Goal: Task Accomplishment & Management: Complete application form

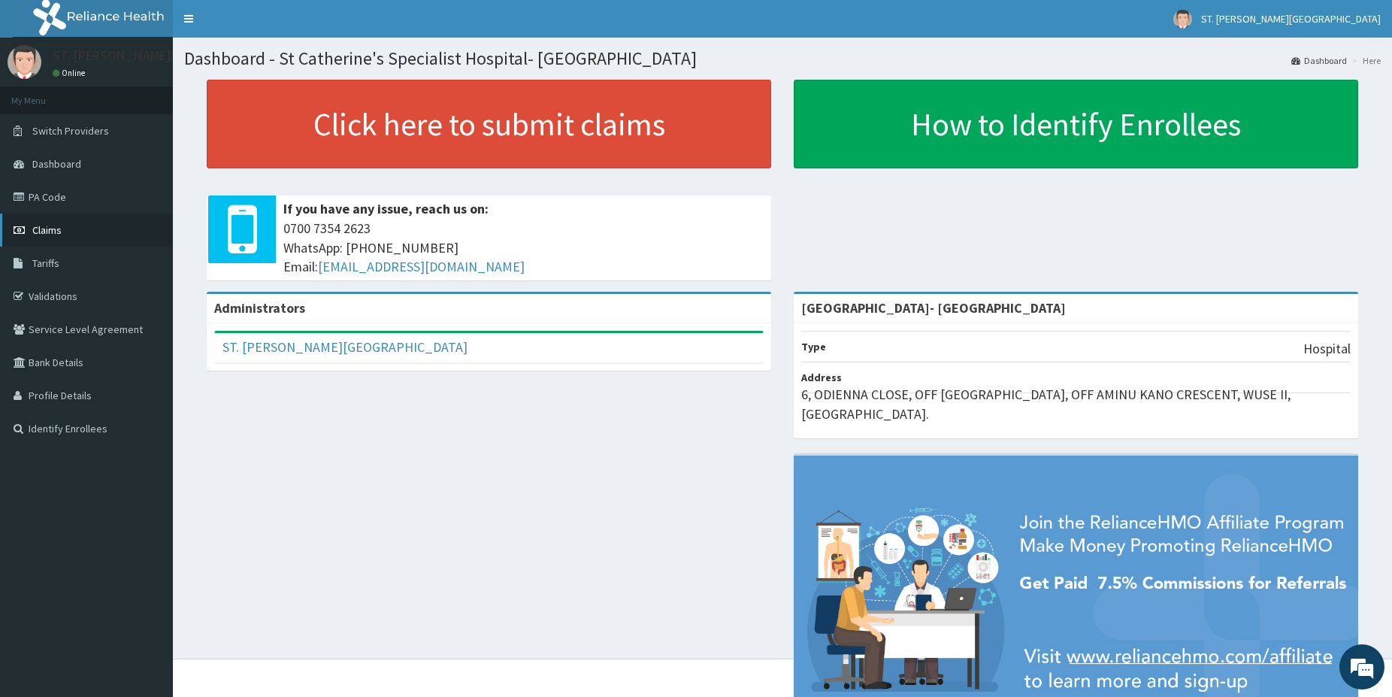
click at [57, 232] on span "Claims" at bounding box center [46, 230] width 29 height 14
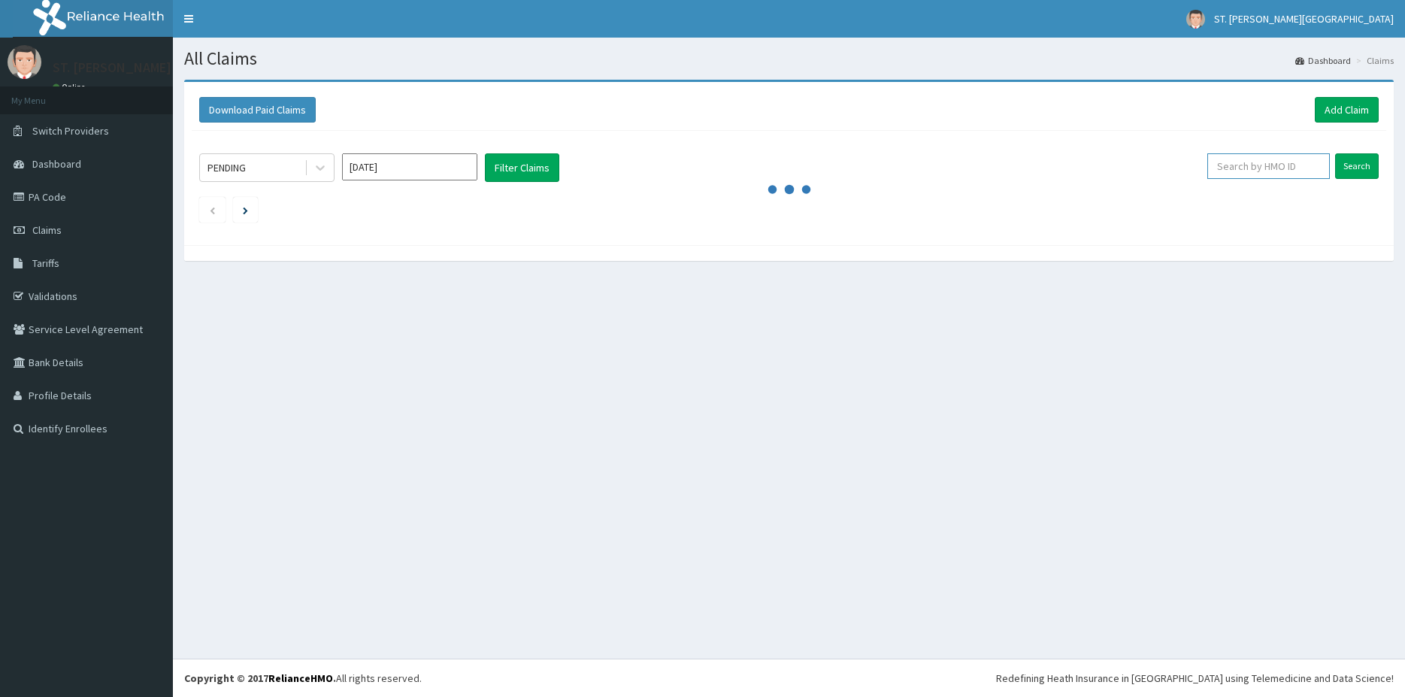
click at [1297, 156] on input "text" at bounding box center [1268, 166] width 123 height 26
paste input "ARM/10117/C"
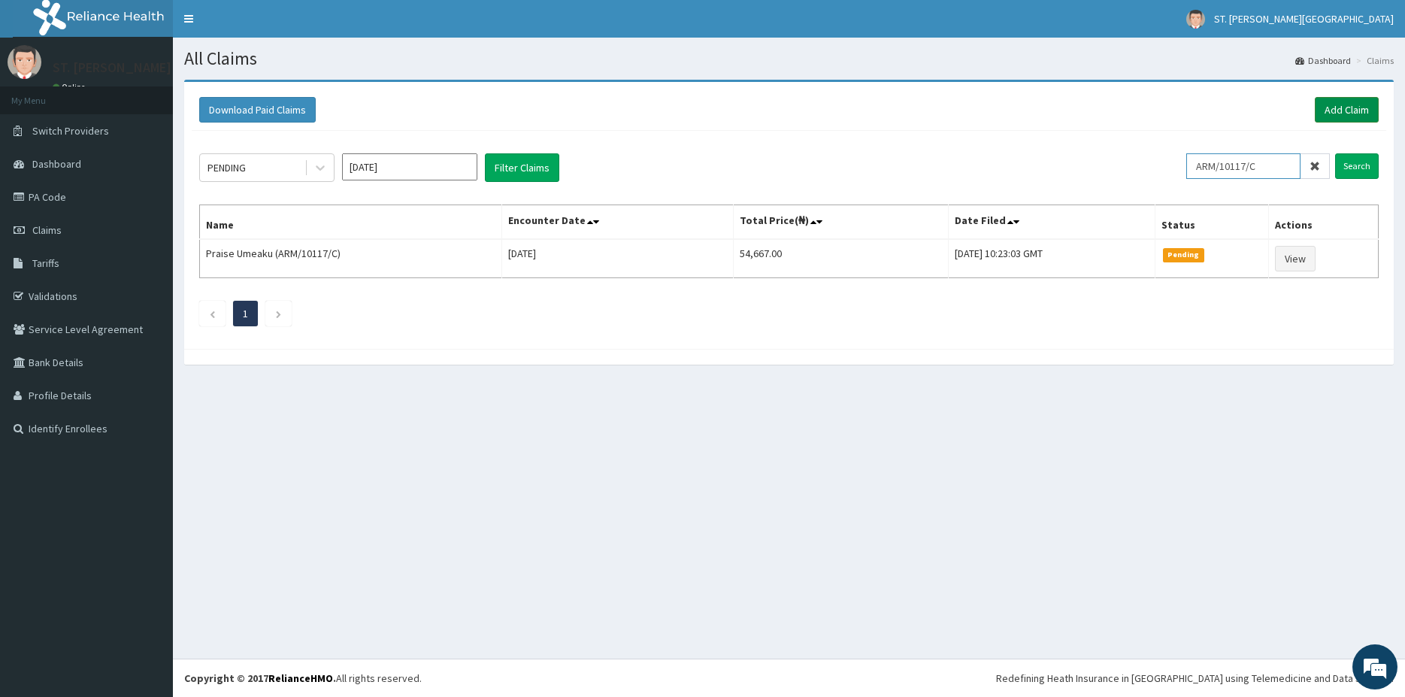
type input "ARM/10117/C"
click at [1358, 114] on link "Add Claim" at bounding box center [1347, 110] width 64 height 26
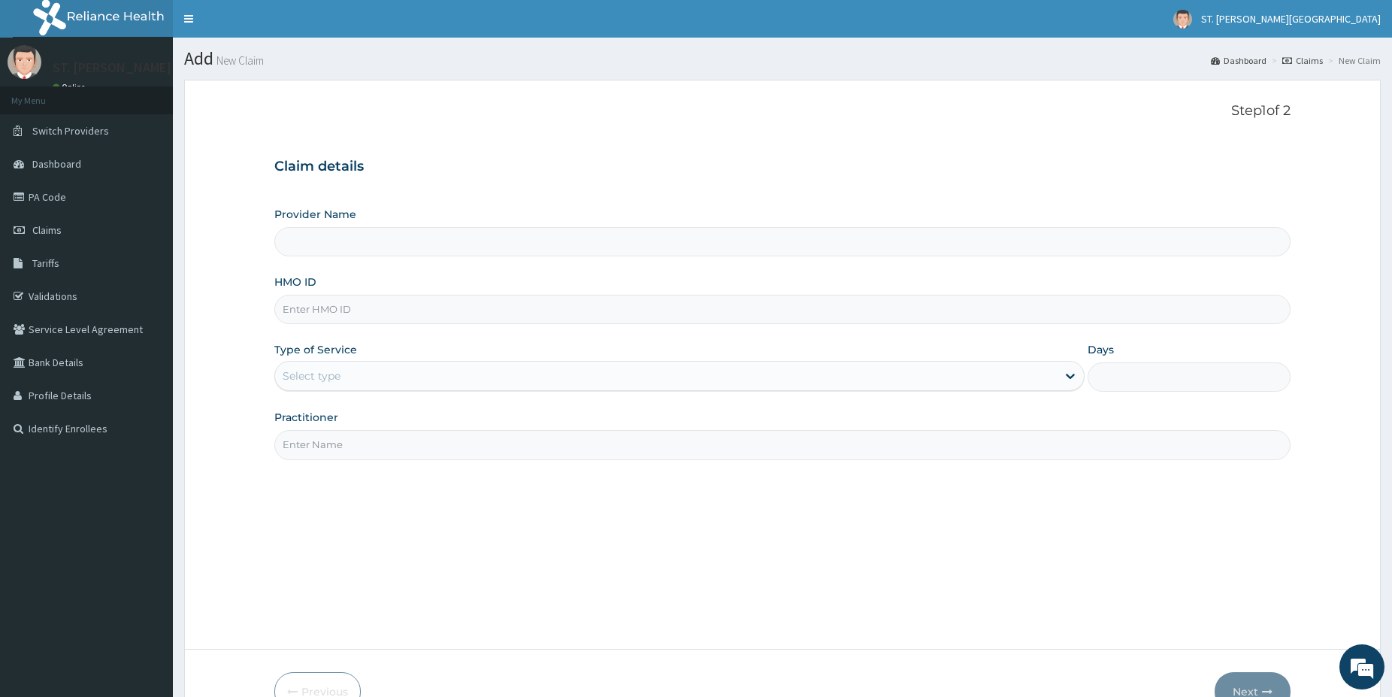
type input "St Catherine's Specialist Hospital- Abuja"
click at [312, 307] on input "HMO ID" at bounding box center [782, 309] width 1016 height 29
paste input "RSJ/10264/A"
type input "RSJ/10264/A"
click at [310, 382] on div "Select type" at bounding box center [312, 375] width 58 height 15
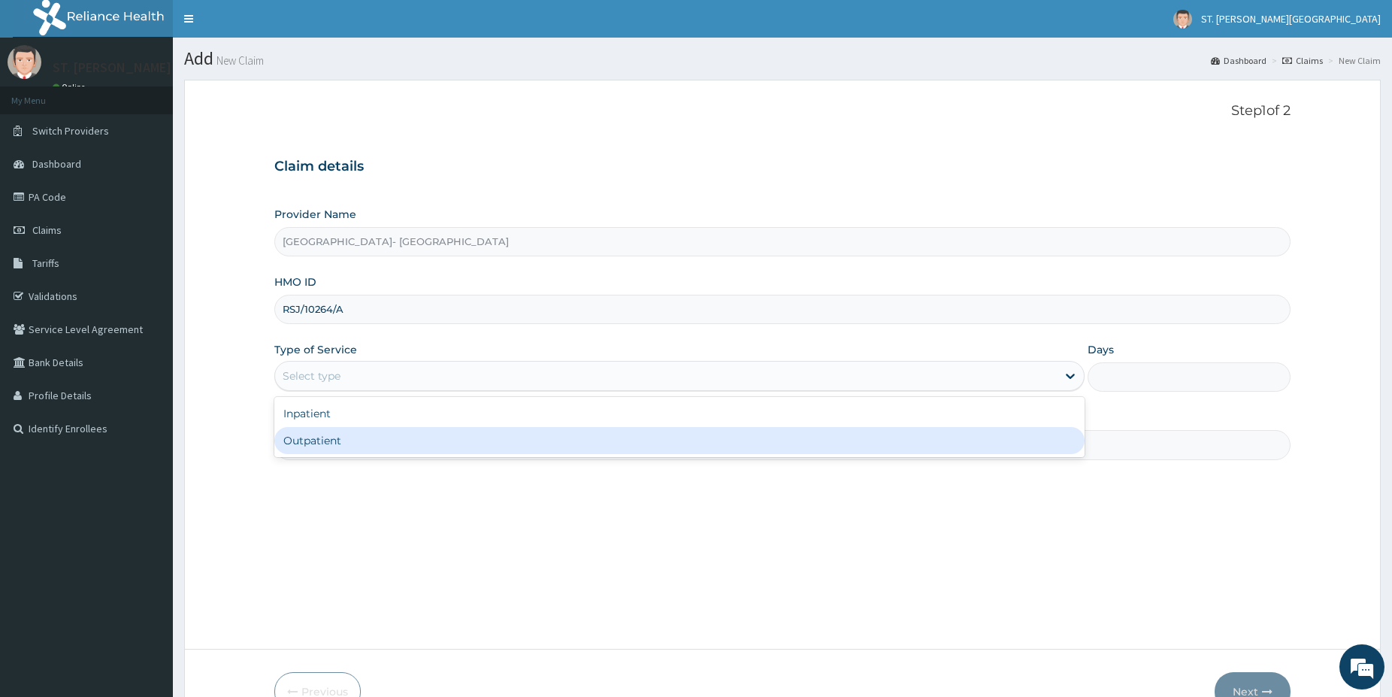
click at [330, 448] on div "Outpatient" at bounding box center [679, 440] width 810 height 27
type input "1"
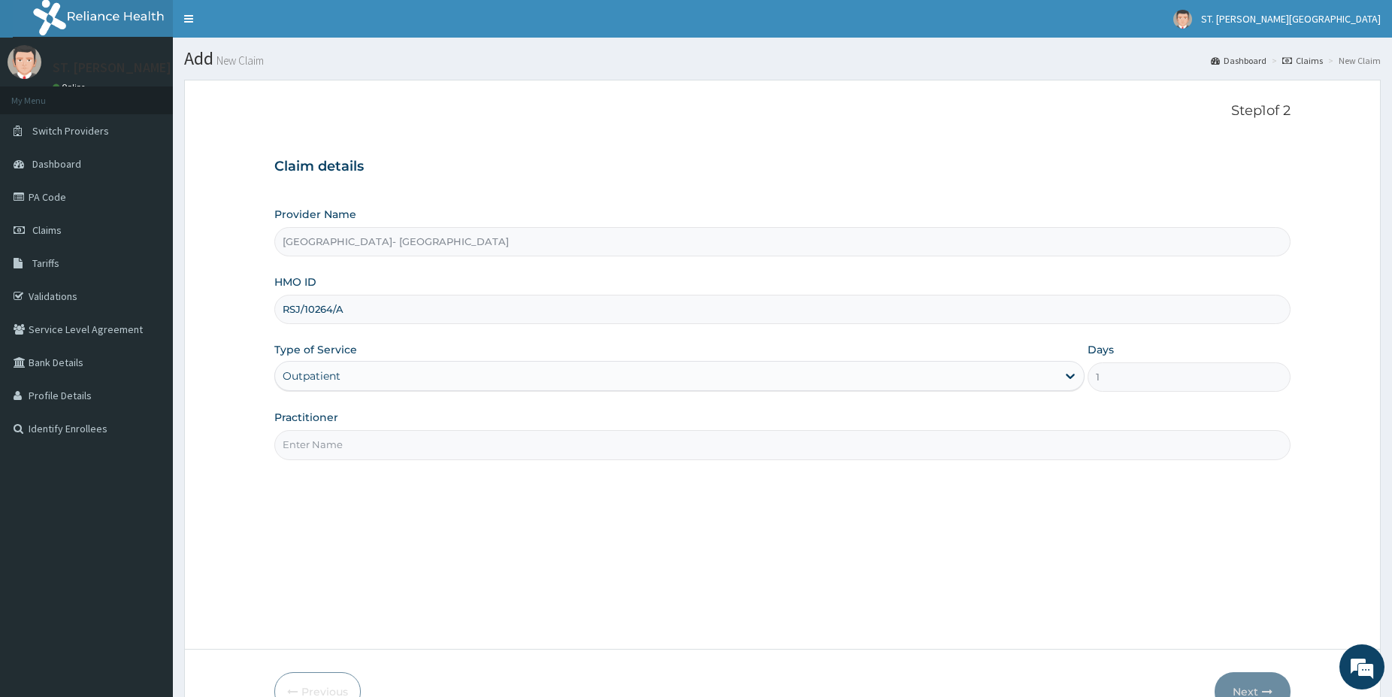
click at [330, 451] on input "Practitioner" at bounding box center [782, 444] width 1016 height 29
type input "dr.andrew"
click at [1246, 683] on button "Next" at bounding box center [1253, 691] width 76 height 39
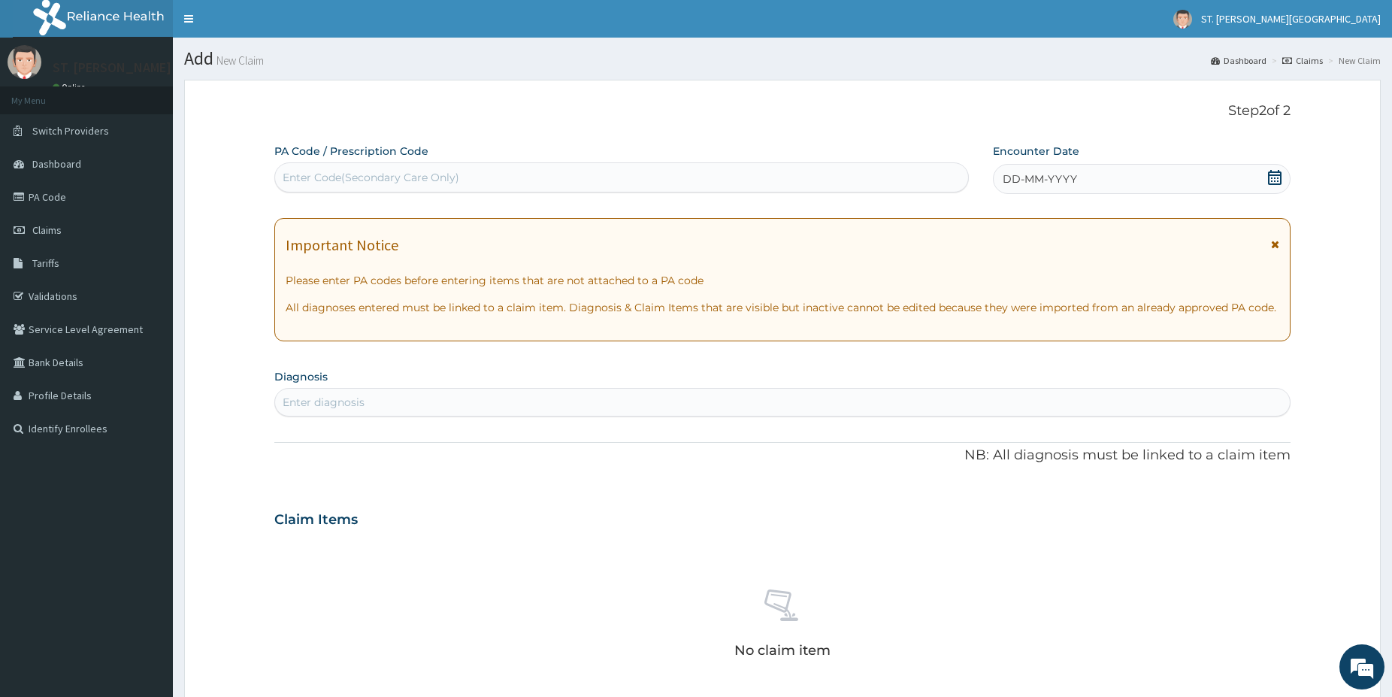
click at [392, 398] on div "Enter diagnosis" at bounding box center [782, 402] width 1015 height 24
type input "malaria"
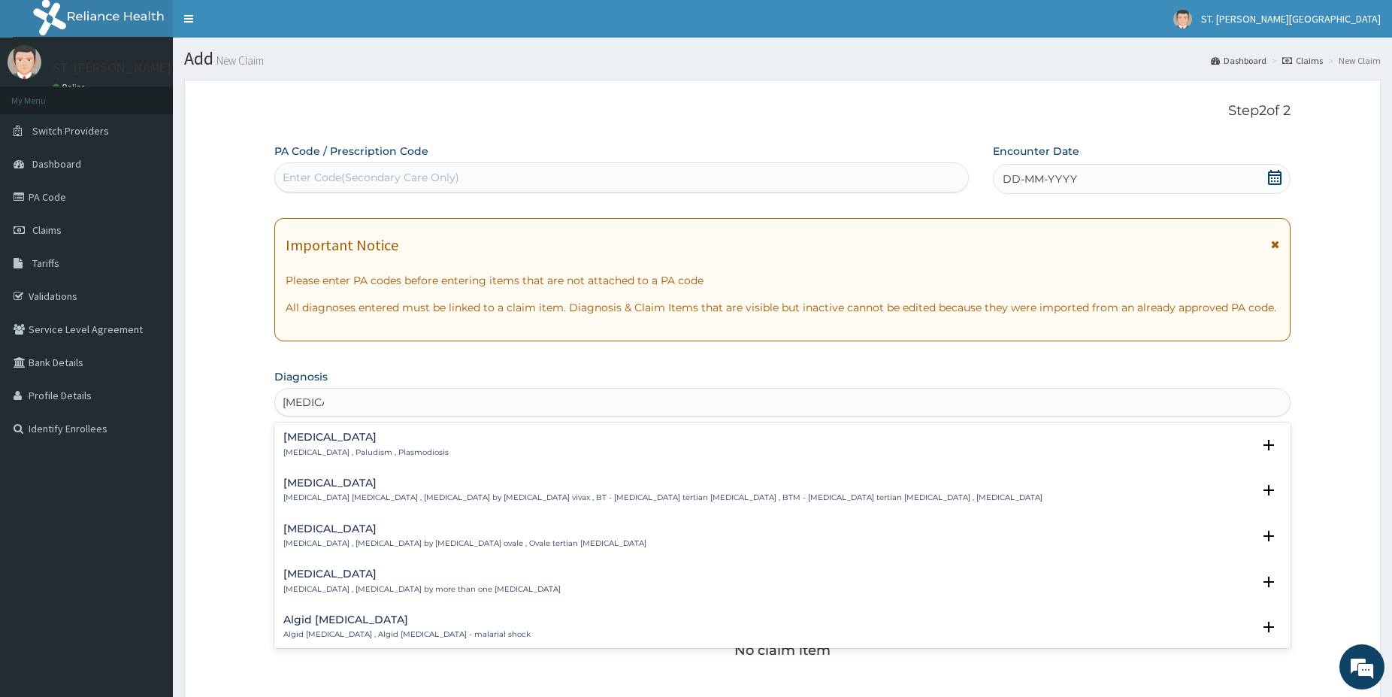
click at [311, 430] on div "Malaria Malaria , Paludism , Plasmodiosis Select Status Query Query covers susp…" at bounding box center [782, 448] width 1016 height 46
click at [301, 441] on h4 "[MEDICAL_DATA]" at bounding box center [365, 437] width 165 height 11
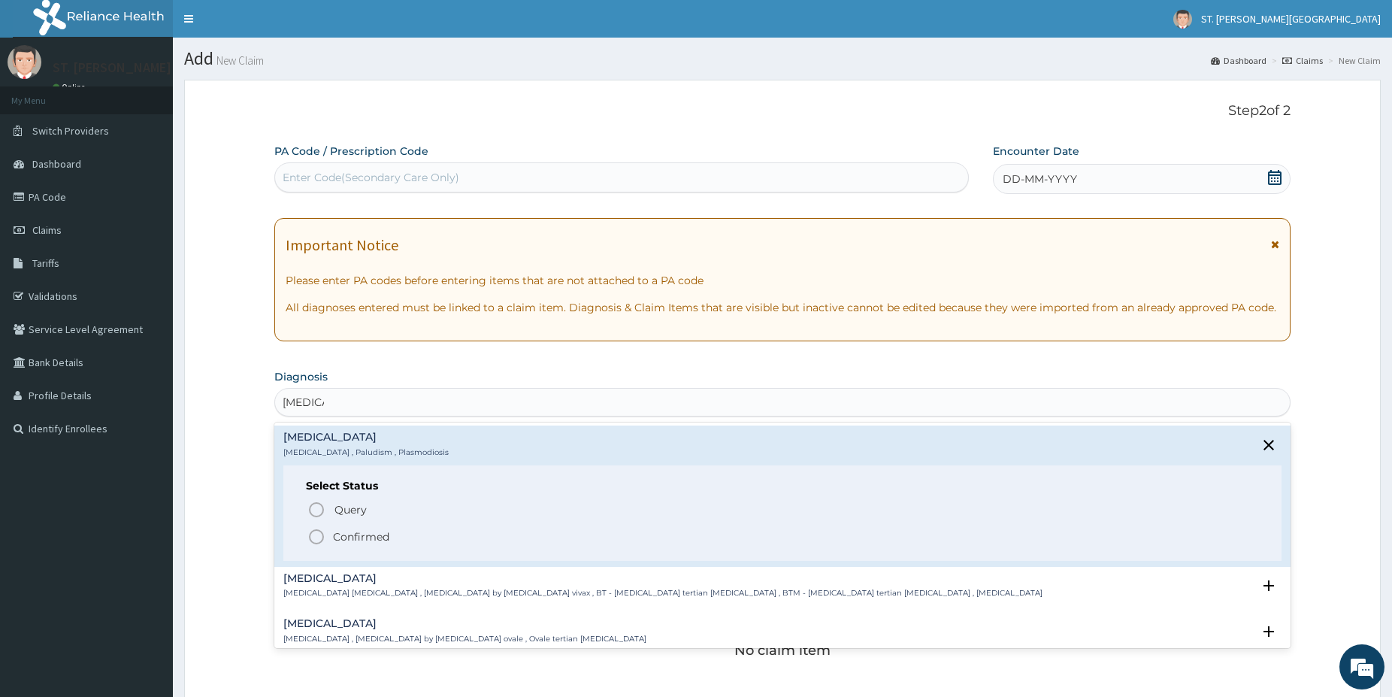
drag, startPoint x: 320, startPoint y: 532, endPoint x: 382, endPoint y: 442, distance: 109.3
click at [320, 534] on icon "status option filled" at bounding box center [316, 537] width 18 height 18
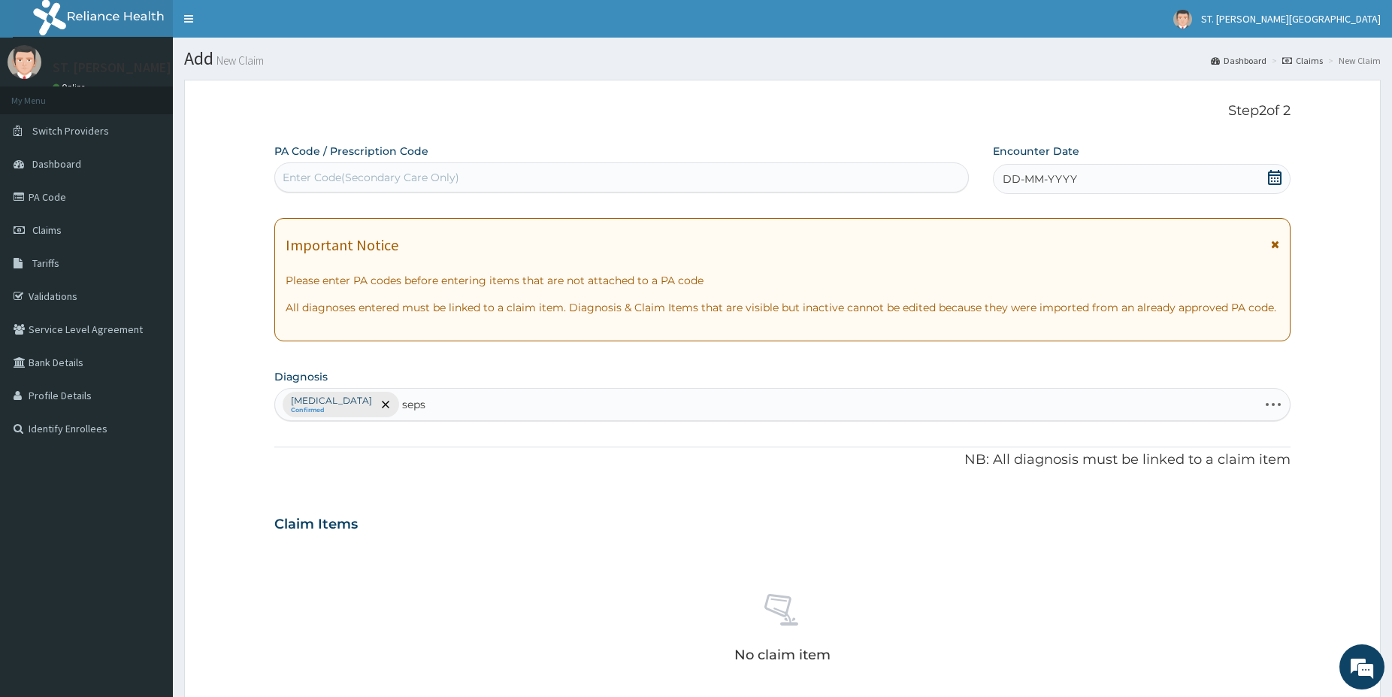
type input "sepsi"
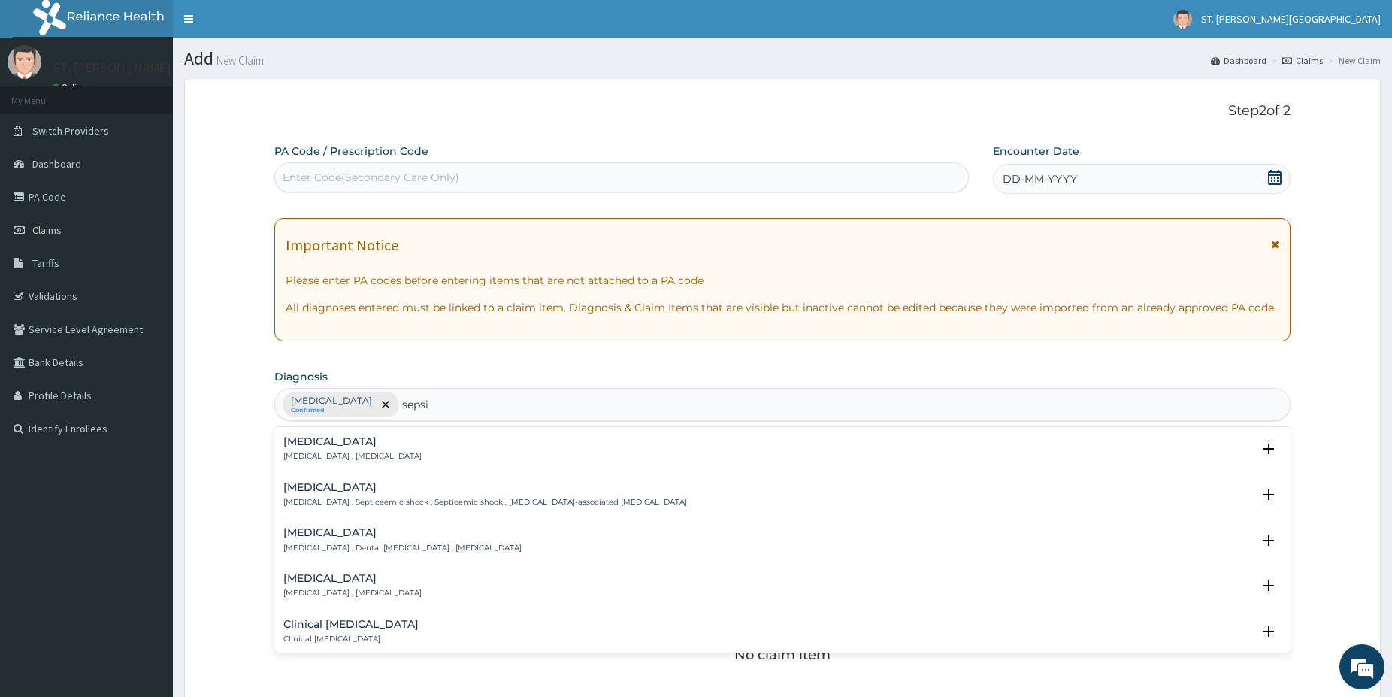
click at [316, 445] on h4 "Sepsis" at bounding box center [352, 441] width 138 height 11
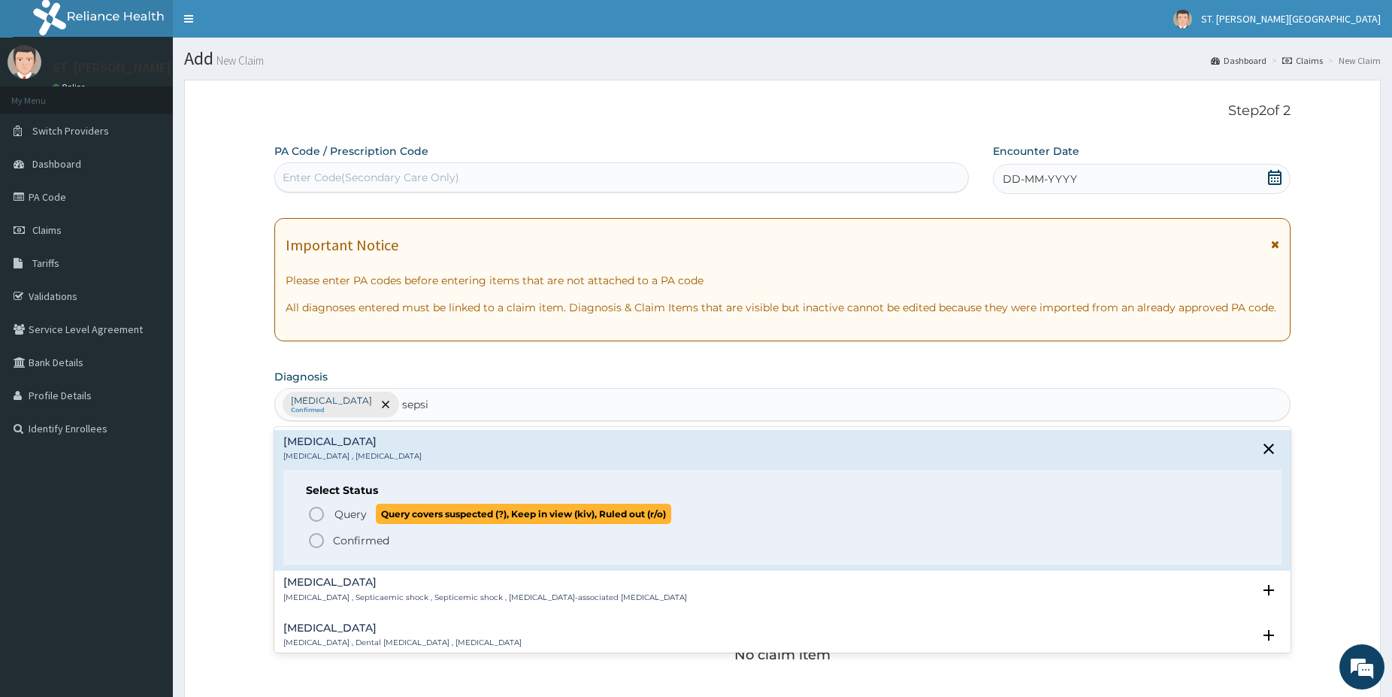
click at [313, 507] on icon "status option query" at bounding box center [316, 514] width 18 height 18
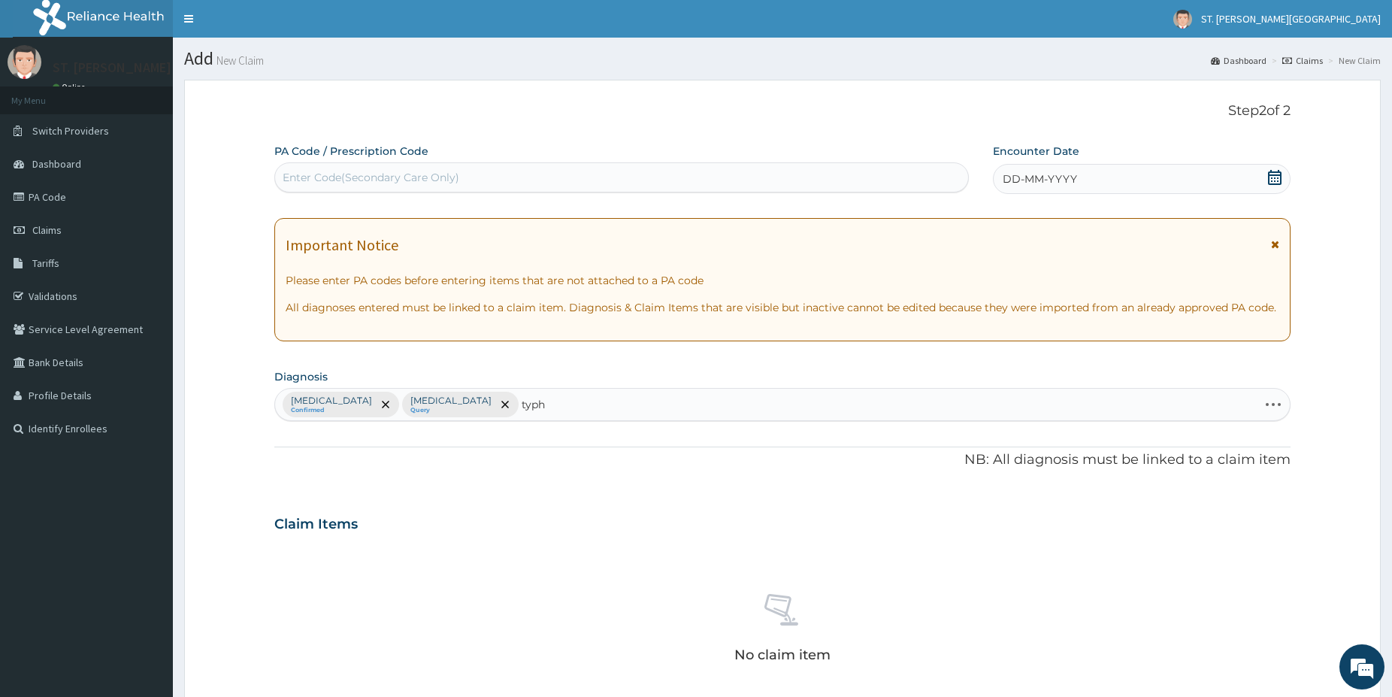
type input "typho"
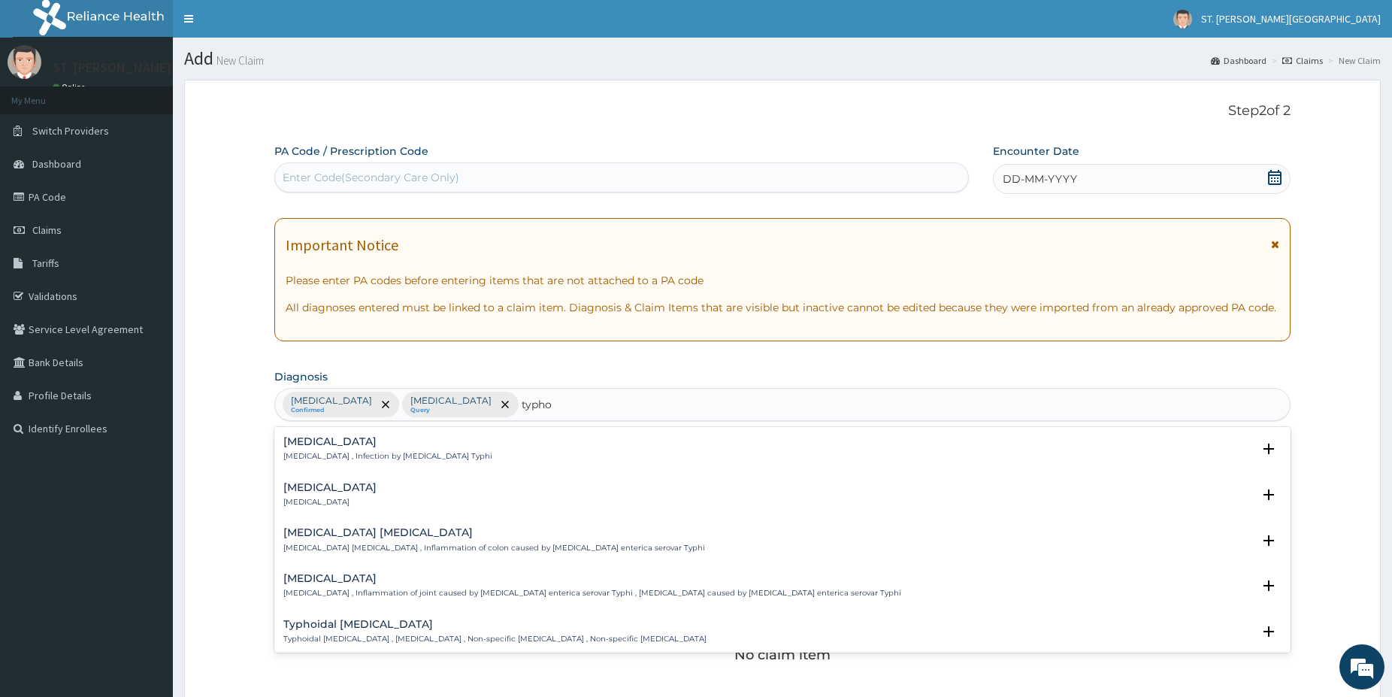
click at [327, 447] on h4 "Typhoid fever" at bounding box center [387, 441] width 209 height 11
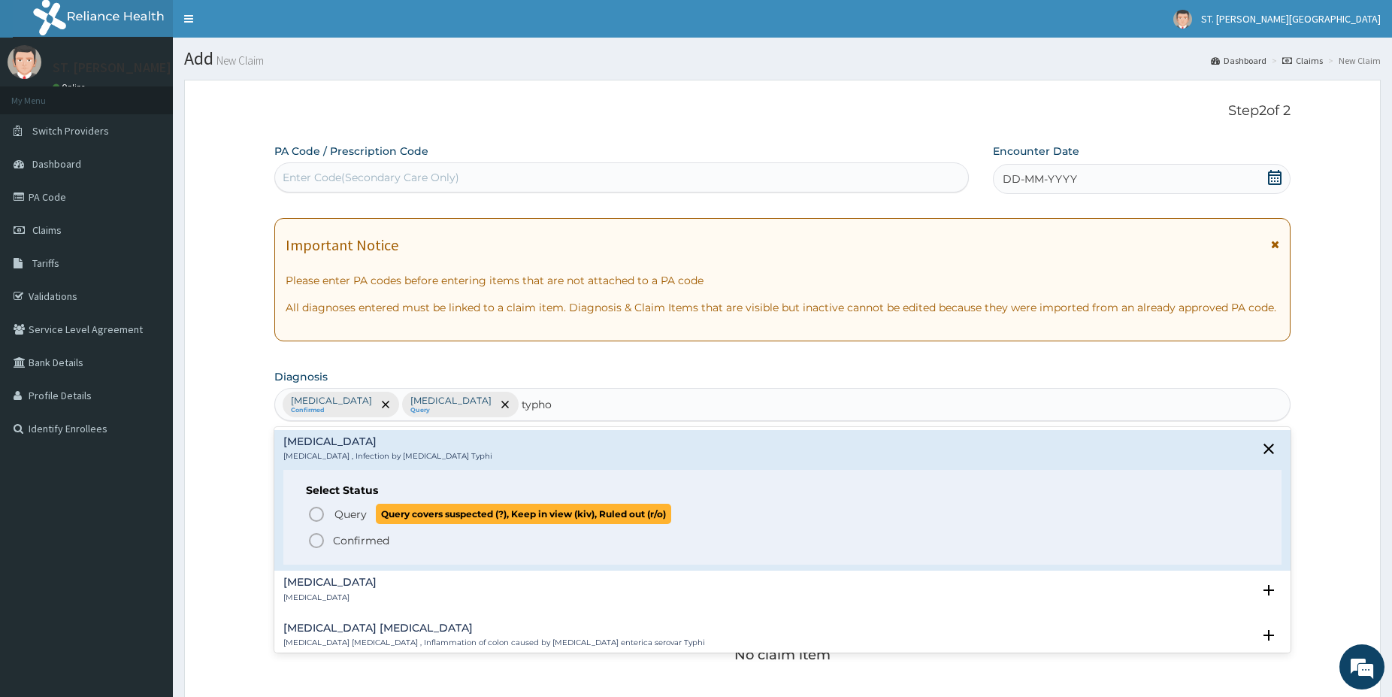
drag, startPoint x: 309, startPoint y: 522, endPoint x: 309, endPoint y: 512, distance: 9.8
click at [309, 521] on icon "status option query" at bounding box center [316, 514] width 18 height 18
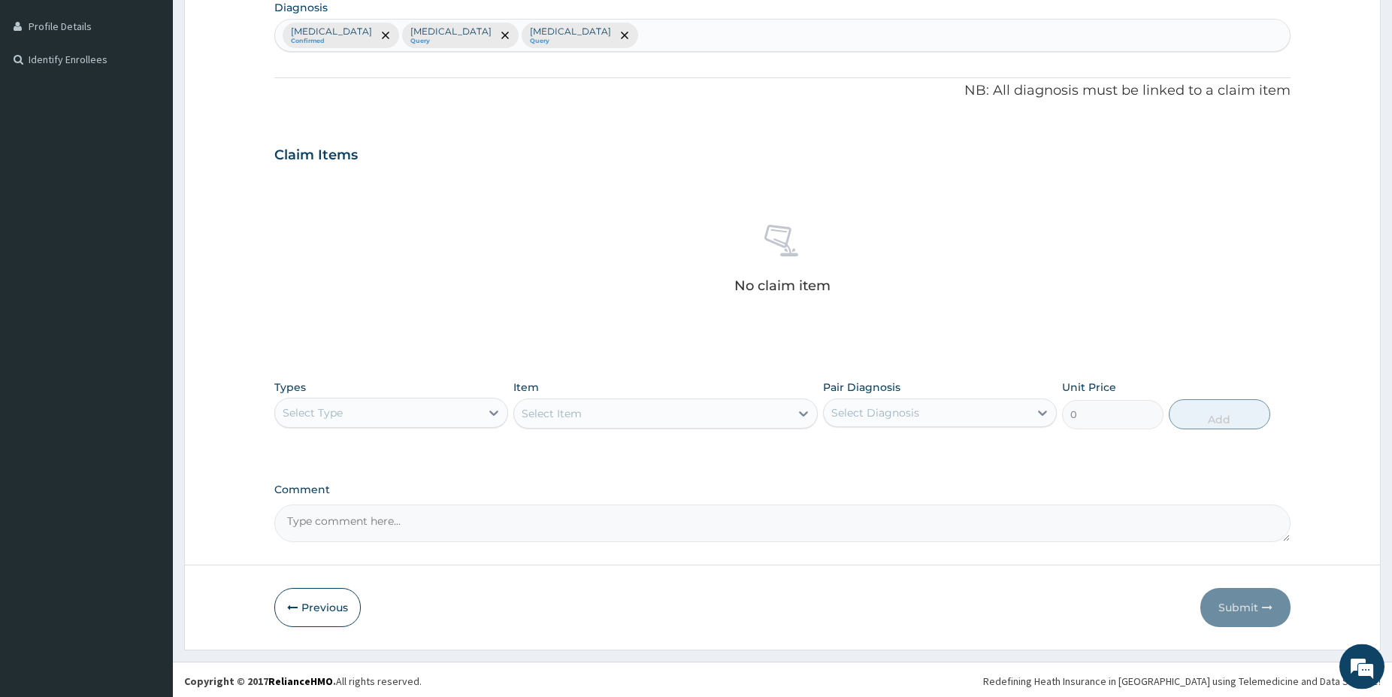
scroll to position [372, 0]
drag, startPoint x: 1394, startPoint y: 690, endPoint x: 1055, endPoint y: 629, distance: 343.7
click at [421, 411] on div "Select Type" at bounding box center [377, 410] width 205 height 24
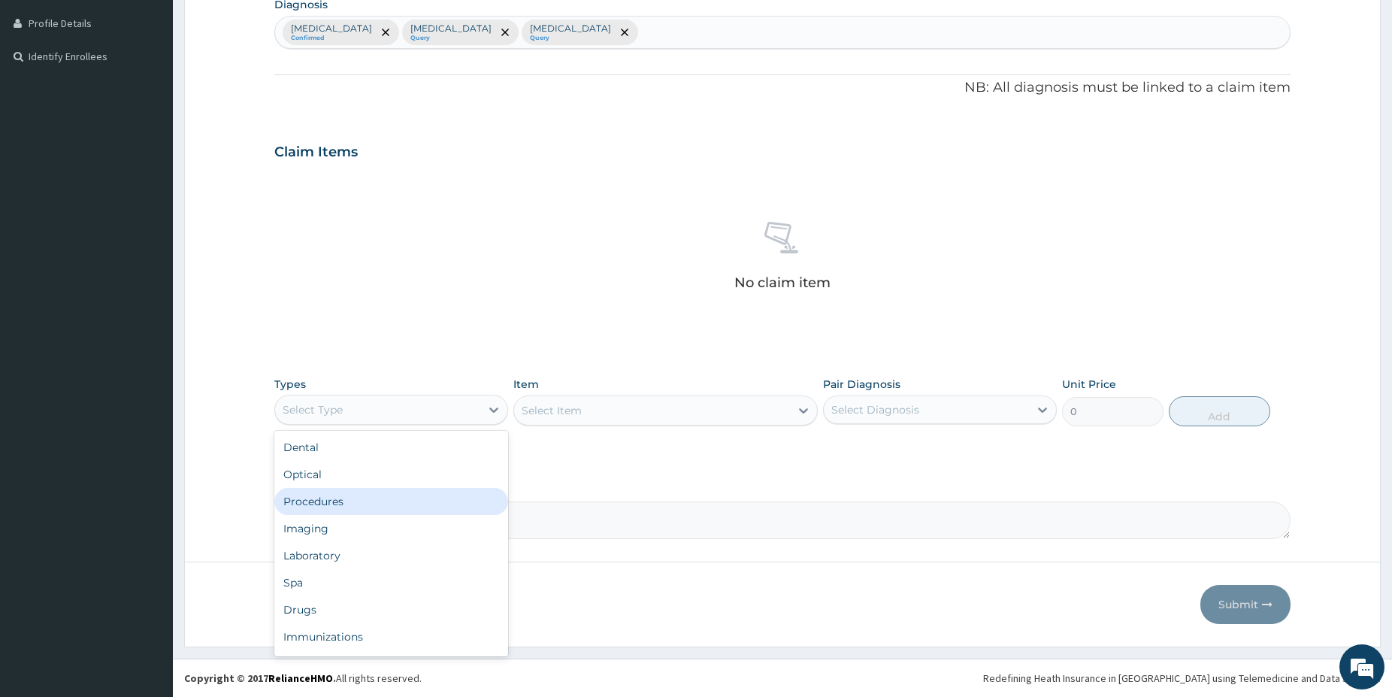
click at [343, 504] on div "Procedures" at bounding box center [391, 501] width 234 height 27
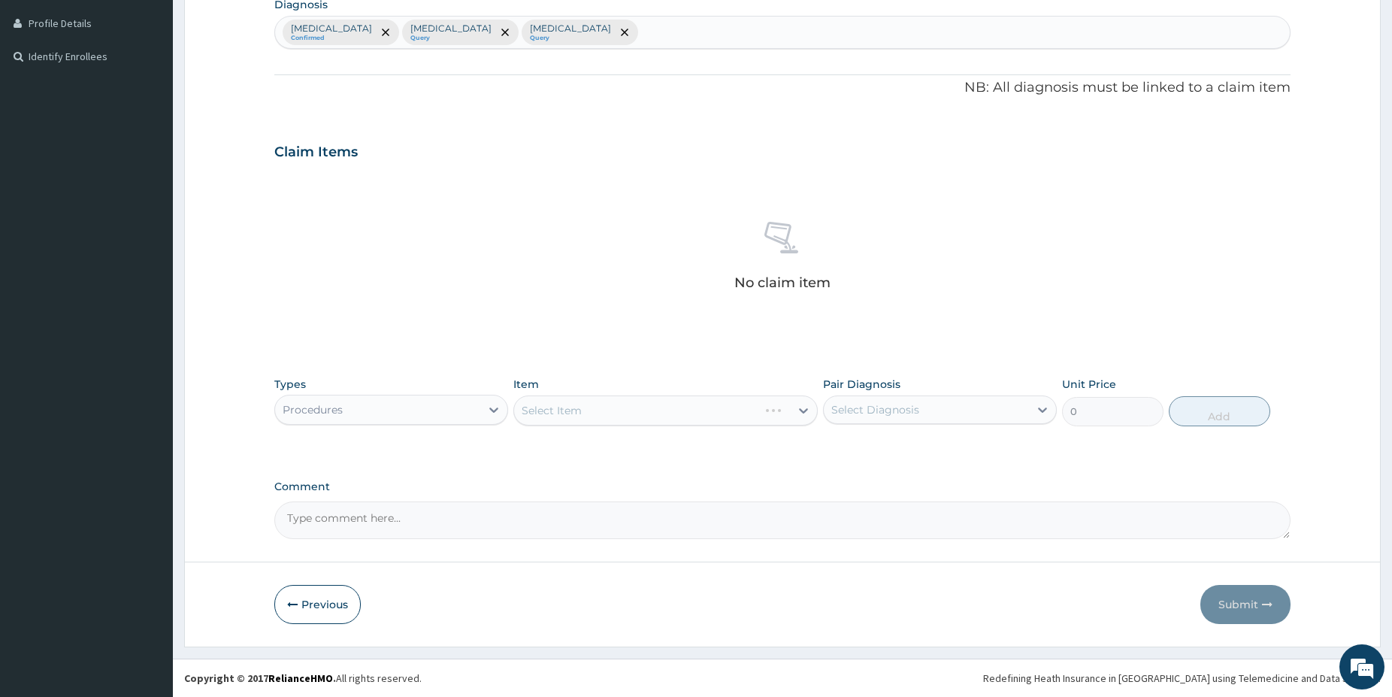
click at [707, 408] on div "Select Item" at bounding box center [665, 410] width 304 height 30
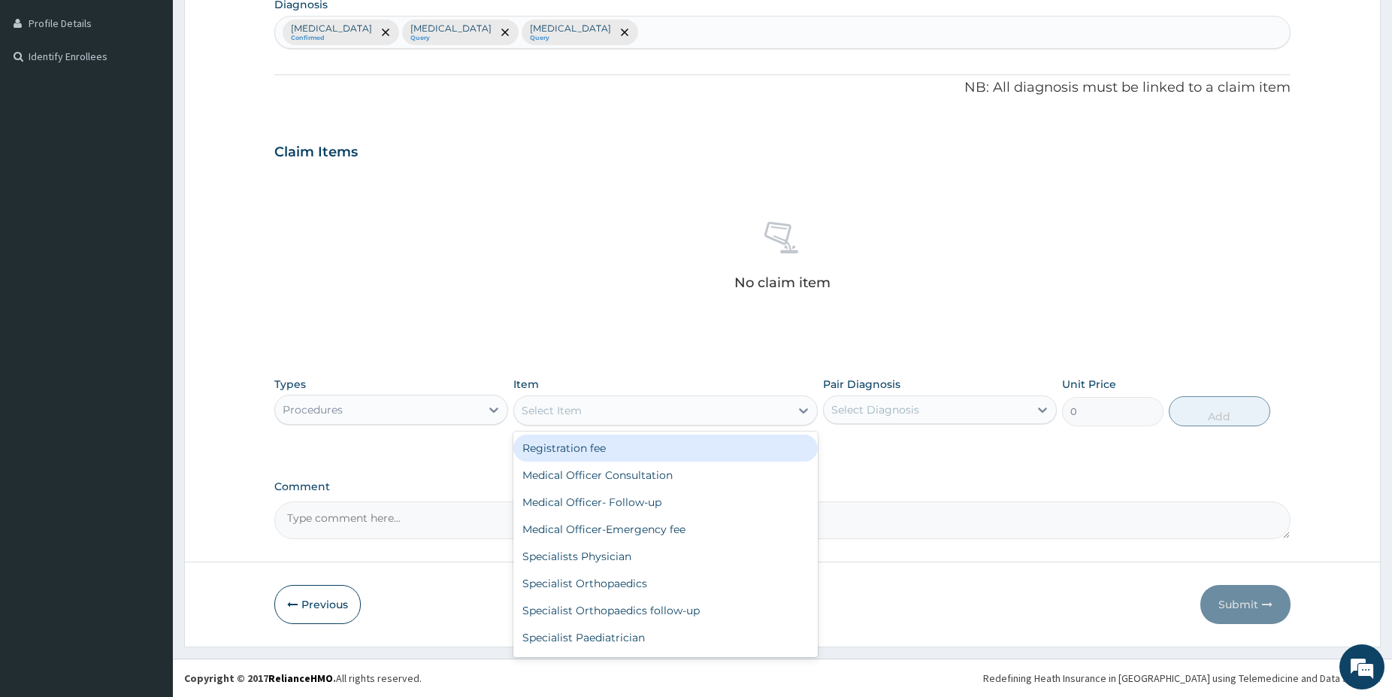
click at [700, 415] on div "Select Item" at bounding box center [652, 410] width 276 height 24
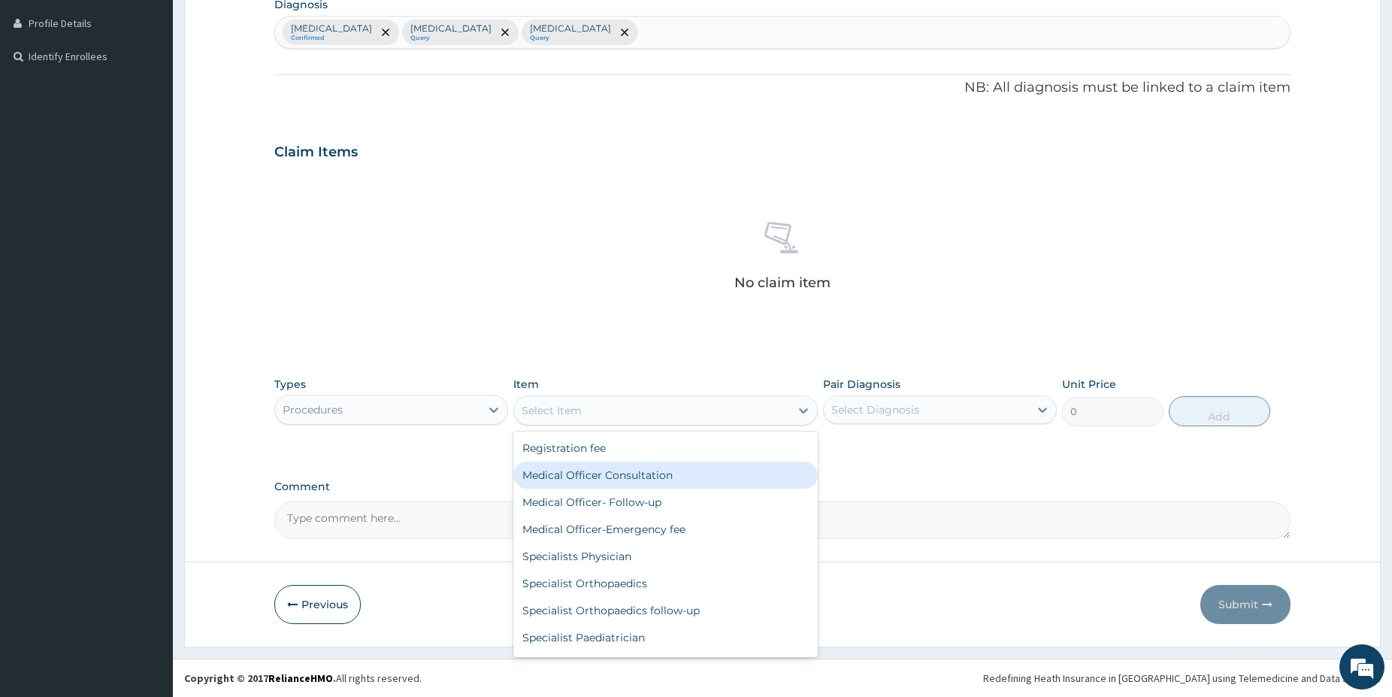
click at [667, 475] on div "Medical Officer Consultation" at bounding box center [665, 475] width 304 height 27
type input "5000"
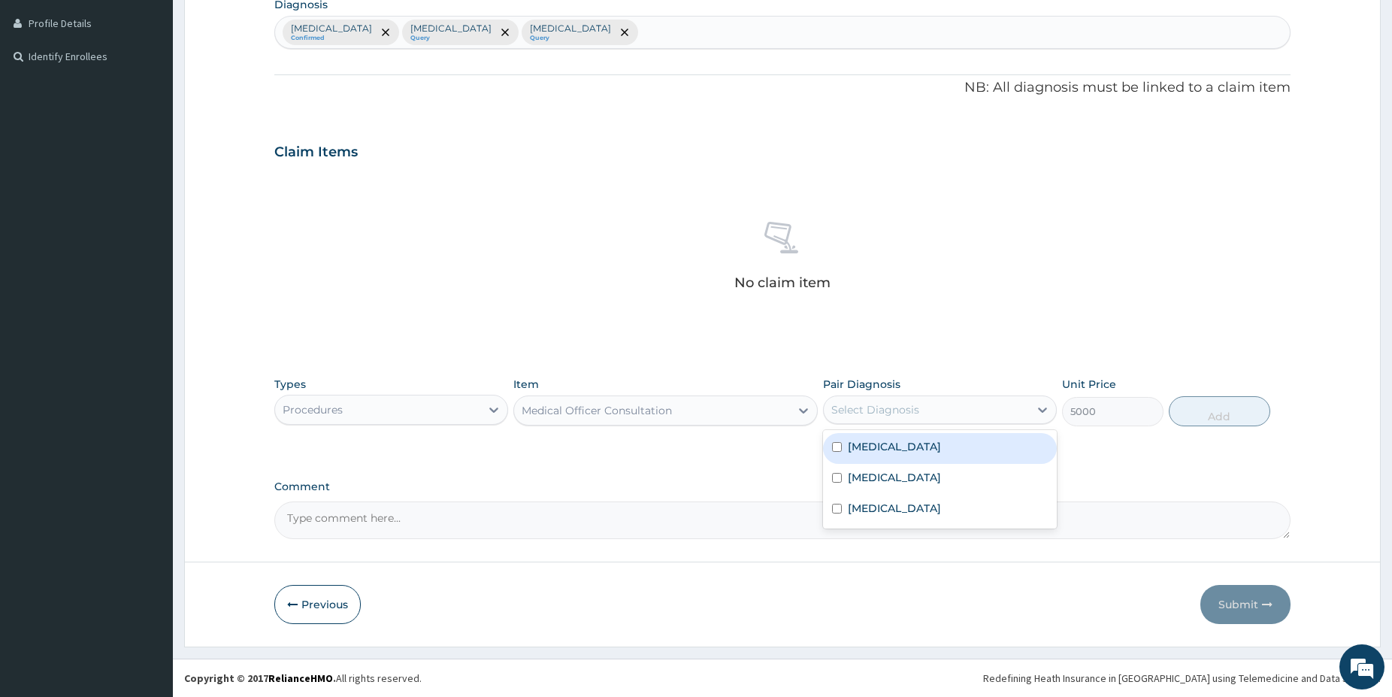
drag, startPoint x: 938, startPoint y: 410, endPoint x: 927, endPoint y: 410, distance: 11.3
click at [937, 410] on div "Select Diagnosis" at bounding box center [926, 410] width 205 height 24
drag, startPoint x: 899, startPoint y: 439, endPoint x: 877, endPoint y: 465, distance: 33.6
click at [895, 441] on div "Malaria" at bounding box center [940, 448] width 234 height 31
checkbox input "true"
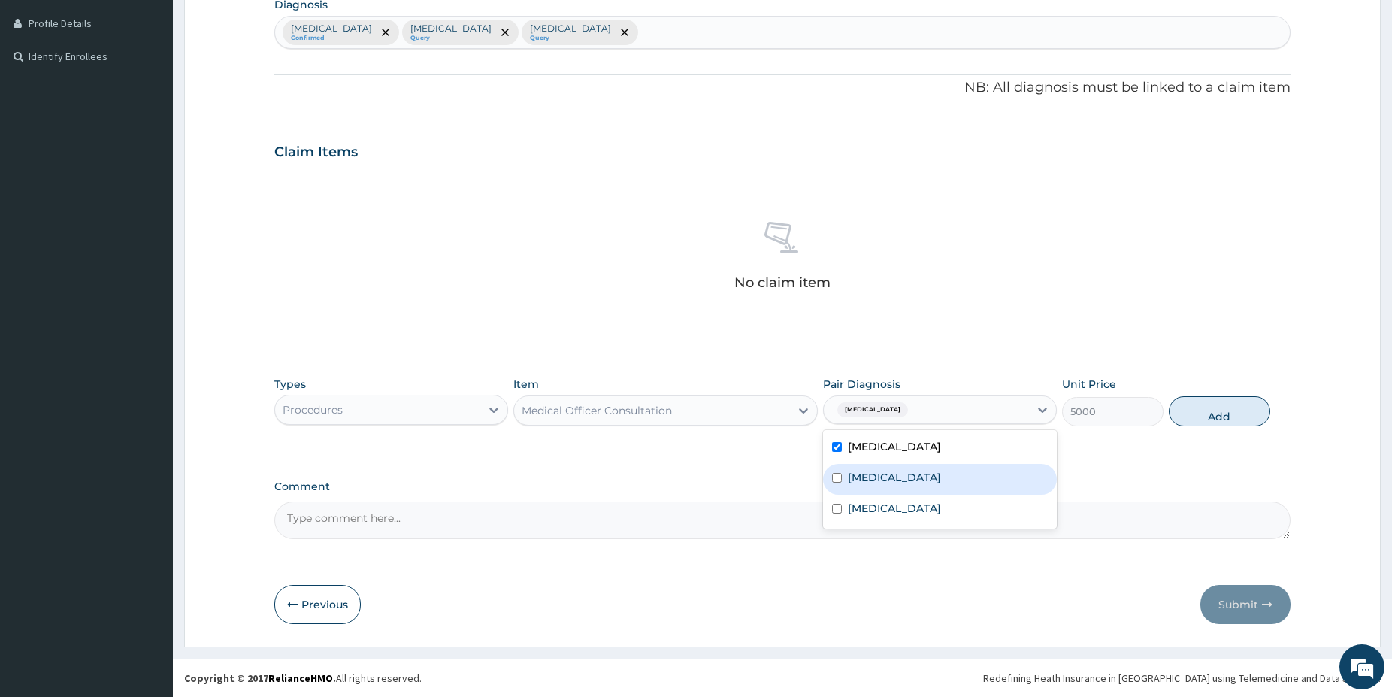
drag, startPoint x: 877, startPoint y: 465, endPoint x: 876, endPoint y: 485, distance: 20.4
click at [877, 465] on div "Sepsis" at bounding box center [940, 479] width 234 height 31
checkbox input "true"
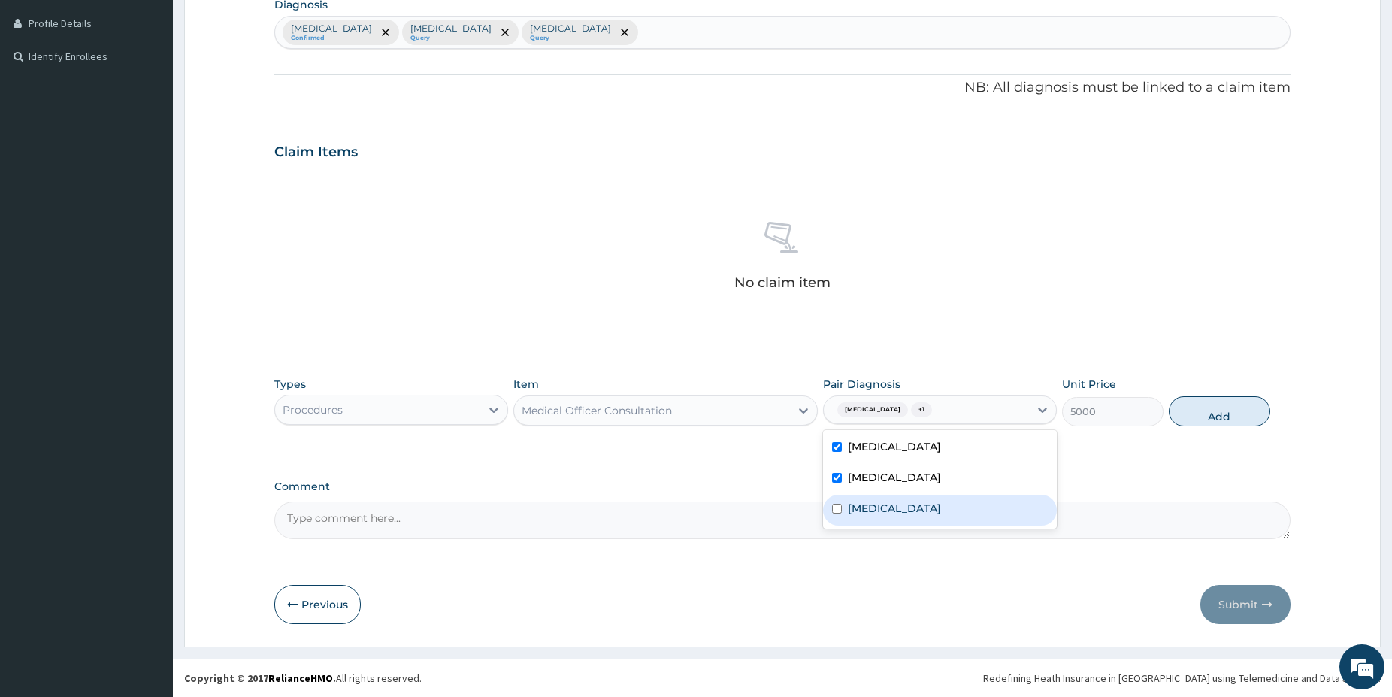
drag, startPoint x: 880, startPoint y: 507, endPoint x: 1083, endPoint y: 440, distance: 214.0
click at [882, 508] on label "Typhoid fever" at bounding box center [894, 508] width 93 height 15
checkbox input "true"
click at [1196, 420] on button "Add" at bounding box center [1219, 411] width 101 height 30
type input "0"
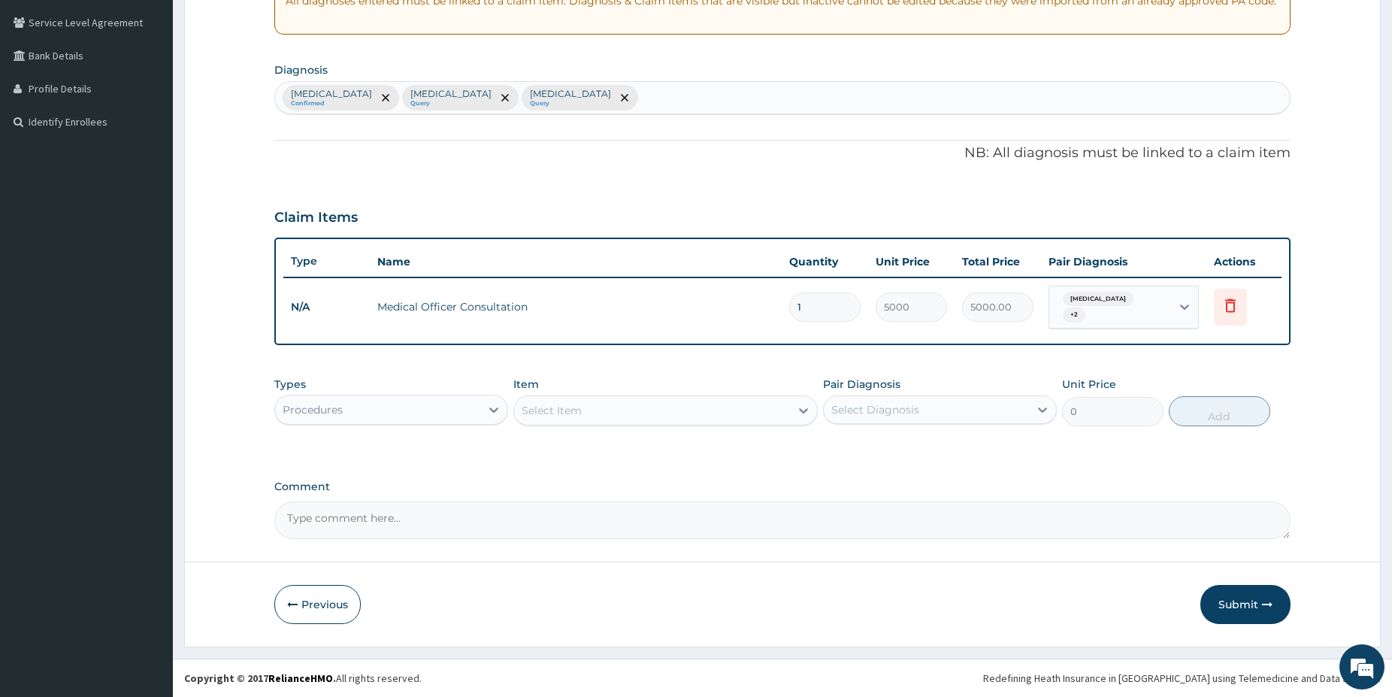
scroll to position [301, 0]
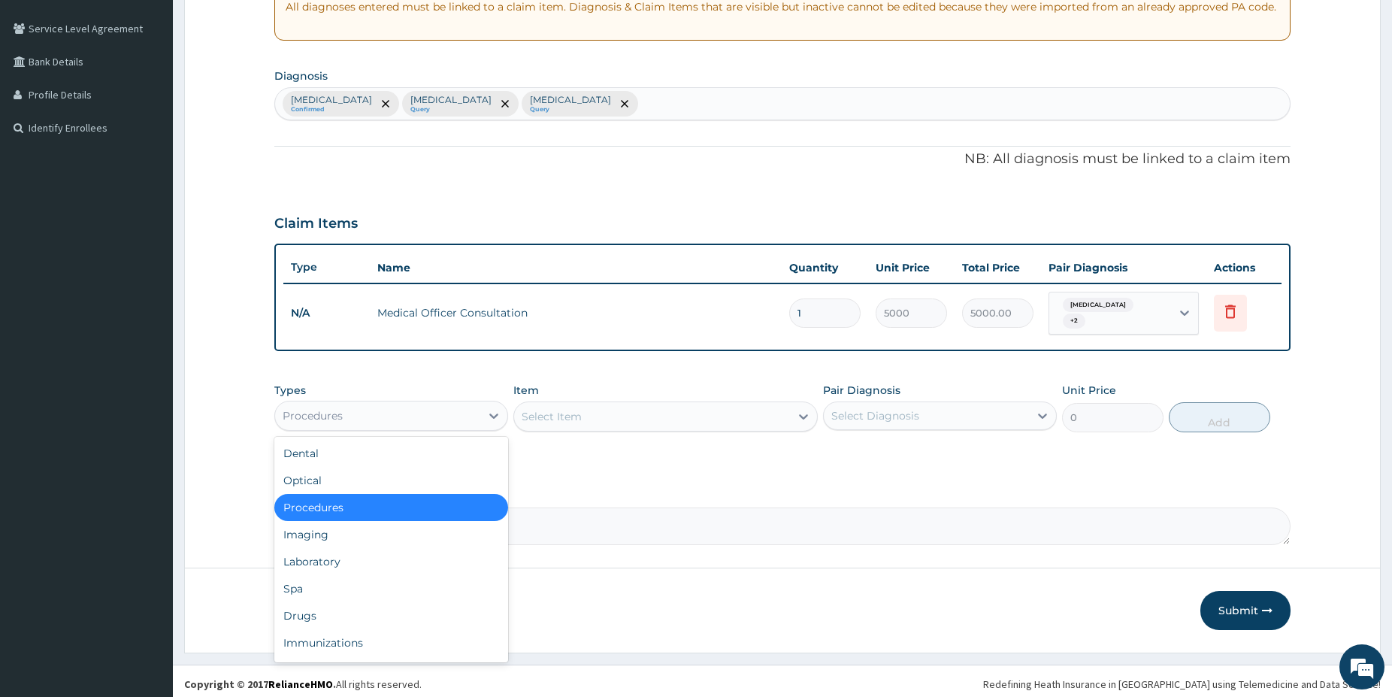
click at [450, 408] on div "Procedures" at bounding box center [377, 416] width 205 height 24
click at [294, 559] on div "Laboratory" at bounding box center [391, 561] width 234 height 27
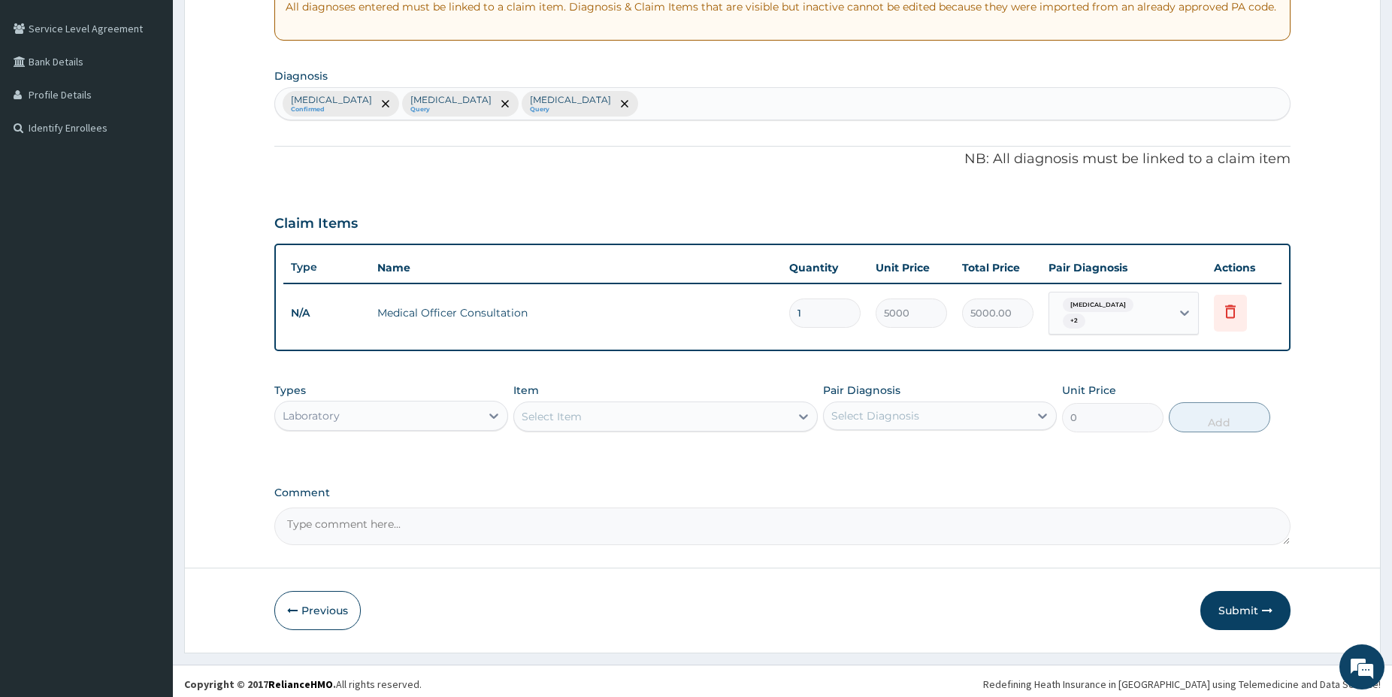
click at [579, 98] on div "Malaria Confirmed Sepsis Query Typhoid fever Query" at bounding box center [782, 104] width 1015 height 32
type input "hypogl"
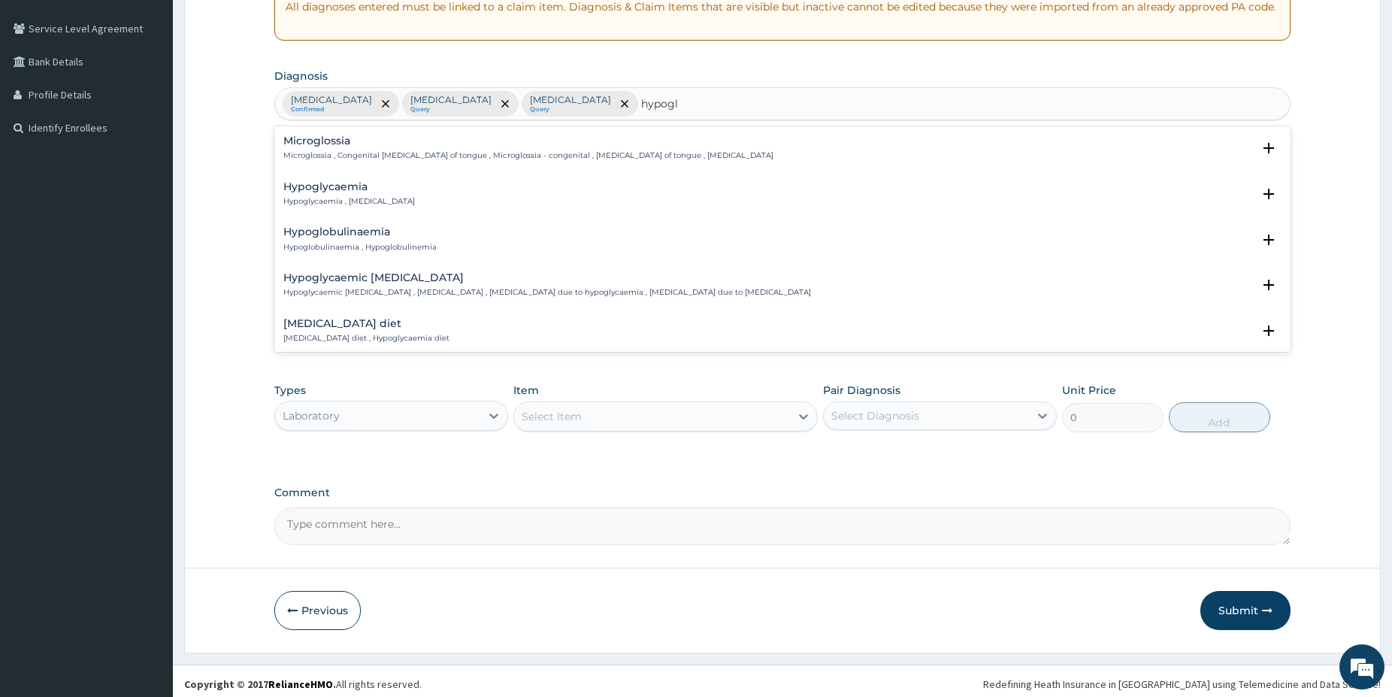
click at [319, 201] on p "Hypoglycaemia , Hypoglycemia" at bounding box center [349, 201] width 132 height 11
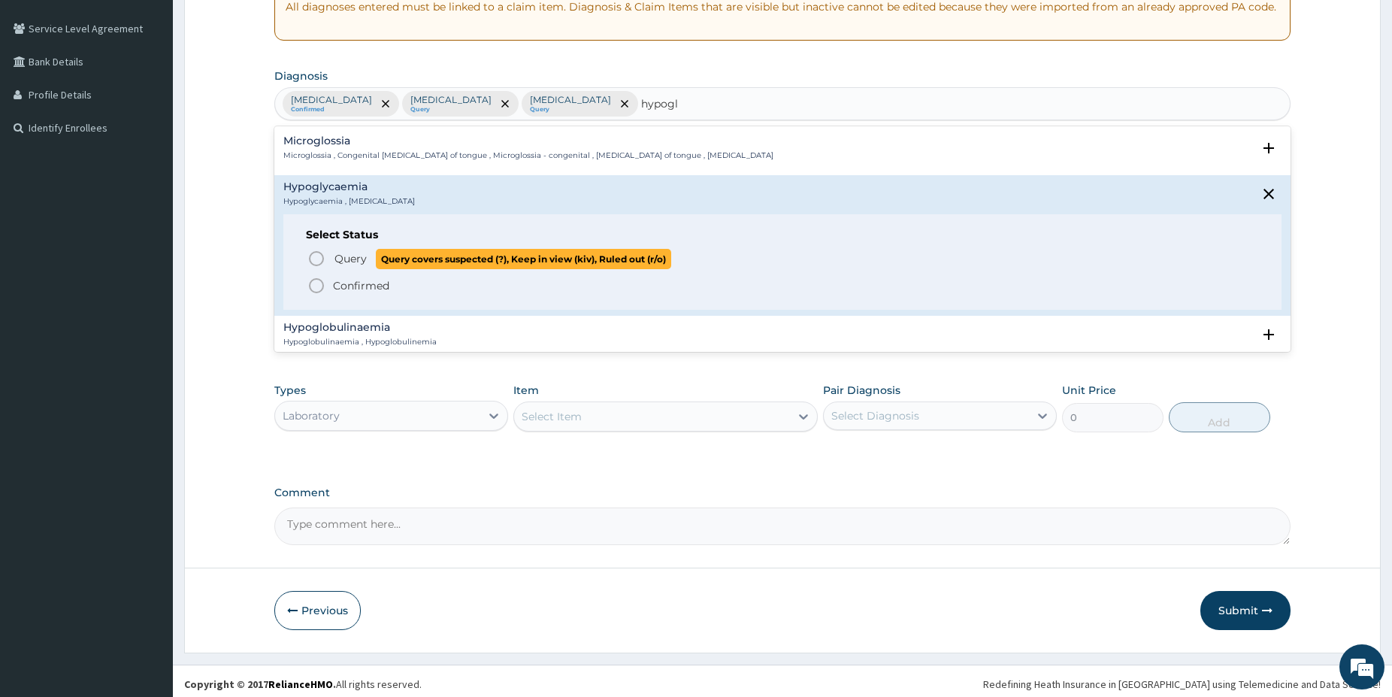
click at [319, 254] on icon "status option query" at bounding box center [316, 259] width 18 height 18
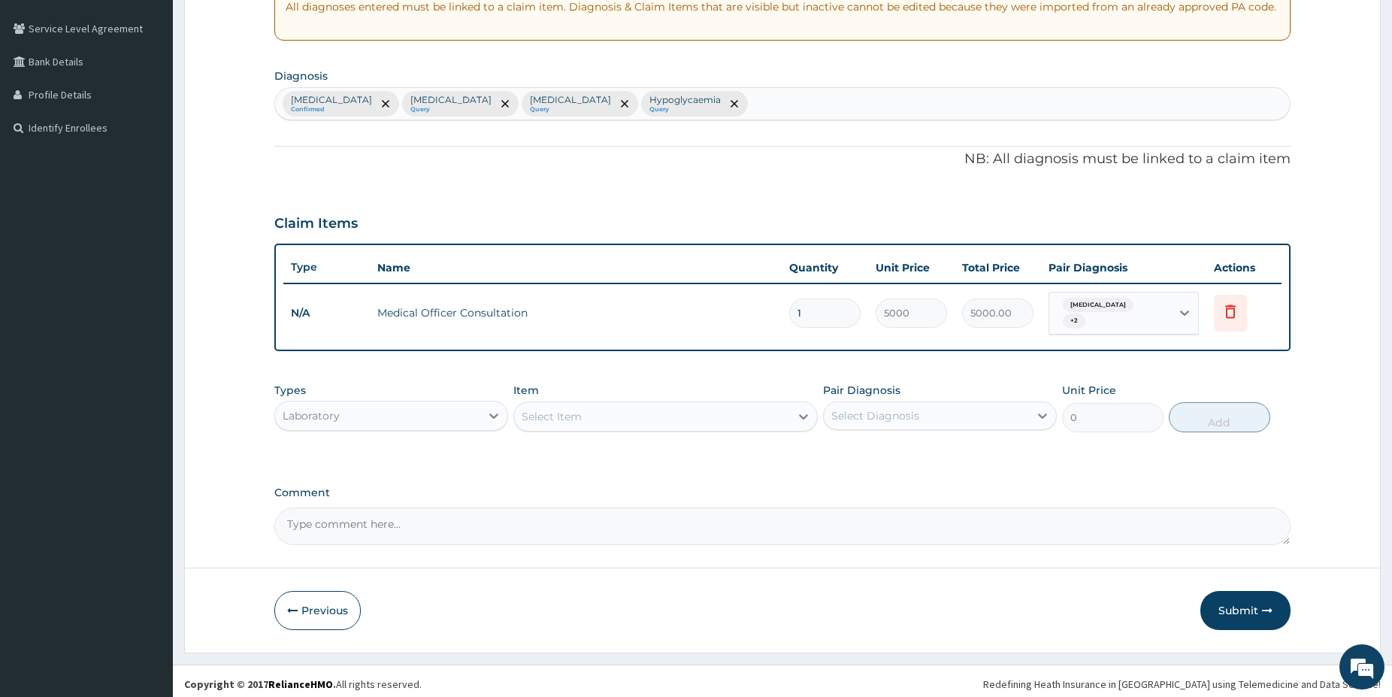
click at [1159, 304] on div "Malaria + 2" at bounding box center [1110, 313] width 122 height 42
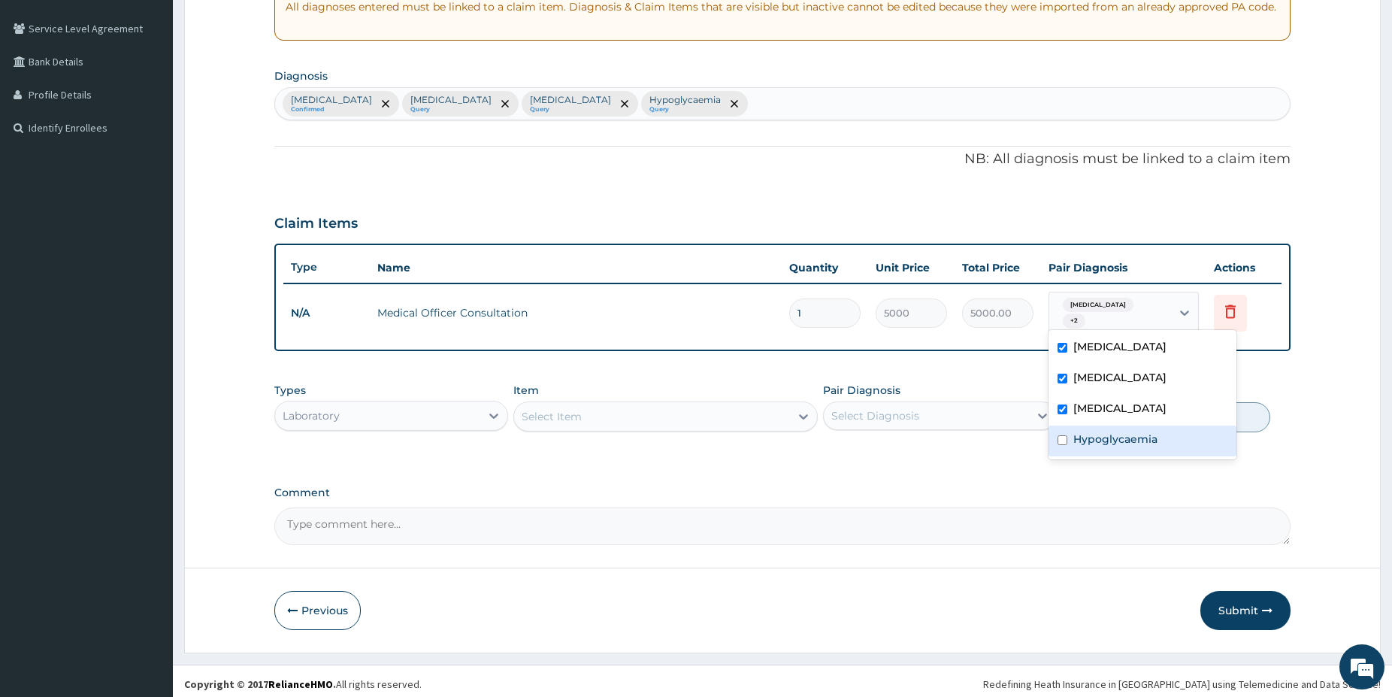
drag, startPoint x: 1089, startPoint y: 443, endPoint x: 1061, endPoint y: 442, distance: 27.8
click at [1077, 442] on label "Hypoglycaemia" at bounding box center [1116, 439] width 84 height 15
checkbox input "true"
click at [693, 392] on div "Item Select Item" at bounding box center [665, 408] width 304 height 50
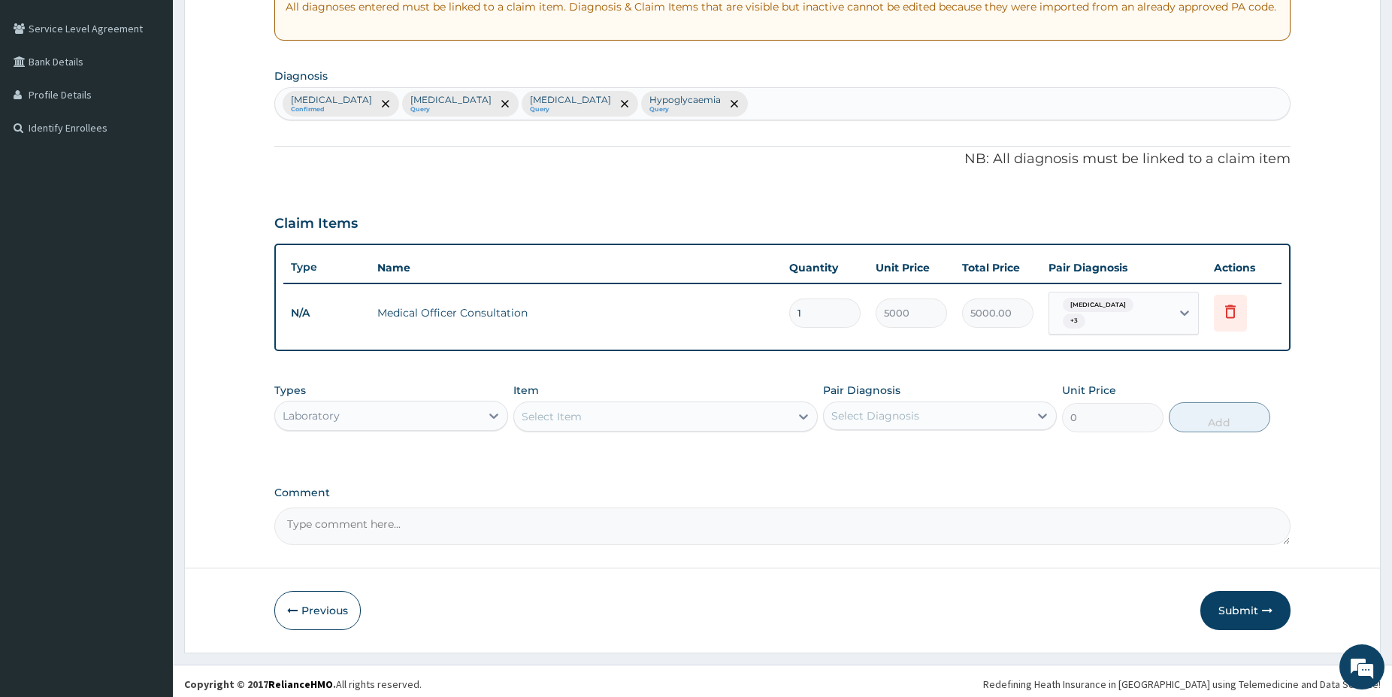
click at [688, 410] on div "Select Item" at bounding box center [652, 416] width 276 height 24
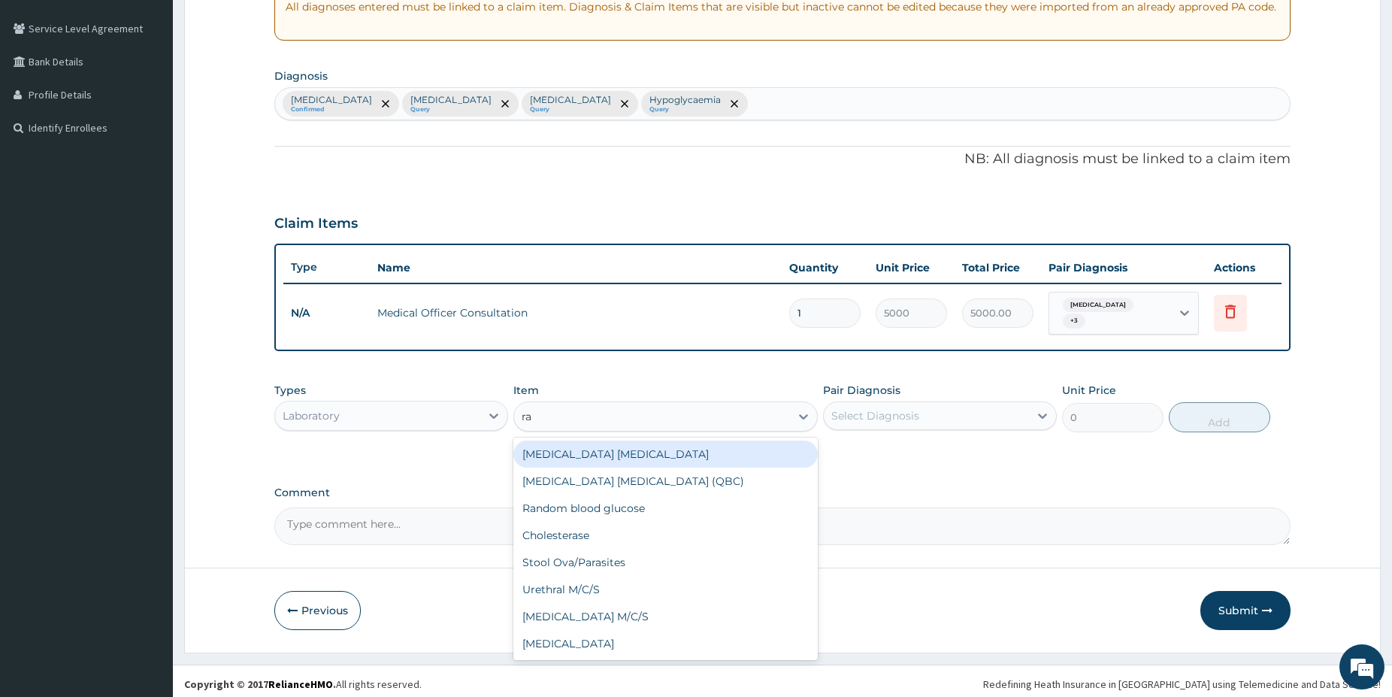
type input "ran"
drag, startPoint x: 646, startPoint y: 453, endPoint x: 909, endPoint y: 450, distance: 263.1
click at [646, 452] on div "Random blood glucose" at bounding box center [665, 454] width 304 height 27
type input "1500"
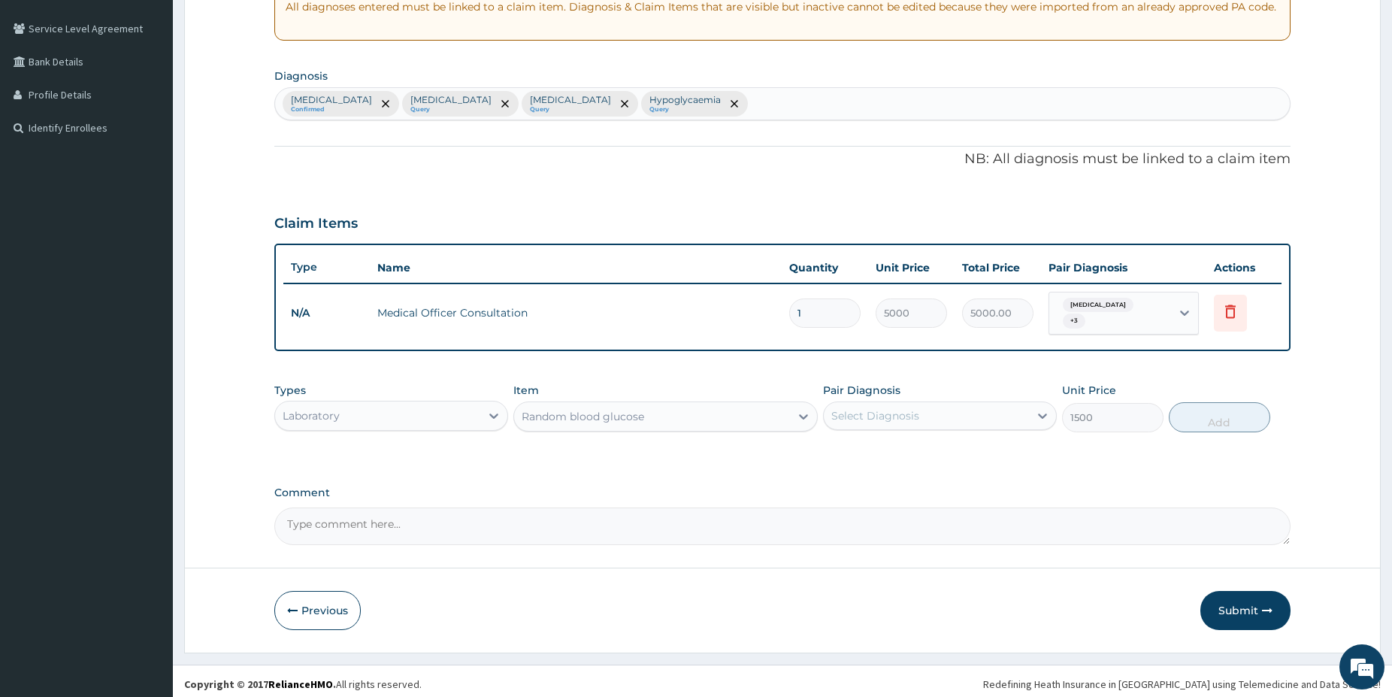
drag, startPoint x: 965, startPoint y: 416, endPoint x: 955, endPoint y: 423, distance: 11.9
click at [960, 416] on div "Select Diagnosis" at bounding box center [926, 416] width 205 height 24
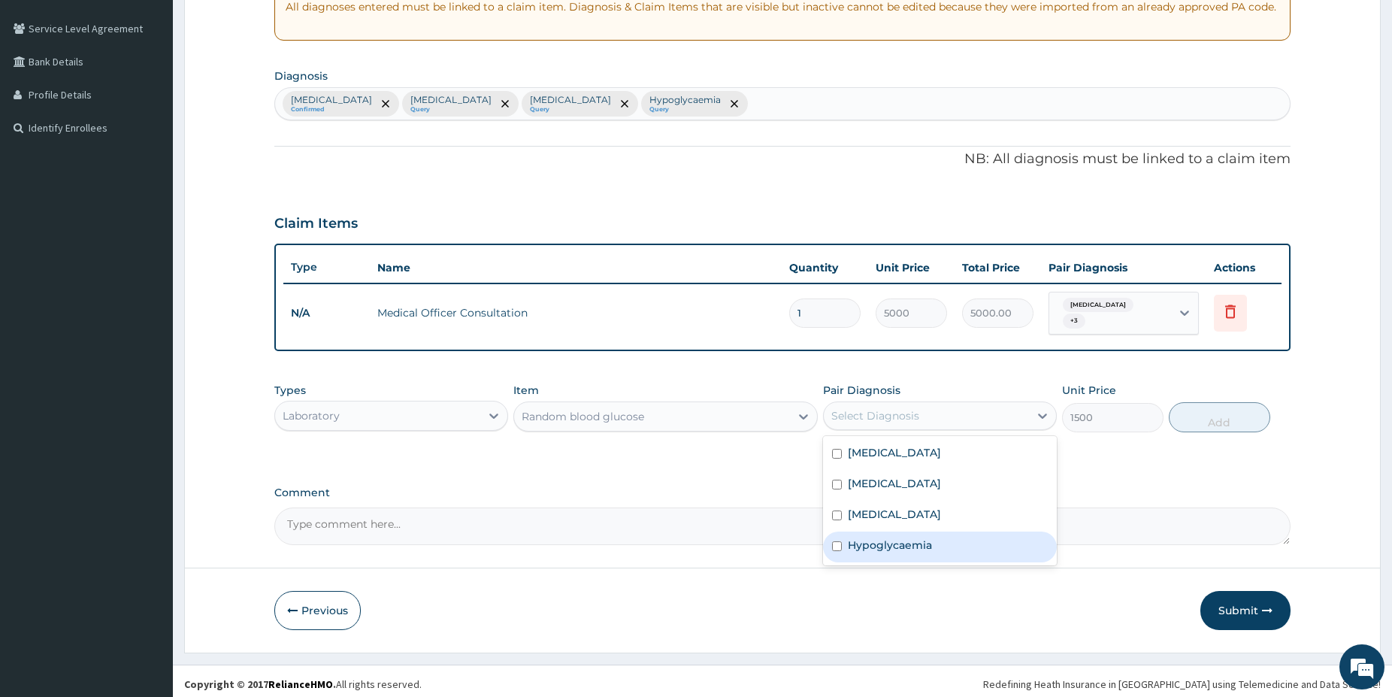
drag, startPoint x: 913, startPoint y: 545, endPoint x: 1097, endPoint y: 477, distance: 195.5
click at [912, 545] on label "Hypoglycaemia" at bounding box center [890, 545] width 84 height 15
checkbox input "true"
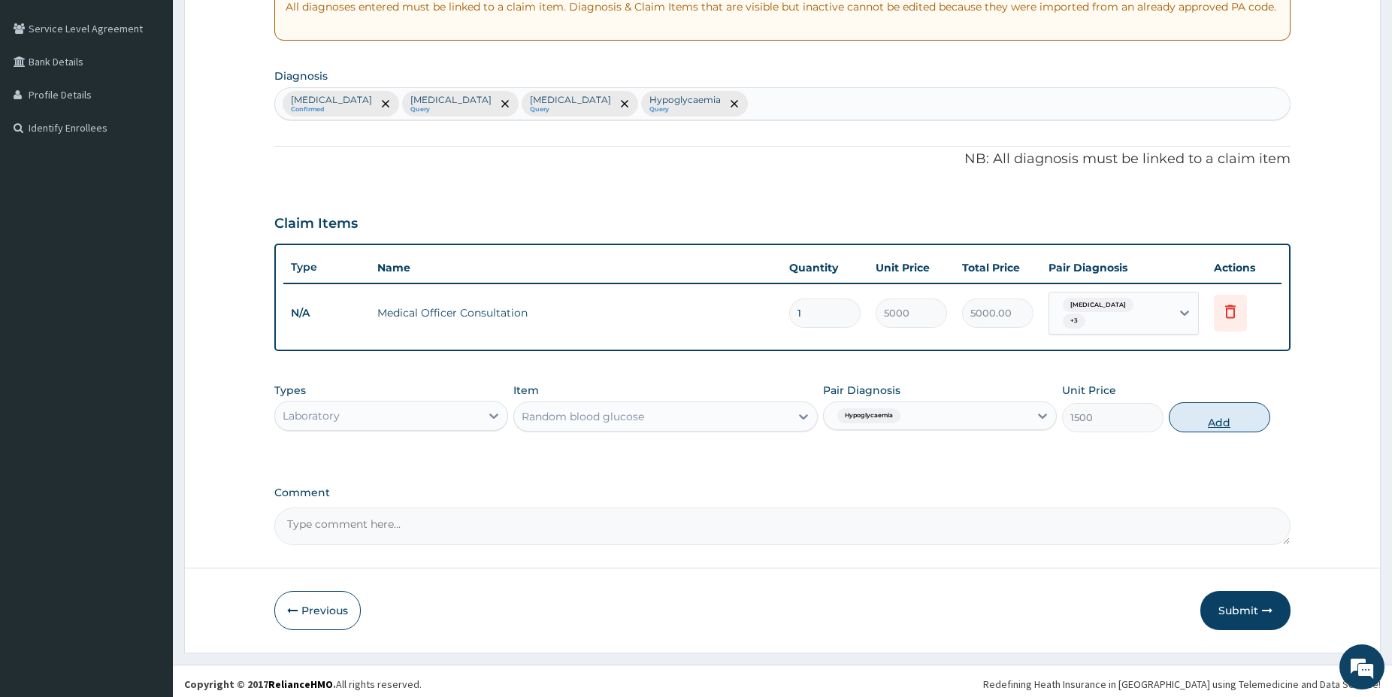
click at [1199, 416] on button "Add" at bounding box center [1219, 417] width 101 height 30
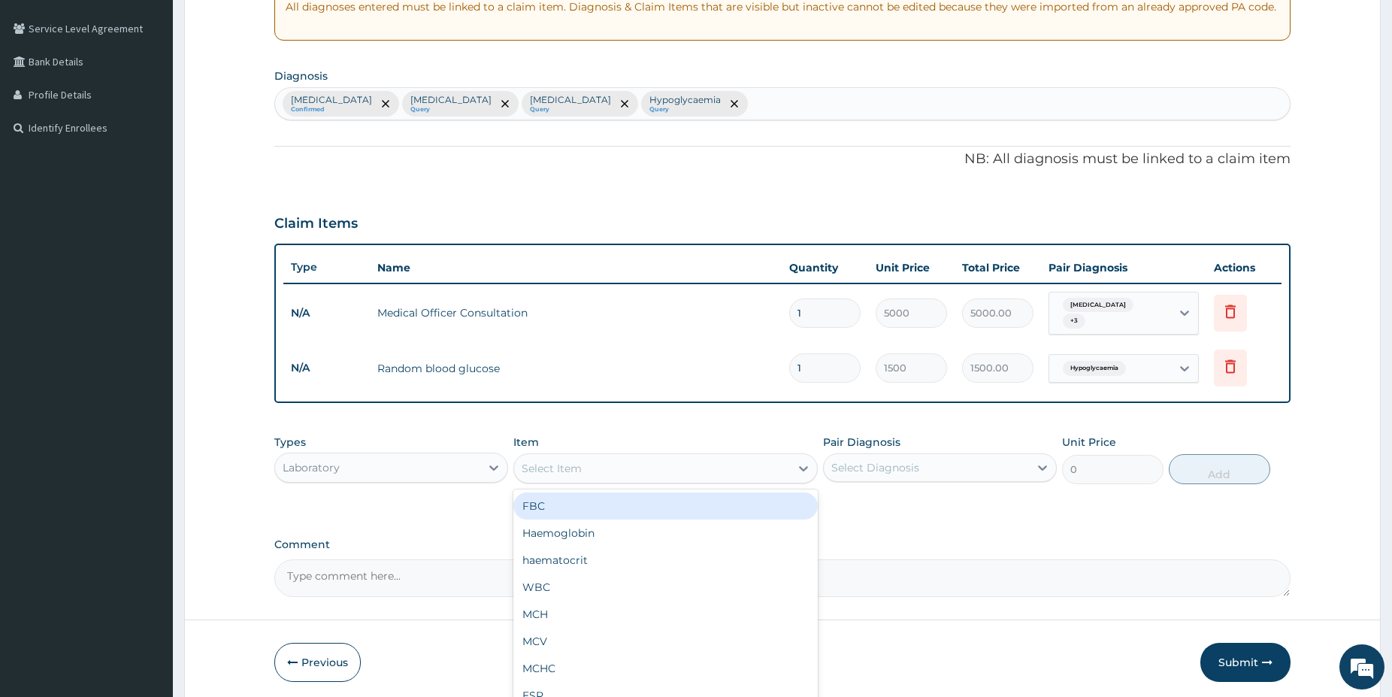
click at [594, 470] on div "Select Item" at bounding box center [652, 468] width 276 height 24
click at [574, 498] on div "FBC" at bounding box center [665, 505] width 304 height 27
type input "5000"
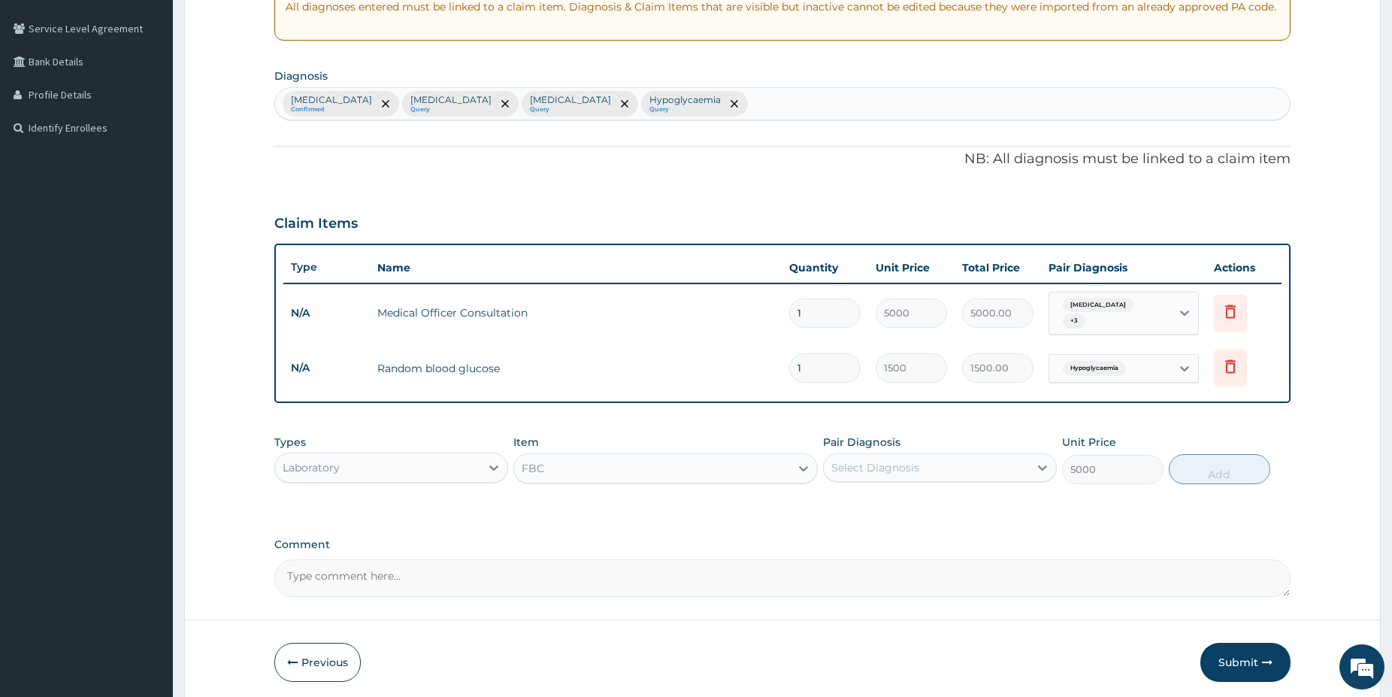
drag, startPoint x: 1001, startPoint y: 457, endPoint x: 971, endPoint y: 471, distance: 33.0
click at [998, 457] on div "Select Diagnosis" at bounding box center [926, 468] width 205 height 24
click at [901, 541] on div "[MEDICAL_DATA]" at bounding box center [940, 537] width 234 height 31
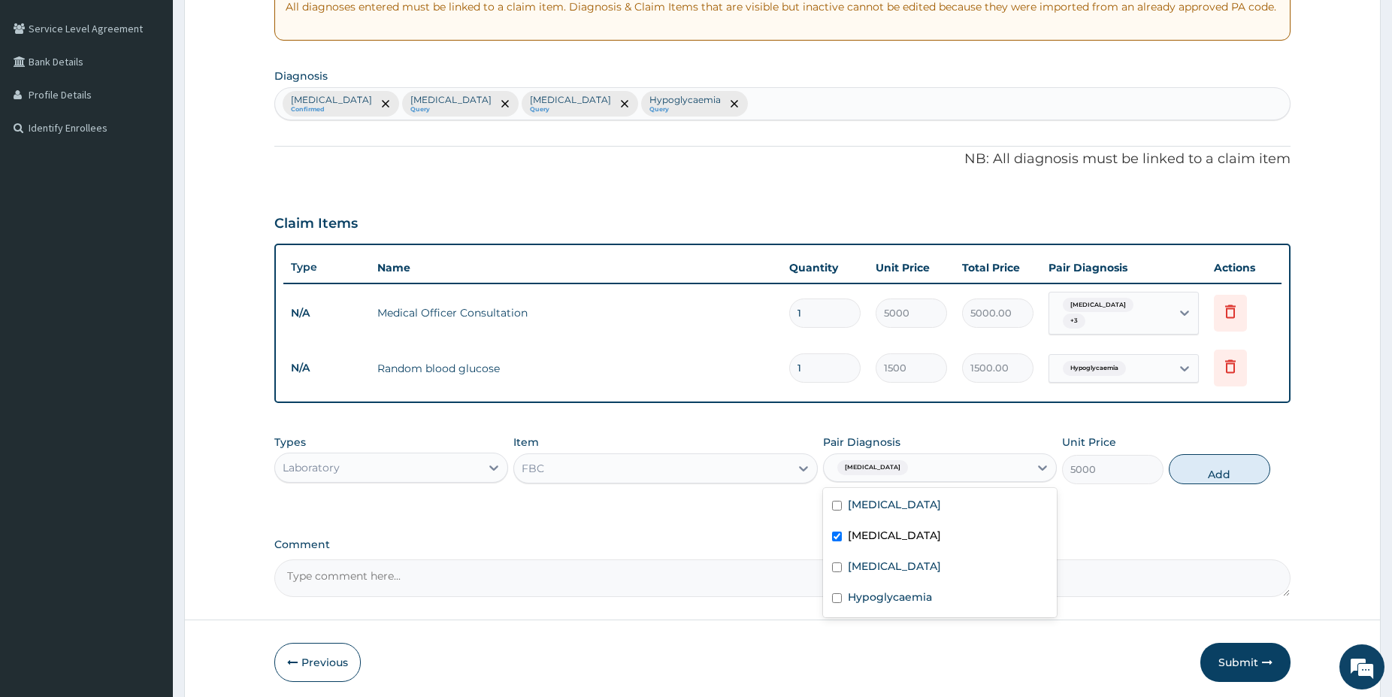
checkbox input "true"
click at [901, 562] on label "Typhoid fever" at bounding box center [894, 566] width 93 height 15
checkbox input "true"
drag, startPoint x: 1223, startPoint y: 453, endPoint x: 1084, endPoint y: 474, distance: 140.7
click at [1216, 461] on button "Add" at bounding box center [1219, 469] width 101 height 30
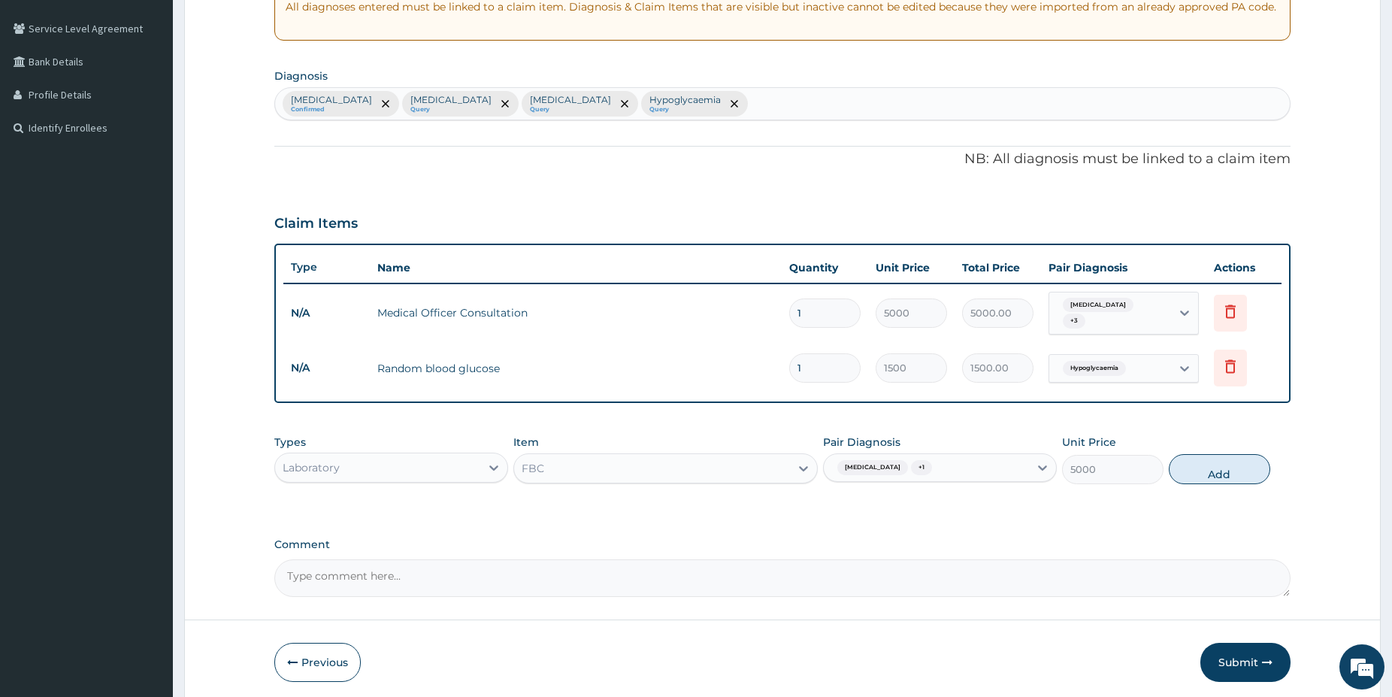
type input "0"
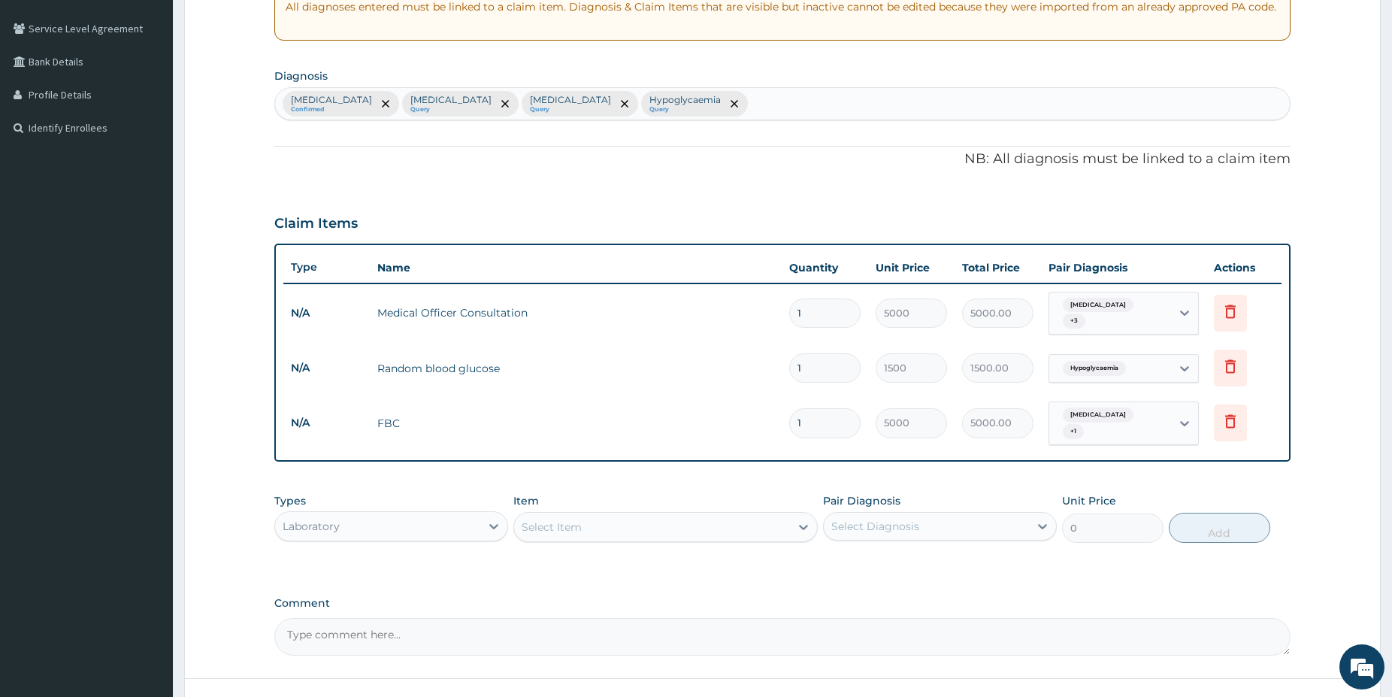
click at [731, 515] on div "Select Item" at bounding box center [652, 527] width 276 height 24
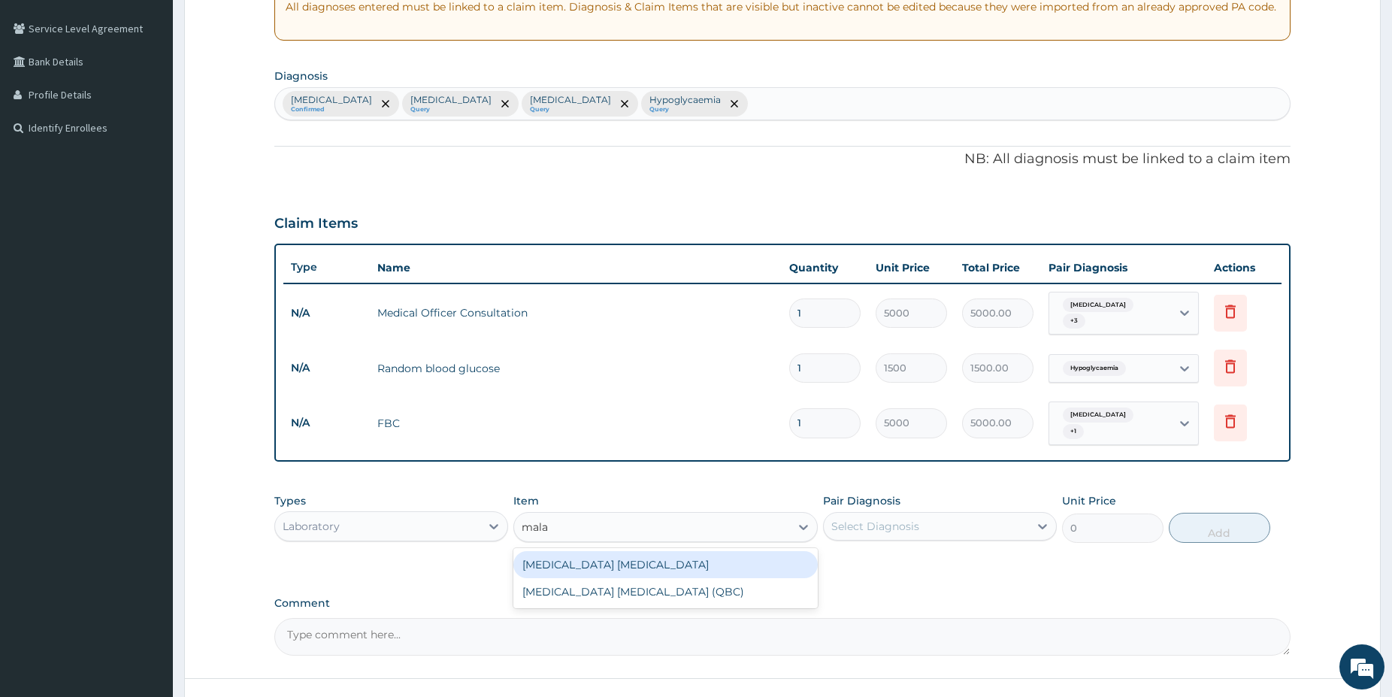
type input "malar"
click at [622, 551] on div "Malaria Parasite" at bounding box center [665, 564] width 304 height 27
type input "1500"
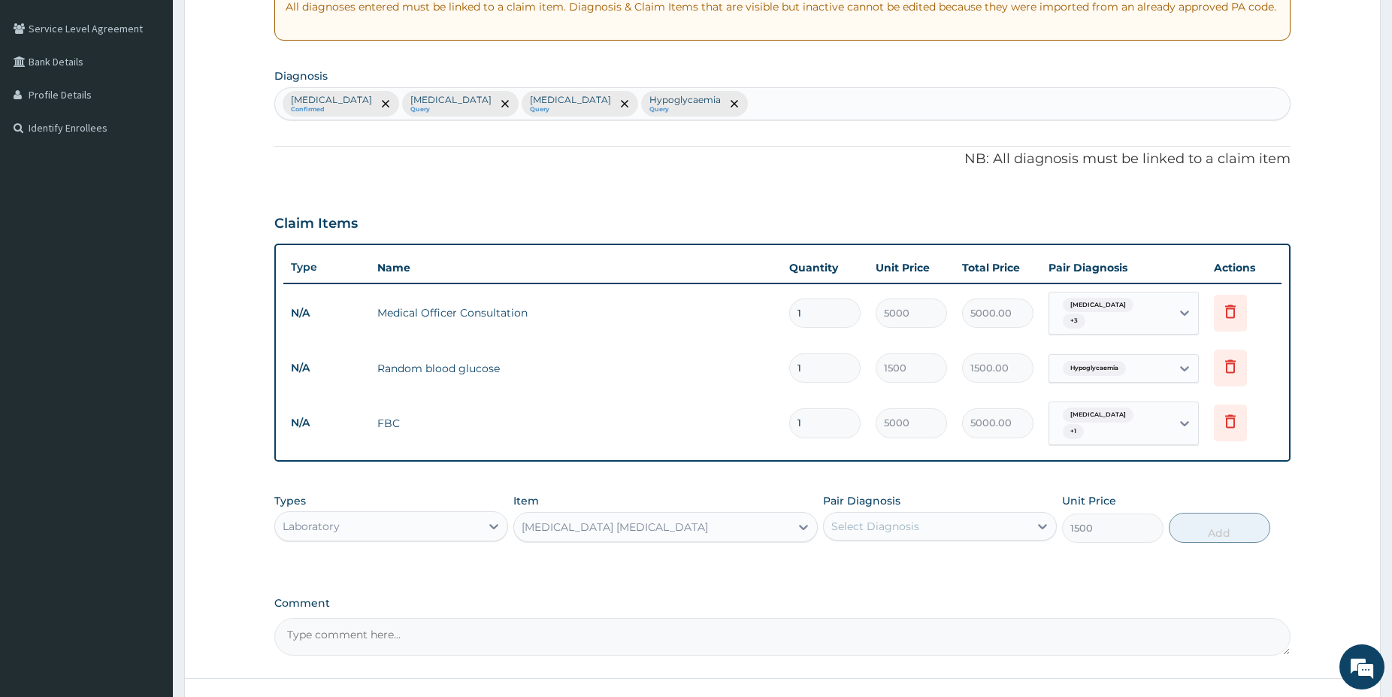
click at [919, 514] on div "Select Diagnosis" at bounding box center [926, 526] width 205 height 24
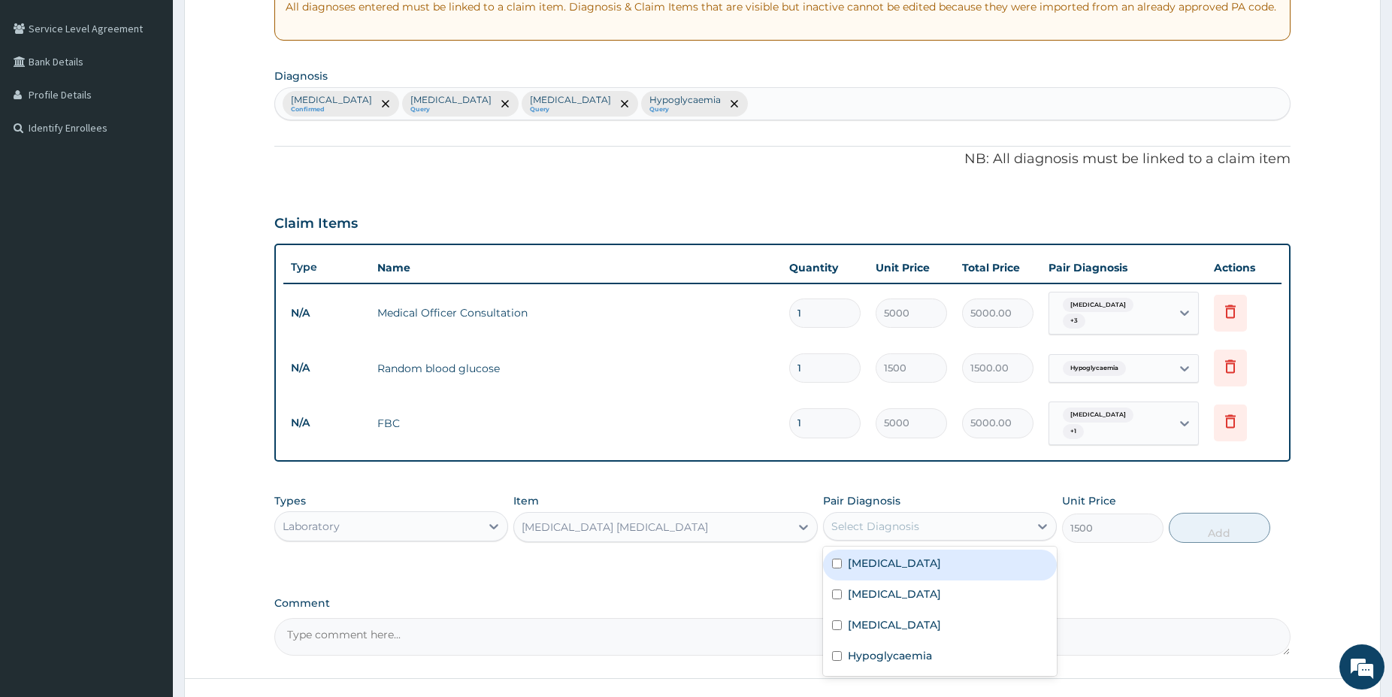
click at [897, 550] on div "Malaria" at bounding box center [940, 565] width 234 height 31
checkbox input "true"
click at [1224, 513] on button "Add" at bounding box center [1219, 528] width 101 height 30
type input "0"
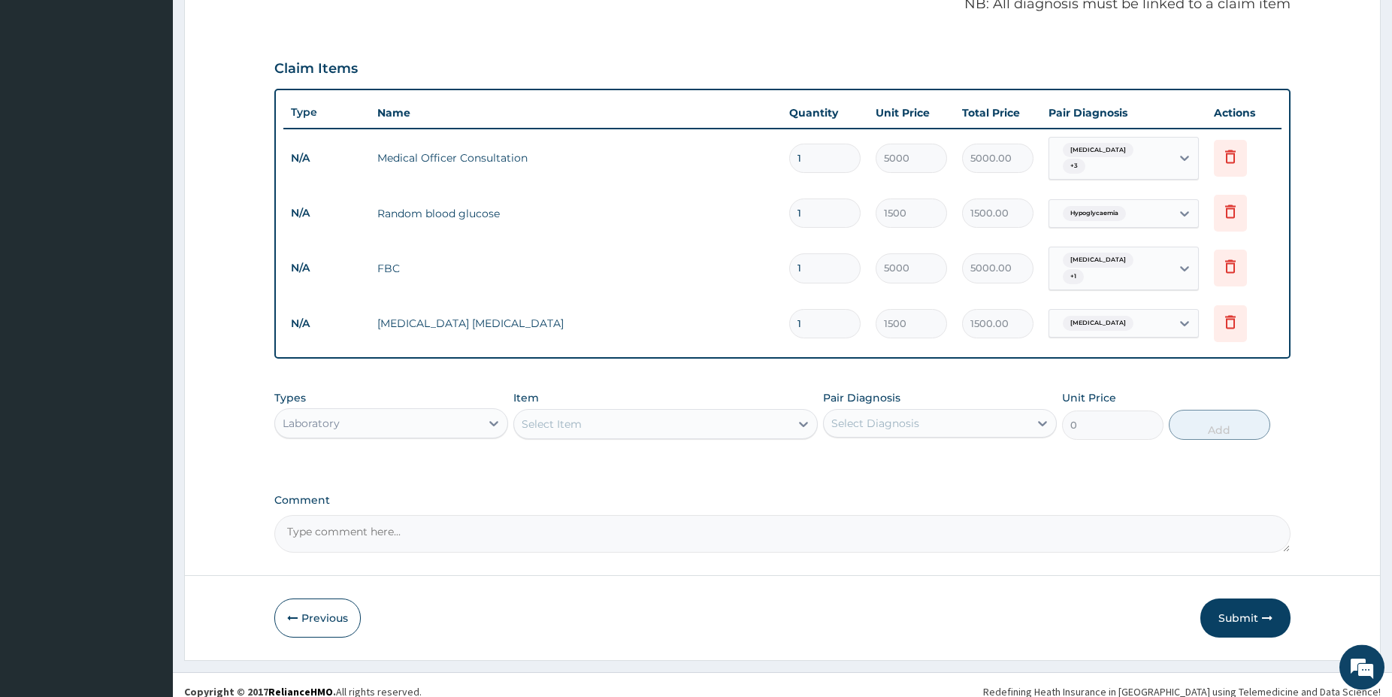
scroll to position [456, 0]
click at [437, 410] on div "Laboratory" at bounding box center [377, 422] width 205 height 24
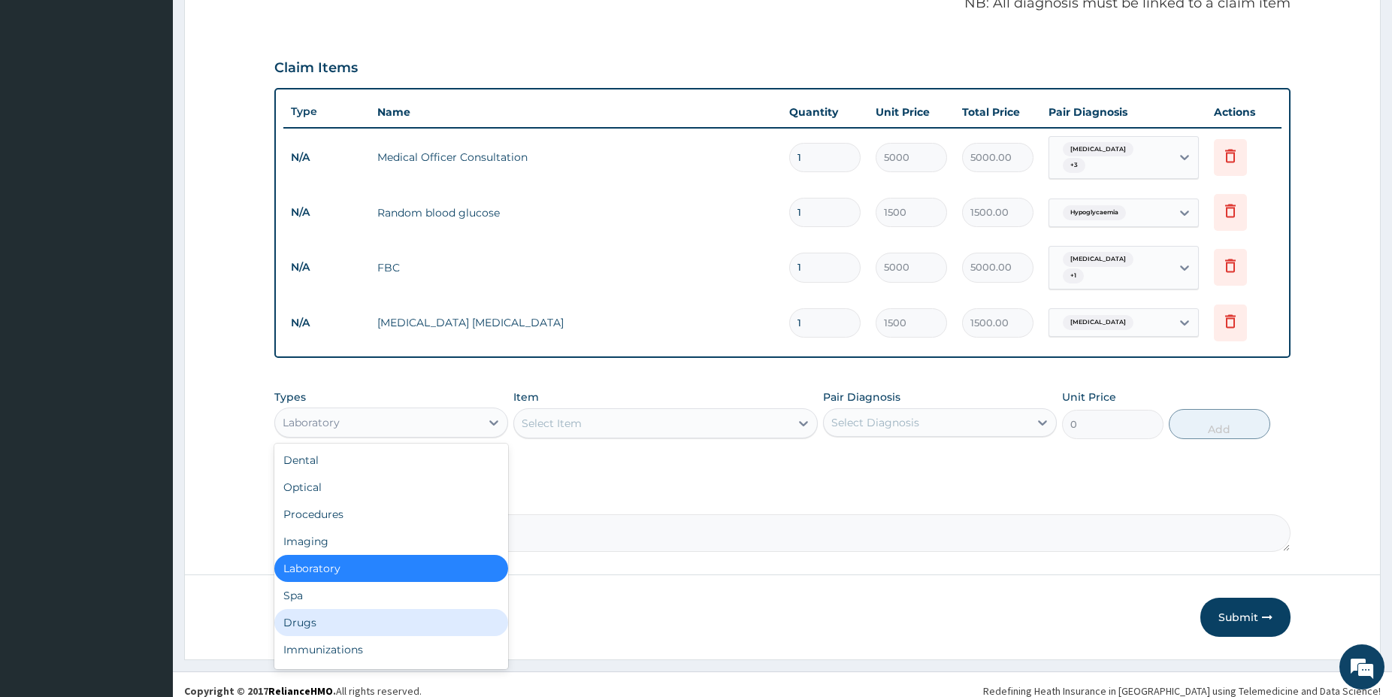
click at [357, 609] on div "Drugs" at bounding box center [391, 622] width 234 height 27
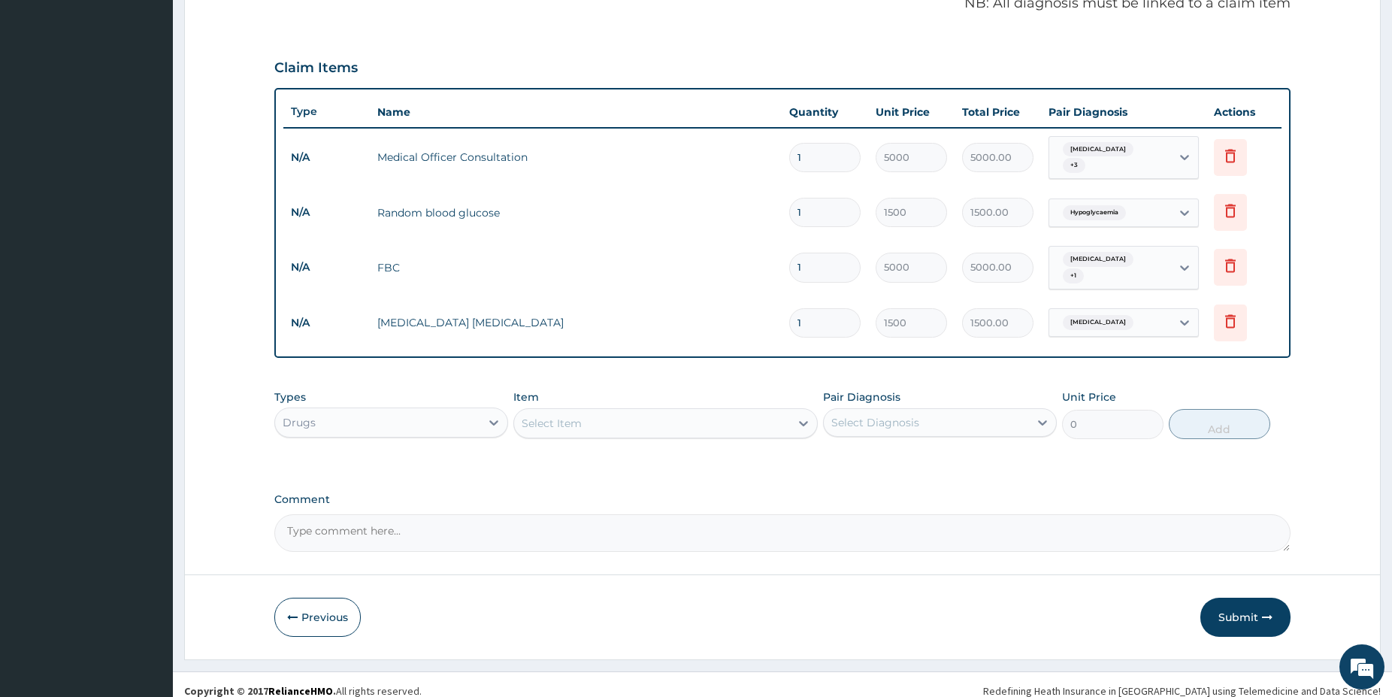
click at [637, 414] on div "Select Item" at bounding box center [652, 423] width 276 height 24
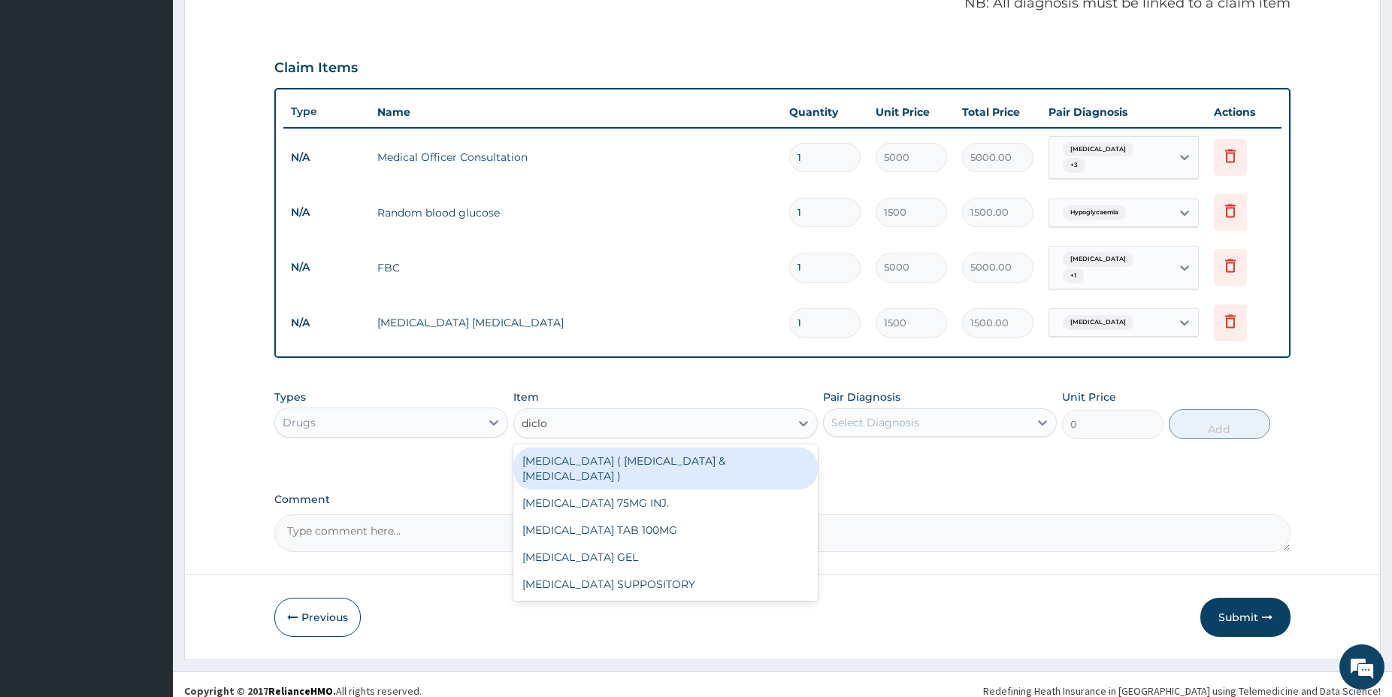
type input "diclof"
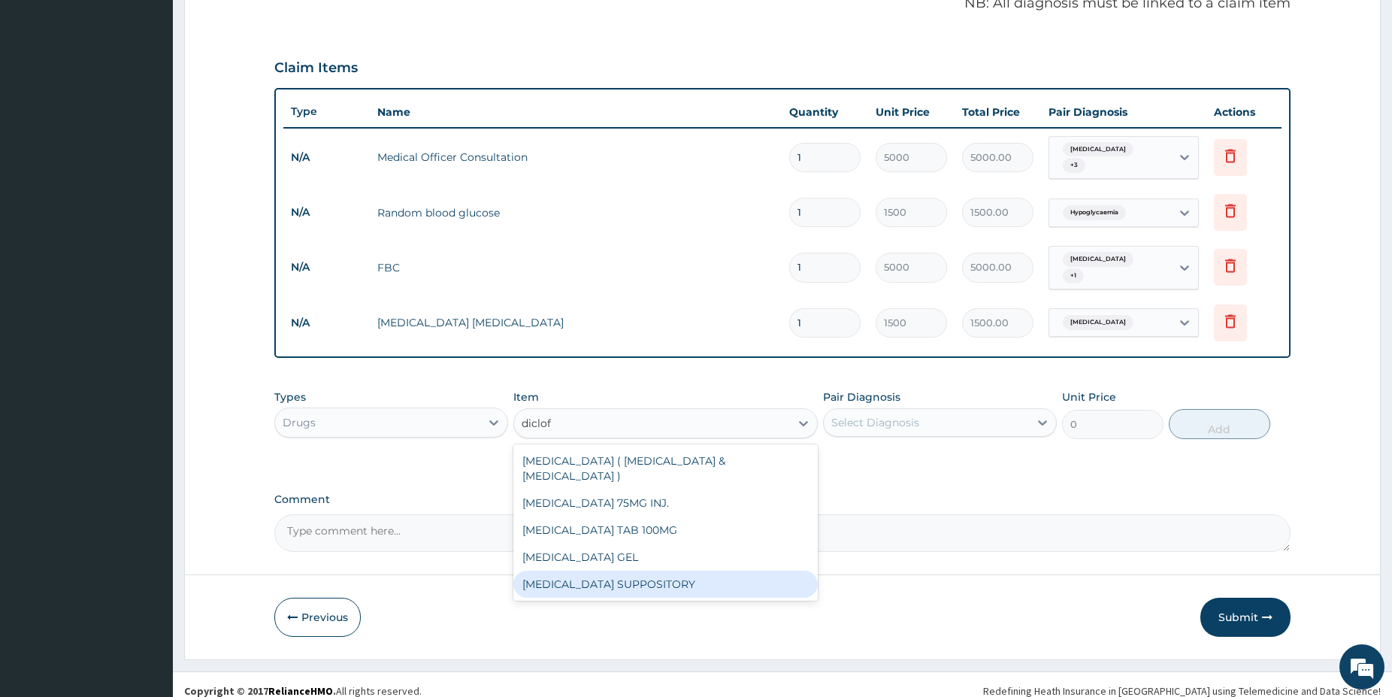
click at [680, 571] on div "DICLOFENAC SUPPOSITORY" at bounding box center [665, 584] width 304 height 27
type input "750"
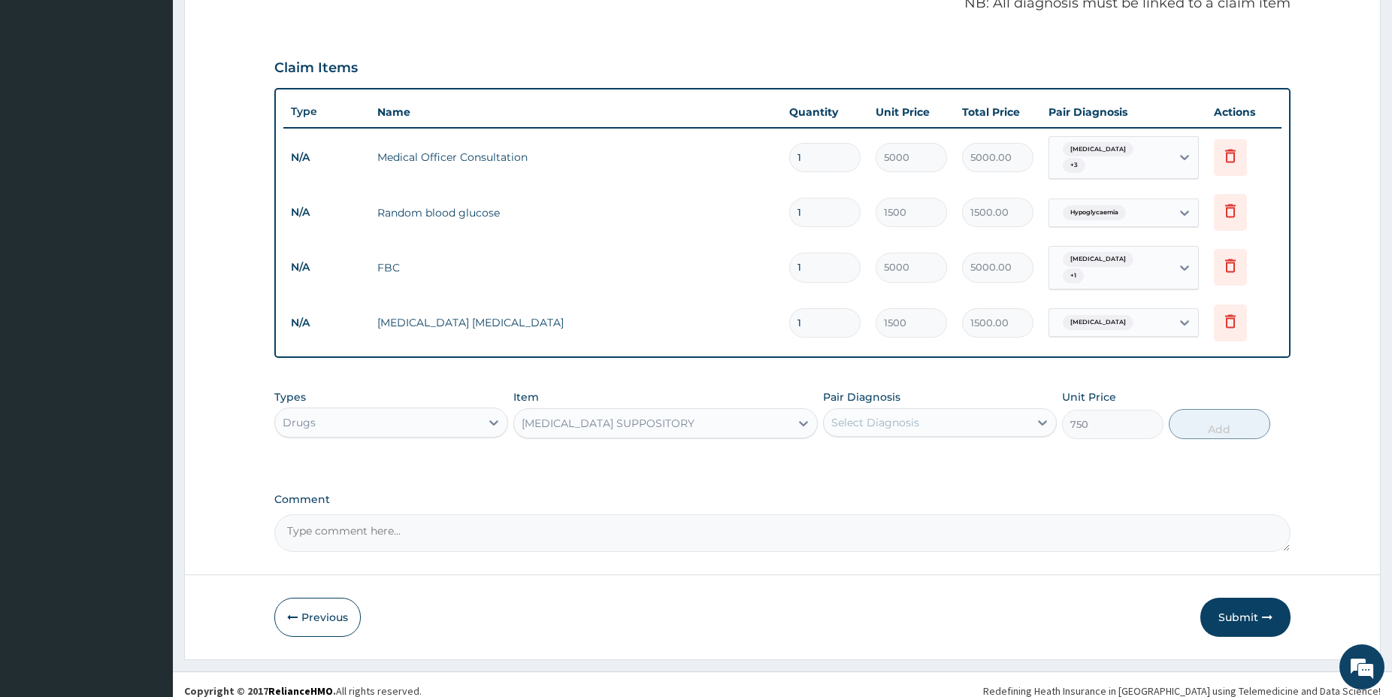
click at [896, 410] on div "Select Diagnosis" at bounding box center [926, 422] width 205 height 24
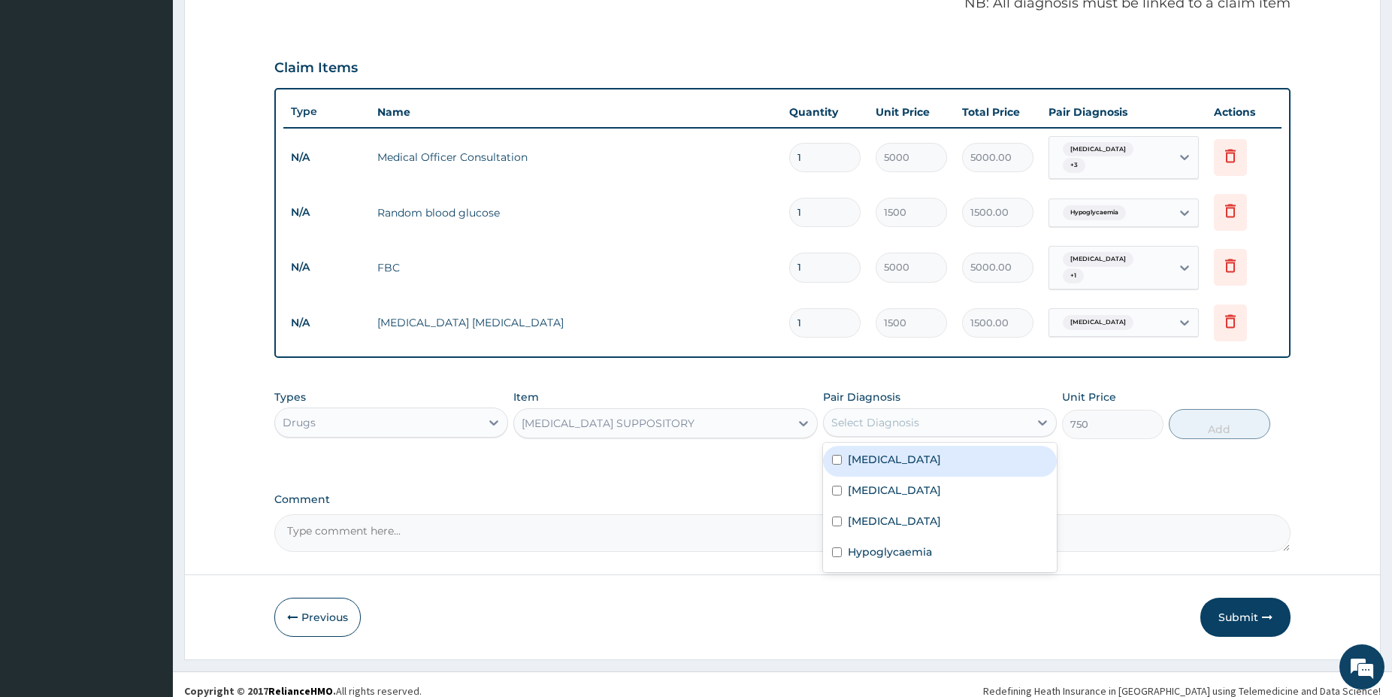
drag, startPoint x: 888, startPoint y: 444, endPoint x: 913, endPoint y: 445, distance: 25.6
click at [887, 446] on div "Malaria" at bounding box center [940, 461] width 234 height 31
checkbox input "true"
click at [1225, 409] on button "Add" at bounding box center [1219, 424] width 101 height 30
type input "0"
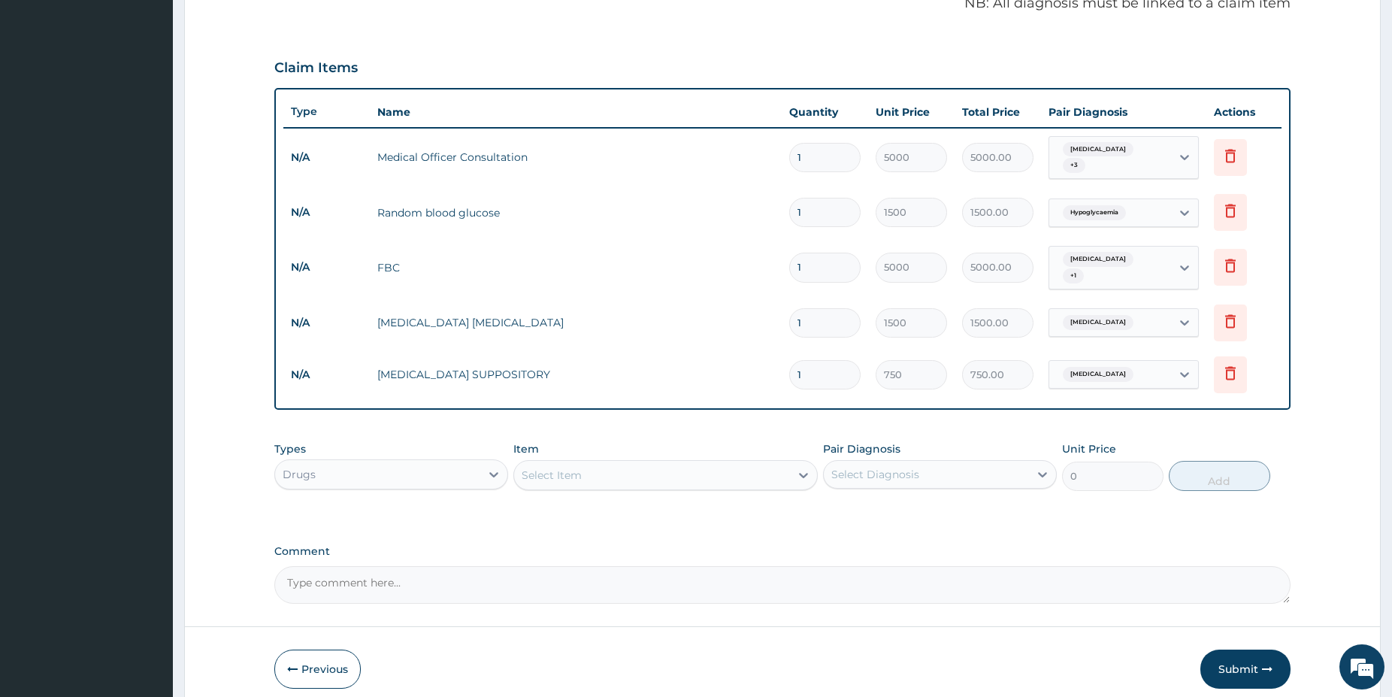
click at [656, 465] on div "Select Item" at bounding box center [652, 475] width 276 height 24
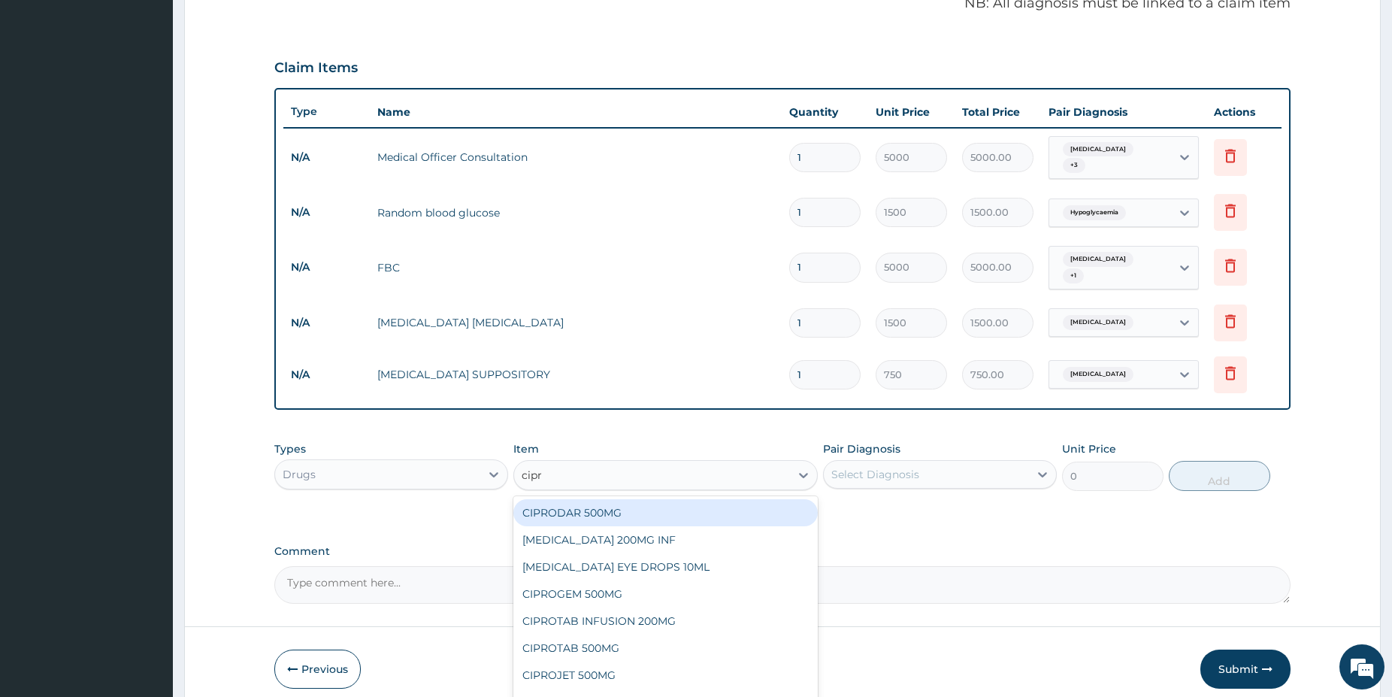
type input "cipro"
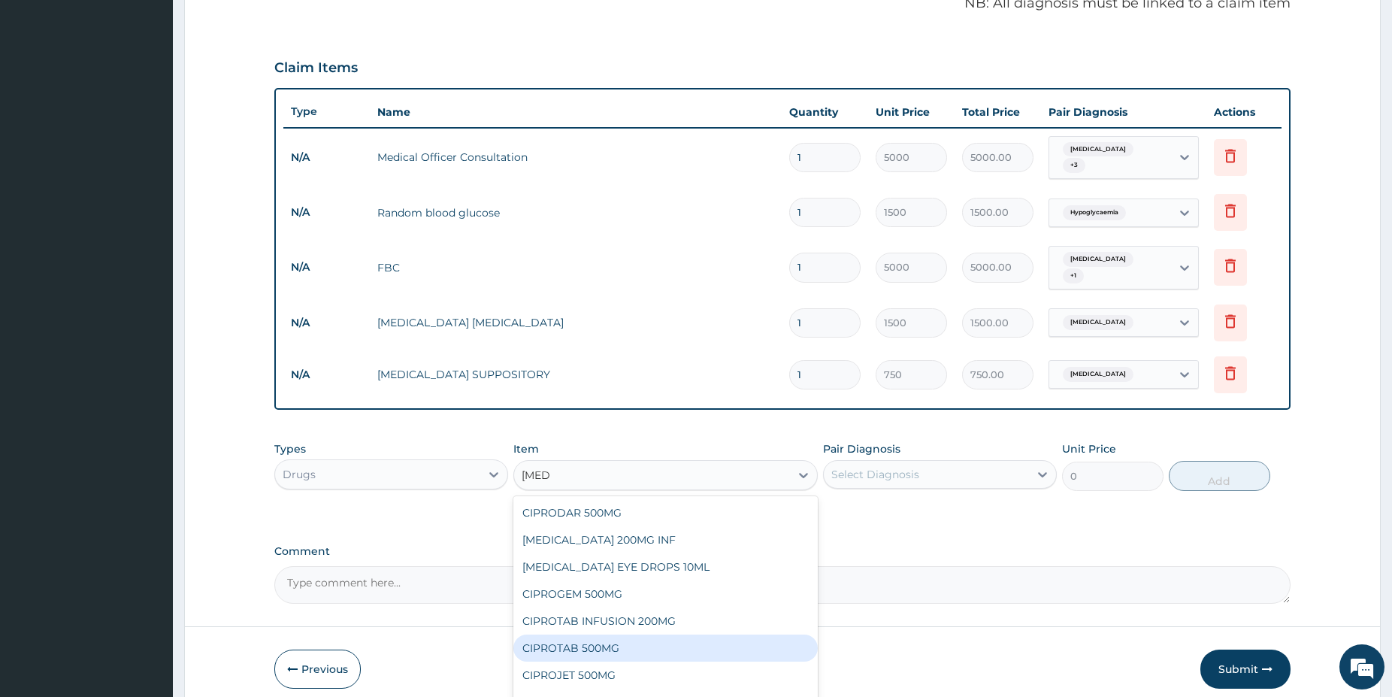
click at [610, 634] on div "CIPROTAB 500MG" at bounding box center [665, 647] width 304 height 27
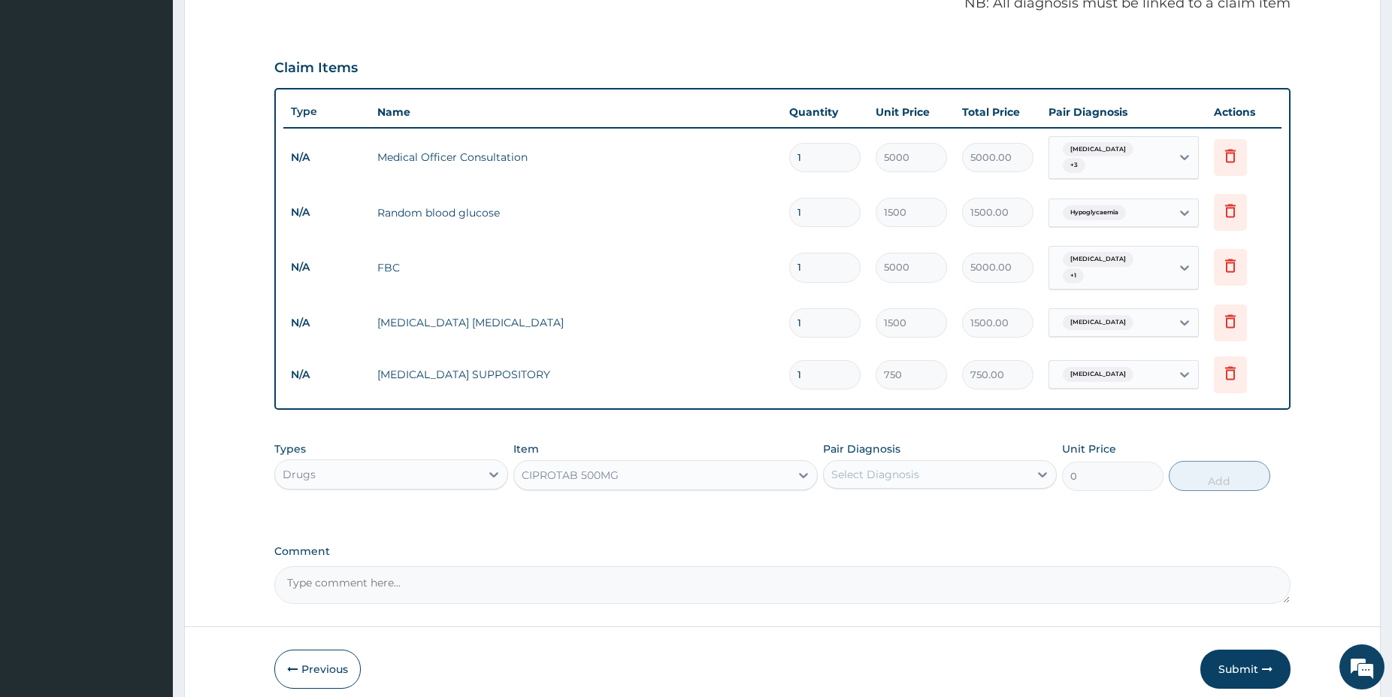
type input "190"
drag, startPoint x: 941, startPoint y: 457, endPoint x: 922, endPoint y: 474, distance: 25.6
click at [940, 462] on div "Select Diagnosis" at bounding box center [926, 474] width 205 height 24
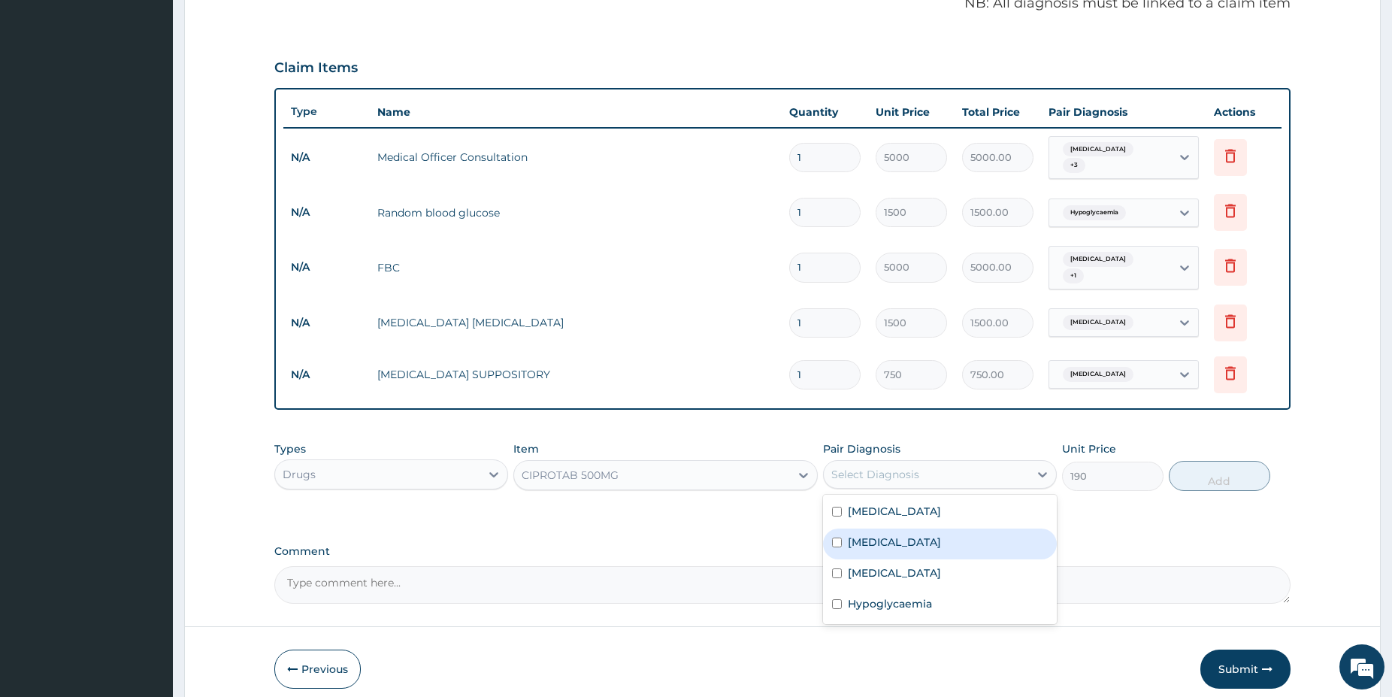
click at [918, 528] on div "Sepsis" at bounding box center [940, 543] width 234 height 31
checkbox input "true"
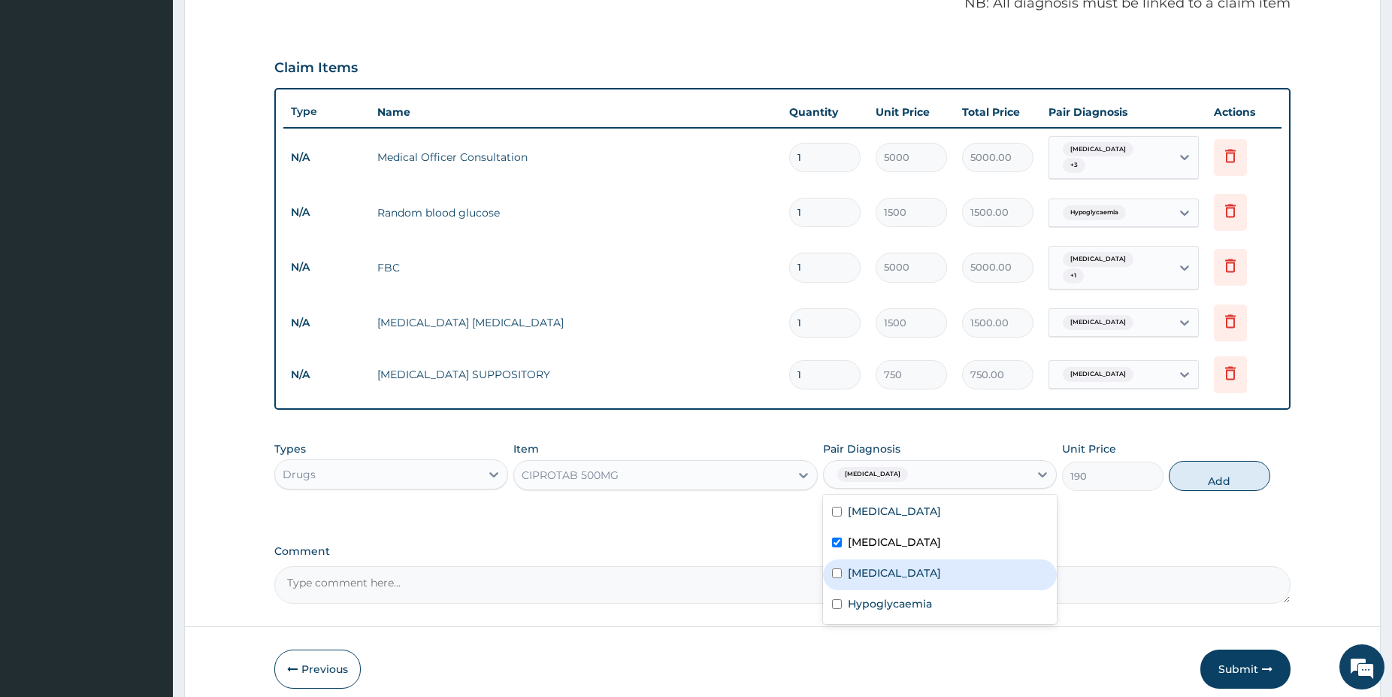
click at [916, 559] on div "Typhoid fever" at bounding box center [940, 574] width 234 height 31
checkbox input "true"
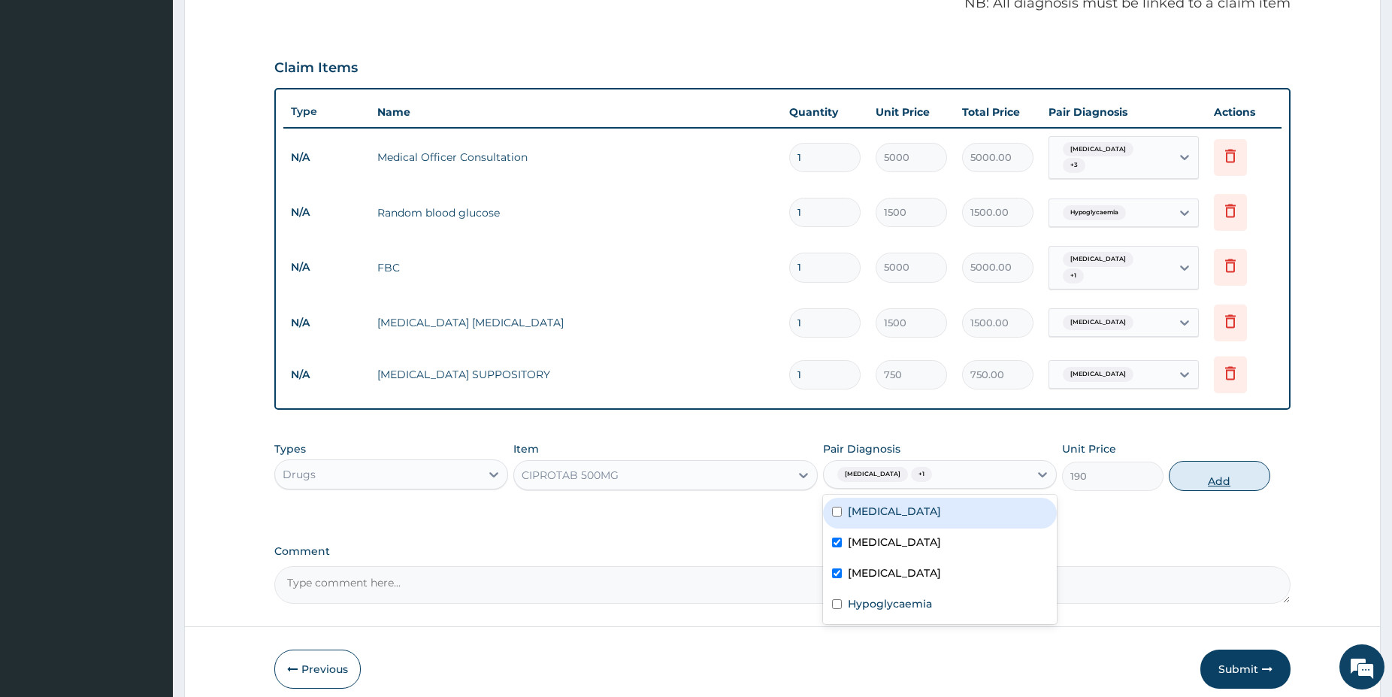
click at [1205, 461] on button "Add" at bounding box center [1219, 476] width 101 height 30
type input "0"
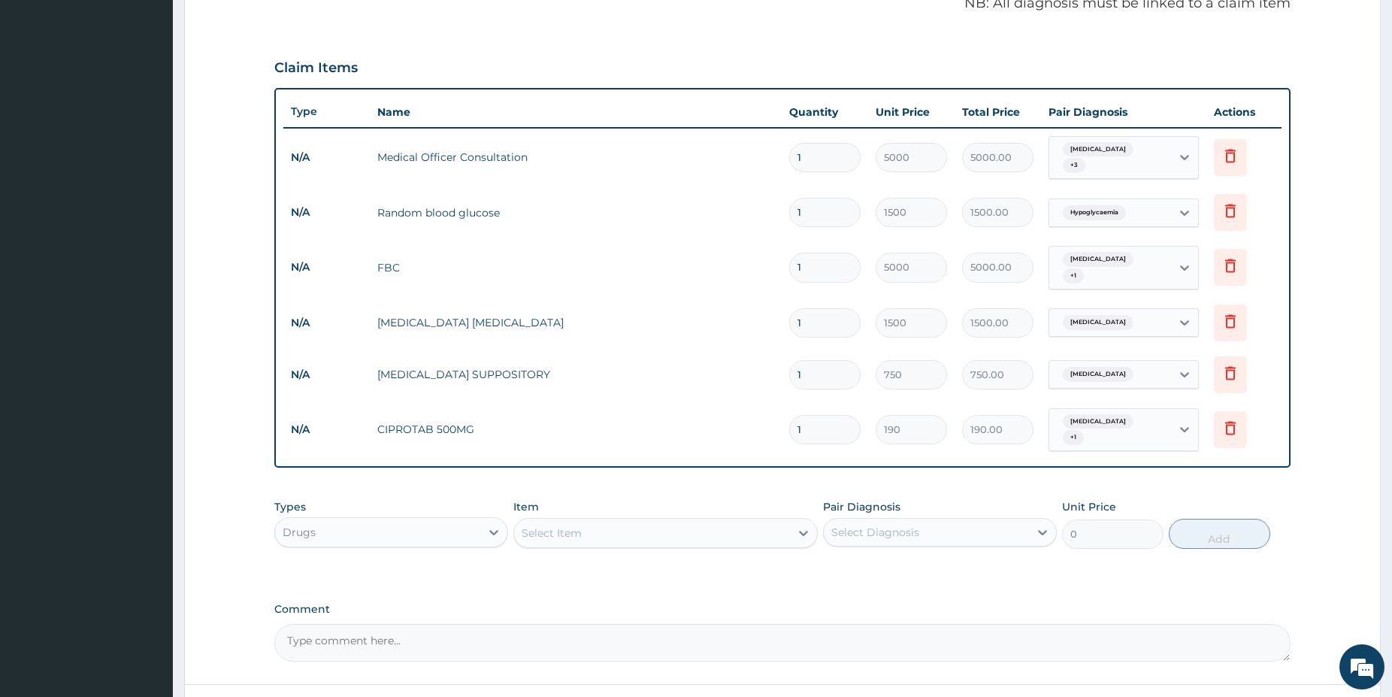
type input "10"
type input "1900.00"
type input "10"
click at [559, 522] on div "Select Item" at bounding box center [652, 533] width 276 height 24
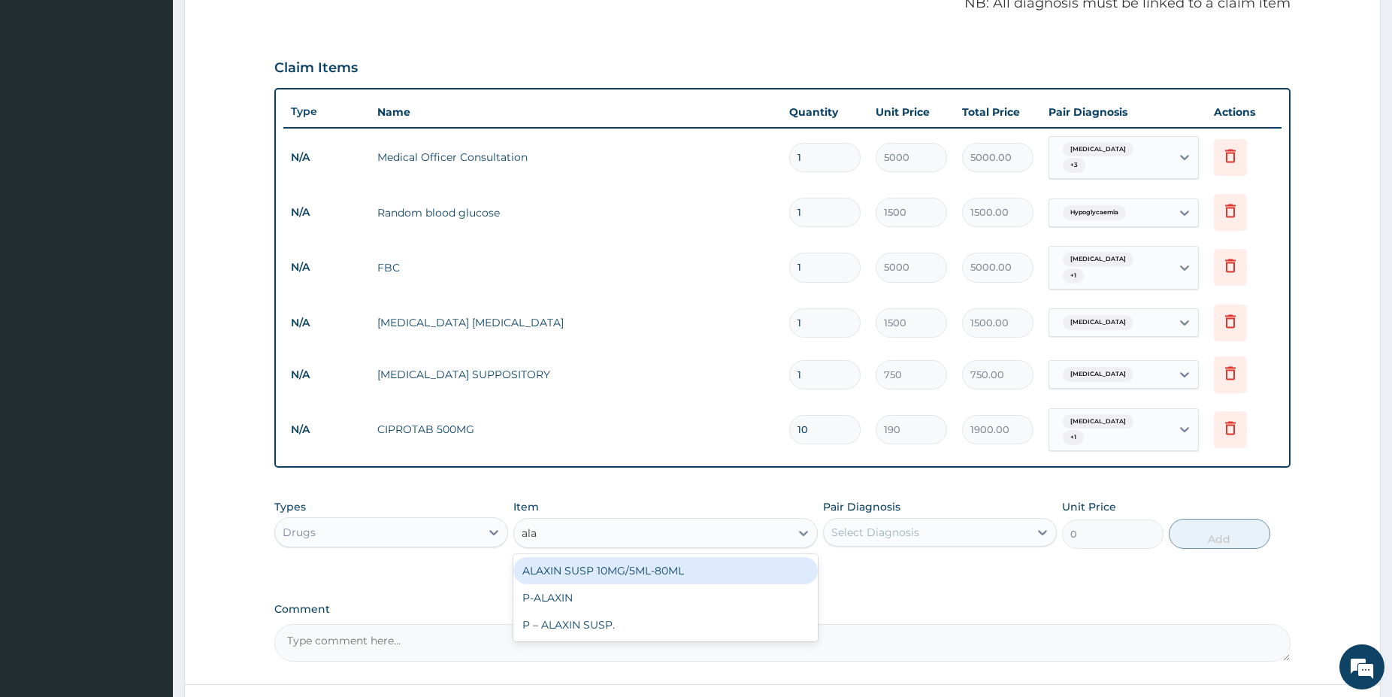
type input "alax"
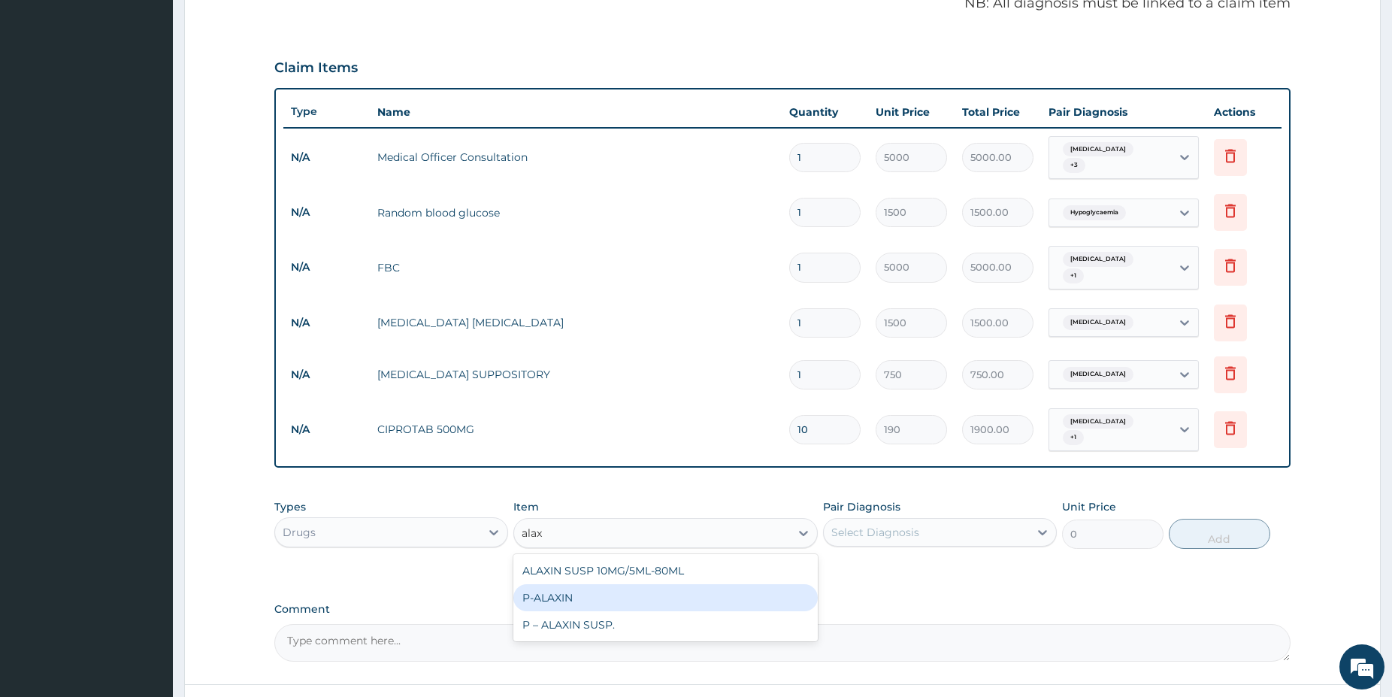
click at [592, 584] on div "P-ALAXIN" at bounding box center [665, 597] width 304 height 27
type input "350"
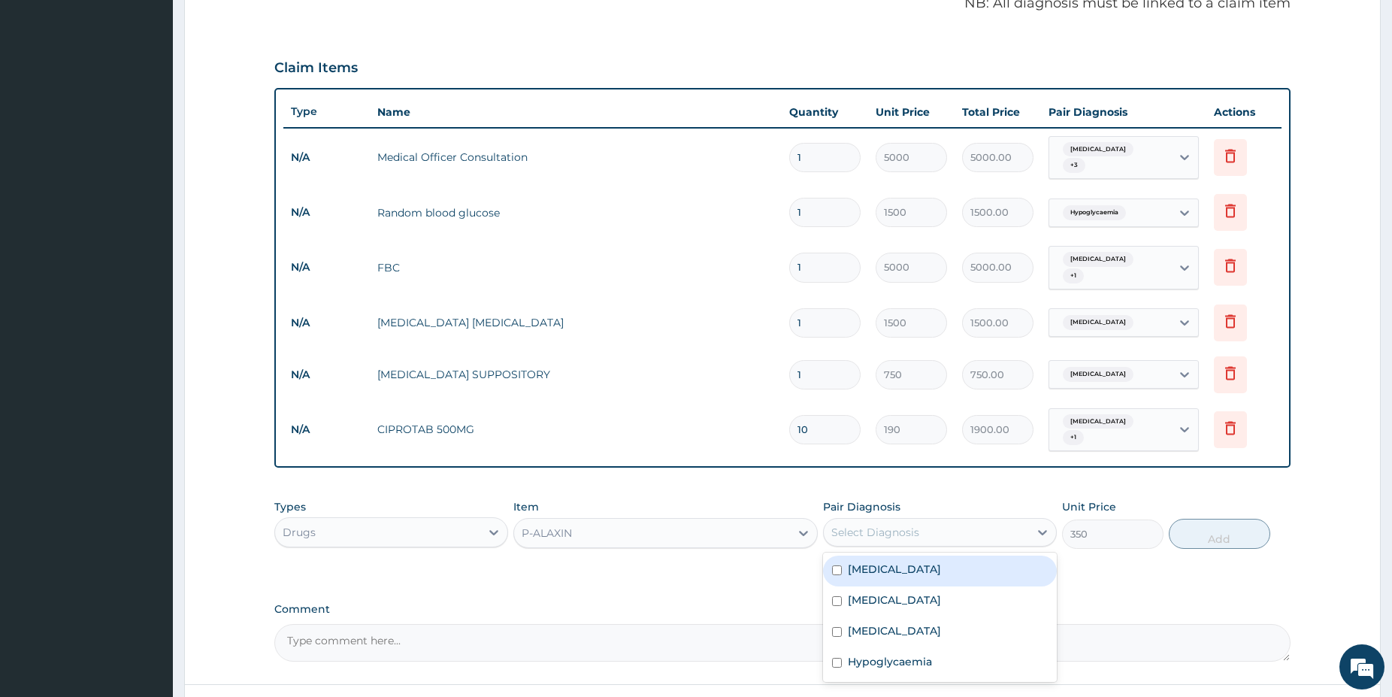
click at [916, 525] on div "Select Diagnosis" at bounding box center [875, 532] width 88 height 15
click at [931, 561] on div "Malaria" at bounding box center [940, 571] width 234 height 31
checkbox input "true"
click at [1201, 519] on button "Add" at bounding box center [1219, 534] width 101 height 30
type input "0"
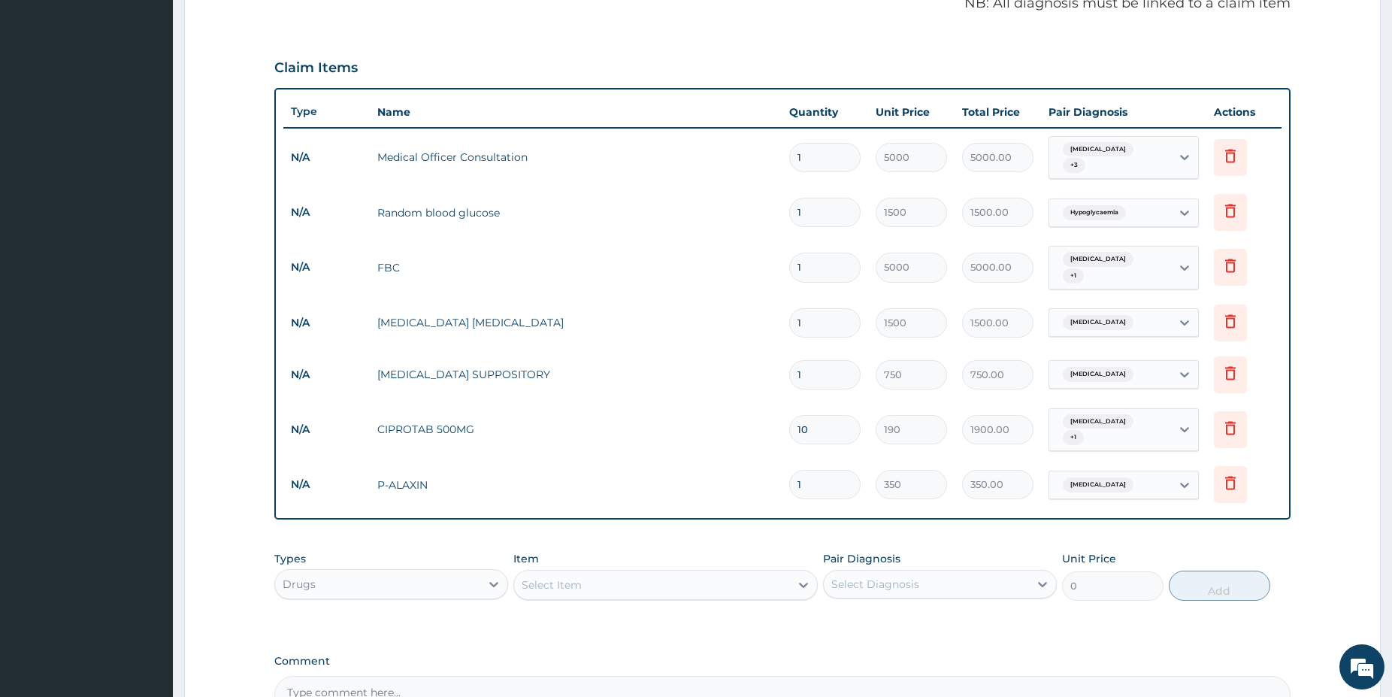
type input "0.00"
type input "9"
type input "3150.00"
type input "9"
click at [577, 573] on div "Select Item" at bounding box center [652, 585] width 276 height 24
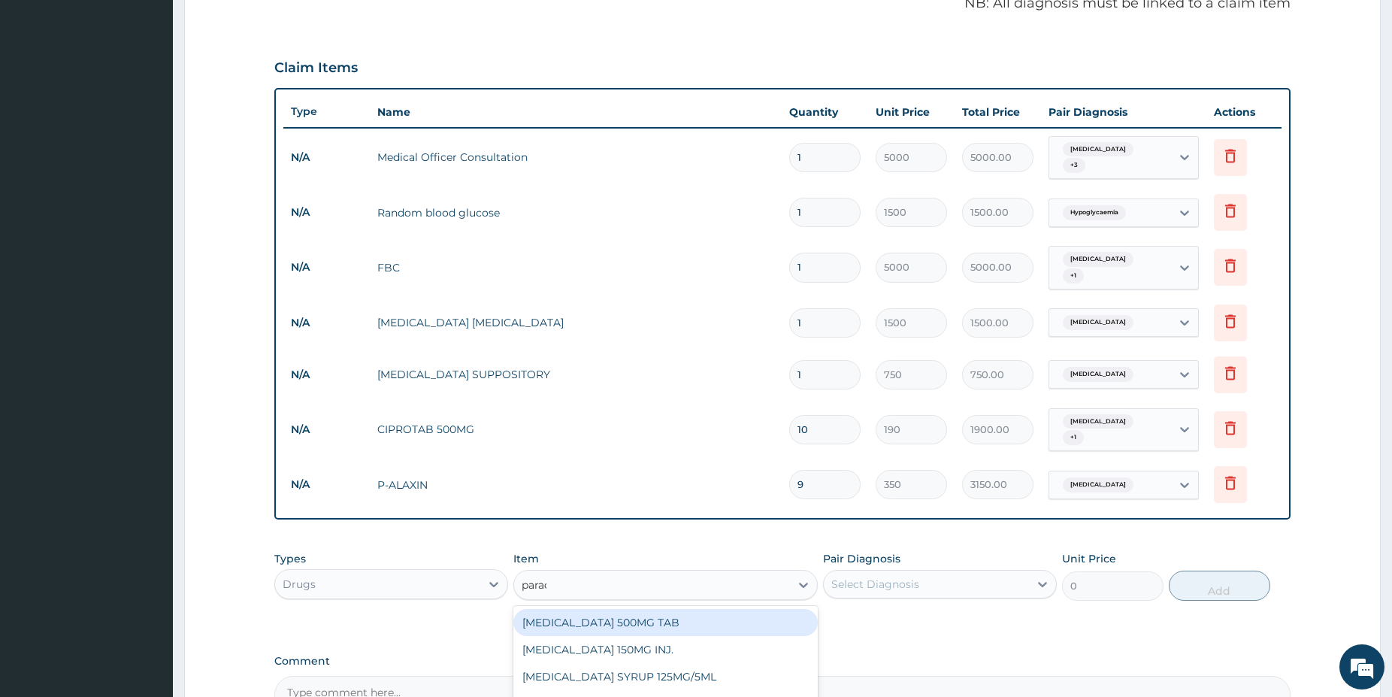
type input "parac"
click at [754, 609] on div "PARACETAMOL 500MG TAB" at bounding box center [665, 622] width 304 height 27
type input "38"
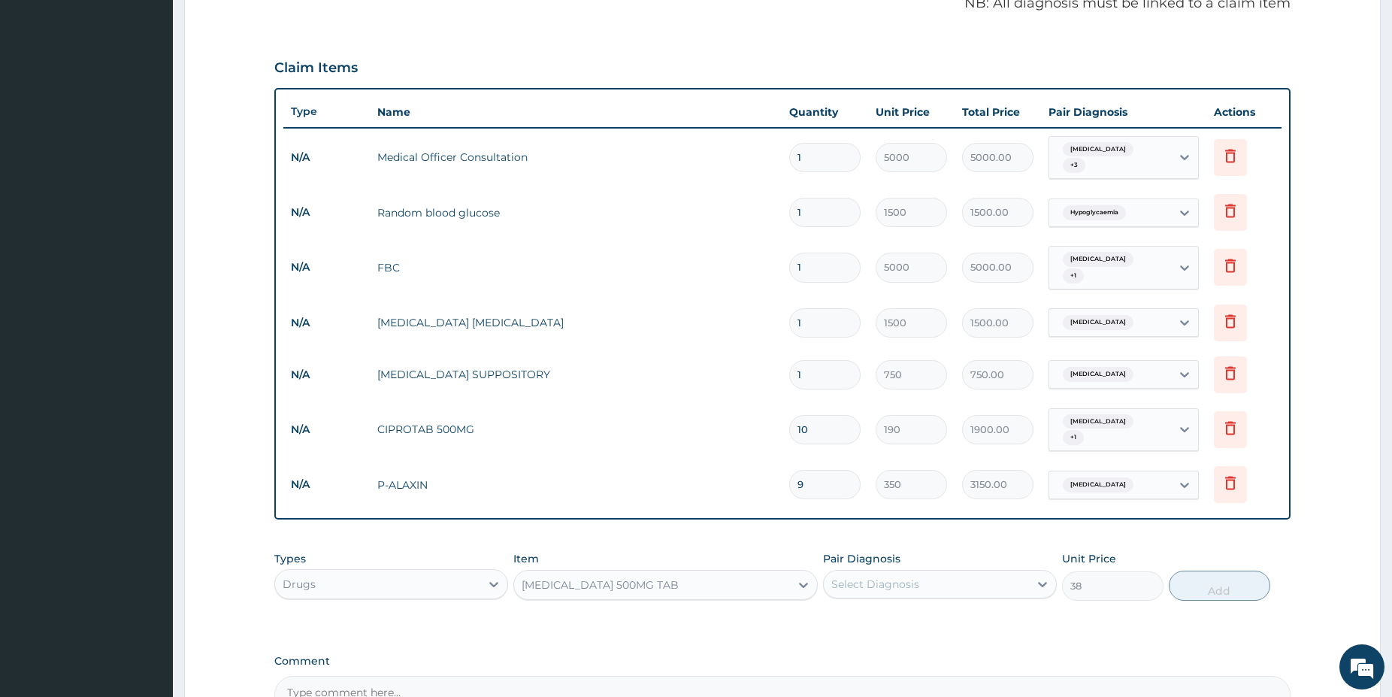
drag, startPoint x: 904, startPoint y: 556, endPoint x: 904, endPoint y: 574, distance: 17.3
click at [905, 572] on div "Select Diagnosis" at bounding box center [926, 584] width 205 height 24
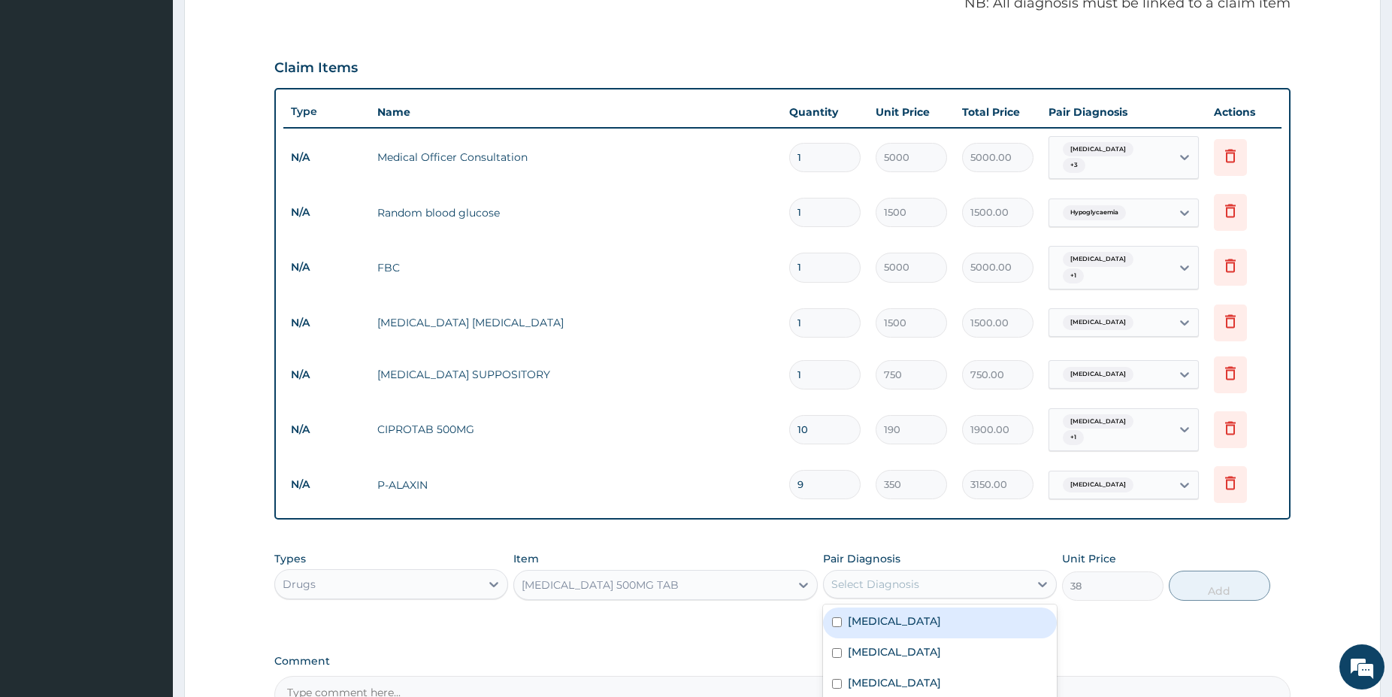
click at [902, 607] on div "Malaria" at bounding box center [940, 622] width 234 height 31
checkbox input "true"
click at [1234, 571] on button "Add" at bounding box center [1219, 586] width 101 height 30
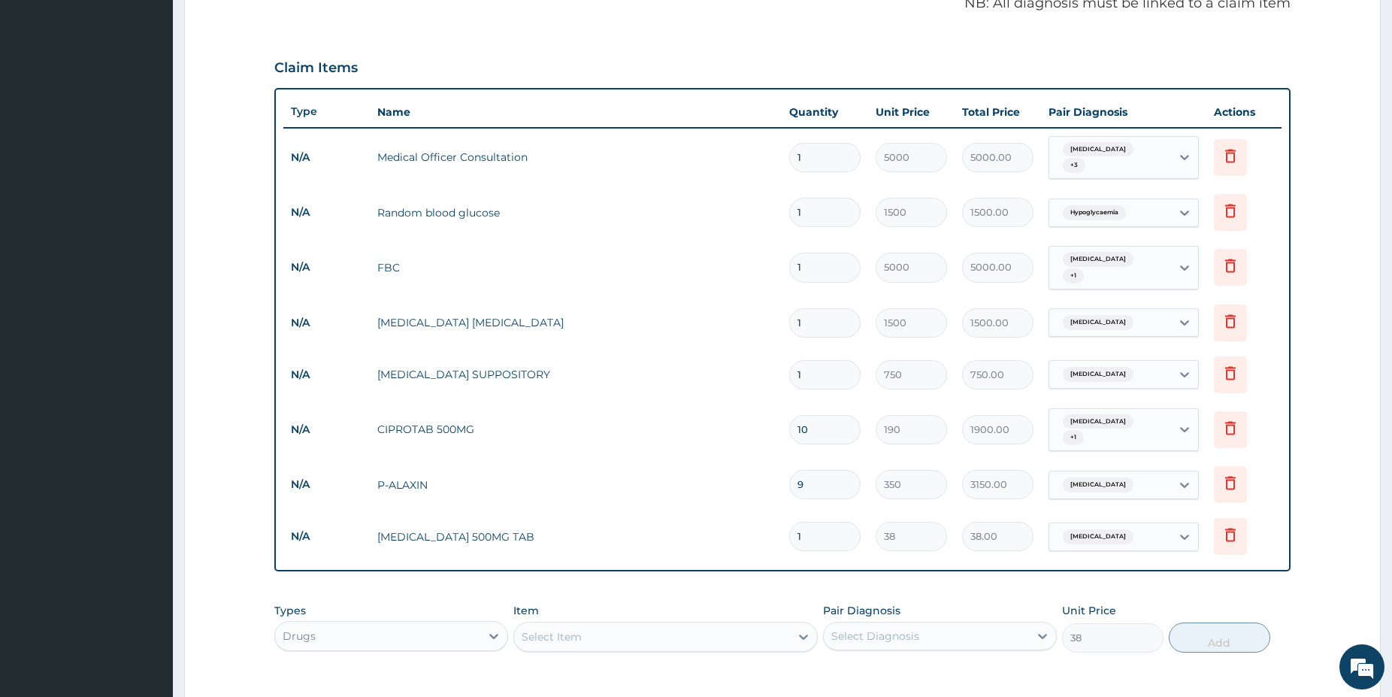
type input "0"
type input "18"
type input "684.00"
type input "18"
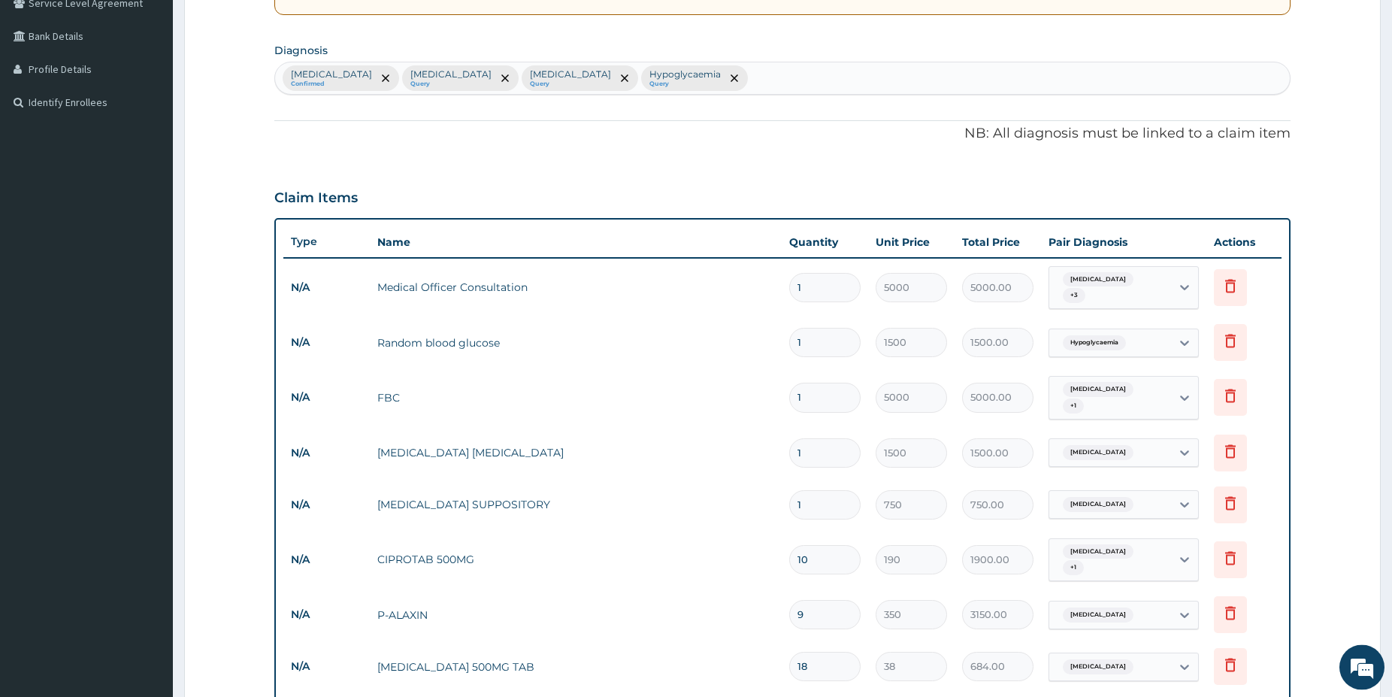
scroll to position [303, 0]
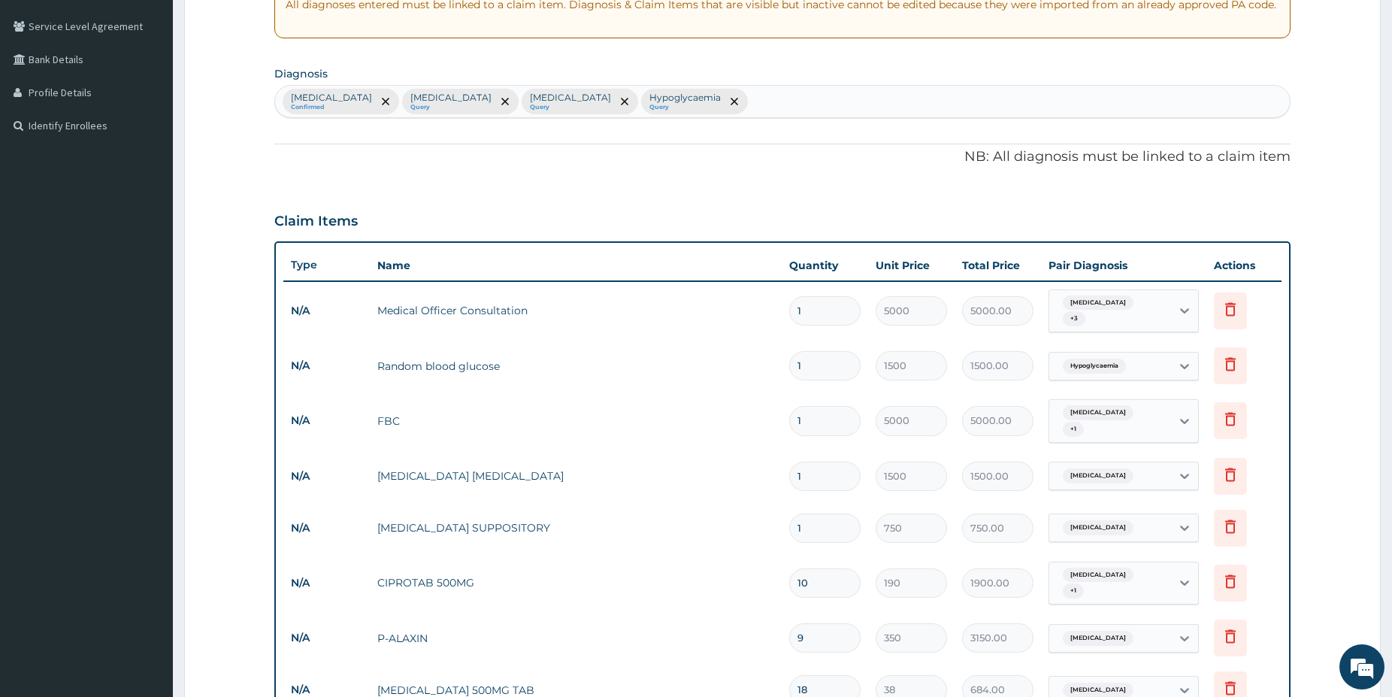
click at [647, 101] on div "Malaria Confirmed Sepsis Query Typhoid fever Query Hypoglycaemia Query" at bounding box center [782, 102] width 1015 height 32
type input "loose"
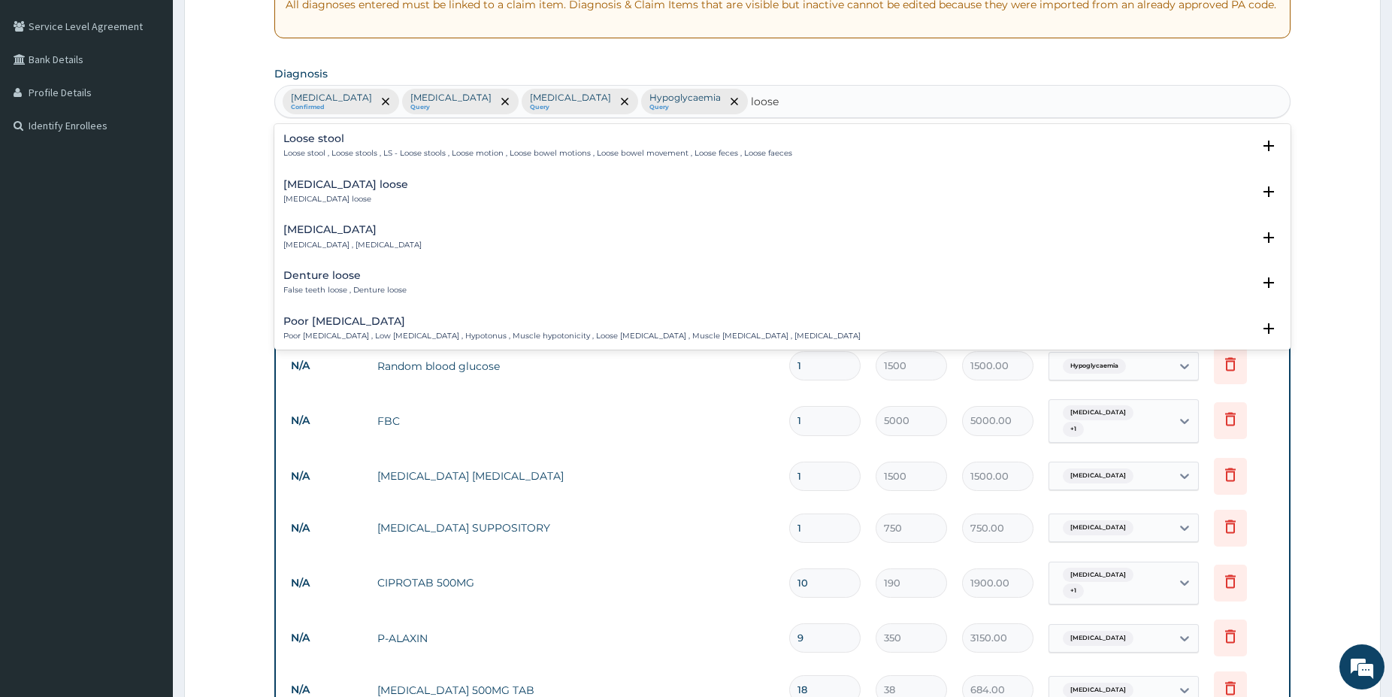
click at [341, 145] on div "Loose stool Loose stool , Loose stools , LS - Loose stools , Loose motion , Loo…" at bounding box center [537, 146] width 509 height 26
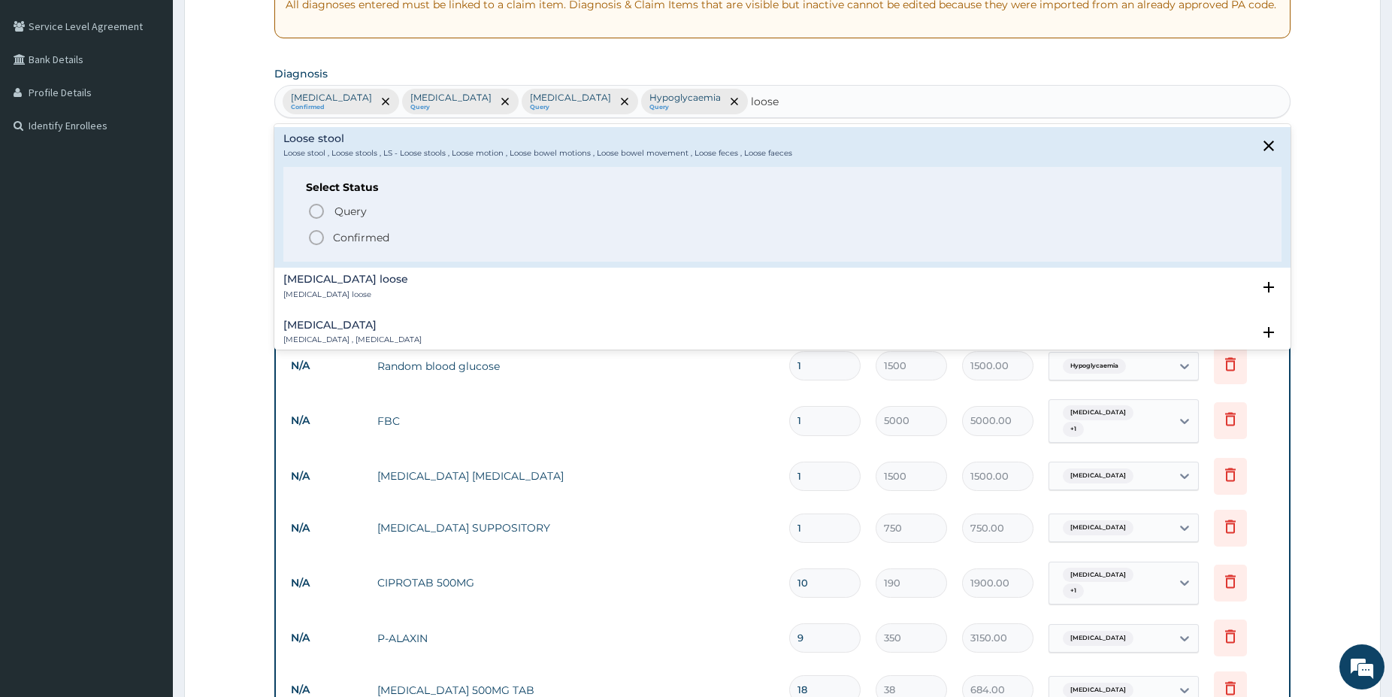
click at [318, 235] on icon "status option filled" at bounding box center [316, 238] width 18 height 18
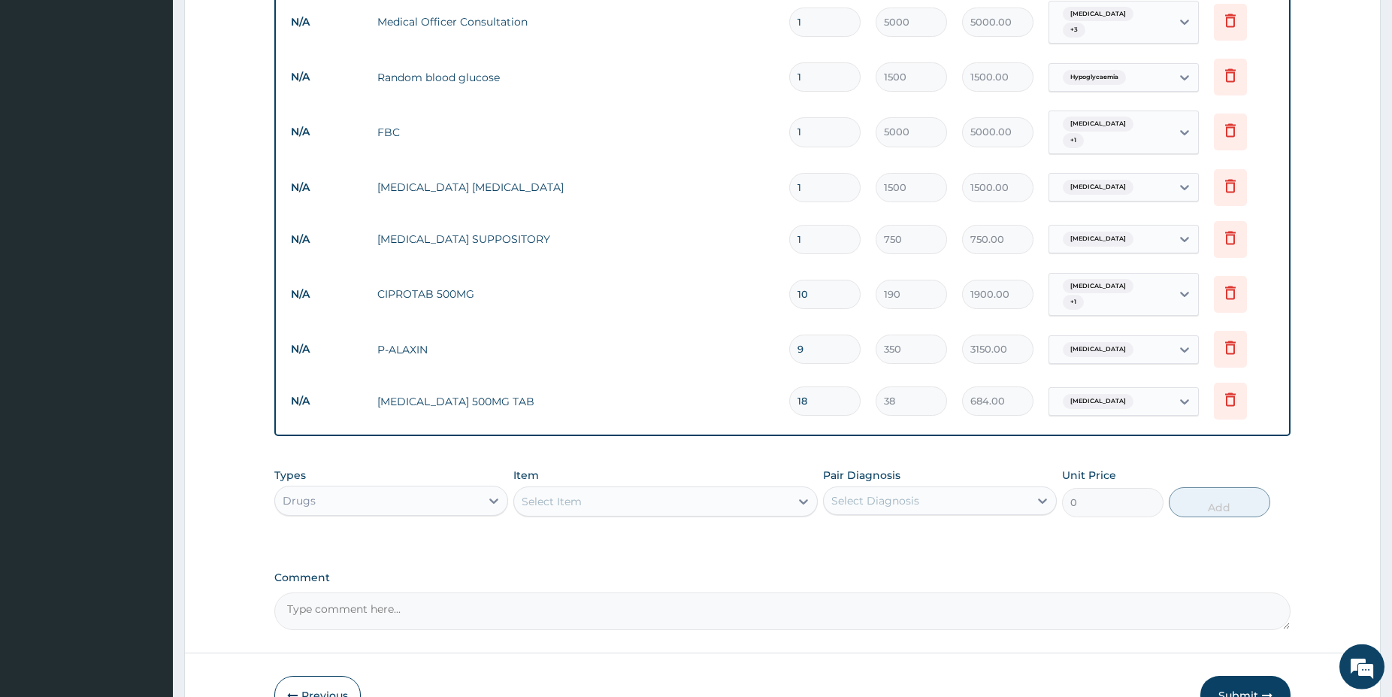
drag, startPoint x: 1396, startPoint y: 686, endPoint x: 792, endPoint y: 528, distance: 624.7
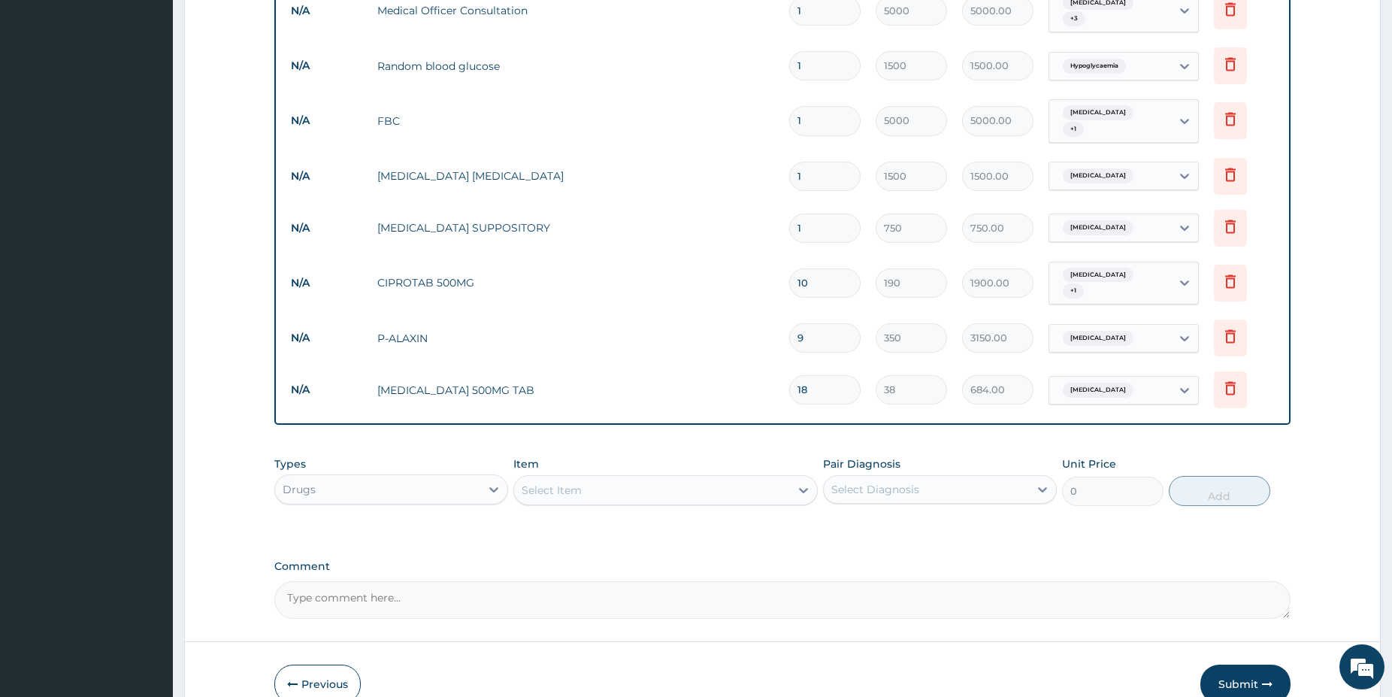
scroll to position [610, 0]
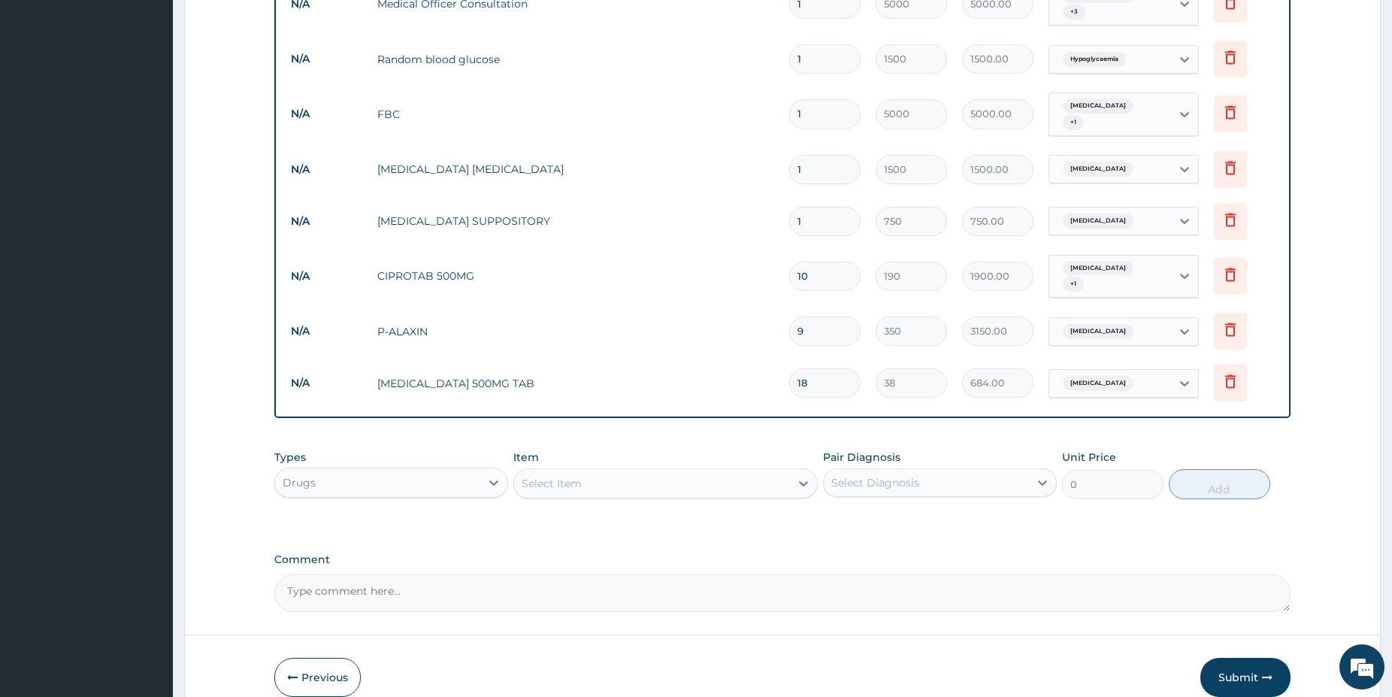
click at [713, 471] on div "Select Item" at bounding box center [652, 483] width 276 height 24
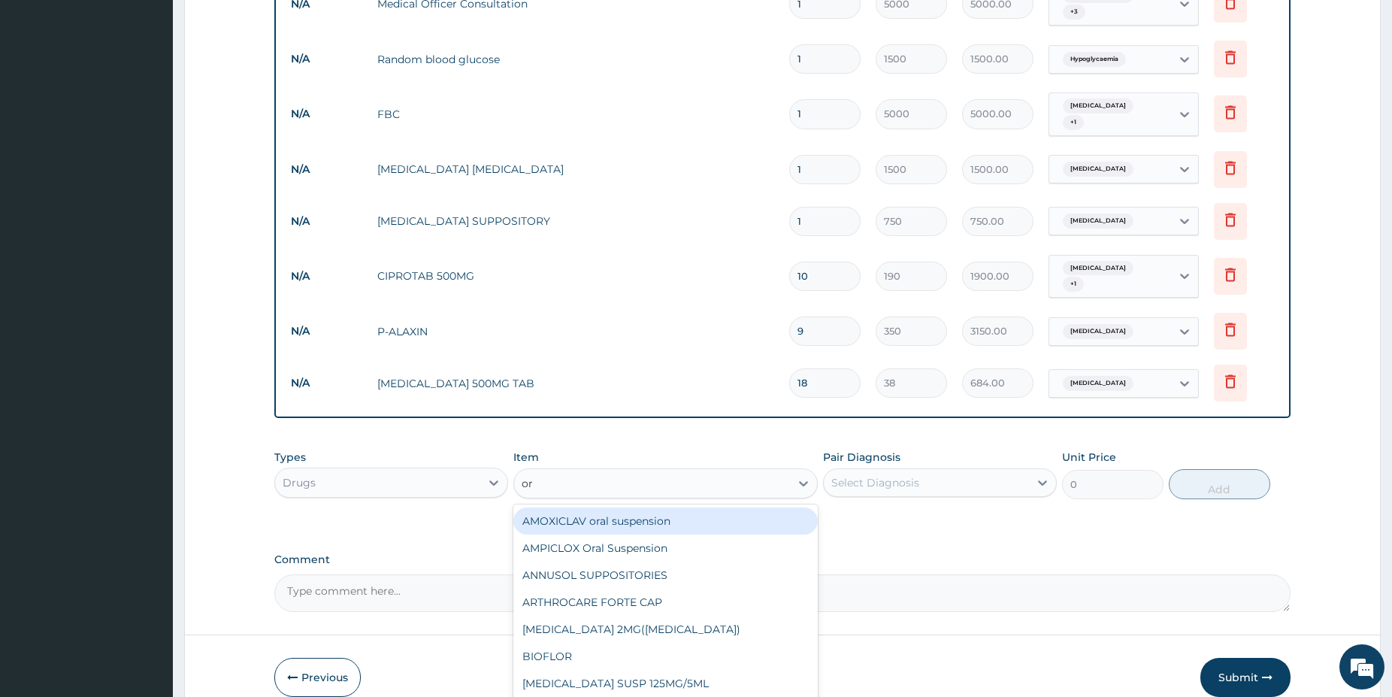
type input "ors"
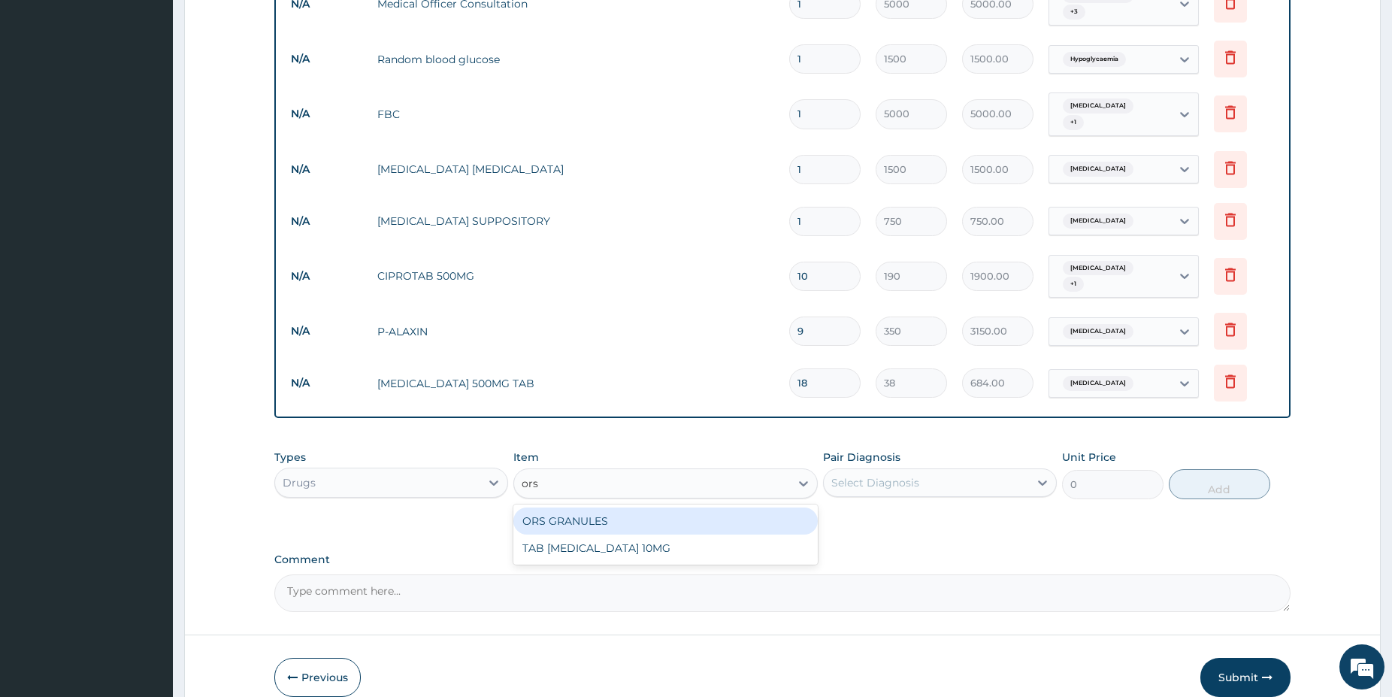
click at [575, 507] on div "ORS GRANULES" at bounding box center [665, 520] width 304 height 27
type input "450"
click at [982, 471] on div "Select Diagnosis" at bounding box center [926, 483] width 205 height 24
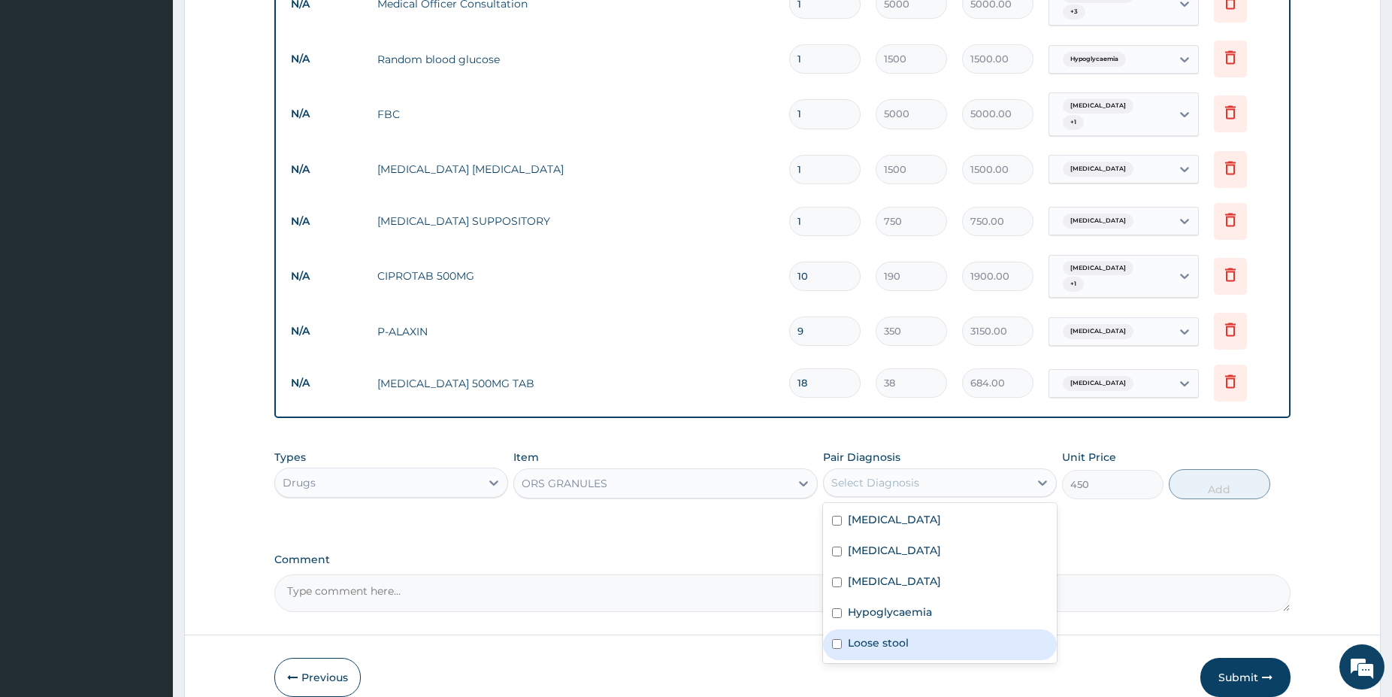
drag, startPoint x: 926, startPoint y: 629, endPoint x: 961, endPoint y: 599, distance: 45.8
click at [927, 629] on div "Loose stool" at bounding box center [940, 644] width 234 height 31
checkbox input "true"
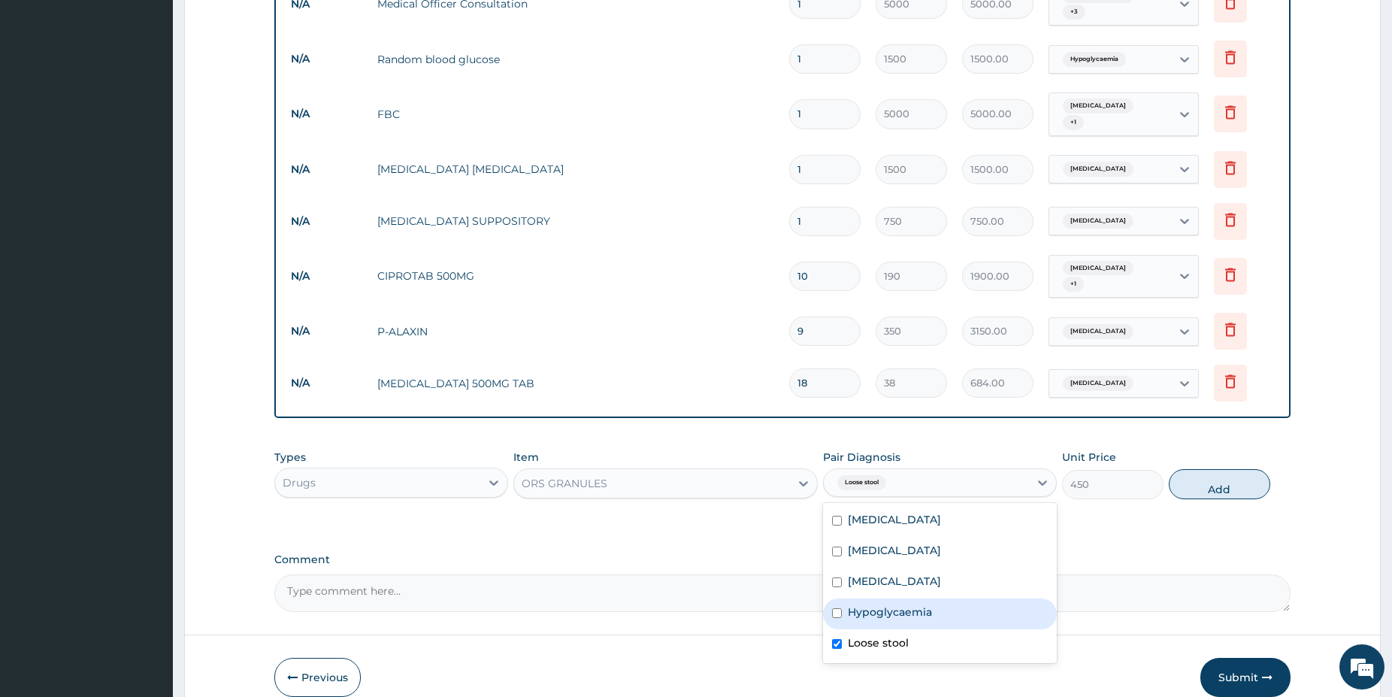
click at [1242, 469] on button "Add" at bounding box center [1219, 484] width 101 height 30
type input "0"
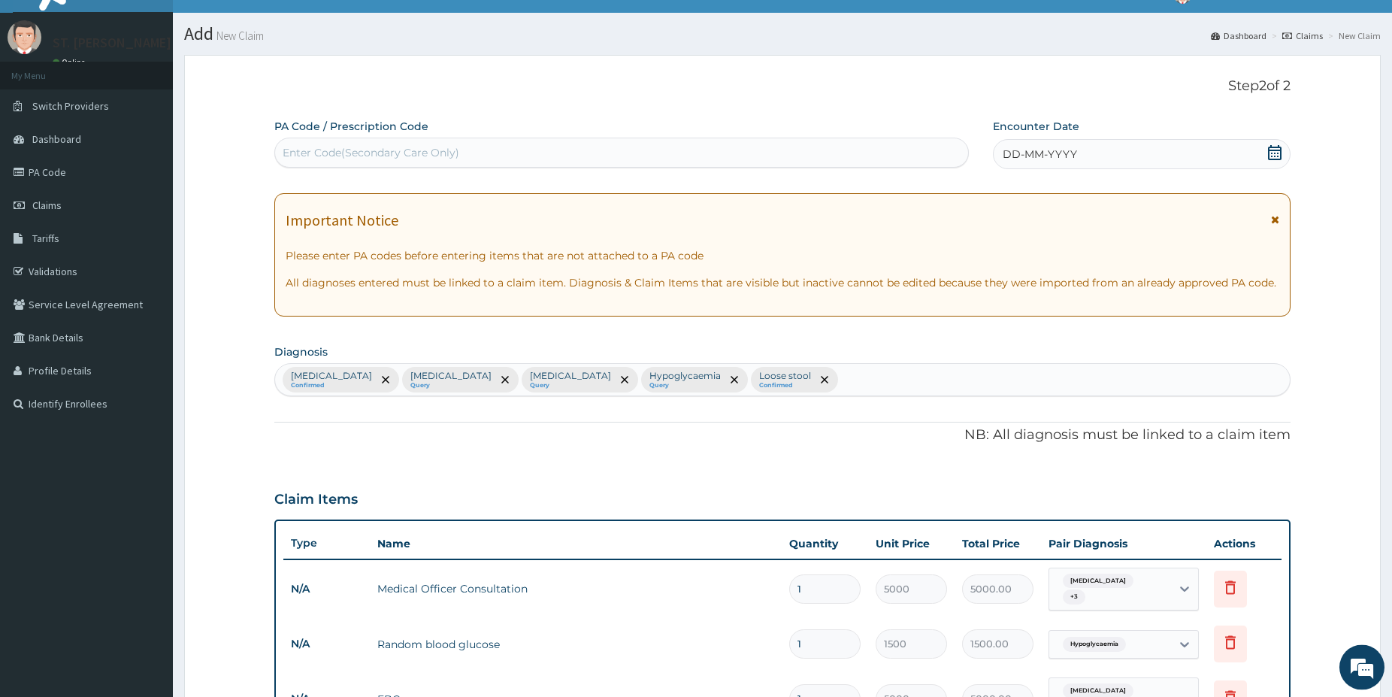
scroll to position [34, 0]
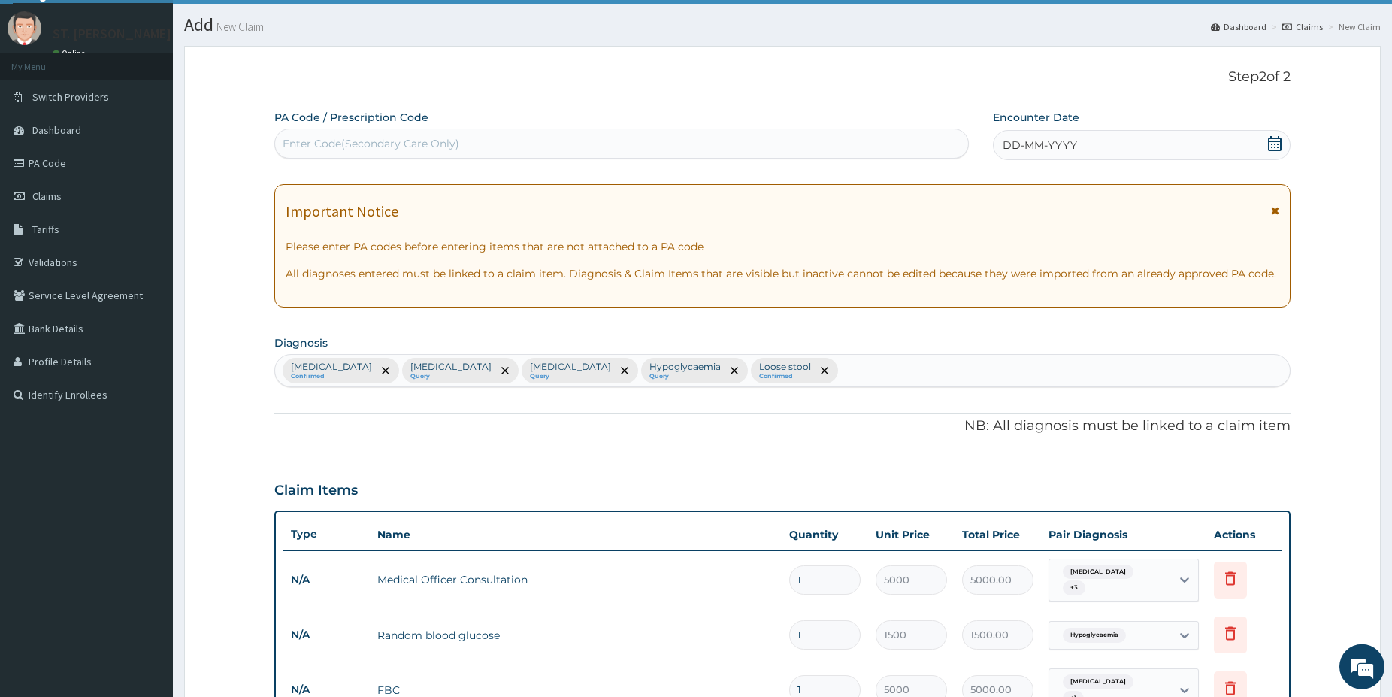
drag, startPoint x: 1282, startPoint y: 181, endPoint x: 1273, endPoint y: 179, distance: 9.3
click at [1280, 181] on div "PA Code / Prescription Code Enter Code(Secondary Care Only) Encounter Date DD-M…" at bounding box center [782, 675] width 1016 height 1130
click at [1273, 145] on icon at bounding box center [1274, 143] width 15 height 15
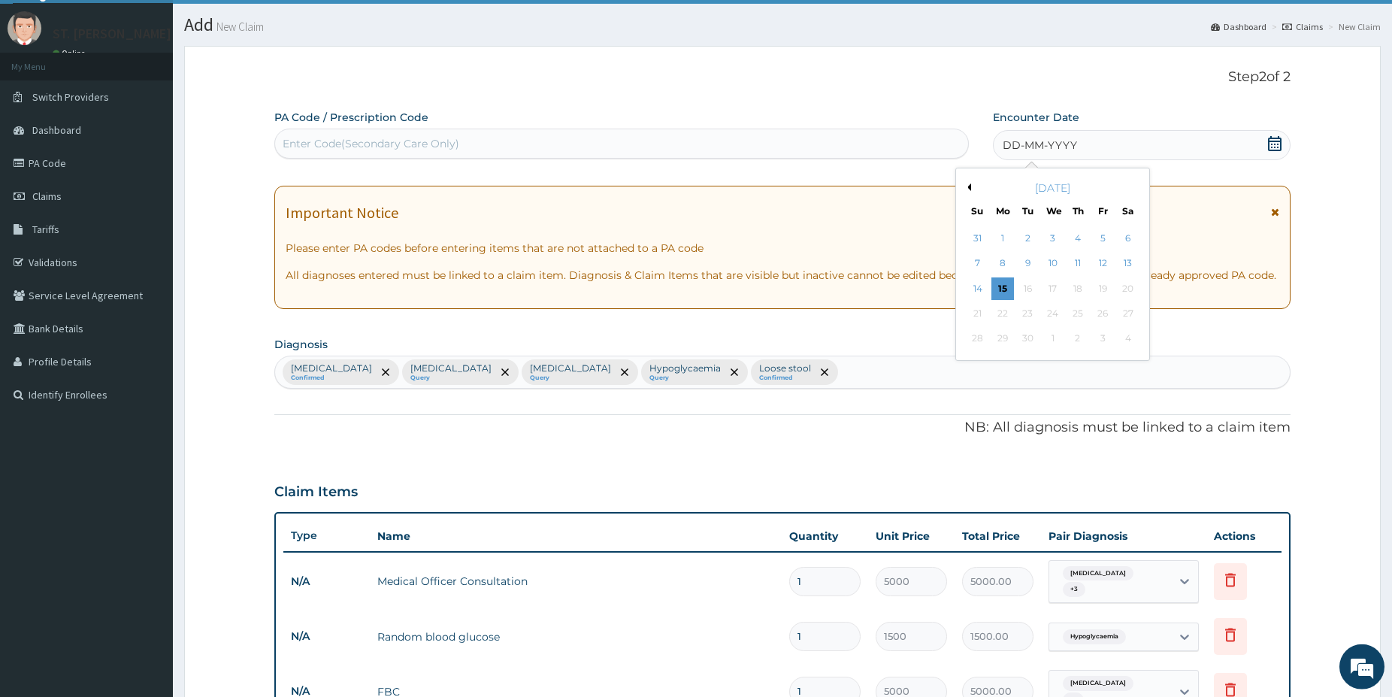
click at [1110, 264] on div "12" at bounding box center [1103, 264] width 23 height 23
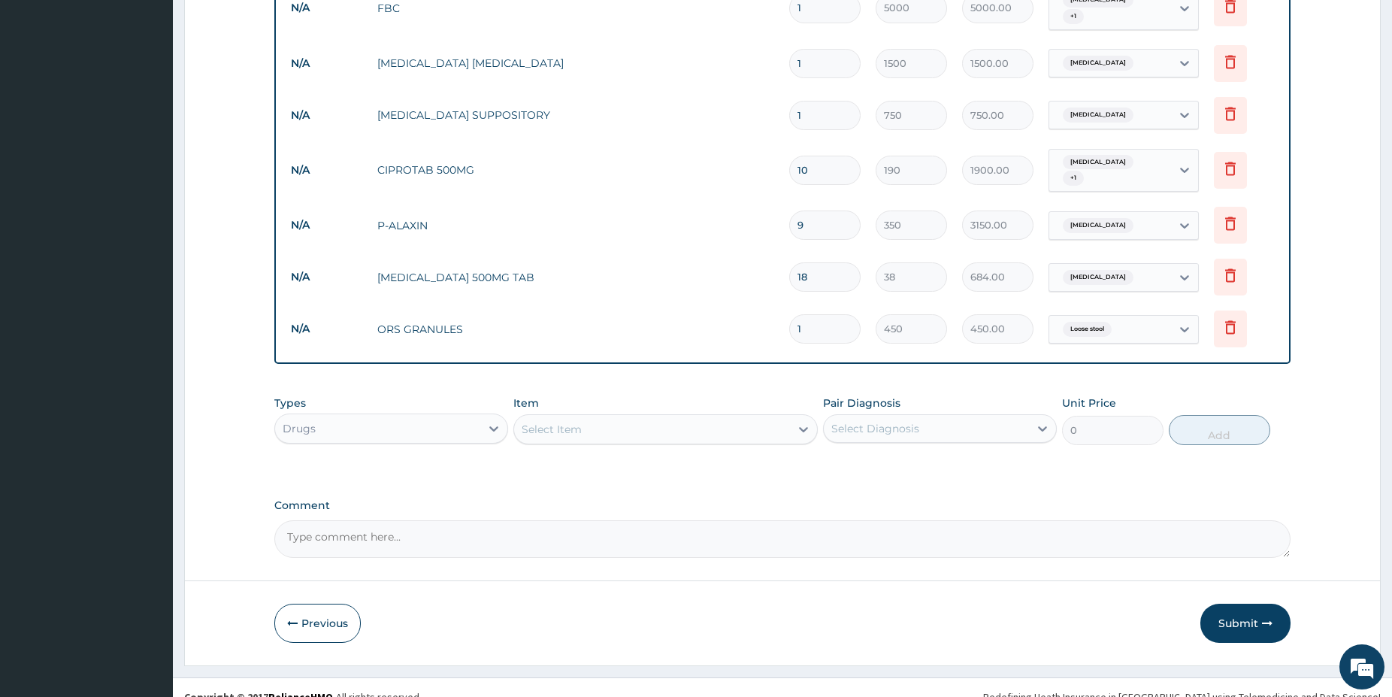
click at [1257, 604] on button "Submit" at bounding box center [1246, 623] width 90 height 39
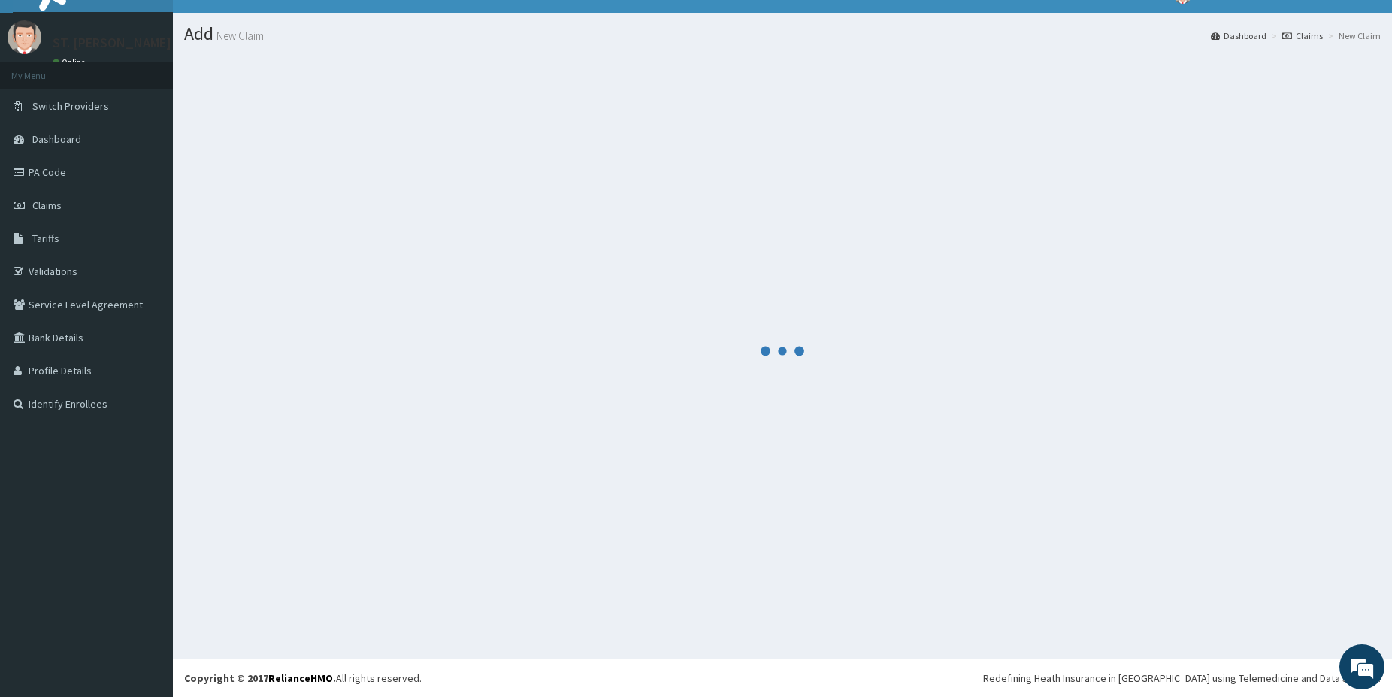
scroll to position [25, 0]
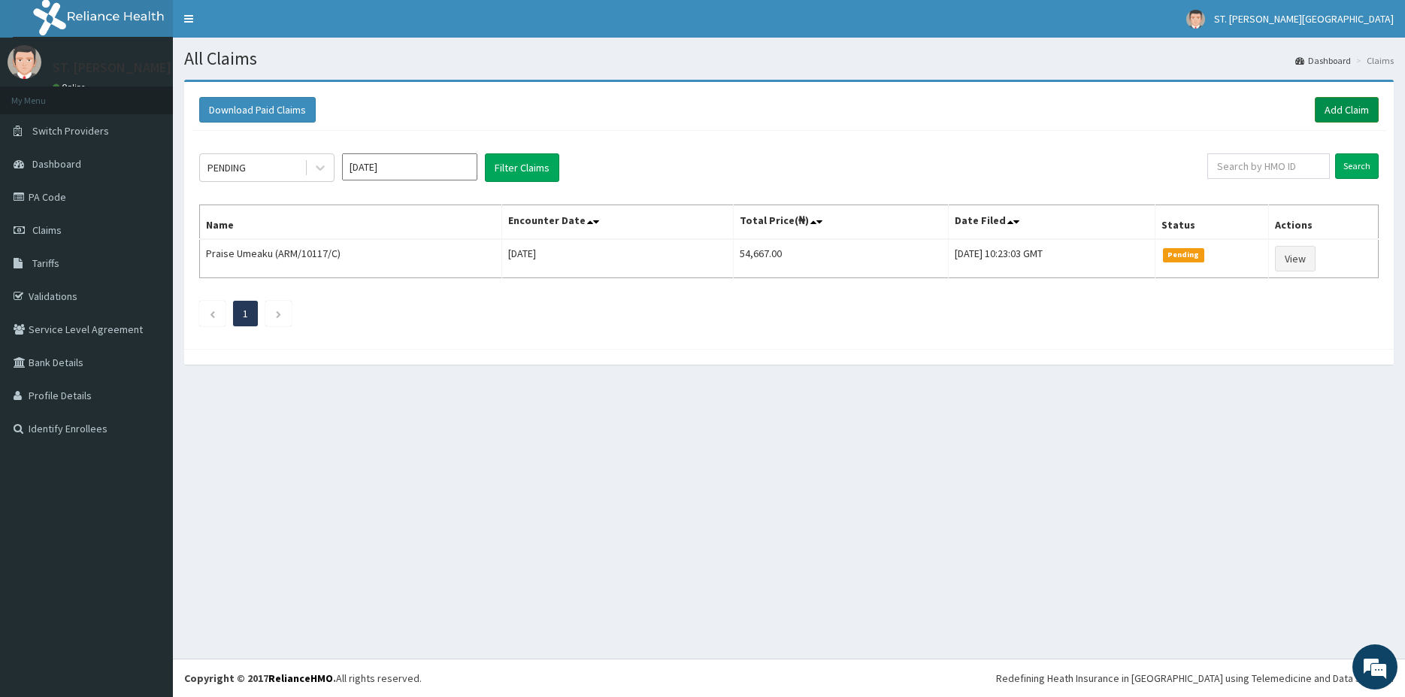
drag, startPoint x: 1353, startPoint y: 107, endPoint x: 1288, endPoint y: 115, distance: 65.9
click at [1352, 107] on link "Add Claim" at bounding box center [1347, 110] width 64 height 26
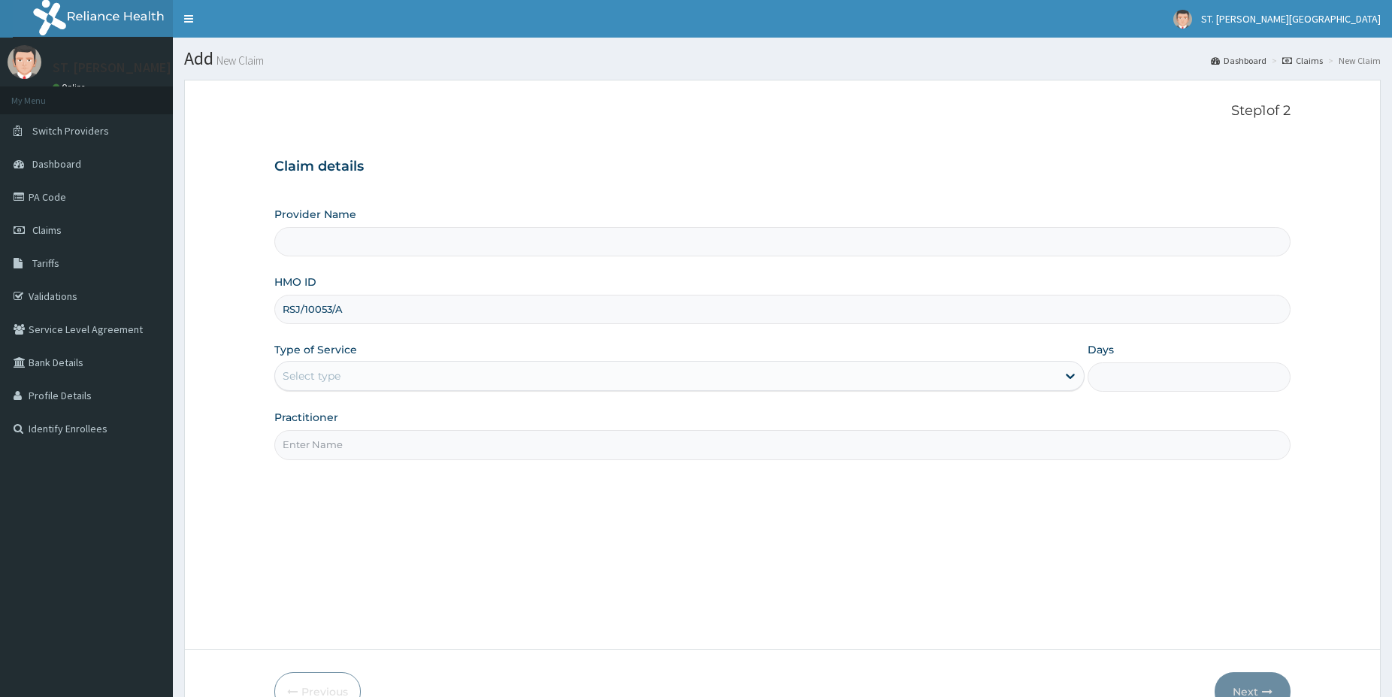
click at [308, 380] on div "Select type" at bounding box center [312, 375] width 58 height 15
click at [308, 378] on div "Select type" at bounding box center [312, 375] width 58 height 15
click at [306, 375] on div "Select type" at bounding box center [312, 375] width 58 height 15
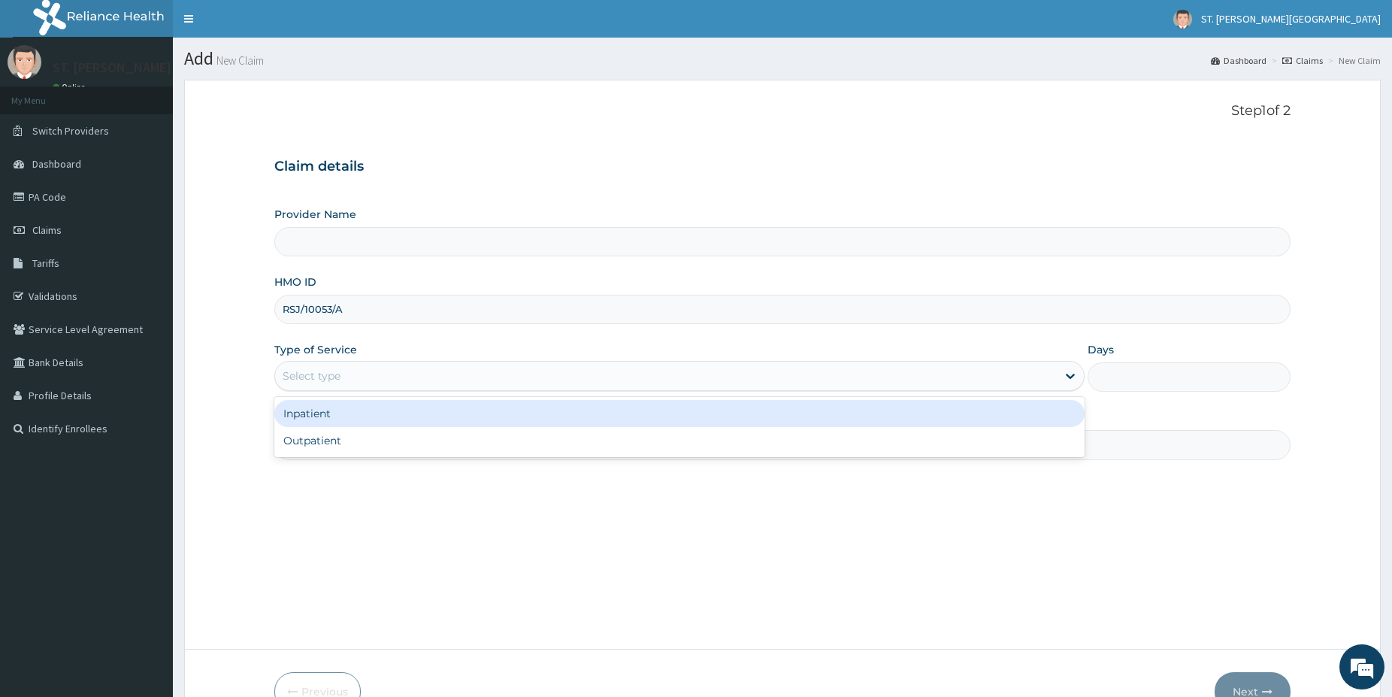
click at [305, 375] on div "Select type" at bounding box center [312, 375] width 58 height 15
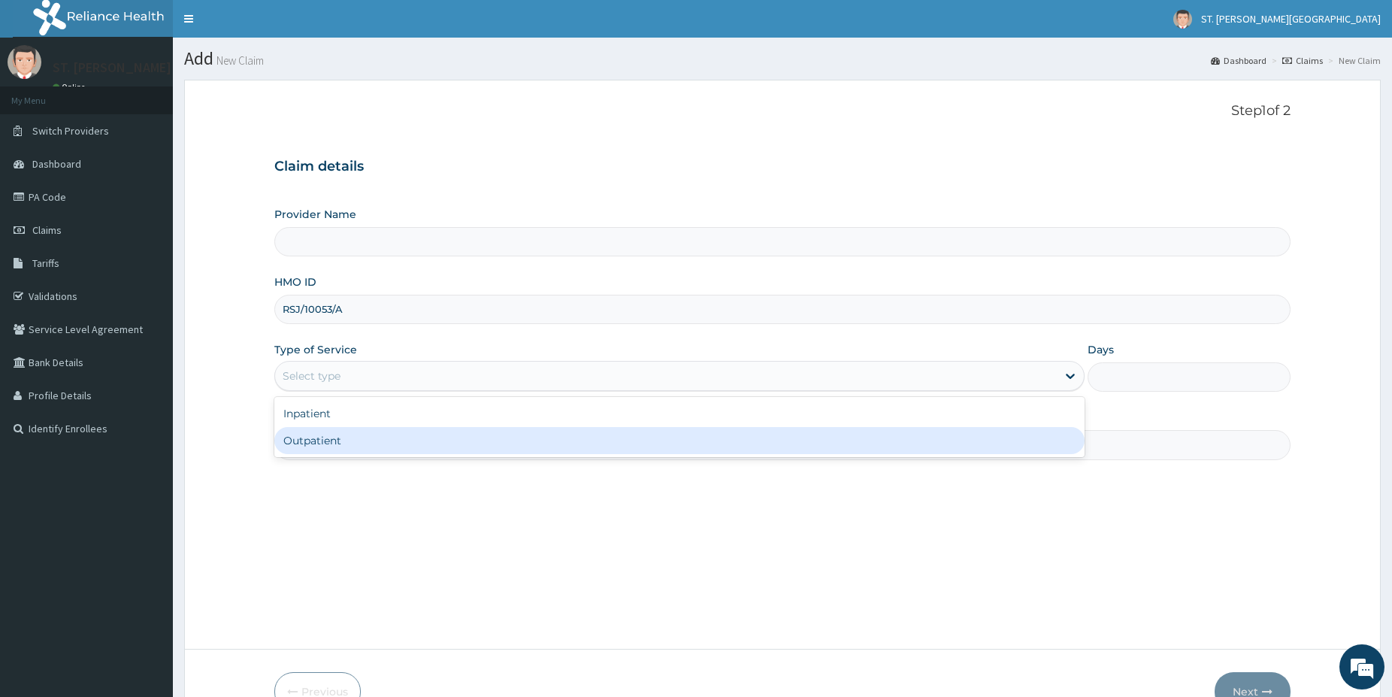
click at [316, 450] on div "Outpatient" at bounding box center [679, 440] width 810 height 27
type input "1"
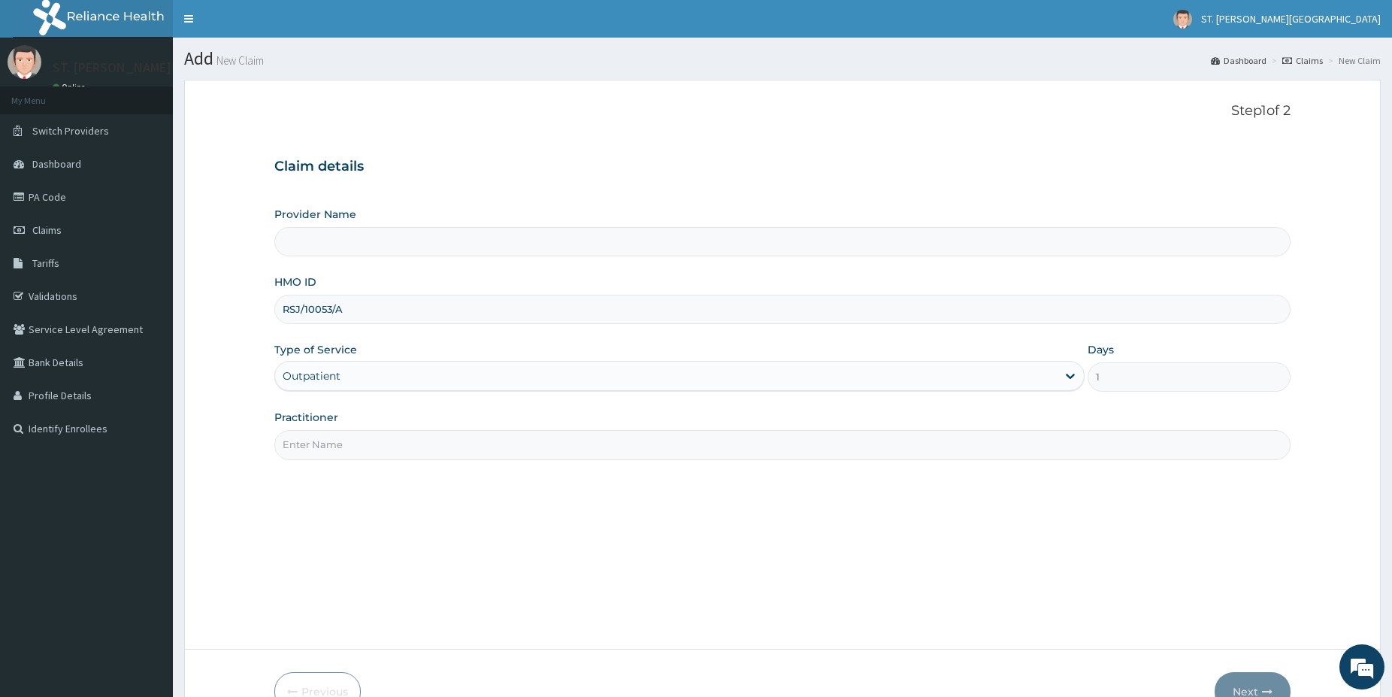
click at [312, 449] on input "Practitioner" at bounding box center [782, 444] width 1016 height 29
type input "[GEOGRAPHIC_DATA]- [GEOGRAPHIC_DATA]"
type input "[PERSON_NAME]"
click at [1264, 681] on button "Next" at bounding box center [1253, 691] width 76 height 39
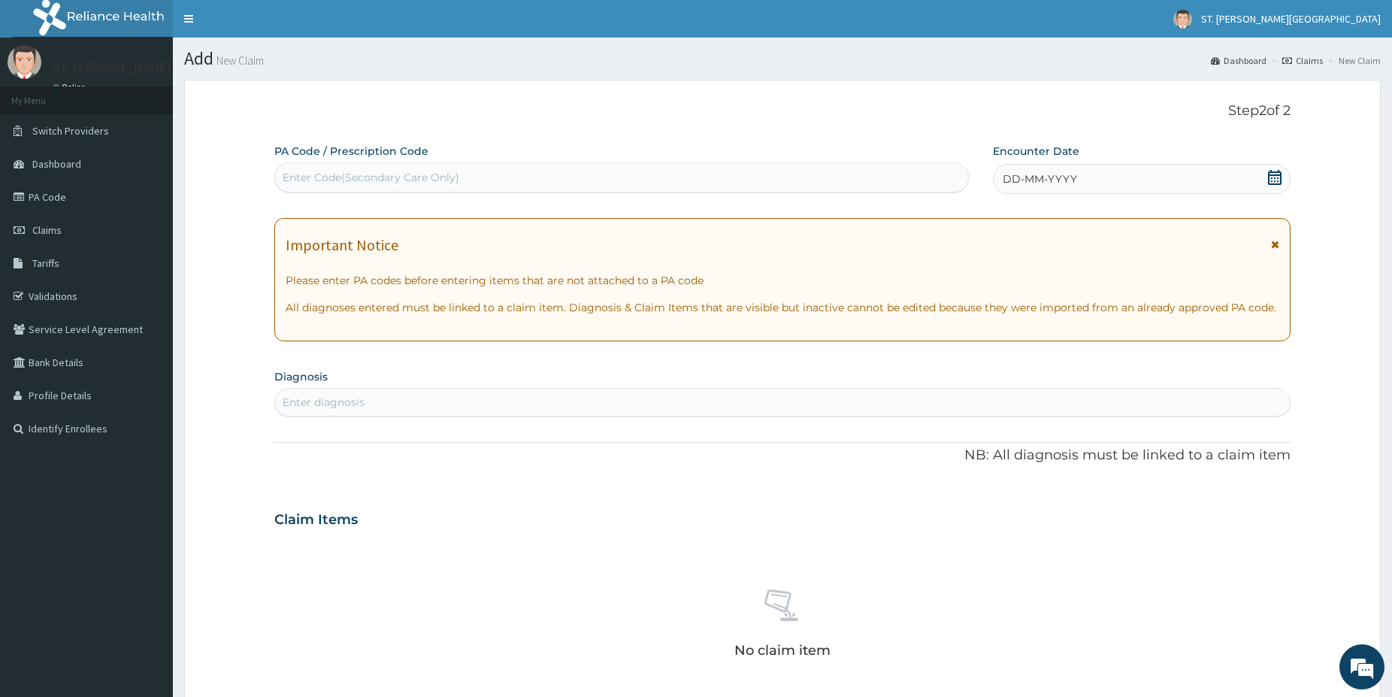
click at [325, 401] on div "Enter diagnosis" at bounding box center [324, 402] width 82 height 15
type input "upper resp"
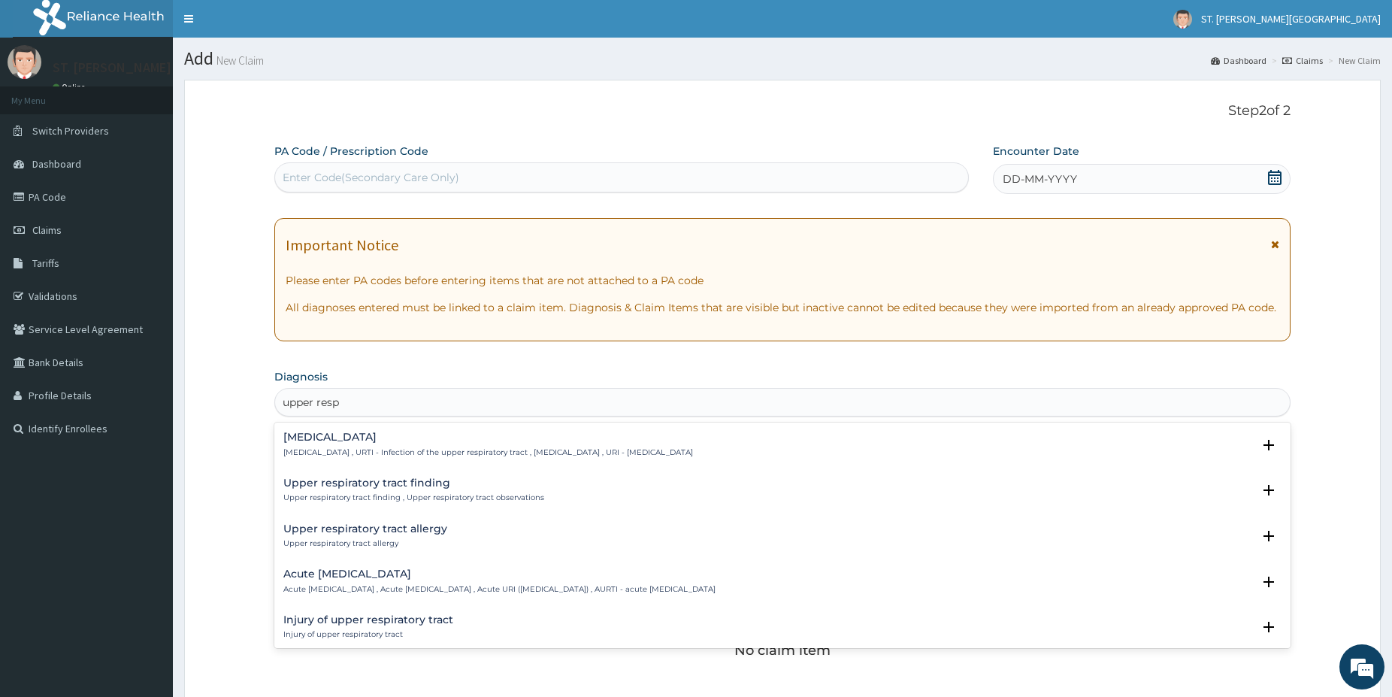
click at [347, 440] on h4 "Upper respiratory infection" at bounding box center [488, 437] width 410 height 11
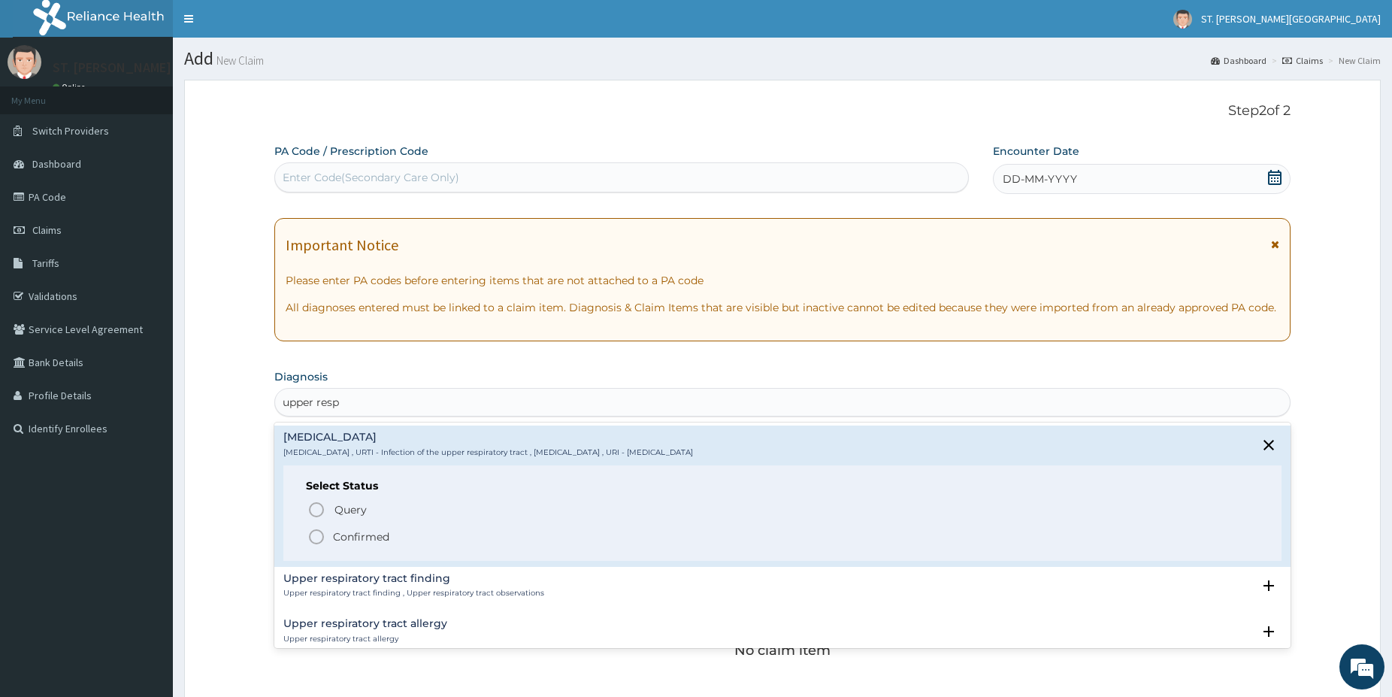
click at [317, 535] on icon "status option filled" at bounding box center [316, 537] width 18 height 18
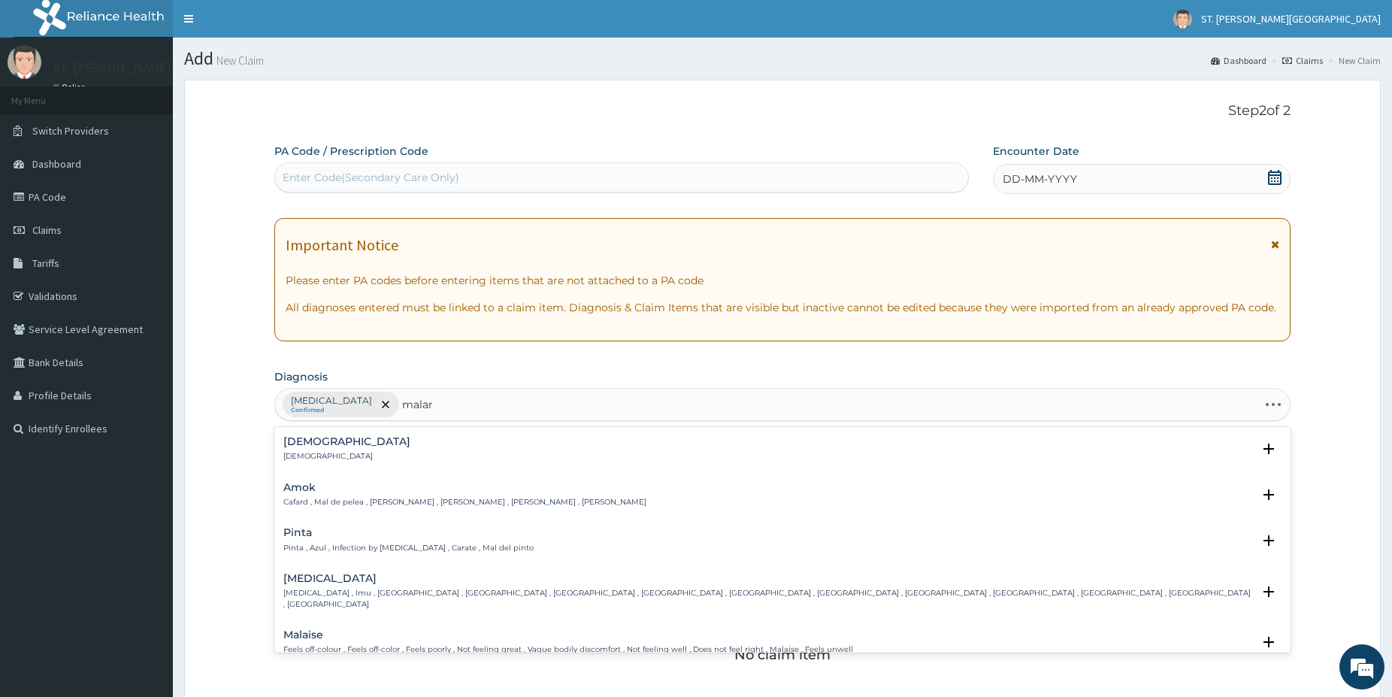
type input "malari"
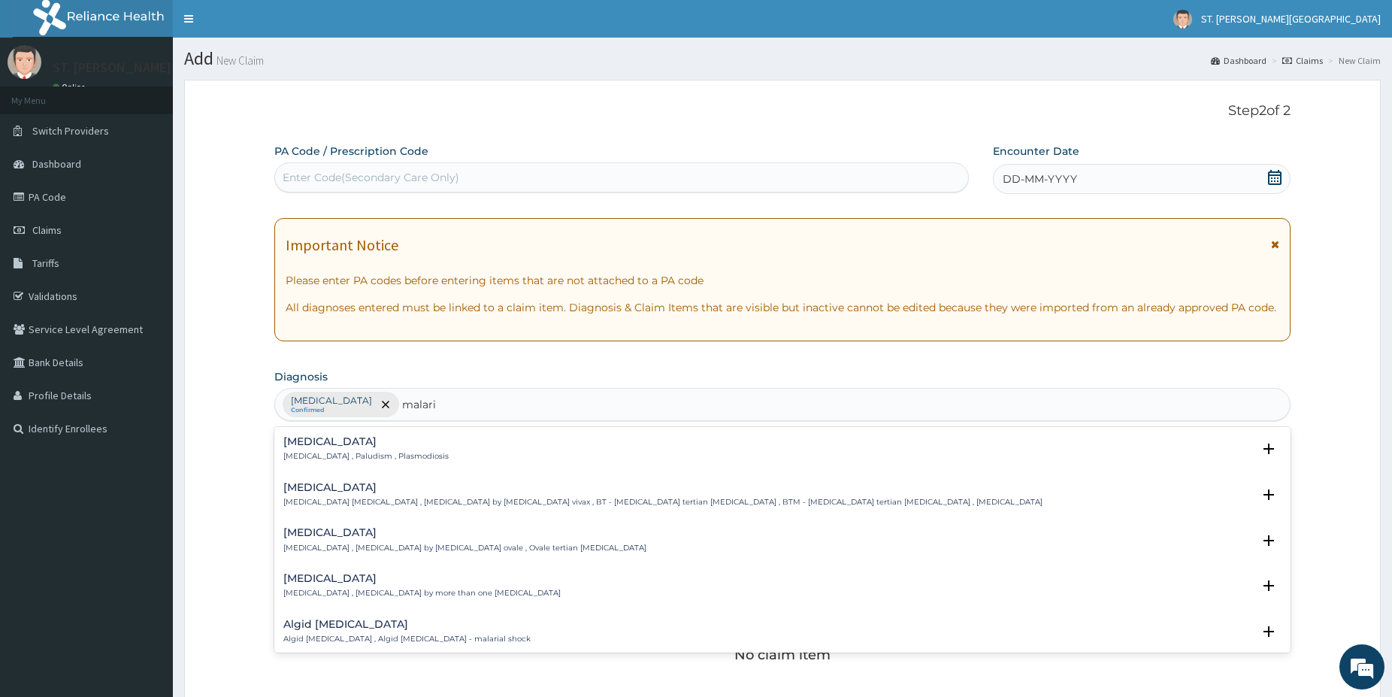
click at [310, 443] on h4 "Malaria" at bounding box center [365, 441] width 165 height 11
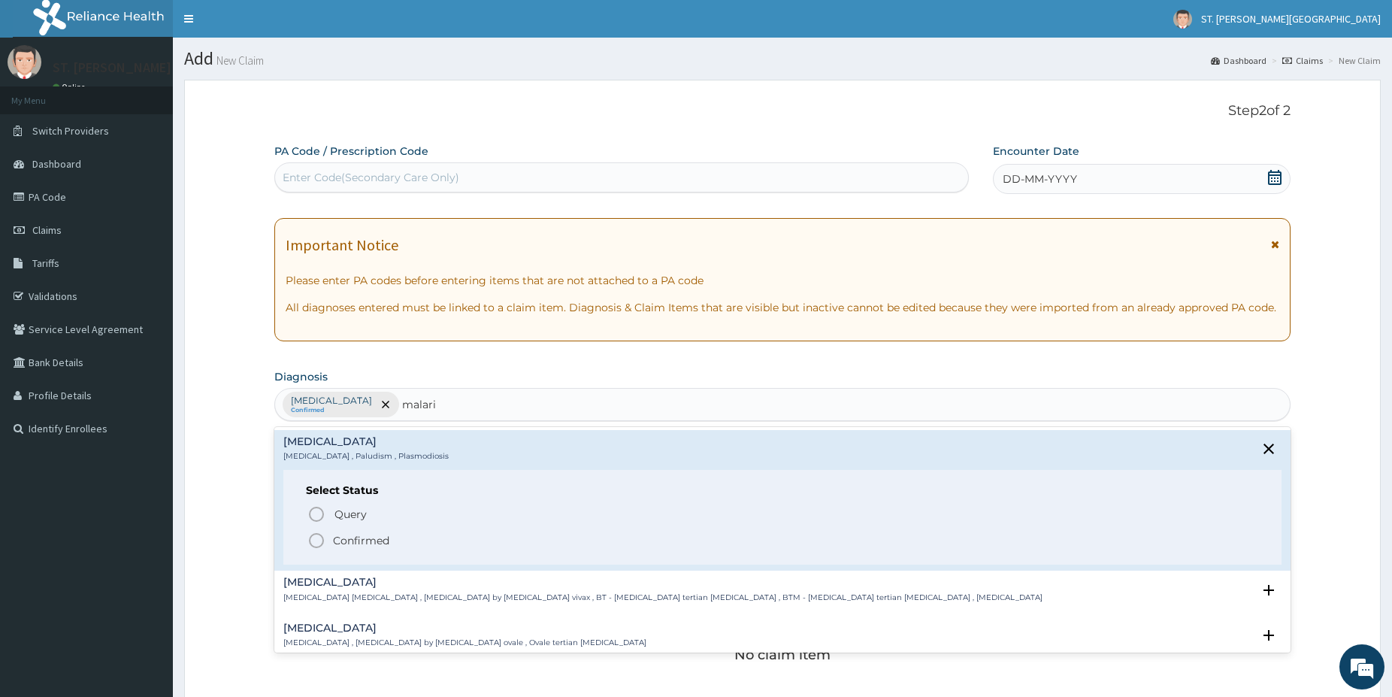
click at [316, 532] on div "Query Query covers suspected (?), Keep in view (kiv), Ruled out (r/o) Confirmed" at bounding box center [782, 527] width 953 height 46
click at [319, 538] on icon "status option filled" at bounding box center [316, 540] width 18 height 18
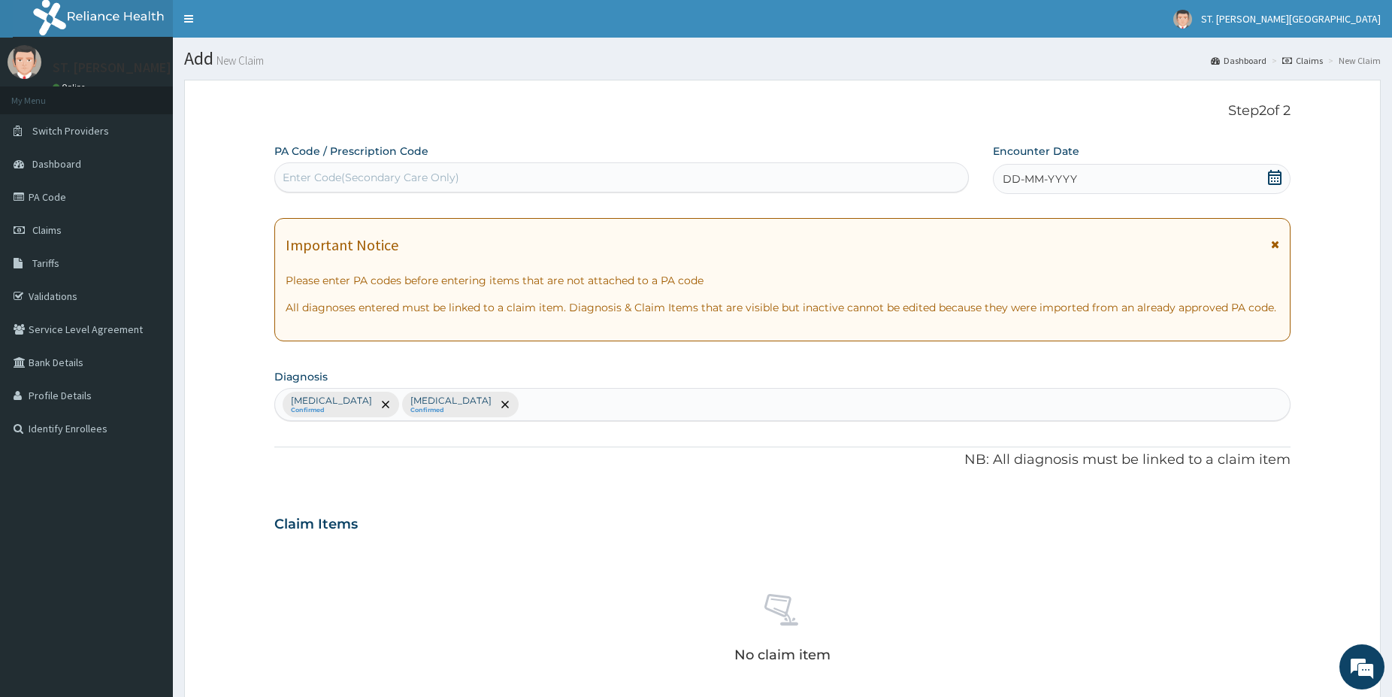
drag, startPoint x: 1389, startPoint y: 691, endPoint x: 1403, endPoint y: 688, distance: 14.6
click at [1392, 688] on div "R EL Toggle navigation ST. [PERSON_NAME][GEOGRAPHIC_DATA]. [PERSON_NAME][GEOGRA…" at bounding box center [696, 534] width 1392 height 1069
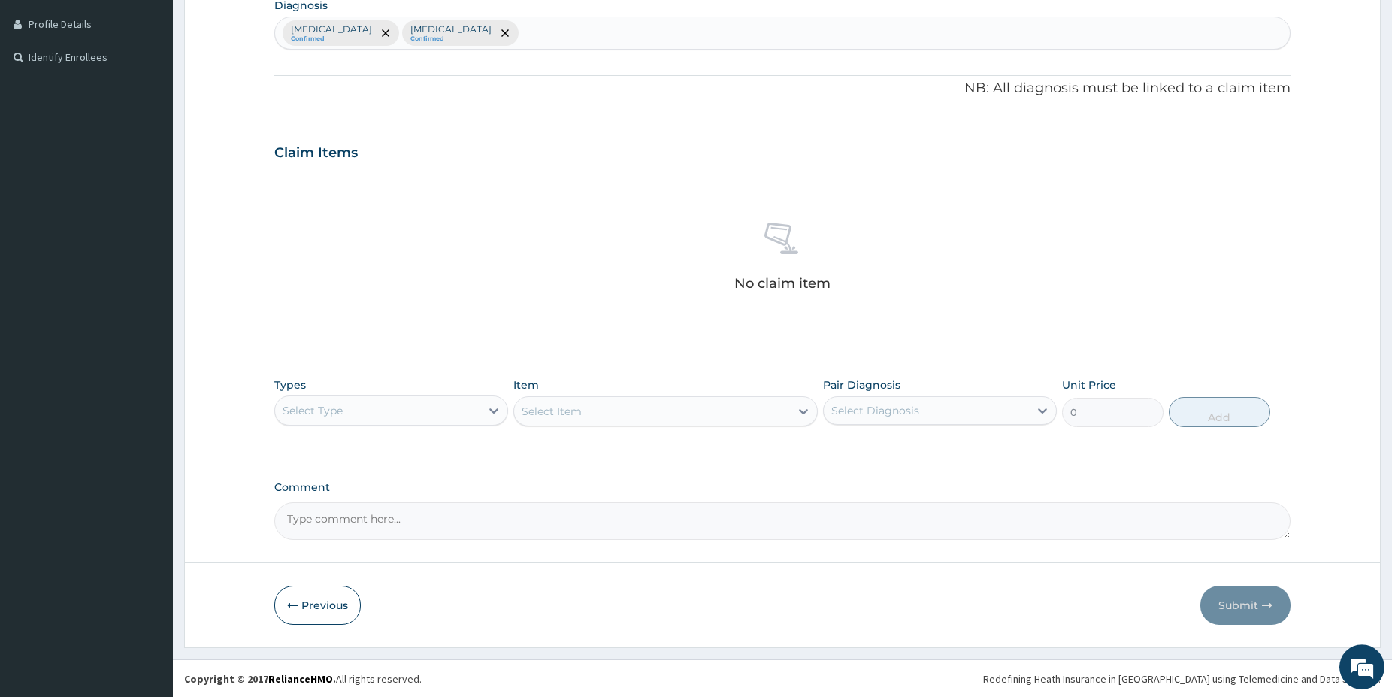
scroll to position [372, 0]
click at [421, 416] on div "Select Type" at bounding box center [377, 410] width 205 height 24
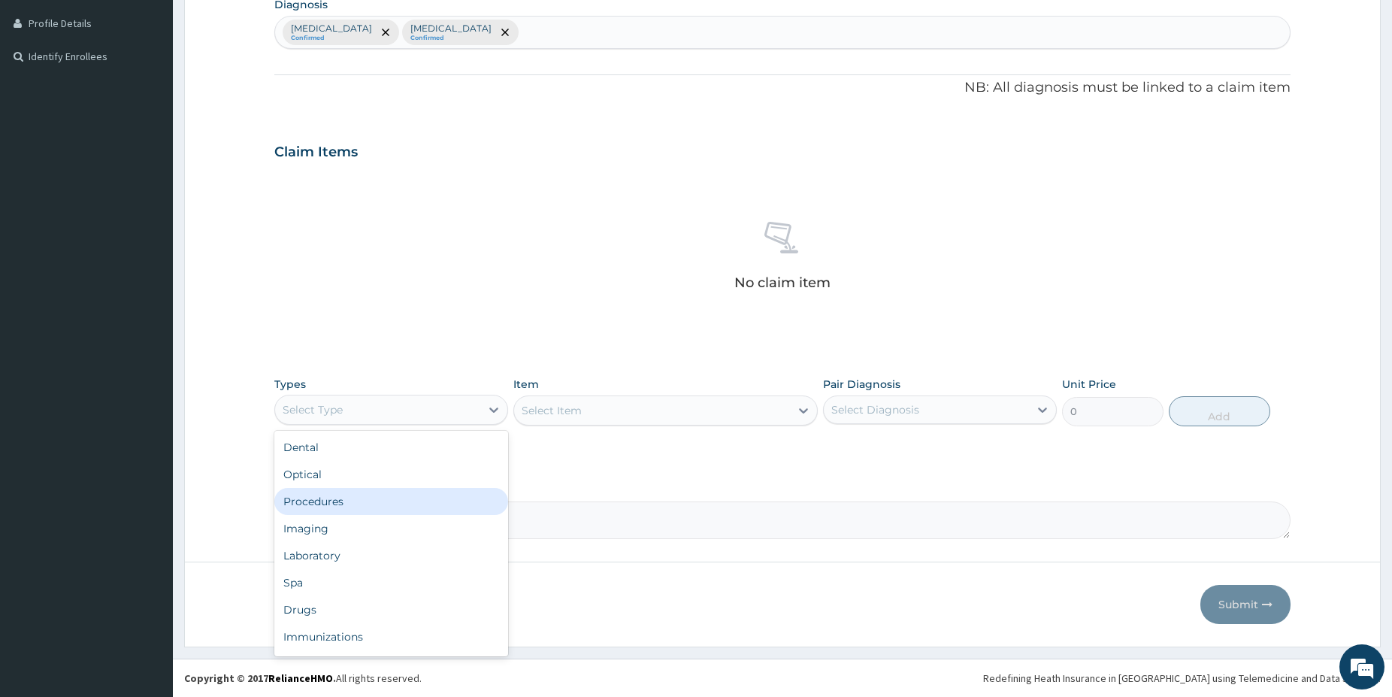
click at [356, 503] on div "Procedures" at bounding box center [391, 501] width 234 height 27
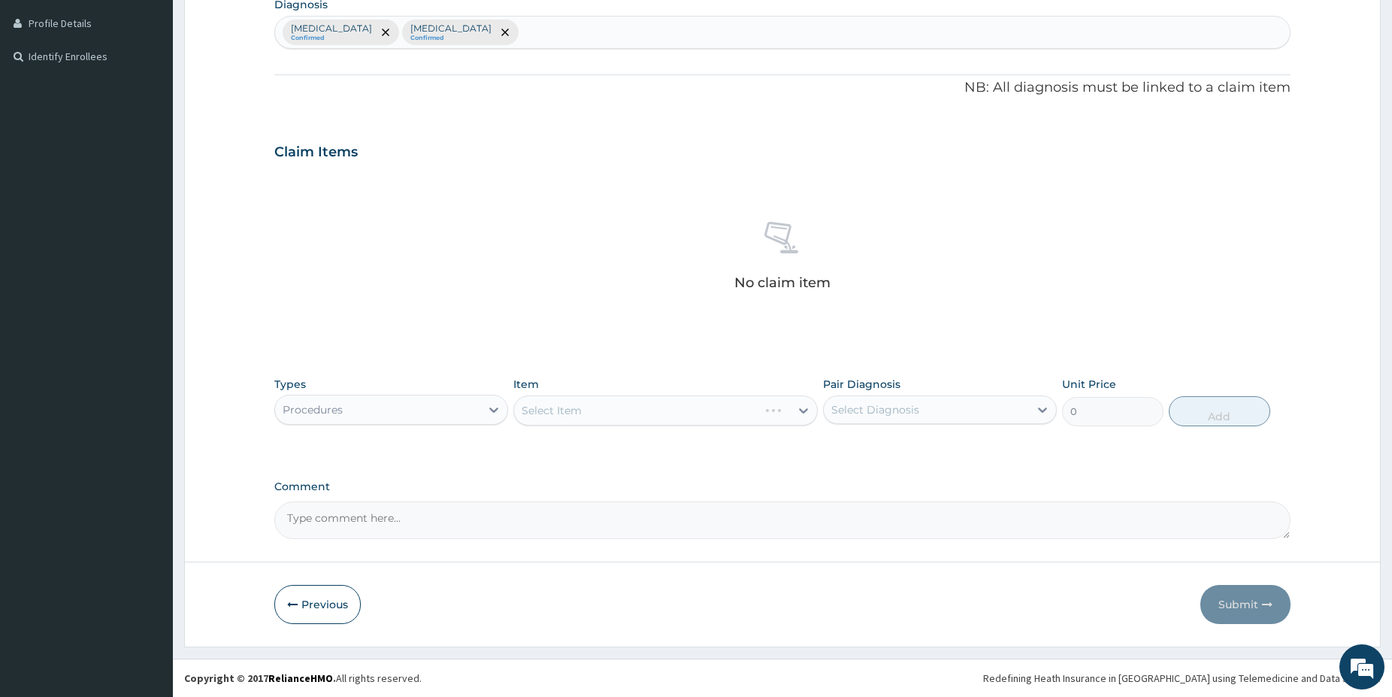
click at [664, 419] on div "Select Item" at bounding box center [665, 410] width 304 height 30
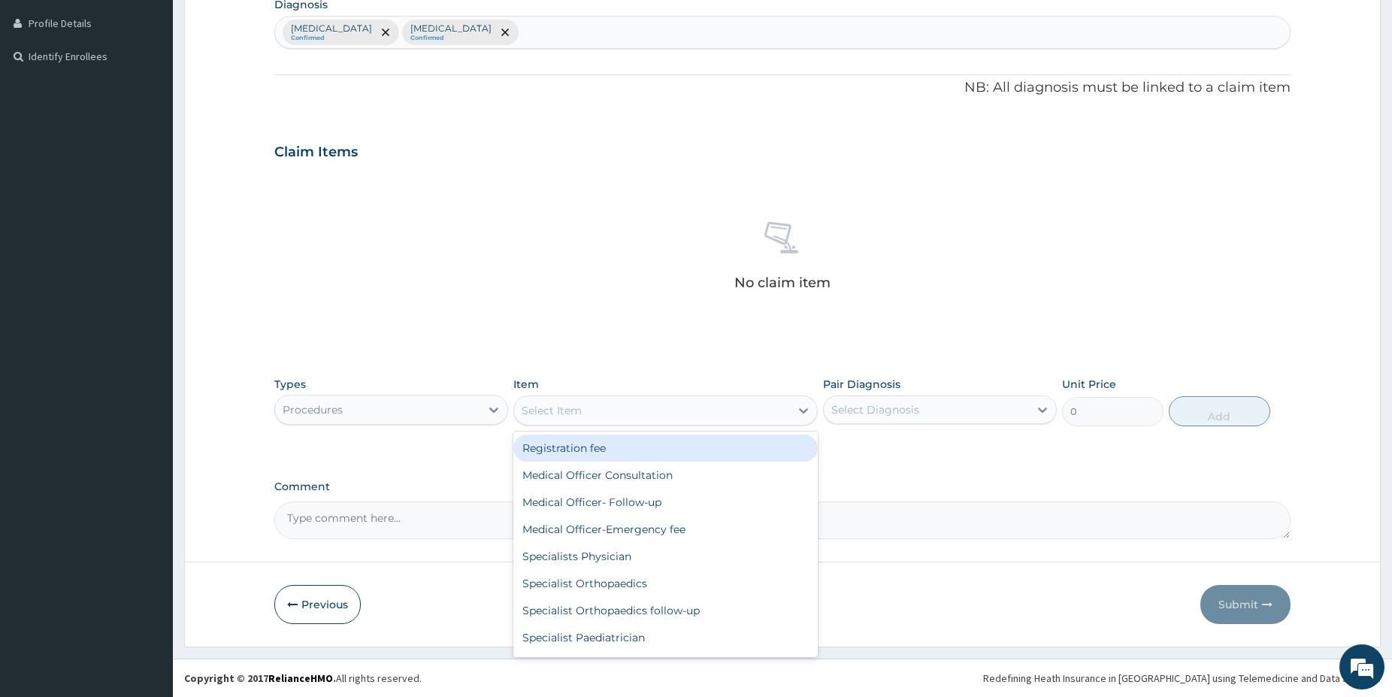
click at [674, 407] on div "Select Item" at bounding box center [652, 410] width 276 height 24
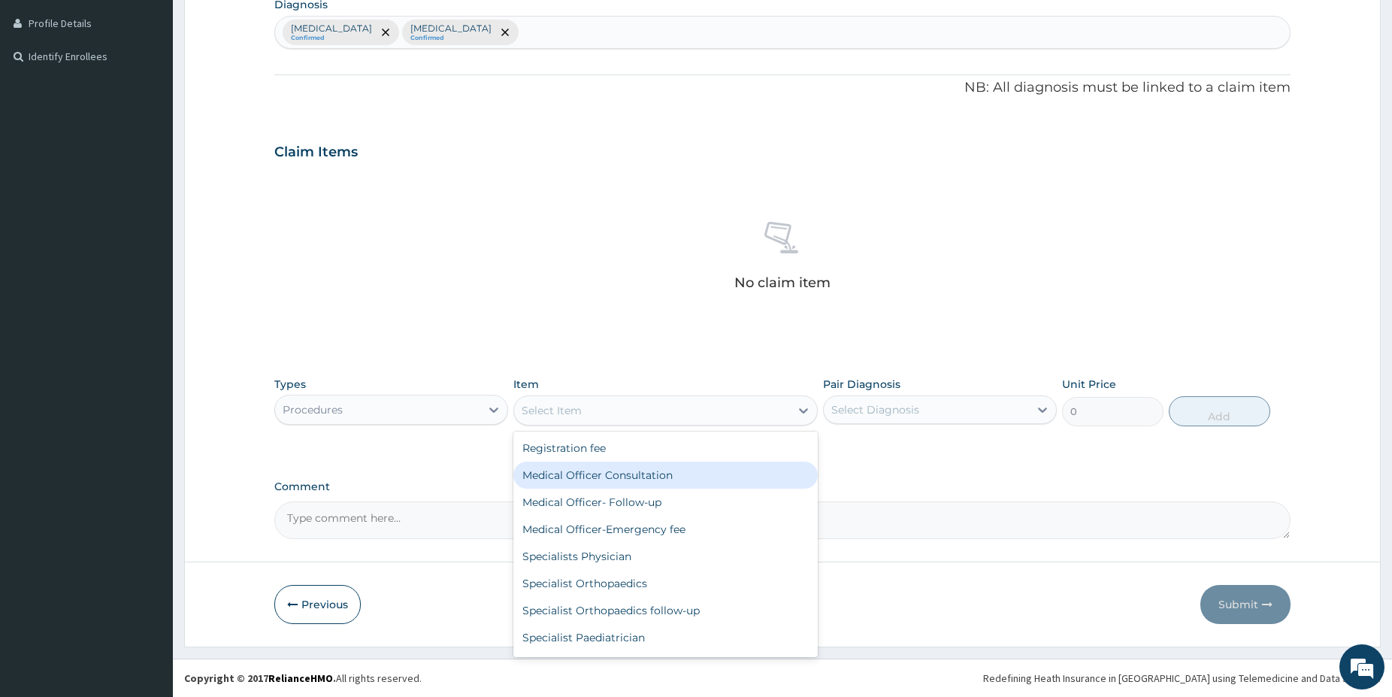
click at [640, 474] on div "Medical Officer Consultation" at bounding box center [665, 475] width 304 height 27
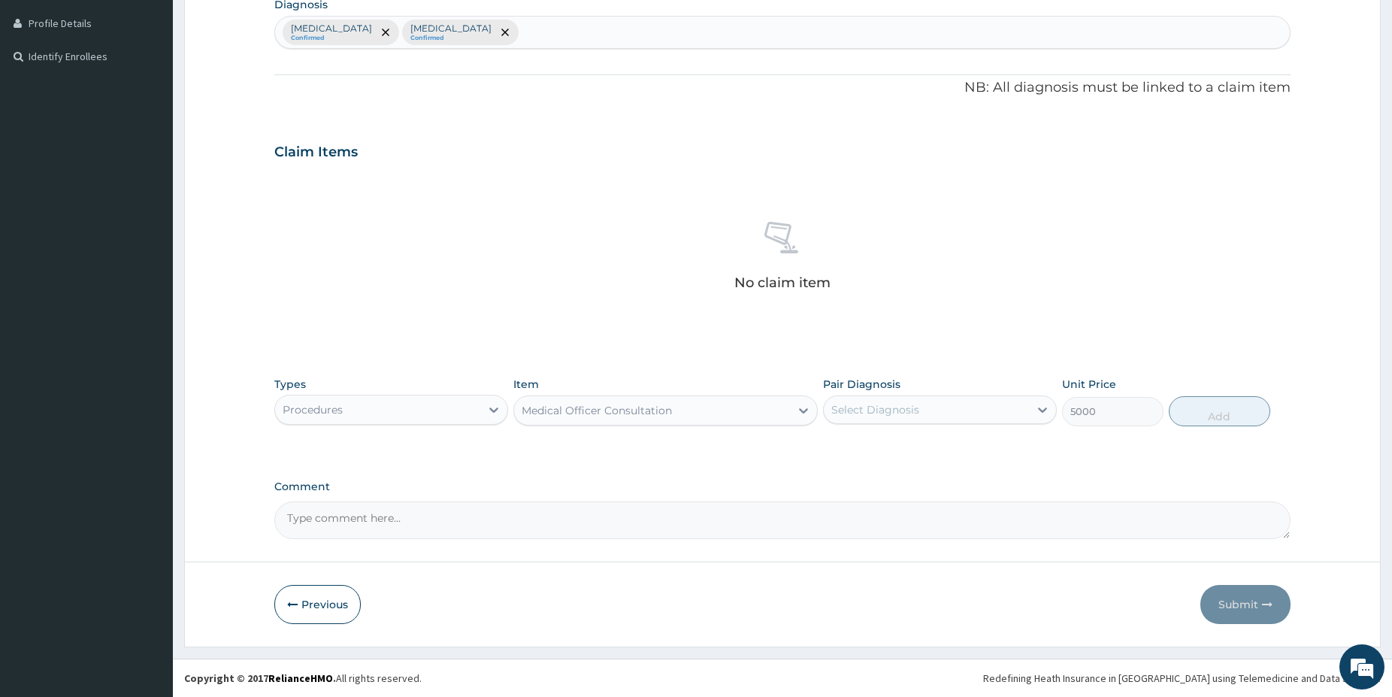
type input "5000"
click at [708, 411] on div "Medical Officer Consultation" at bounding box center [652, 410] width 276 height 24
click at [924, 413] on div "Select Diagnosis" at bounding box center [926, 410] width 205 height 24
click at [918, 444] on label "Upper respiratory infection" at bounding box center [894, 446] width 93 height 15
checkbox input "true"
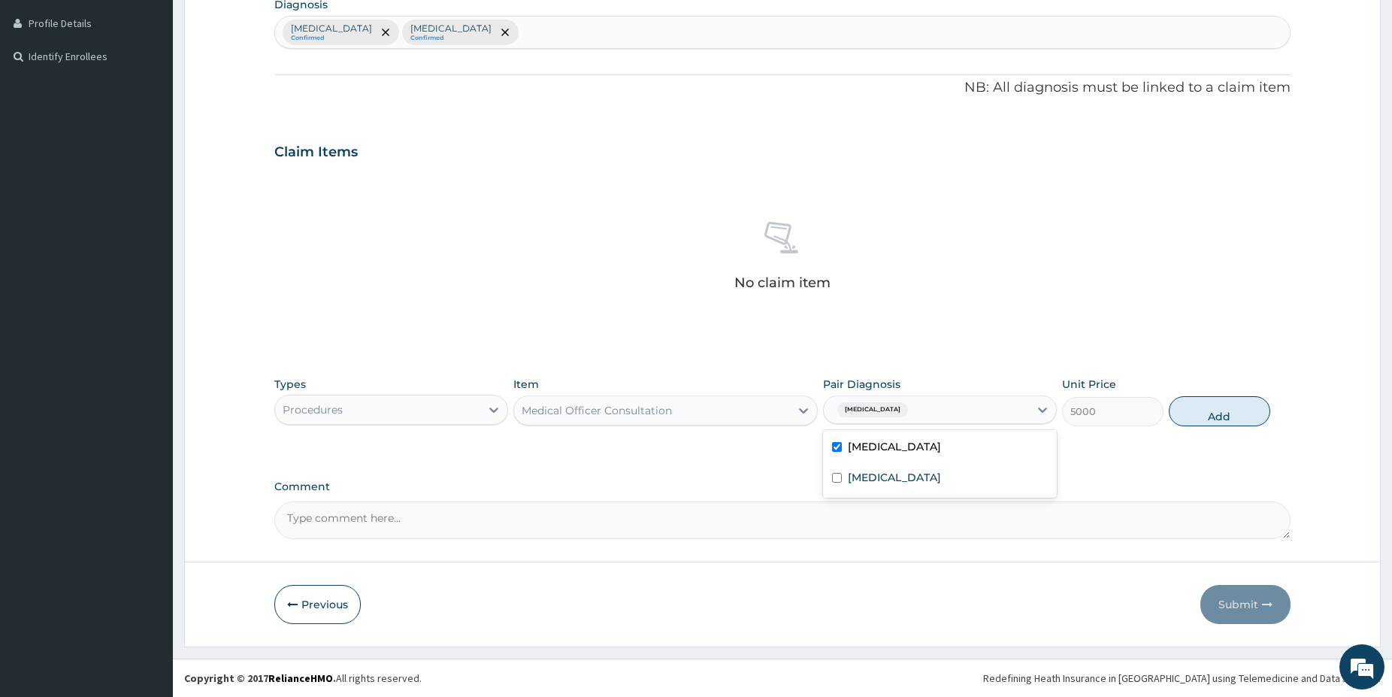
drag, startPoint x: 904, startPoint y: 463, endPoint x: 904, endPoint y: 473, distance: 9.8
click at [904, 468] on div "Upper respiratory infection Malaria" at bounding box center [940, 464] width 234 height 68
click at [1017, 482] on div "Malaria" at bounding box center [940, 479] width 234 height 31
checkbox input "true"
click at [1249, 398] on button "Add" at bounding box center [1219, 411] width 101 height 30
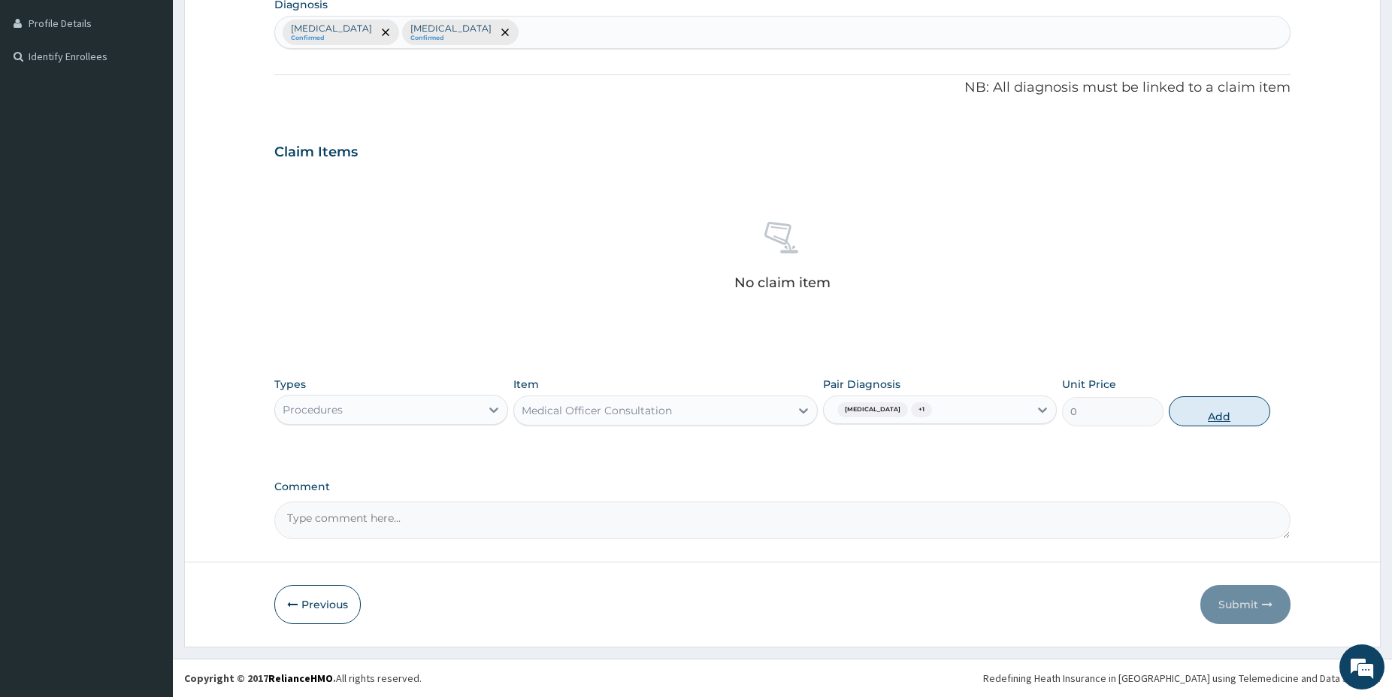
scroll to position [307, 0]
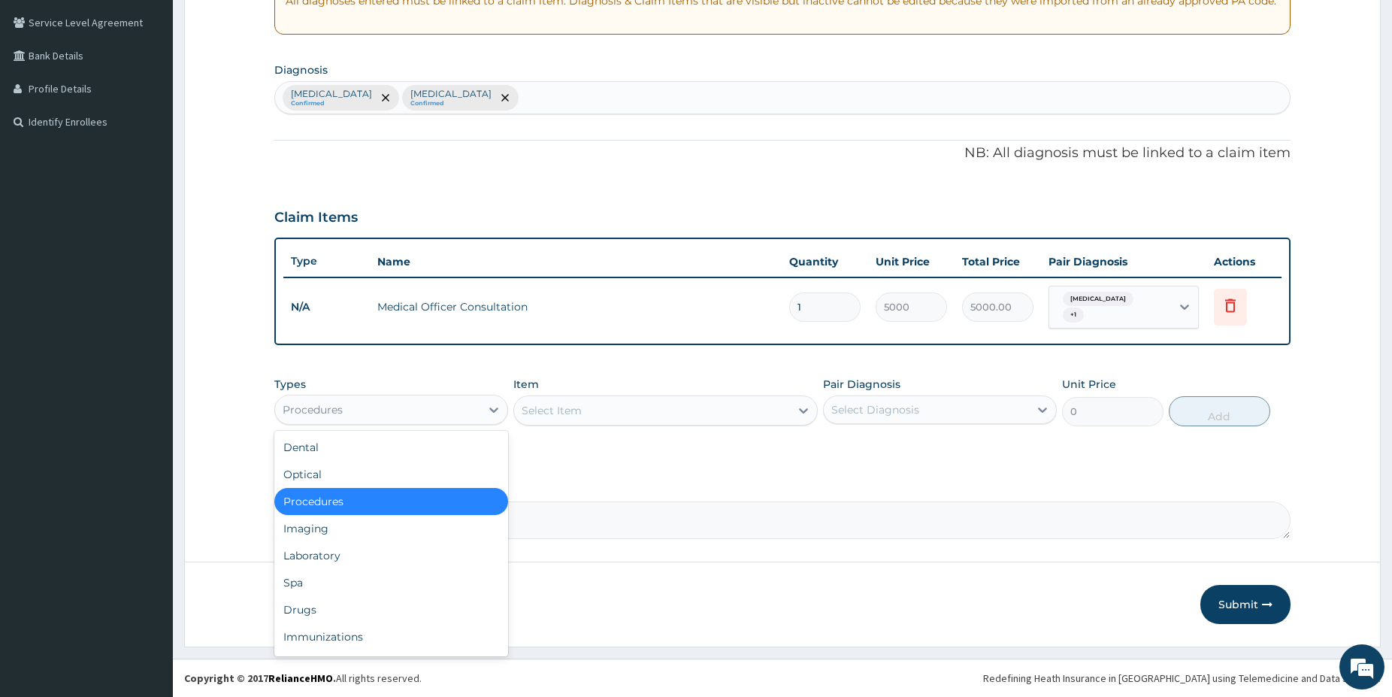
click at [378, 403] on div "Procedures" at bounding box center [377, 410] width 205 height 24
click at [349, 562] on div "Laboratory" at bounding box center [391, 555] width 234 height 27
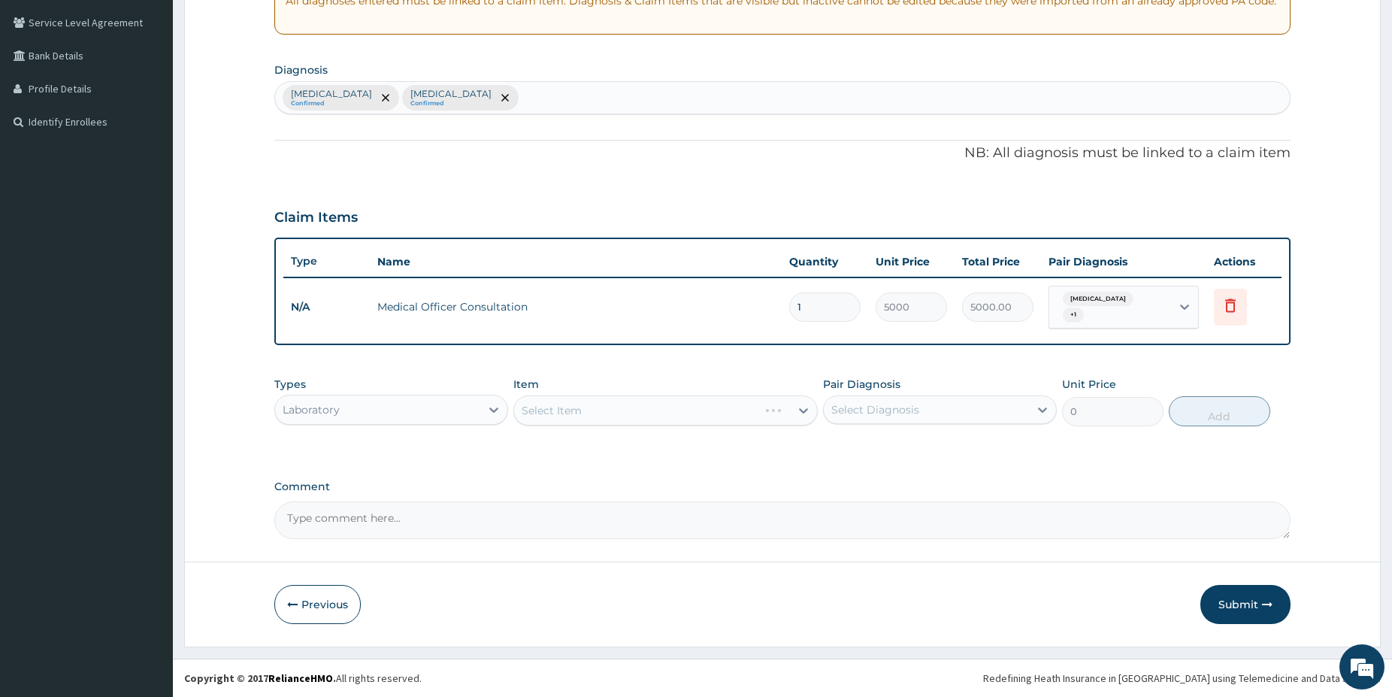
click at [637, 416] on div "Select Item" at bounding box center [665, 410] width 304 height 30
click at [624, 409] on div "Select Item" at bounding box center [665, 410] width 304 height 30
click at [621, 409] on div "Select Item" at bounding box center [652, 410] width 276 height 24
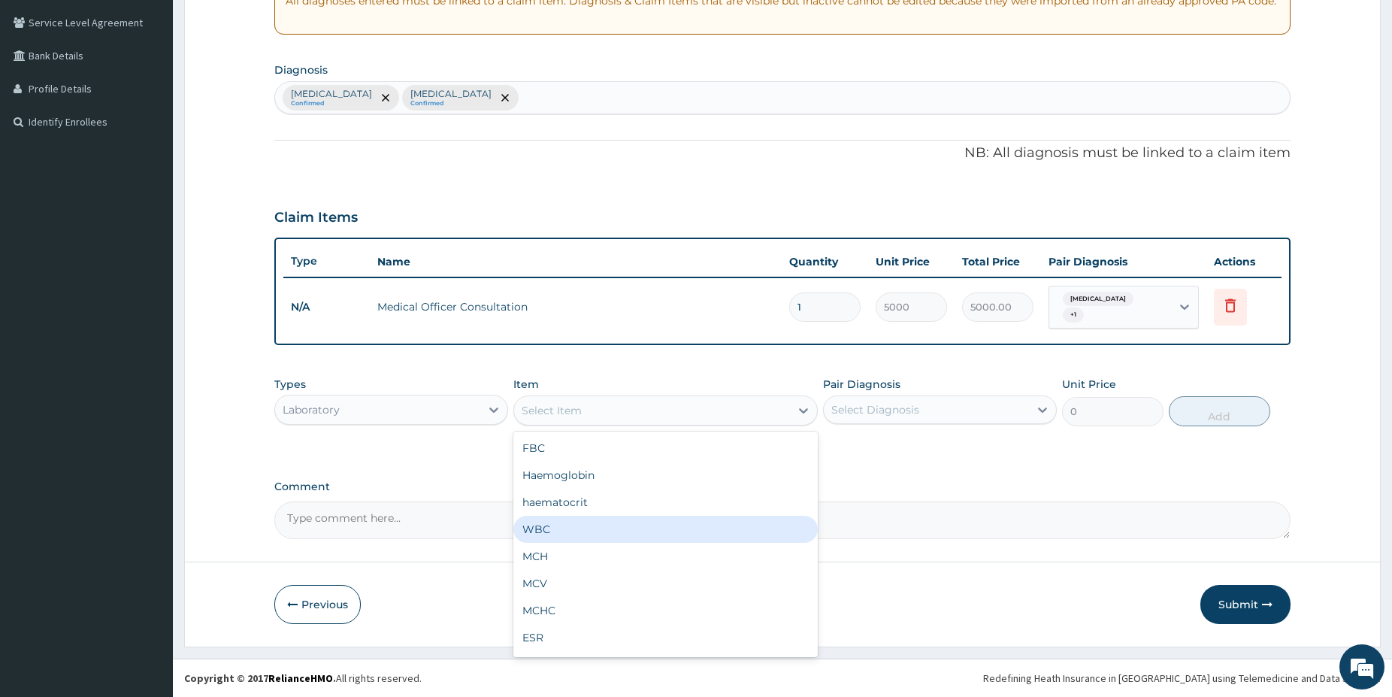
click at [583, 535] on div "WBC" at bounding box center [665, 529] width 304 height 27
type input "2500"
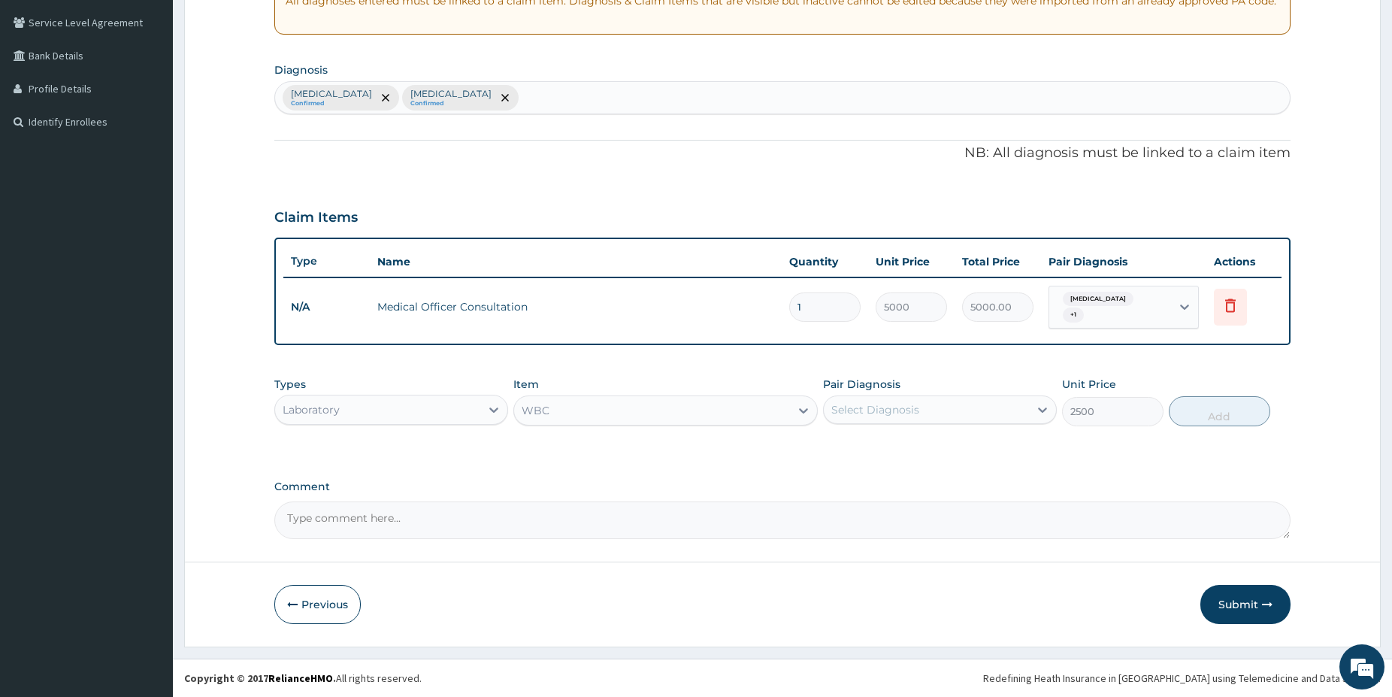
drag, startPoint x: 937, startPoint y: 402, endPoint x: 920, endPoint y: 425, distance: 28.0
click at [937, 403] on div "Select Diagnosis" at bounding box center [926, 410] width 205 height 24
drag, startPoint x: 902, startPoint y: 448, endPoint x: 883, endPoint y: 480, distance: 36.7
click at [901, 450] on label "Upper respiratory infection" at bounding box center [894, 446] width 93 height 15
checkbox input "true"
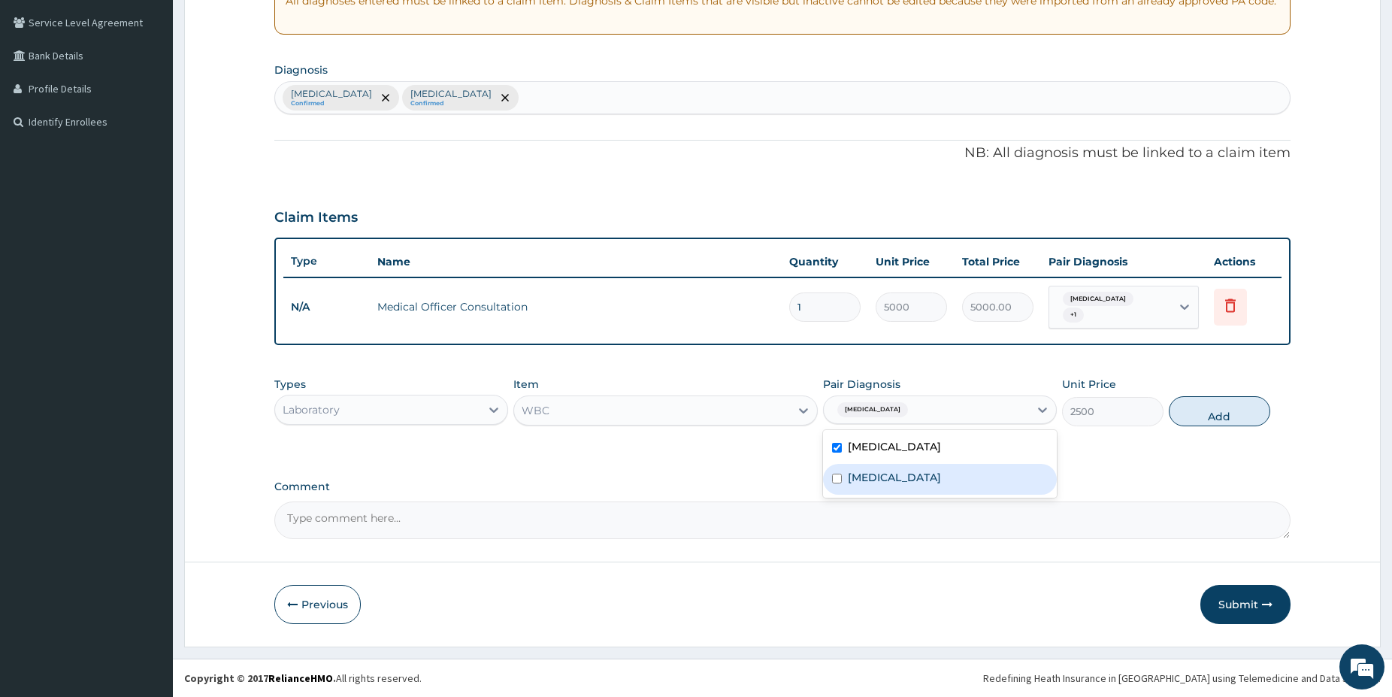
click at [886, 479] on label "[MEDICAL_DATA]" at bounding box center [894, 477] width 93 height 15
checkbox input "true"
click at [1222, 399] on button "Add" at bounding box center [1219, 411] width 101 height 30
type input "0"
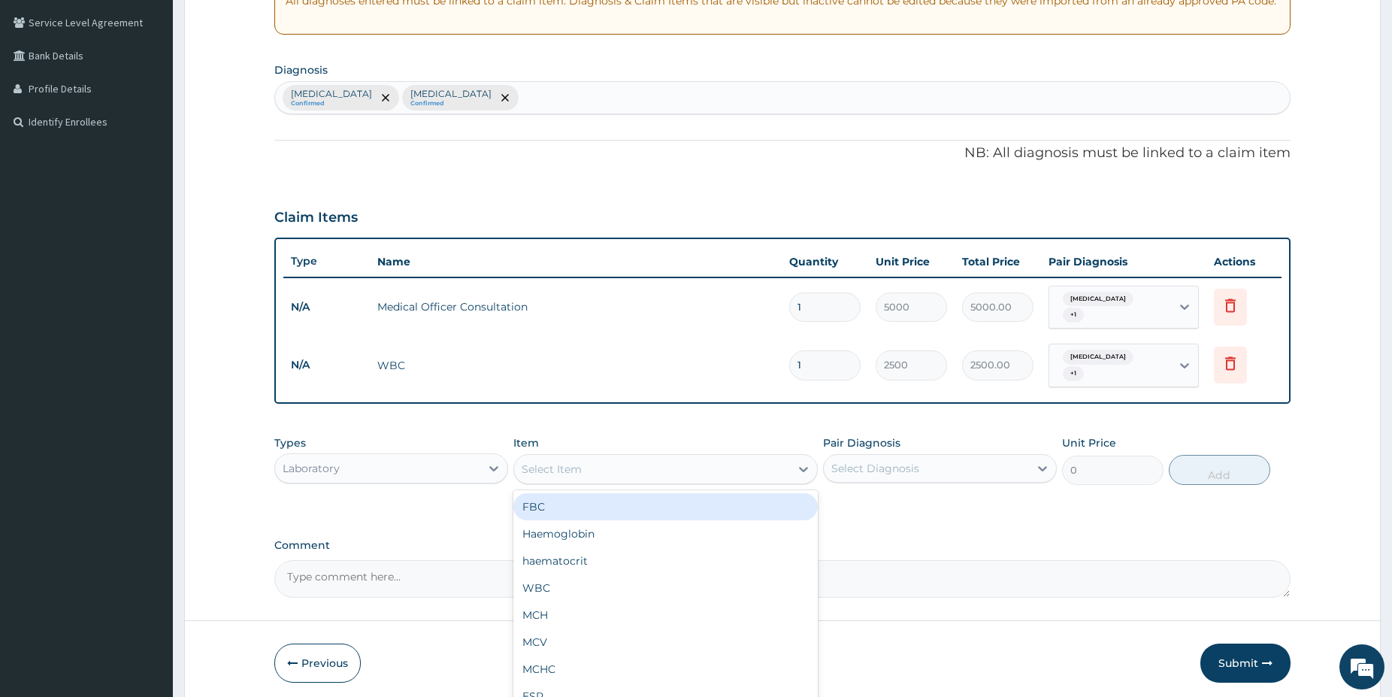
click at [768, 469] on div "Select Item" at bounding box center [652, 469] width 276 height 24
type input "mal"
drag, startPoint x: 665, startPoint y: 507, endPoint x: 673, endPoint y: 499, distance: 10.6
click at [665, 507] on div "[MEDICAL_DATA] [MEDICAL_DATA]" at bounding box center [665, 506] width 304 height 27
type input "1500"
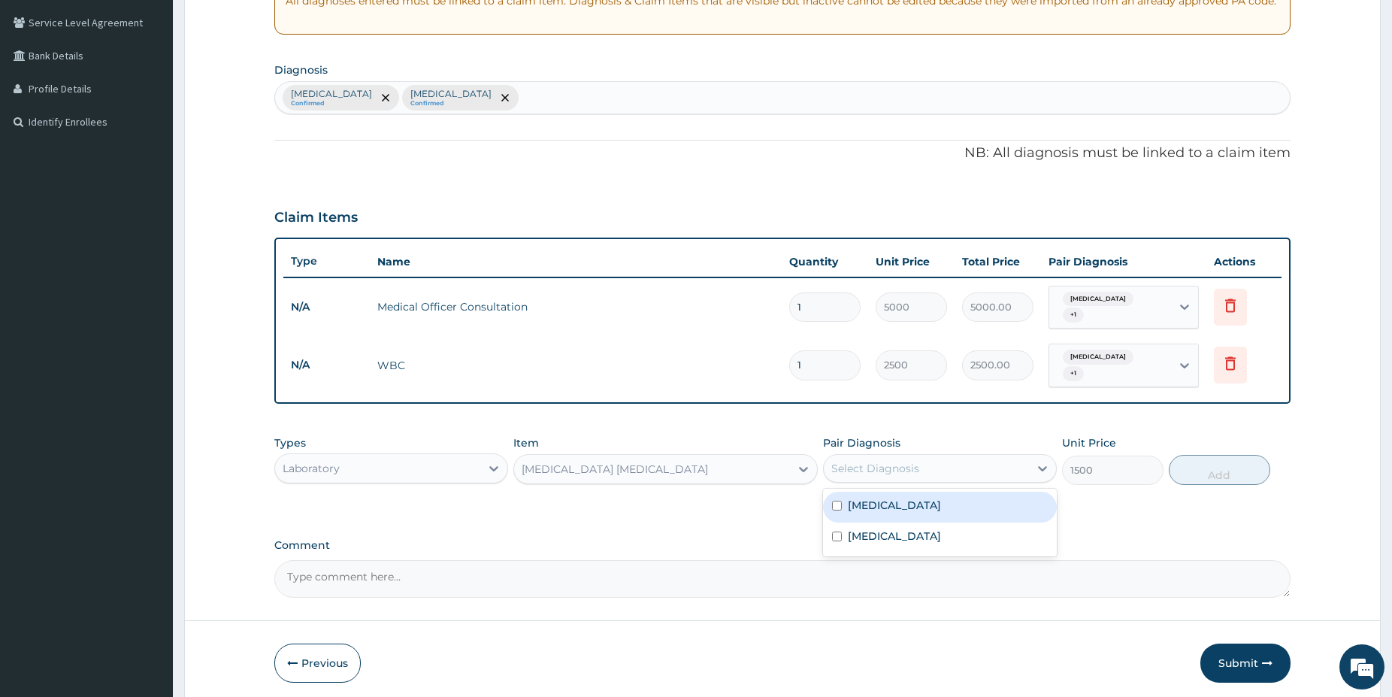
click at [896, 472] on div "Select Diagnosis" at bounding box center [875, 468] width 88 height 15
click at [895, 541] on div "Malaria" at bounding box center [940, 537] width 234 height 31
checkbox input "true"
click at [1198, 473] on button "Add" at bounding box center [1219, 470] width 101 height 30
type input "0"
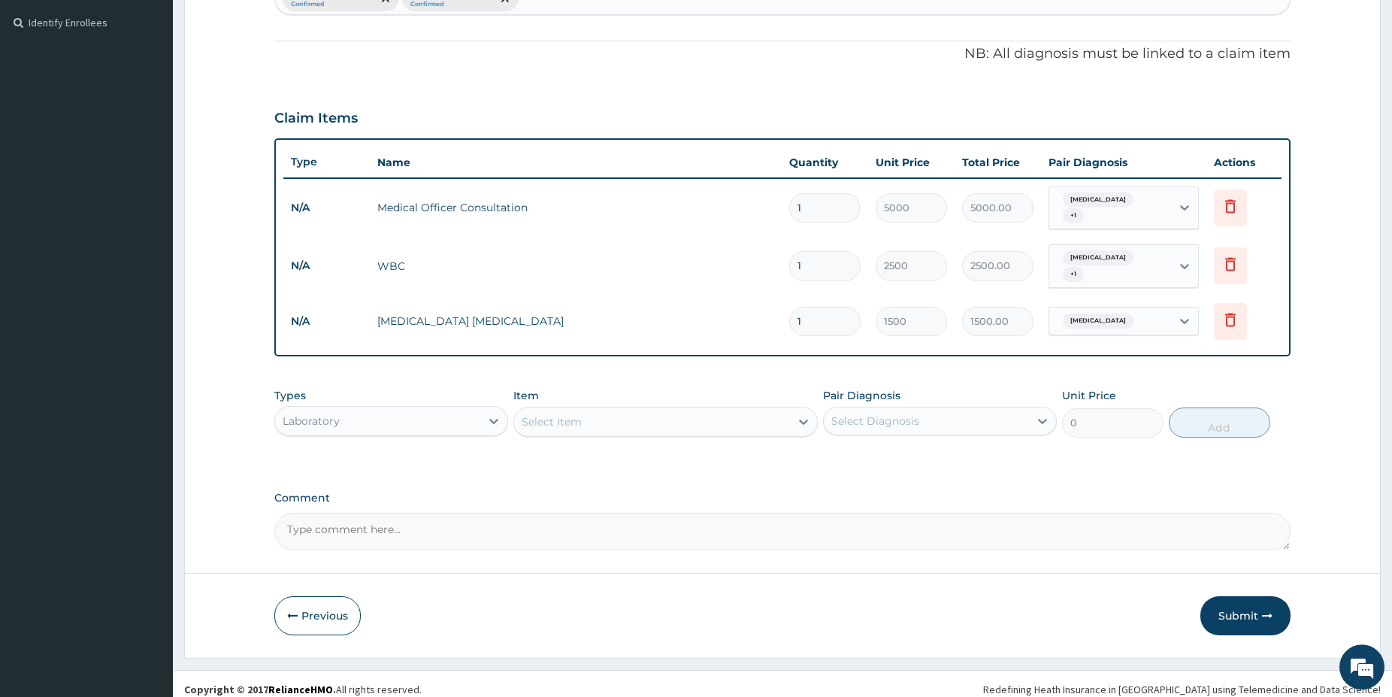
scroll to position [417, 0]
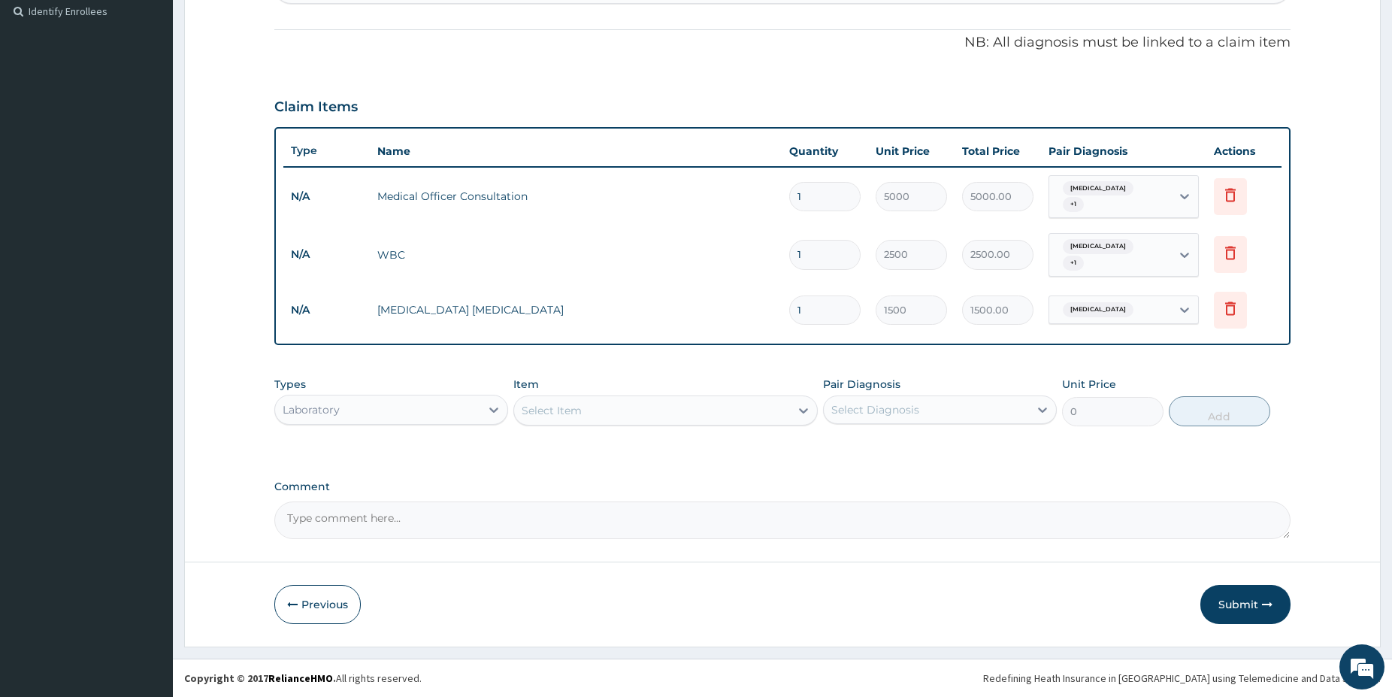
click at [365, 397] on div "Laboratory" at bounding box center [391, 410] width 234 height 30
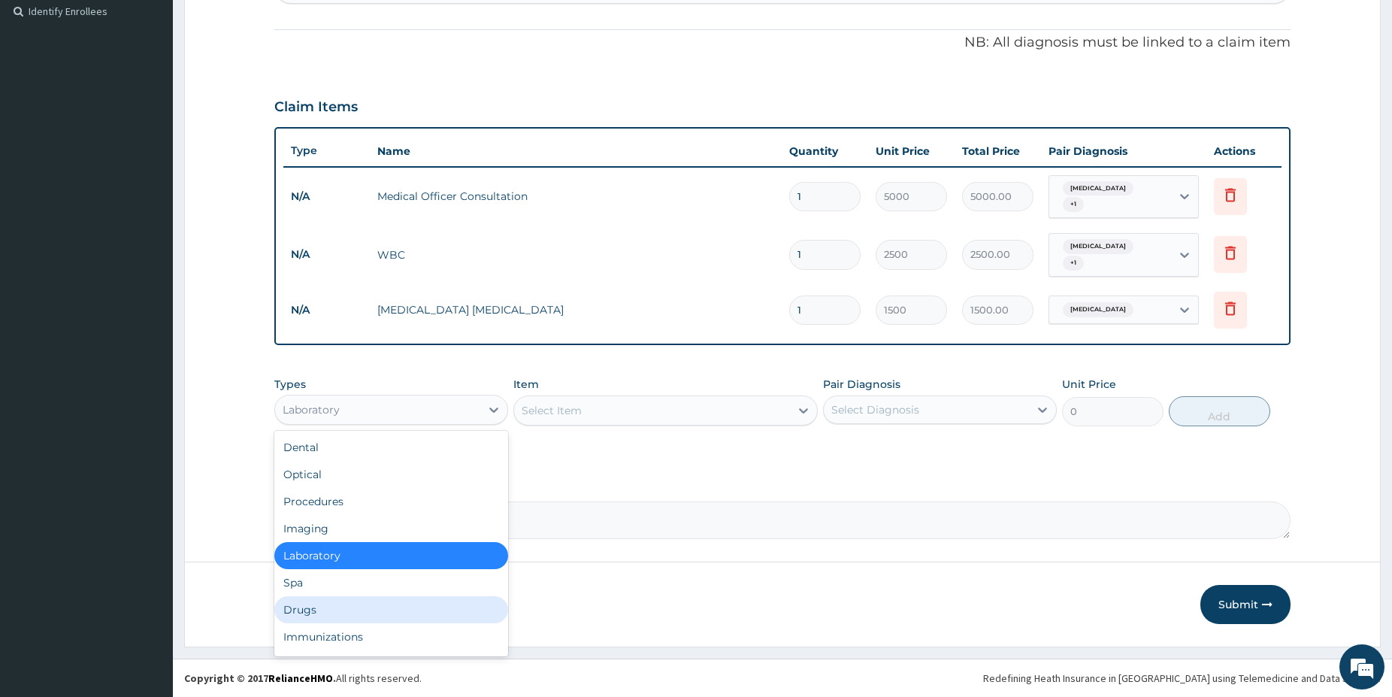
click at [335, 611] on div "Drugs" at bounding box center [391, 609] width 234 height 27
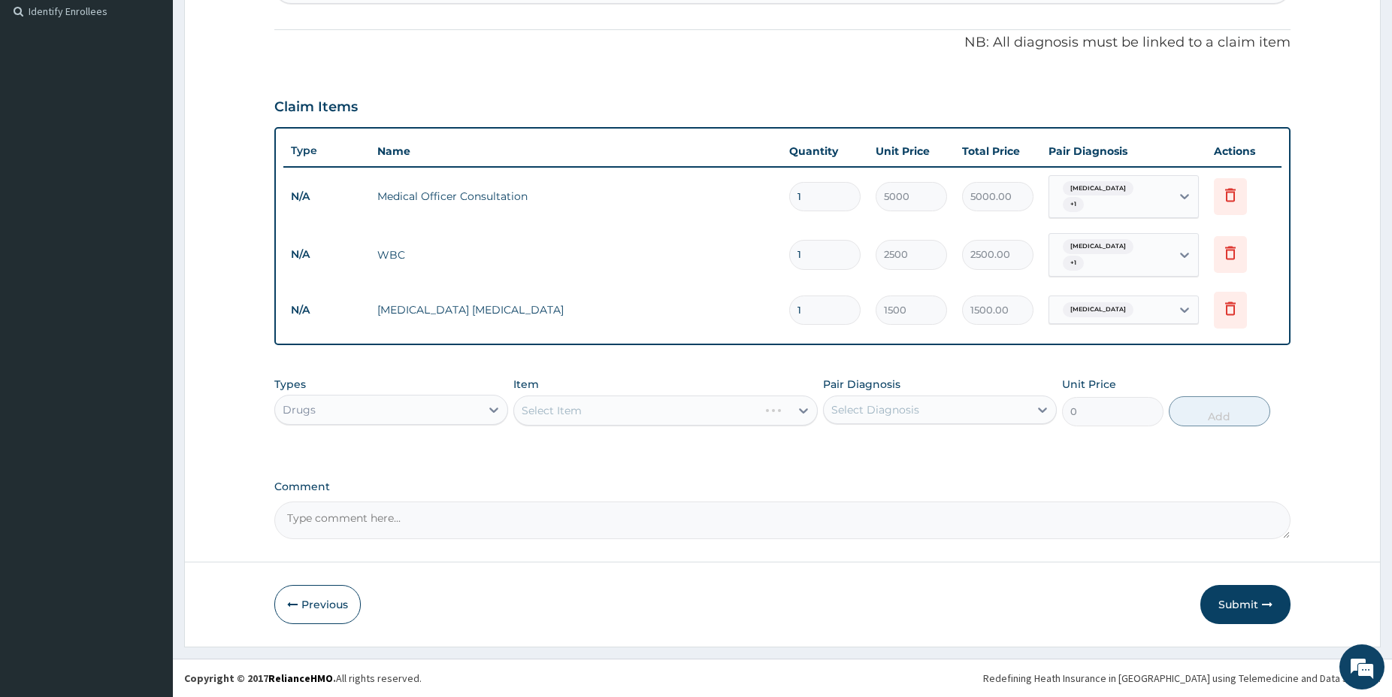
click at [590, 407] on div "Select Item" at bounding box center [665, 410] width 304 height 30
click at [645, 419] on div "Select Item" at bounding box center [665, 410] width 304 height 30
click at [647, 419] on div "Select Item" at bounding box center [665, 410] width 304 height 30
click at [648, 419] on div "Select Item" at bounding box center [652, 410] width 276 height 24
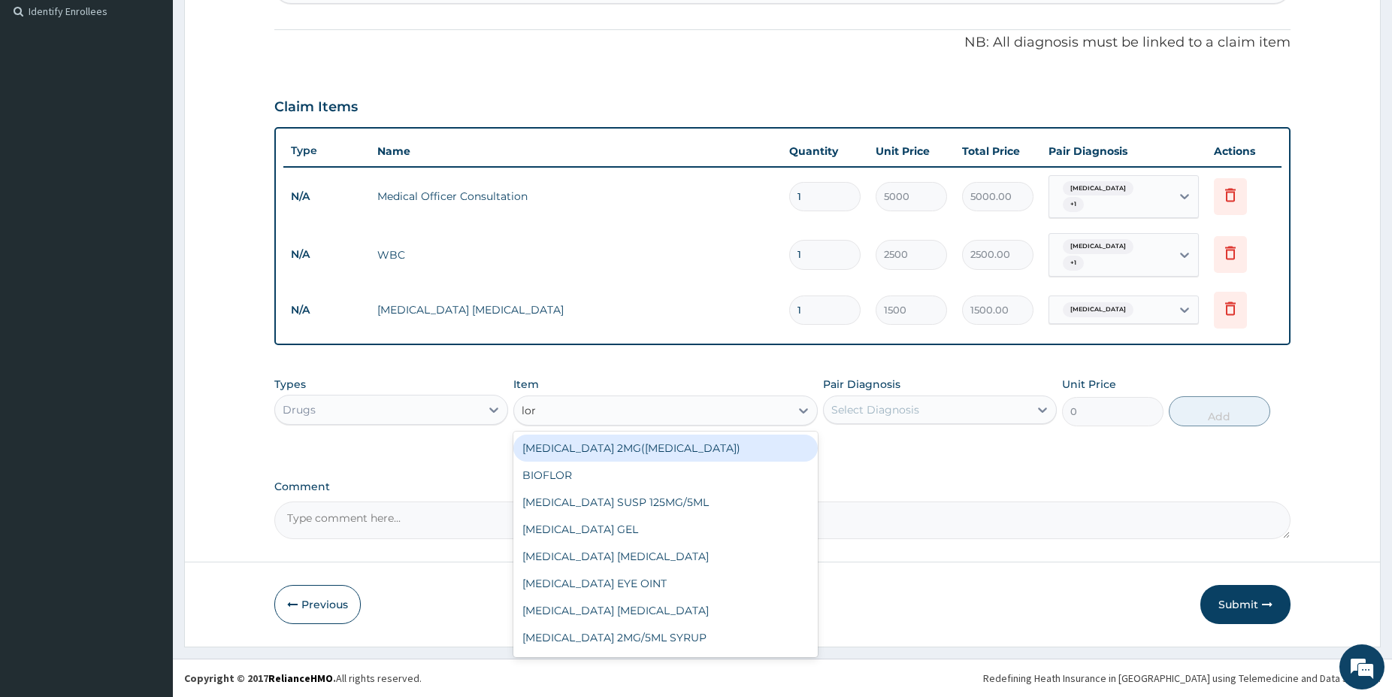
type input "lora"
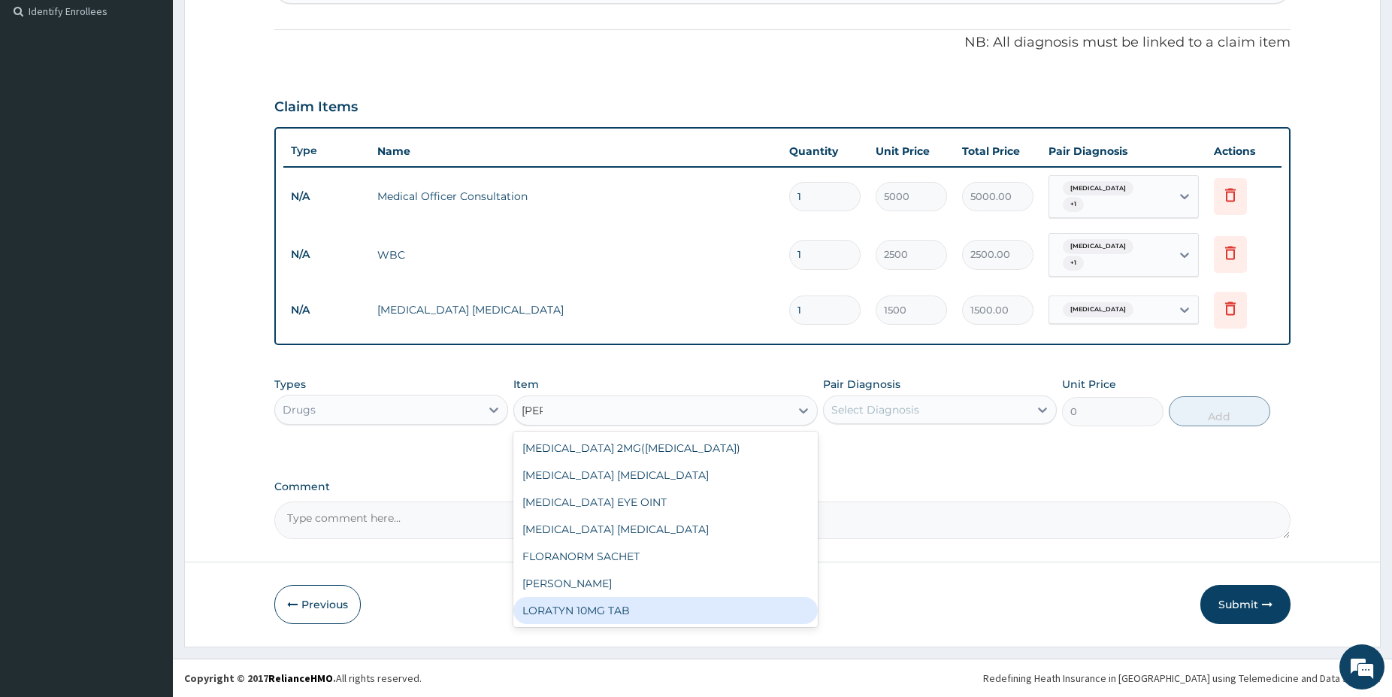
click at [674, 604] on div "LORATYN 10MG TAB" at bounding box center [665, 610] width 304 height 27
type input "80"
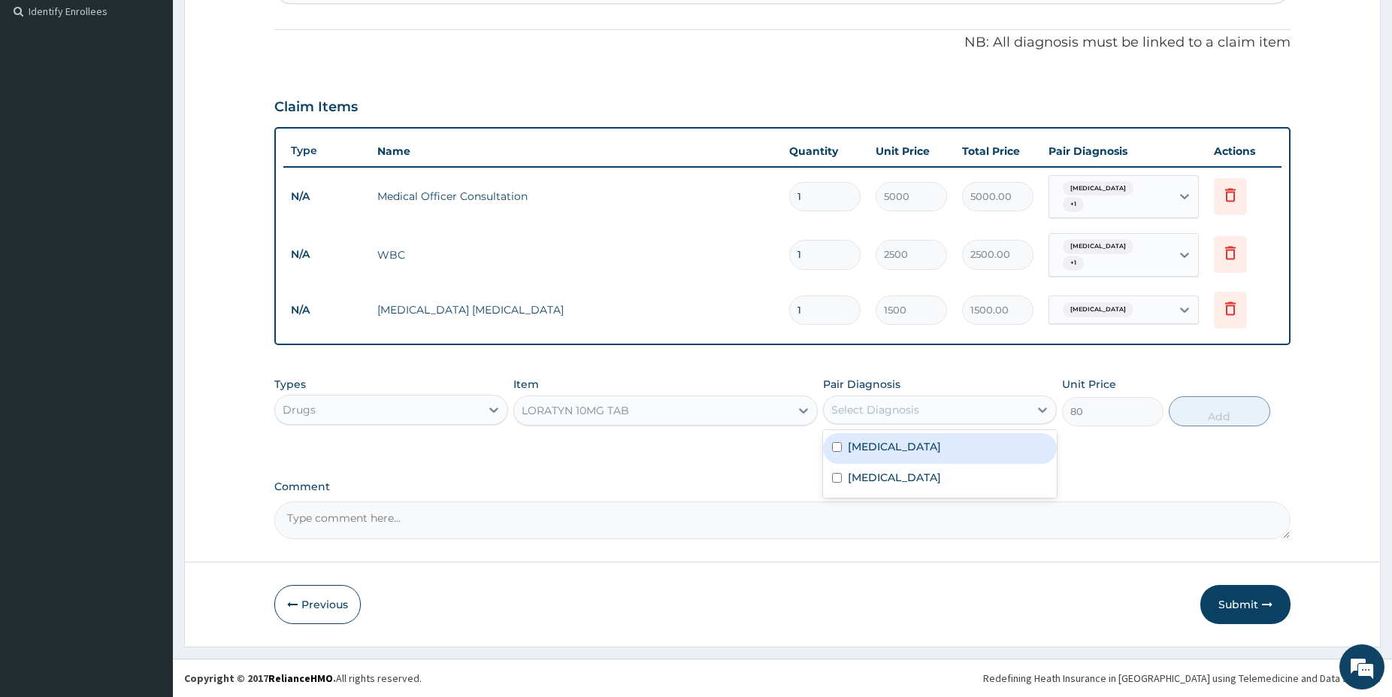
click at [956, 401] on div "Select Diagnosis" at bounding box center [926, 410] width 205 height 24
click at [939, 445] on label "[MEDICAL_DATA]" at bounding box center [894, 446] width 93 height 15
checkbox input "true"
click at [1234, 419] on button "Add" at bounding box center [1219, 411] width 101 height 30
type input "0"
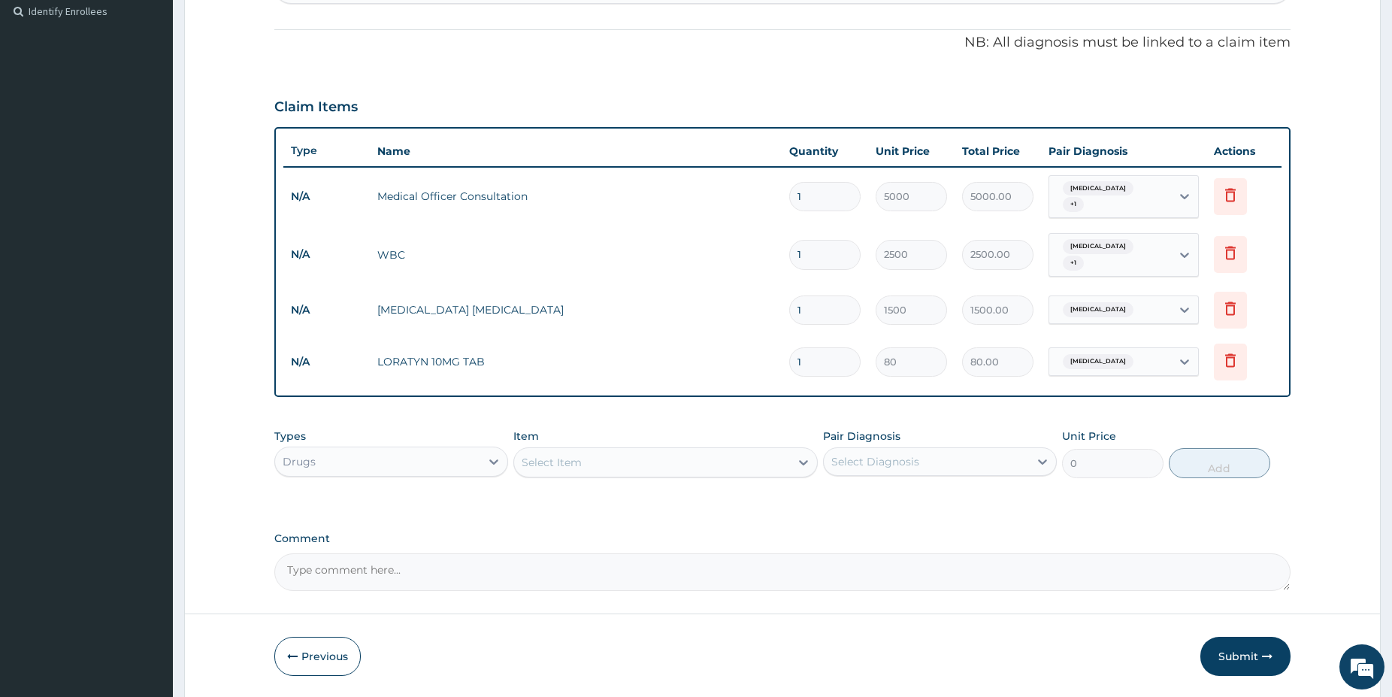
type input "0.00"
type input "5"
type input "400.00"
type input "5"
click at [554, 457] on div "Select Item" at bounding box center [552, 462] width 60 height 15
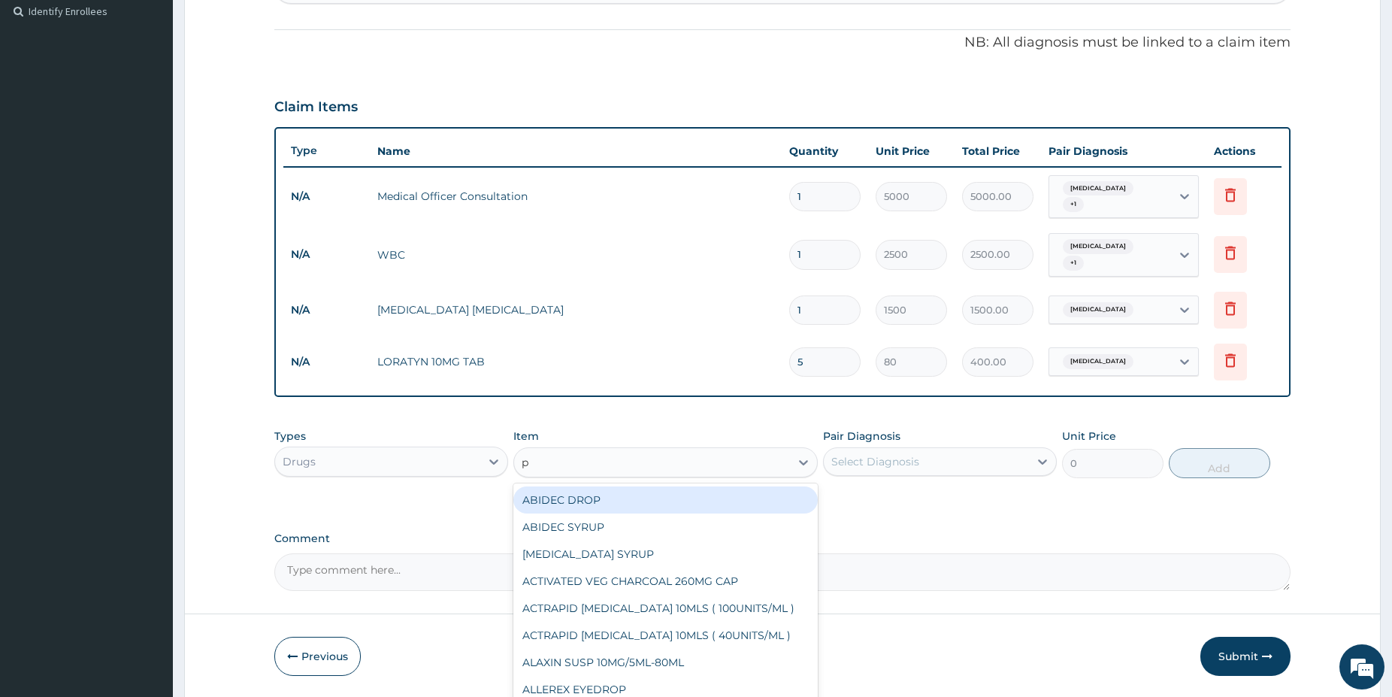
type input "p-"
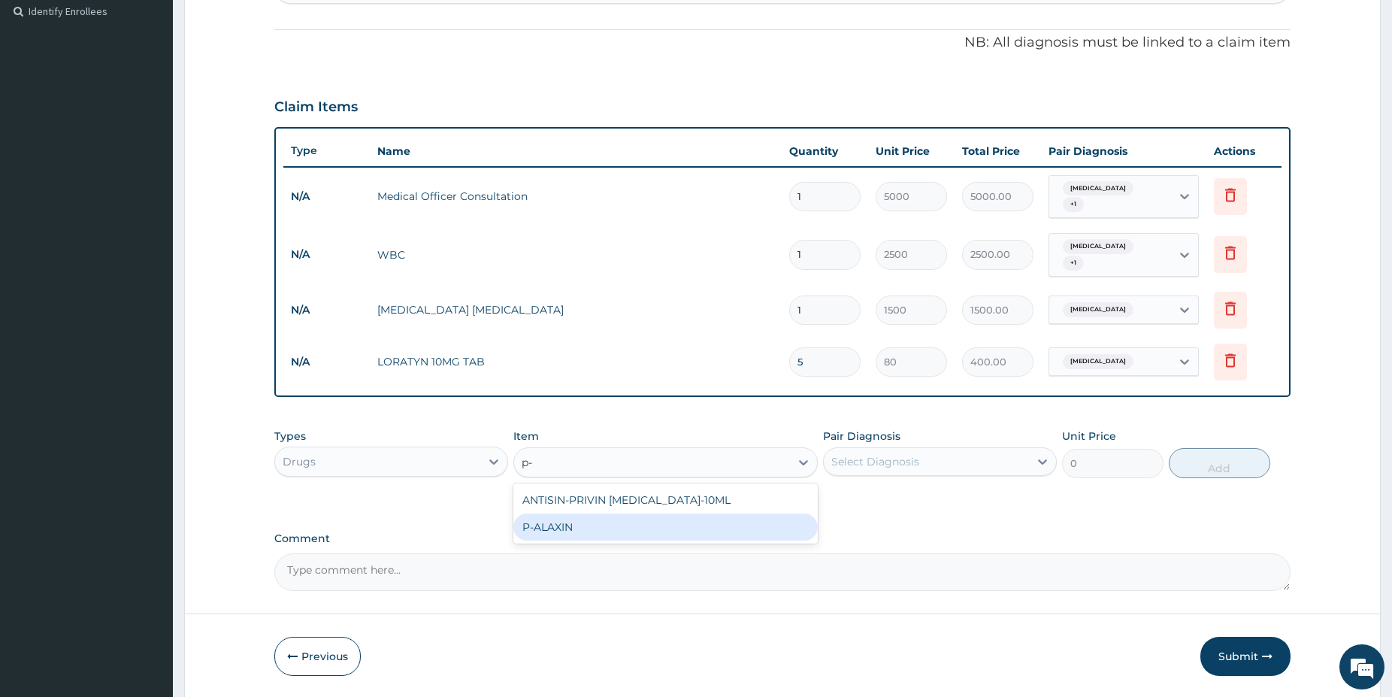
click at [688, 535] on div "P-ALAXIN" at bounding box center [665, 526] width 304 height 27
type input "350"
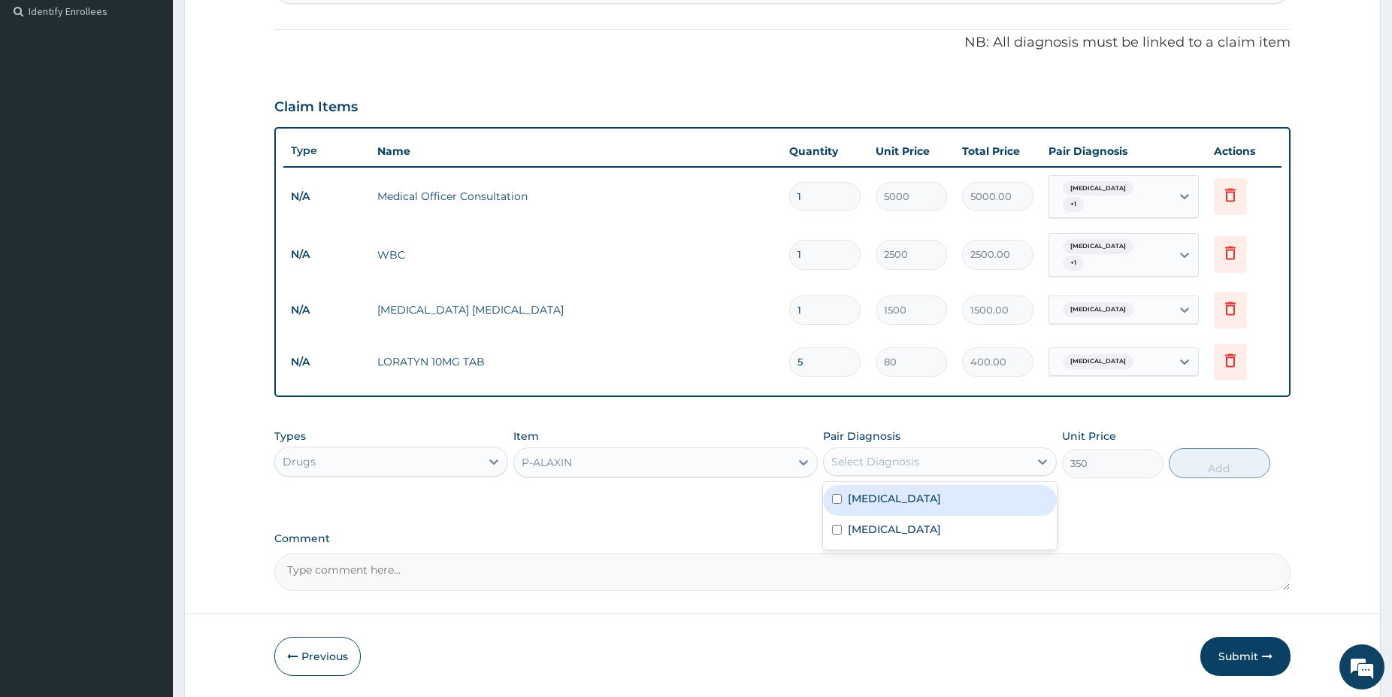
click at [914, 462] on div "Select Diagnosis" at bounding box center [875, 461] width 88 height 15
click at [903, 527] on div "Malaria" at bounding box center [940, 531] width 234 height 31
checkbox input "true"
click at [1209, 458] on button "Add" at bounding box center [1219, 463] width 101 height 30
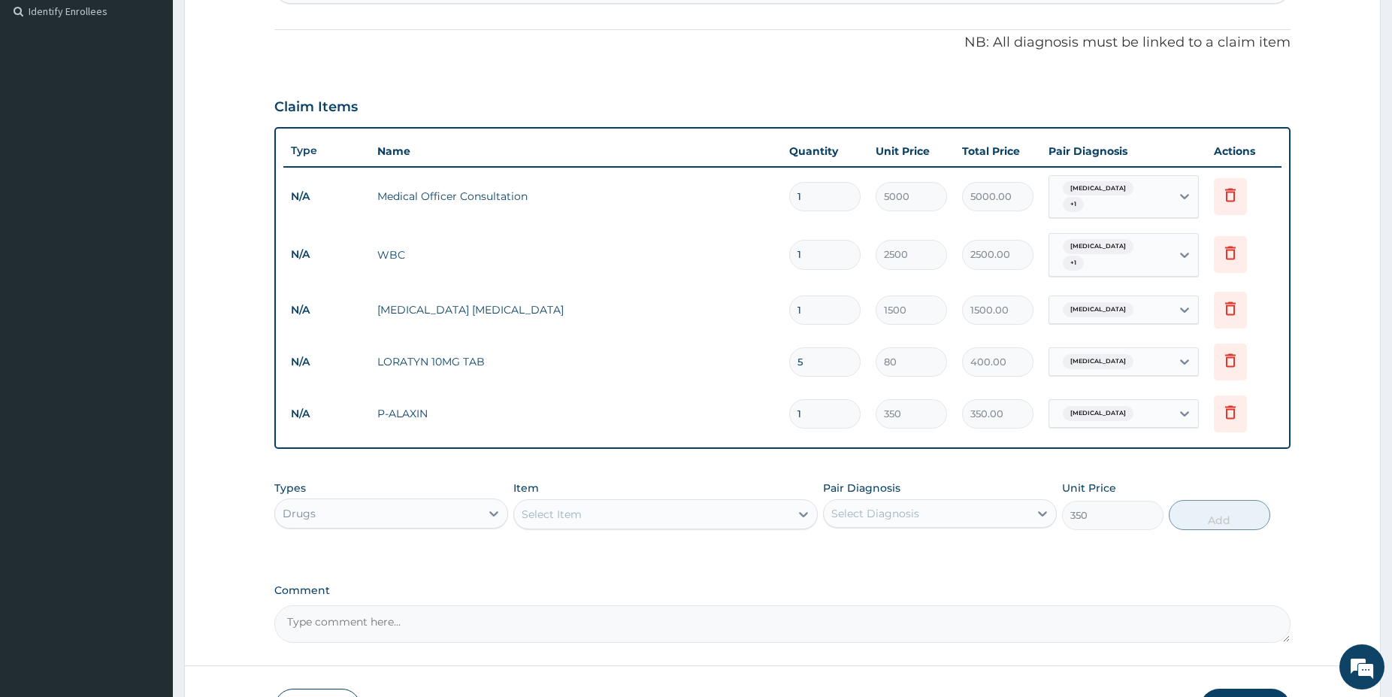
type input "0"
type input "0.00"
type input "8"
type input "2800.00"
type input "0.00"
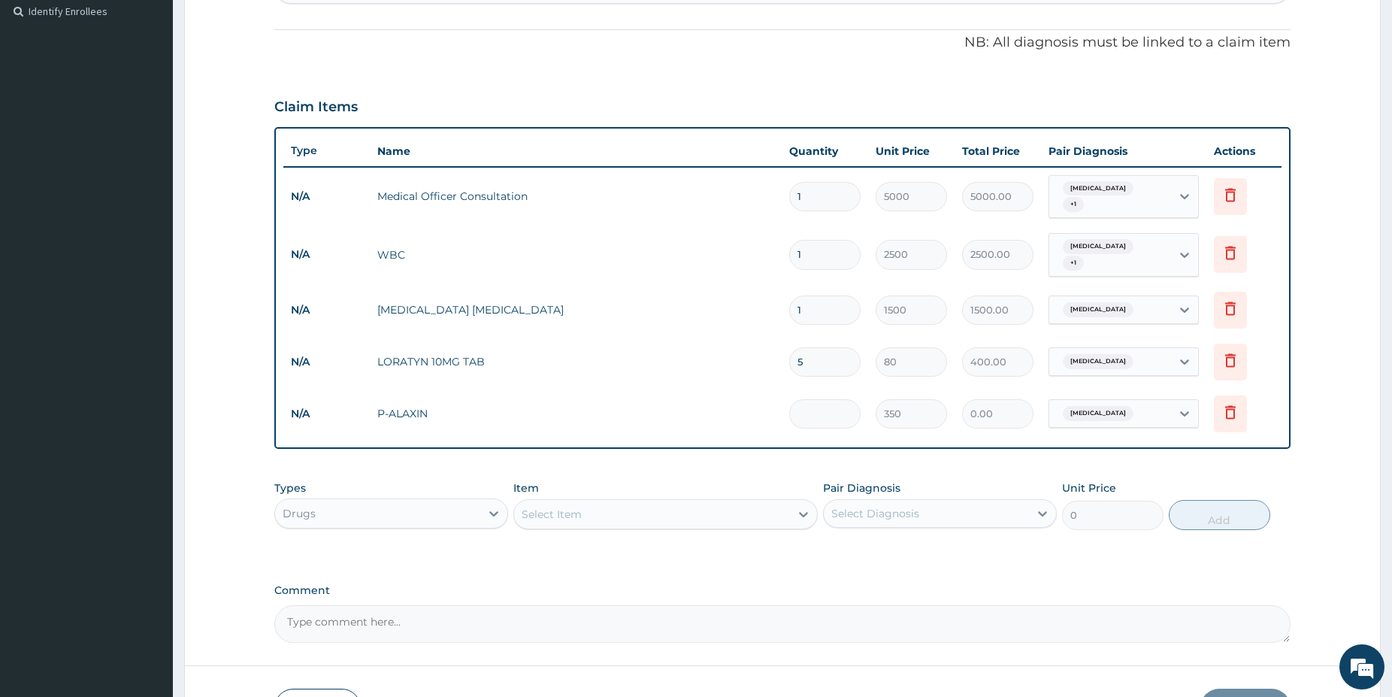
type input "9"
type input "3150.00"
type input "9"
click at [713, 521] on div "Select Item" at bounding box center [652, 514] width 276 height 24
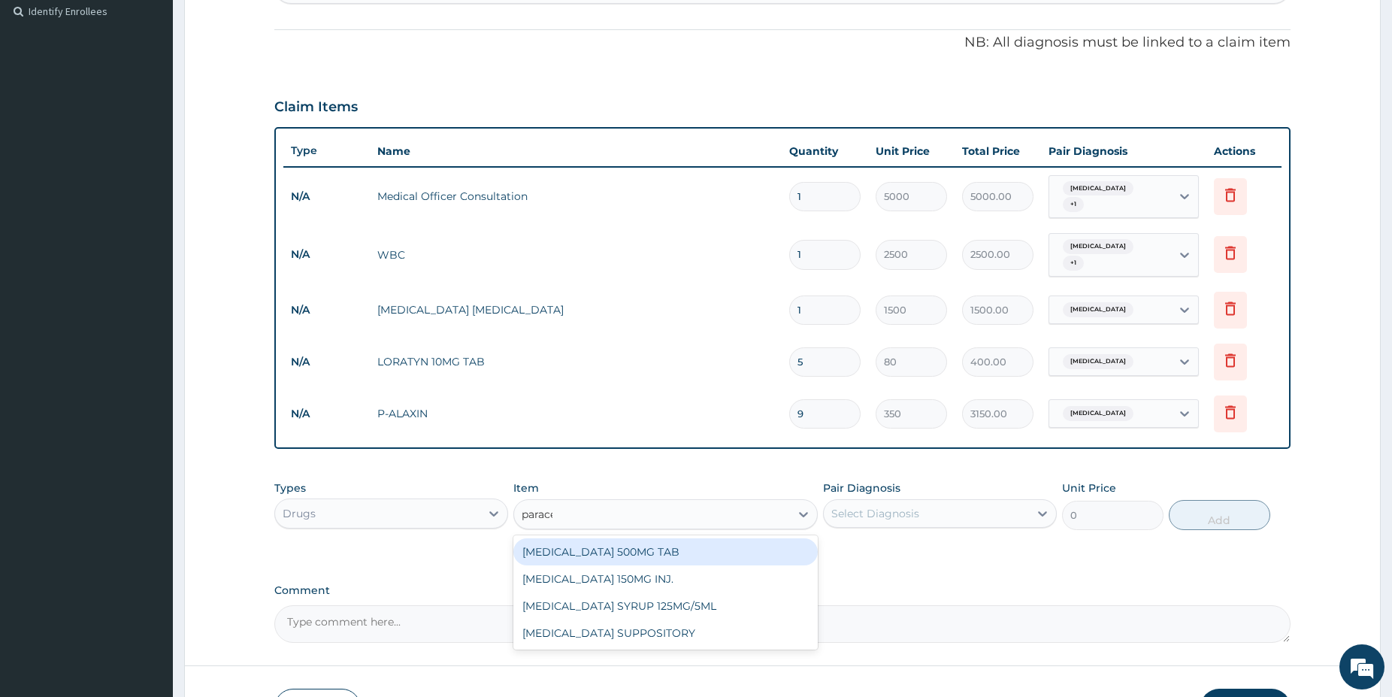
type input "paracet"
click at [753, 545] on div "PARACETAMOL 500MG TAB" at bounding box center [665, 551] width 304 height 27
type input "38"
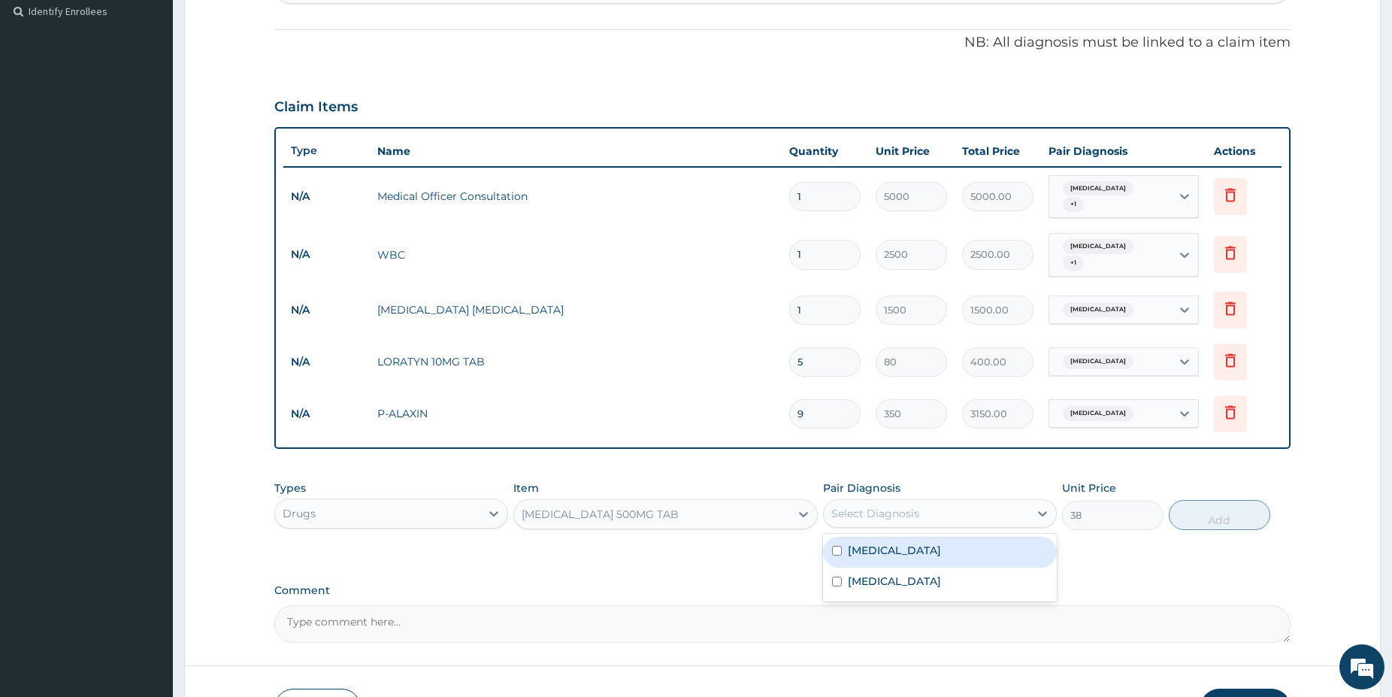
click at [969, 501] on div "Select Diagnosis" at bounding box center [940, 513] width 234 height 29
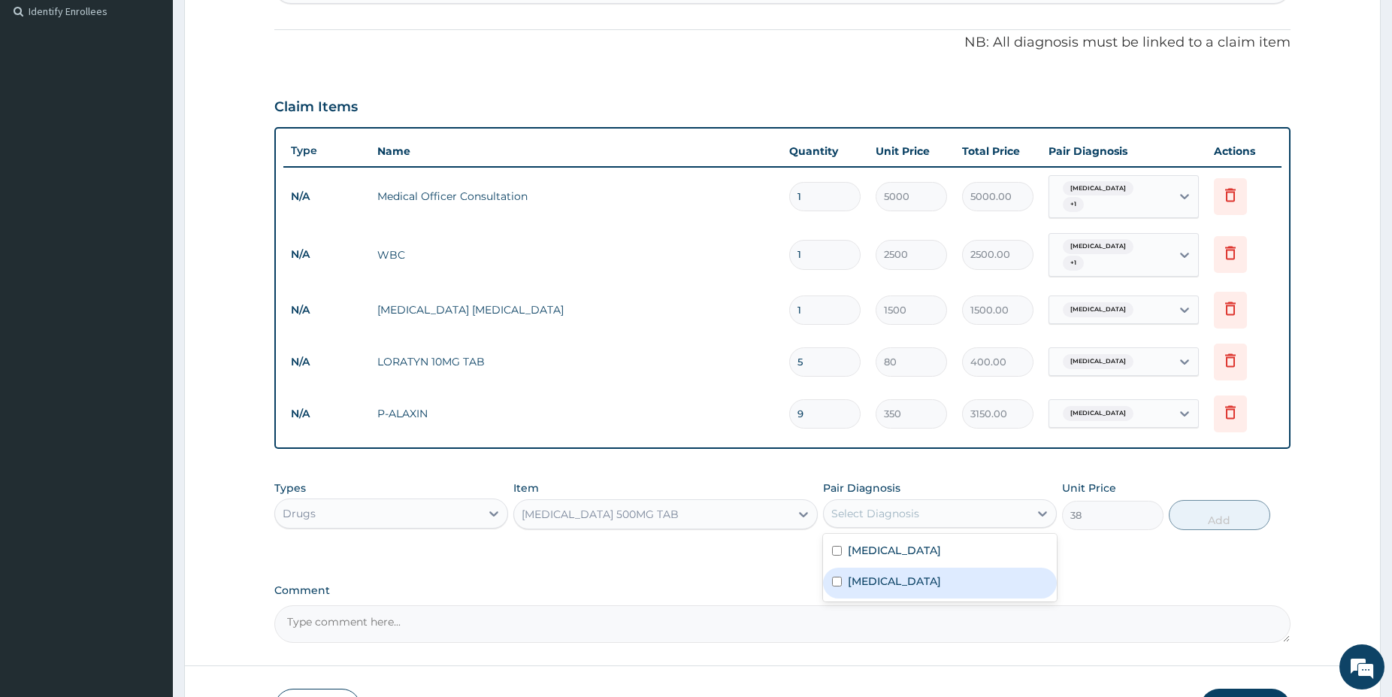
click at [892, 578] on div "Malaria" at bounding box center [940, 583] width 234 height 31
checkbox input "true"
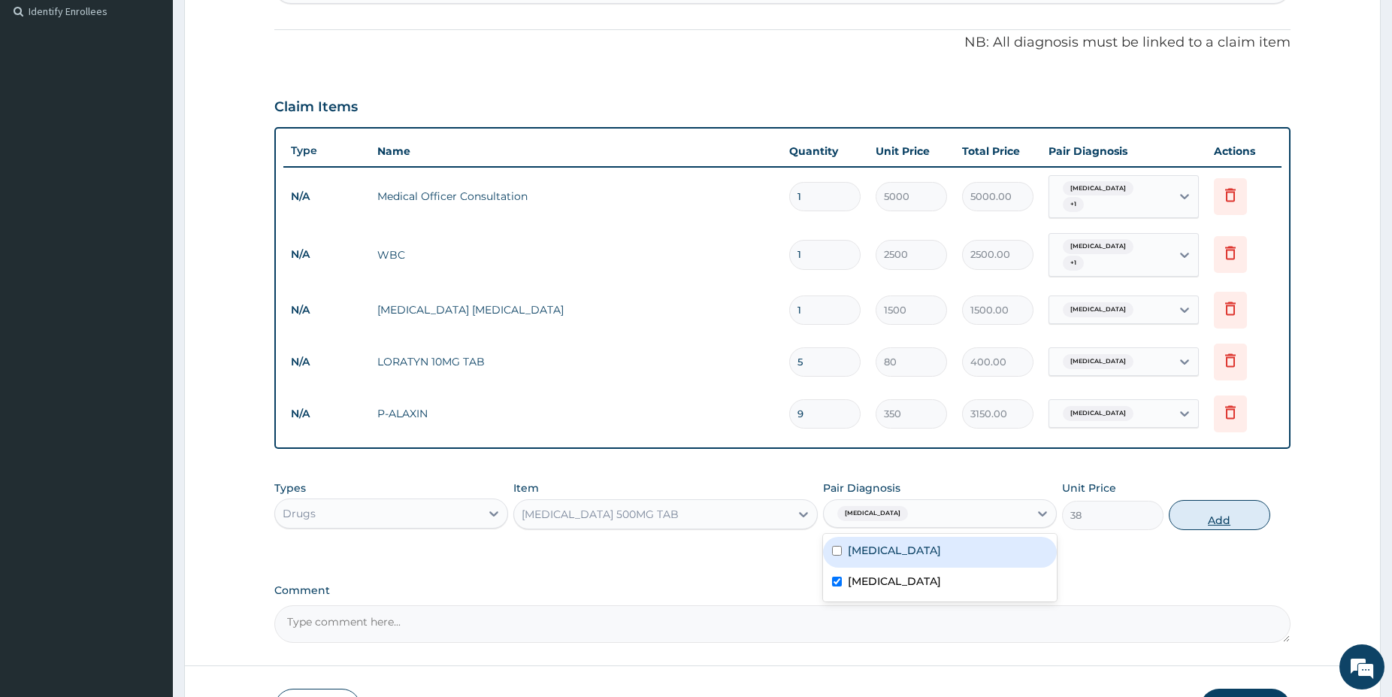
click at [1212, 501] on div "Types Drugs Item PARACETAMOL 500MG TAB Pair Diagnosis option Malaria, selected.…" at bounding box center [782, 505] width 1016 height 65
click at [1212, 517] on button "Add" at bounding box center [1219, 515] width 101 height 30
type input "0"
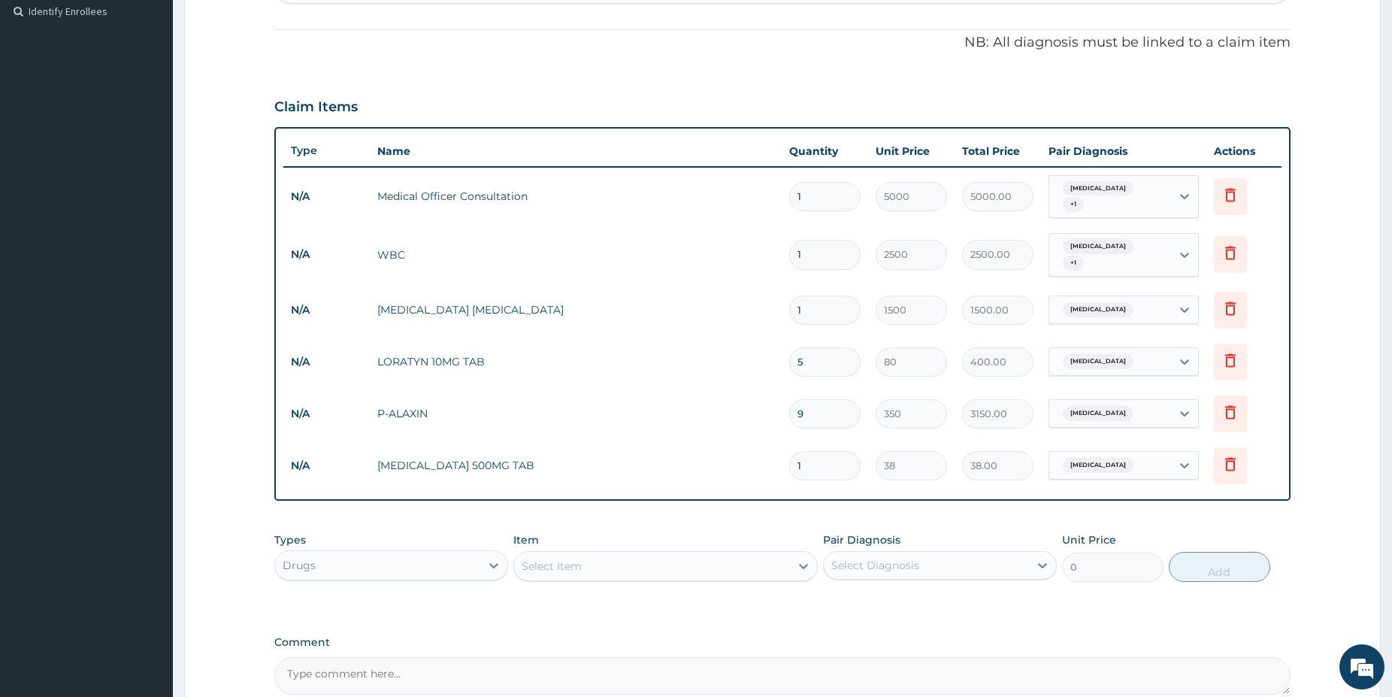
type input "18"
type input "684.00"
type input "18"
click at [715, 584] on div "Types Drugs Item Select Item Pair Diagnosis Select Diagnosis Unit Price 0 Add" at bounding box center [782, 557] width 1016 height 65
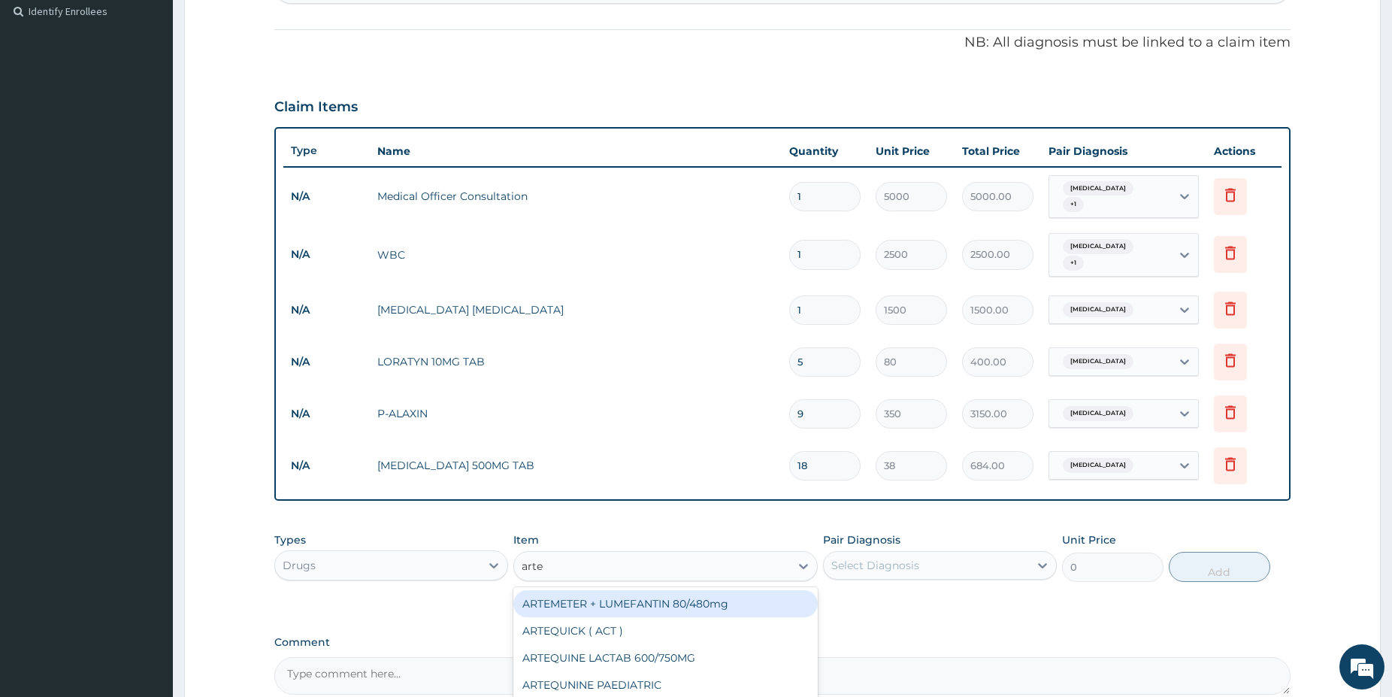
type input "artem"
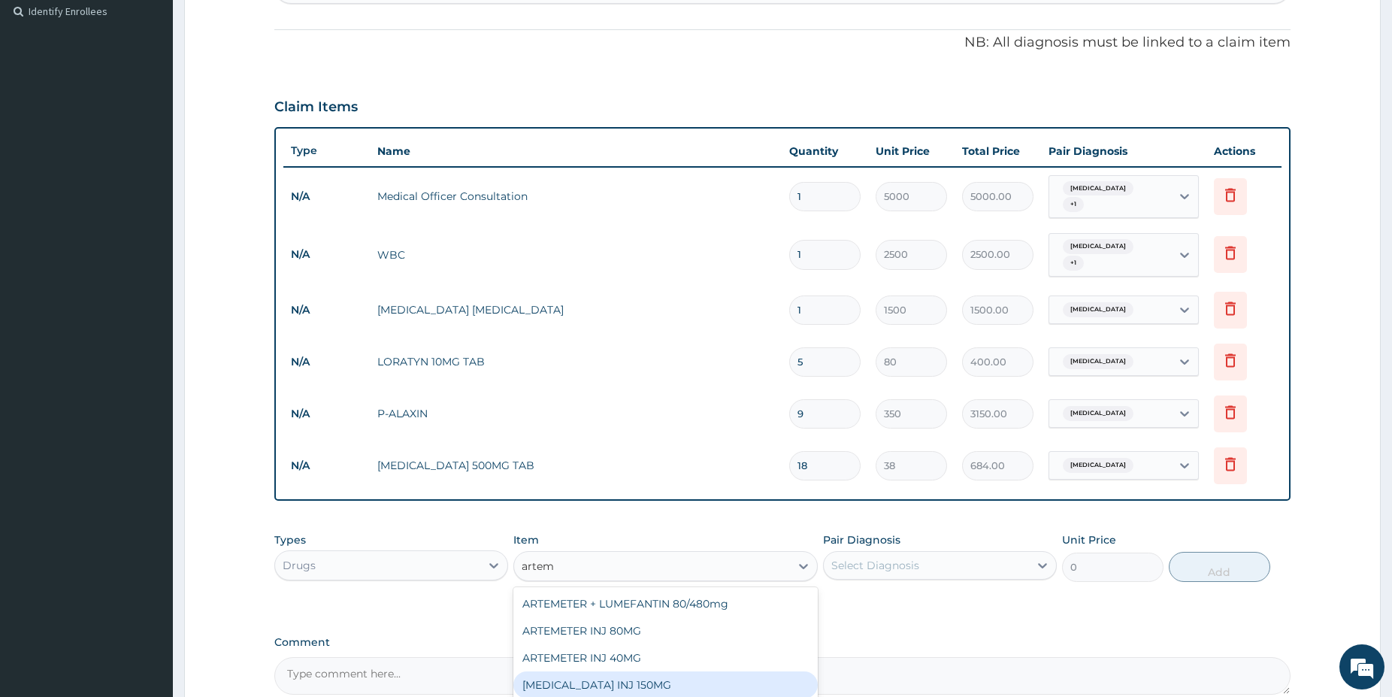
click at [678, 683] on div "ARTEMETHER INJ 150MG" at bounding box center [665, 684] width 304 height 27
type input "2500"
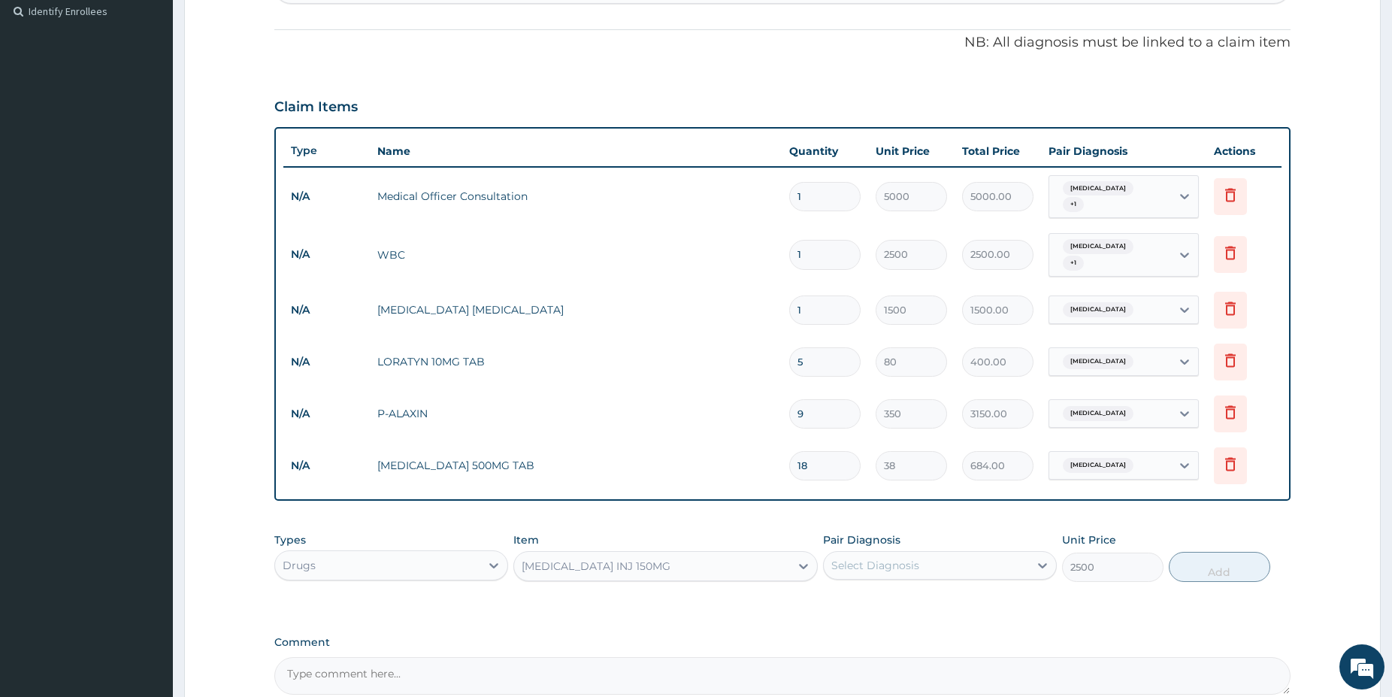
click at [922, 538] on div "Pair Diagnosis Select Diagnosis" at bounding box center [940, 557] width 234 height 50
click at [910, 553] on div "Select Diagnosis" at bounding box center [940, 565] width 234 height 29
click at [874, 629] on label "Malaria" at bounding box center [894, 632] width 93 height 15
checkbox input "true"
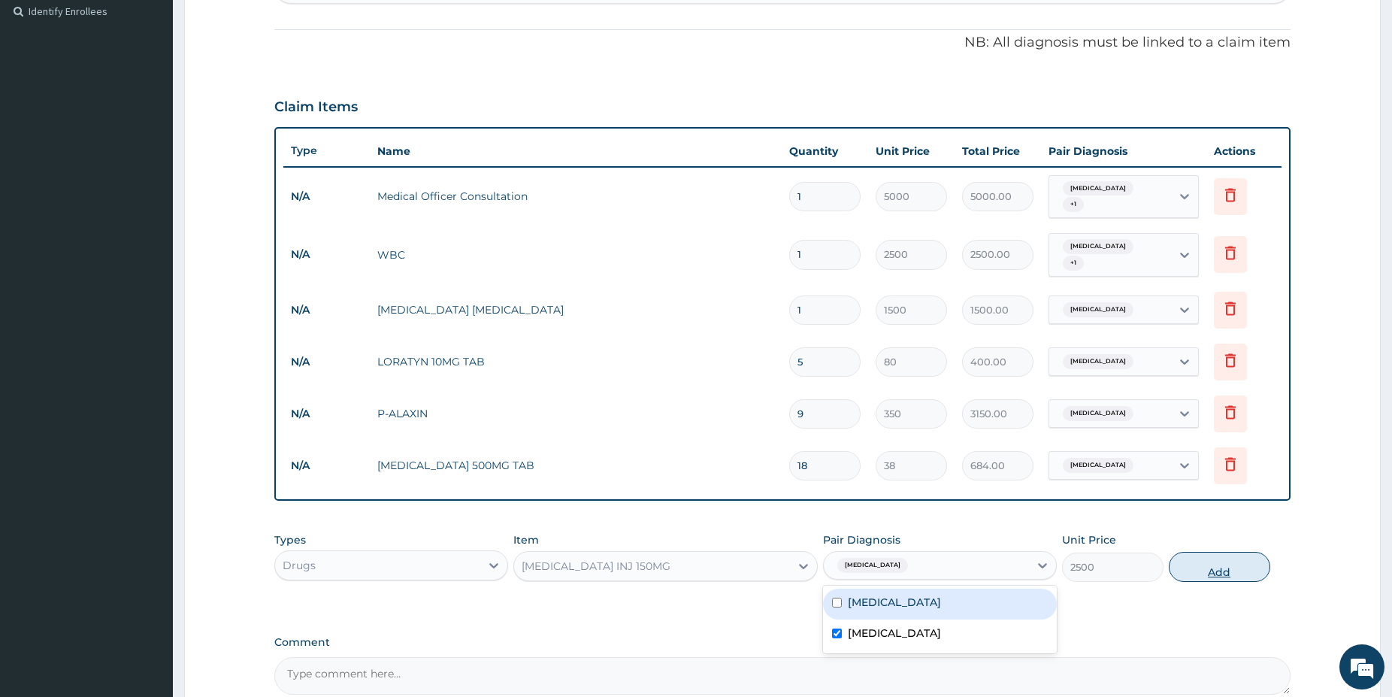
click at [1232, 570] on button "Add" at bounding box center [1219, 567] width 101 height 30
type input "0"
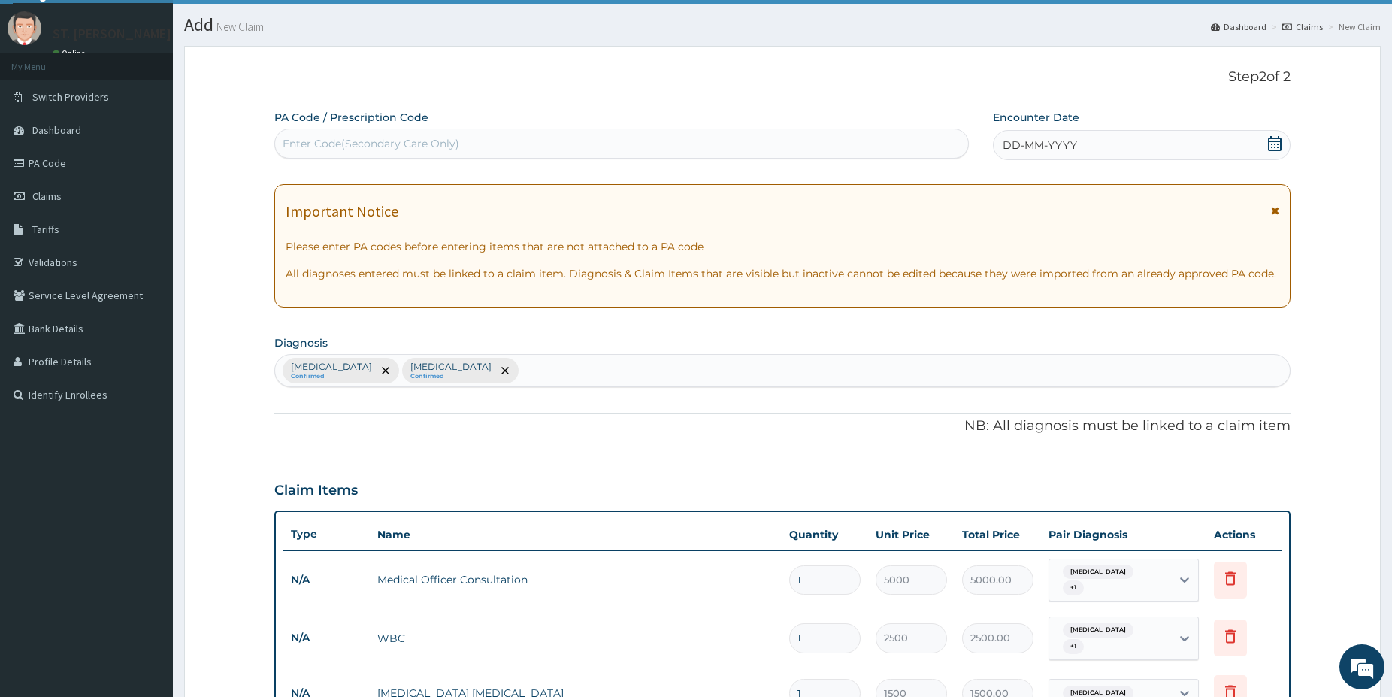
scroll to position [0, 0]
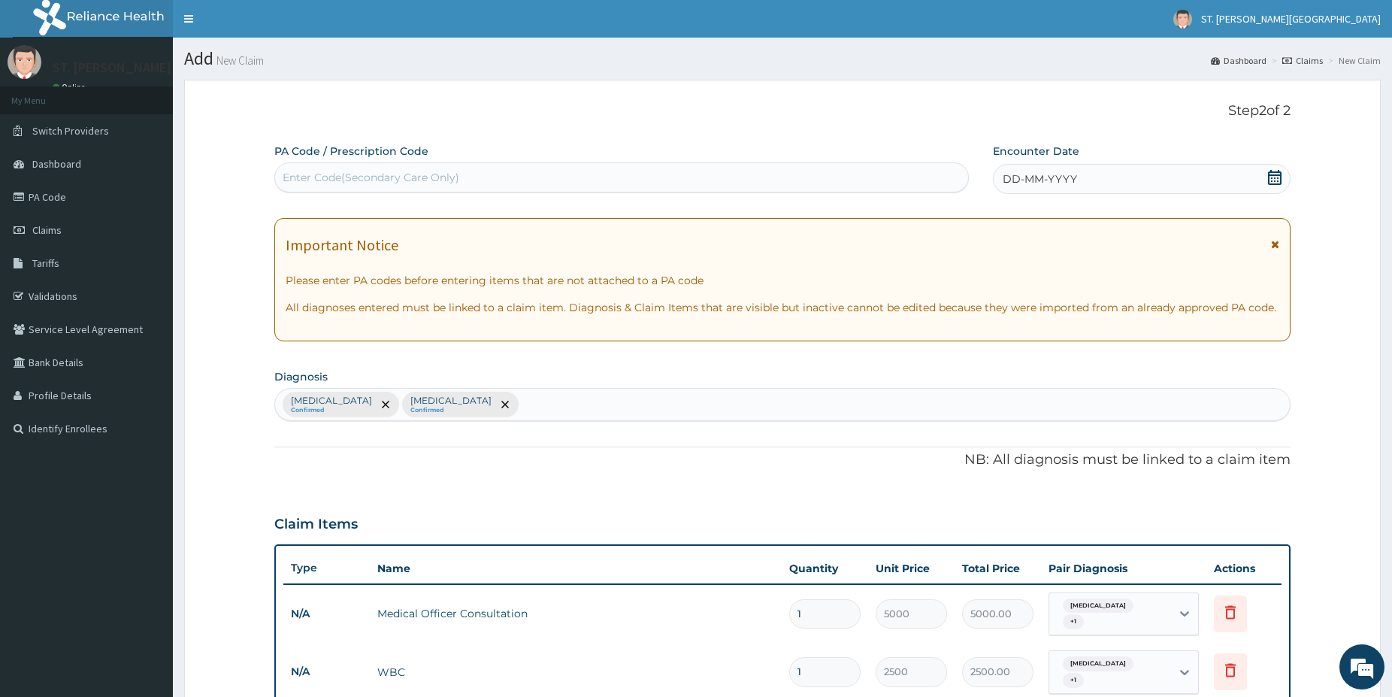
click at [1276, 177] on icon at bounding box center [1274, 177] width 15 height 15
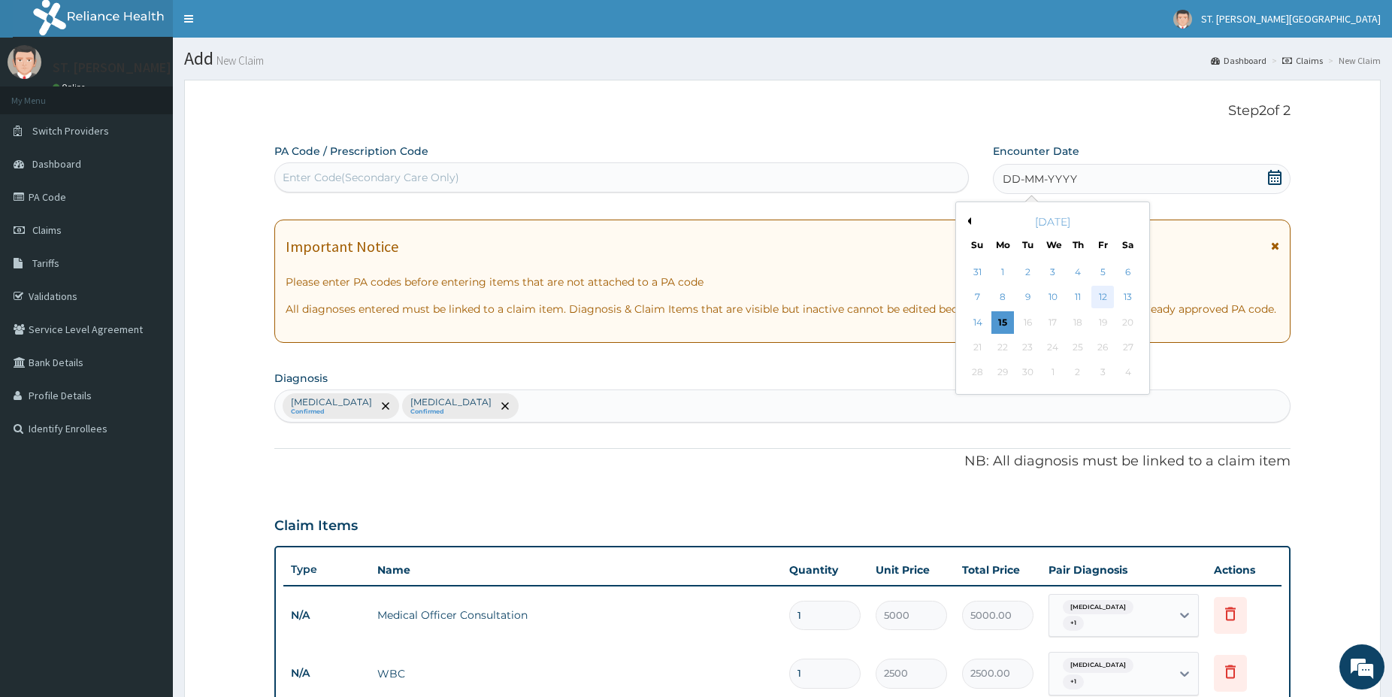
click at [1098, 304] on div "12" at bounding box center [1103, 297] width 23 height 23
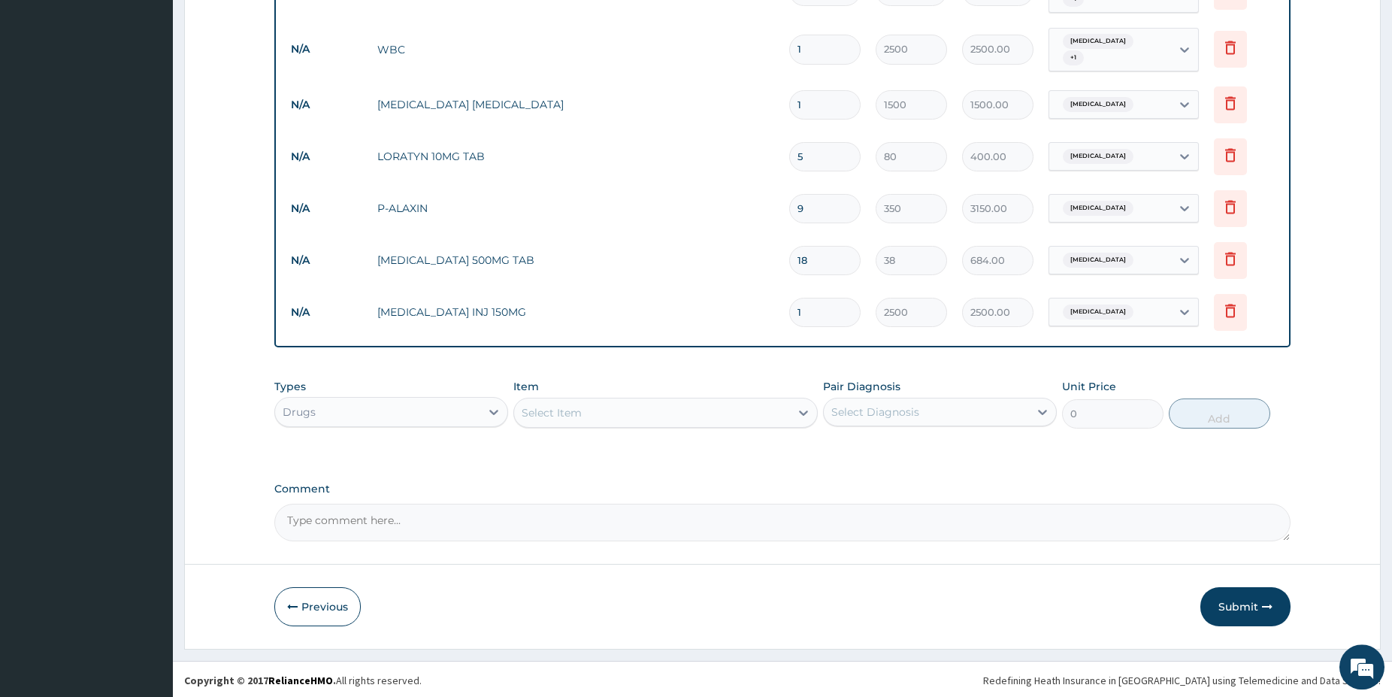
scroll to position [625, 0]
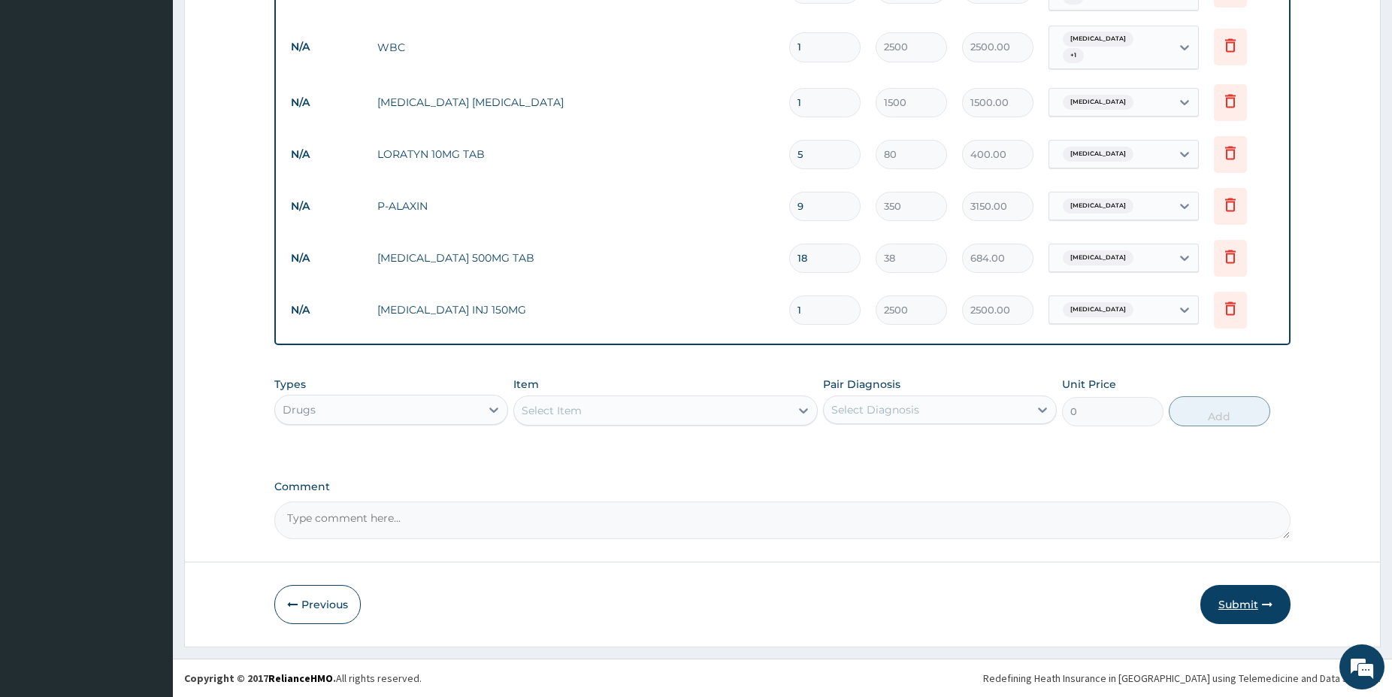
click at [1247, 607] on button "Submit" at bounding box center [1246, 604] width 90 height 39
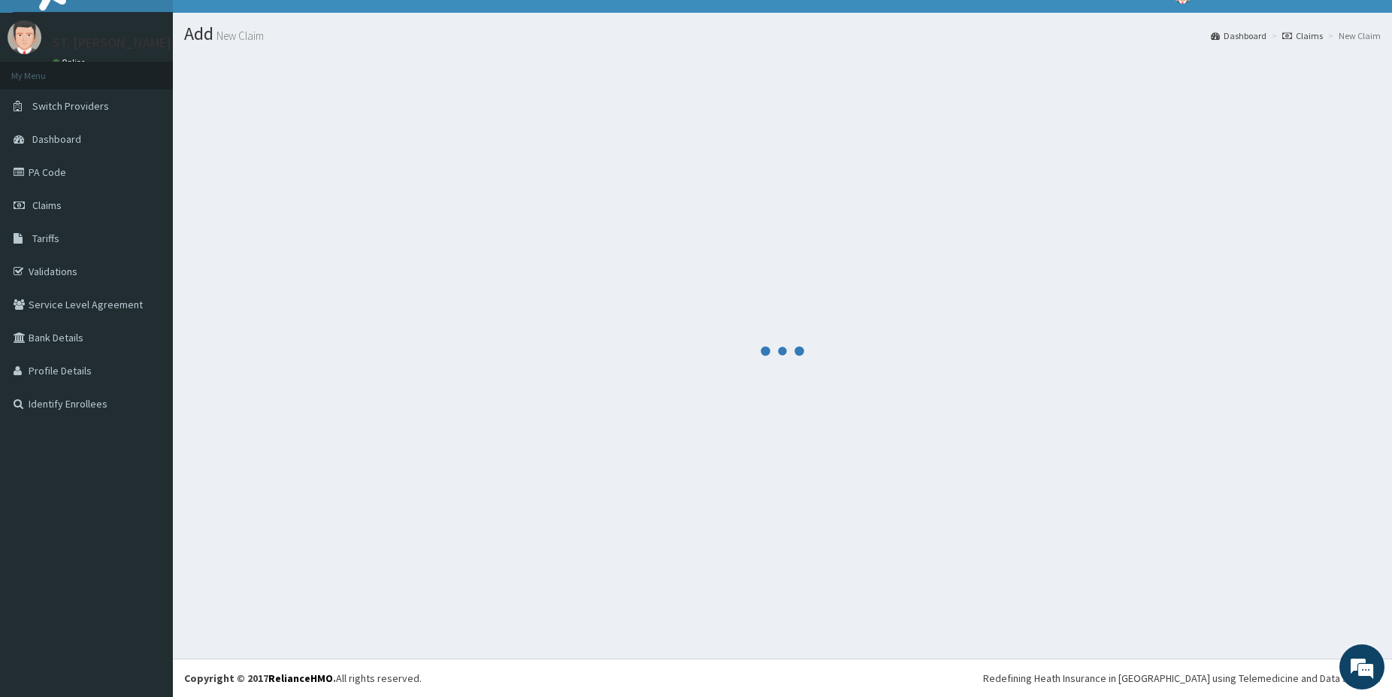
scroll to position [25, 0]
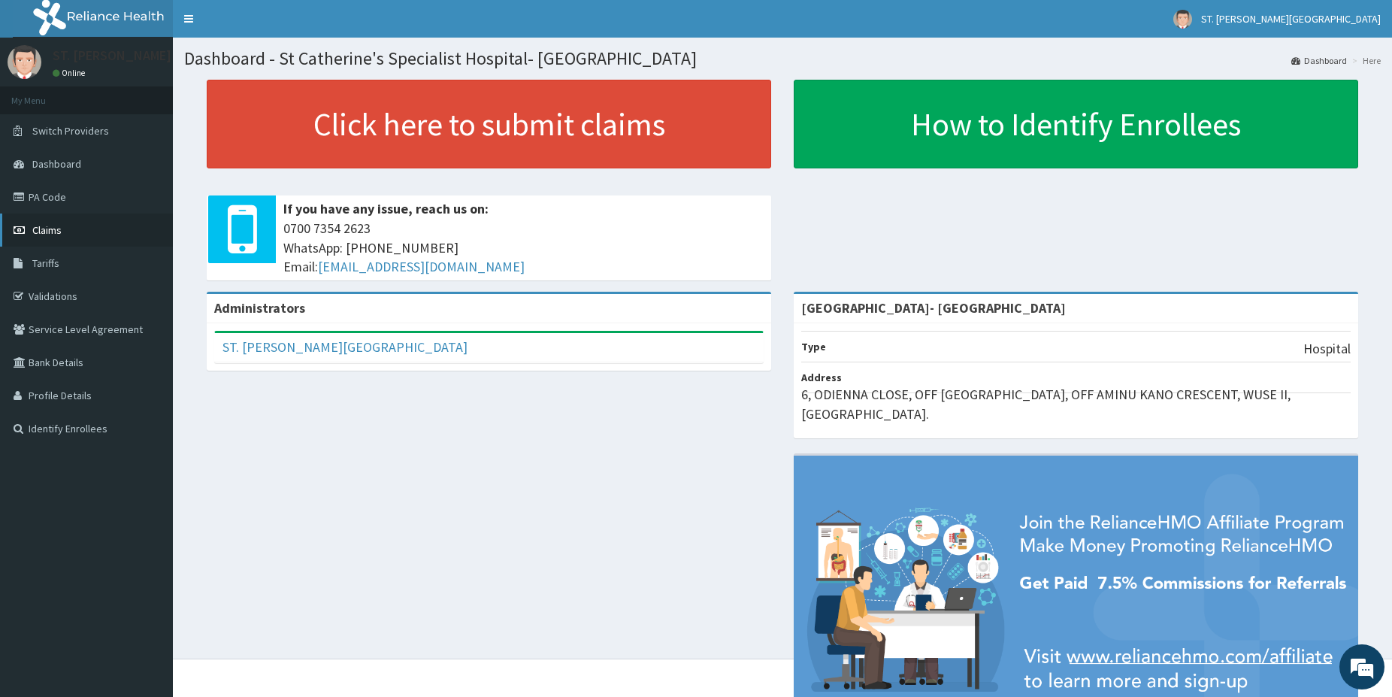
click at [69, 227] on link "Claims" at bounding box center [86, 230] width 173 height 33
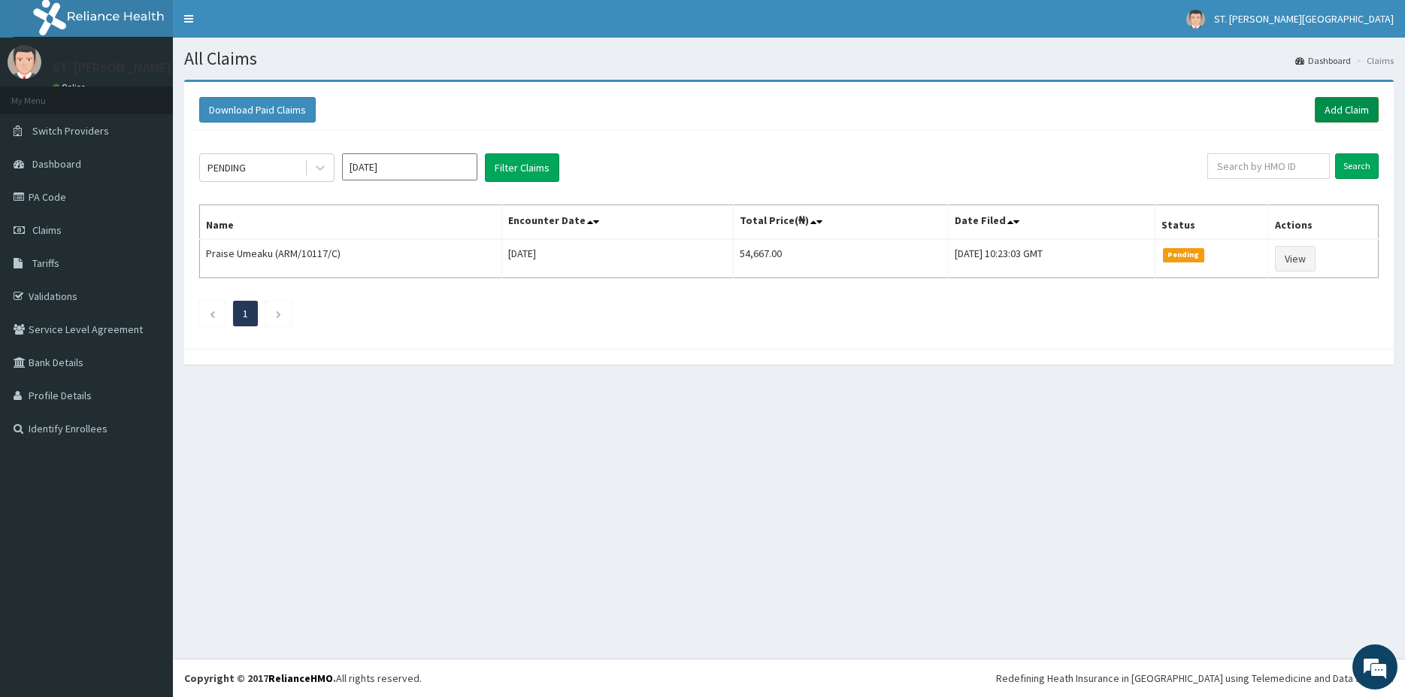
click at [1358, 110] on link "Add Claim" at bounding box center [1347, 110] width 64 height 26
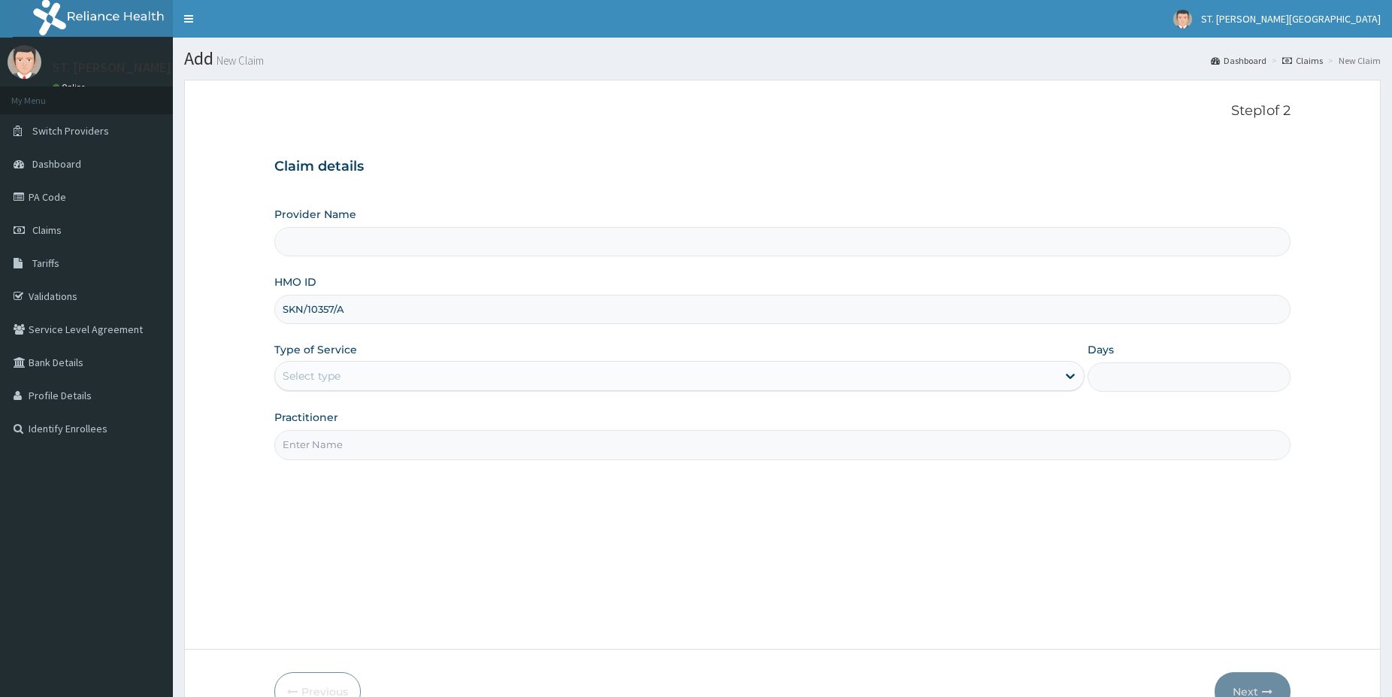
type input "SKN/10357/A"
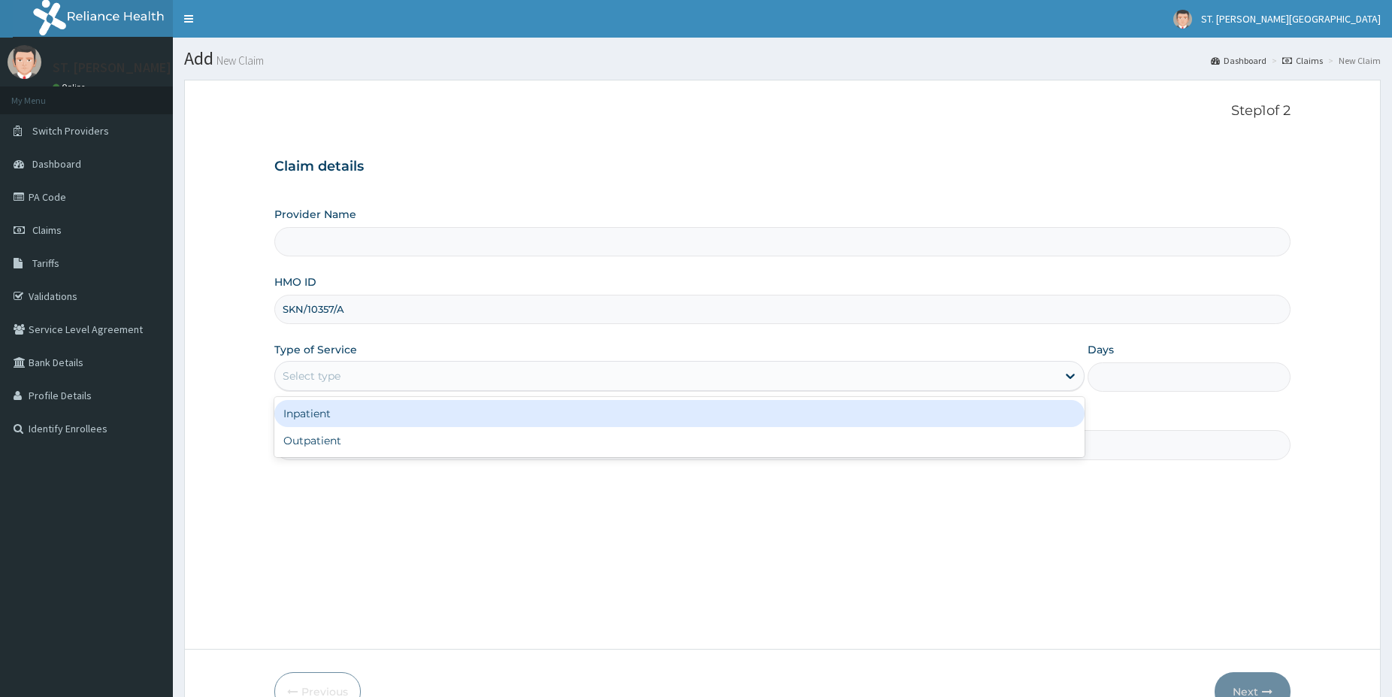
drag, startPoint x: 332, startPoint y: 374, endPoint x: 328, endPoint y: 443, distance: 69.3
click at [326, 375] on div "Select type" at bounding box center [312, 375] width 58 height 15
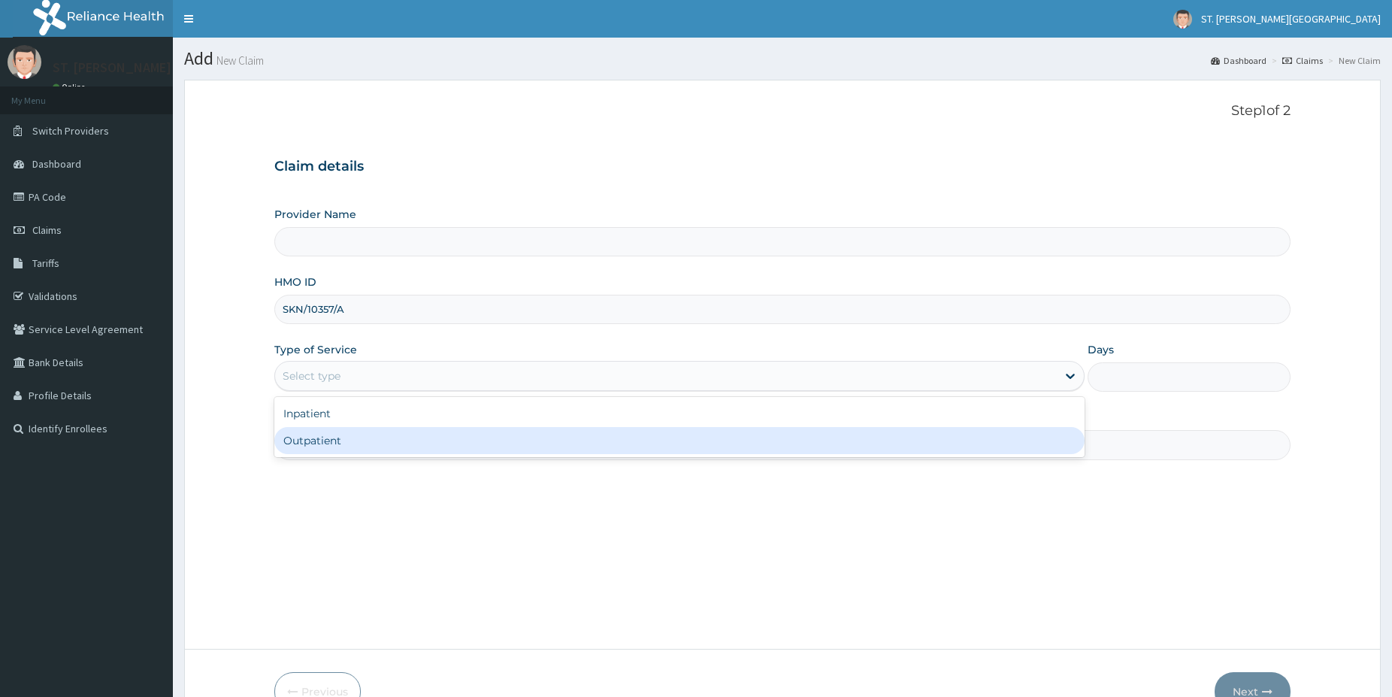
click at [329, 440] on div "Outpatient" at bounding box center [679, 440] width 810 height 27
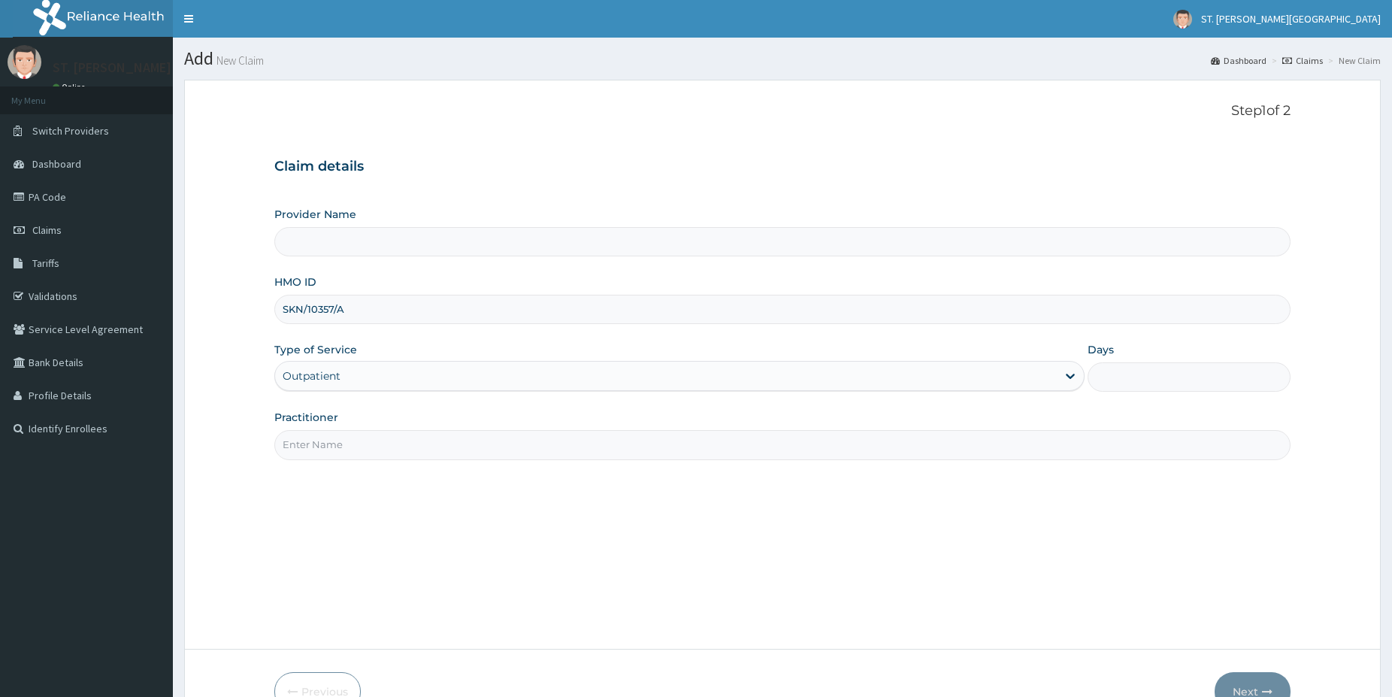
type input "1"
click at [329, 441] on input "Practitioner" at bounding box center [782, 444] width 1016 height 29
type input "[PERSON_NAME]"
type input "[GEOGRAPHIC_DATA]- [GEOGRAPHIC_DATA]"
type input "[PERSON_NAME]"
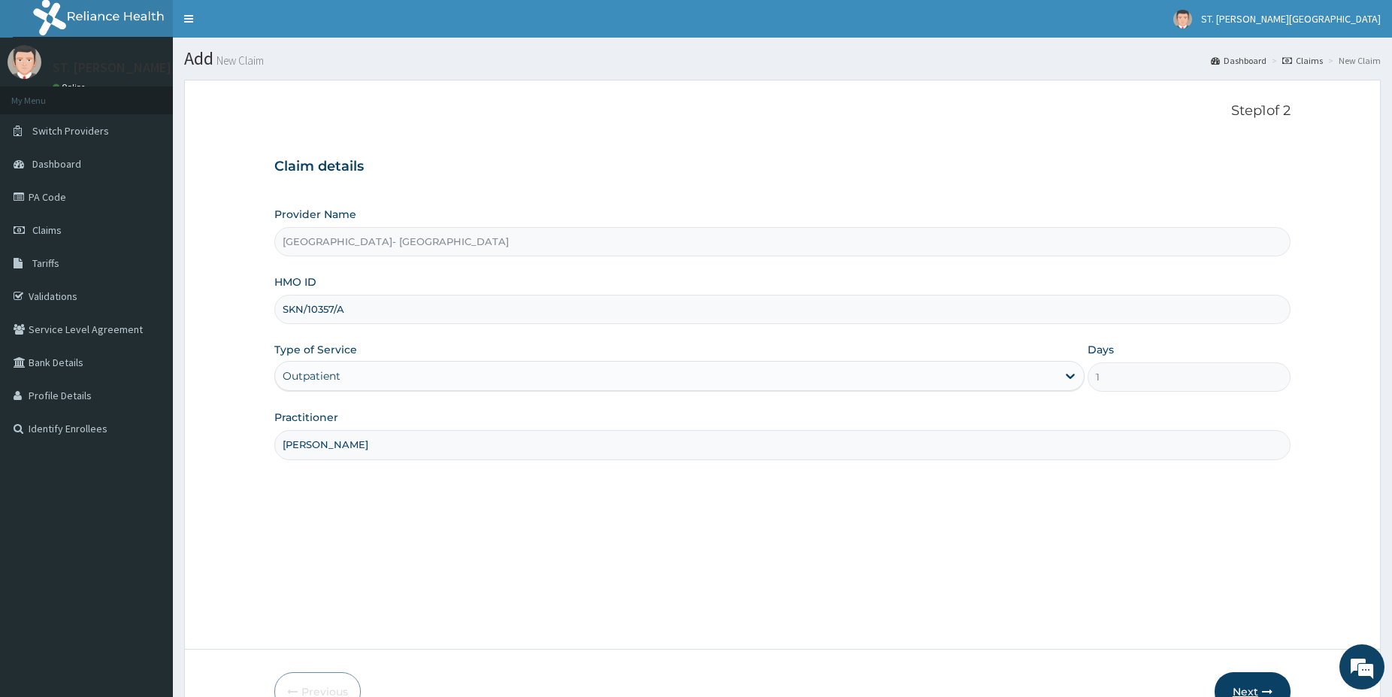
click at [1252, 682] on button "Next" at bounding box center [1253, 691] width 76 height 39
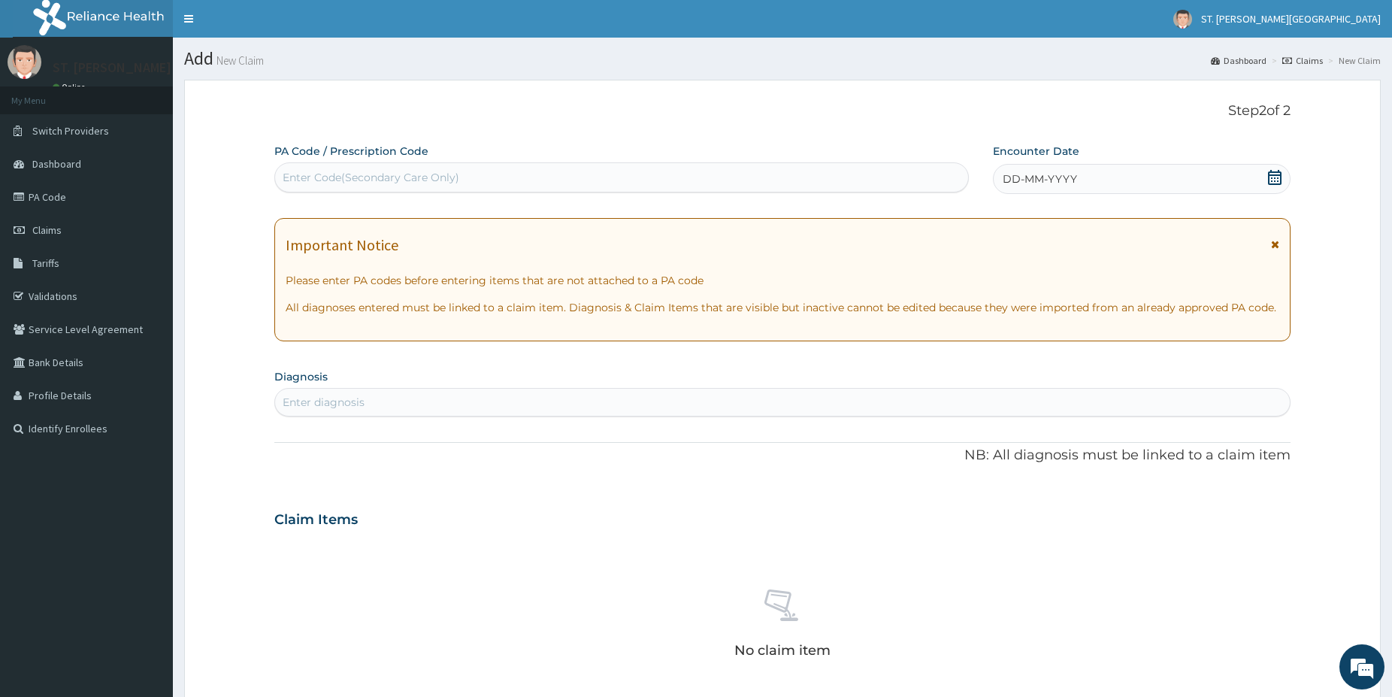
click at [389, 400] on div "Enter diagnosis" at bounding box center [782, 402] width 1015 height 24
type input "palpit"
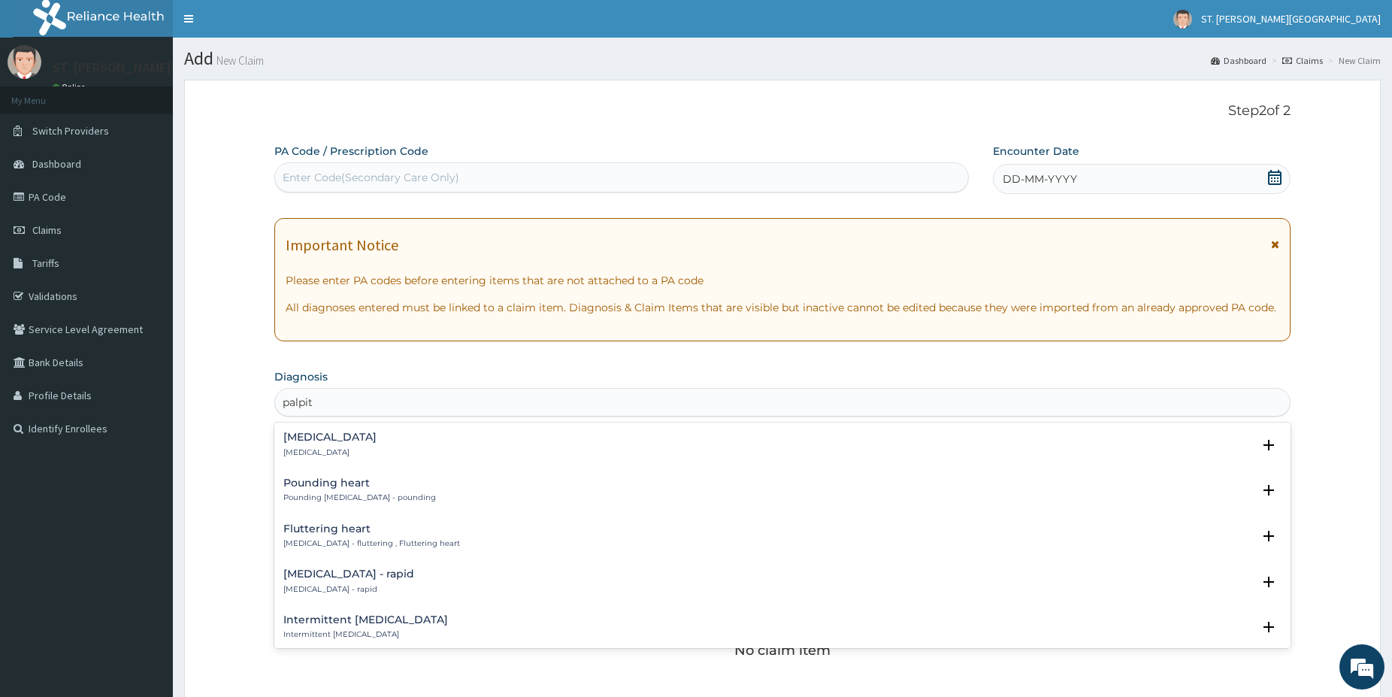
click at [295, 450] on p "[MEDICAL_DATA]" at bounding box center [329, 452] width 93 height 11
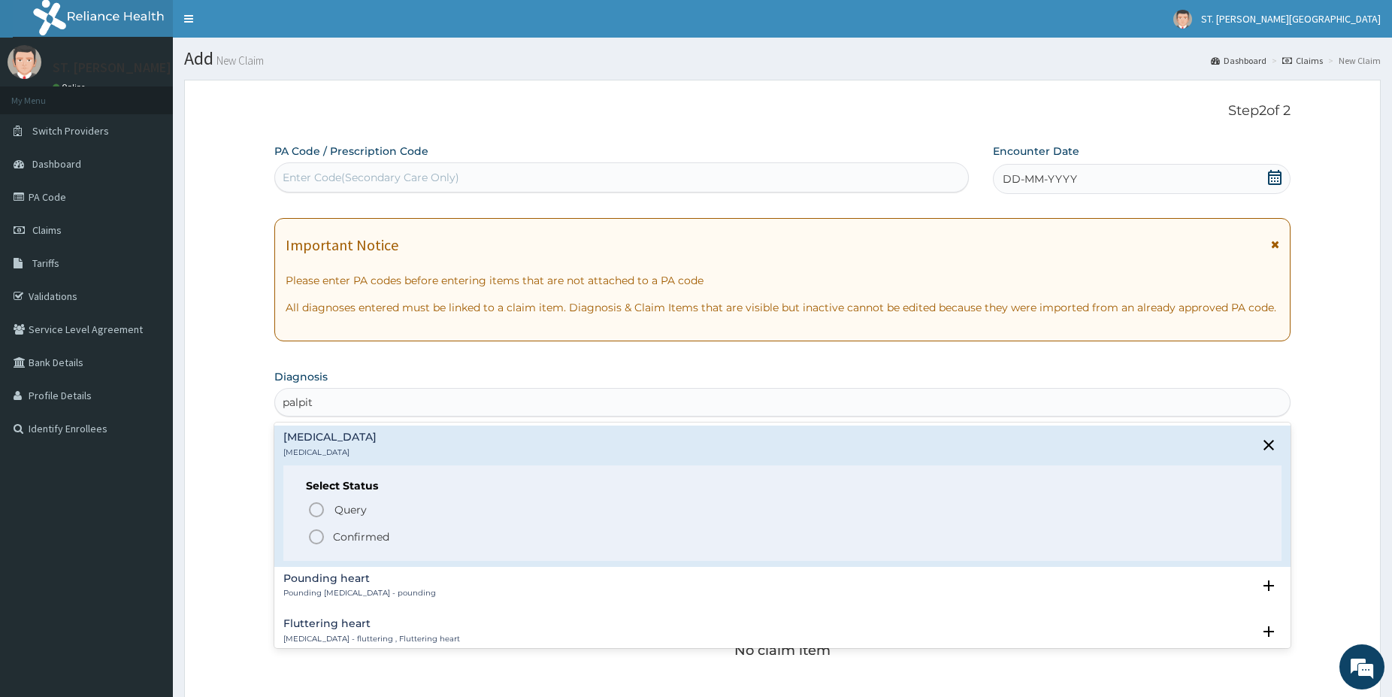
click at [318, 535] on icon "status option filled" at bounding box center [316, 537] width 18 height 18
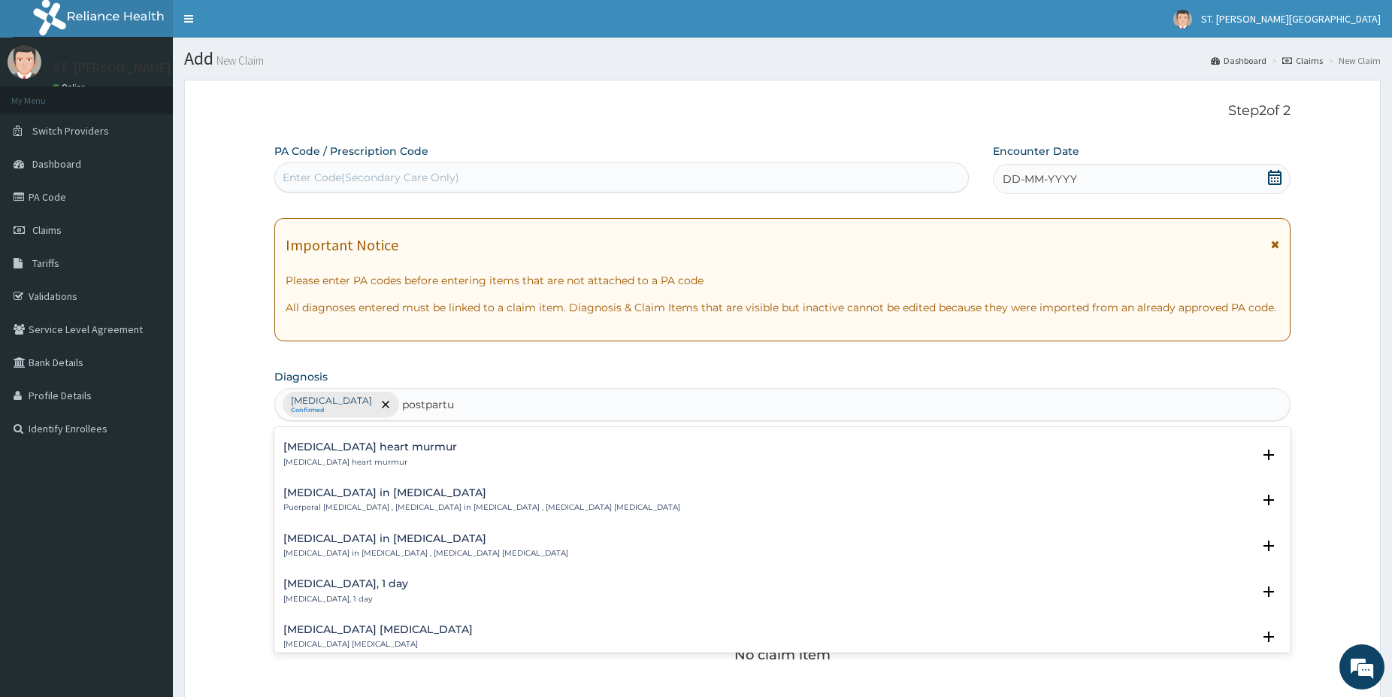
scroll to position [993, 0]
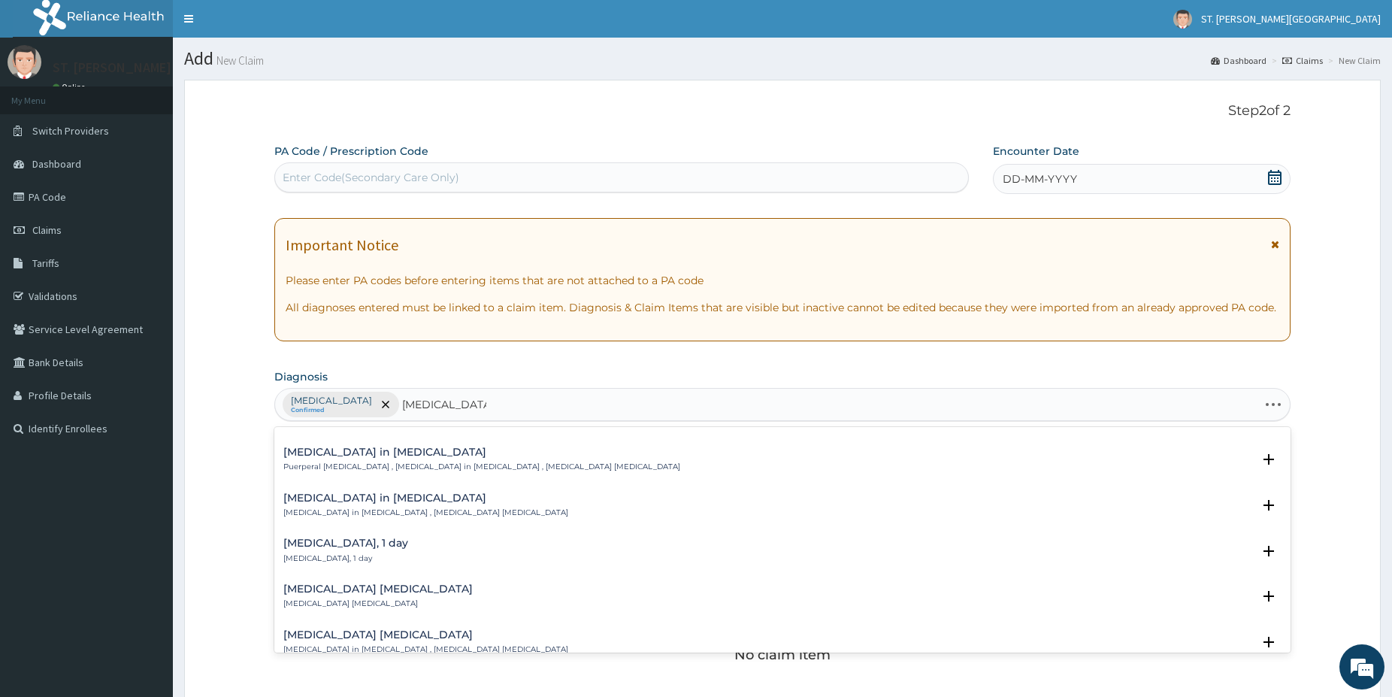
type input "postpartum card"
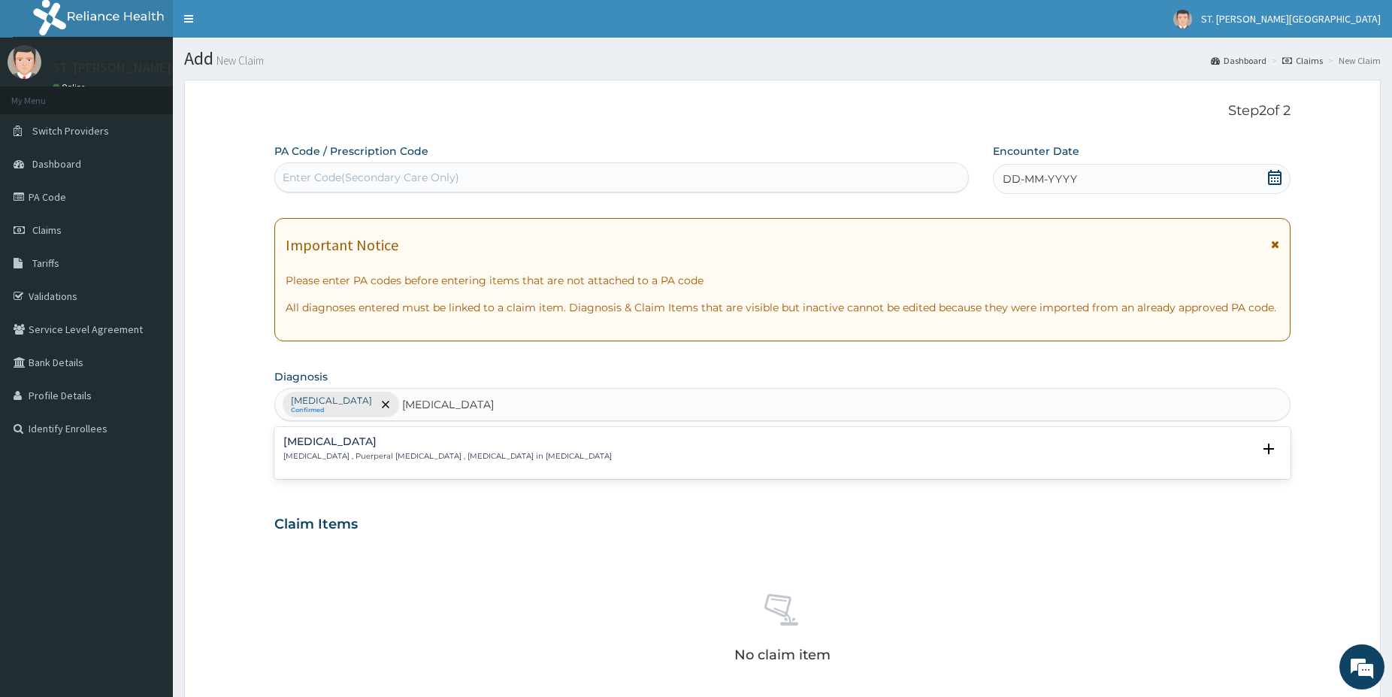
click at [391, 454] on p "Postpartum cardiomyopathy , Puerperal cardiomyopathy , Peripartum cardiomyopath…" at bounding box center [447, 456] width 329 height 11
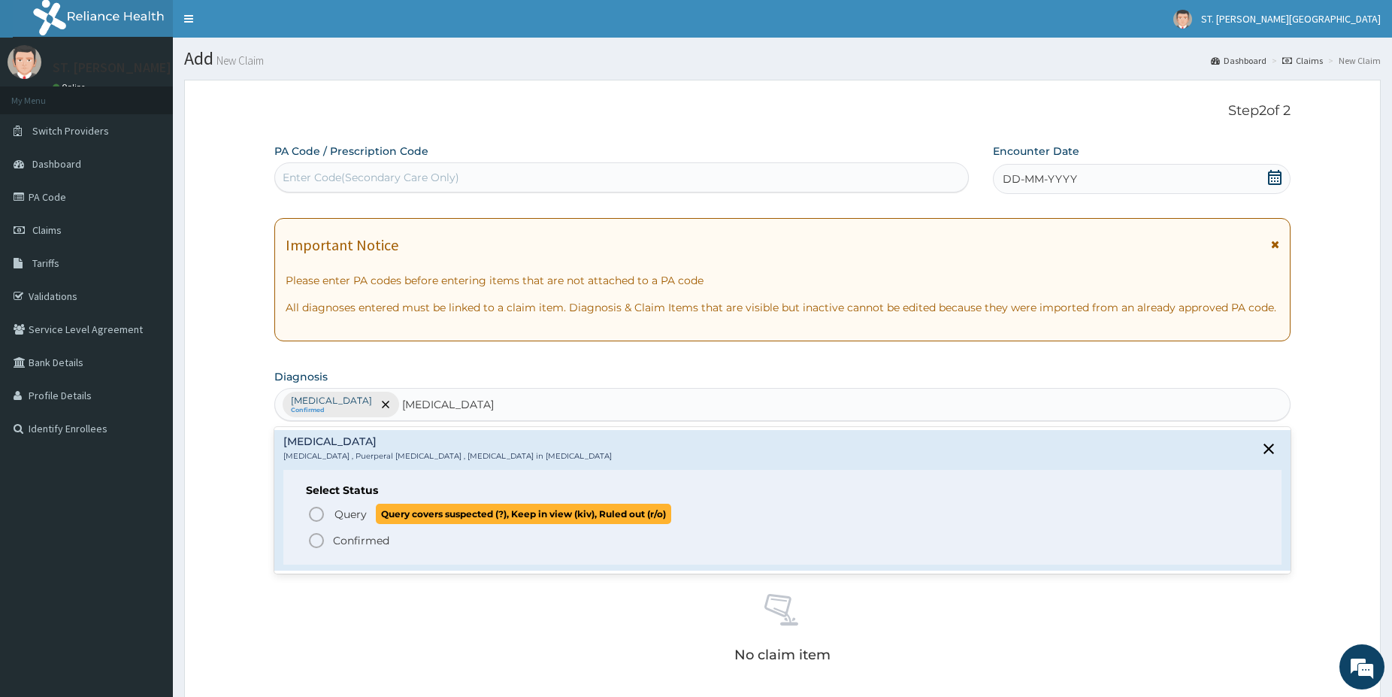
click at [317, 513] on icon "status option query" at bounding box center [316, 514] width 18 height 18
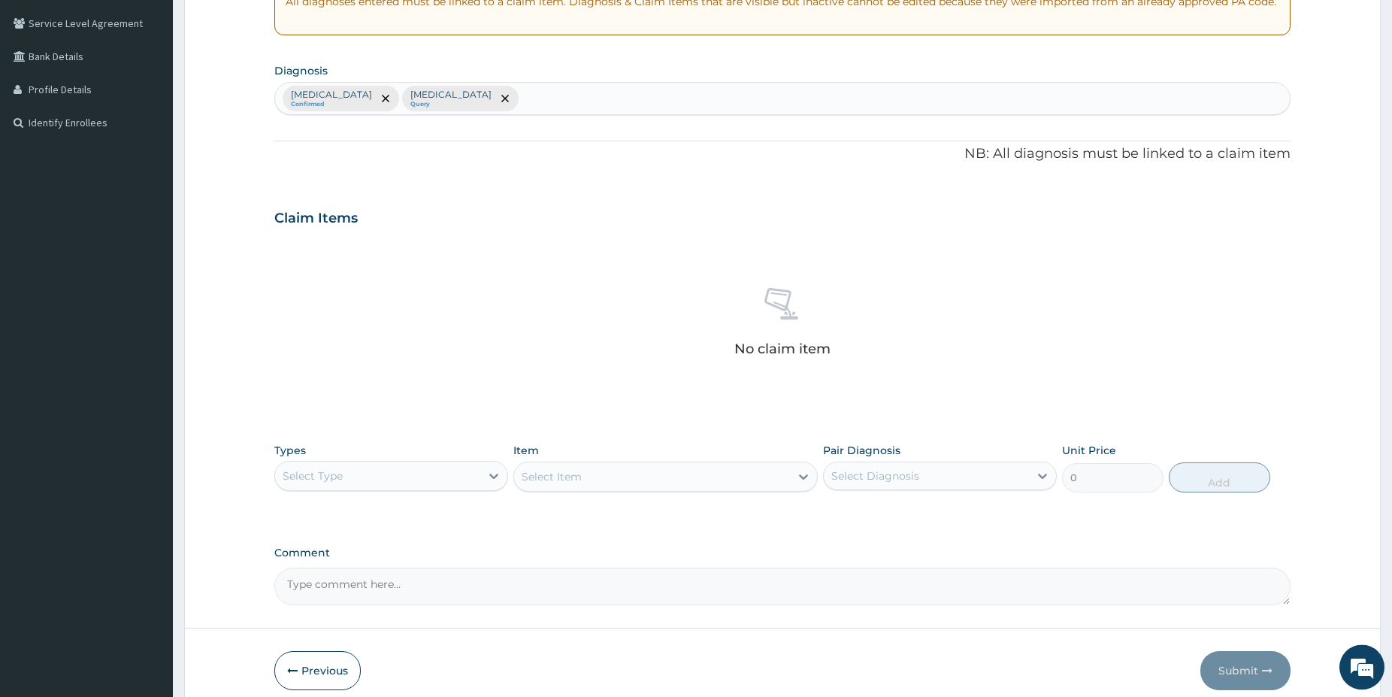
drag, startPoint x: 1399, startPoint y: 689, endPoint x: 898, endPoint y: 642, distance: 503.6
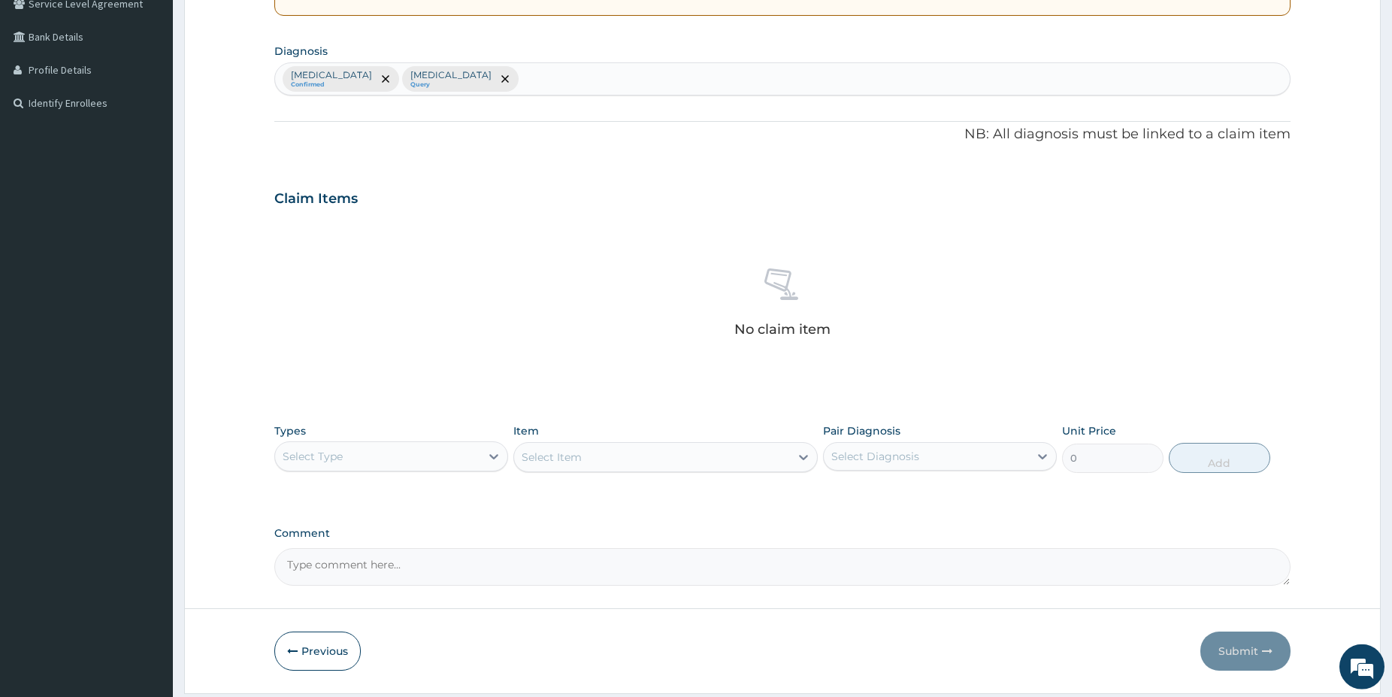
scroll to position [332, 0]
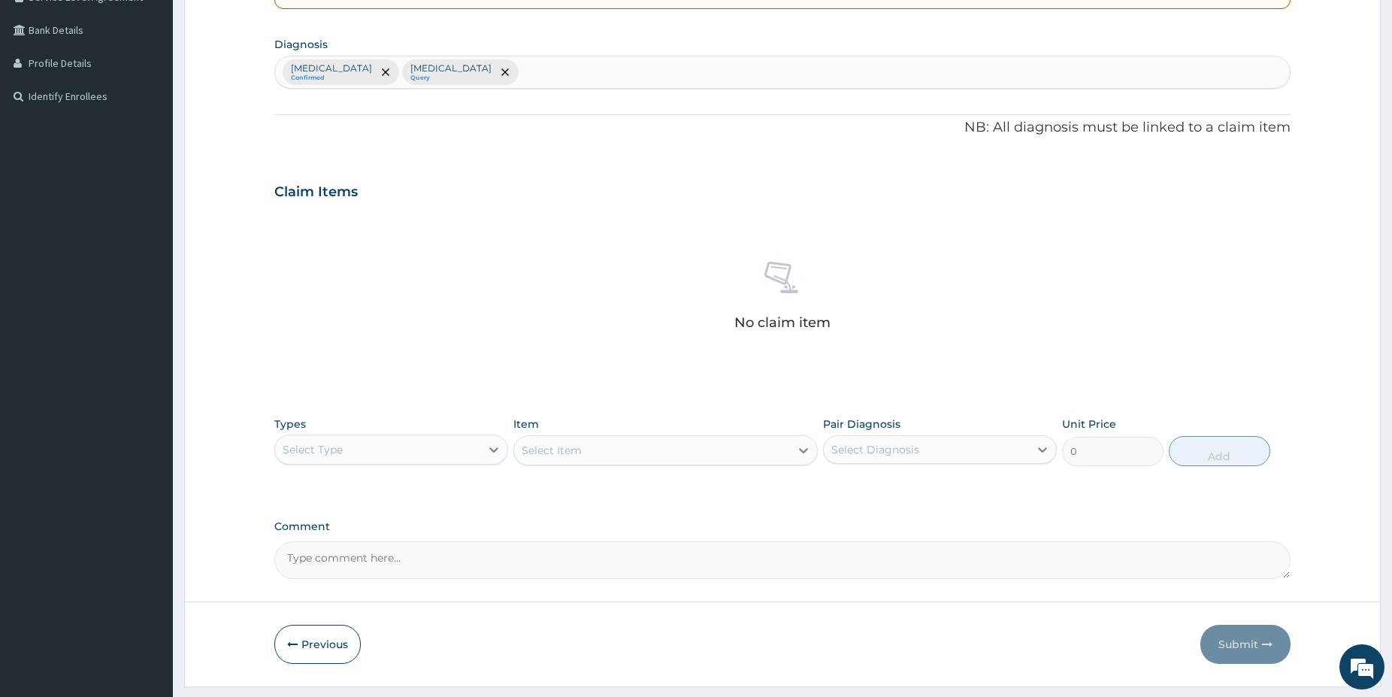
click at [365, 450] on div "Select Type" at bounding box center [377, 450] width 205 height 24
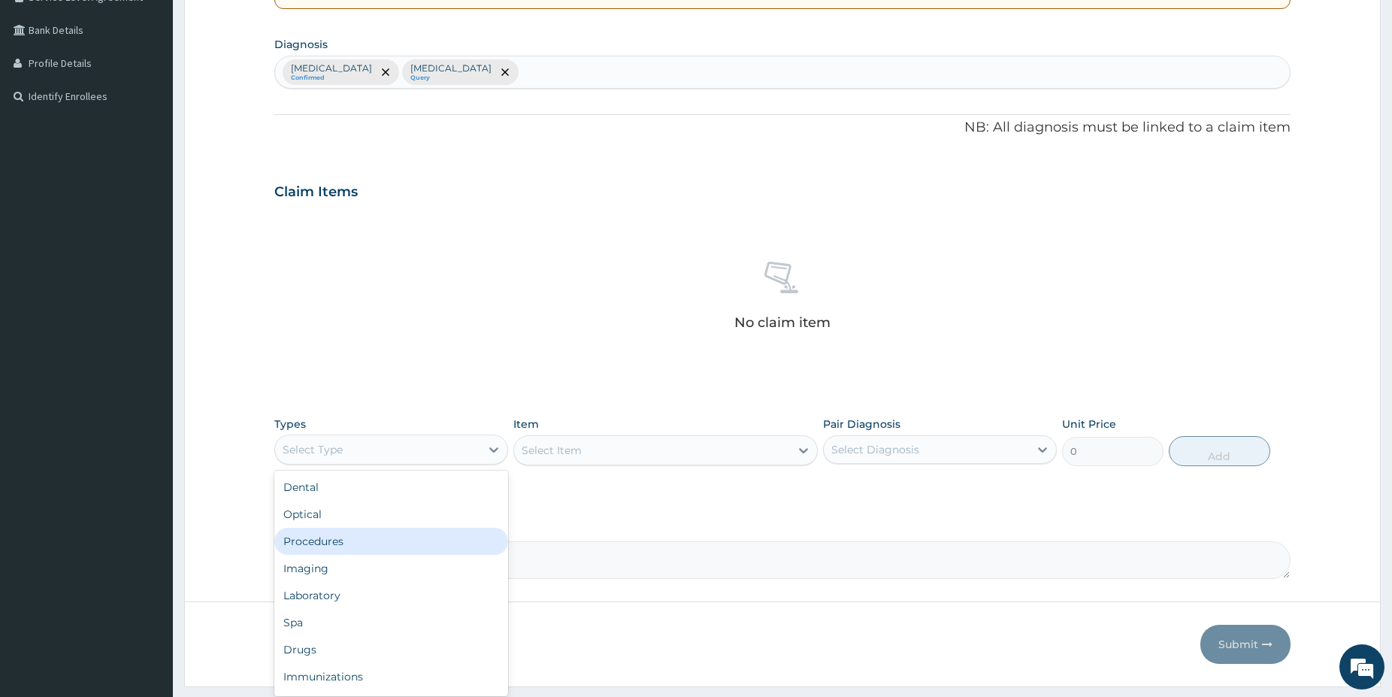
drag, startPoint x: 340, startPoint y: 536, endPoint x: 462, endPoint y: 465, distance: 141.5
click at [338, 535] on div "Procedures" at bounding box center [391, 541] width 234 height 27
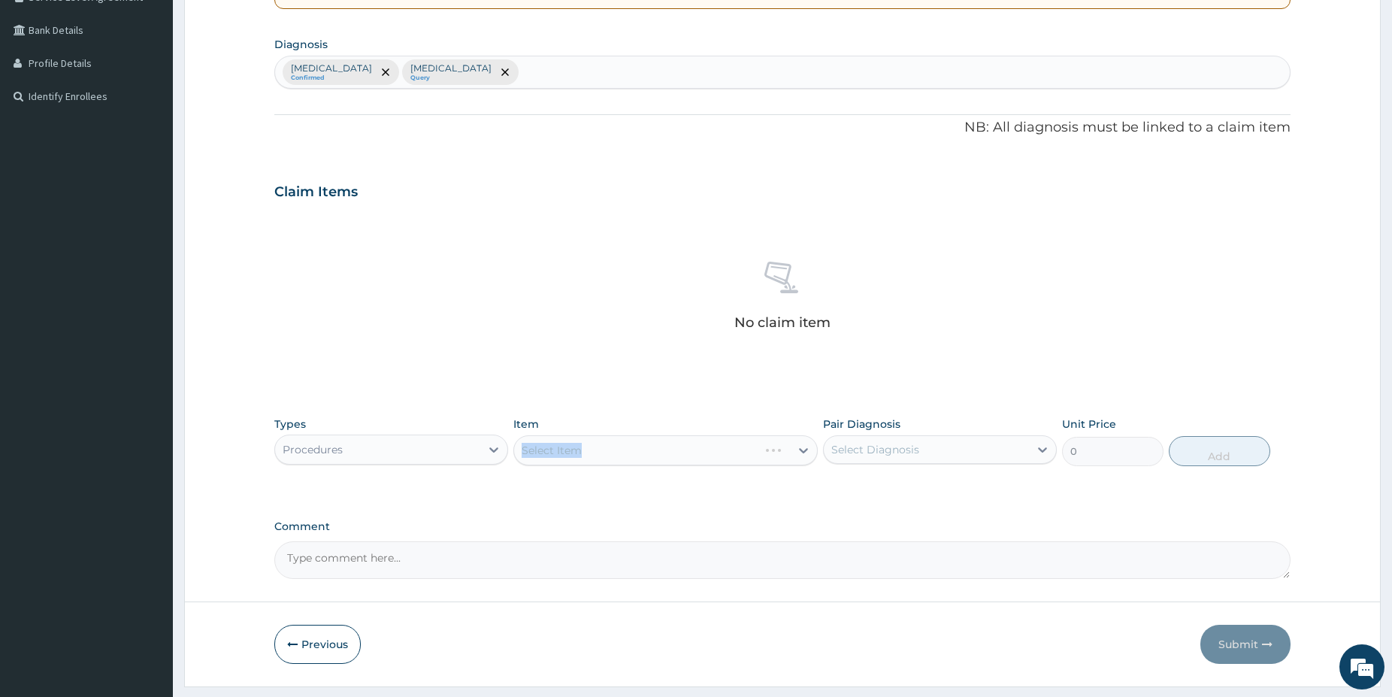
click at [569, 442] on div "Select Item" at bounding box center [665, 450] width 304 height 30
click at [666, 436] on div "Select Item" at bounding box center [665, 450] width 304 height 30
click at [667, 444] on div "Select Item" at bounding box center [665, 450] width 304 height 30
click at [610, 451] on div "Select Item" at bounding box center [665, 450] width 304 height 30
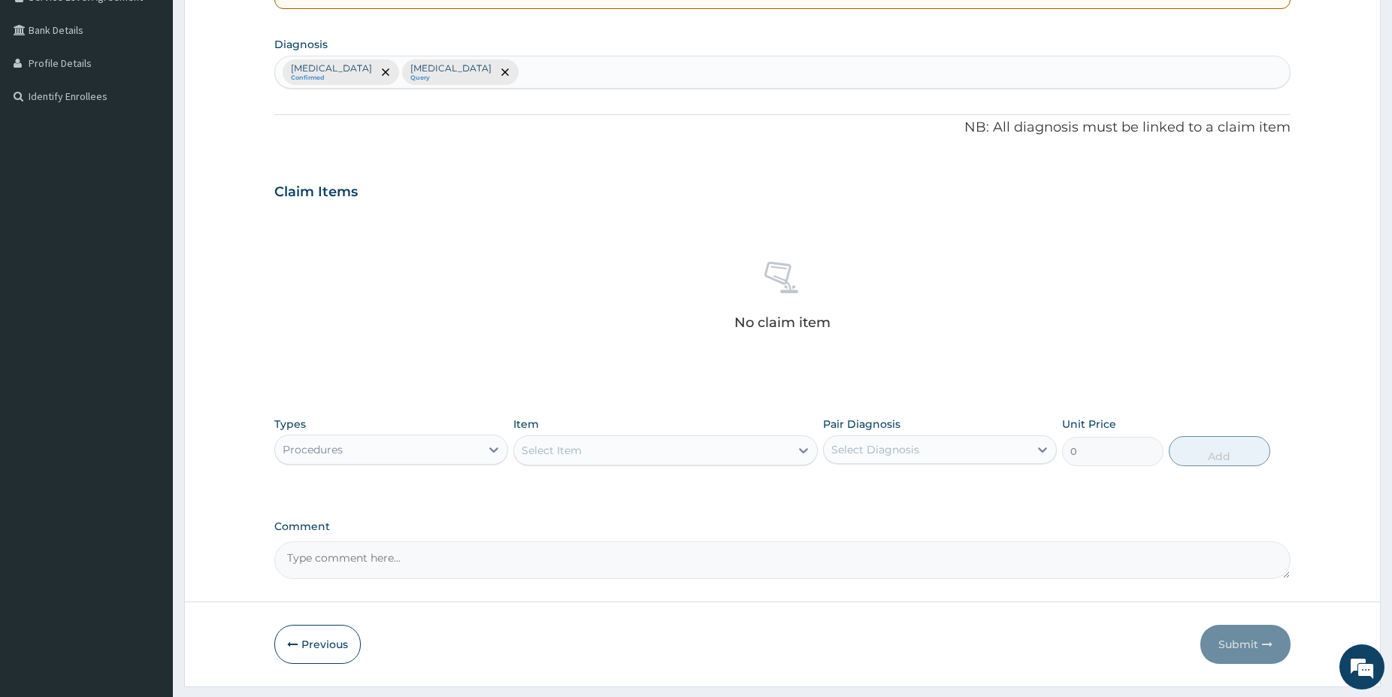
click at [686, 442] on div "Select Item" at bounding box center [652, 450] width 276 height 24
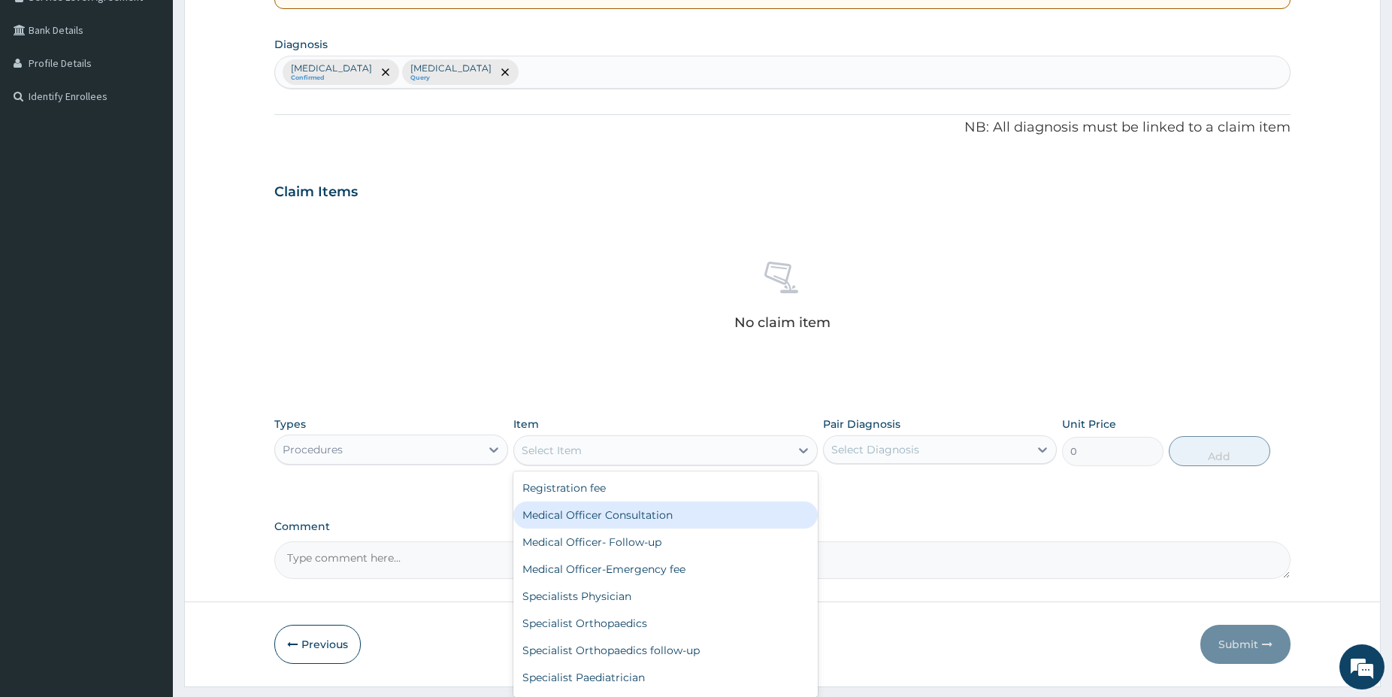
click at [587, 516] on div "Medical Officer Consultation" at bounding box center [665, 514] width 304 height 27
type input "5000"
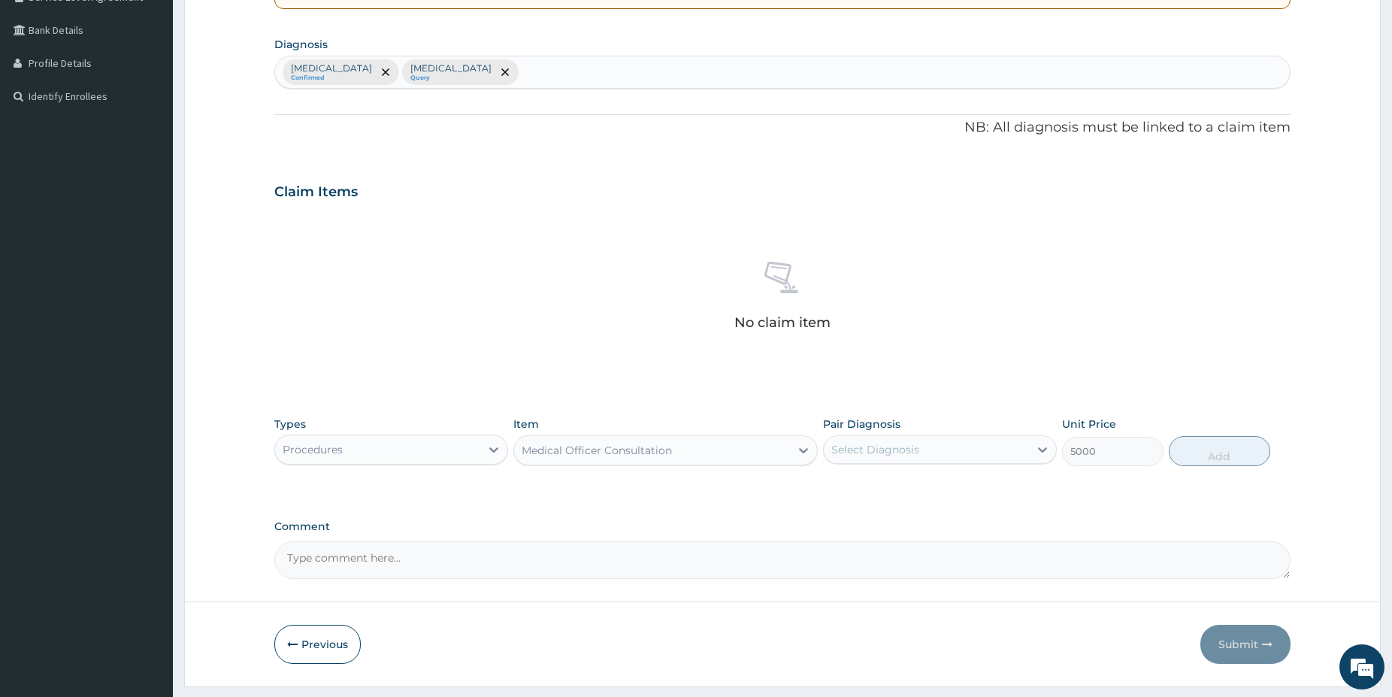
click at [982, 455] on div "Select Diagnosis" at bounding box center [926, 450] width 205 height 24
click at [904, 488] on label "Palpitations" at bounding box center [894, 486] width 93 height 15
checkbox input "true"
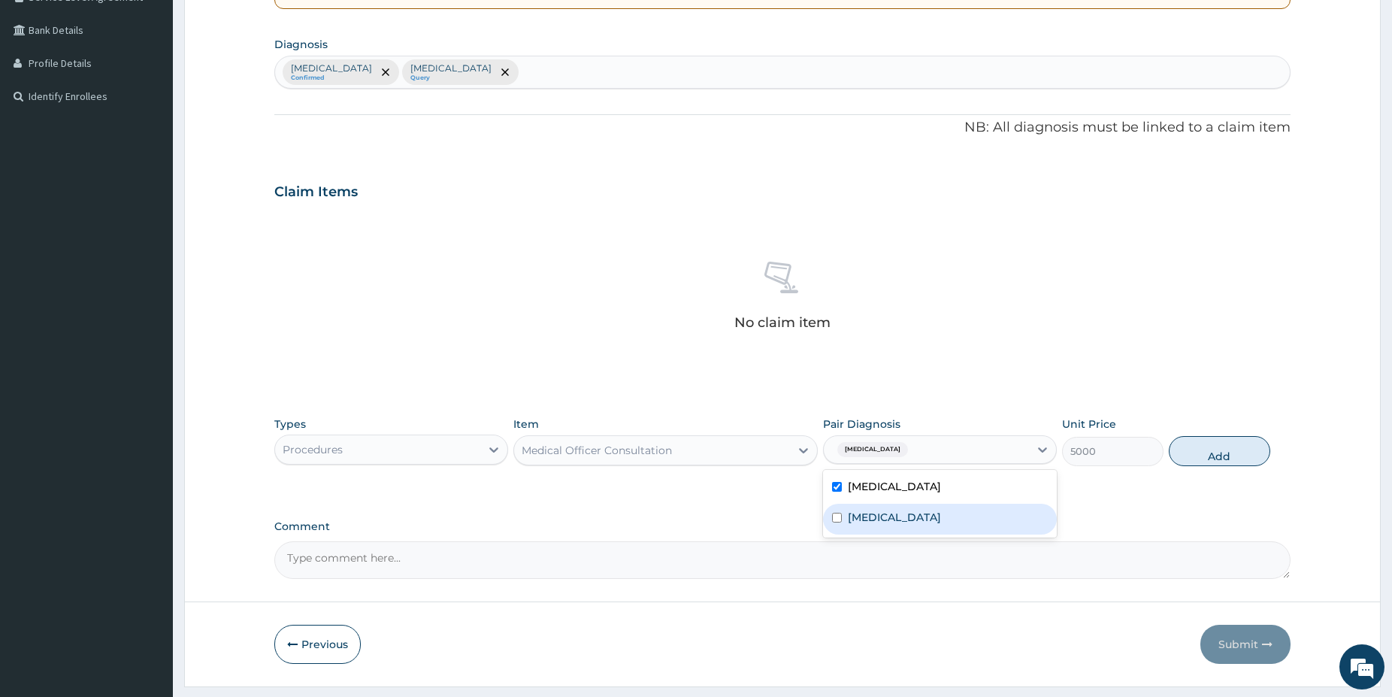
drag, startPoint x: 897, startPoint y: 519, endPoint x: 1149, endPoint y: 484, distance: 254.3
click at [899, 522] on label "Postpartum cardiomyopathy" at bounding box center [894, 517] width 93 height 15
checkbox input "true"
click at [1241, 456] on button "Add" at bounding box center [1219, 451] width 101 height 30
type input "0"
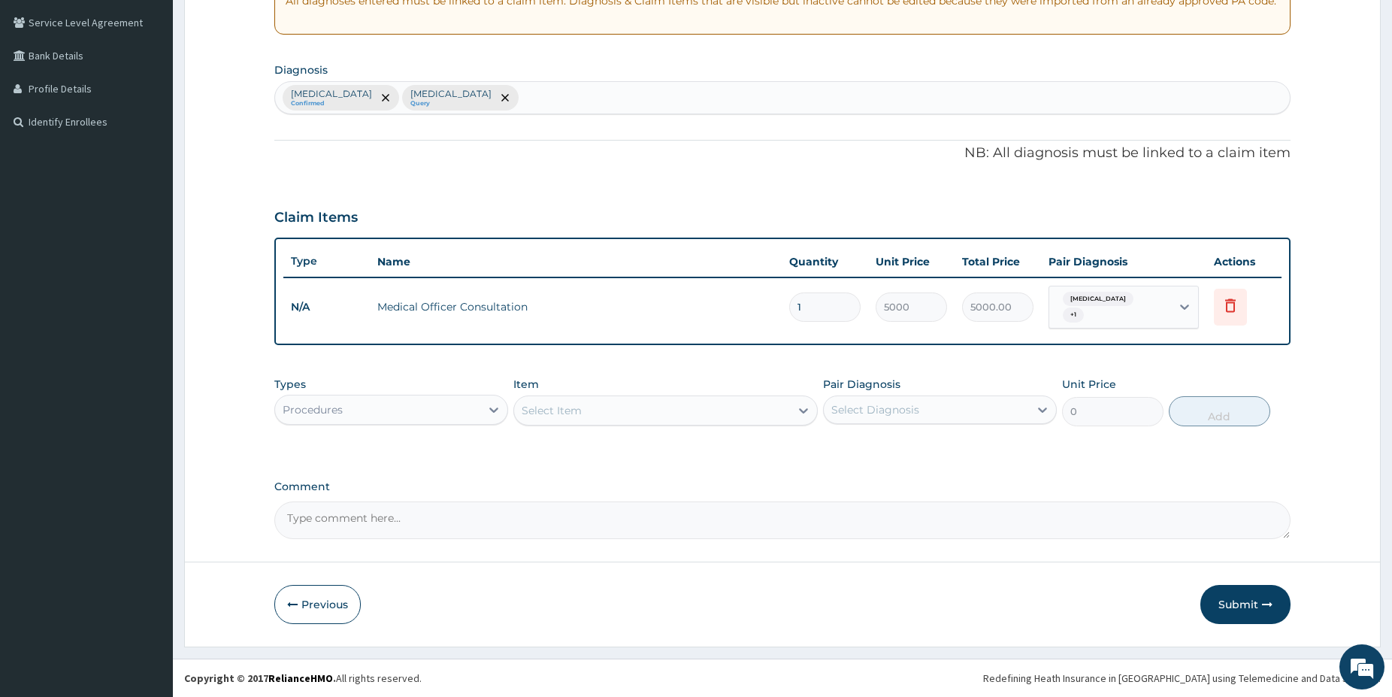
scroll to position [301, 0]
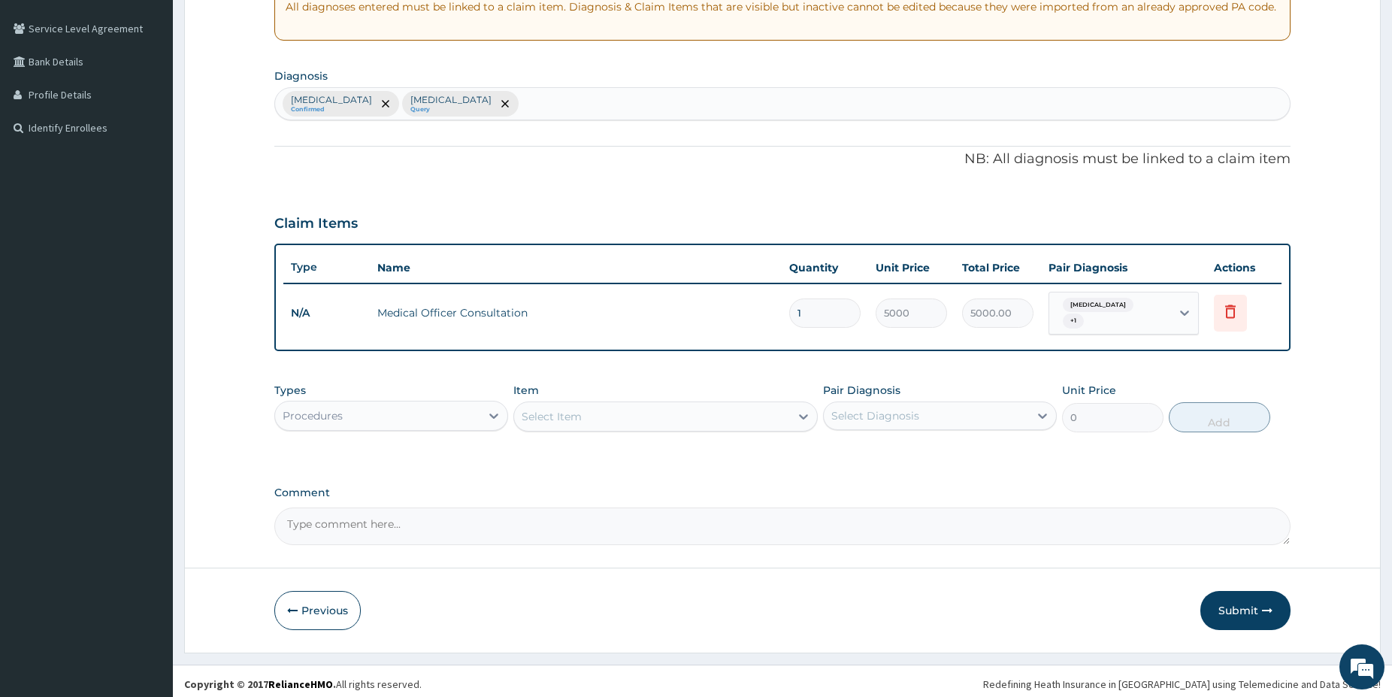
click at [590, 98] on div "Palpitations Confirmed Postpartum cardiomyopathy Query" at bounding box center [782, 104] width 1015 height 32
type input "malar"
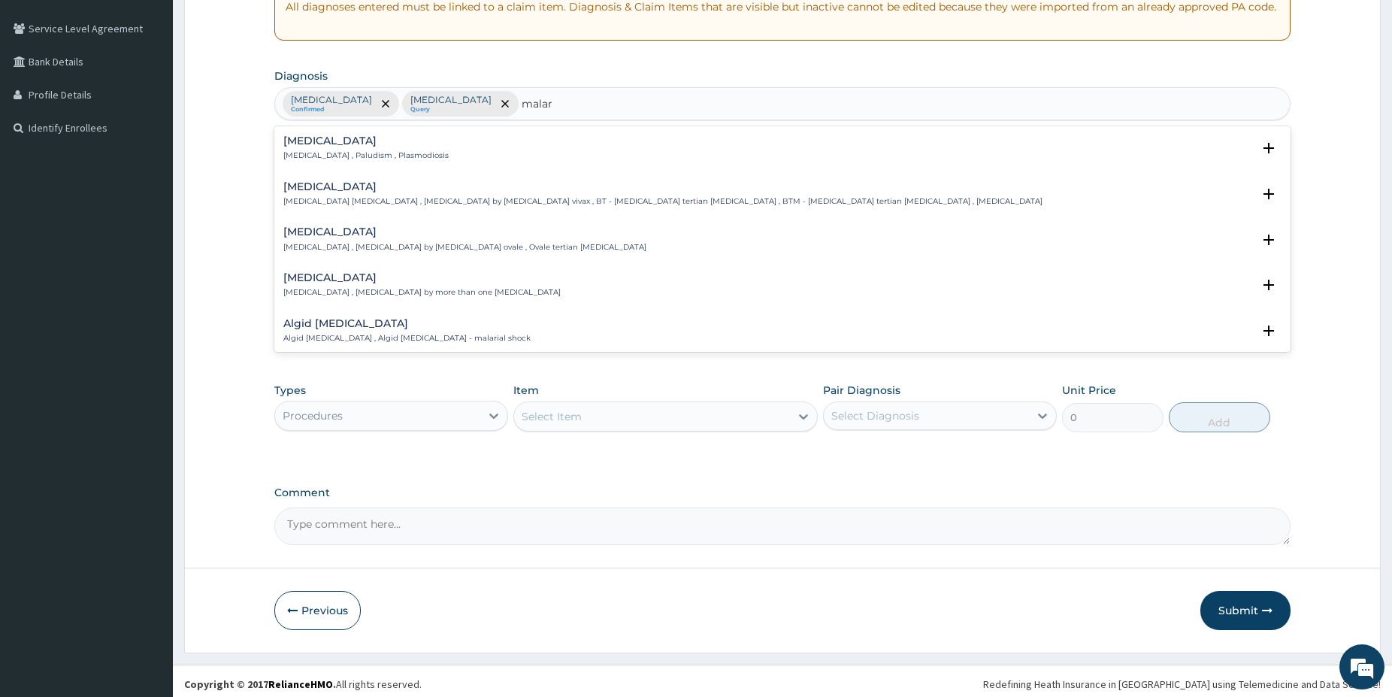
click at [323, 140] on h4 "Malaria" at bounding box center [365, 140] width 165 height 11
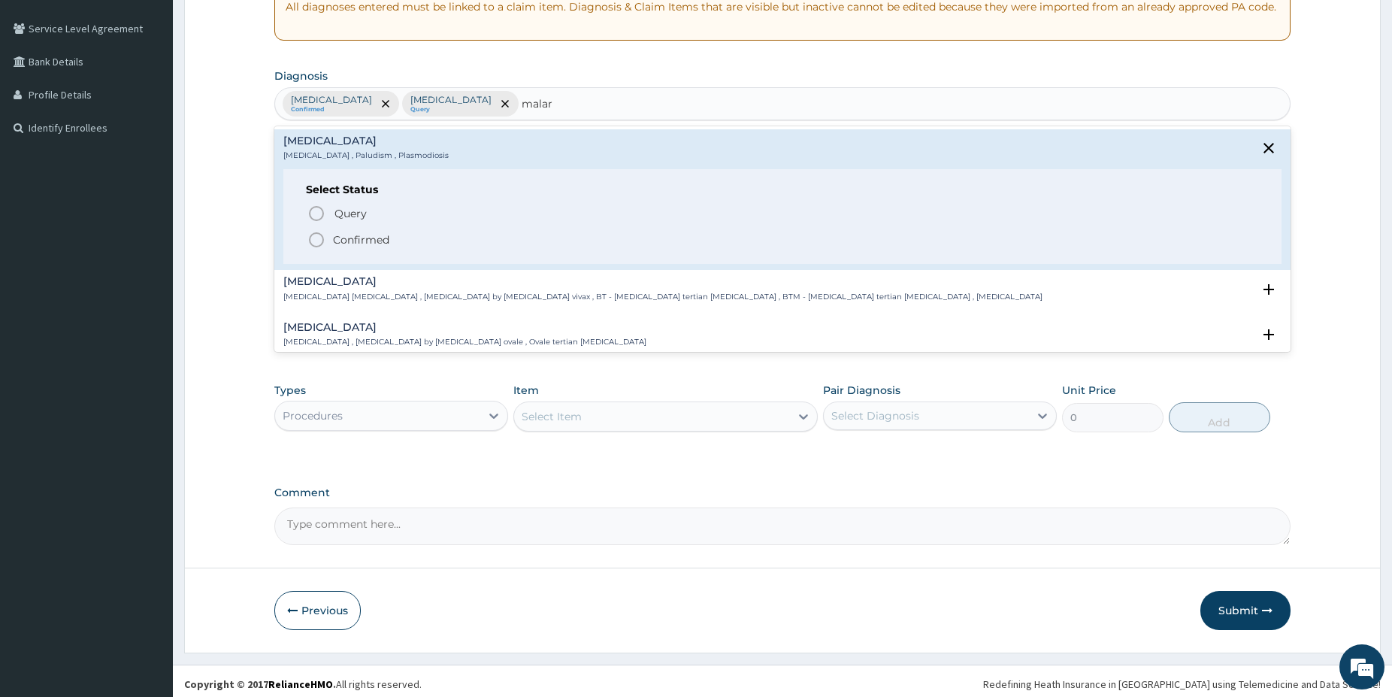
drag, startPoint x: 314, startPoint y: 241, endPoint x: 401, endPoint y: 222, distance: 89.4
click at [315, 241] on icon "status option filled" at bounding box center [316, 240] width 18 height 18
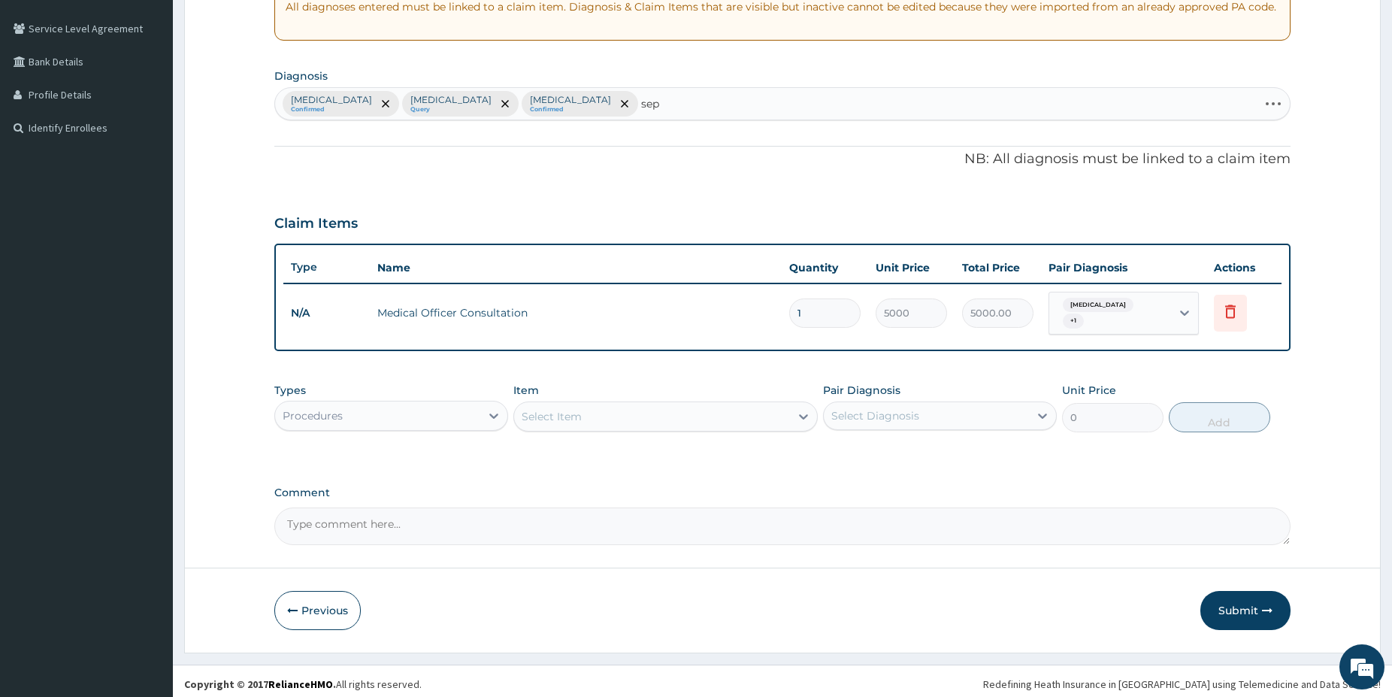
type input "seps"
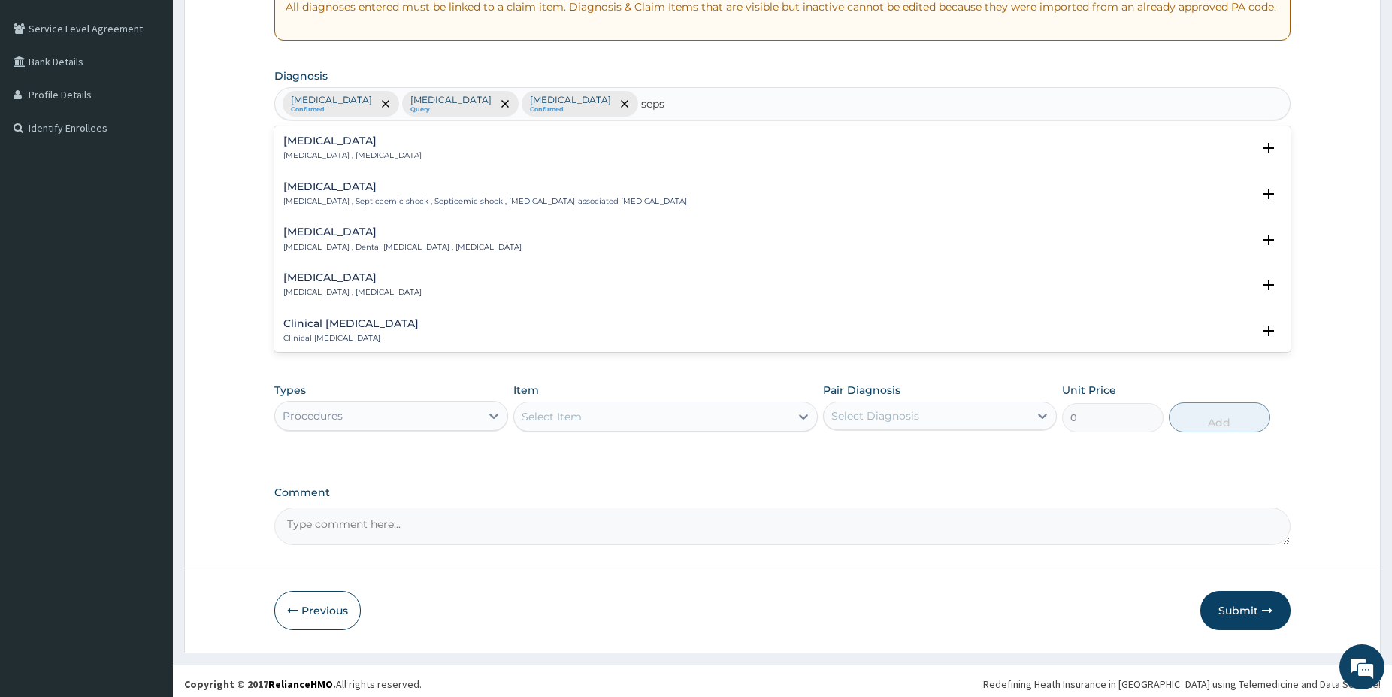
click at [313, 150] on div "Sepsis Systemic infection , Sepsis" at bounding box center [352, 148] width 138 height 26
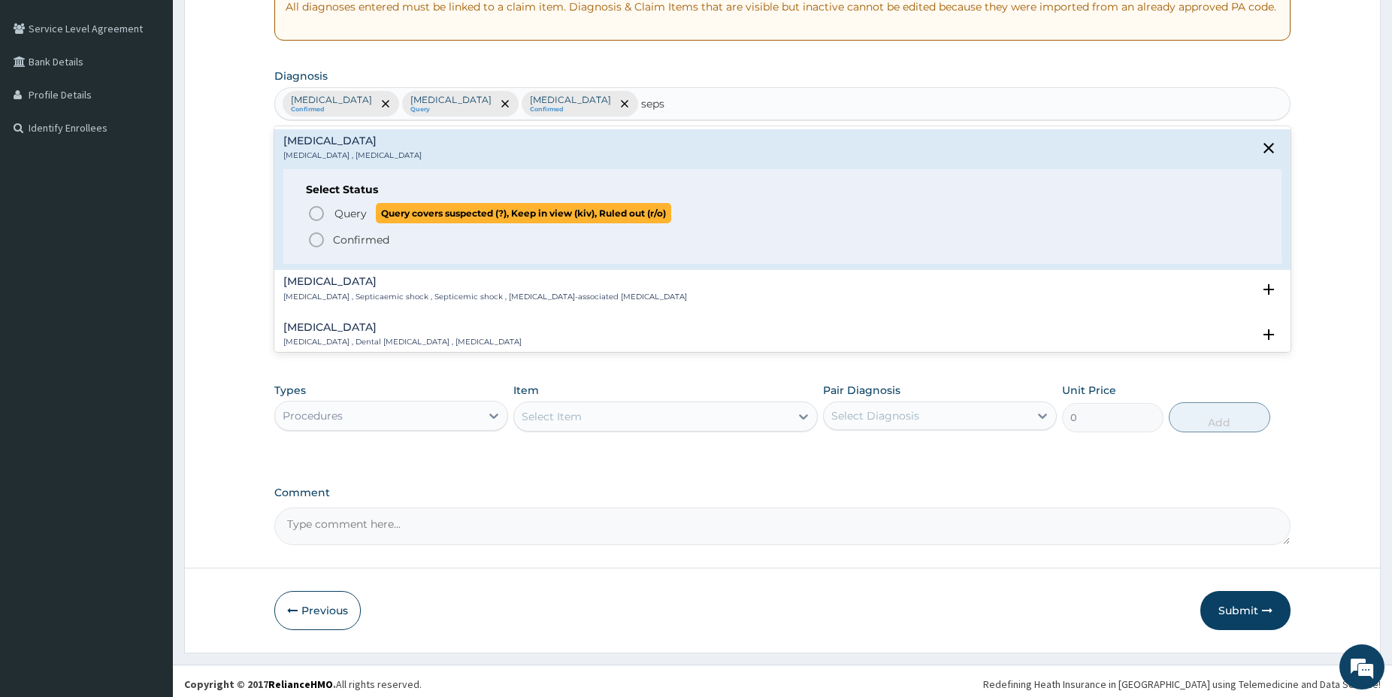
drag, startPoint x: 321, startPoint y: 206, endPoint x: 328, endPoint y: 217, distance: 13.2
click at [321, 208] on icon "status option query" at bounding box center [316, 213] width 18 height 18
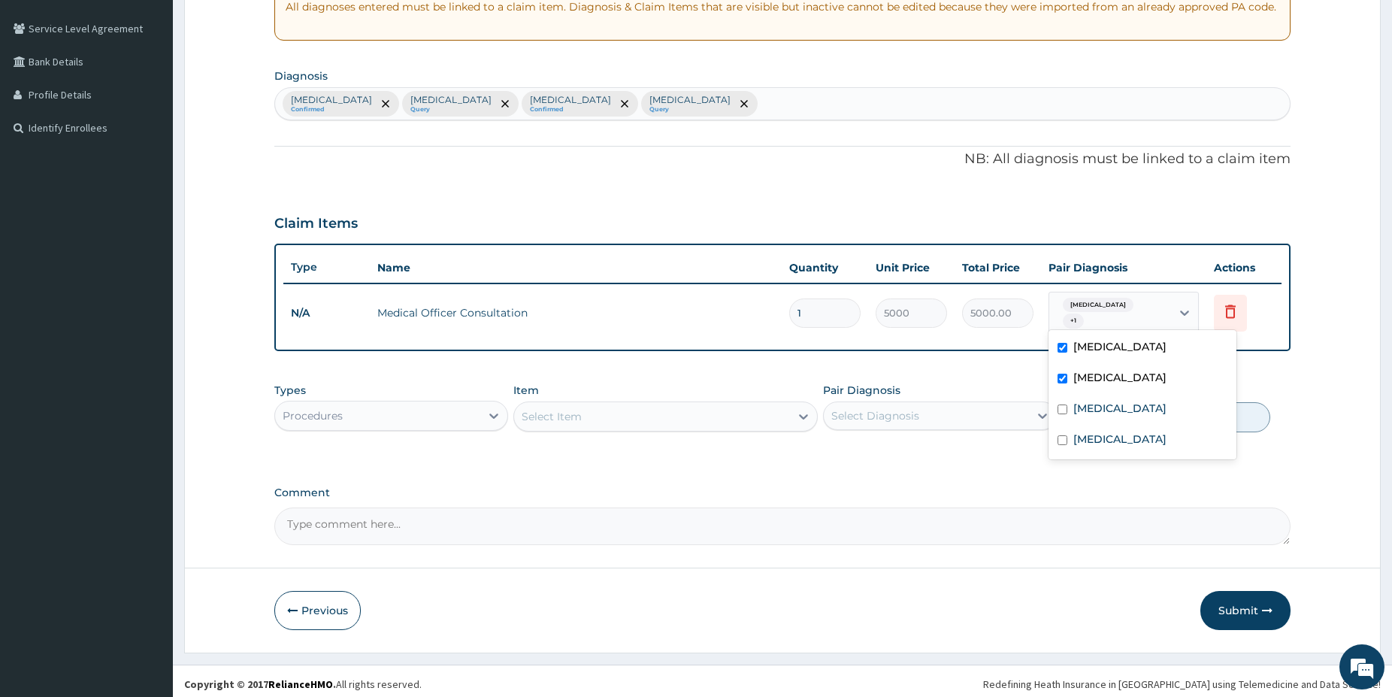
click at [1085, 302] on div "Palpitations + 1" at bounding box center [1108, 313] width 102 height 36
drag, startPoint x: 1071, startPoint y: 414, endPoint x: 1076, endPoint y: 452, distance: 38.0
click at [1071, 417] on div "Malaria" at bounding box center [1143, 410] width 188 height 31
checkbox input "true"
click at [1077, 447] on label "Sepsis" at bounding box center [1120, 439] width 93 height 15
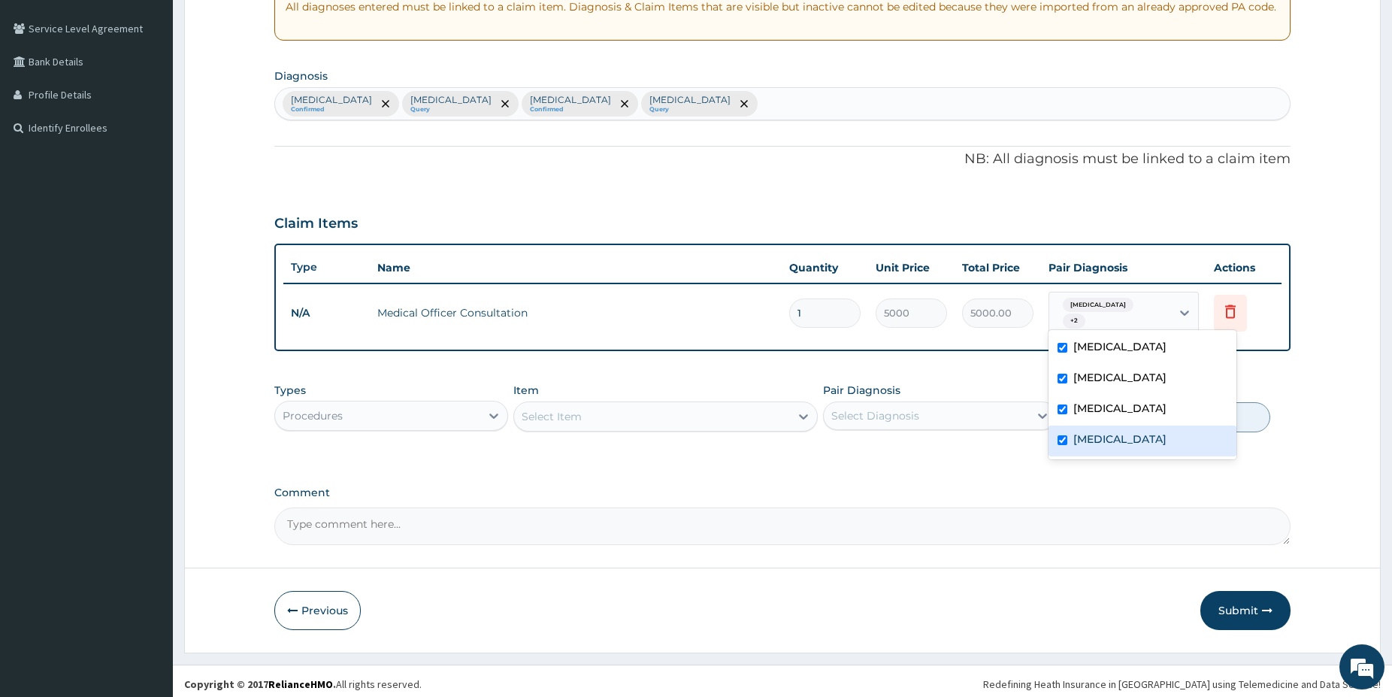
checkbox input "true"
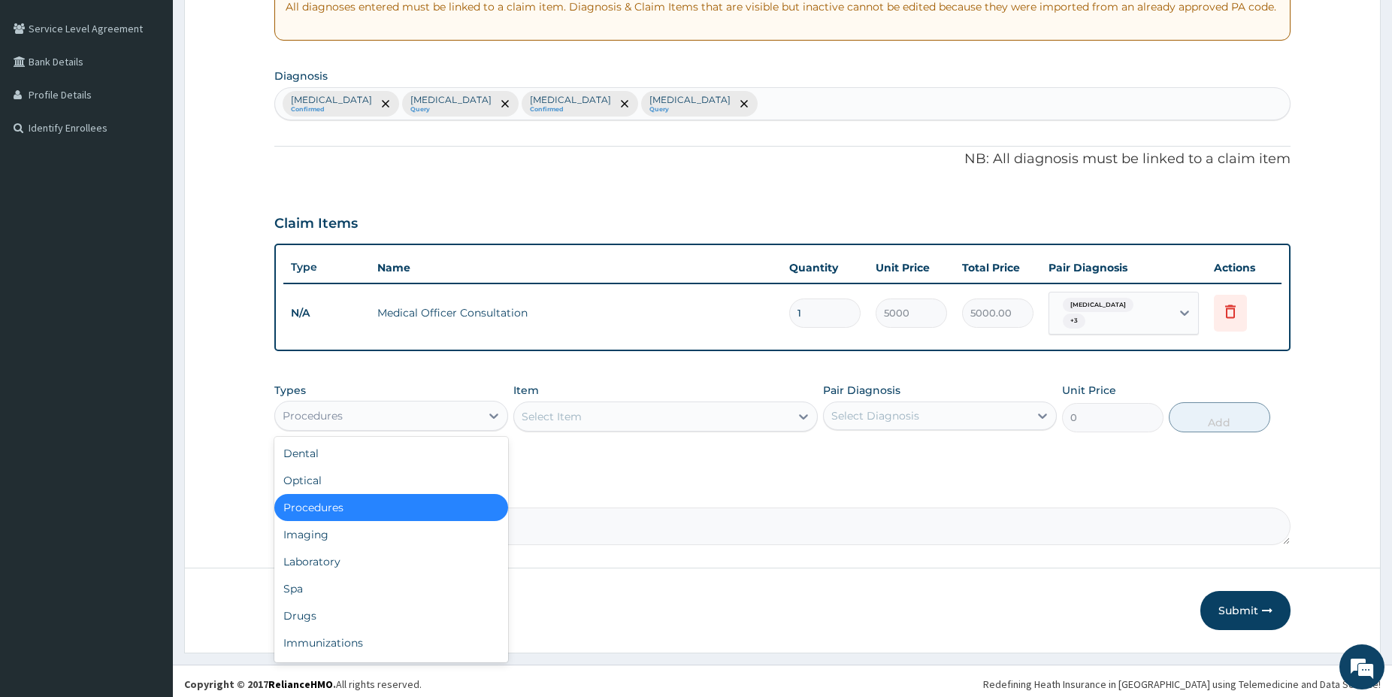
click at [410, 407] on div "Procedures" at bounding box center [377, 416] width 205 height 24
click at [355, 558] on div "Laboratory" at bounding box center [391, 561] width 234 height 27
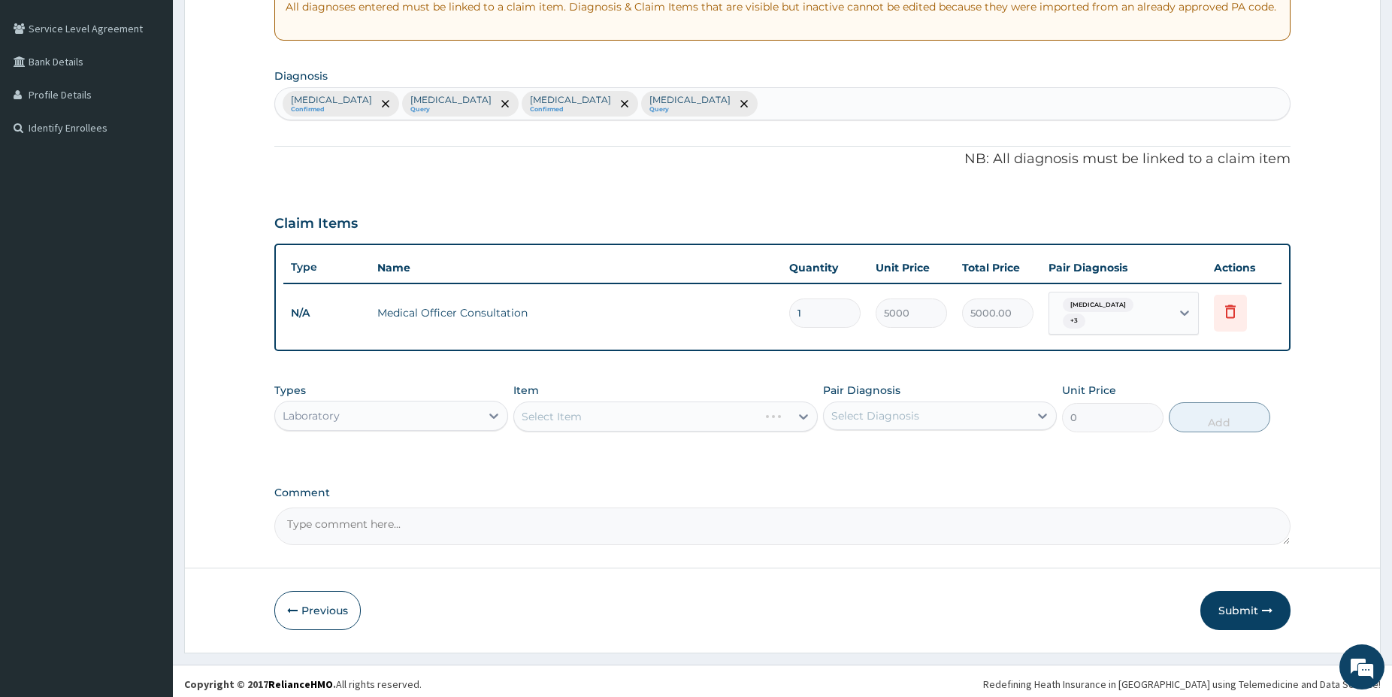
click at [622, 407] on div "Select Item" at bounding box center [665, 416] width 304 height 30
drag, startPoint x: 614, startPoint y: 327, endPoint x: 603, endPoint y: 384, distance: 58.2
click at [614, 349] on div "Type Name Quantity Unit Price Total Price Pair Diagnosis Actions N/A Medical Of…" at bounding box center [782, 298] width 1016 height 108
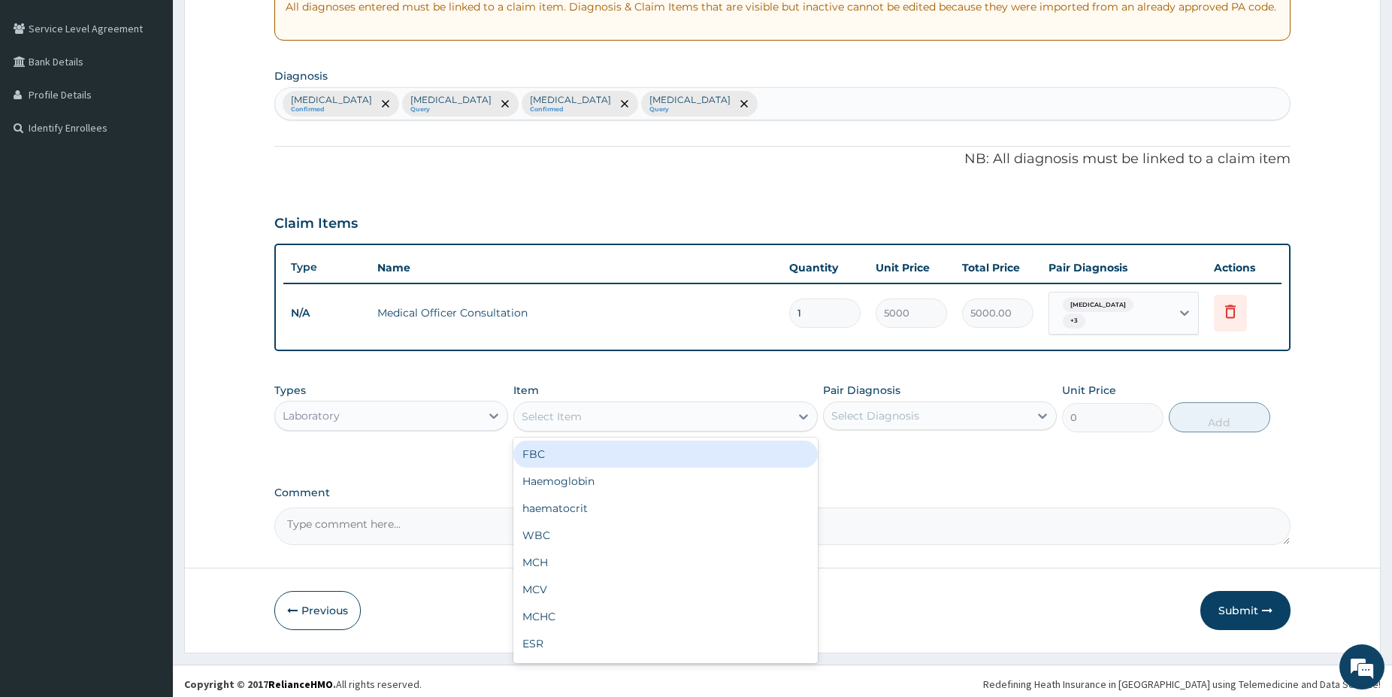
click at [604, 409] on div "Select Item" at bounding box center [652, 416] width 276 height 24
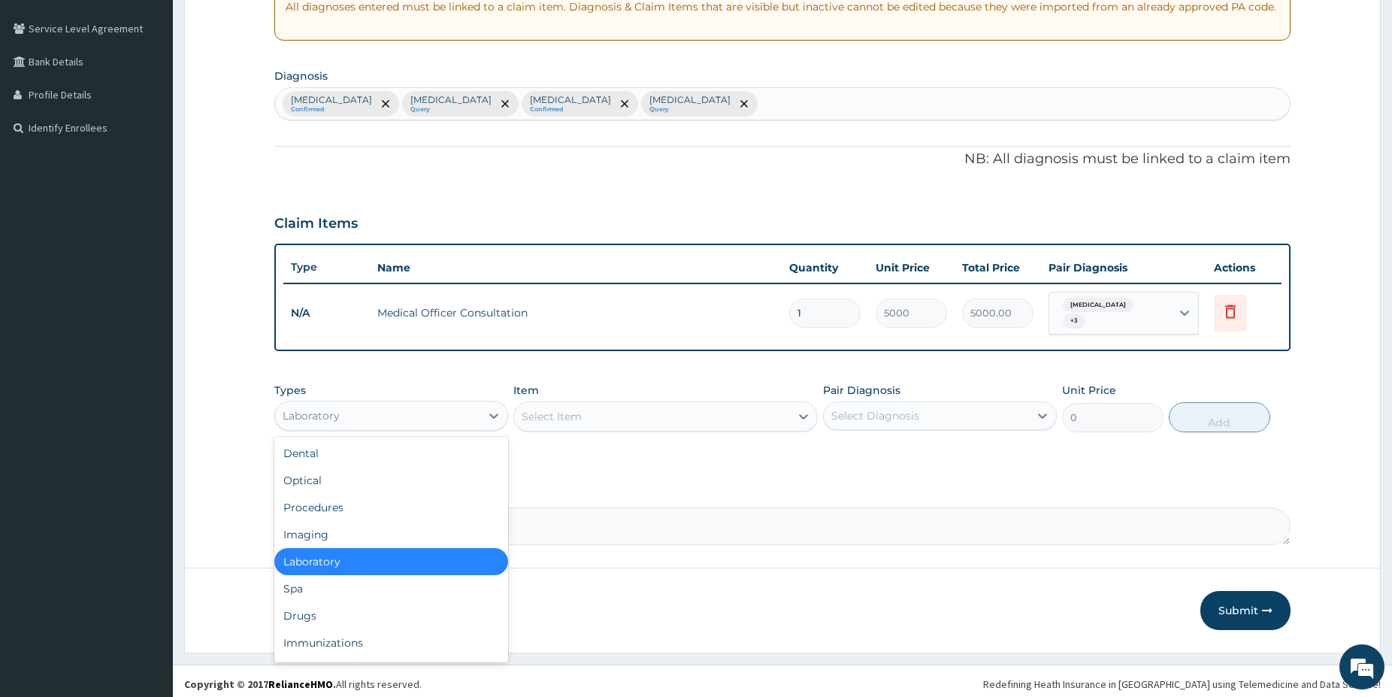
drag, startPoint x: 409, startPoint y: 395, endPoint x: 393, endPoint y: 407, distance: 19.8
click at [403, 401] on div "Laboratory" at bounding box center [391, 416] width 234 height 30
click at [300, 613] on div "Drugs" at bounding box center [391, 615] width 234 height 27
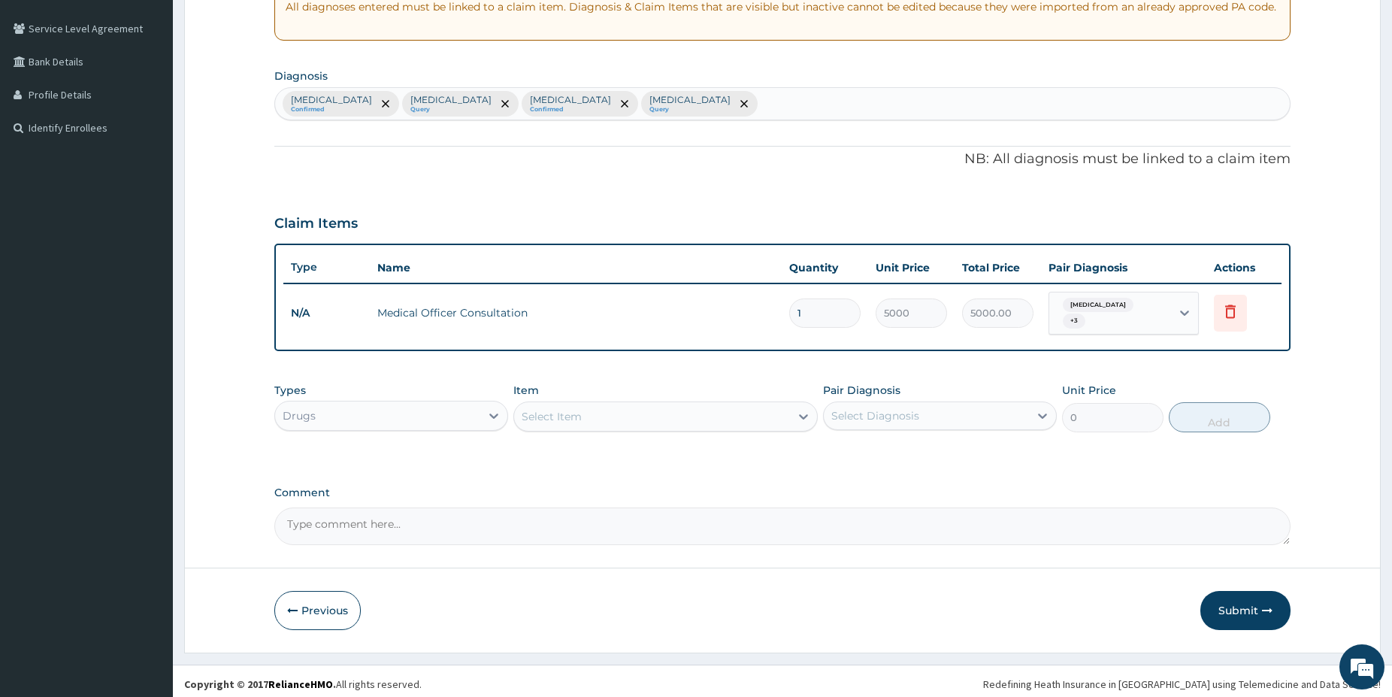
click at [623, 415] on div "Select Item" at bounding box center [652, 416] width 276 height 24
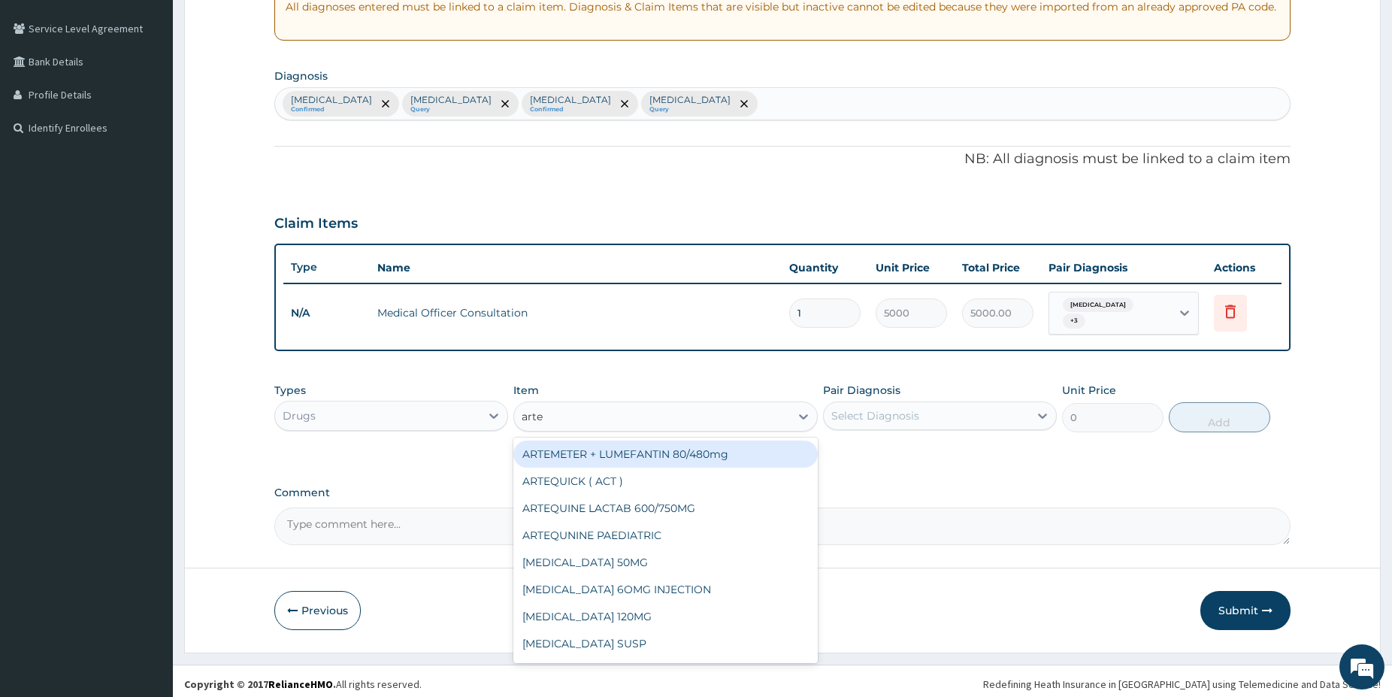
type input "artem"
drag, startPoint x: 722, startPoint y: 444, endPoint x: 805, endPoint y: 419, distance: 86.3
click at [723, 444] on div "ARTEMETER + LUMEFANTIN 80/480mg" at bounding box center [665, 454] width 304 height 27
type input "350"
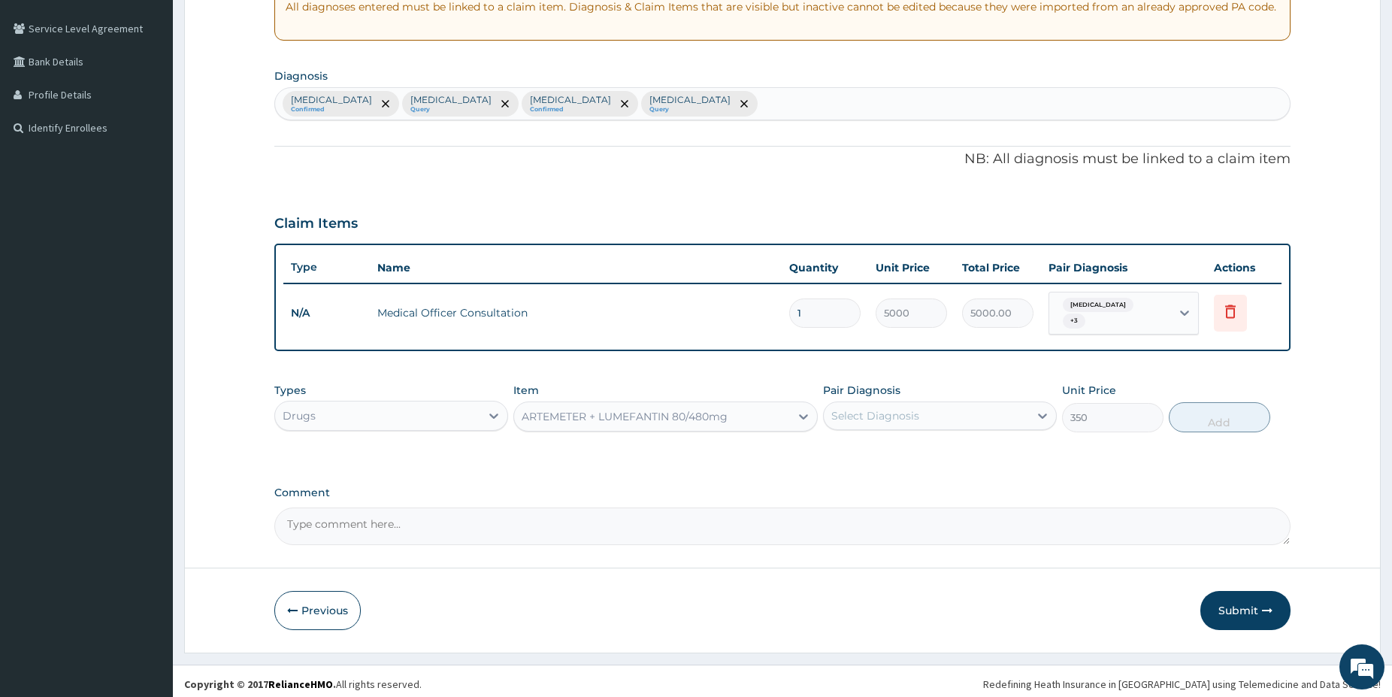
click at [944, 392] on div "Pair Diagnosis Select Diagnosis" at bounding box center [940, 408] width 234 height 50
click at [937, 405] on div "Select Diagnosis" at bounding box center [926, 416] width 205 height 24
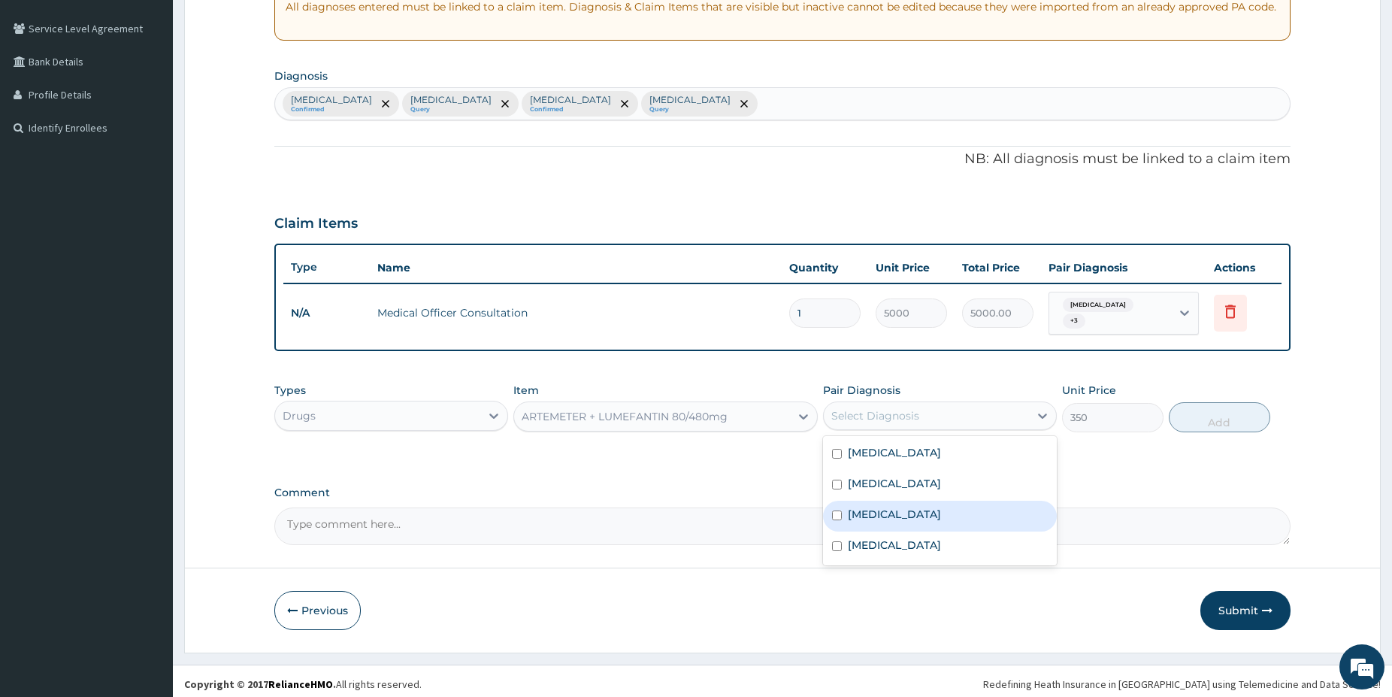
click at [892, 517] on div "Malaria" at bounding box center [940, 516] width 234 height 31
checkbox input "true"
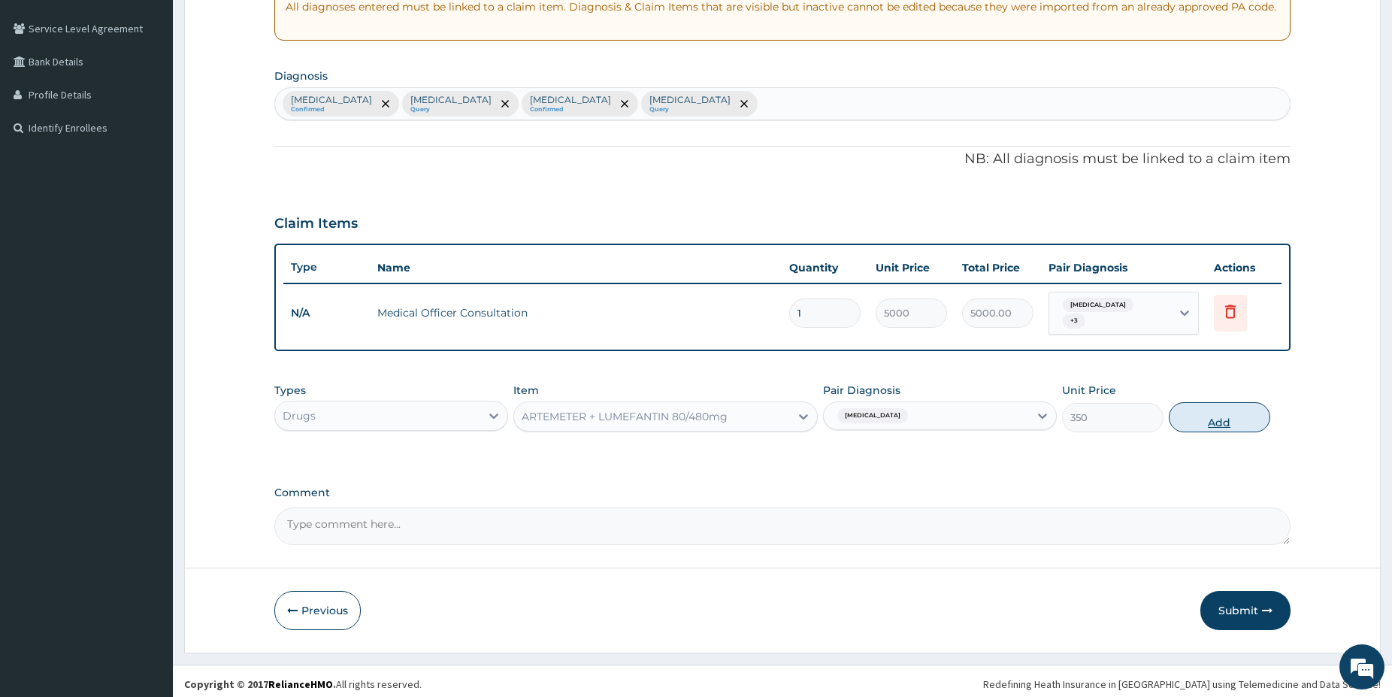
click at [1208, 418] on button "Add" at bounding box center [1219, 417] width 101 height 30
type input "0"
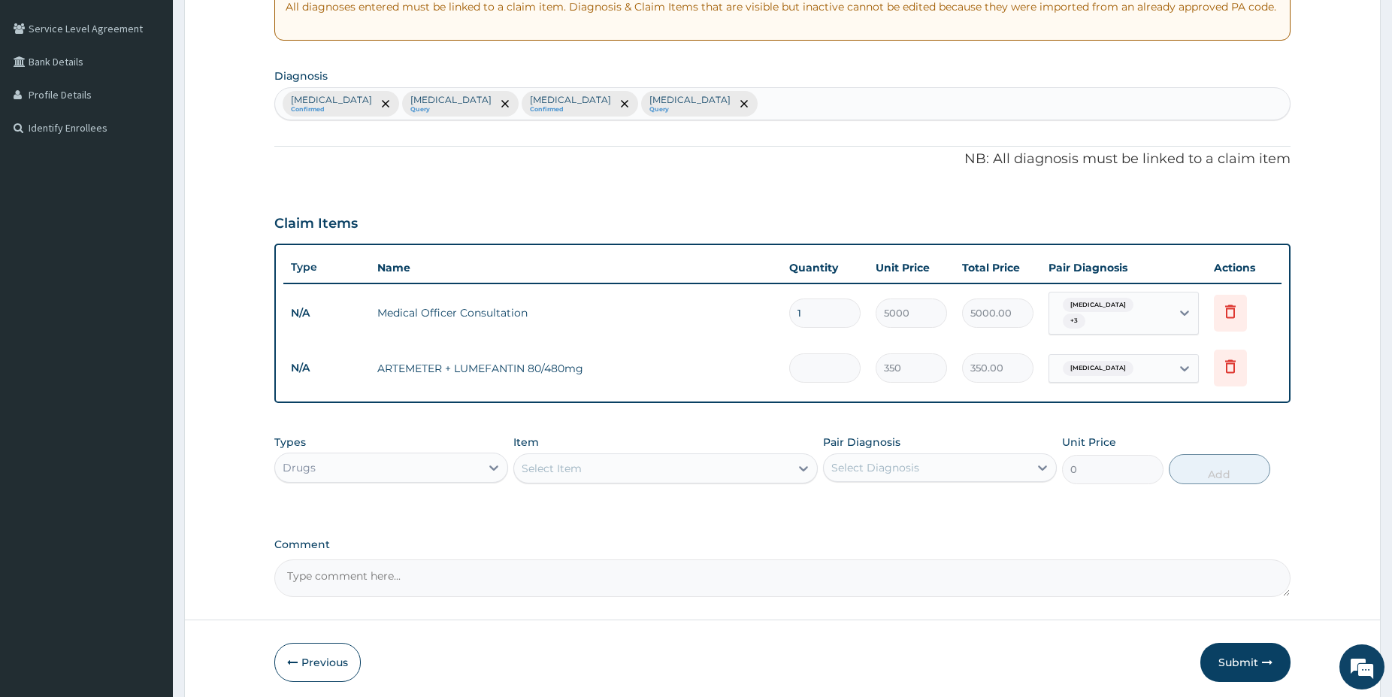
type input "0.00"
type input "6"
type input "2100.00"
type input "6"
click at [729, 470] on div "Select Item" at bounding box center [652, 468] width 276 height 24
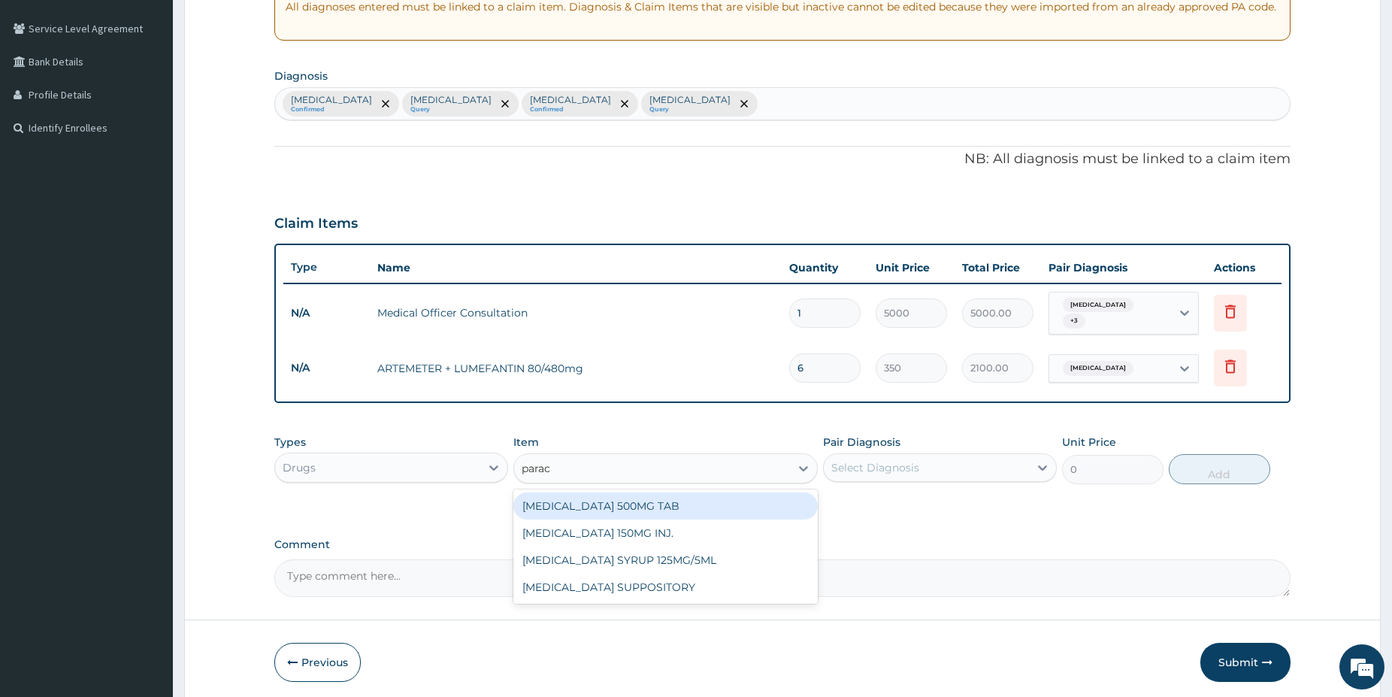
type input "parace"
click at [750, 500] on div "PARACETAMOL 500MG TAB" at bounding box center [665, 505] width 304 height 27
type input "38"
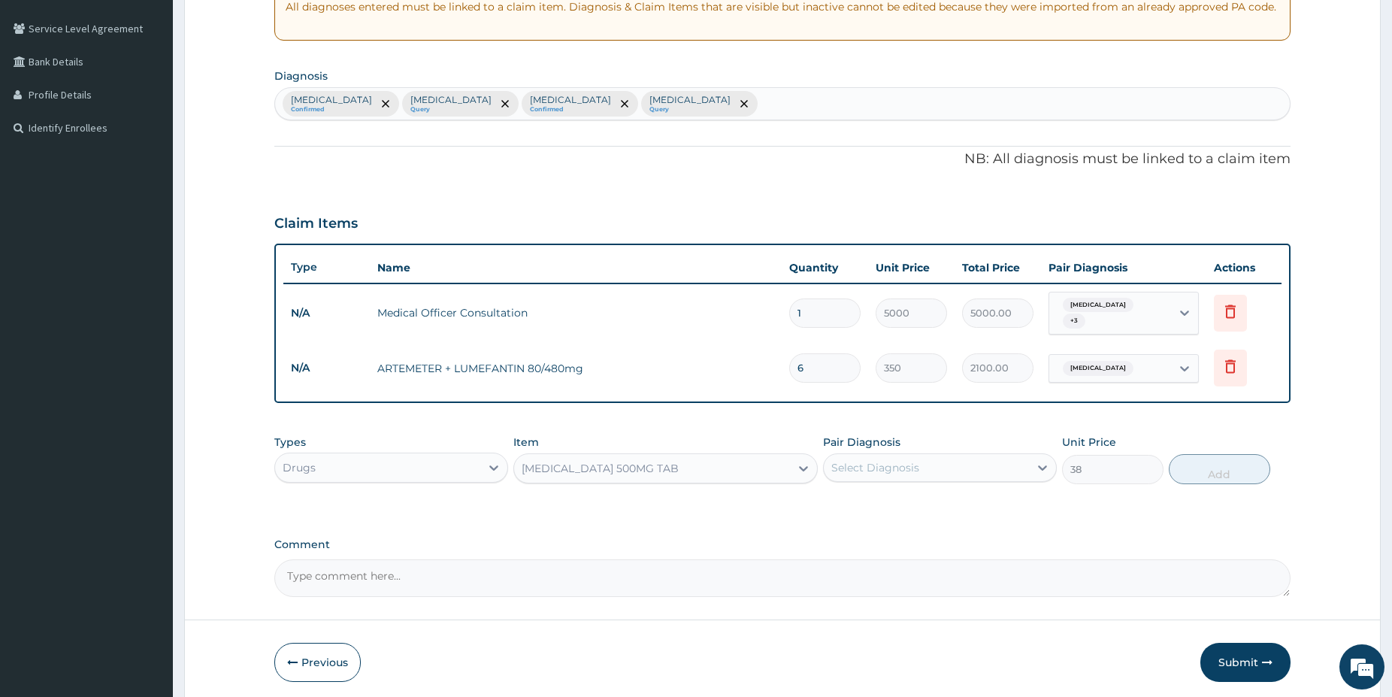
click at [883, 466] on div "Select Diagnosis" at bounding box center [875, 467] width 88 height 15
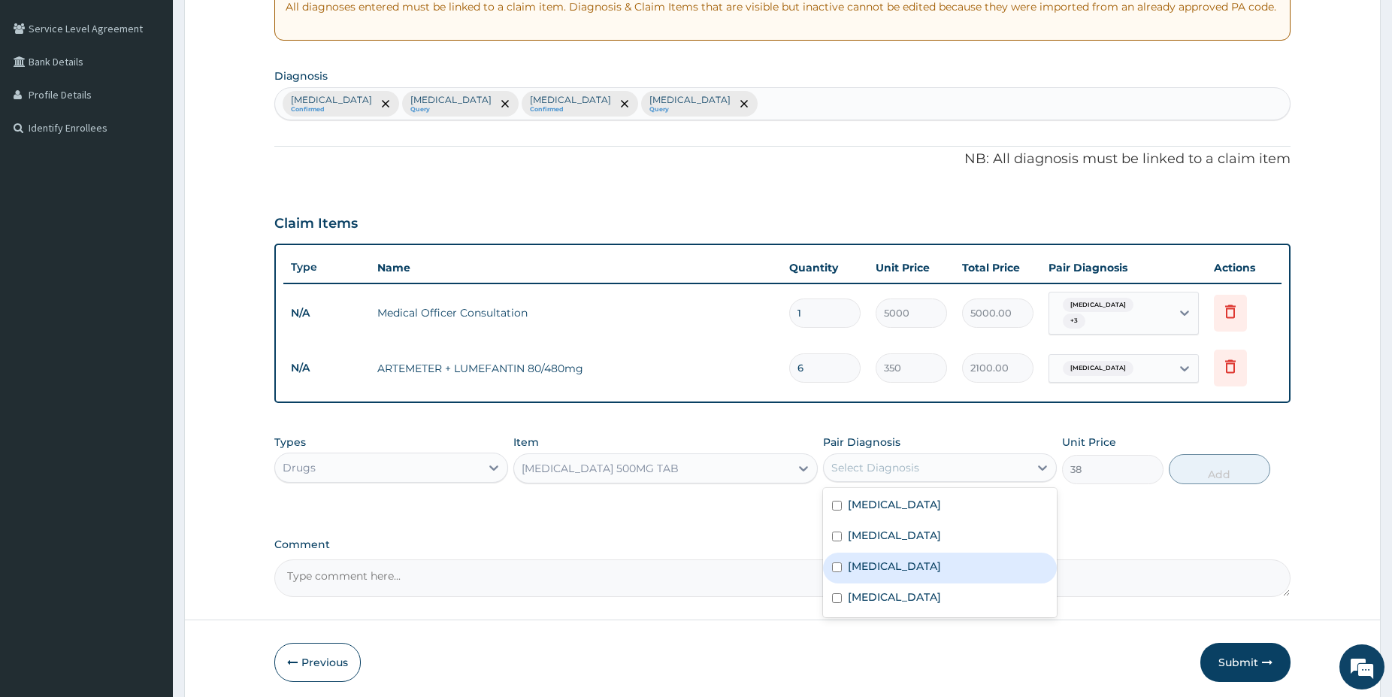
click at [898, 575] on div "Malaria" at bounding box center [940, 568] width 234 height 31
checkbox input "true"
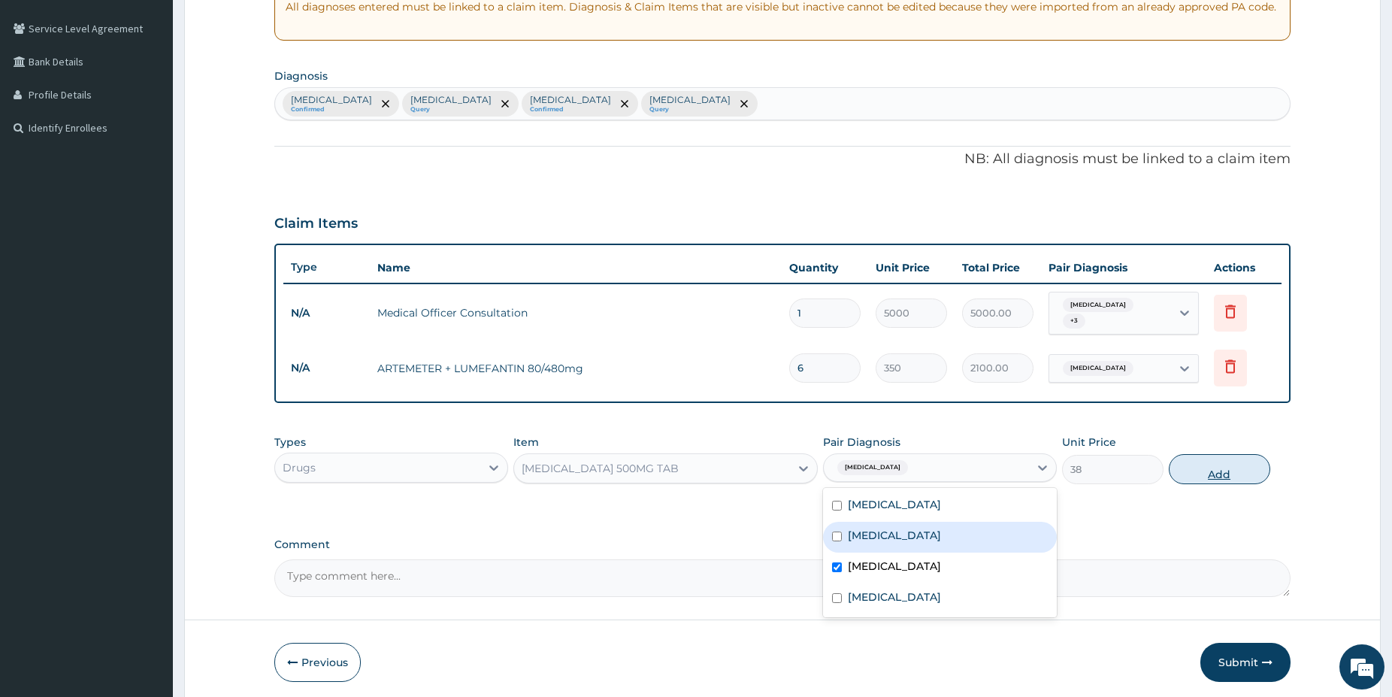
click at [1218, 468] on button "Add" at bounding box center [1219, 469] width 101 height 30
type input "0"
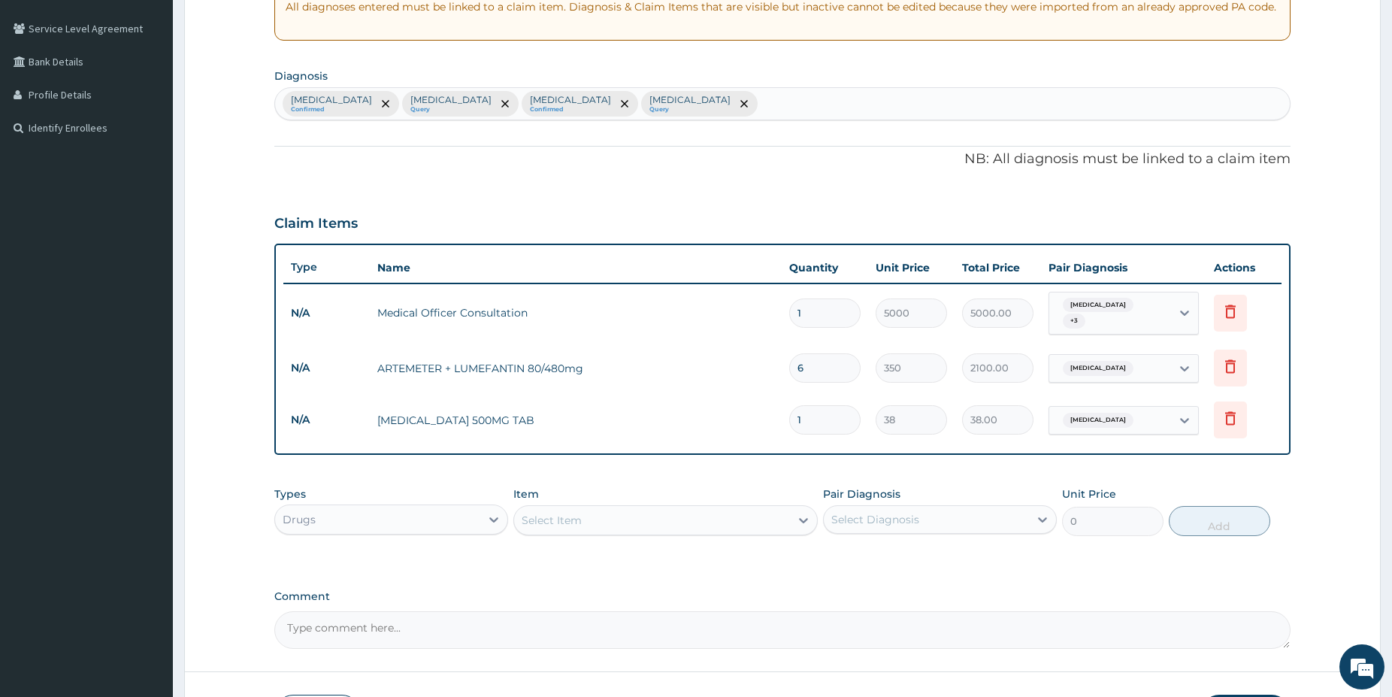
type input "18"
type input "684.00"
type input "18"
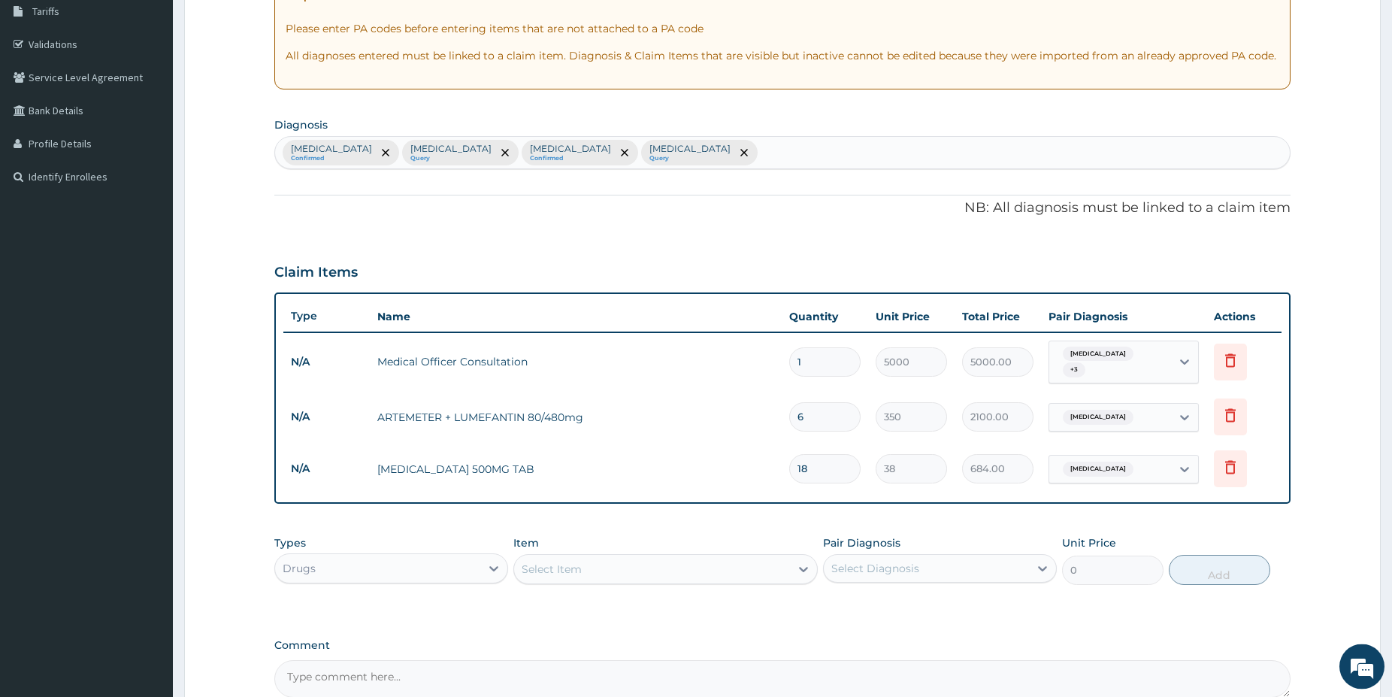
scroll to position [0, 0]
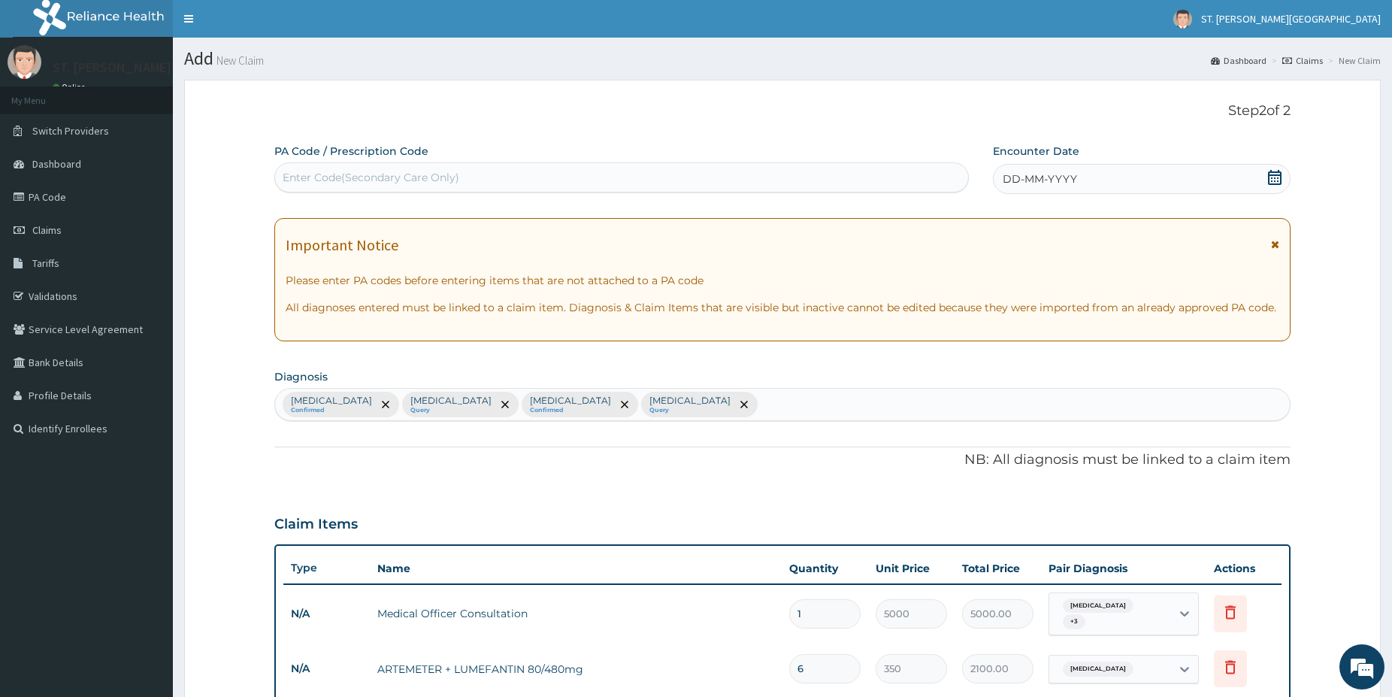
click at [1272, 177] on icon at bounding box center [1275, 177] width 14 height 15
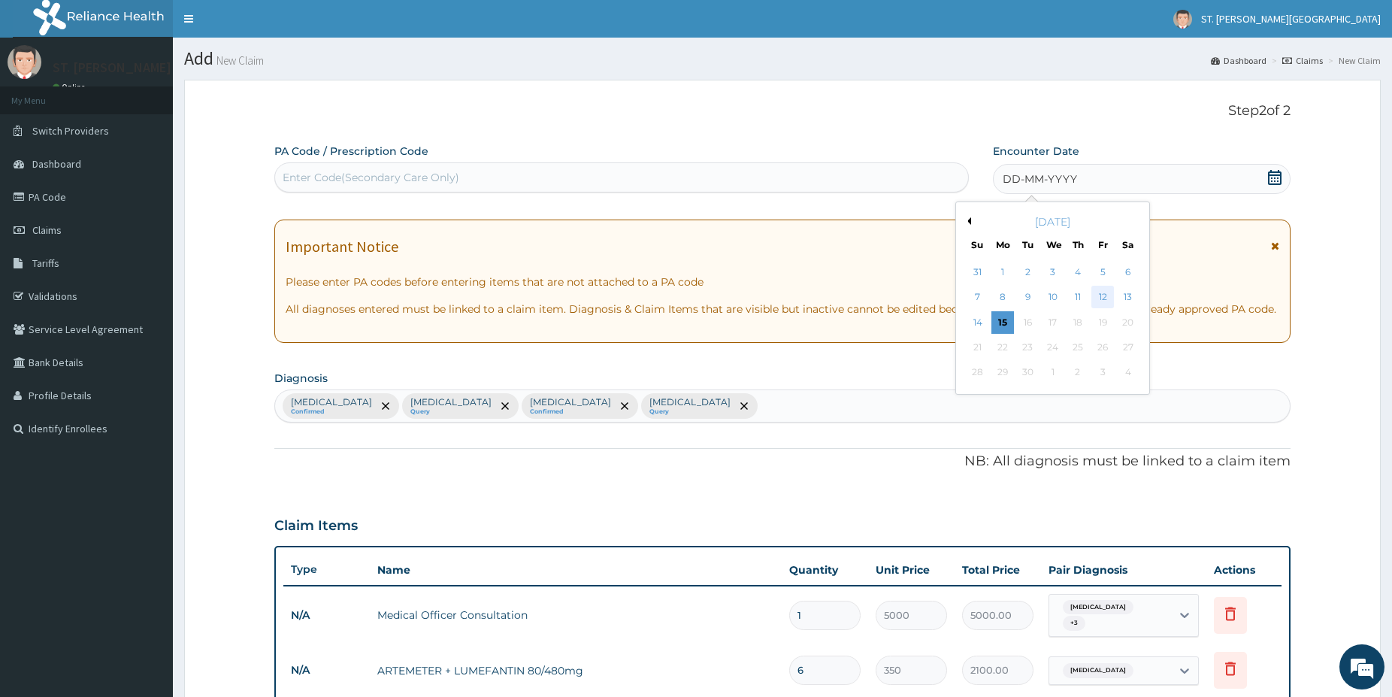
click at [1113, 302] on div "12" at bounding box center [1103, 297] width 23 height 23
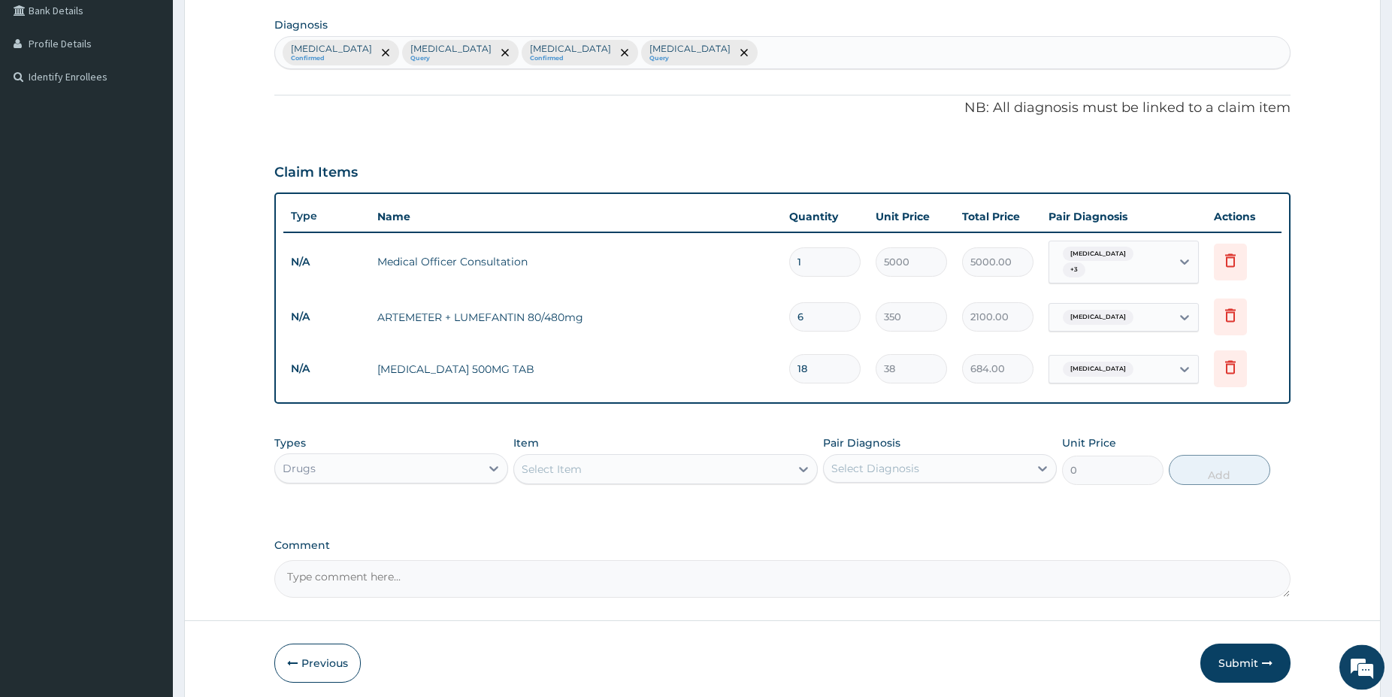
scroll to position [404, 0]
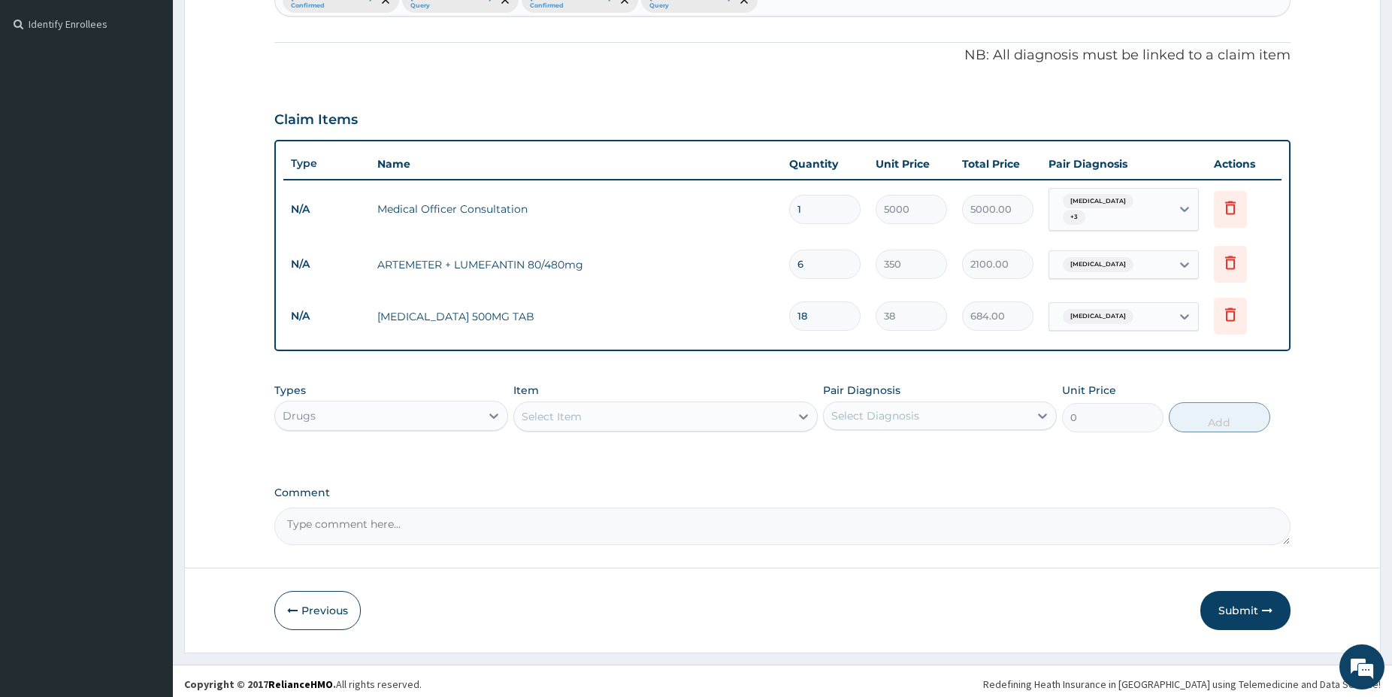
click at [1240, 619] on button "Submit" at bounding box center [1246, 610] width 90 height 39
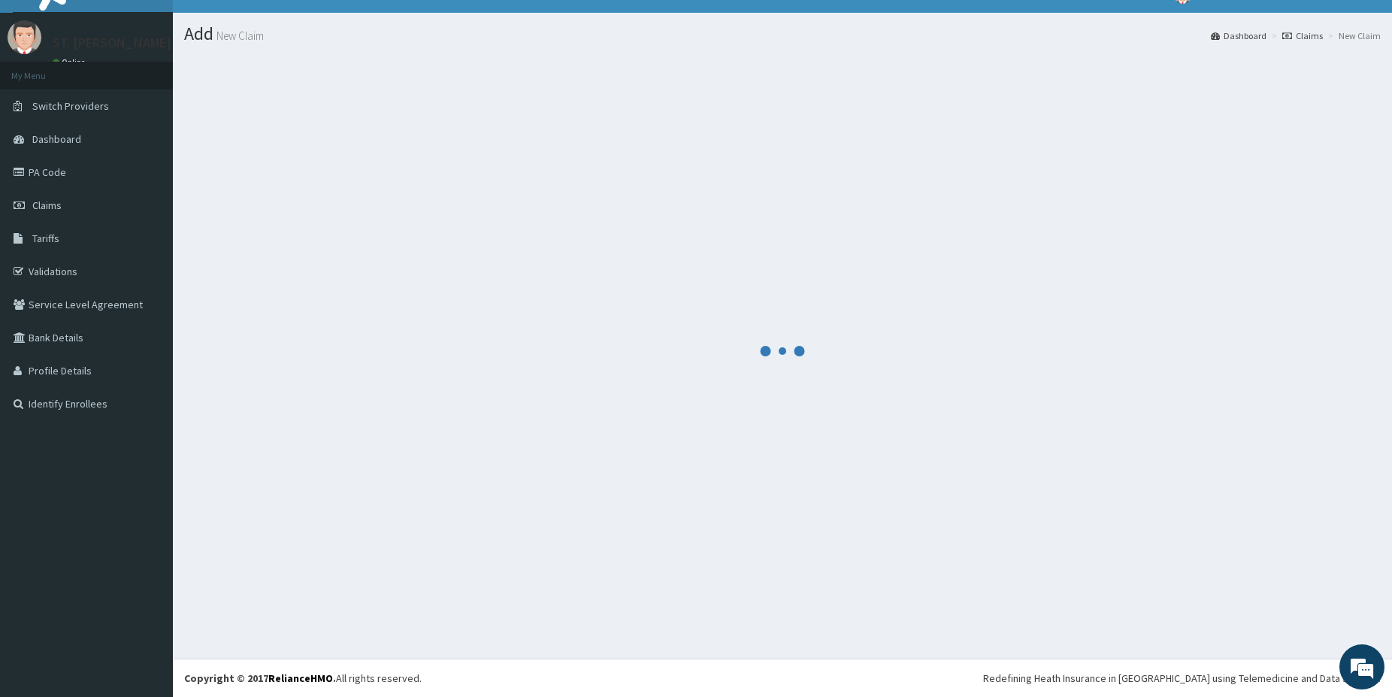
scroll to position [25, 0]
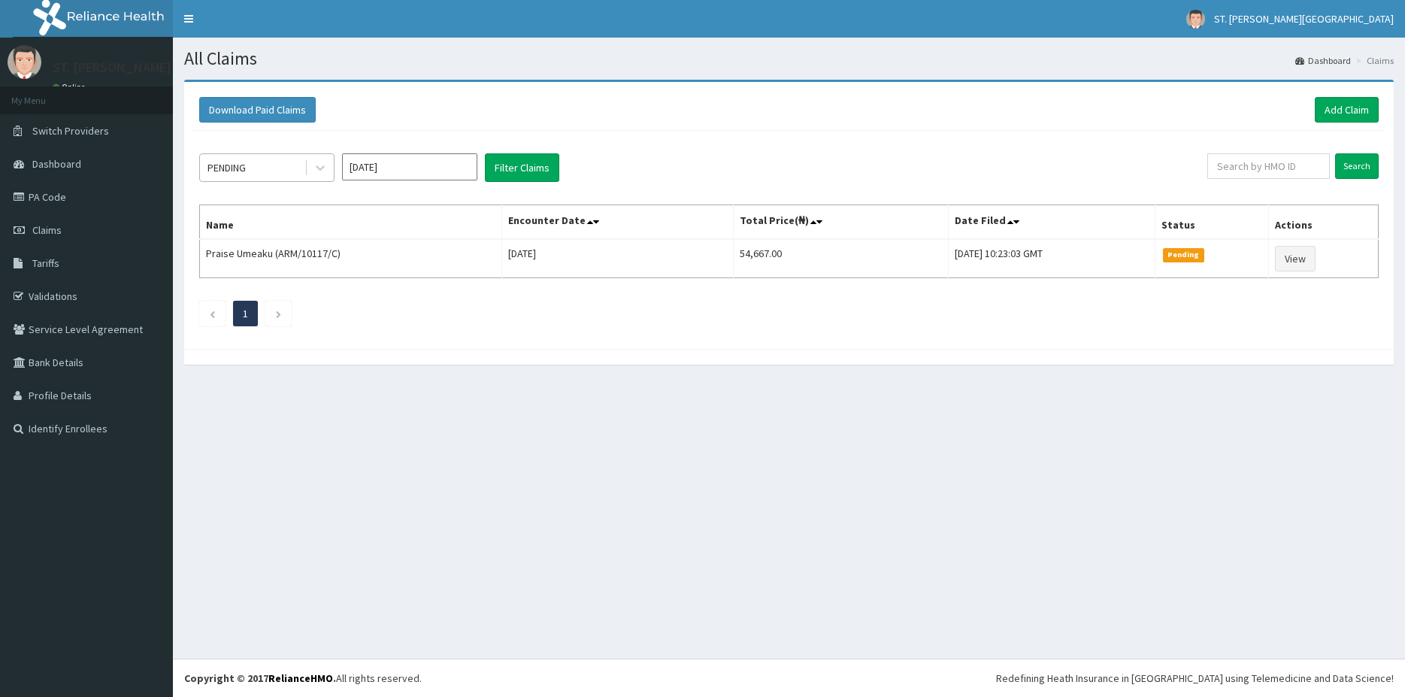
click at [232, 162] on div "PENDING" at bounding box center [226, 167] width 38 height 15
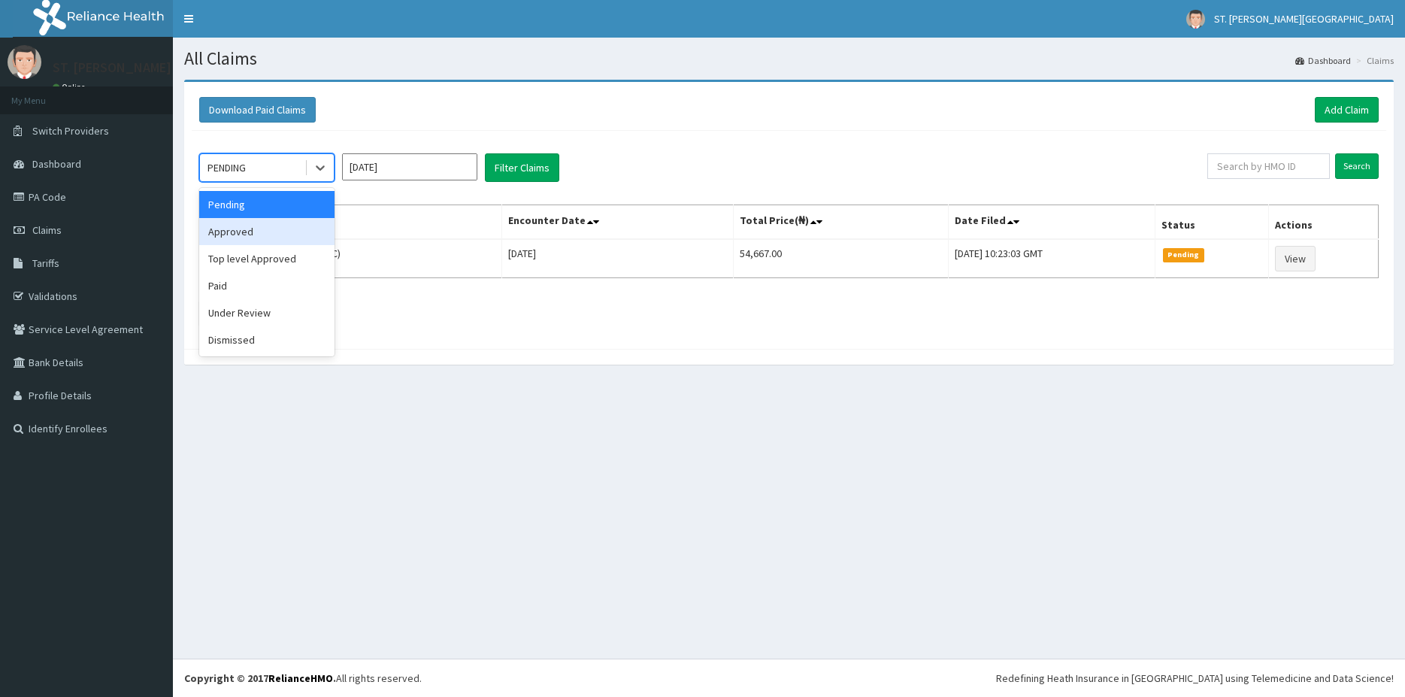
click at [258, 233] on div "Approved" at bounding box center [266, 231] width 135 height 27
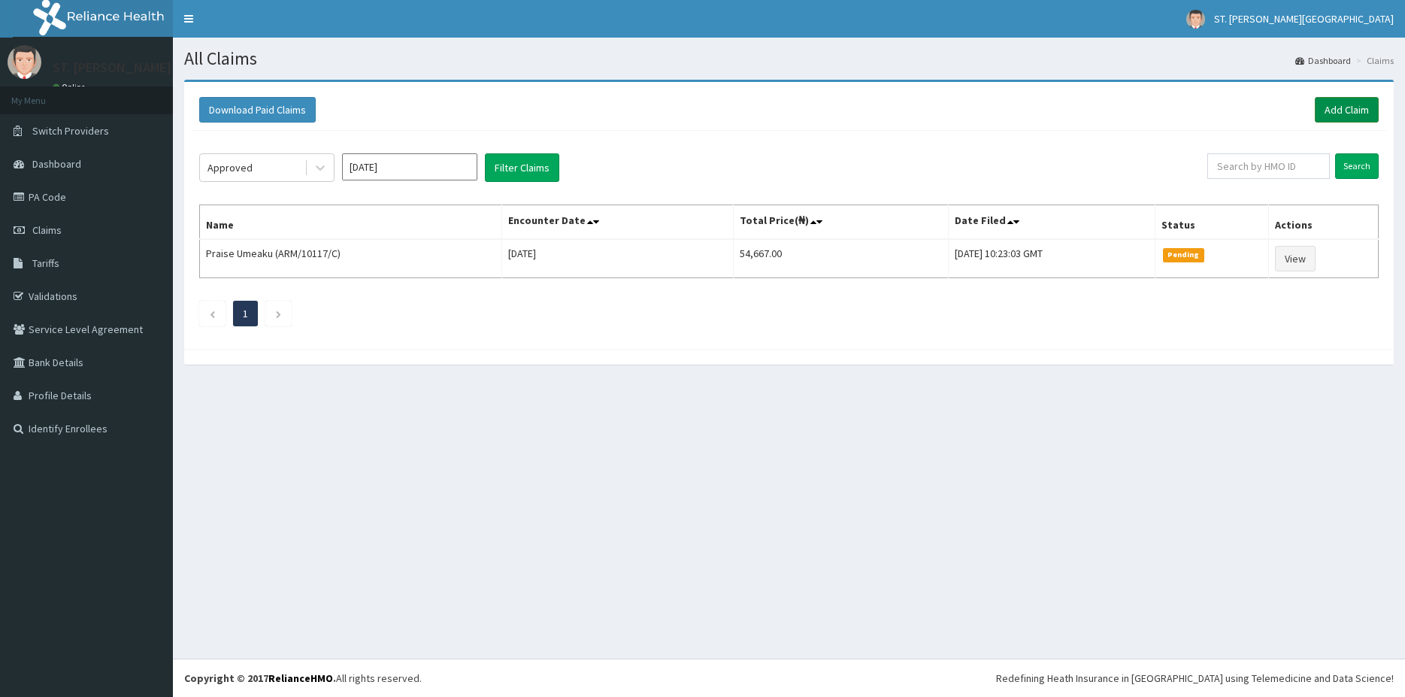
click at [1343, 110] on link "Add Claim" at bounding box center [1347, 110] width 64 height 26
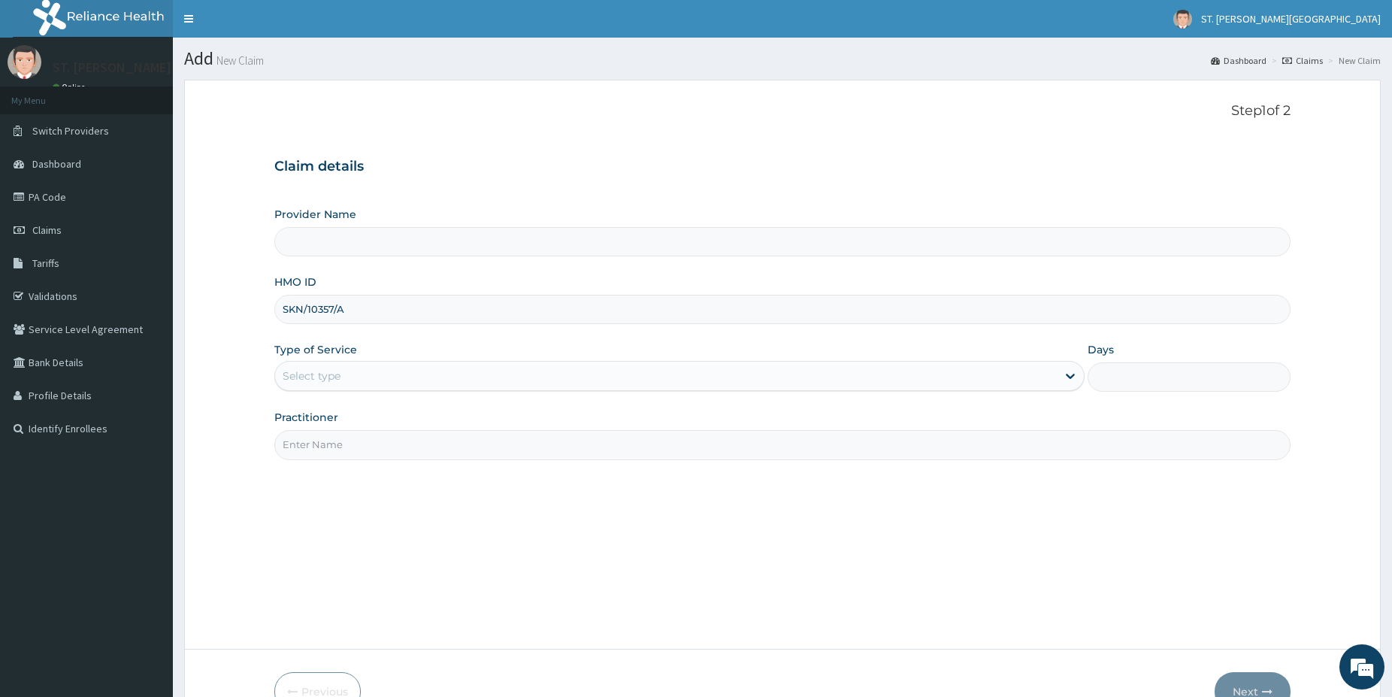
type input "SKN/10357/A"
click at [310, 377] on div "Select type" at bounding box center [312, 375] width 58 height 15
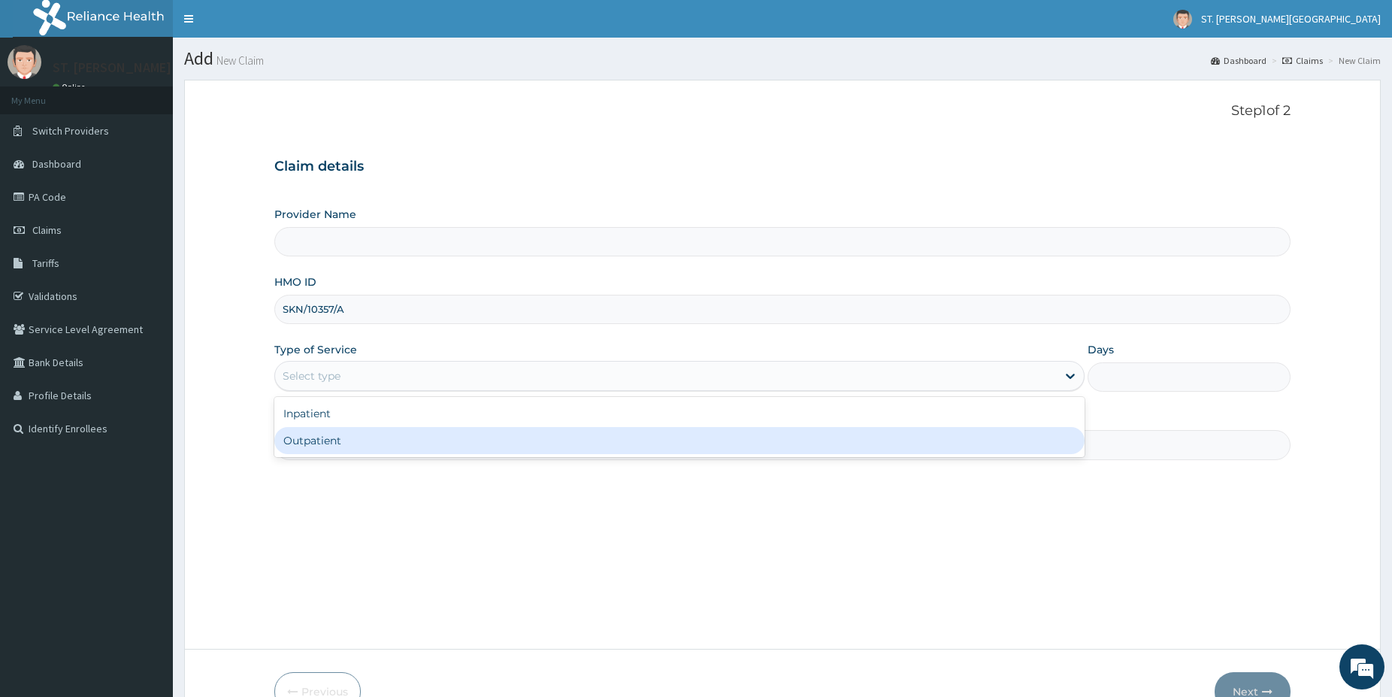
click at [291, 437] on div "Outpatient" at bounding box center [679, 440] width 810 height 27
type input "1"
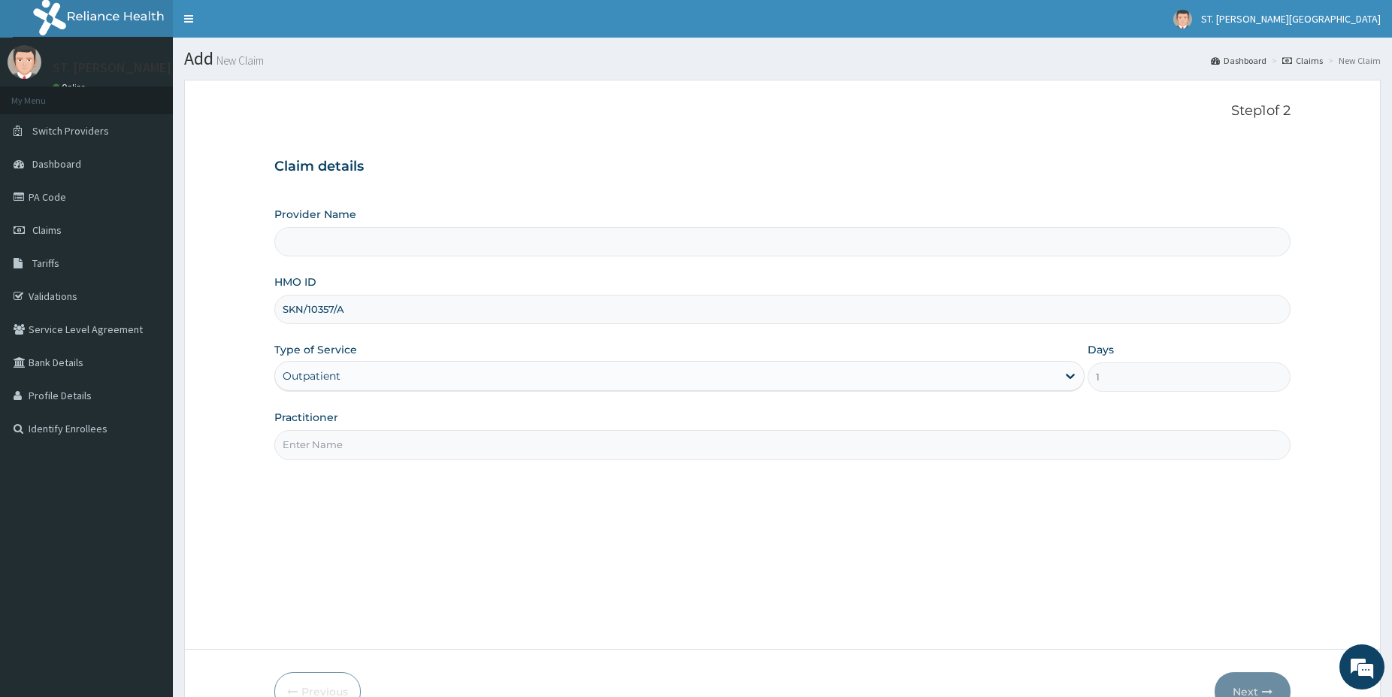
click at [300, 453] on input "Practitioner" at bounding box center [782, 444] width 1016 height 29
type input "dr.ob"
type input "[GEOGRAPHIC_DATA]- [GEOGRAPHIC_DATA]"
type input "[DOMAIN_NAME]"
click at [1240, 678] on button "Next" at bounding box center [1253, 691] width 76 height 39
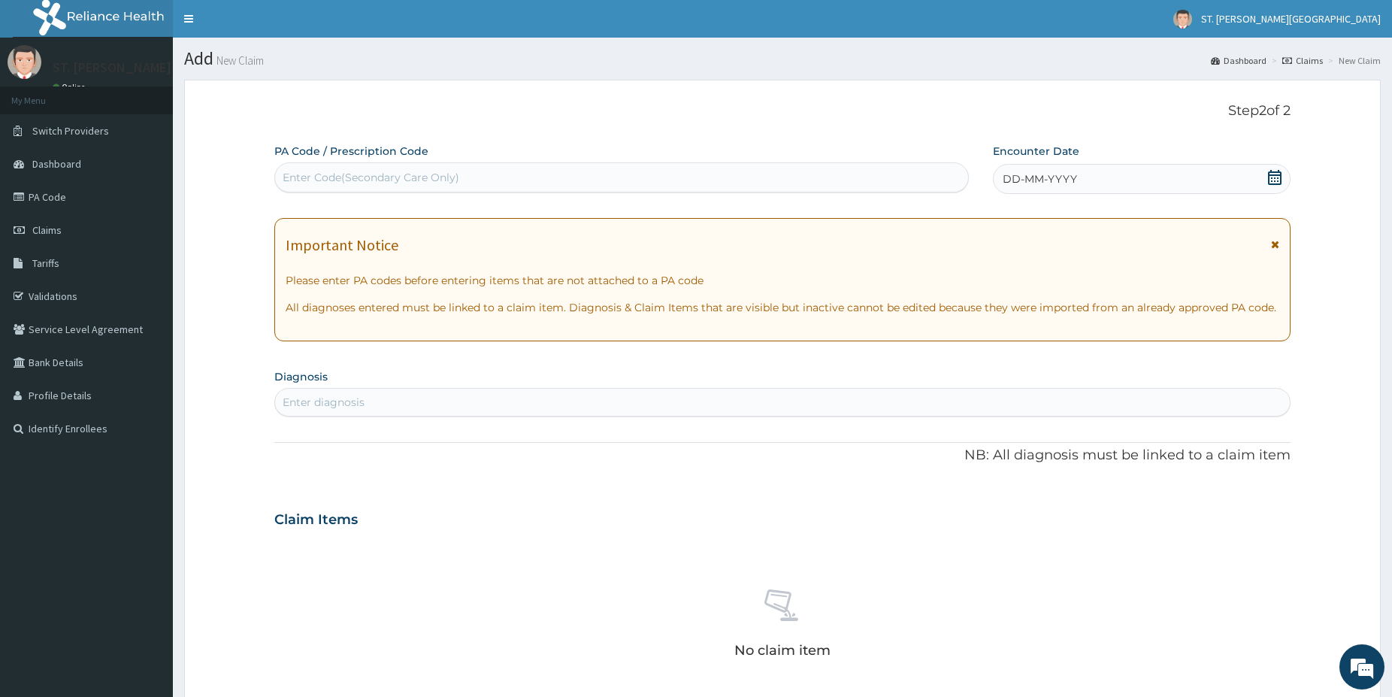
click at [343, 177] on div "Enter Code(Secondary Care Only)" at bounding box center [371, 177] width 177 height 15
paste input "PA/55E888"
type input "PA/55E888"
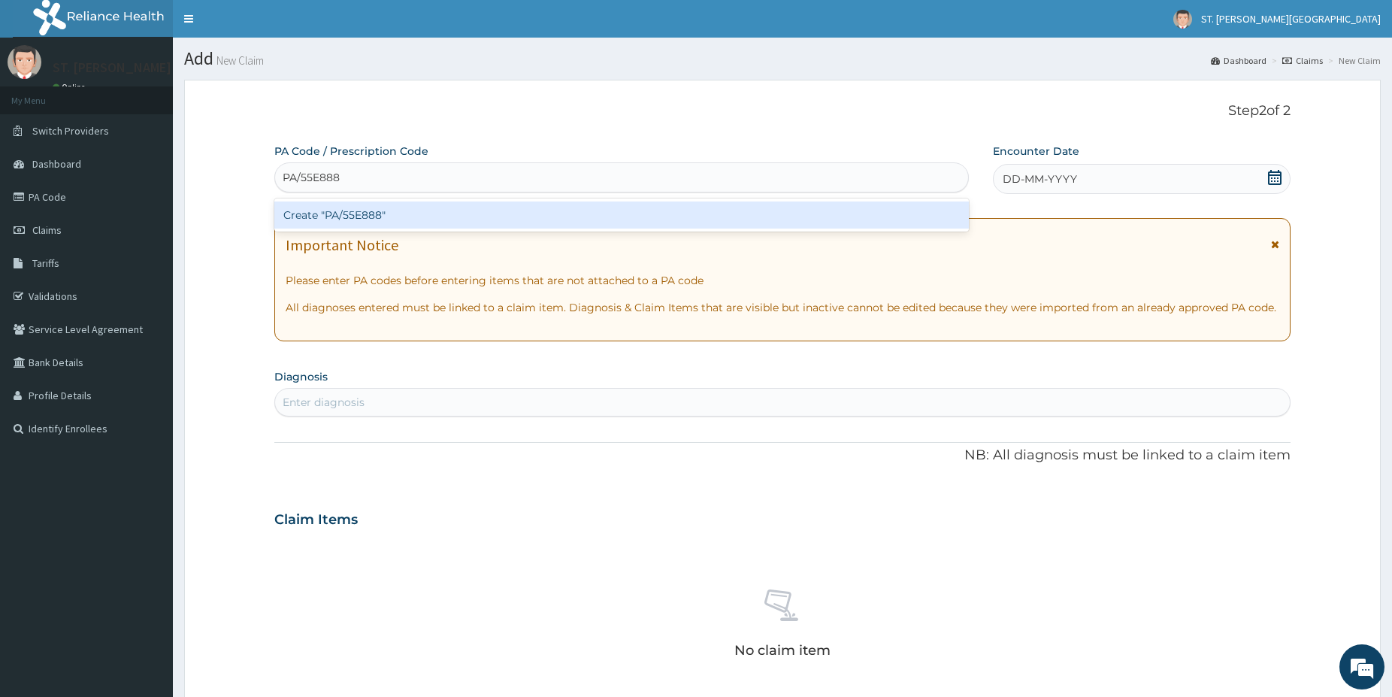
click at [297, 214] on div "Create "PA/55E888"" at bounding box center [621, 214] width 695 height 27
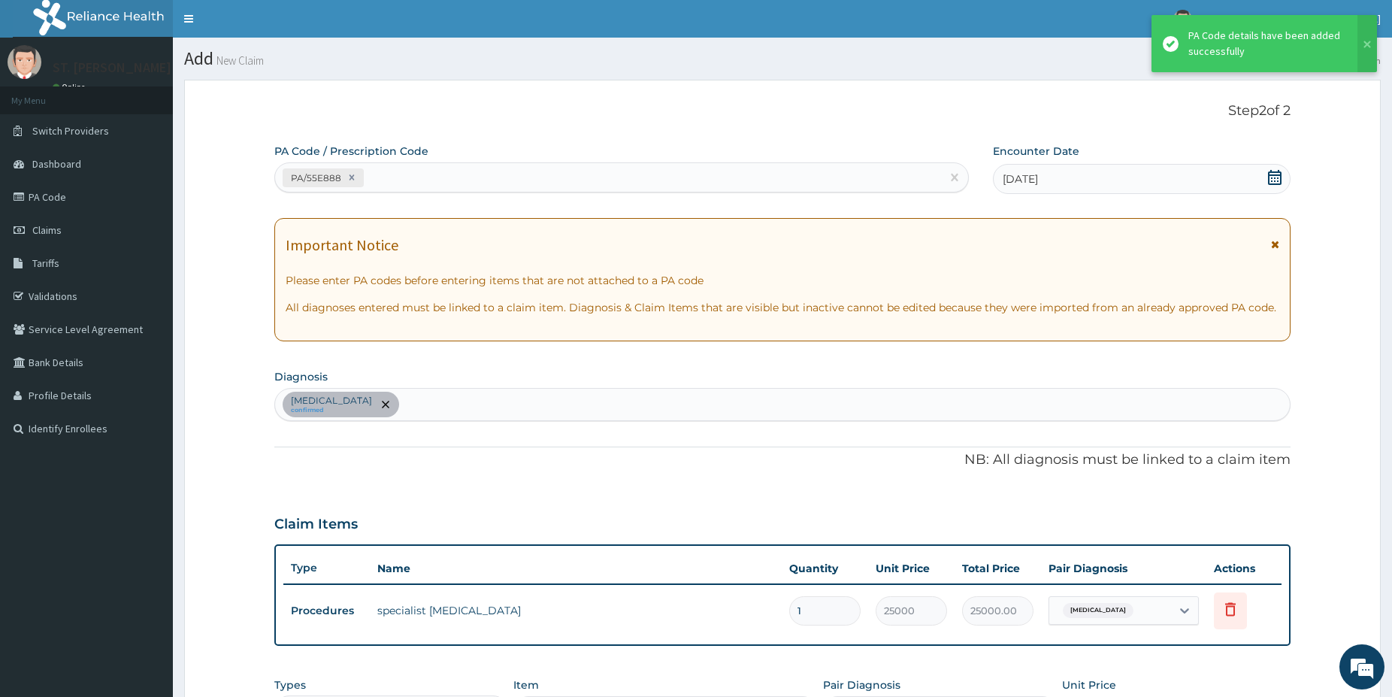
drag, startPoint x: 418, startPoint y: 159, endPoint x: 413, endPoint y: 171, distance: 13.1
click at [418, 163] on div "PA Code / Prescription Code PA/55E888" at bounding box center [621, 168] width 695 height 49
click at [407, 173] on div "PA/55E888" at bounding box center [608, 177] width 666 height 25
paste input "PA/B75BDF"
type input "PA/B75BDF"
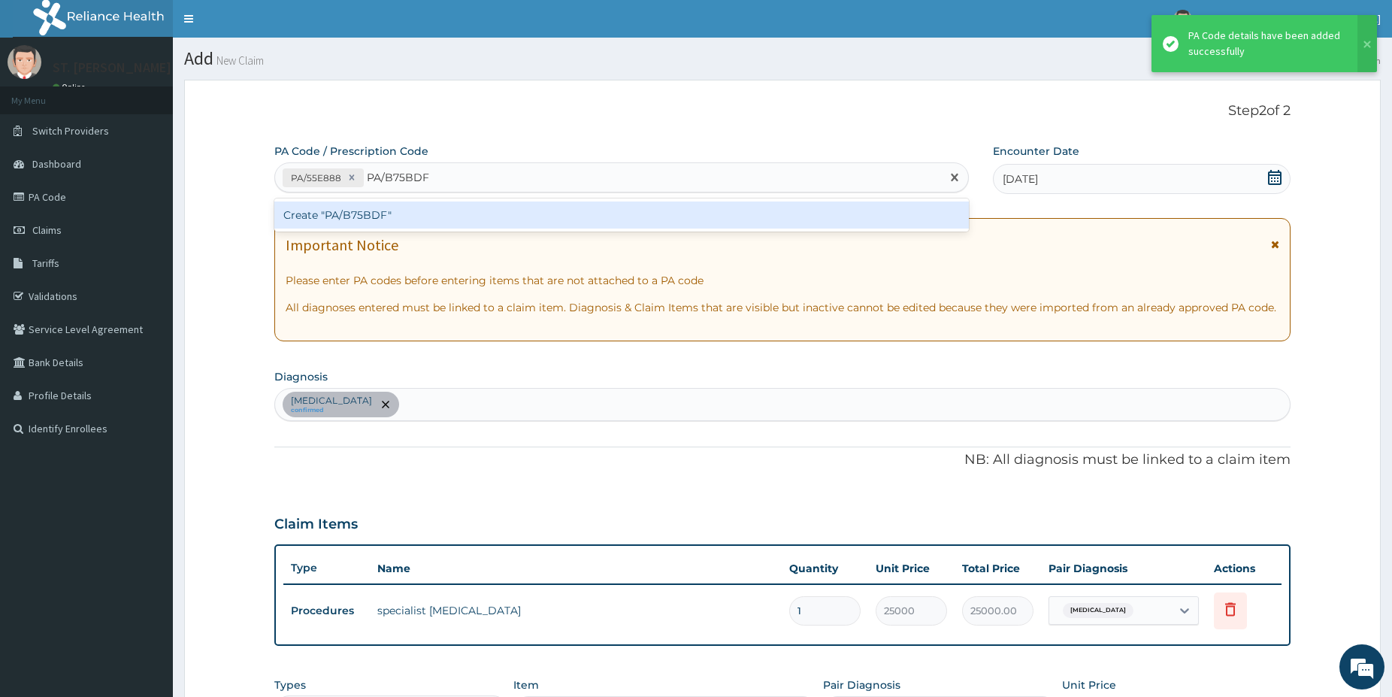
click at [404, 212] on div "Create "PA/B75BDF"" at bounding box center [621, 214] width 695 height 27
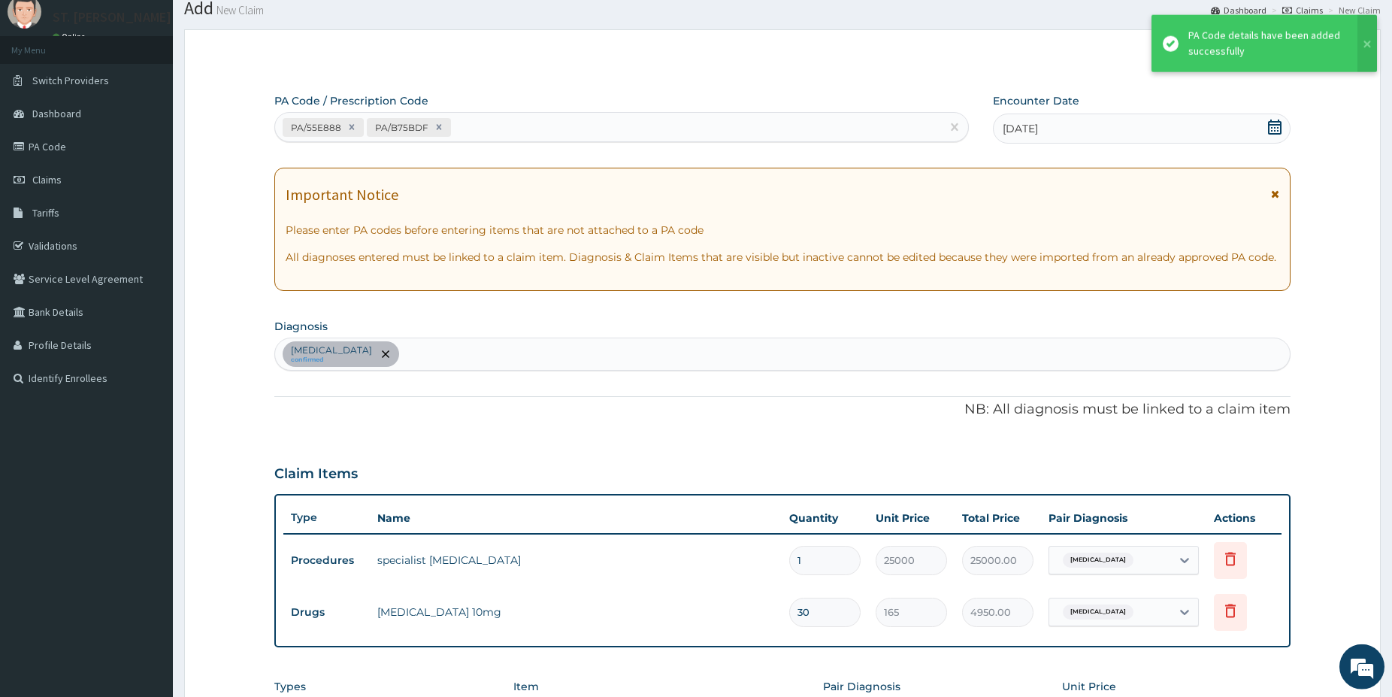
scroll to position [77, 0]
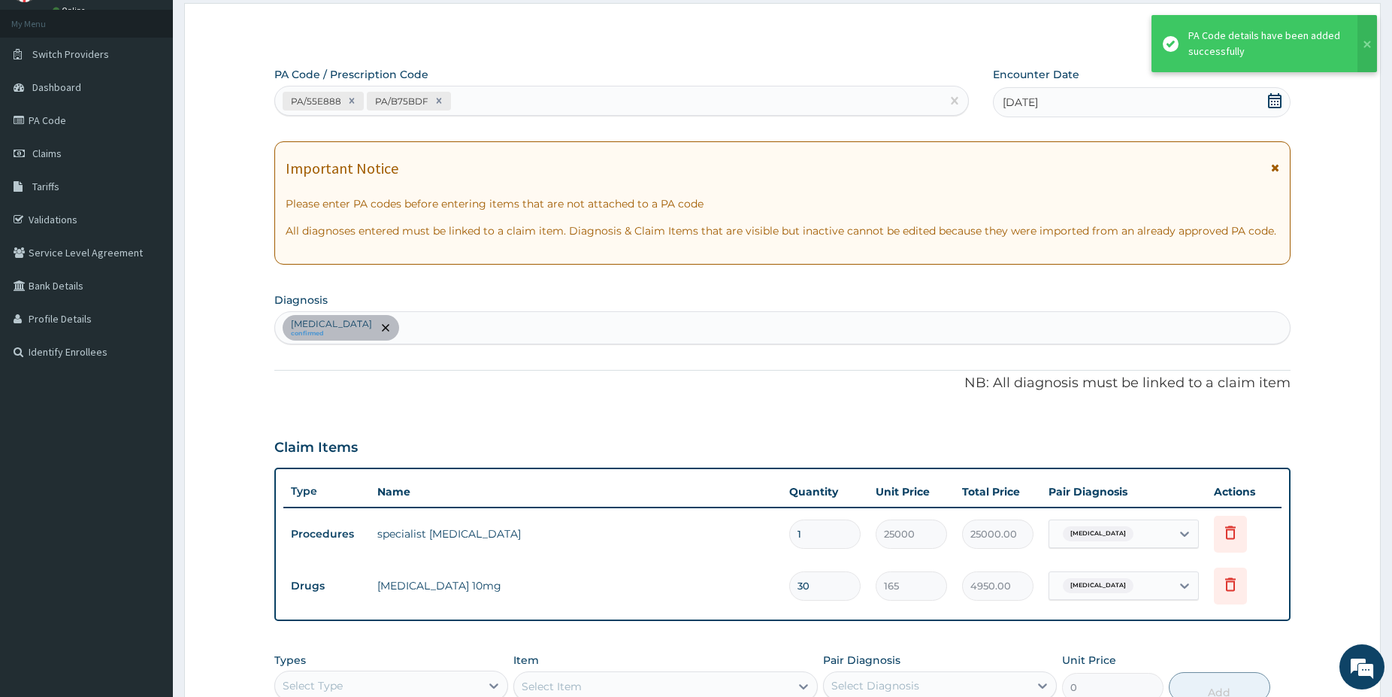
click at [488, 98] on div "PA/55E888 PA/B75BDF" at bounding box center [608, 101] width 666 height 25
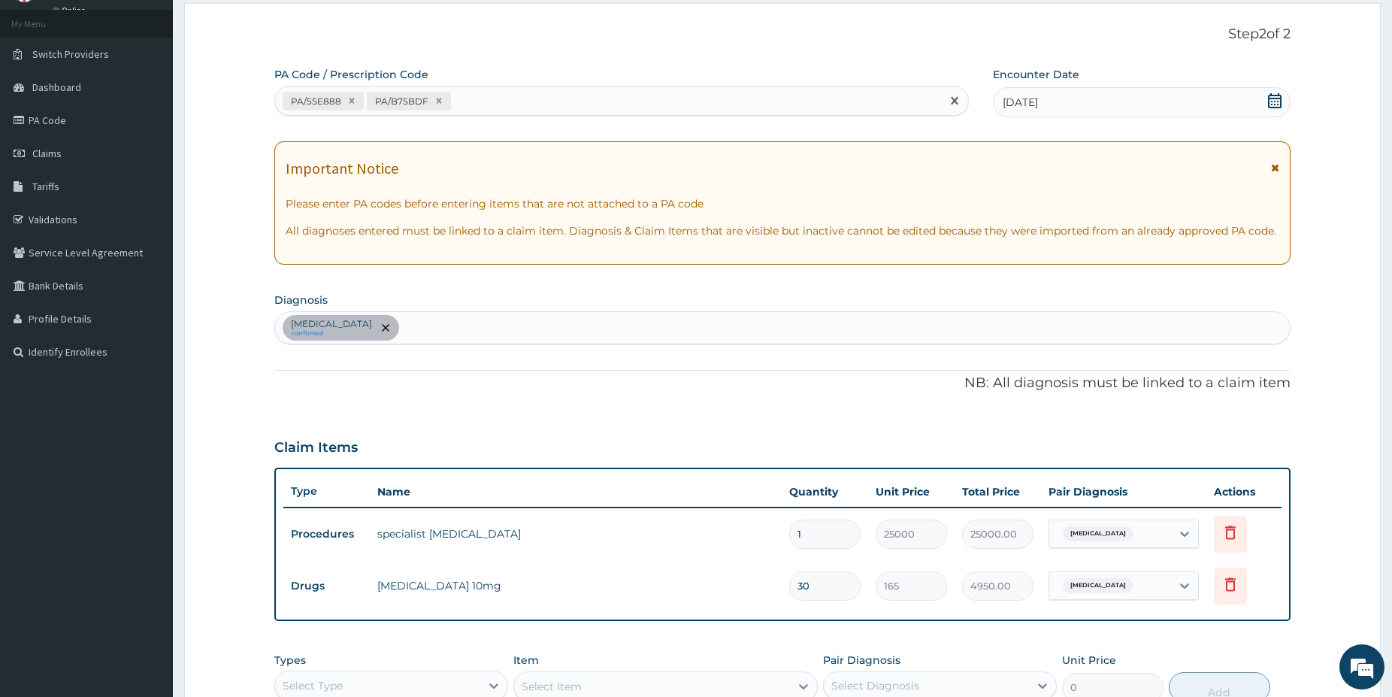
paste input "PA/B0097C"
type input "PA/B0097C"
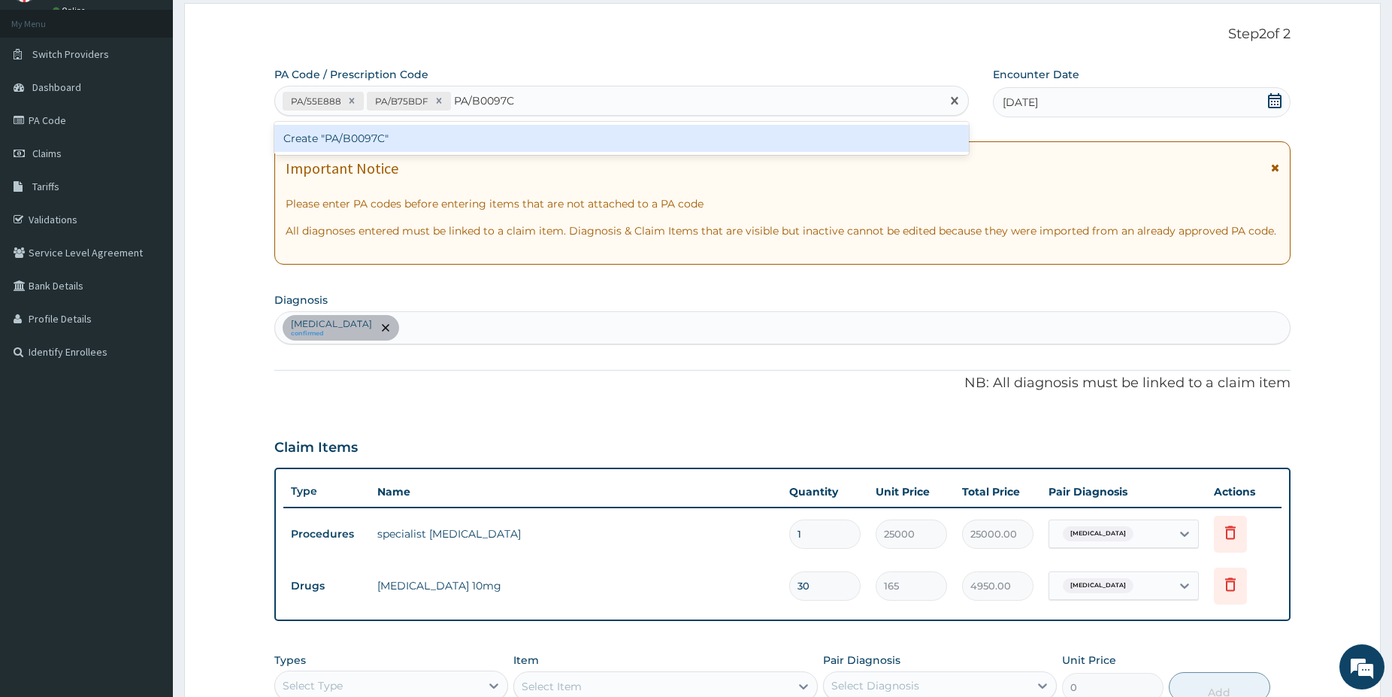
click at [525, 127] on div "Create "PA/B0097C"" at bounding box center [621, 138] width 695 height 27
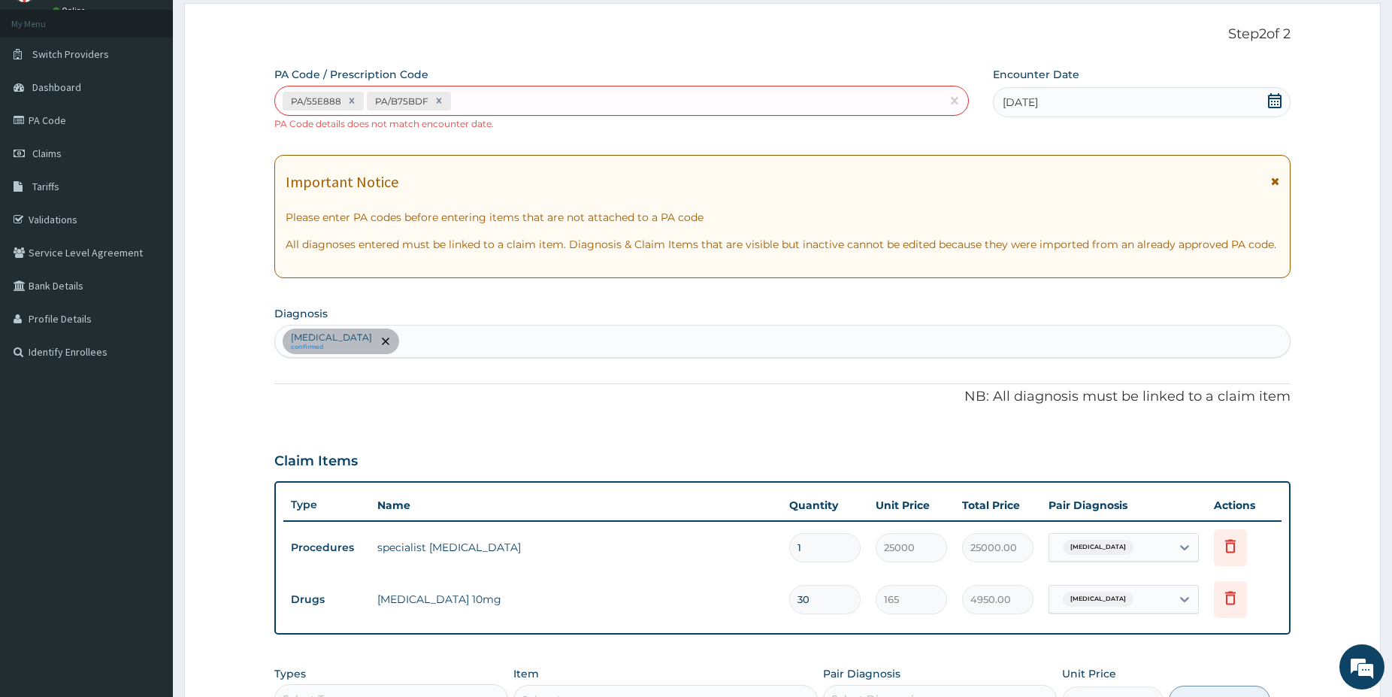
click at [372, 389] on p "NB: All diagnosis must be linked to a claim item" at bounding box center [782, 397] width 1016 height 20
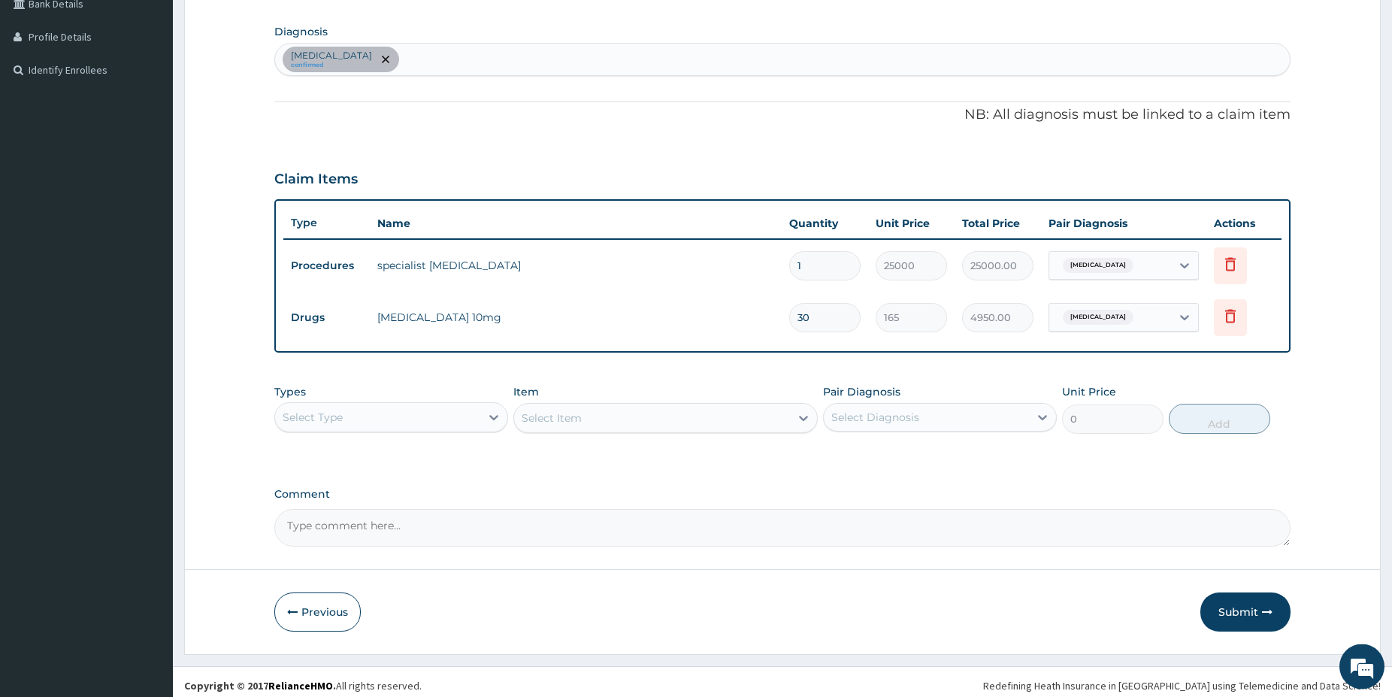
scroll to position [366, 0]
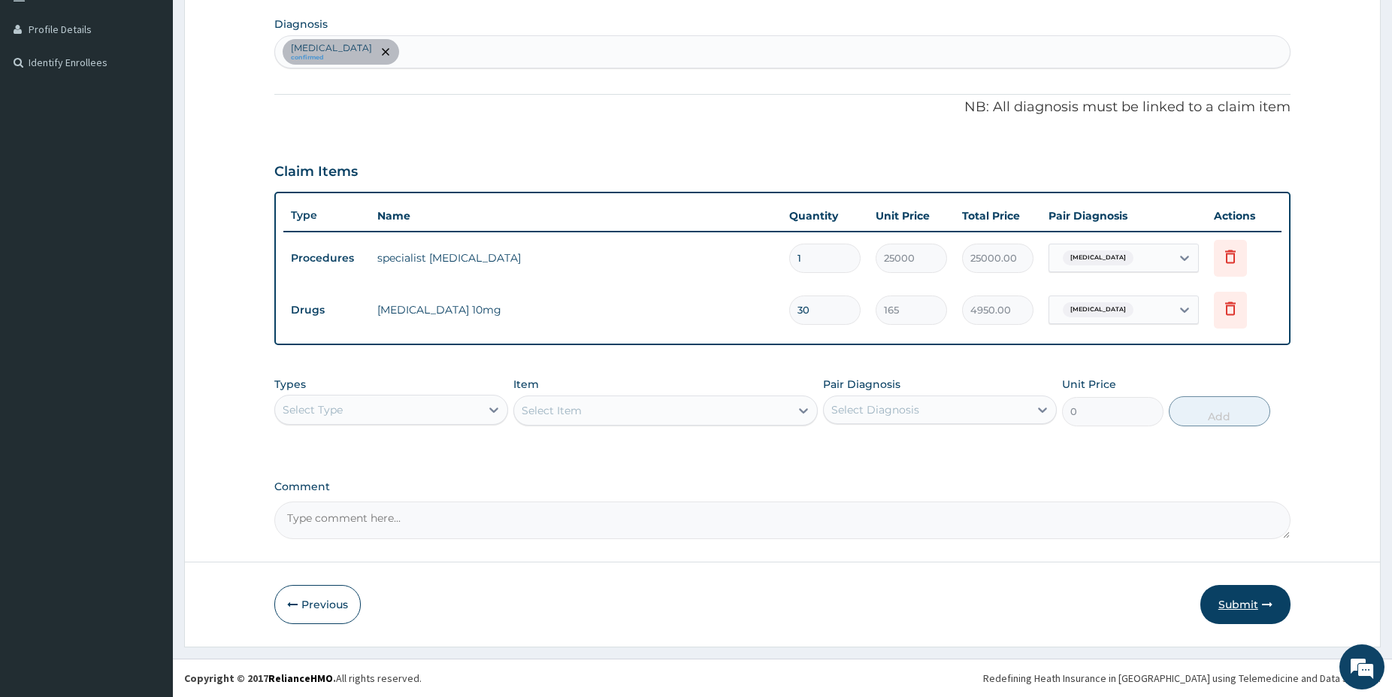
click at [1242, 604] on button "Submit" at bounding box center [1246, 604] width 90 height 39
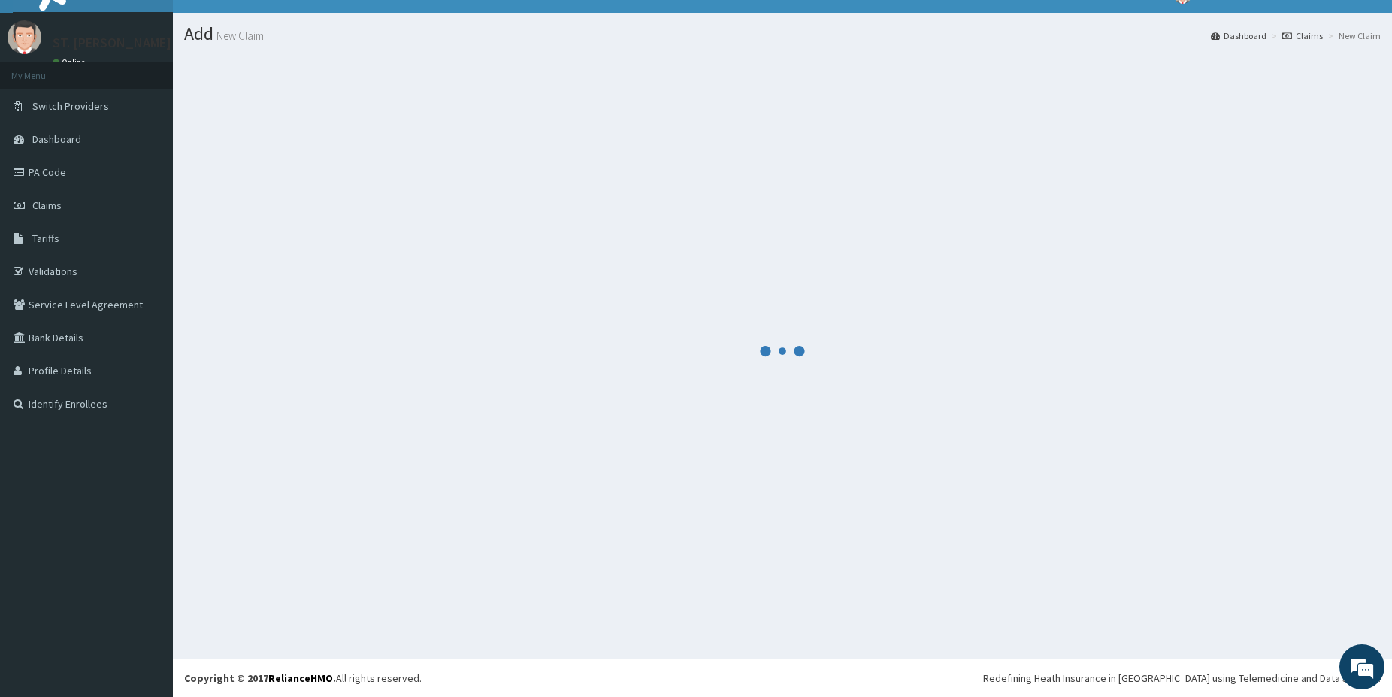
scroll to position [25, 0]
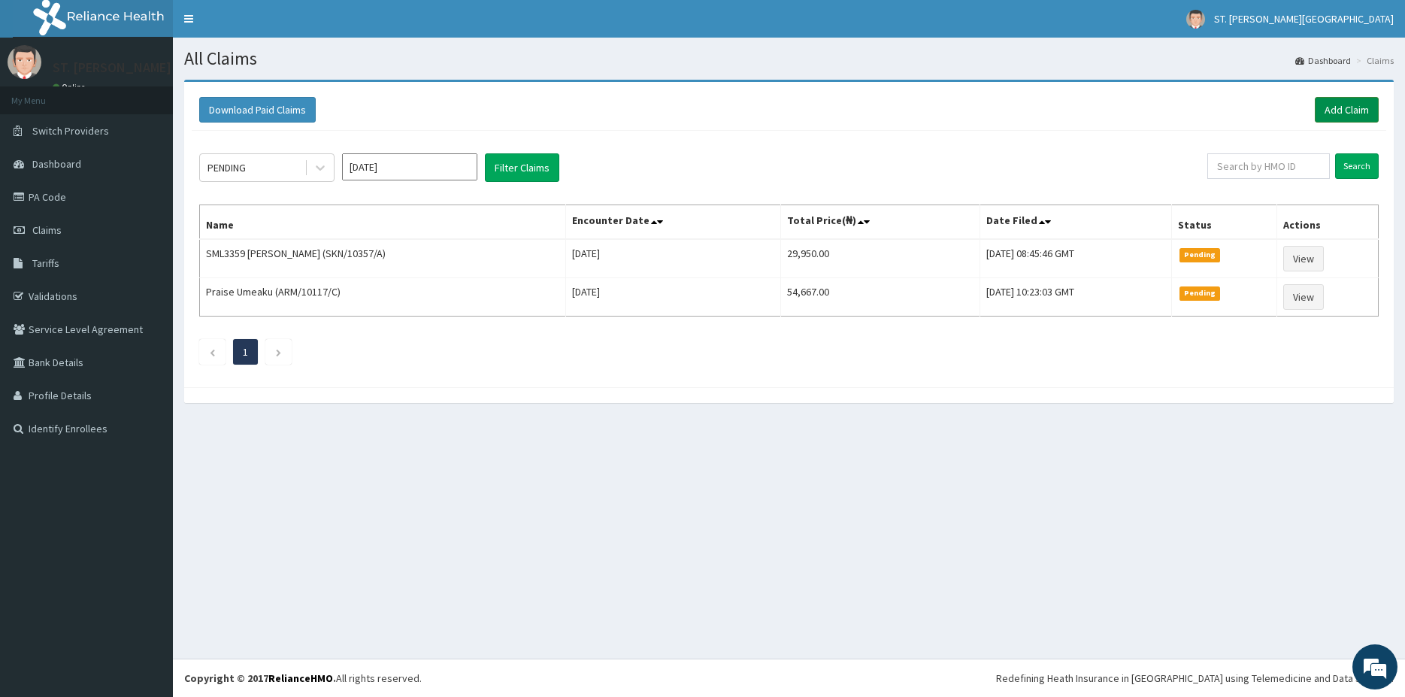
click at [1358, 101] on link "Add Claim" at bounding box center [1347, 110] width 64 height 26
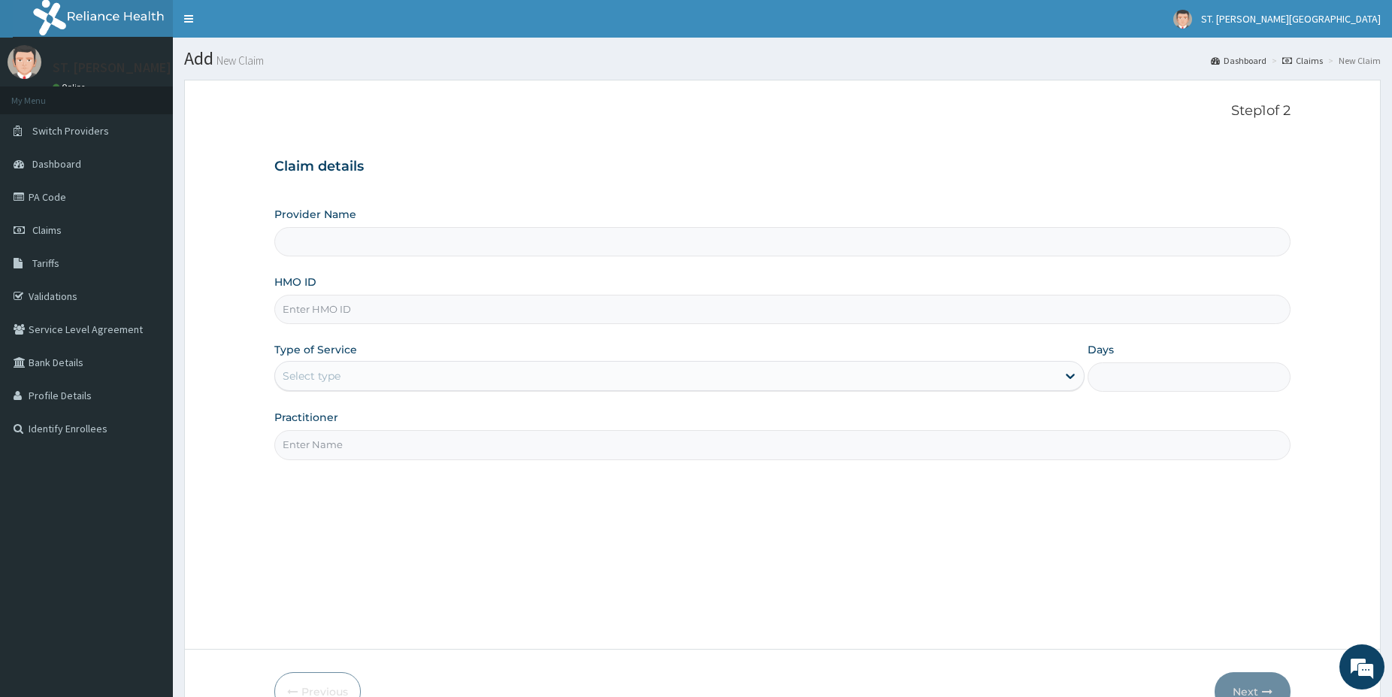
type input "[GEOGRAPHIC_DATA]- [GEOGRAPHIC_DATA]"
click at [346, 309] on input "HMO ID" at bounding box center [782, 309] width 1016 height 29
paste input "SKN/10357/A"
type input "SKN/10357/A"
click at [302, 379] on div "Select type" at bounding box center [312, 375] width 58 height 15
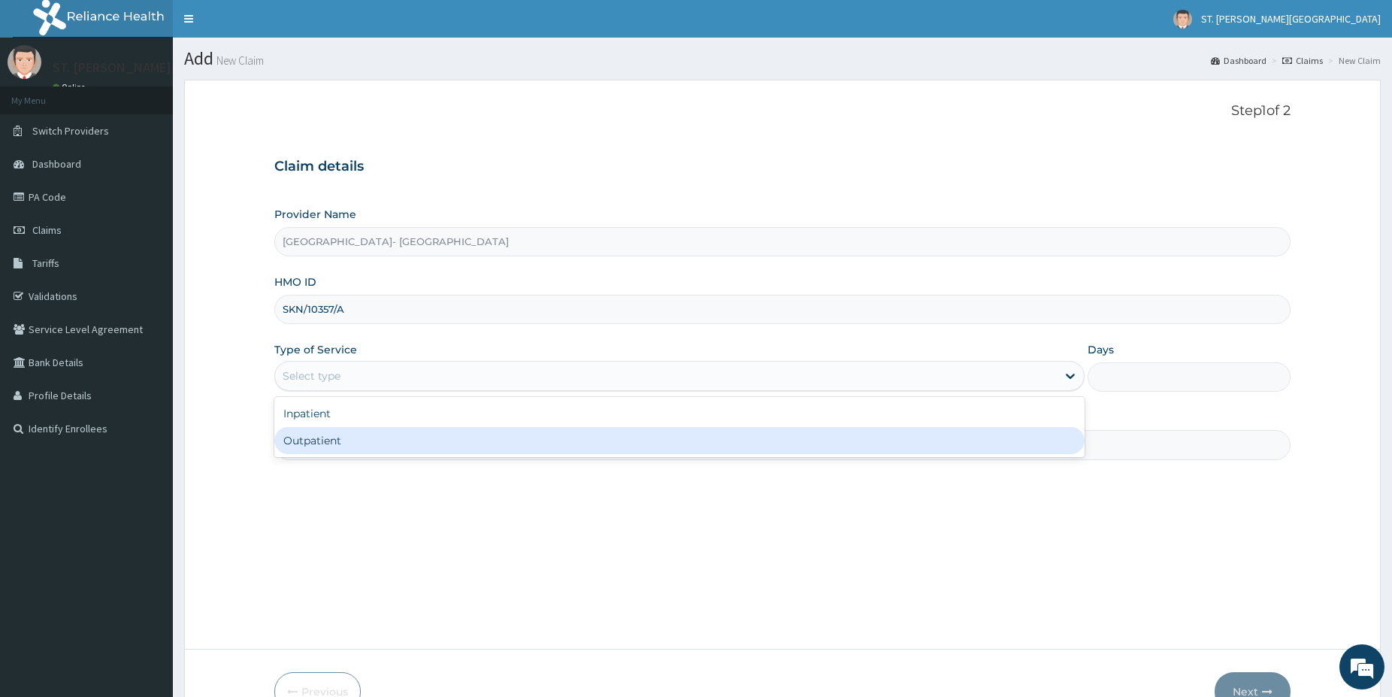
drag, startPoint x: 310, startPoint y: 438, endPoint x: 301, endPoint y: 461, distance: 25.0
click at [310, 444] on div "Outpatient" at bounding box center [679, 440] width 810 height 27
type input "1"
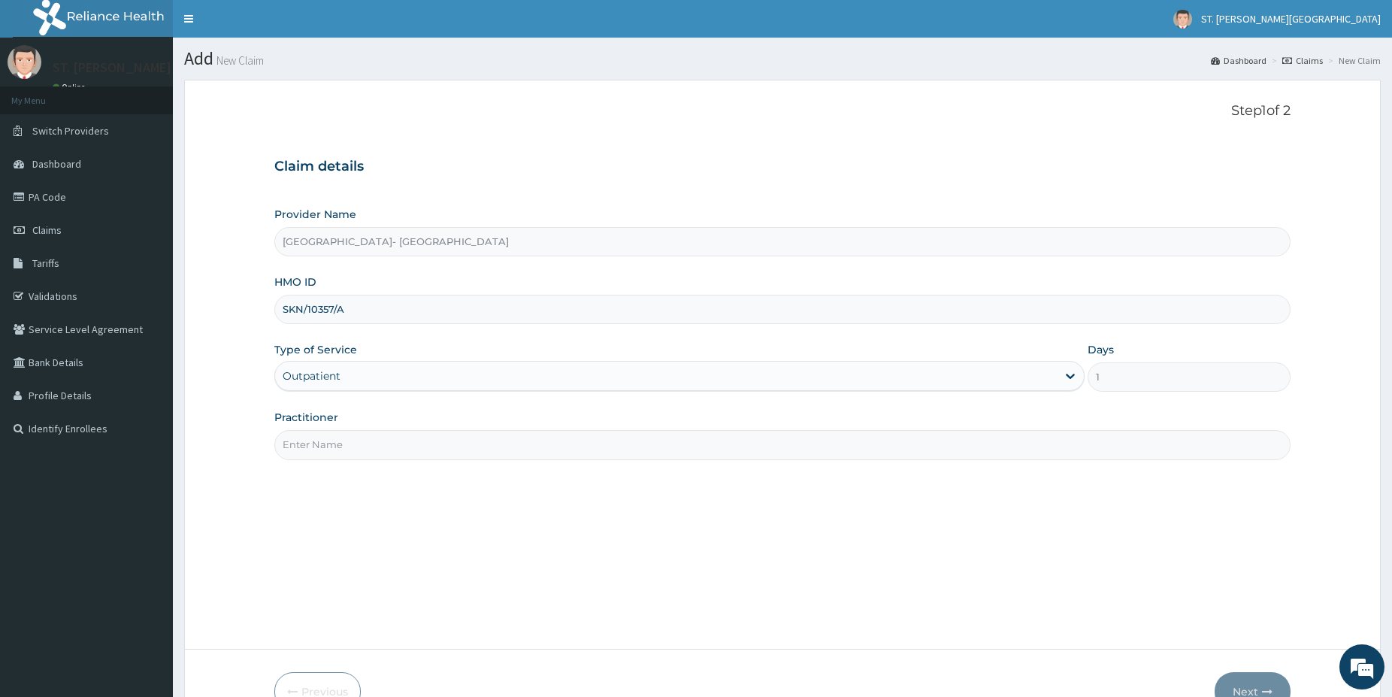
click at [301, 461] on div "Step 1 of 2 Claim details Provider Name St [PERSON_NAME]'s Specialist Hospital-…" at bounding box center [782, 364] width 1016 height 522
click at [301, 452] on input "Practitioner" at bounding box center [782, 444] width 1016 height 29
type input "[DOMAIN_NAME]"
click at [1258, 683] on button "Next" at bounding box center [1253, 691] width 76 height 39
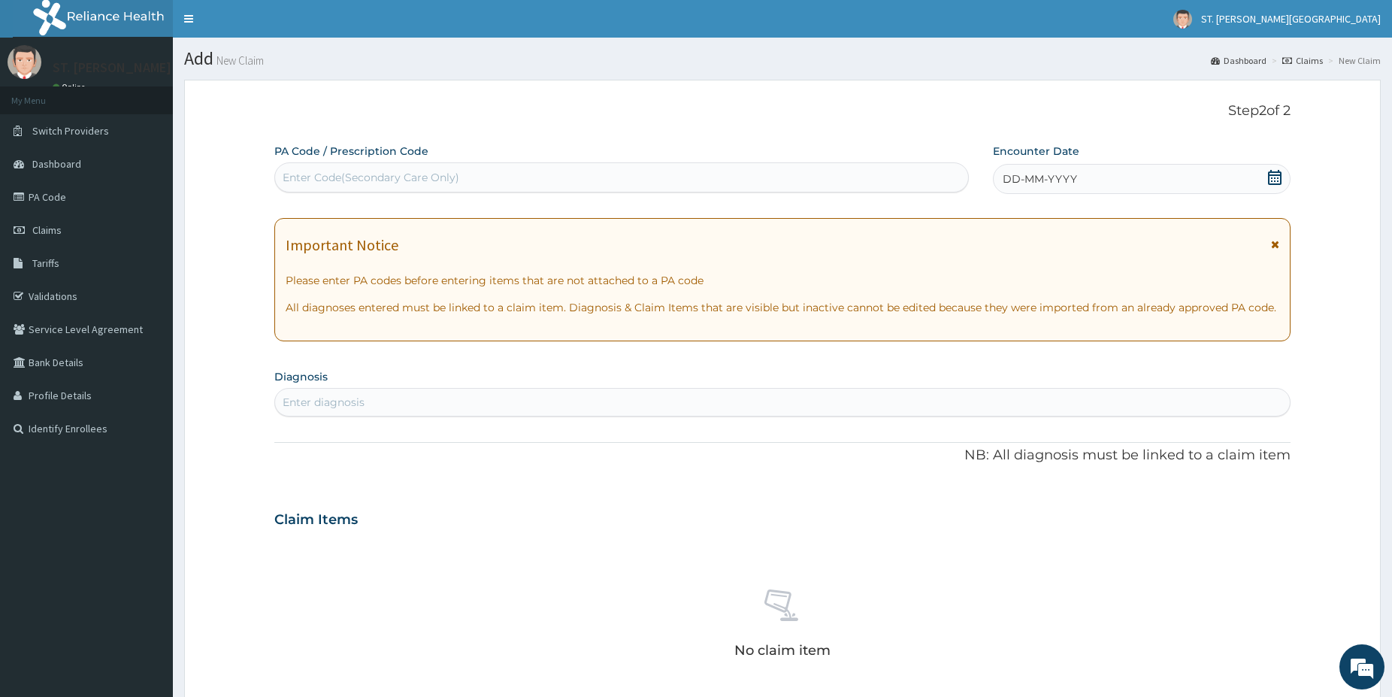
click at [410, 175] on div "Enter Code(Secondary Care Only)" at bounding box center [371, 177] width 177 height 15
paste input "PA/B0097C"
type input "PA/B0097C"
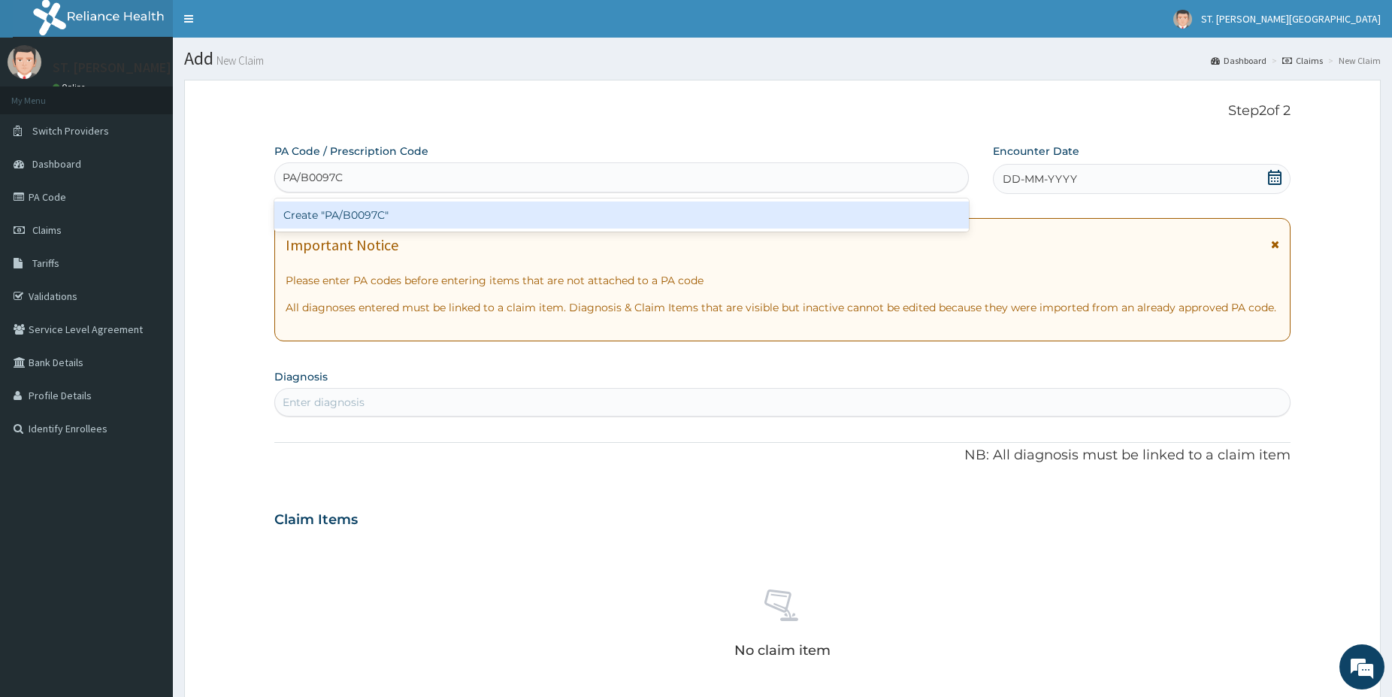
click at [357, 214] on div "Create "PA/B0097C"" at bounding box center [621, 214] width 695 height 27
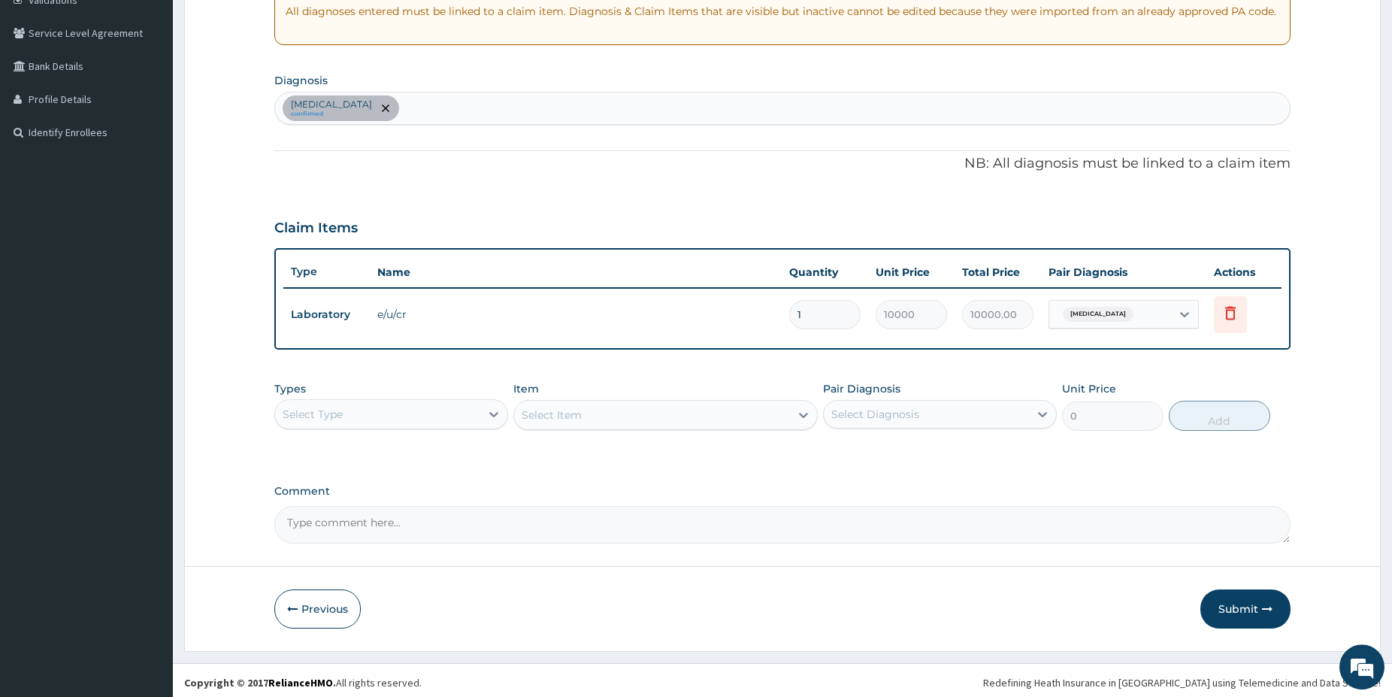
scroll to position [301, 0]
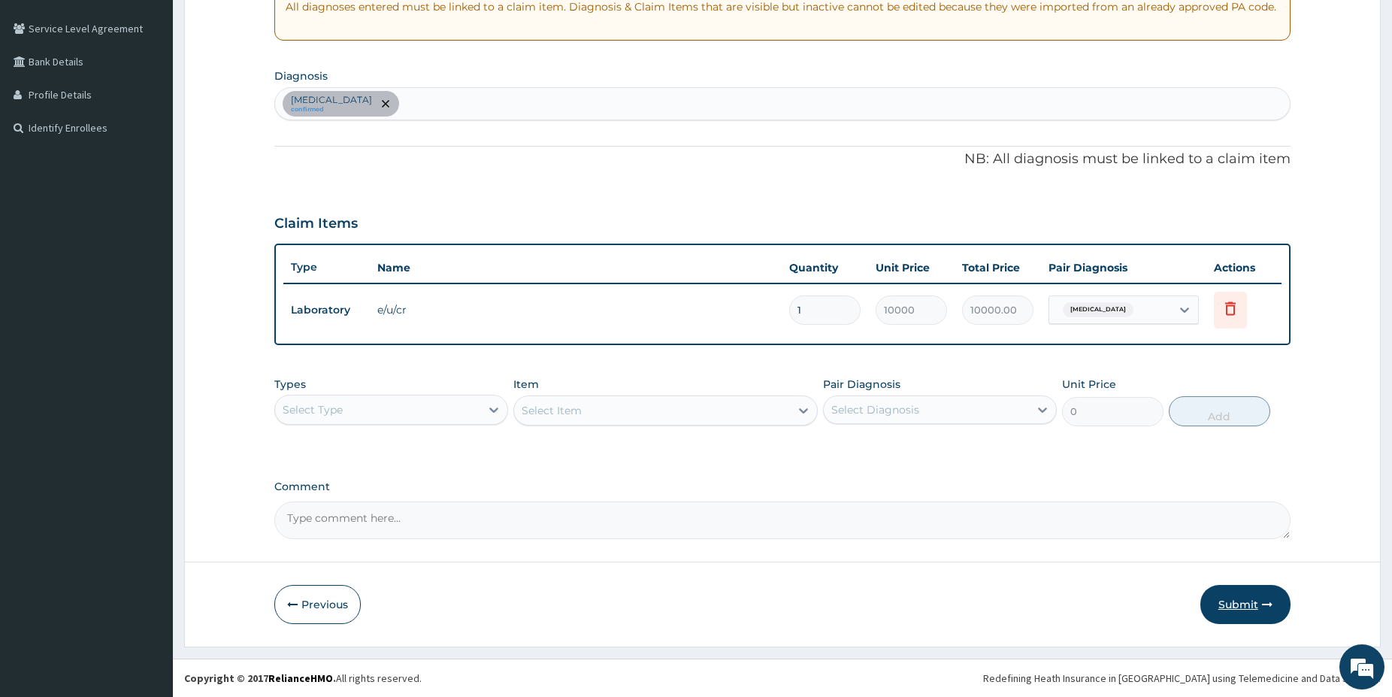
click at [1246, 605] on button "Submit" at bounding box center [1246, 604] width 90 height 39
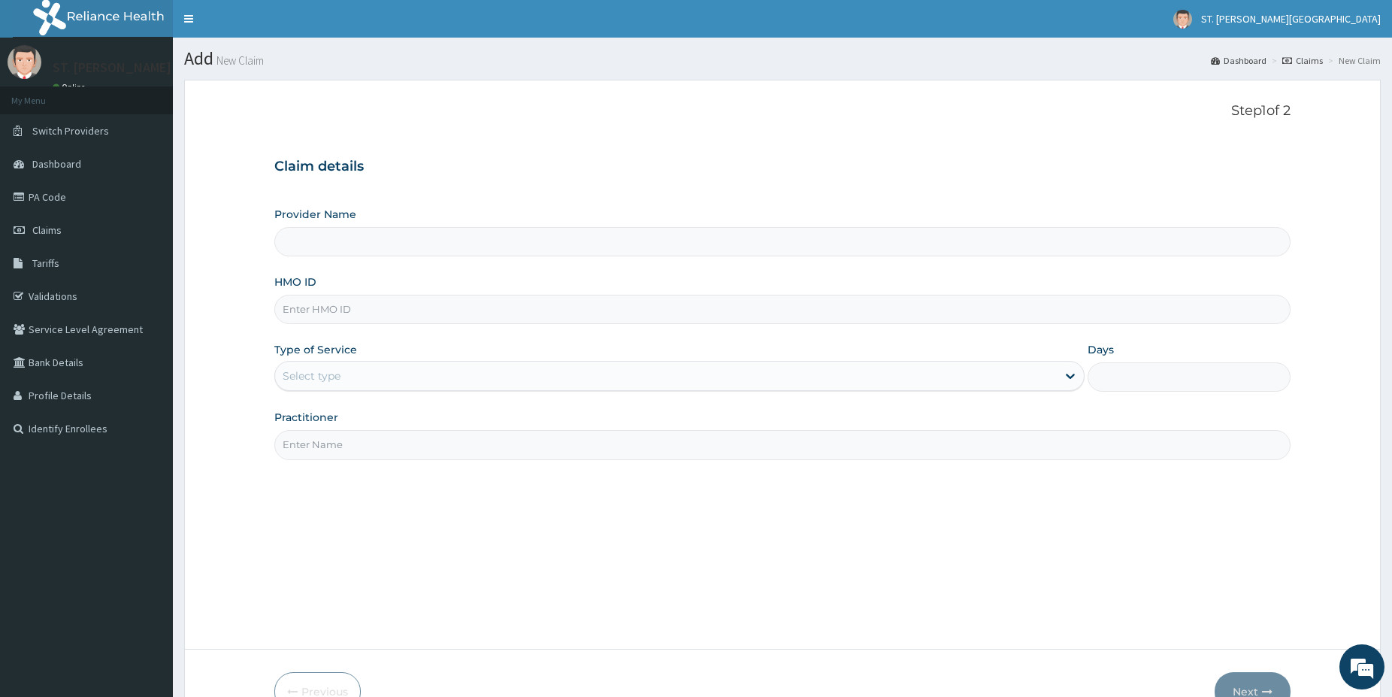
type input "[GEOGRAPHIC_DATA]- [GEOGRAPHIC_DATA]"
click at [325, 311] on input "HMO ID" at bounding box center [782, 309] width 1016 height 29
paste input "FMI/10031/E"
type input "FMI/10031/E"
click at [307, 368] on div "Select type" at bounding box center [666, 376] width 782 height 24
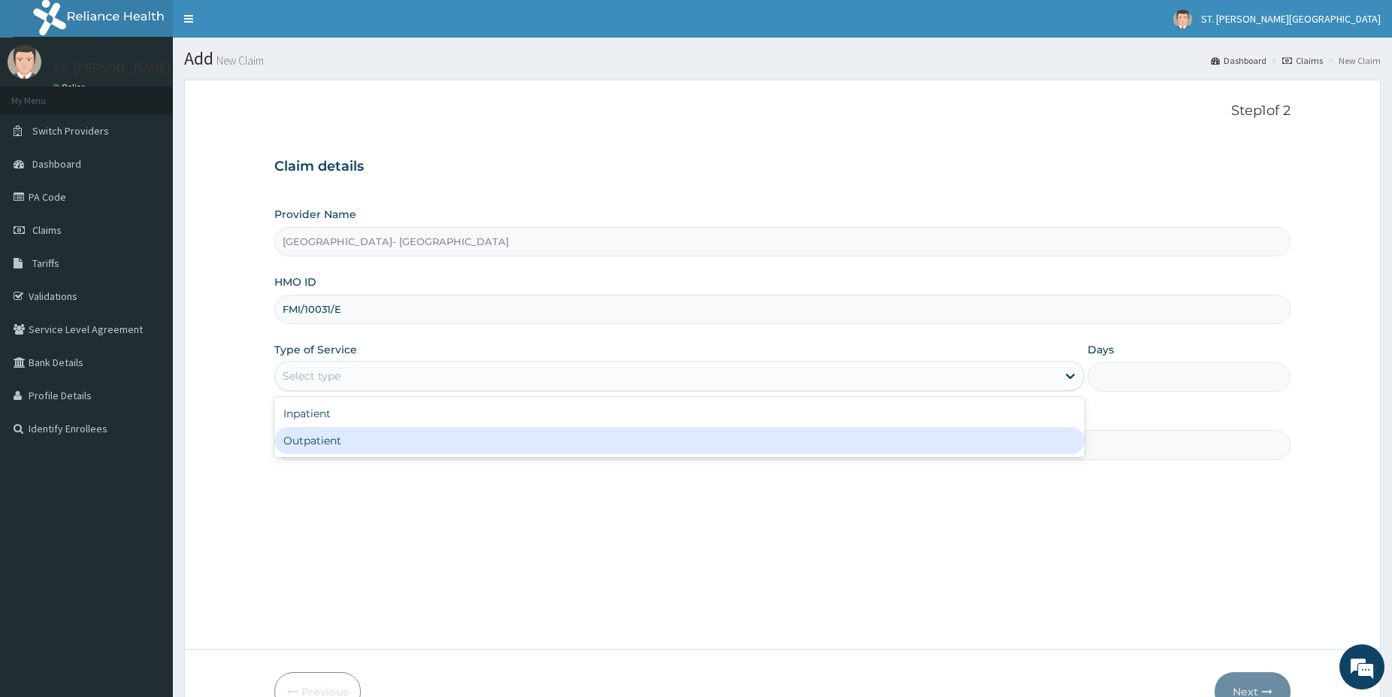
click at [307, 448] on div "Outpatient" at bounding box center [679, 440] width 810 height 27
type input "1"
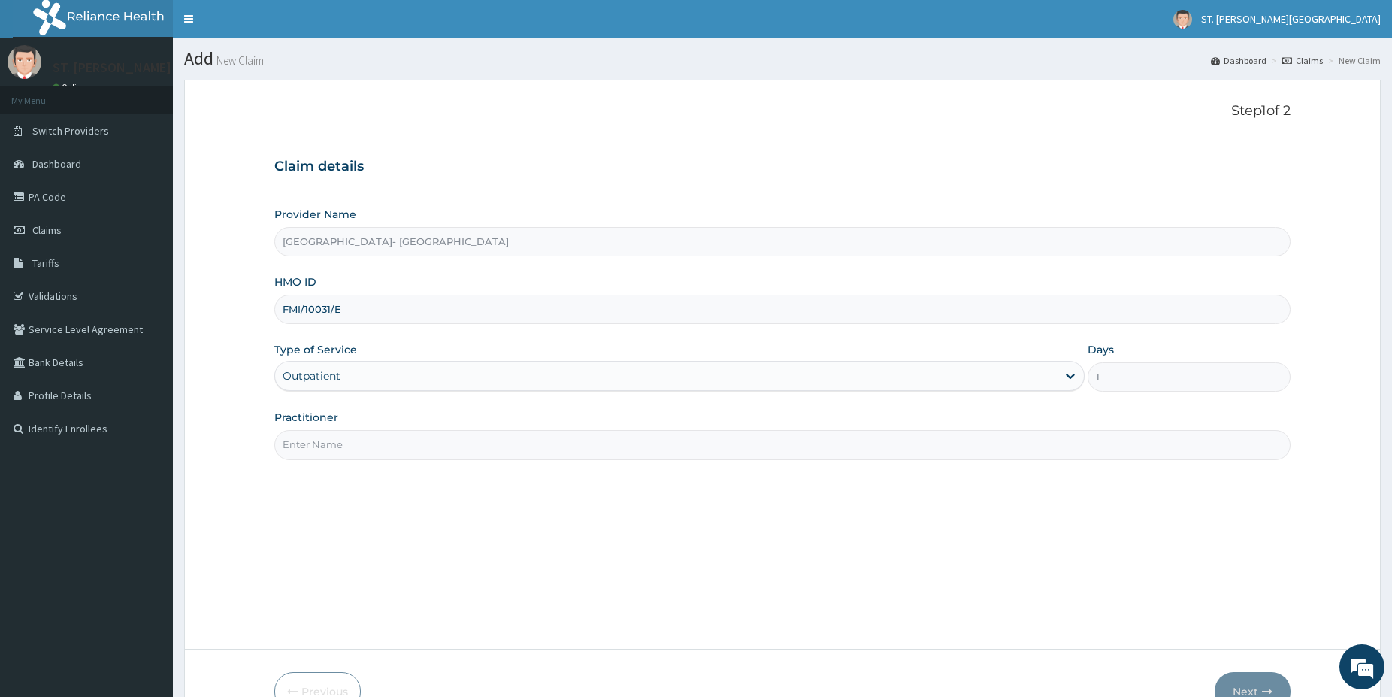
click at [338, 444] on input "Practitioner" at bounding box center [782, 444] width 1016 height 29
type input "d"
type input "[PERSON_NAME]"
click at [1249, 686] on button "Next" at bounding box center [1253, 691] width 76 height 39
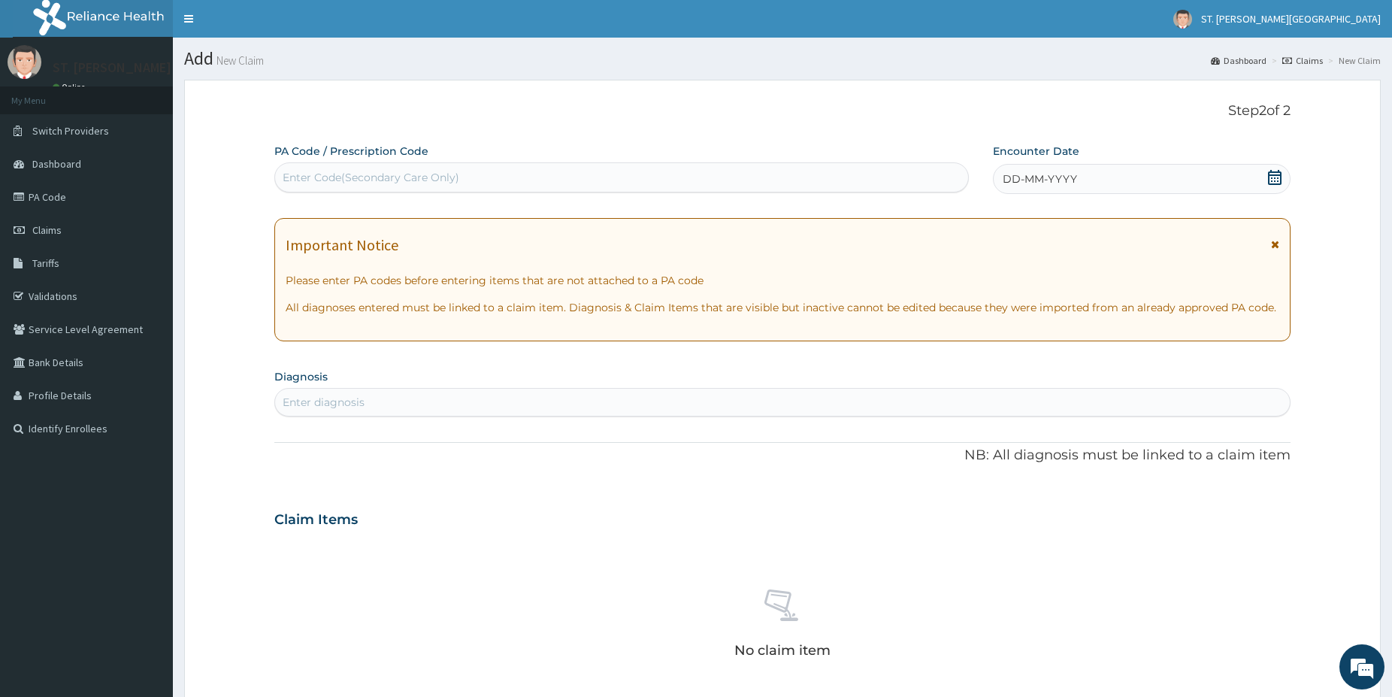
click at [365, 183] on div "Enter Code(Secondary Care Only)" at bounding box center [371, 177] width 177 height 15
paste input "PA/[DATE]"
type input "PA/[DATE]"
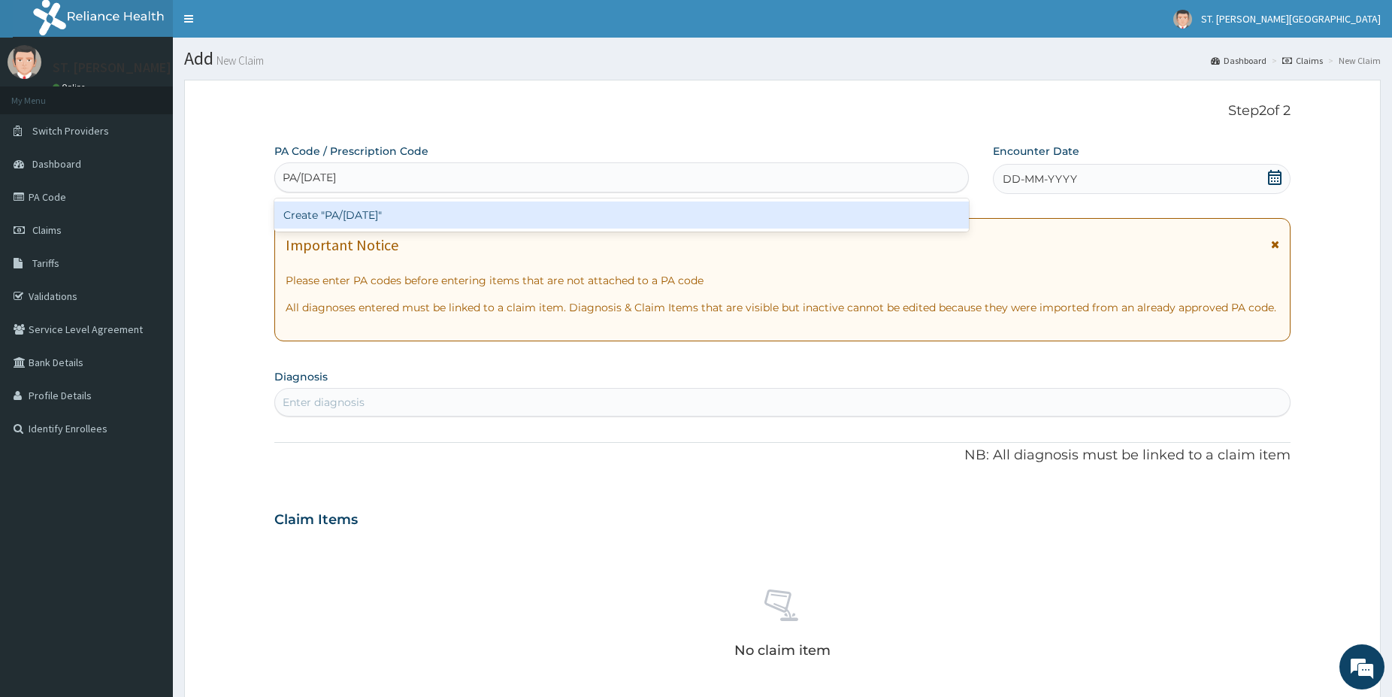
click at [294, 208] on div "Create "PA/[DATE]"" at bounding box center [621, 214] width 695 height 27
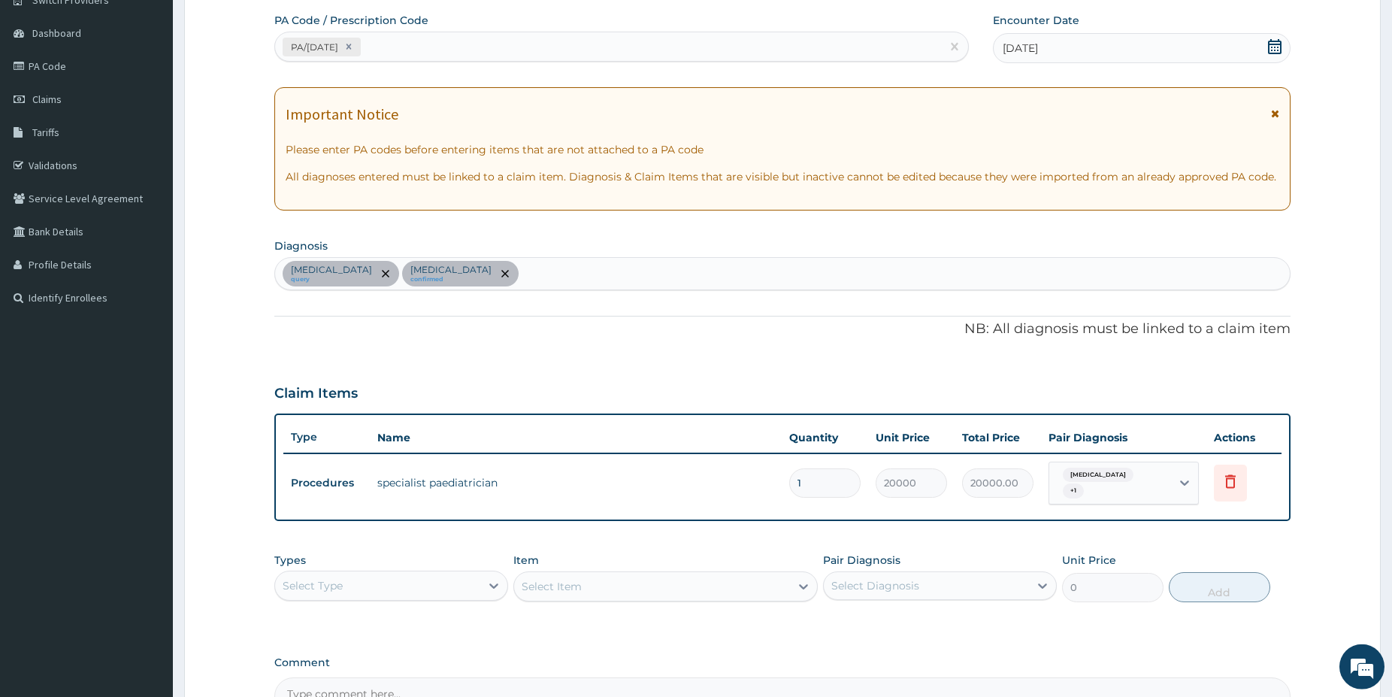
scroll to position [153, 0]
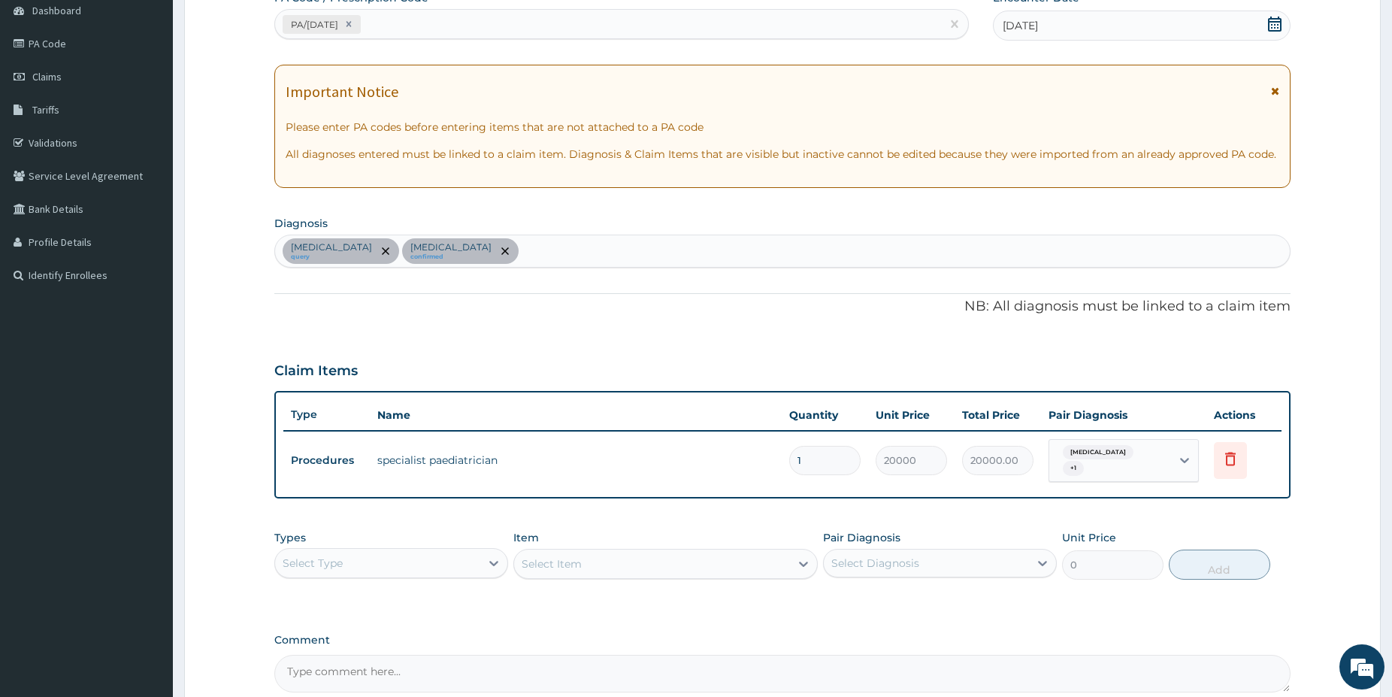
click at [406, 551] on div "Select Type" at bounding box center [377, 563] width 205 height 24
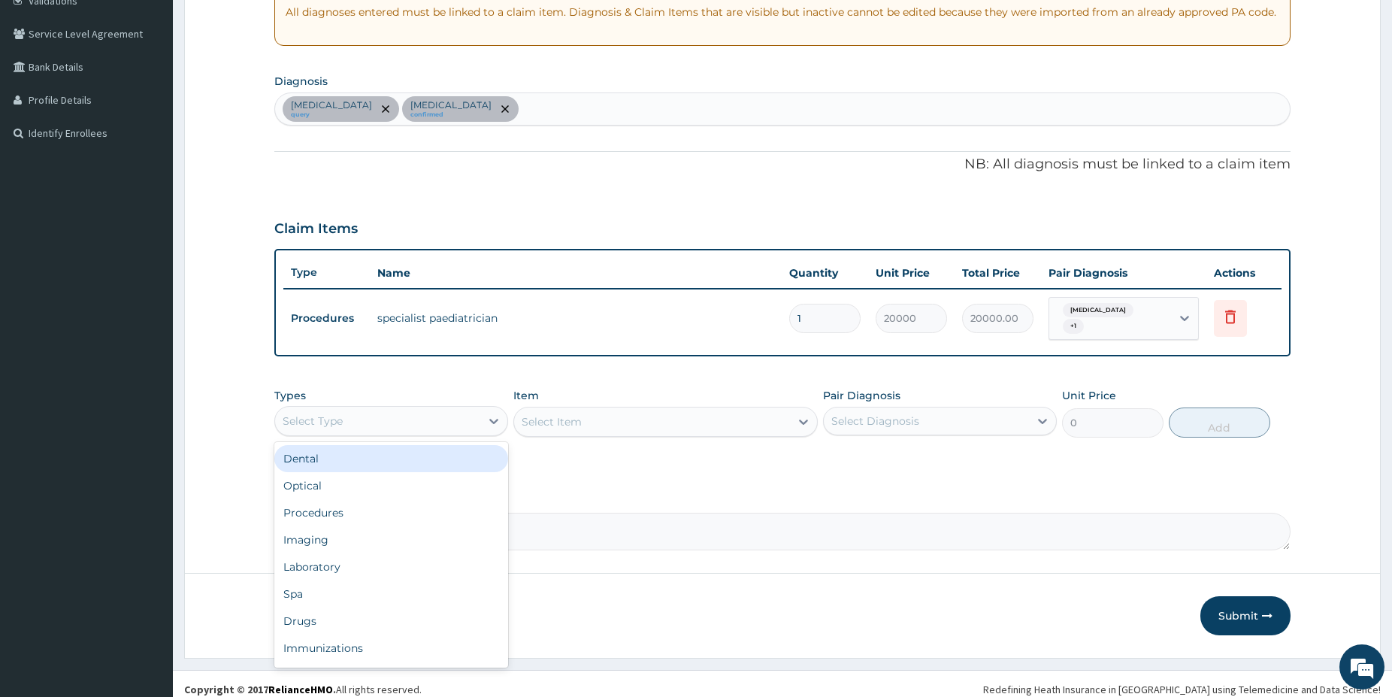
drag, startPoint x: 1399, startPoint y: 690, endPoint x: 1379, endPoint y: 695, distance: 21.0
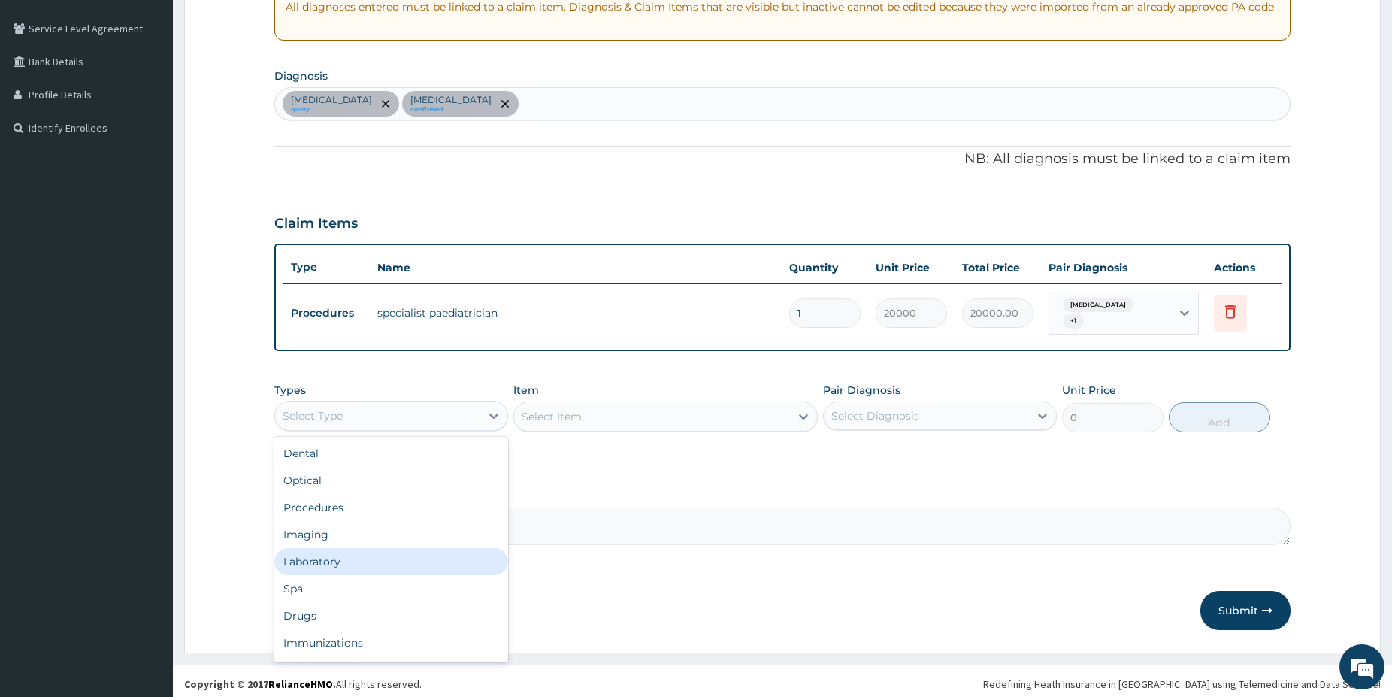
click at [409, 566] on div "Laboratory" at bounding box center [391, 561] width 234 height 27
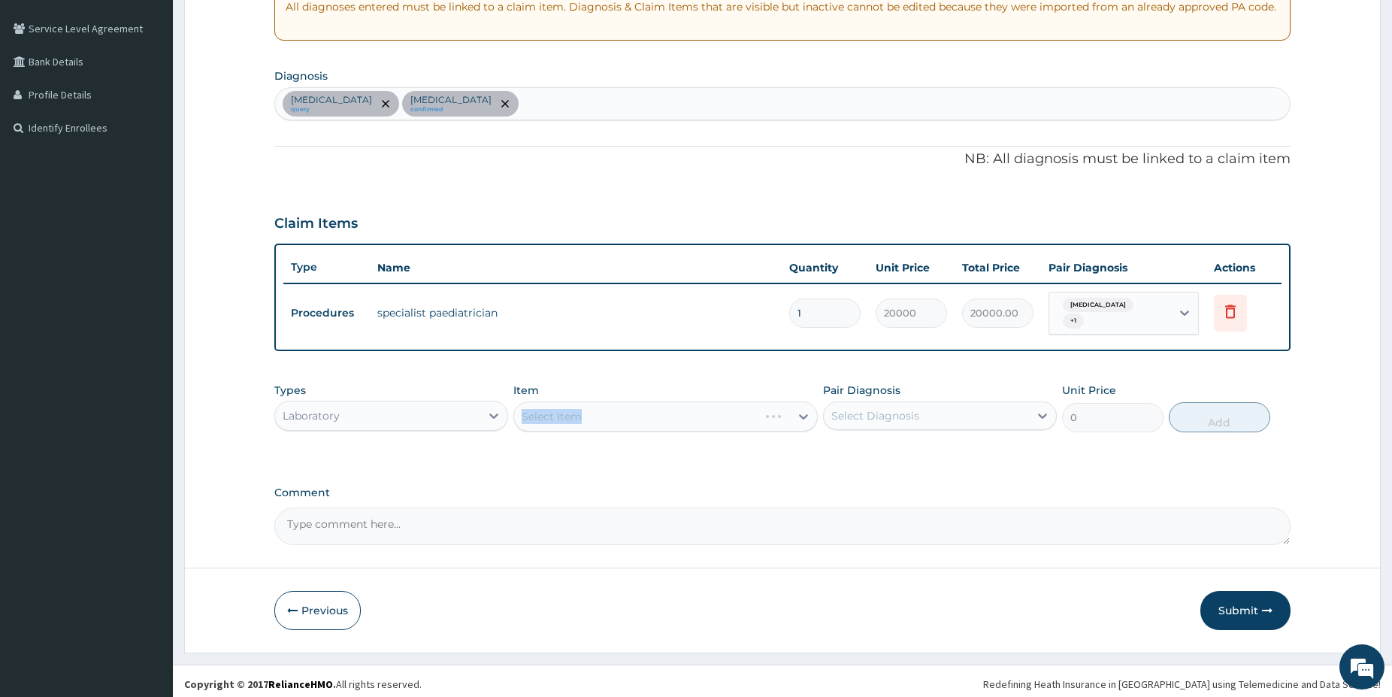
click at [634, 409] on div "Select Item" at bounding box center [665, 416] width 304 height 30
click at [664, 403] on div "Select Item" at bounding box center [665, 416] width 304 height 30
click at [661, 404] on div "Select Item" at bounding box center [665, 416] width 304 height 30
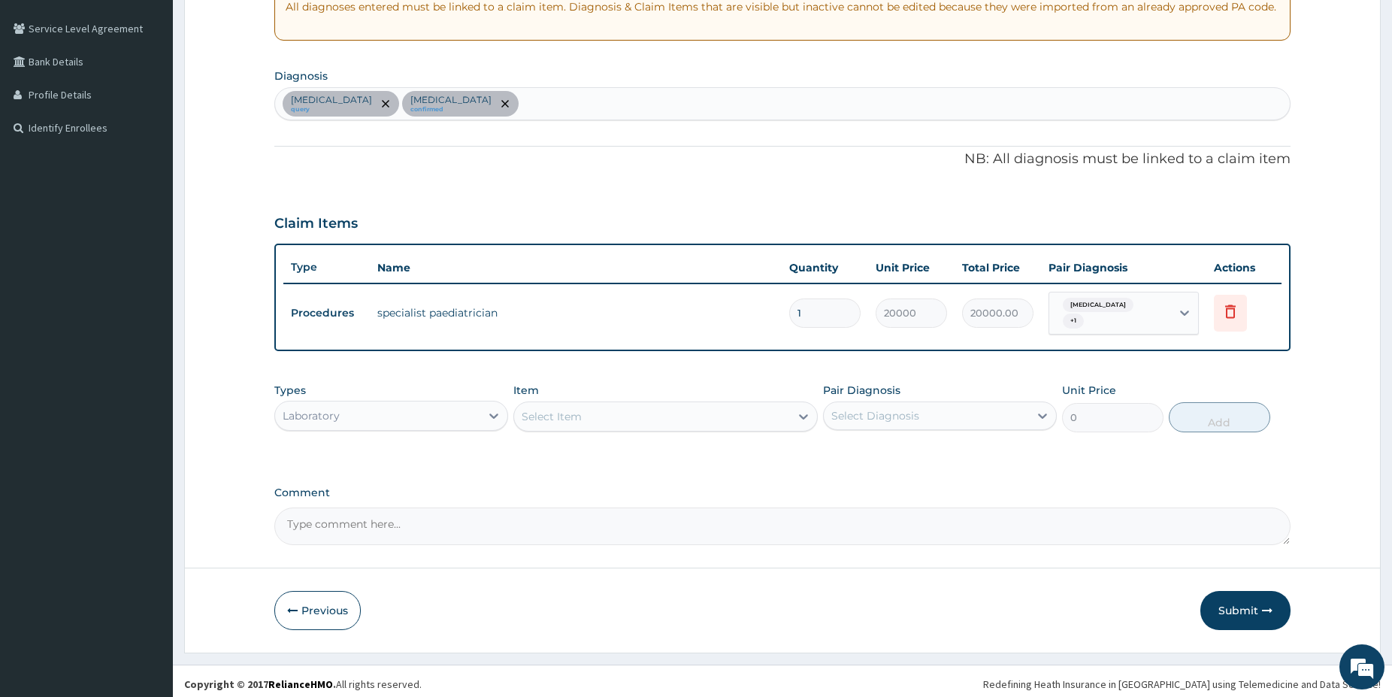
click at [677, 410] on div "Select Item" at bounding box center [652, 416] width 276 height 24
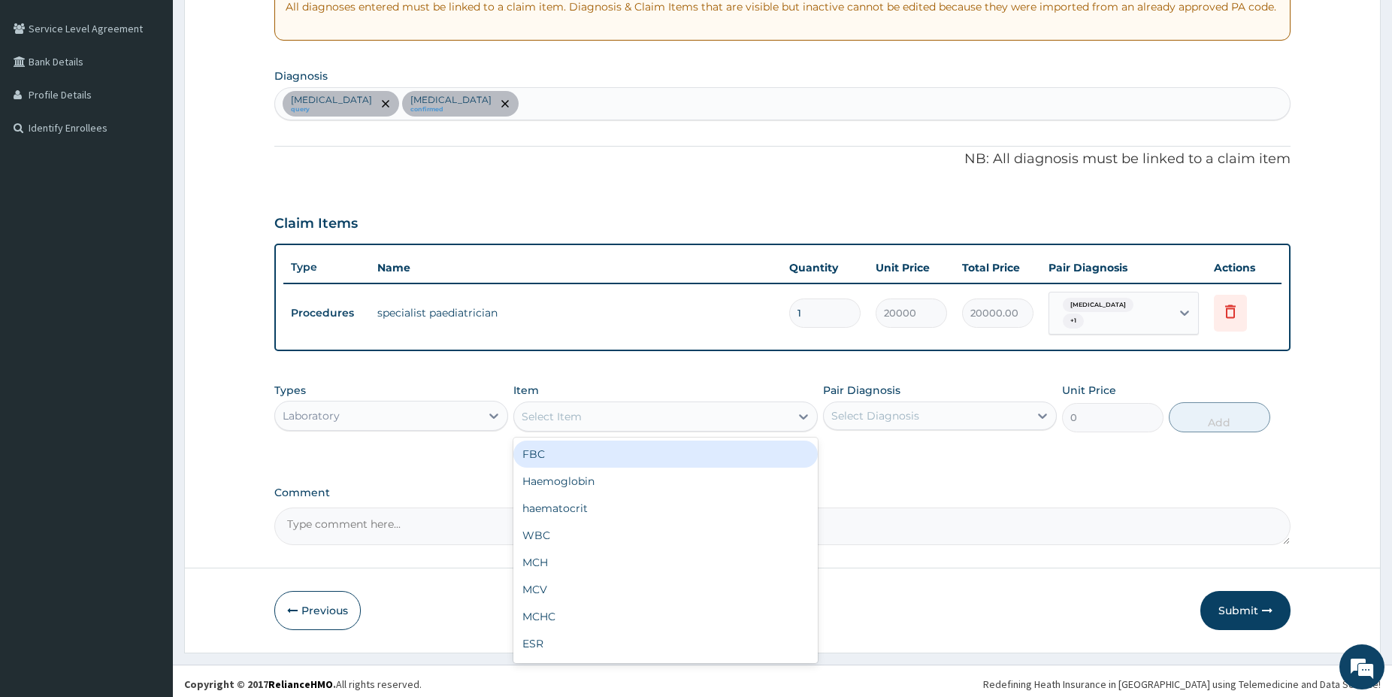
drag, startPoint x: 634, startPoint y: 446, endPoint x: 658, endPoint y: 445, distance: 24.1
click at [634, 445] on div "FBC" at bounding box center [665, 454] width 304 height 27
type input "5000"
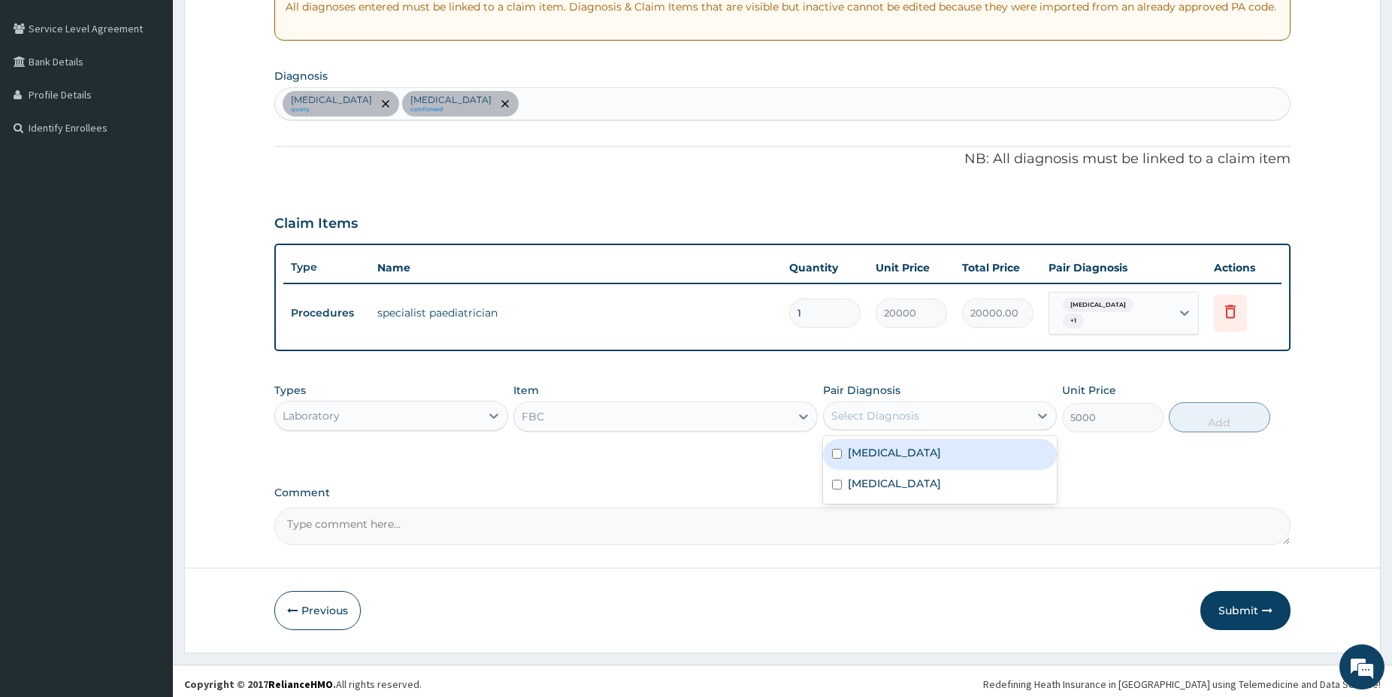
click at [859, 410] on div "Select Diagnosis" at bounding box center [875, 415] width 88 height 15
drag, startPoint x: 873, startPoint y: 453, endPoint x: 1121, endPoint y: 442, distance: 248.3
click at [874, 448] on label "Sepsis" at bounding box center [894, 452] width 93 height 15
checkbox input "true"
click at [1228, 406] on button "Add" at bounding box center [1219, 417] width 101 height 30
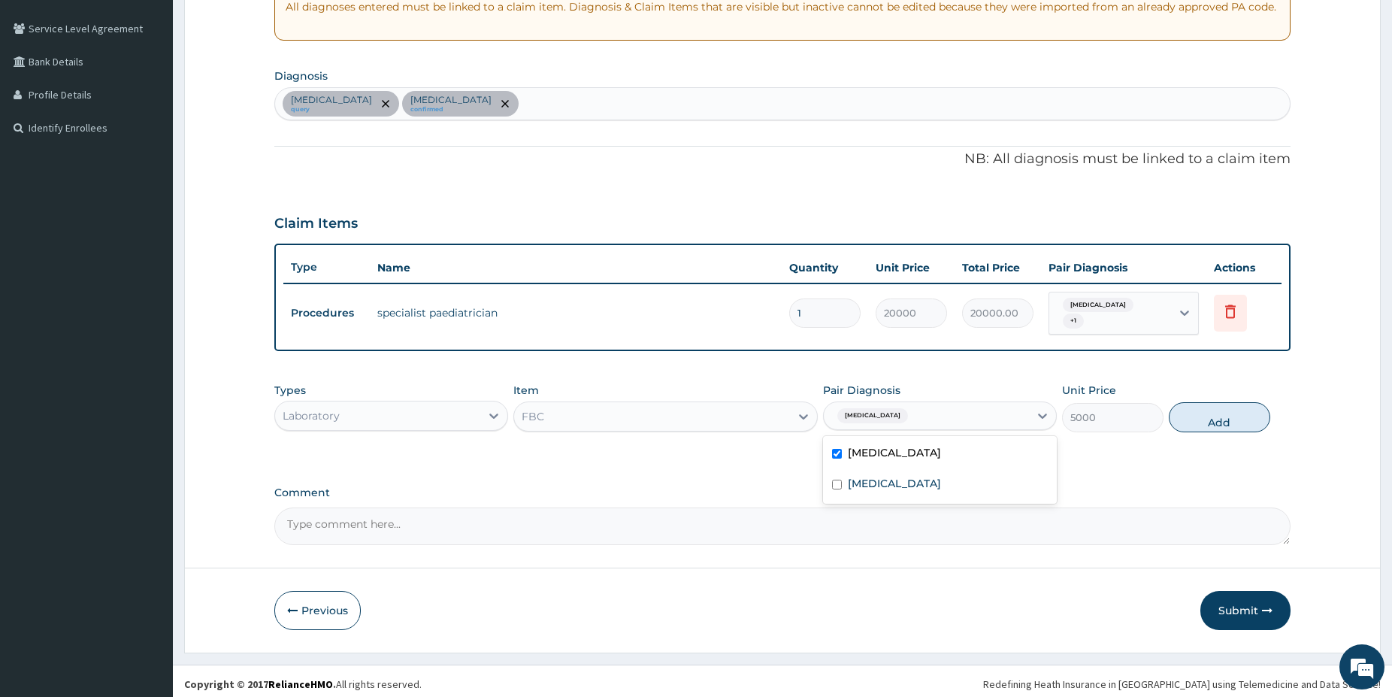
type input "0"
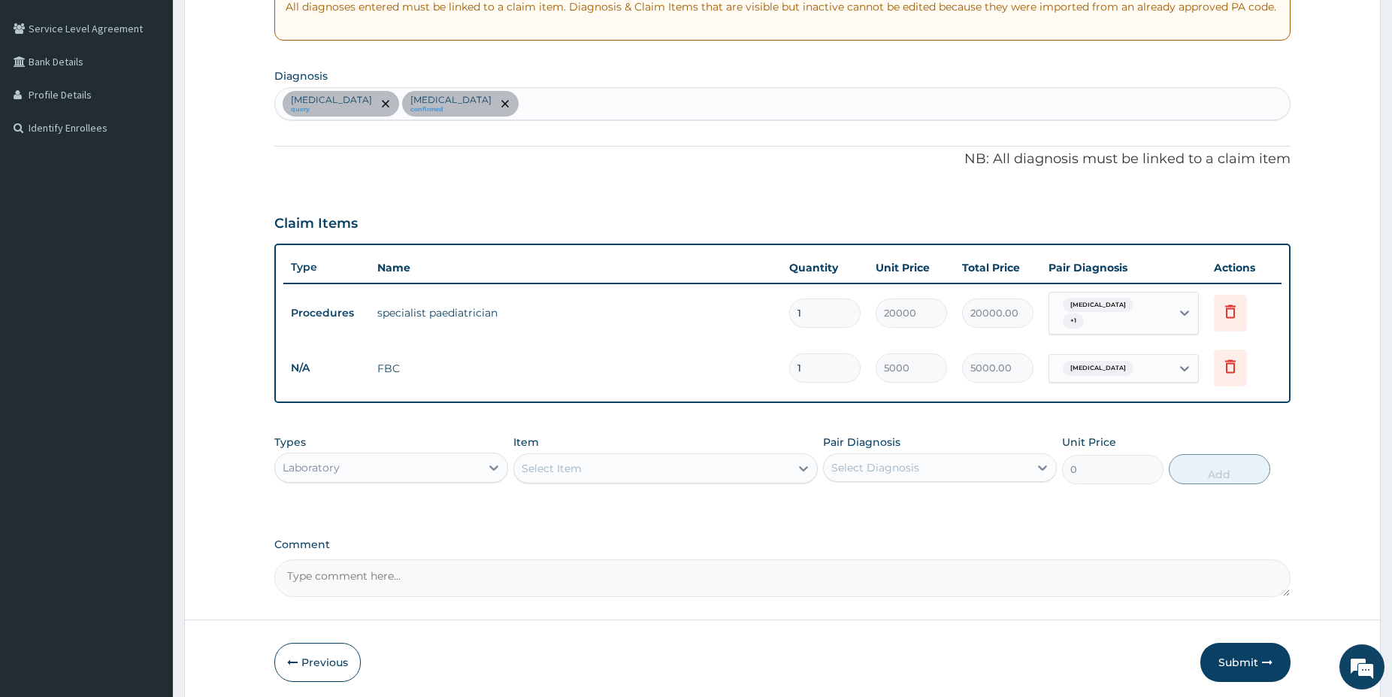
drag, startPoint x: 756, startPoint y: 459, endPoint x: 747, endPoint y: 458, distance: 9.1
click at [752, 459] on div "Select Item" at bounding box center [652, 468] width 276 height 24
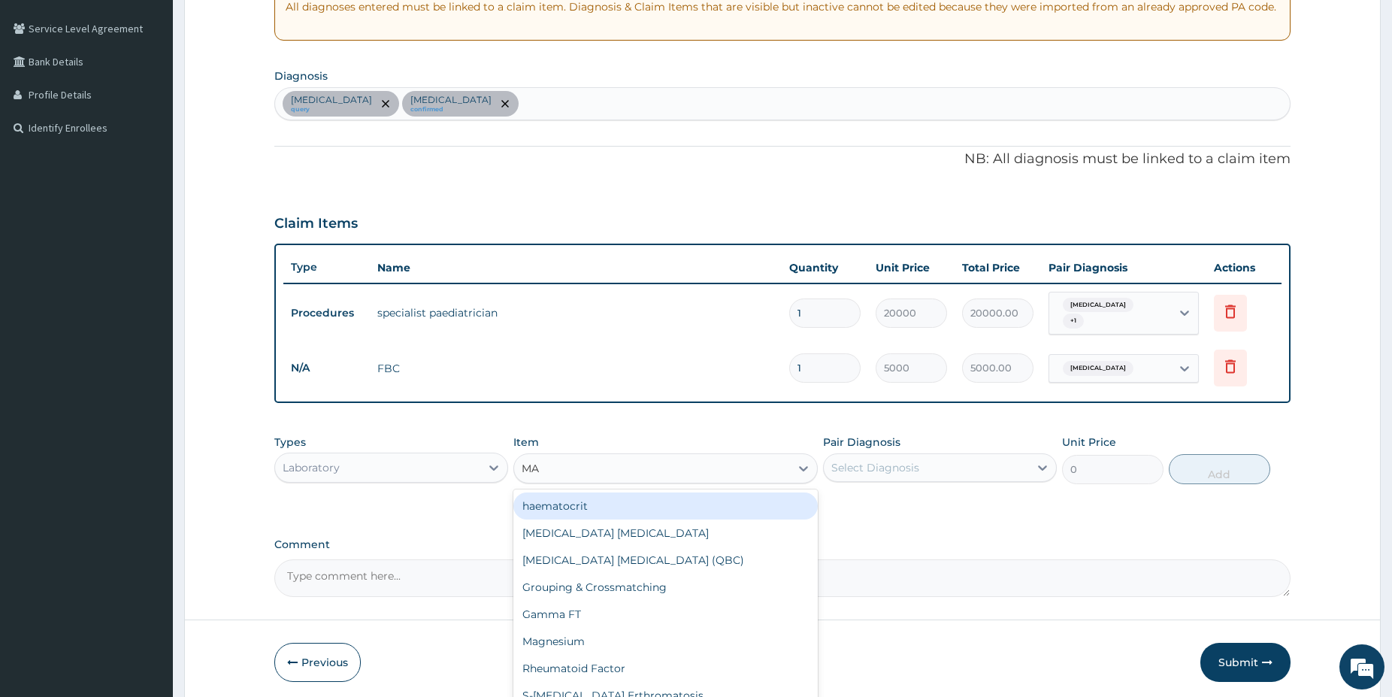
type input "MAL"
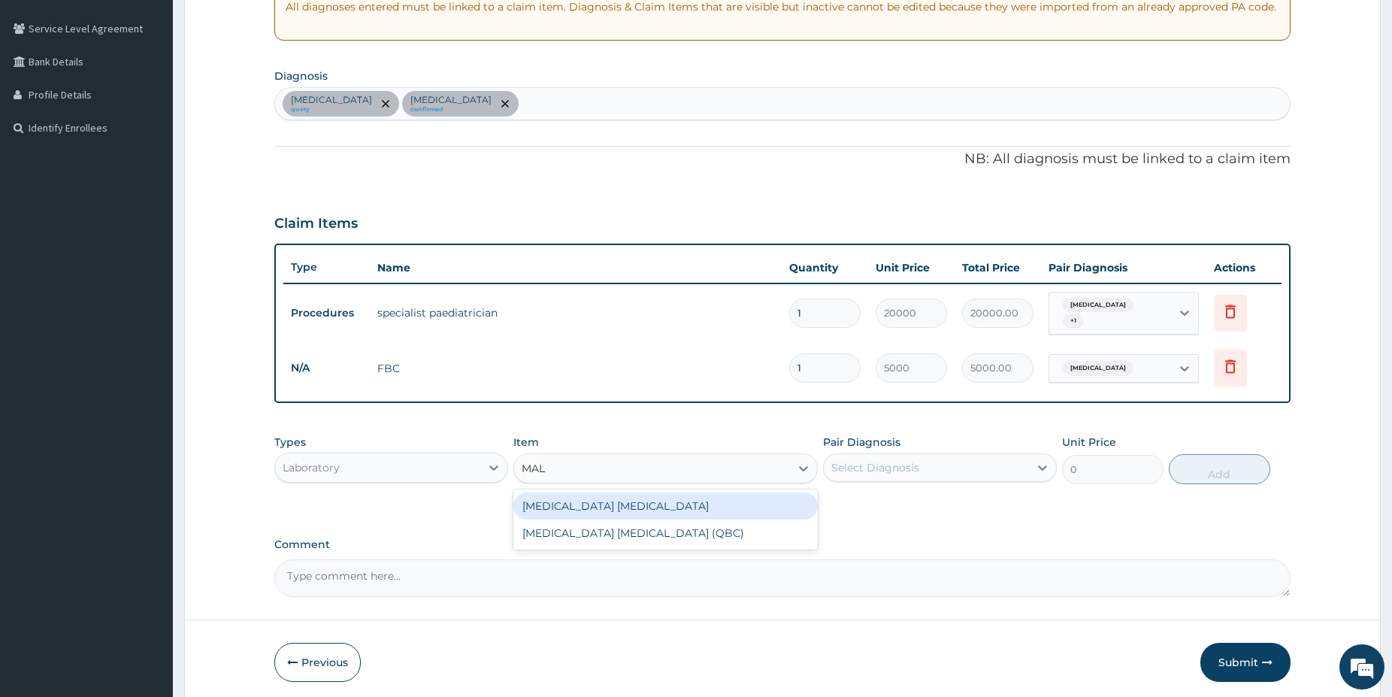
click at [734, 506] on div "Malaria Parasite" at bounding box center [665, 505] width 304 height 27
type input "1500"
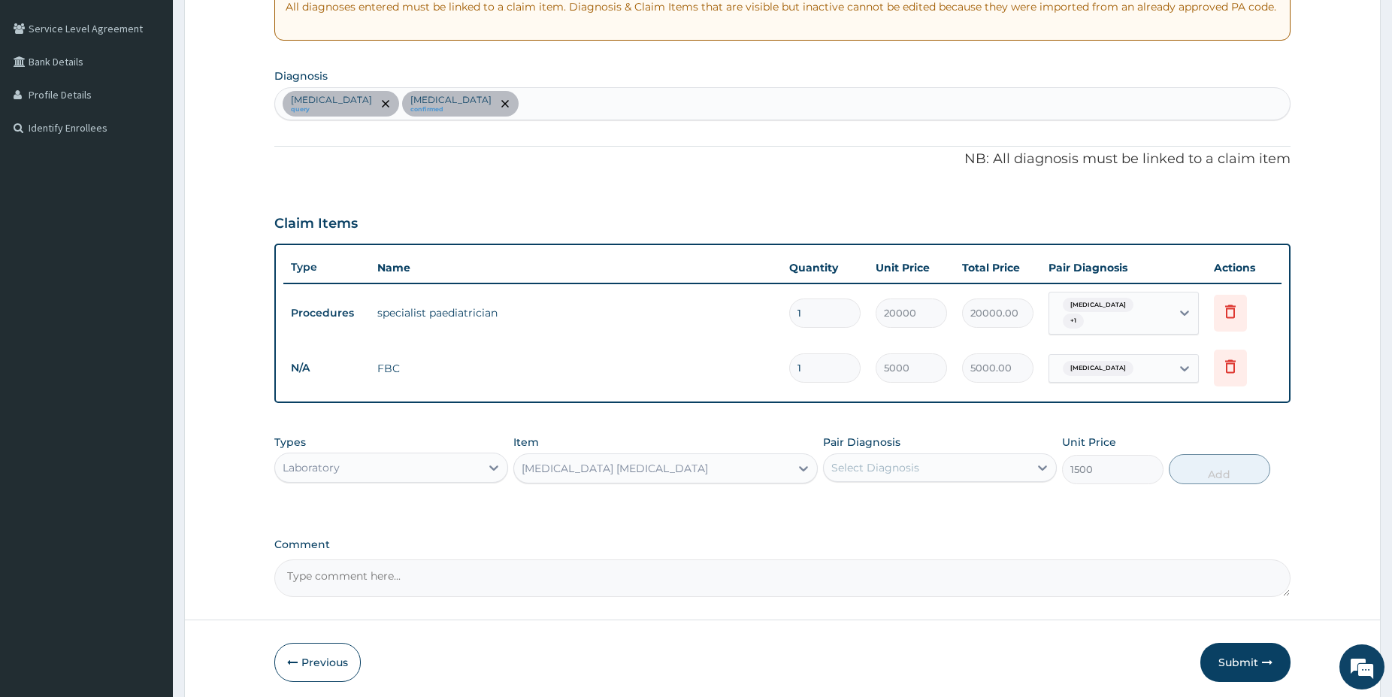
click at [947, 456] on div "Select Diagnosis" at bounding box center [926, 468] width 205 height 24
click at [915, 491] on div "Sepsis" at bounding box center [940, 506] width 234 height 31
click at [907, 495] on div "Sepsis" at bounding box center [940, 506] width 234 height 31
checkbox input "false"
drag, startPoint x: 873, startPoint y: 528, endPoint x: 1096, endPoint y: 477, distance: 229.1
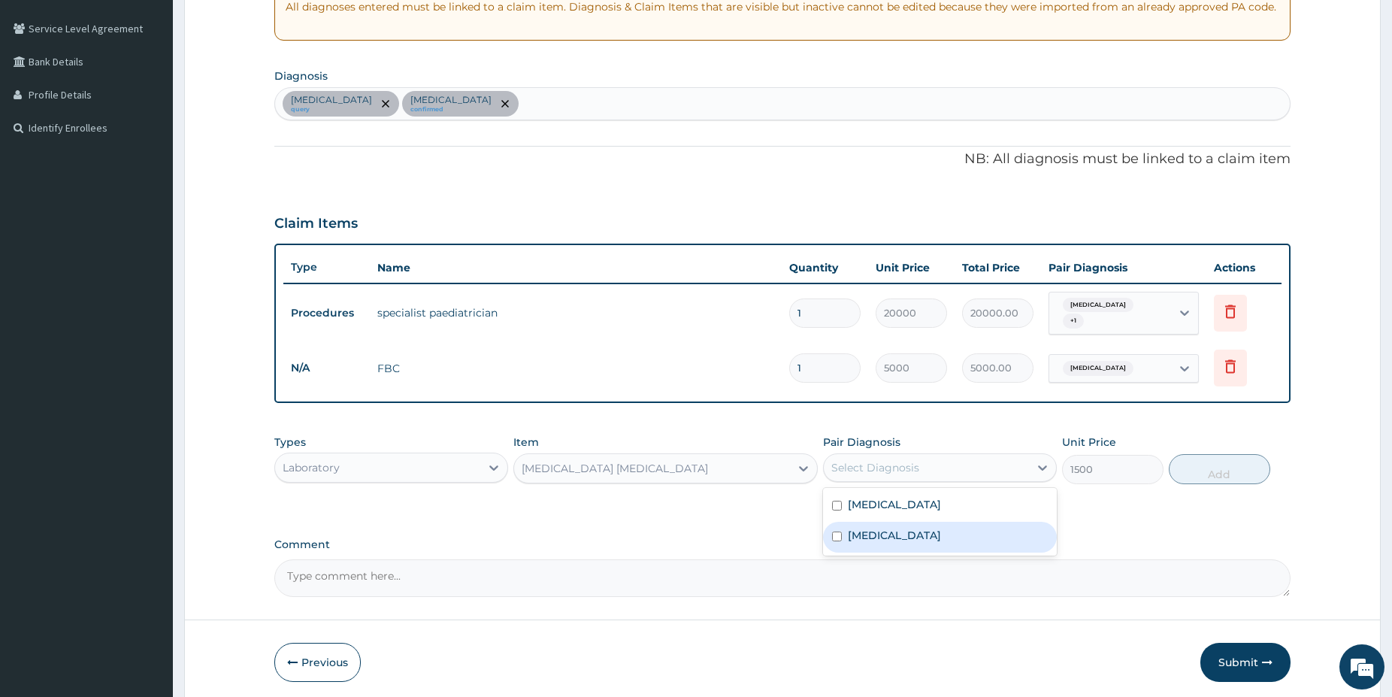
click at [873, 529] on label "Malaria" at bounding box center [894, 535] width 93 height 15
checkbox input "true"
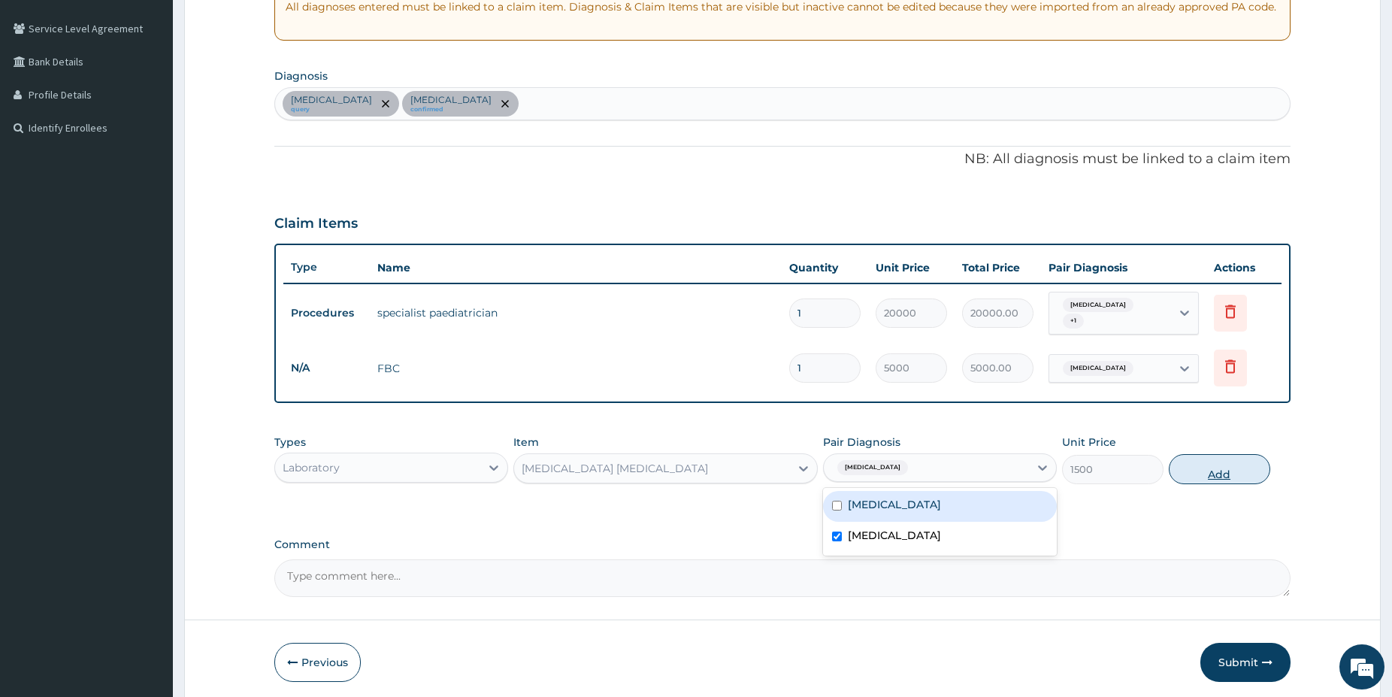
drag, startPoint x: 1279, startPoint y: 459, endPoint x: 1249, endPoint y: 462, distance: 30.2
click at [1276, 459] on div "Types Laboratory Item Malaria Parasite Pair Diagnosis option Malaria, selected.…" at bounding box center [782, 459] width 1016 height 65
drag, startPoint x: 1249, startPoint y: 462, endPoint x: 1196, endPoint y: 475, distance: 54.3
click at [1247, 462] on button "Add" at bounding box center [1219, 469] width 101 height 30
type input "0"
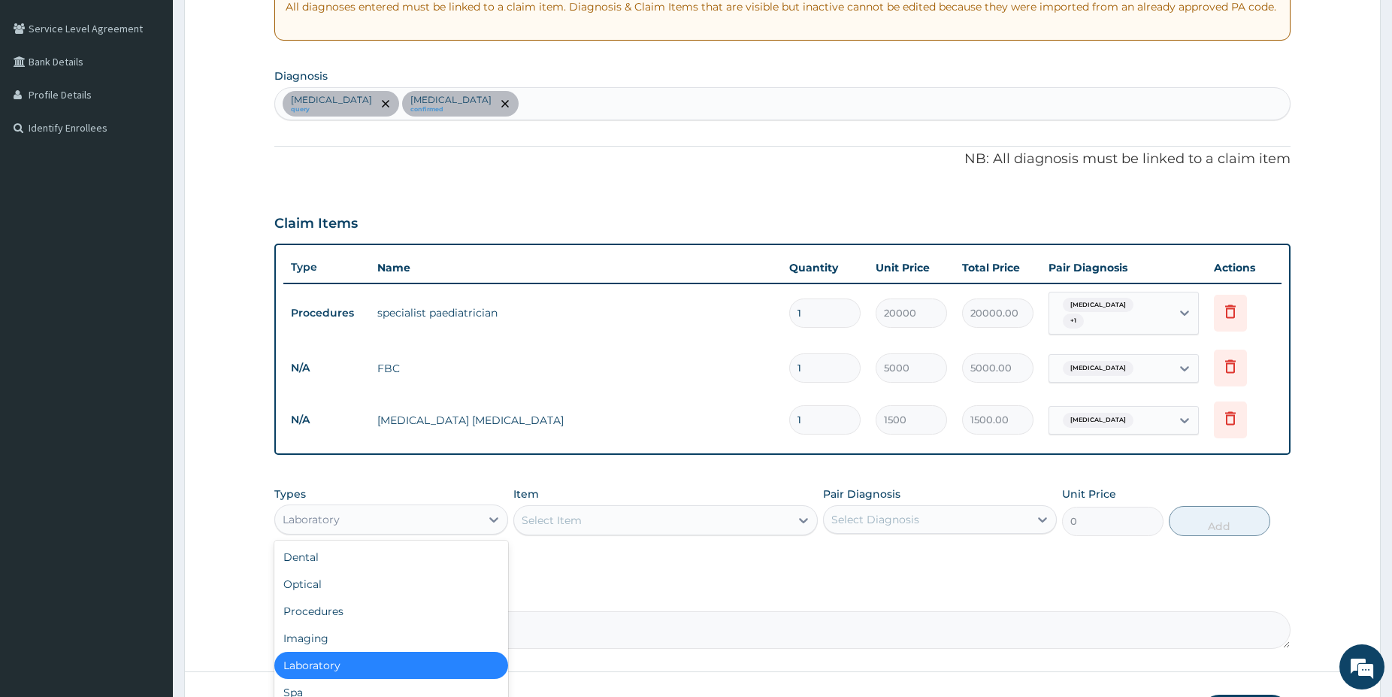
click at [394, 507] on div "Laboratory" at bounding box center [377, 519] width 205 height 24
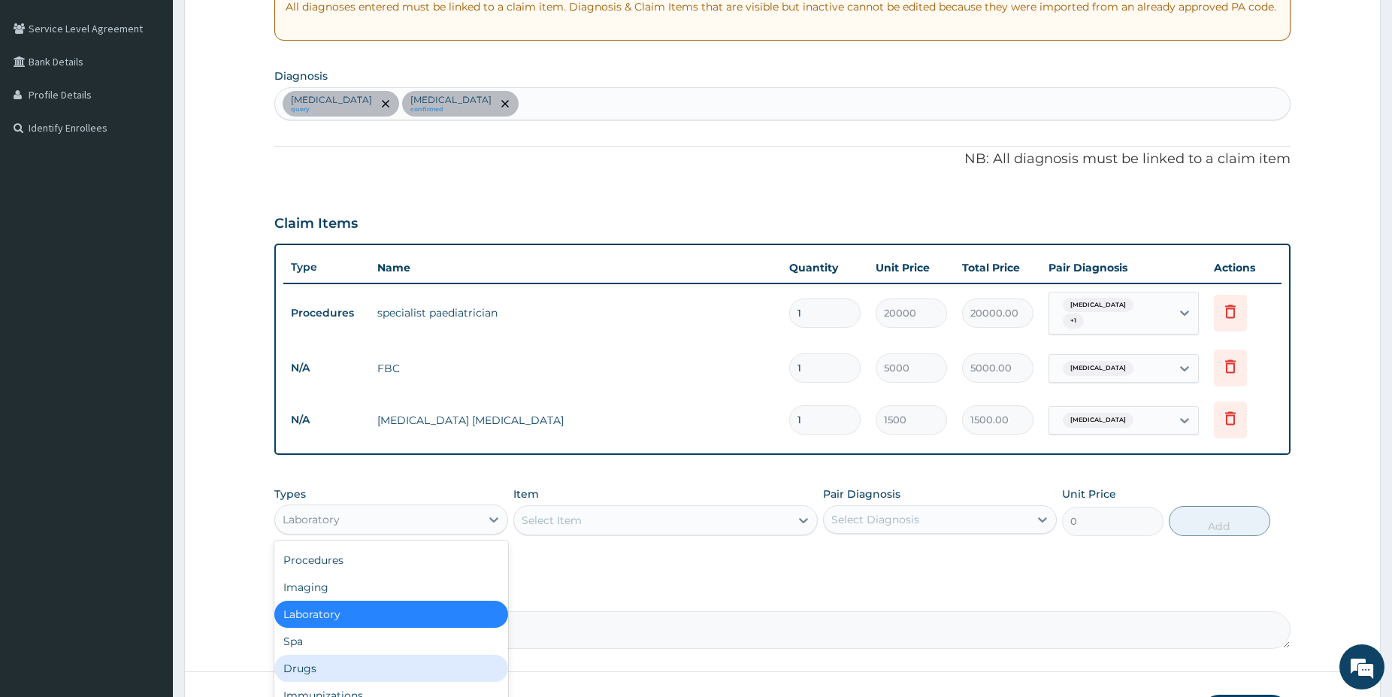
click at [366, 661] on div "Drugs" at bounding box center [391, 668] width 234 height 27
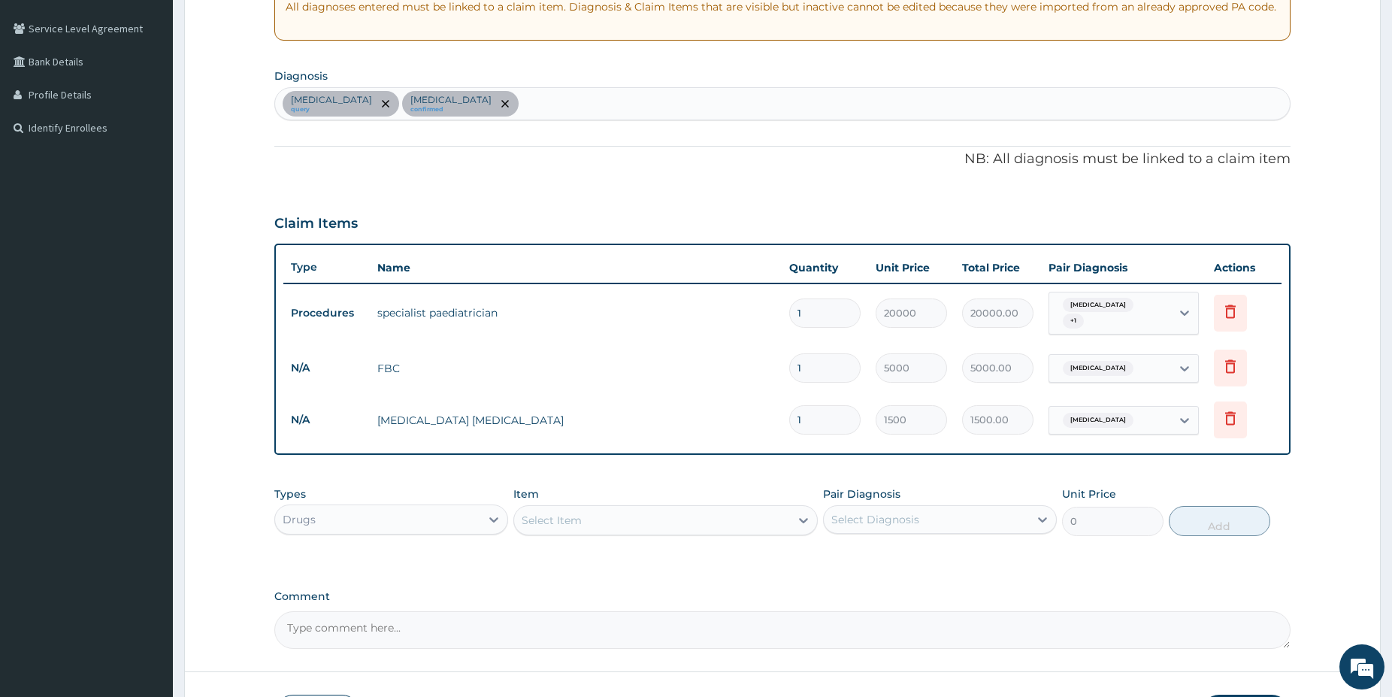
click at [610, 508] on div "Select Item" at bounding box center [652, 520] width 276 height 24
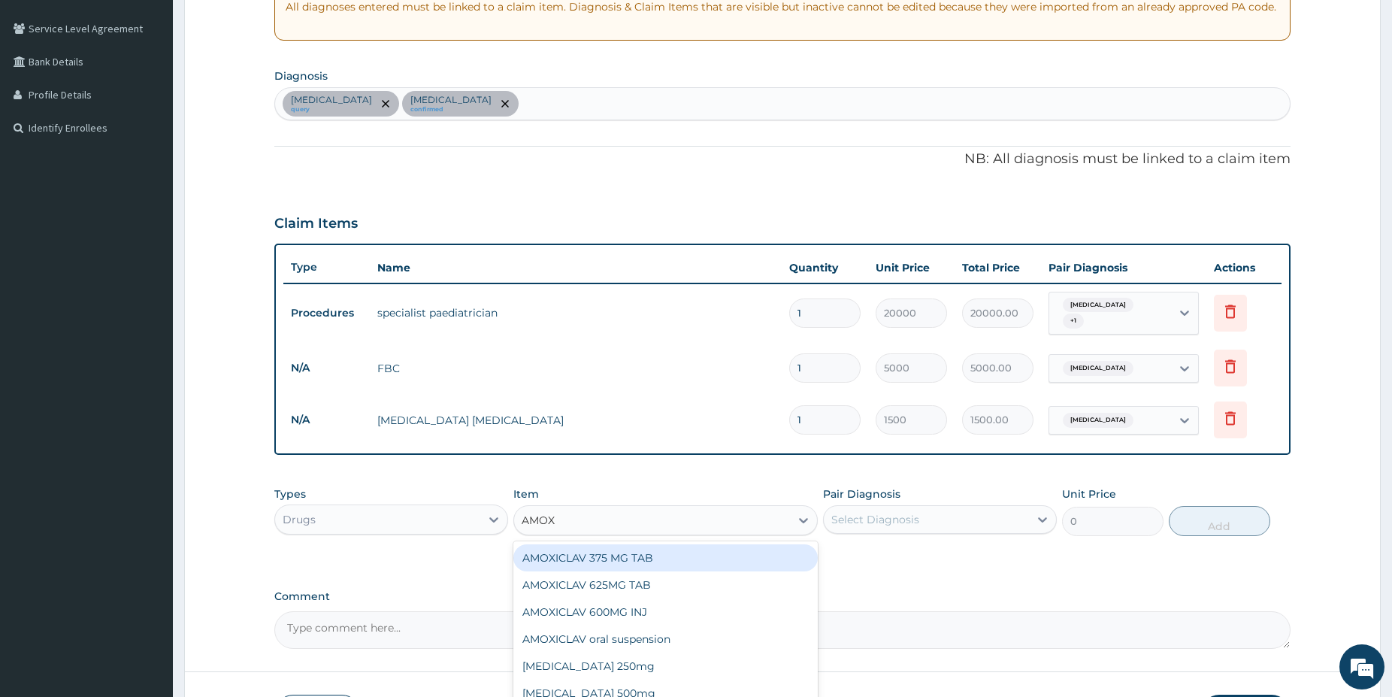
type input "AMOXI"
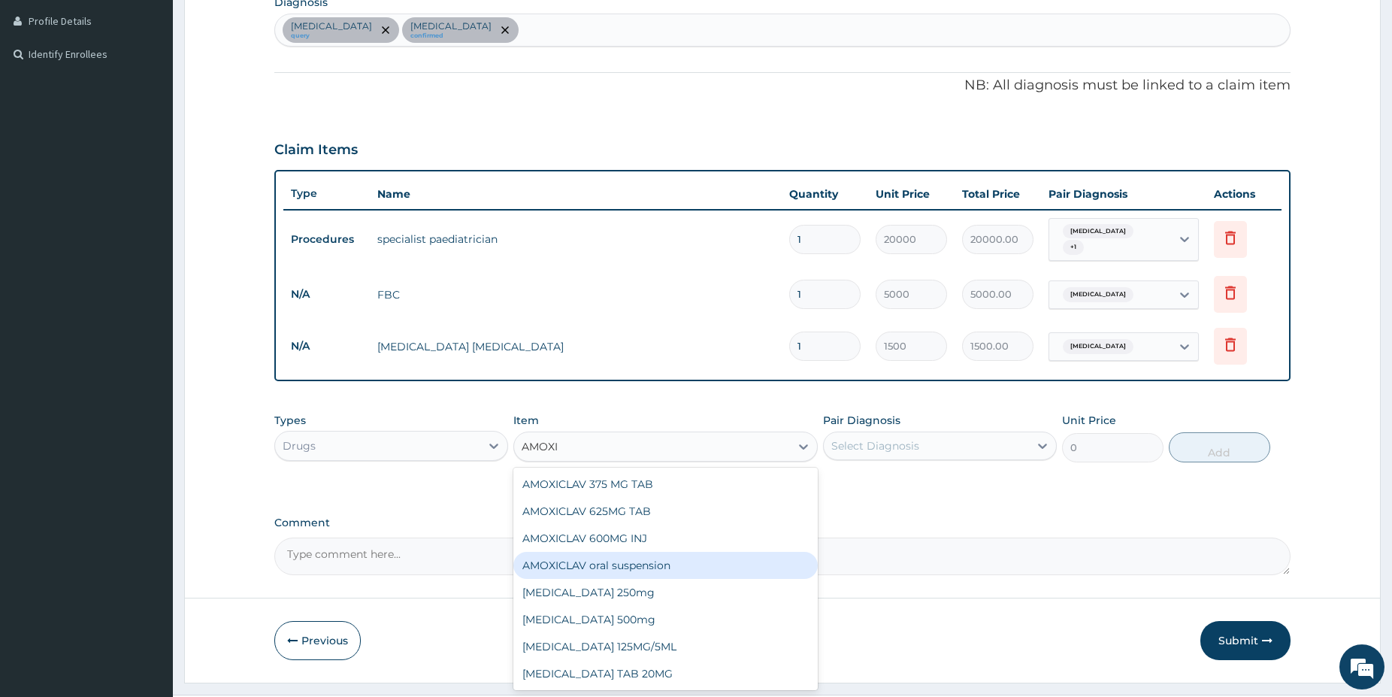
scroll to position [404, 0]
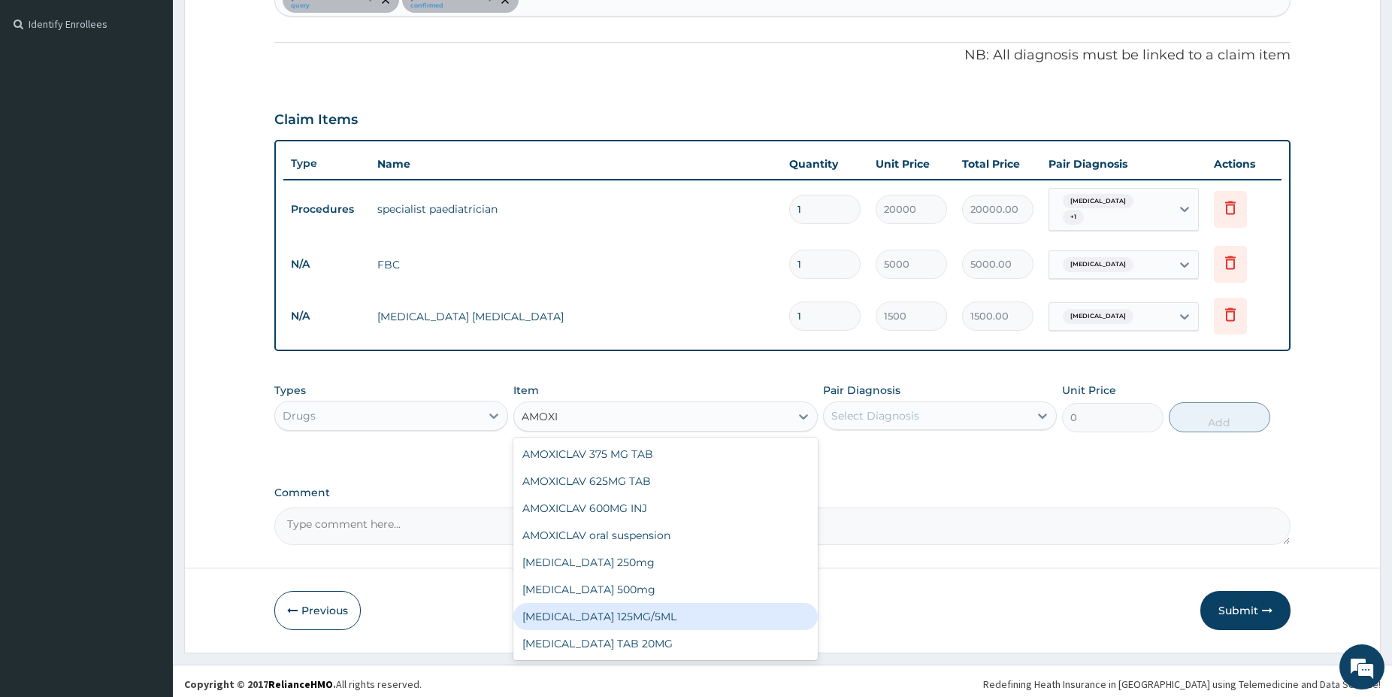
drag, startPoint x: 654, startPoint y: 607, endPoint x: 662, endPoint y: 589, distance: 19.5
click at [656, 607] on div "AMOXICILLIN 125MG/5ML" at bounding box center [665, 616] width 304 height 27
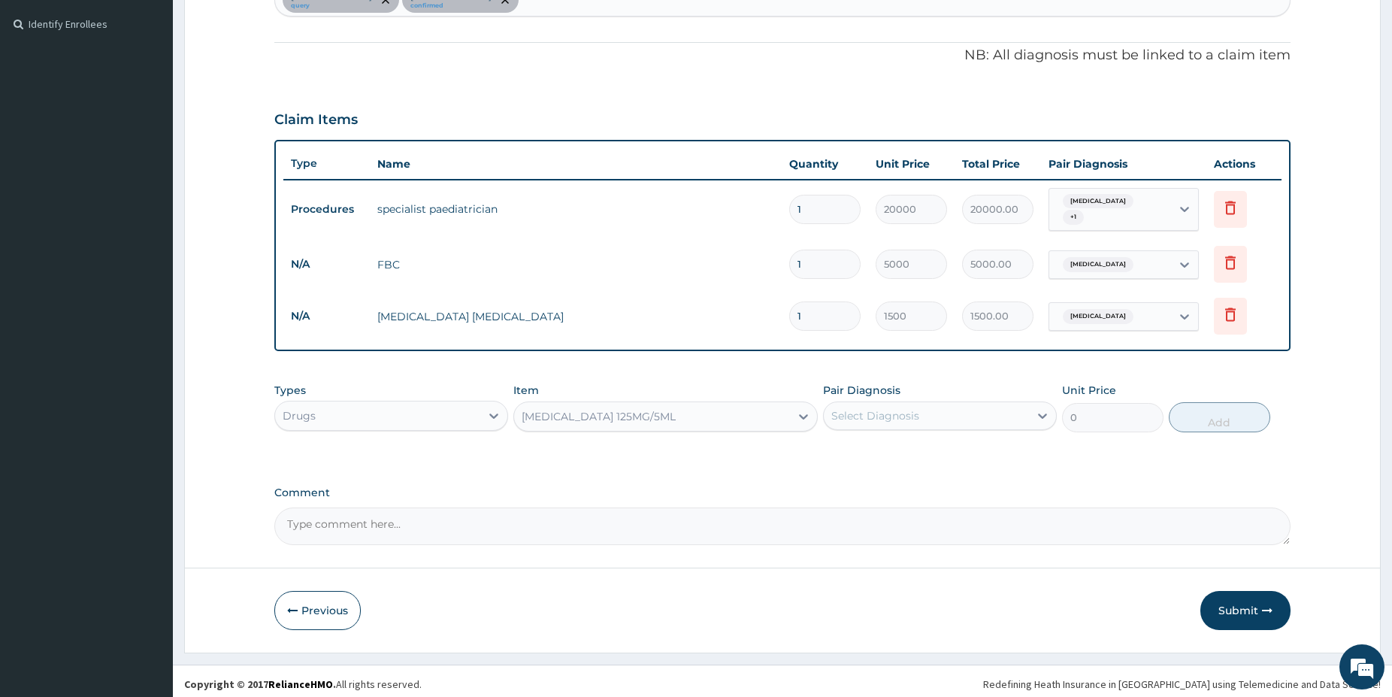
type input "2200"
click at [865, 413] on div "Select Diagnosis" at bounding box center [875, 415] width 88 height 15
drag, startPoint x: 873, startPoint y: 455, endPoint x: 884, endPoint y: 447, distance: 13.6
click at [872, 455] on div "Sepsis" at bounding box center [940, 454] width 234 height 31
checkbox input "true"
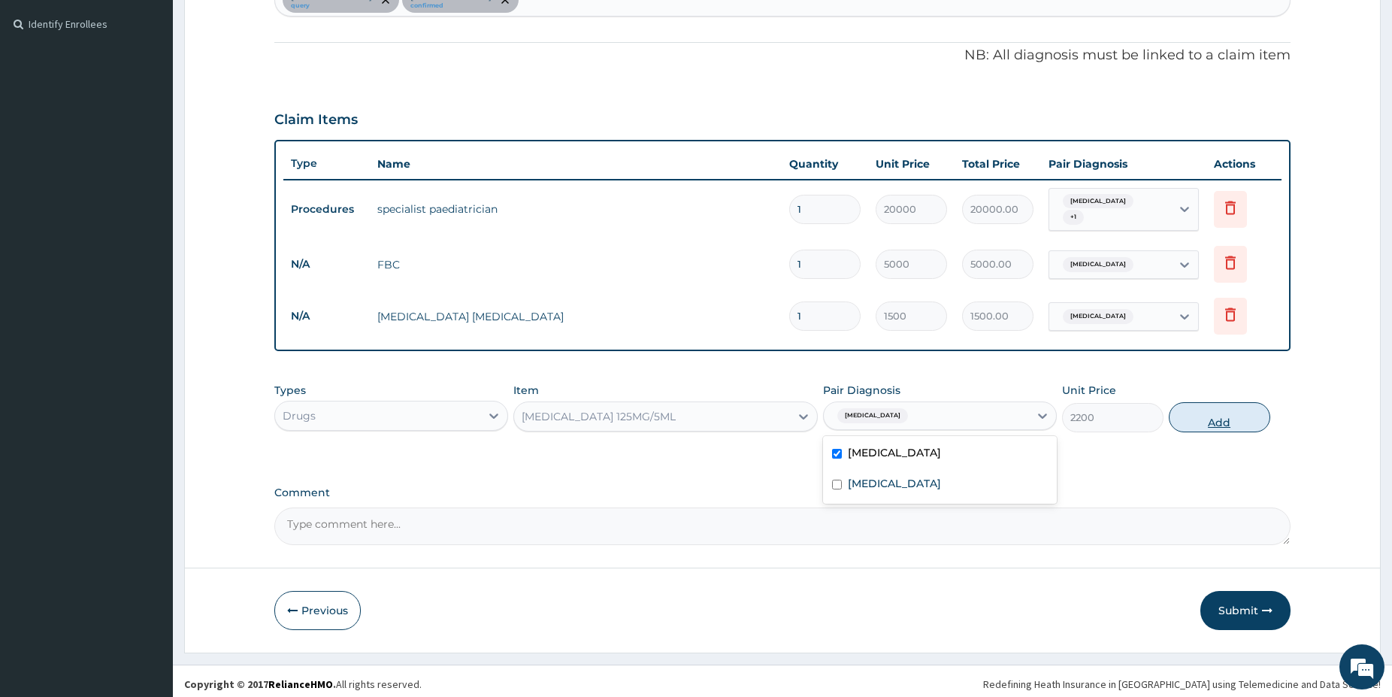
click at [1208, 407] on button "Add" at bounding box center [1219, 417] width 101 height 30
type input "0"
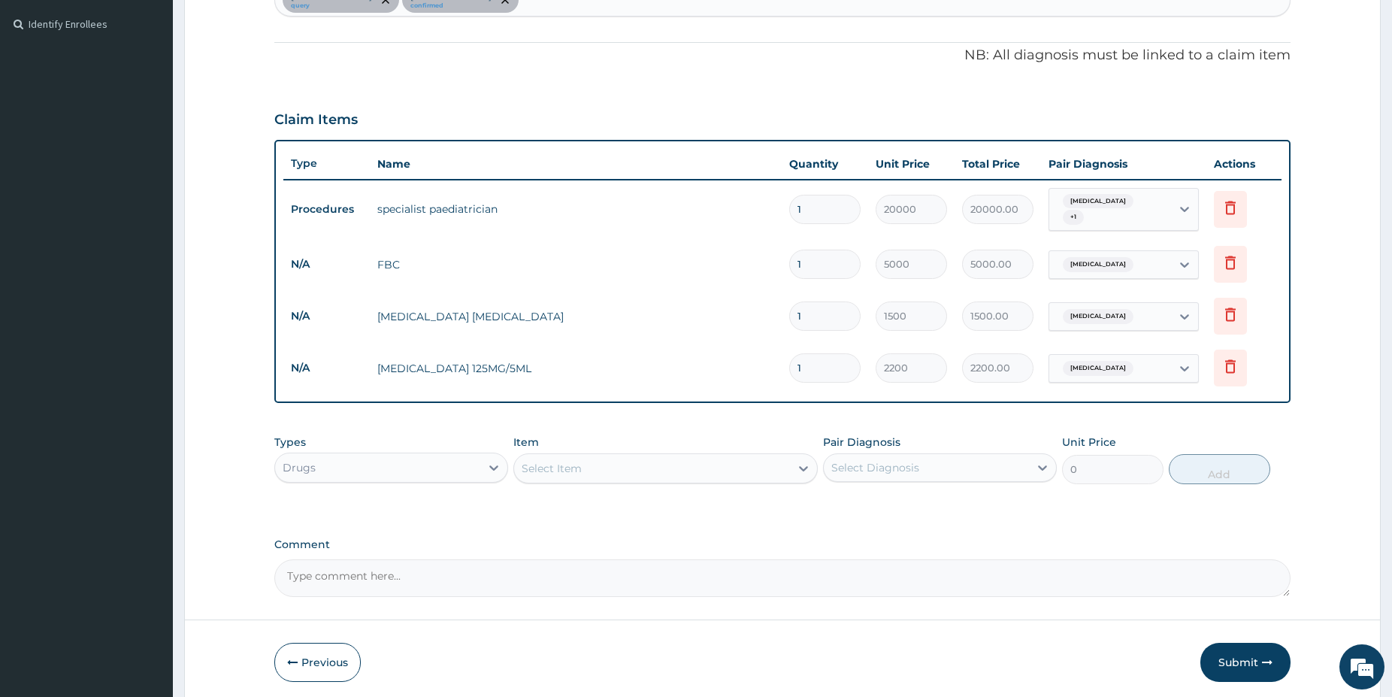
click at [727, 456] on div "Select Item" at bounding box center [652, 468] width 276 height 24
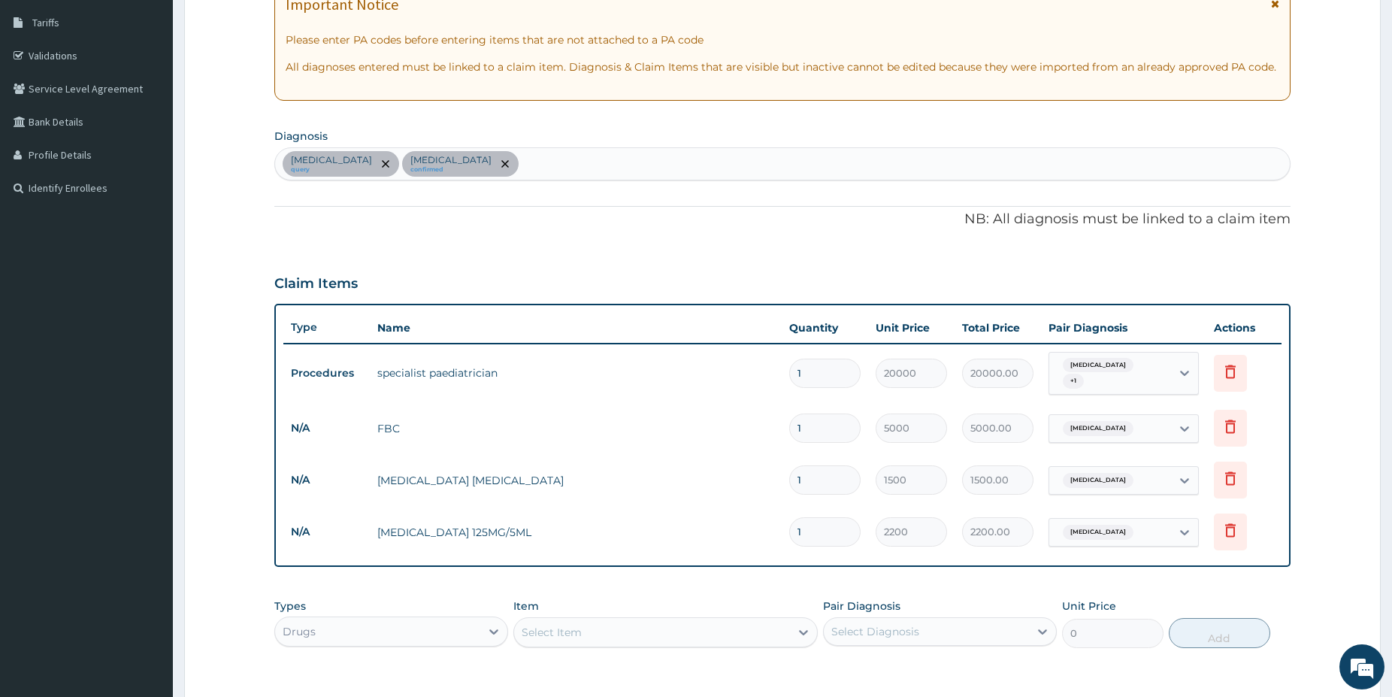
scroll to position [328, 0]
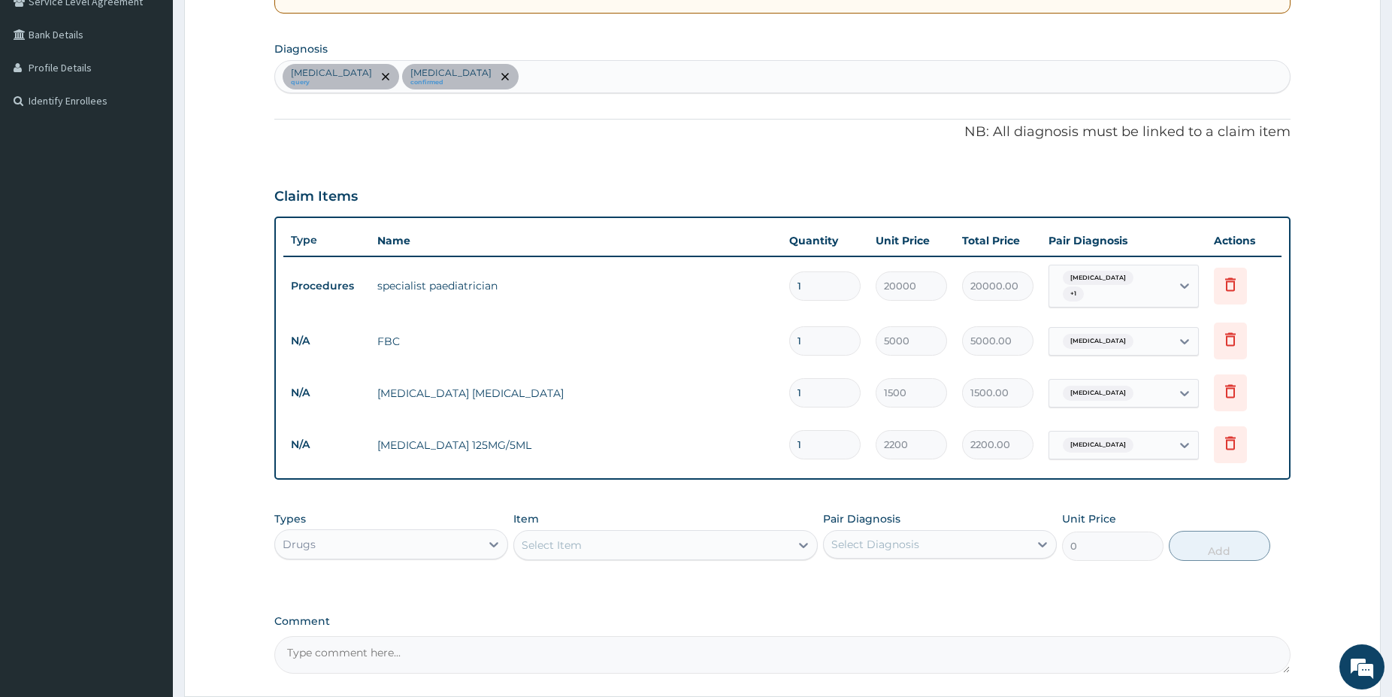
click at [479, 83] on div "Sepsis query Malaria confirmed" at bounding box center [782, 77] width 1015 height 32
click at [522, 74] on input "UMCBILI" at bounding box center [546, 76] width 48 height 15
click at [468, 71] on div "Sepsis query Malaria confirmed UMBILI UMBILI" at bounding box center [766, 77] width 983 height 32
click at [474, 72] on div "Sepsis query Malaria confirmed UMBILI UMBILI" at bounding box center [766, 77] width 983 height 32
click at [485, 72] on div "Sepsis query Malaria confirmed UMBILI UMBILI" at bounding box center [766, 77] width 983 height 32
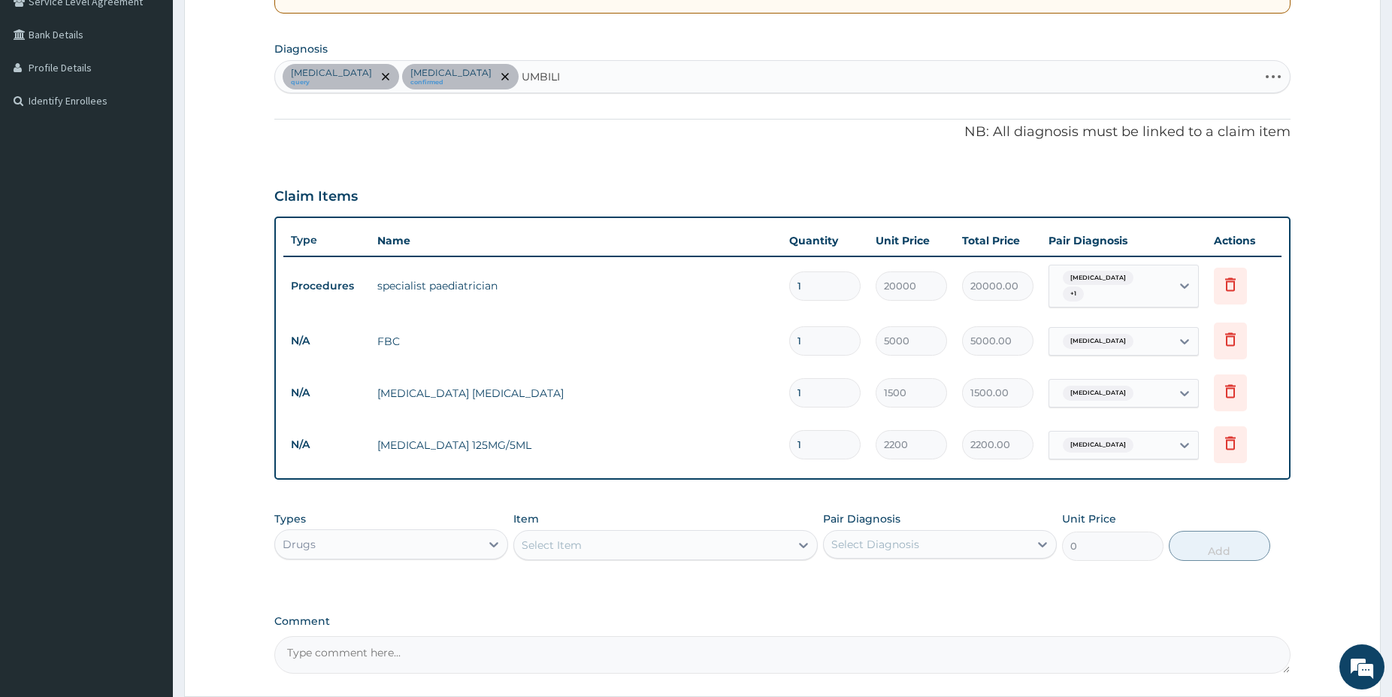
type input "UMBILI"
click at [672, 533] on div "Select Item" at bounding box center [652, 545] width 276 height 24
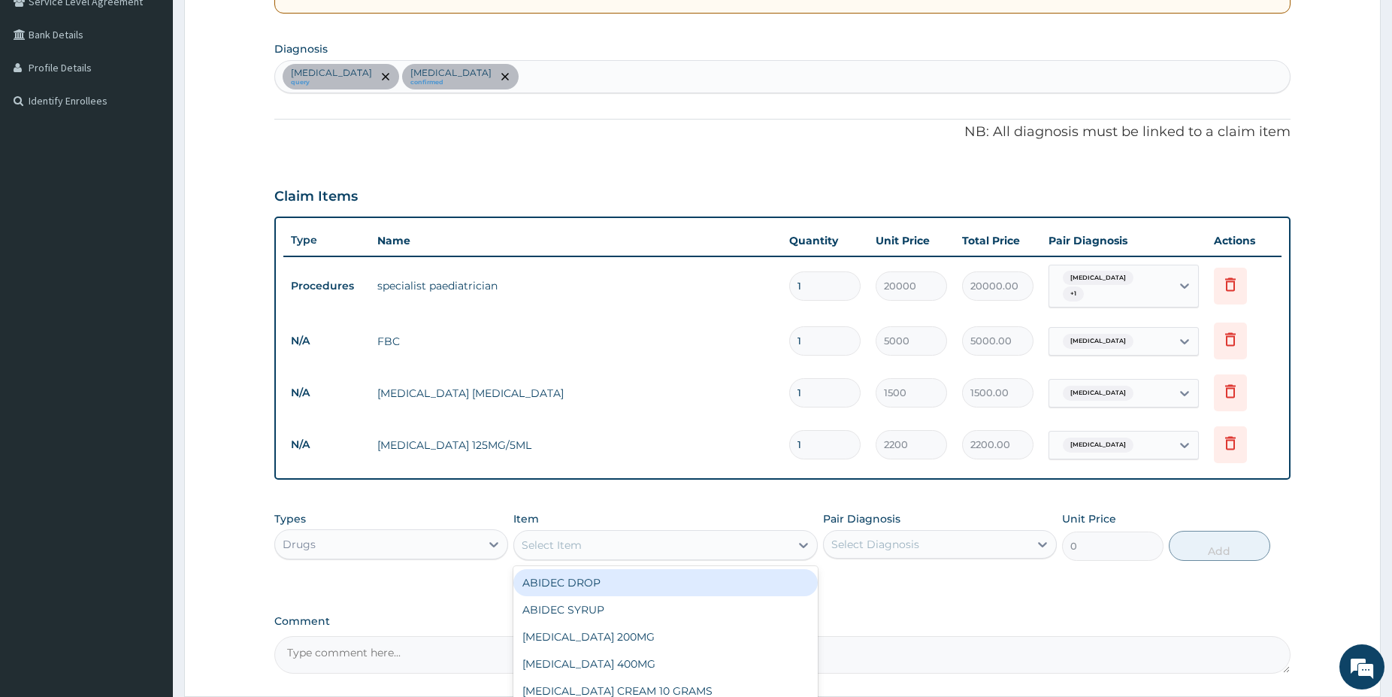
click at [466, 86] on div "Sepsis query Malaria confirmed" at bounding box center [782, 77] width 1015 height 32
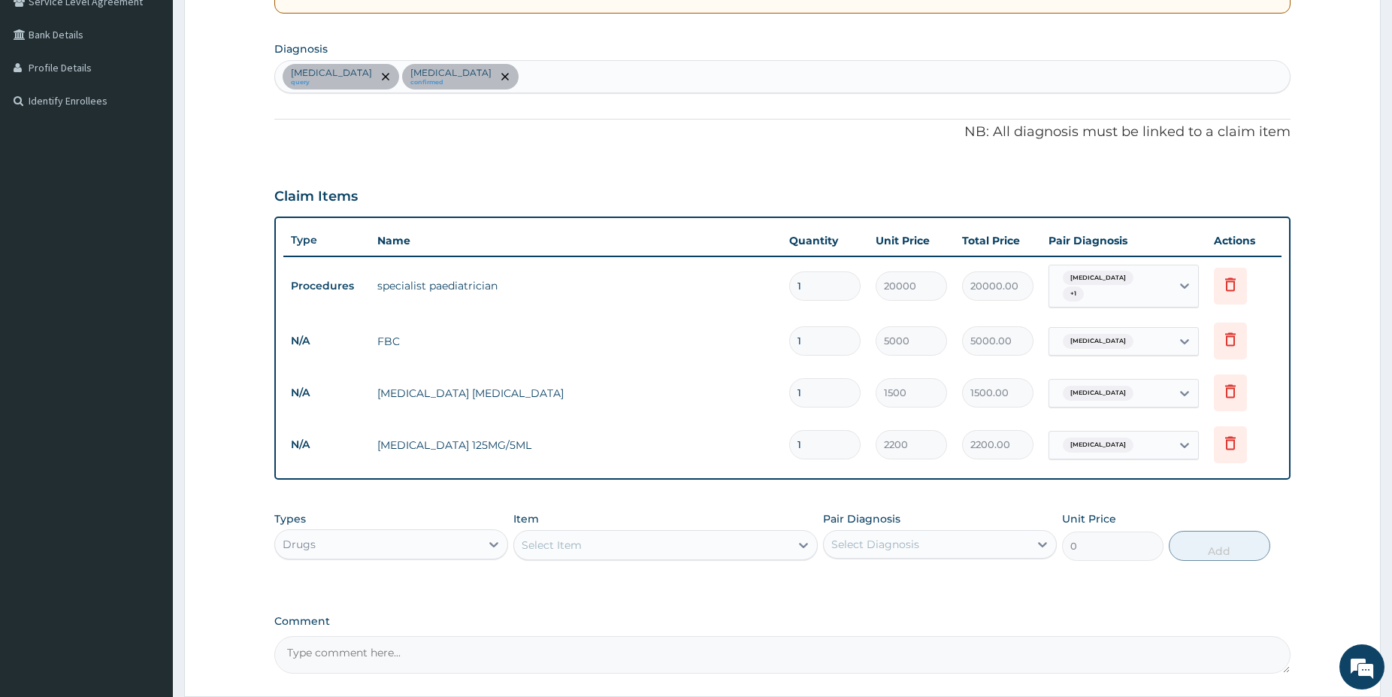
click at [471, 75] on div "Sepsis query Malaria confirmed" at bounding box center [782, 77] width 1015 height 32
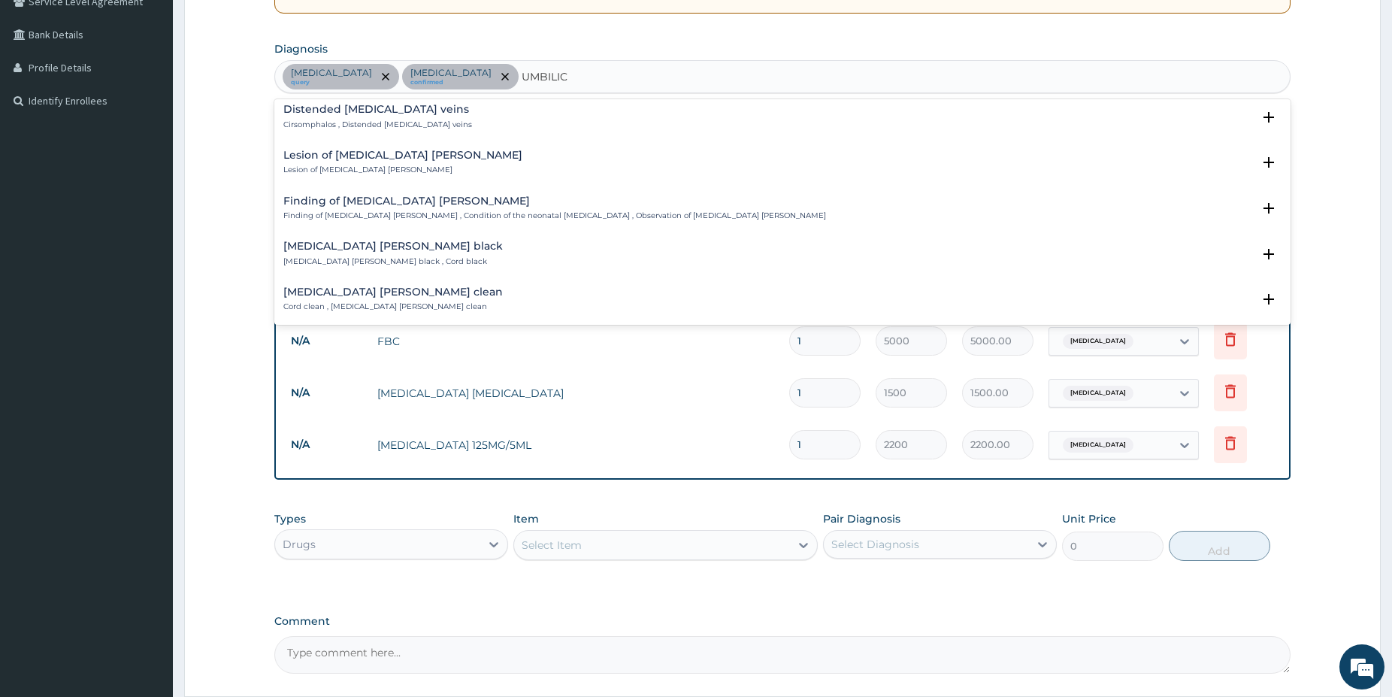
scroll to position [2061, 0]
type input "UMBILIC"
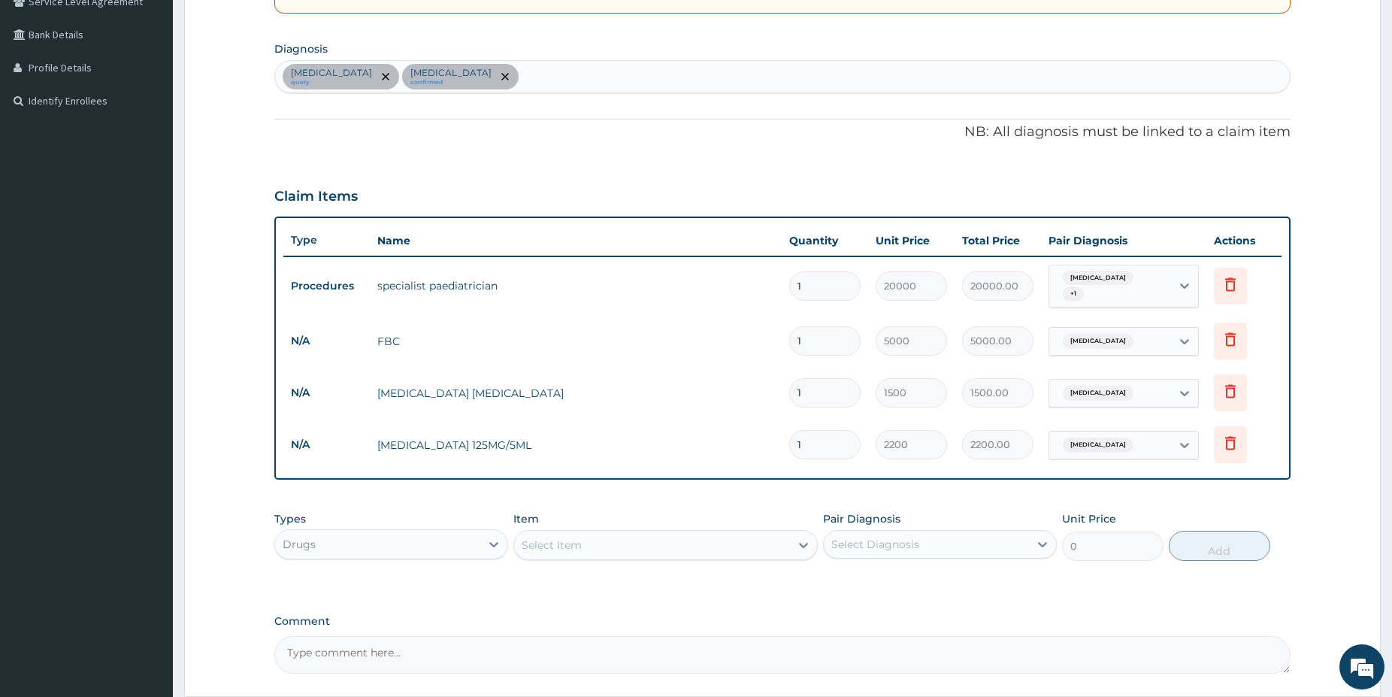
click at [434, 71] on div "Sepsis query Malaria confirmed" at bounding box center [782, 77] width 1015 height 32
type input "UMBILICAL CORD"
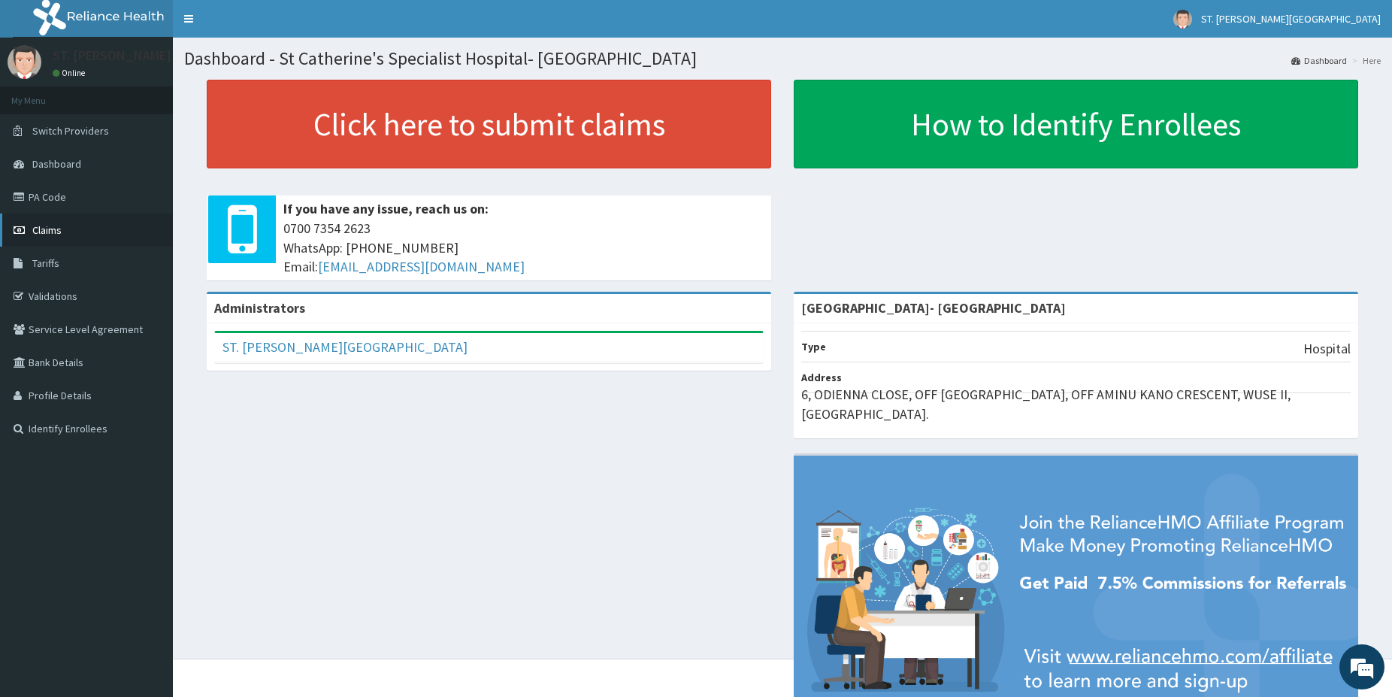
click at [49, 226] on span "Claims" at bounding box center [46, 230] width 29 height 14
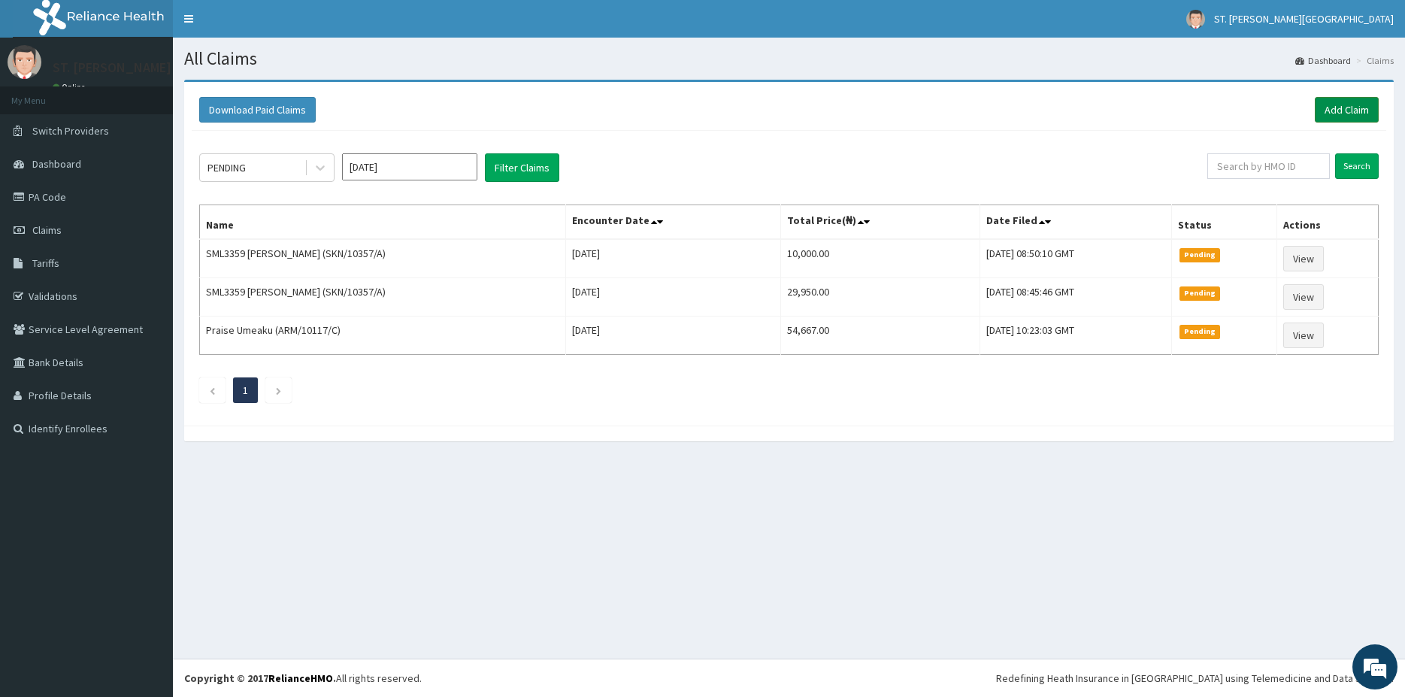
click at [1341, 114] on link "Add Claim" at bounding box center [1347, 110] width 64 height 26
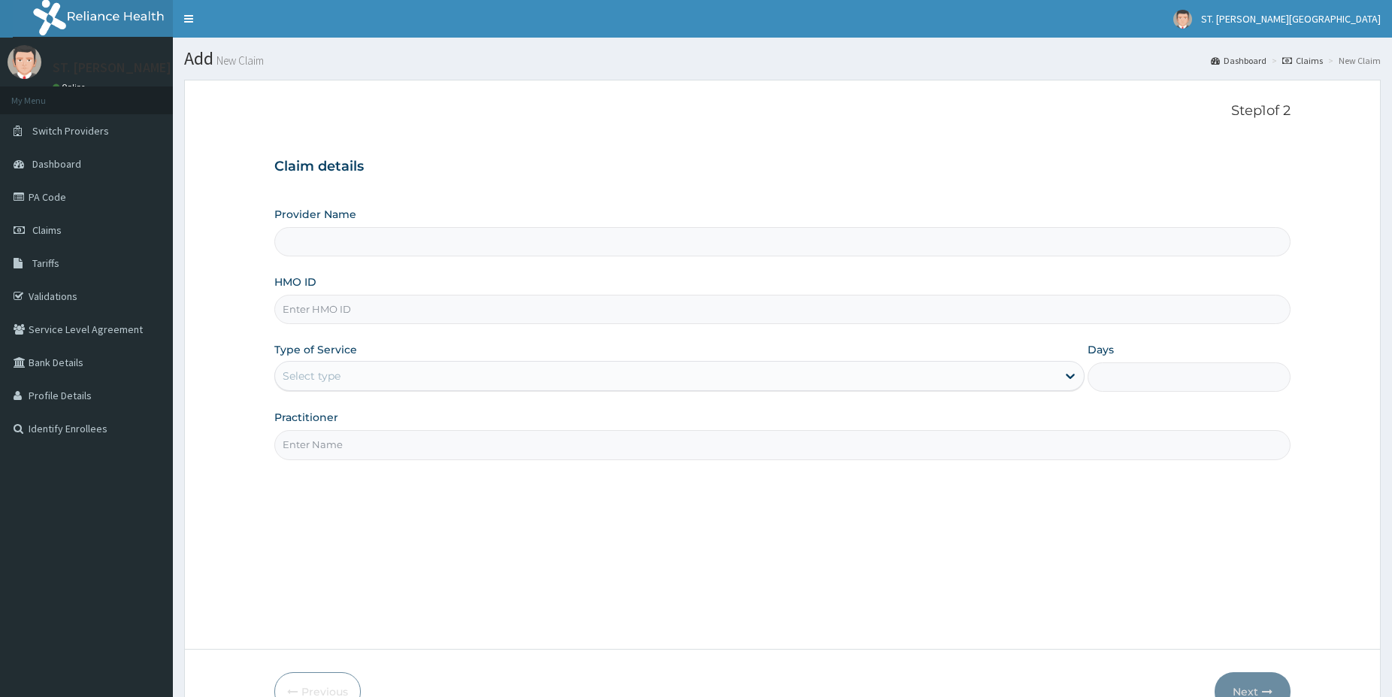
click at [349, 301] on input "HMO ID" at bounding box center [782, 309] width 1016 height 29
paste input "FMI/10031/E"
type input "FMI/10031/E"
click at [306, 310] on input "FMI/10031/E" at bounding box center [782, 309] width 1016 height 29
type input "St Catherine's Specialist Hospital- Abuja"
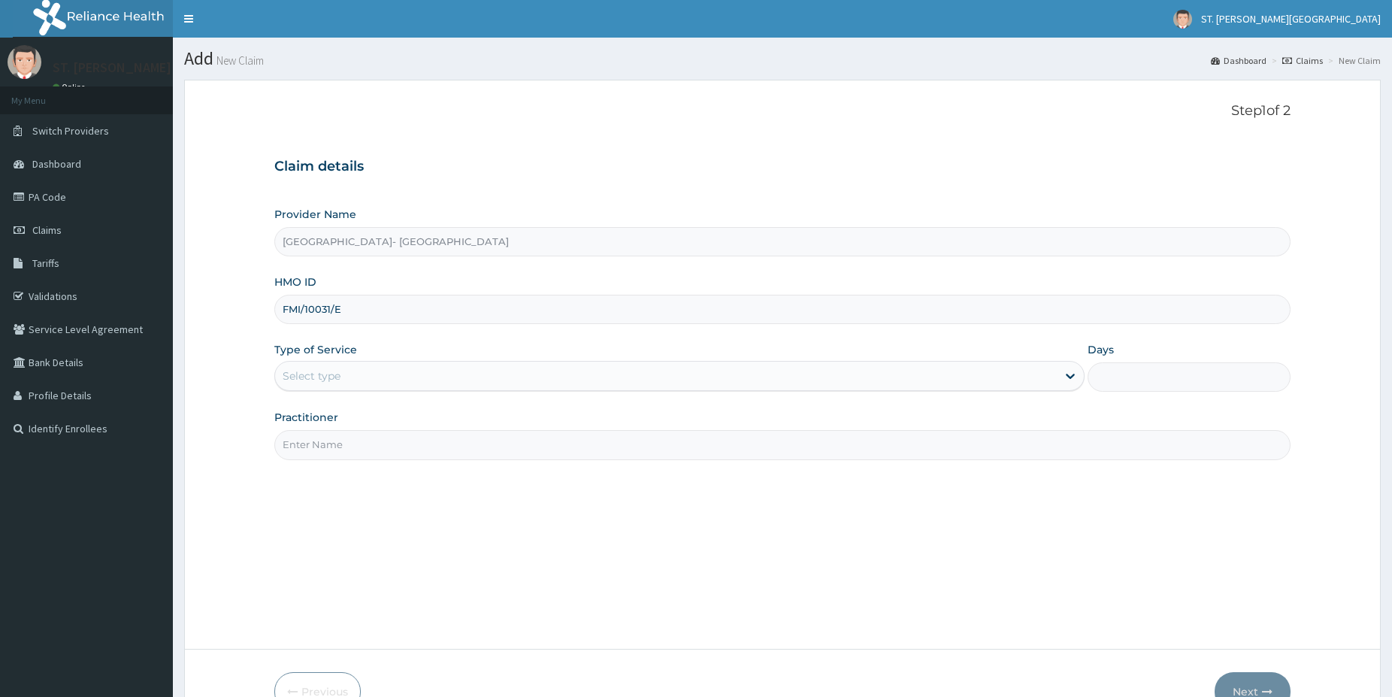
type input "FMI/10031/E"
click at [349, 368] on div "Select type" at bounding box center [666, 376] width 782 height 24
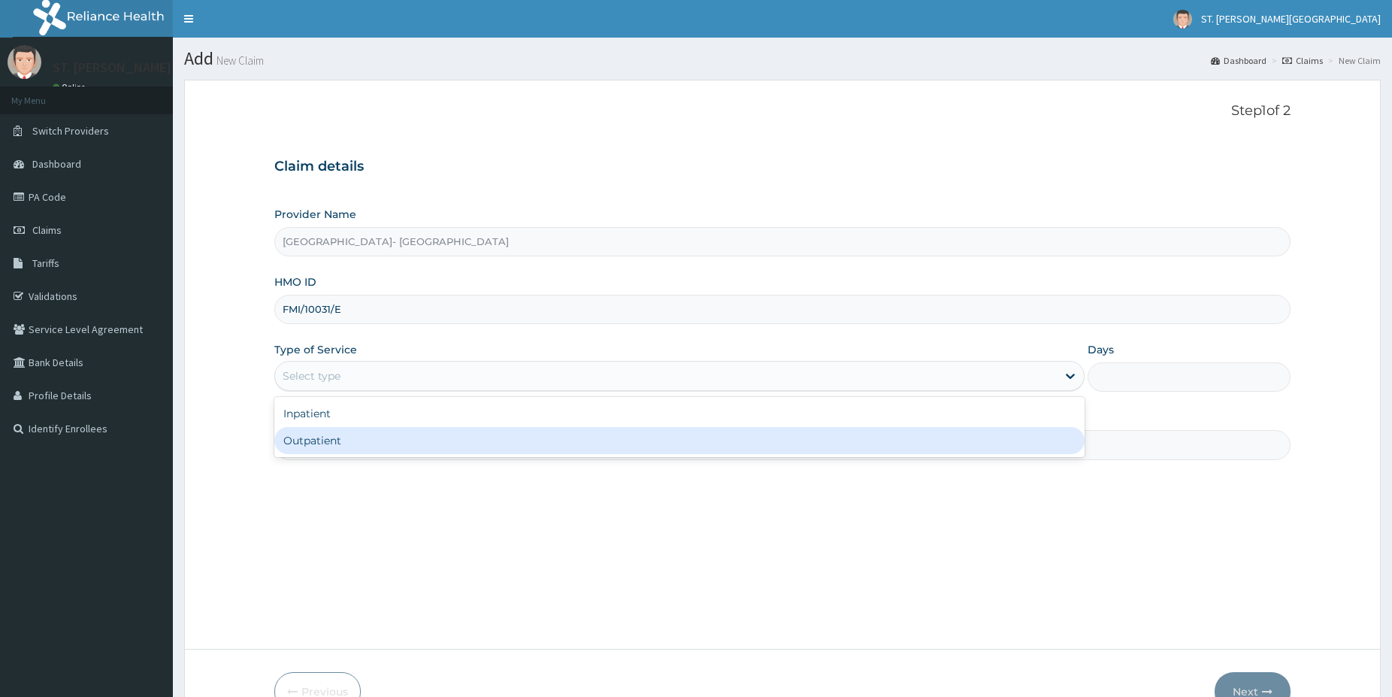
click at [313, 437] on div "Outpatient" at bounding box center [679, 440] width 810 height 27
type input "1"
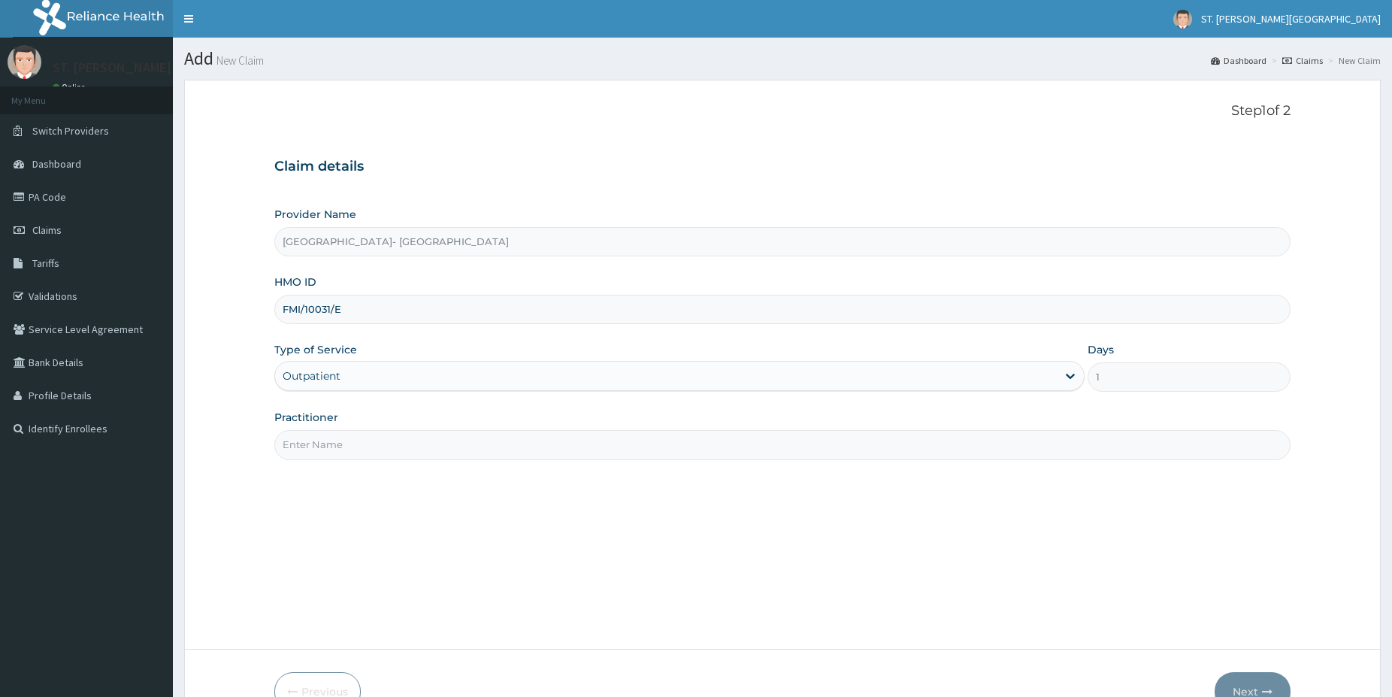
click at [311, 441] on input "Practitioner" at bounding box center [782, 444] width 1016 height 29
type input "DR.ADEOYE"
click at [1270, 684] on button "Next" at bounding box center [1253, 691] width 76 height 39
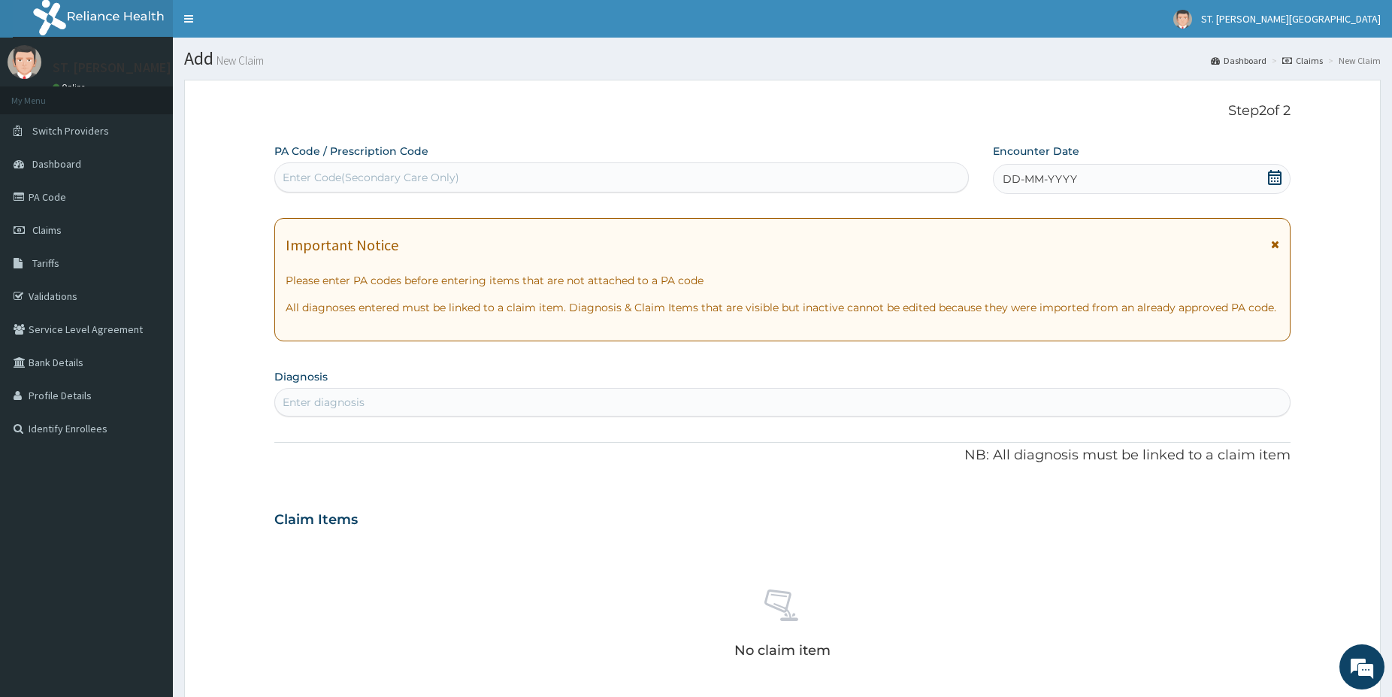
click at [363, 173] on div "Enter Code(Secondary Care Only)" at bounding box center [371, 177] width 177 height 15
paste input "PA/CE0759"
type input "PA/CE0759"
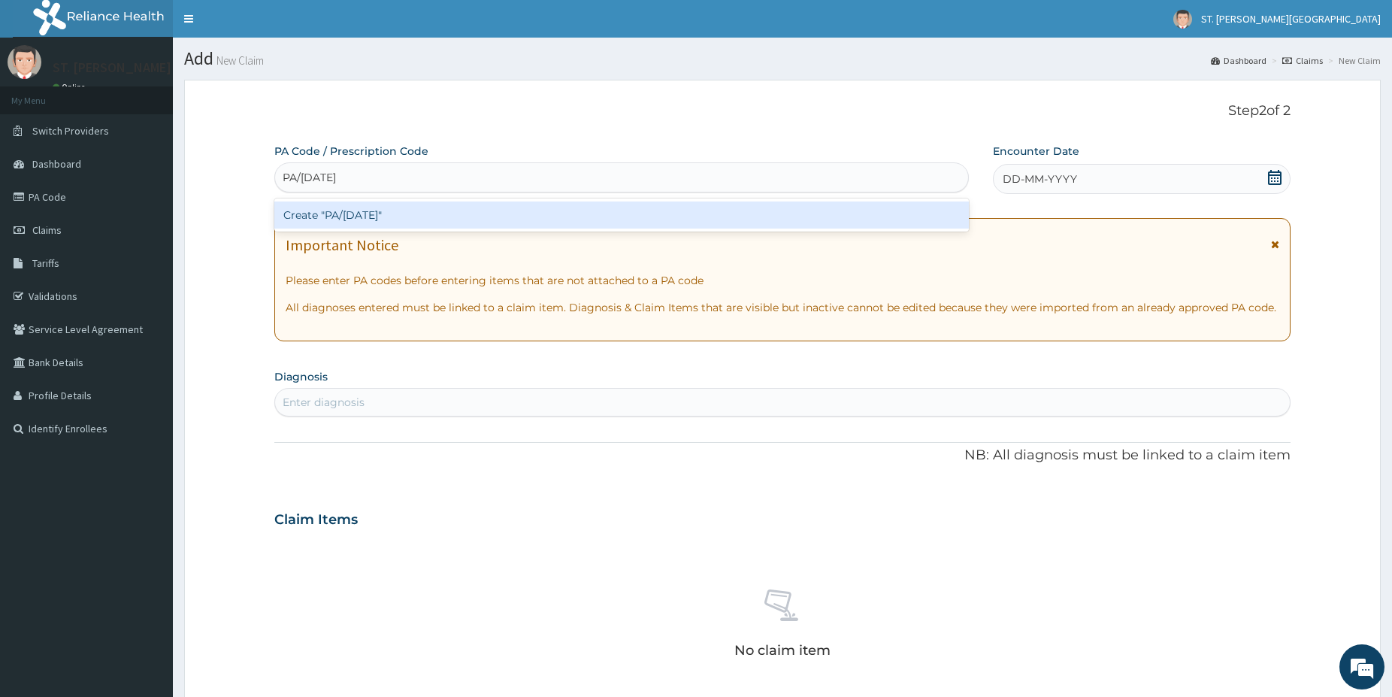
click at [362, 214] on div "Create "PA/CE0759"" at bounding box center [621, 214] width 695 height 27
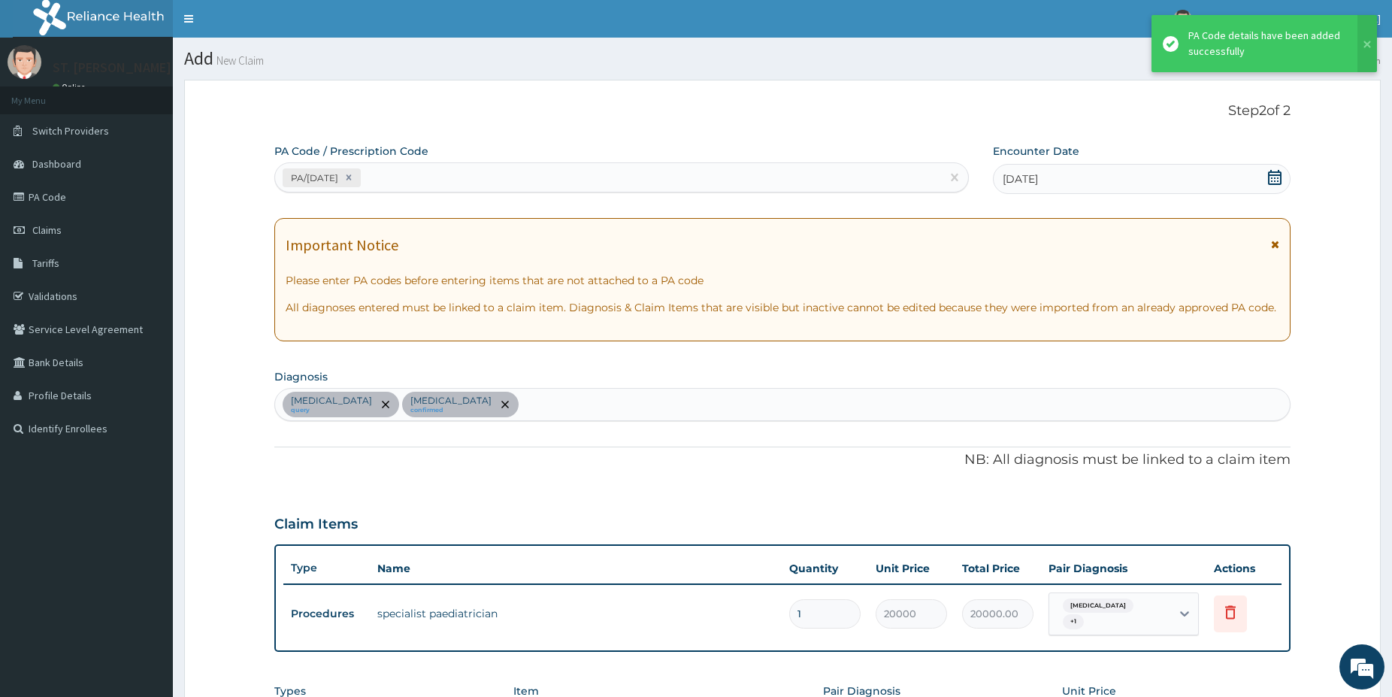
scroll to position [301, 0]
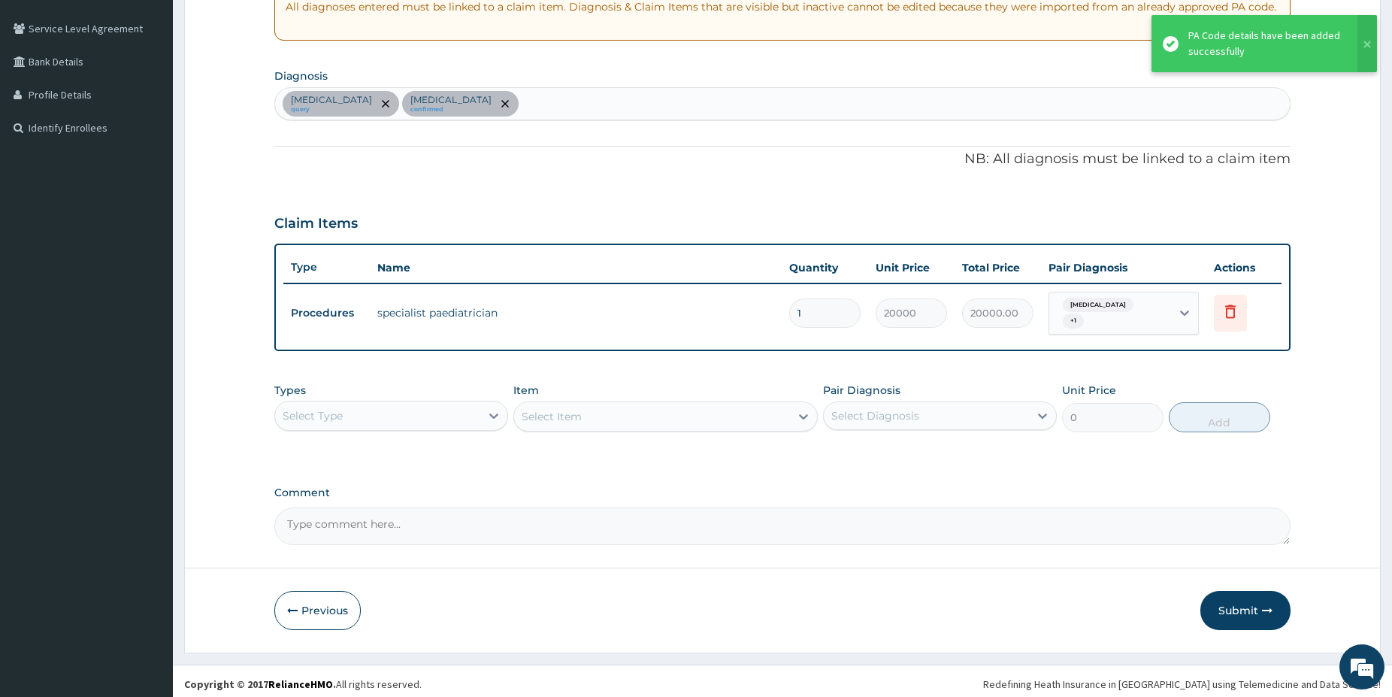
click at [483, 100] on div "Sepsis query Malaria confirmed" at bounding box center [782, 104] width 1015 height 32
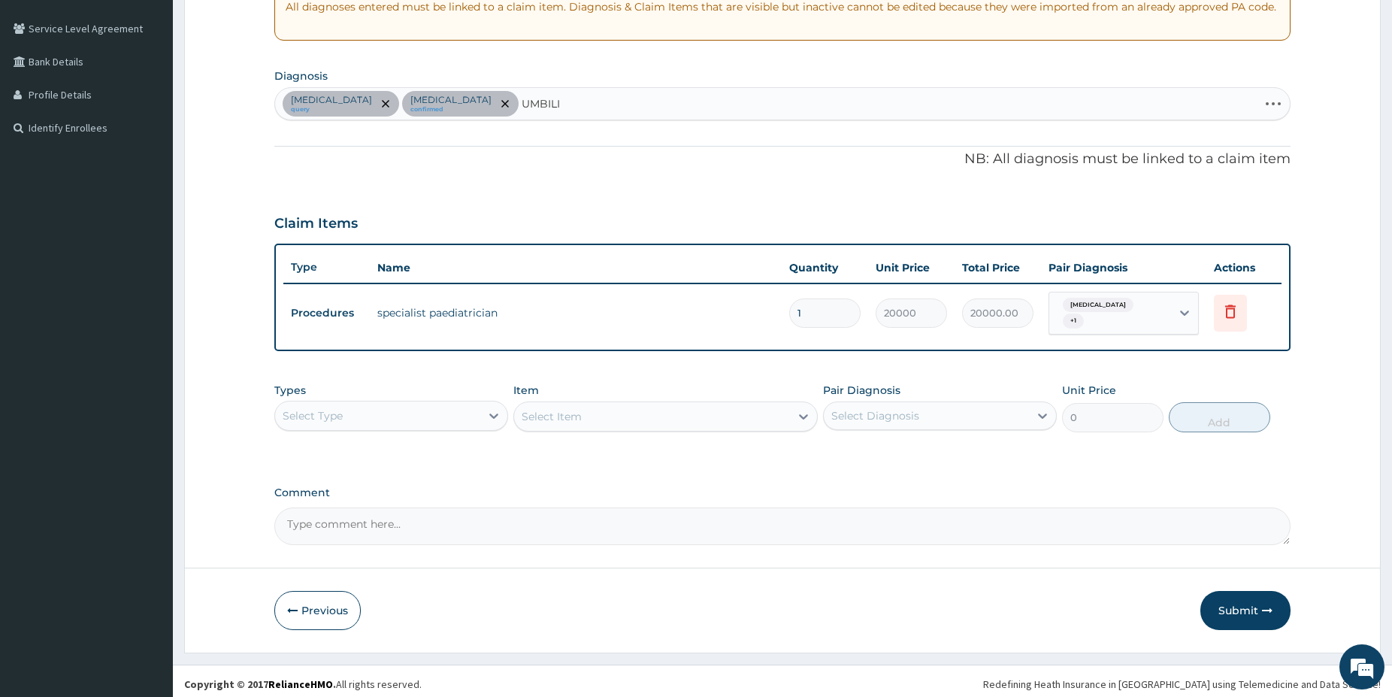
type input "UMBILIC"
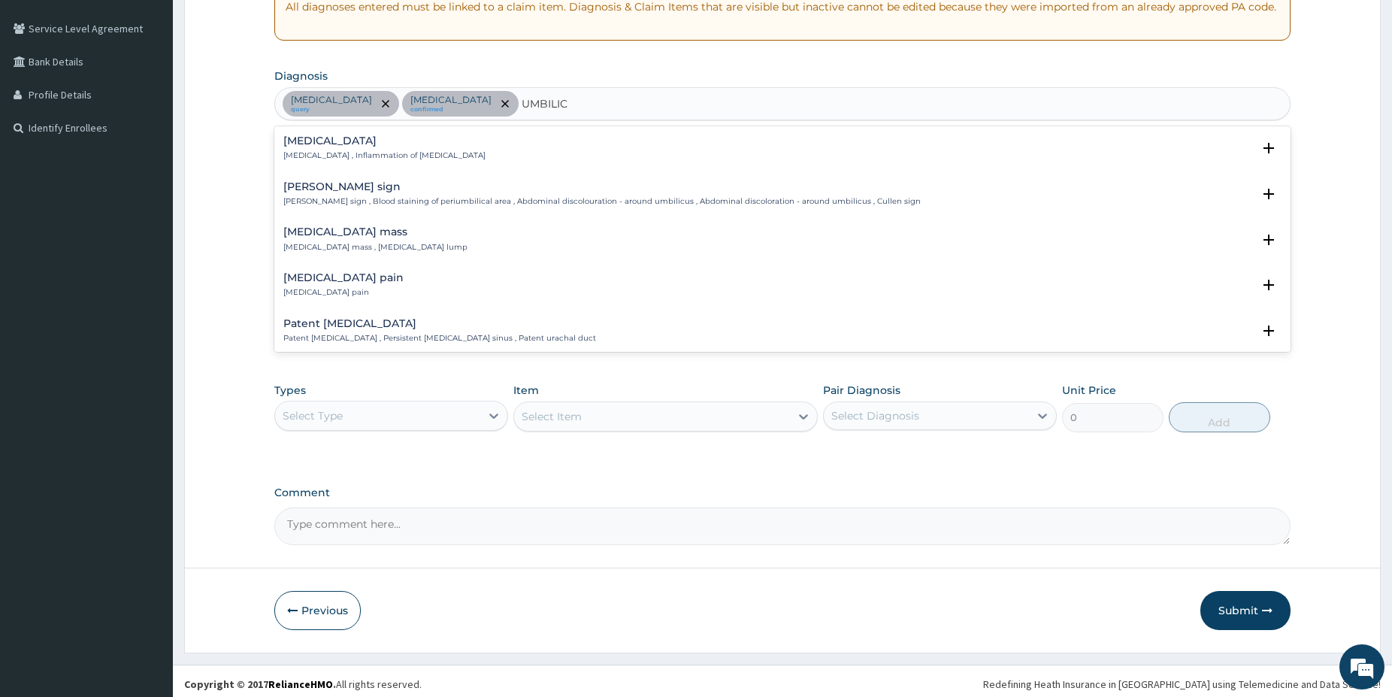
click at [323, 151] on p "Funisitis , Inflammation of umbilical cord" at bounding box center [384, 155] width 202 height 11
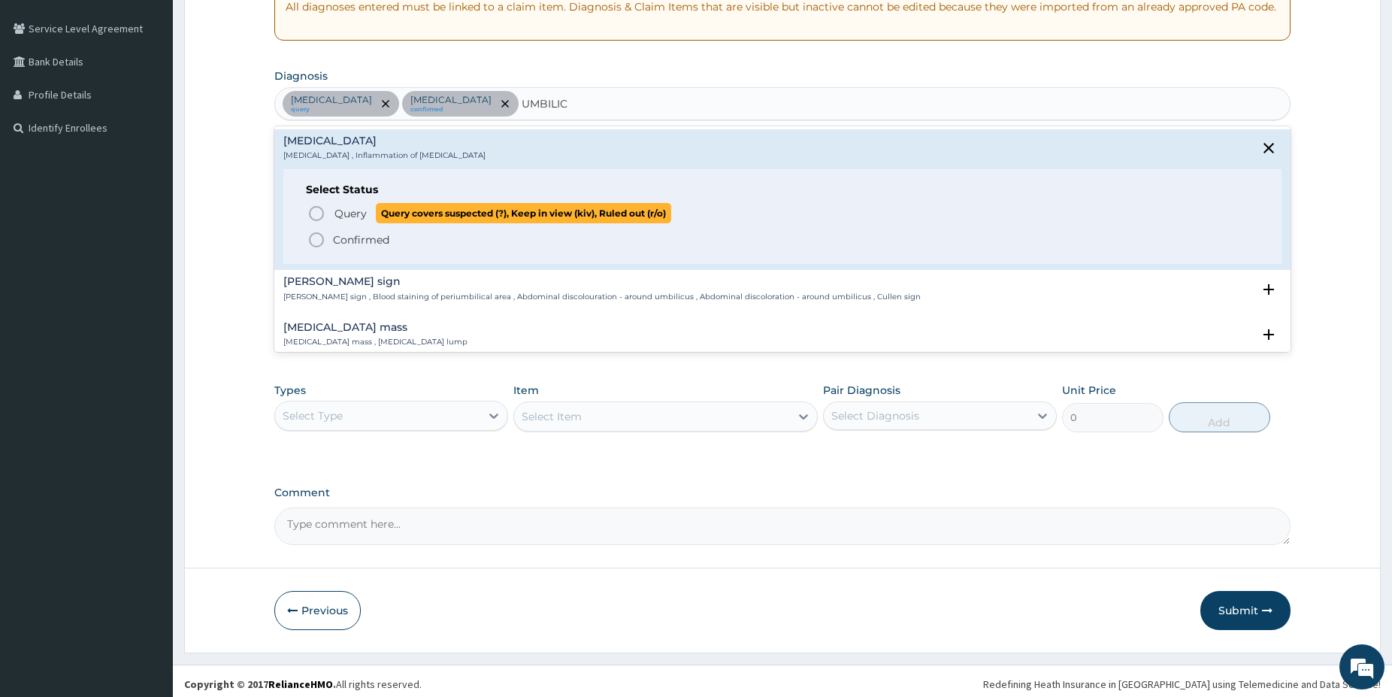
click at [315, 208] on icon "status option query" at bounding box center [316, 213] width 18 height 18
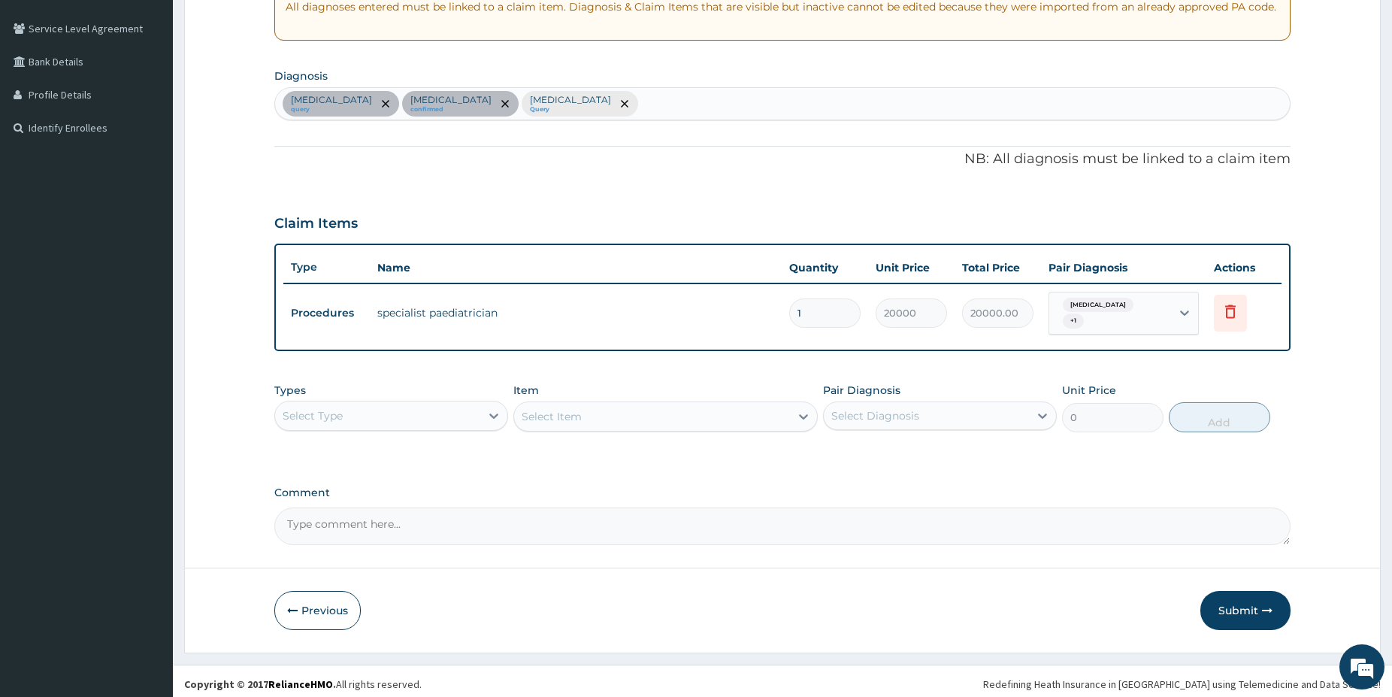
click at [1084, 313] on span "+ 1" at bounding box center [1073, 320] width 21 height 15
click at [1087, 407] on label "Funisitis" at bounding box center [1120, 408] width 93 height 15
checkbox input "true"
click at [533, 109] on div "Sepsis query Malaria confirmed Funisitis Query" at bounding box center [782, 104] width 1015 height 32
type input "UMBILICAL CORD"
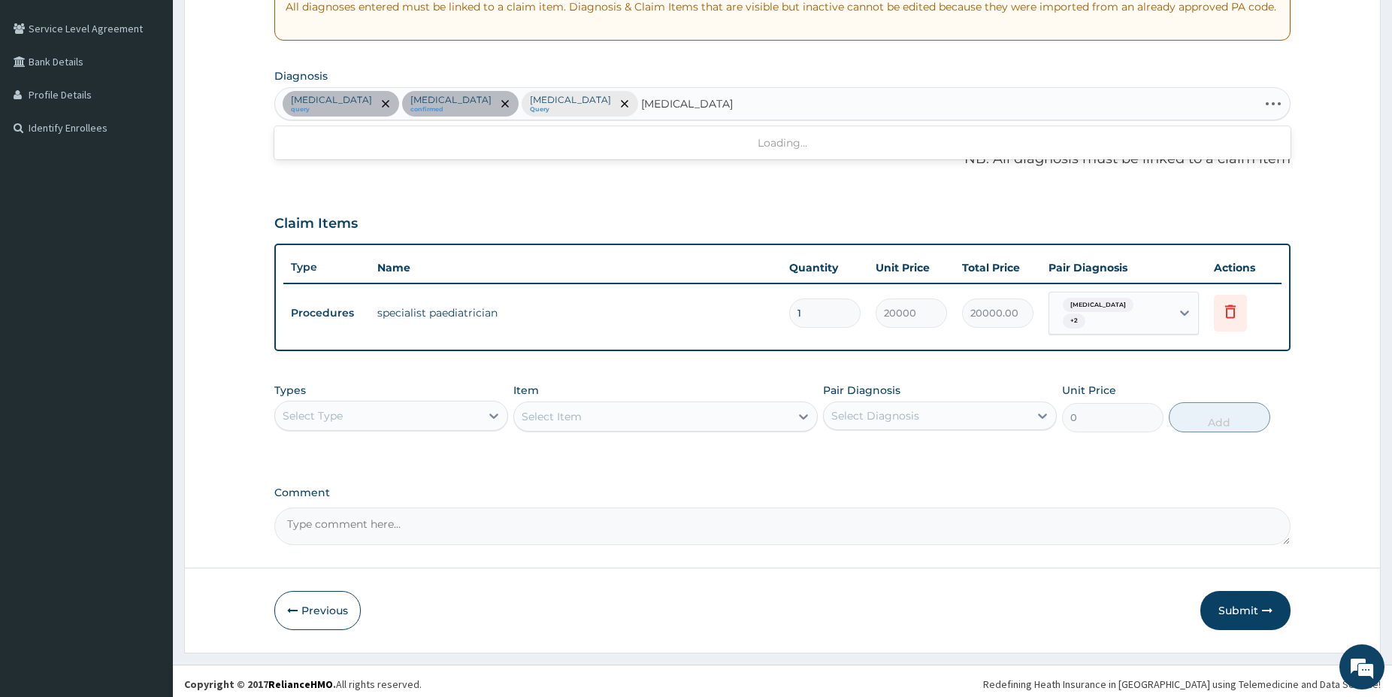
click at [409, 401] on div "Select Type" at bounding box center [391, 416] width 234 height 30
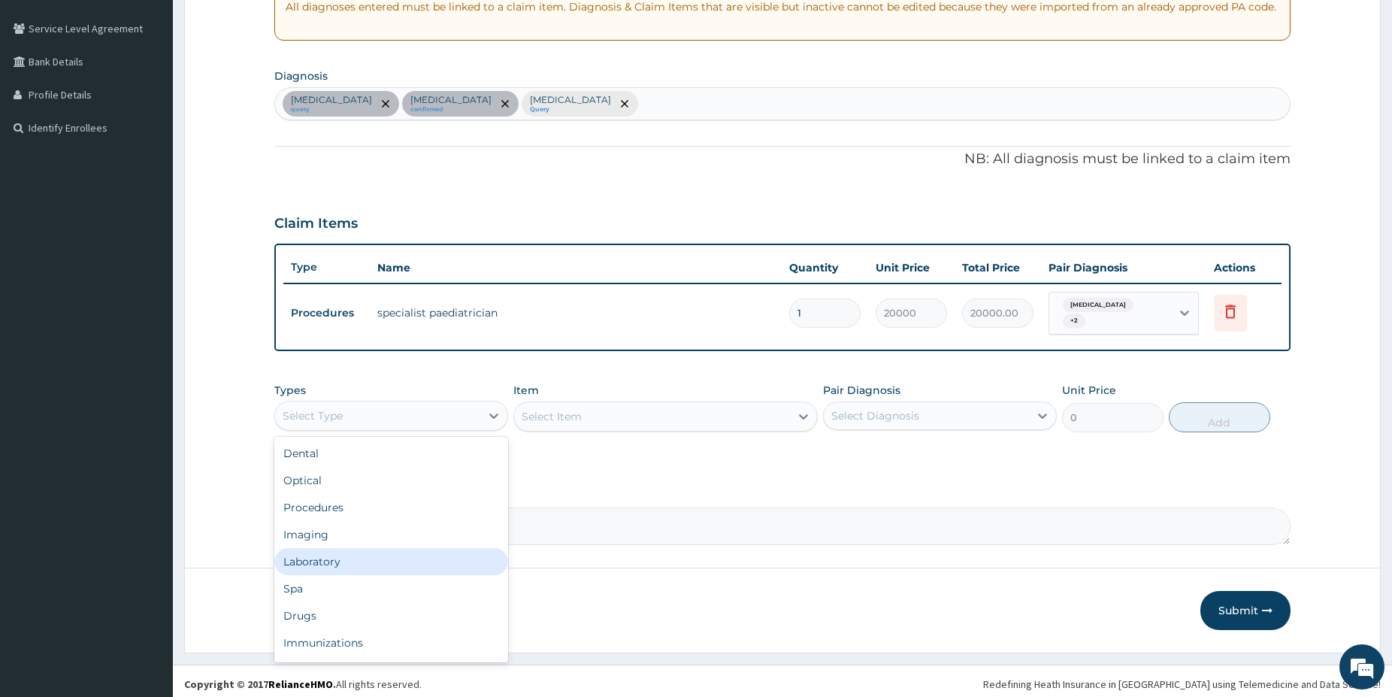
click at [333, 561] on div "Laboratory" at bounding box center [391, 561] width 234 height 27
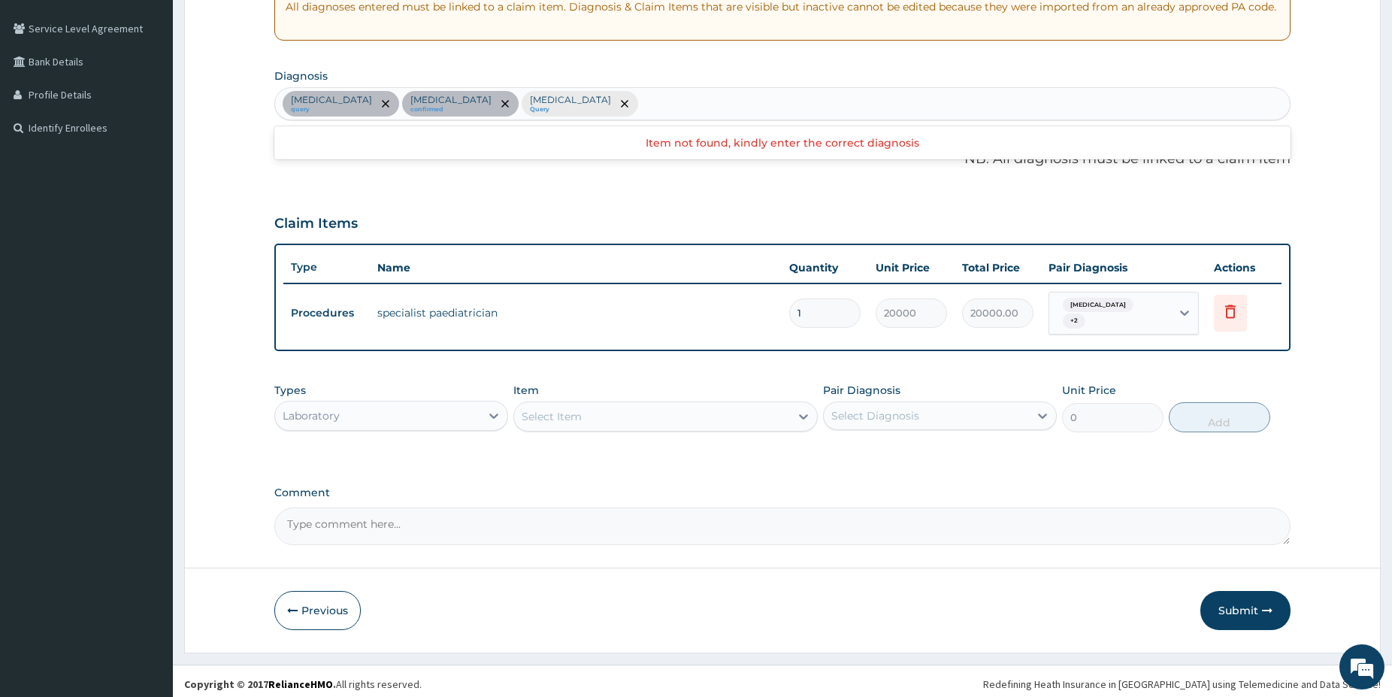
drag, startPoint x: 627, startPoint y: 438, endPoint x: 612, endPoint y: 419, distance: 23.5
click at [612, 420] on div "Types option Laboratory, selected. Select is focused ,type to refine list, pres…" at bounding box center [782, 418] width 1016 height 87
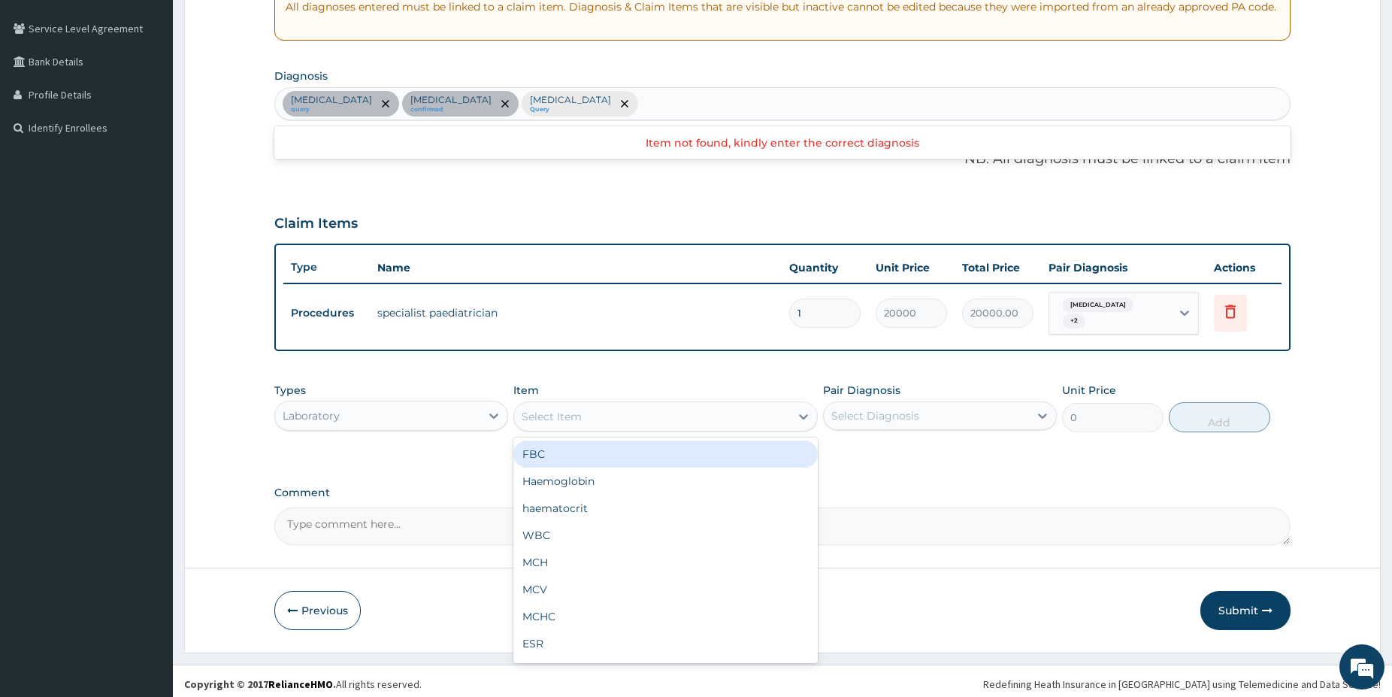
click at [612, 419] on div "Select Item" at bounding box center [652, 416] width 276 height 24
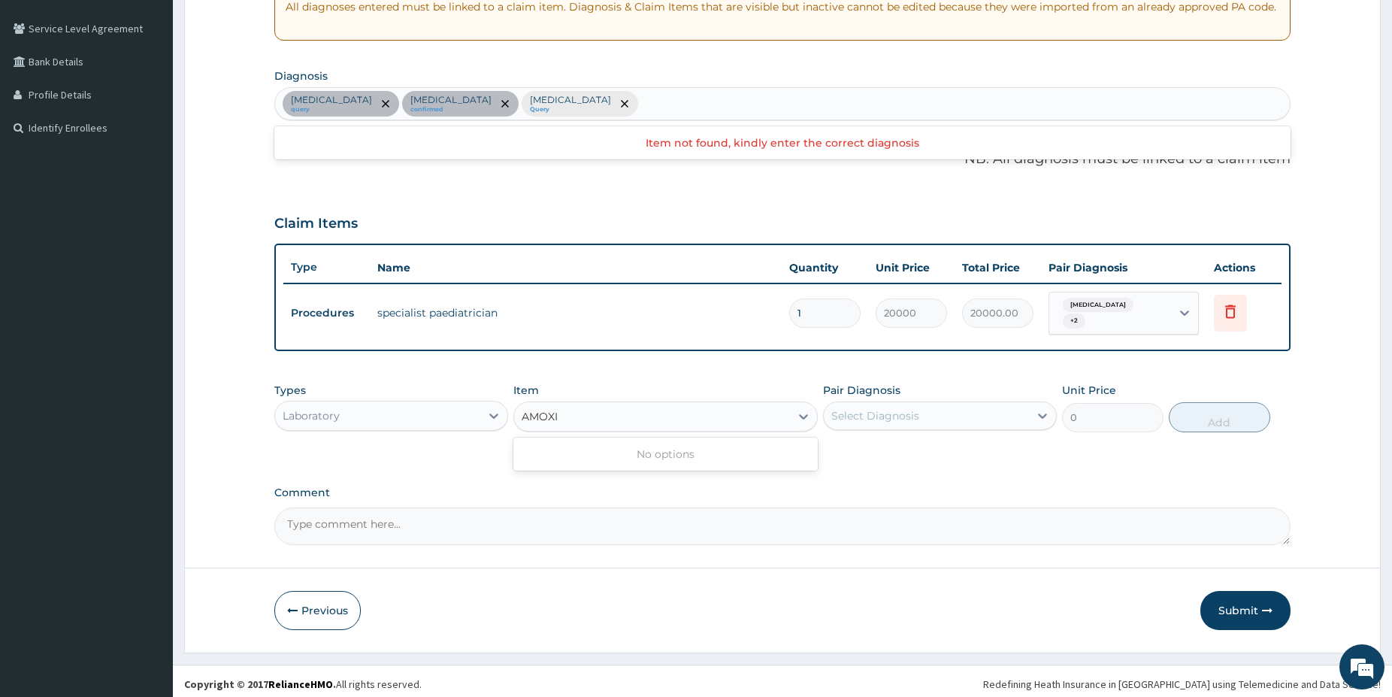
type input "AMOXIC"
click at [667, 413] on div "AMOXIC" at bounding box center [652, 416] width 276 height 24
drag, startPoint x: 680, startPoint y: 389, endPoint x: 679, endPoint y: 397, distance: 7.7
click at [680, 389] on div "Item Select is focused ,type to refine list, press Down to open the menu, Selec…" at bounding box center [665, 408] width 304 height 50
click at [677, 407] on div "Select Item" at bounding box center [652, 416] width 276 height 24
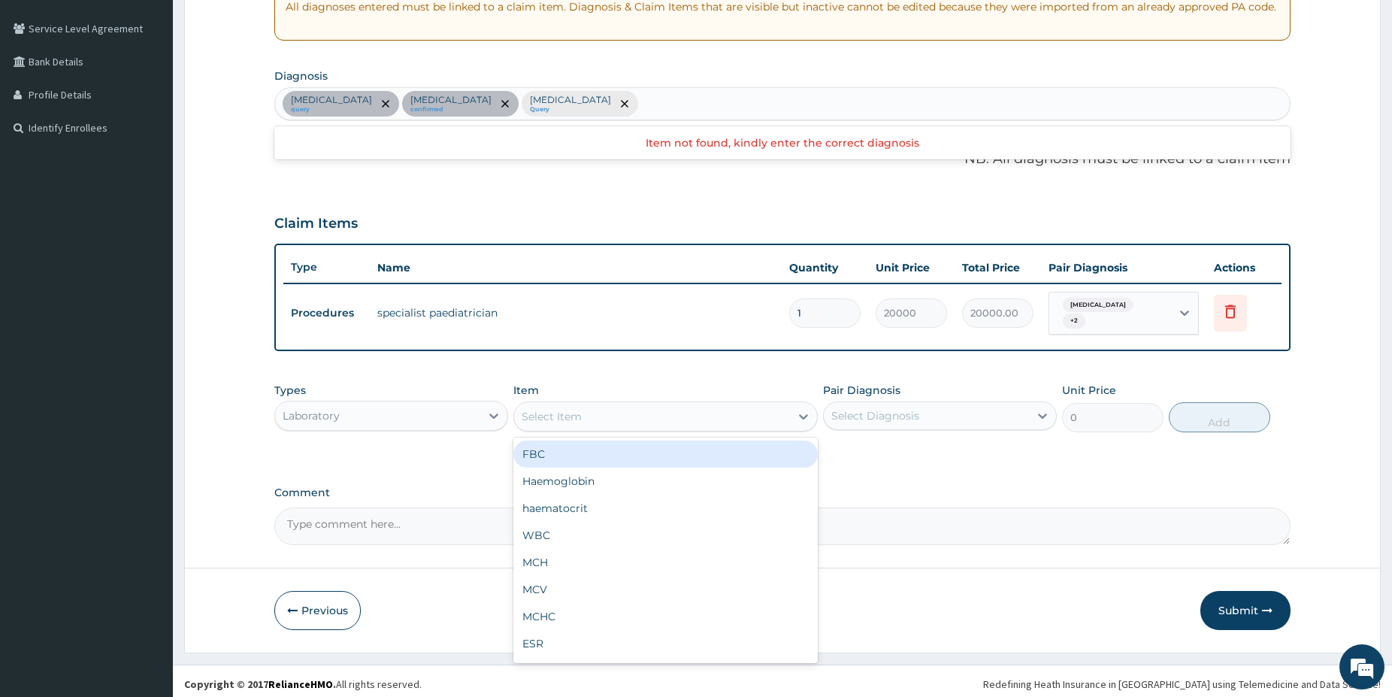
drag, startPoint x: 614, startPoint y: 444, endPoint x: 678, endPoint y: 437, distance: 64.3
click at [612, 444] on div "FBC" at bounding box center [665, 454] width 304 height 27
type input "5000"
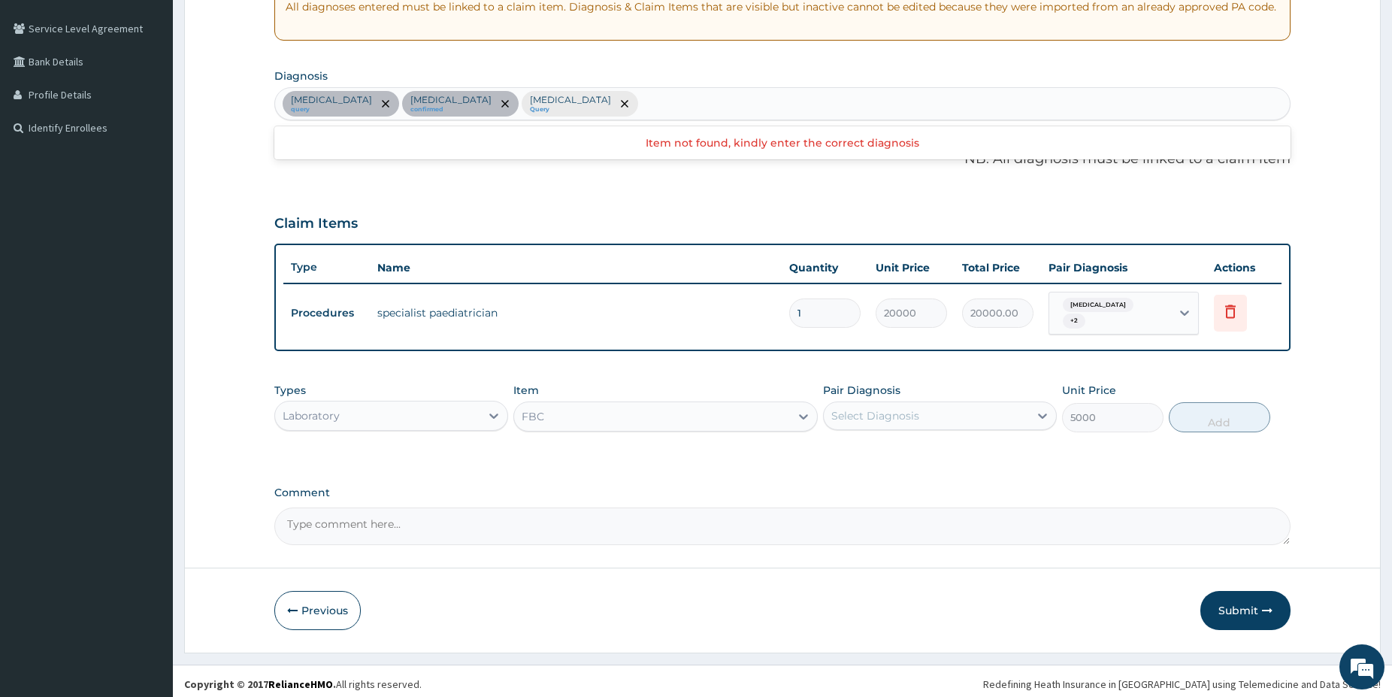
click at [901, 418] on div "Select Diagnosis" at bounding box center [926, 416] width 205 height 24
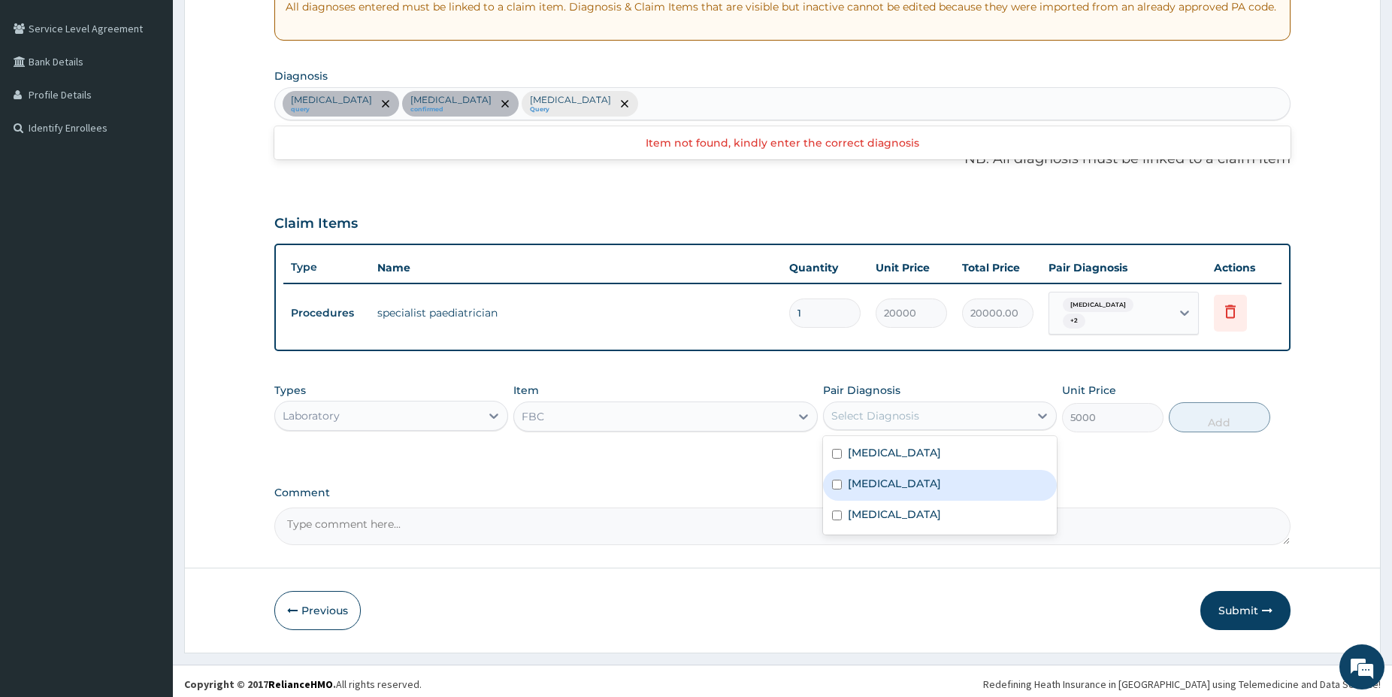
click at [872, 476] on label "Malaria" at bounding box center [894, 483] width 93 height 15
checkbox input "true"
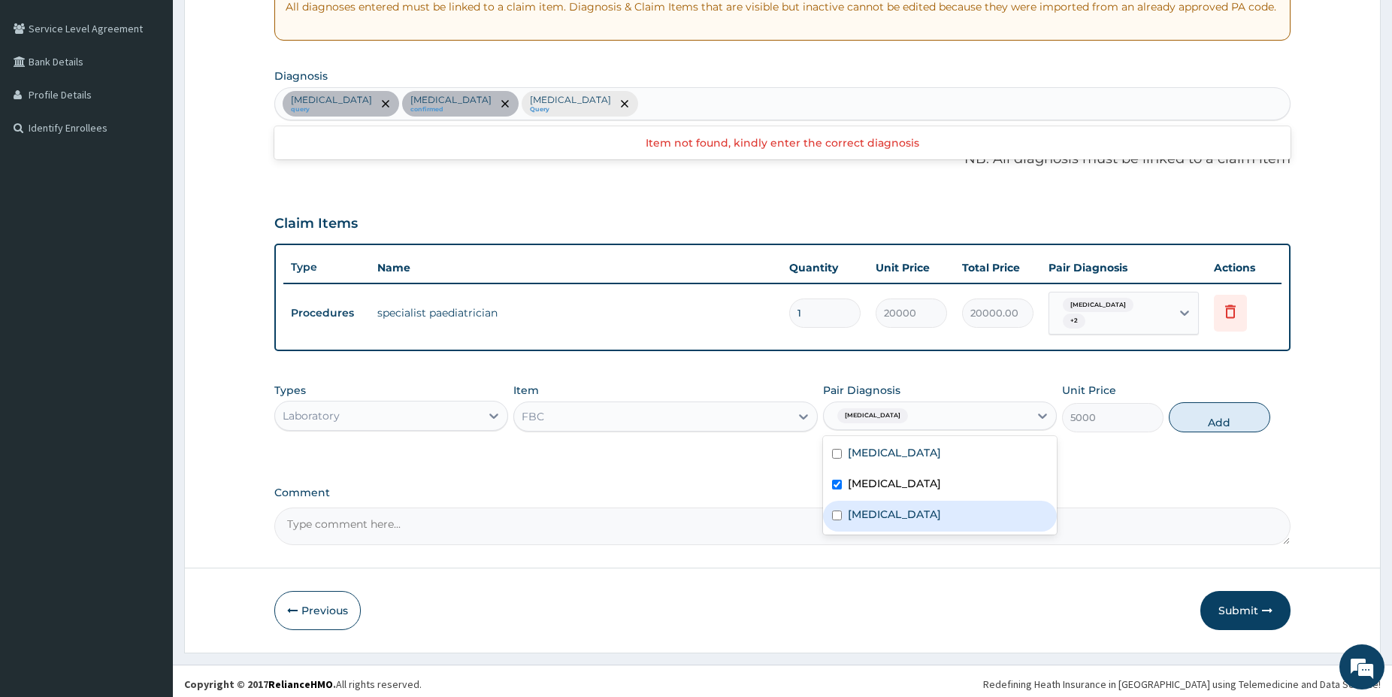
drag, startPoint x: 878, startPoint y: 507, endPoint x: 1020, endPoint y: 490, distance: 143.0
click at [877, 507] on label "Funisitis" at bounding box center [894, 514] width 93 height 15
checkbox input "true"
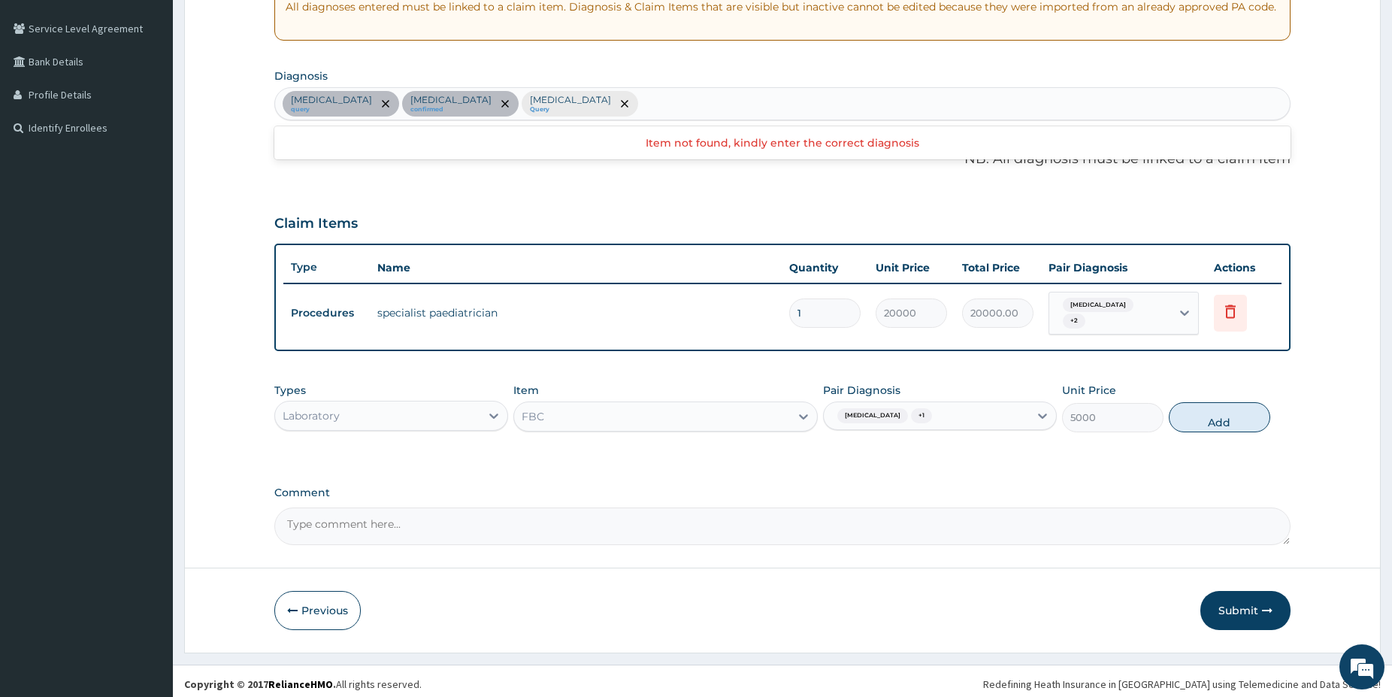
drag, startPoint x: 1198, startPoint y: 416, endPoint x: 962, endPoint y: 450, distance: 238.5
click at [1189, 424] on button "Add" at bounding box center [1219, 417] width 101 height 30
type input "0"
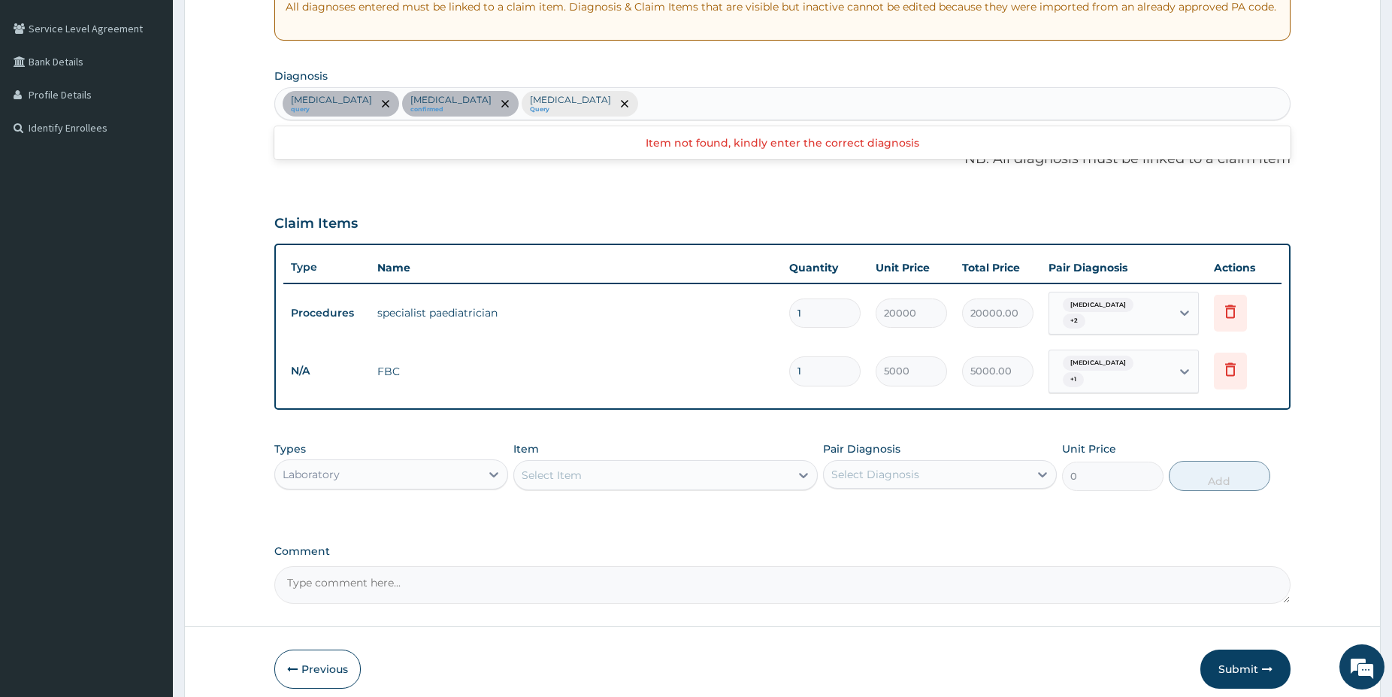
click at [663, 468] on div "Select Item" at bounding box center [652, 475] width 276 height 24
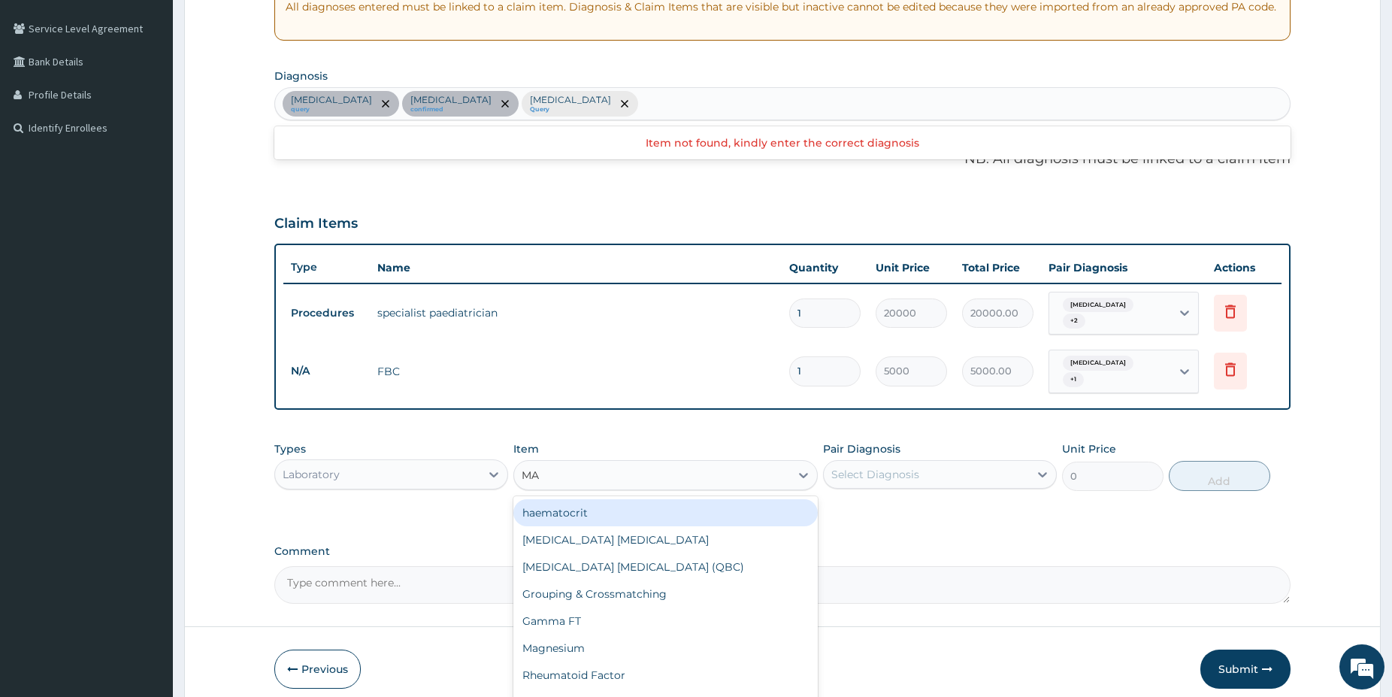
type input "MAL"
click at [658, 505] on div "Malaria Parasite" at bounding box center [665, 512] width 304 height 27
type input "1500"
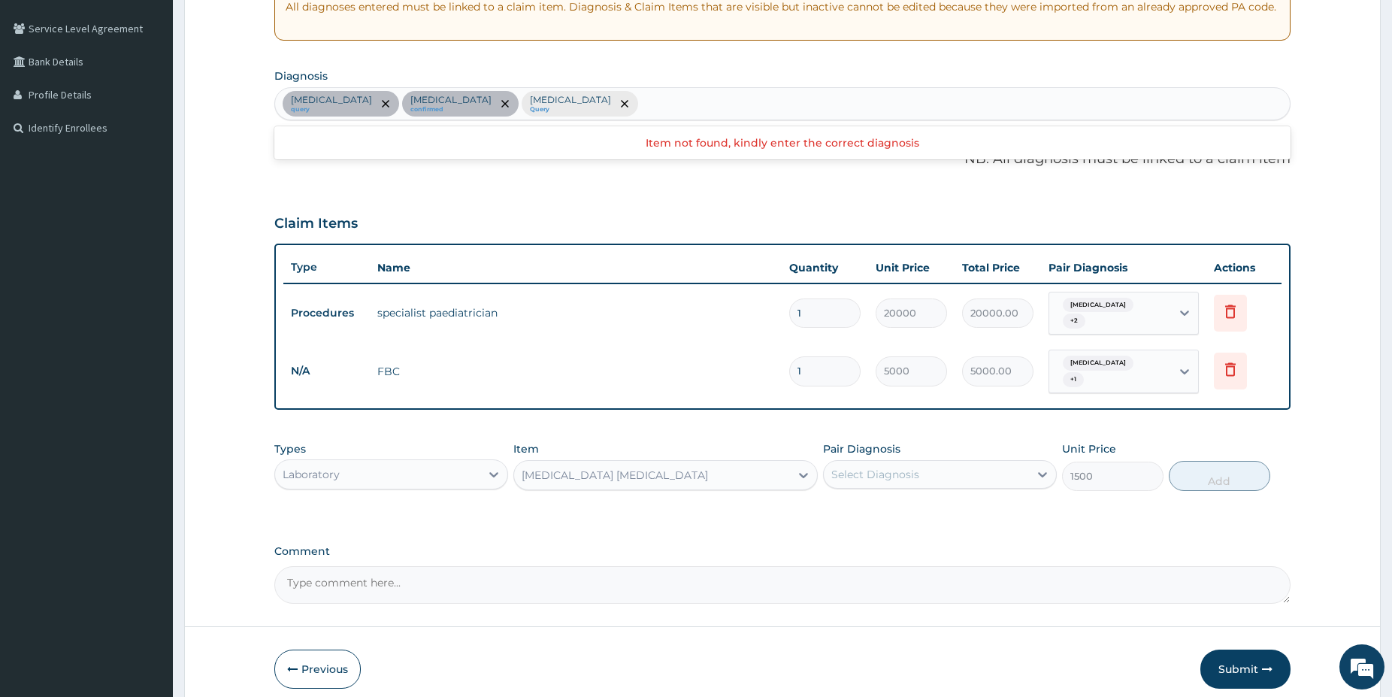
click at [919, 462] on div "Select Diagnosis" at bounding box center [926, 474] width 205 height 24
click at [900, 532] on div "Malaria" at bounding box center [940, 543] width 234 height 31
checkbox input "true"
click at [1199, 474] on button "Add" at bounding box center [1219, 476] width 101 height 30
type input "0"
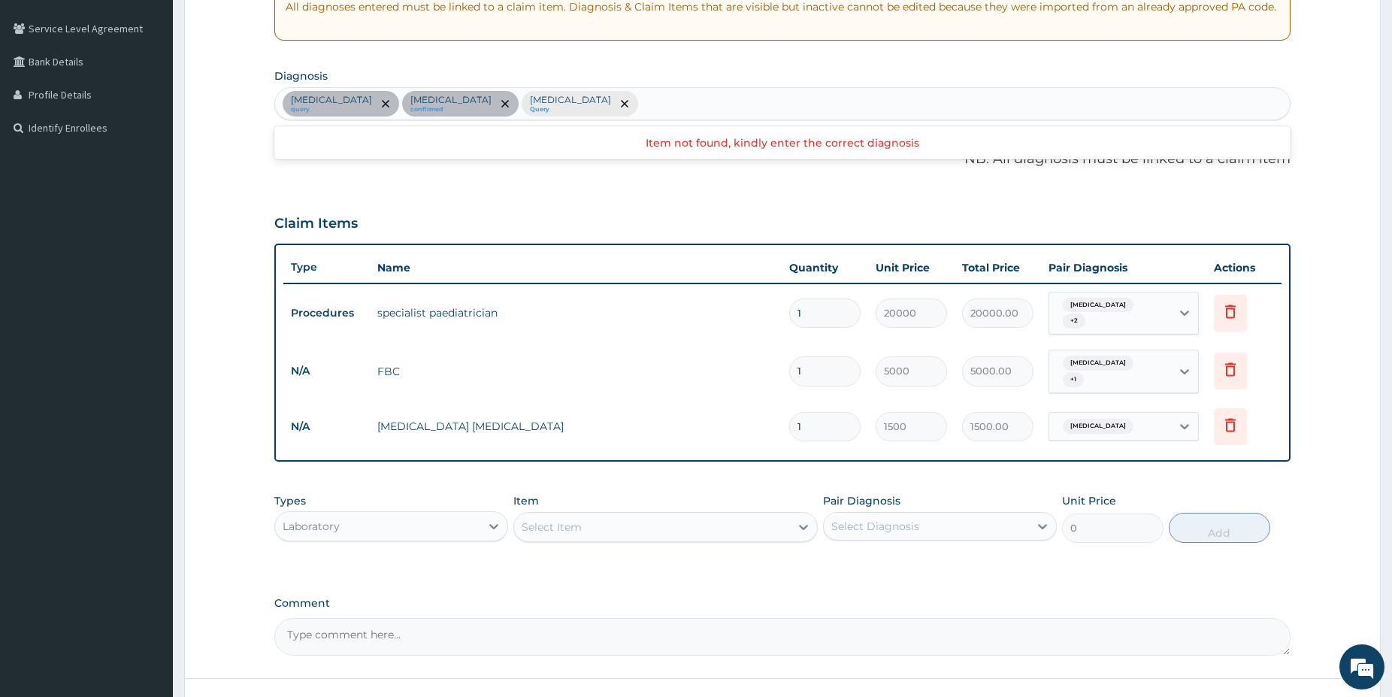
click at [459, 514] on div "Laboratory" at bounding box center [377, 526] width 205 height 24
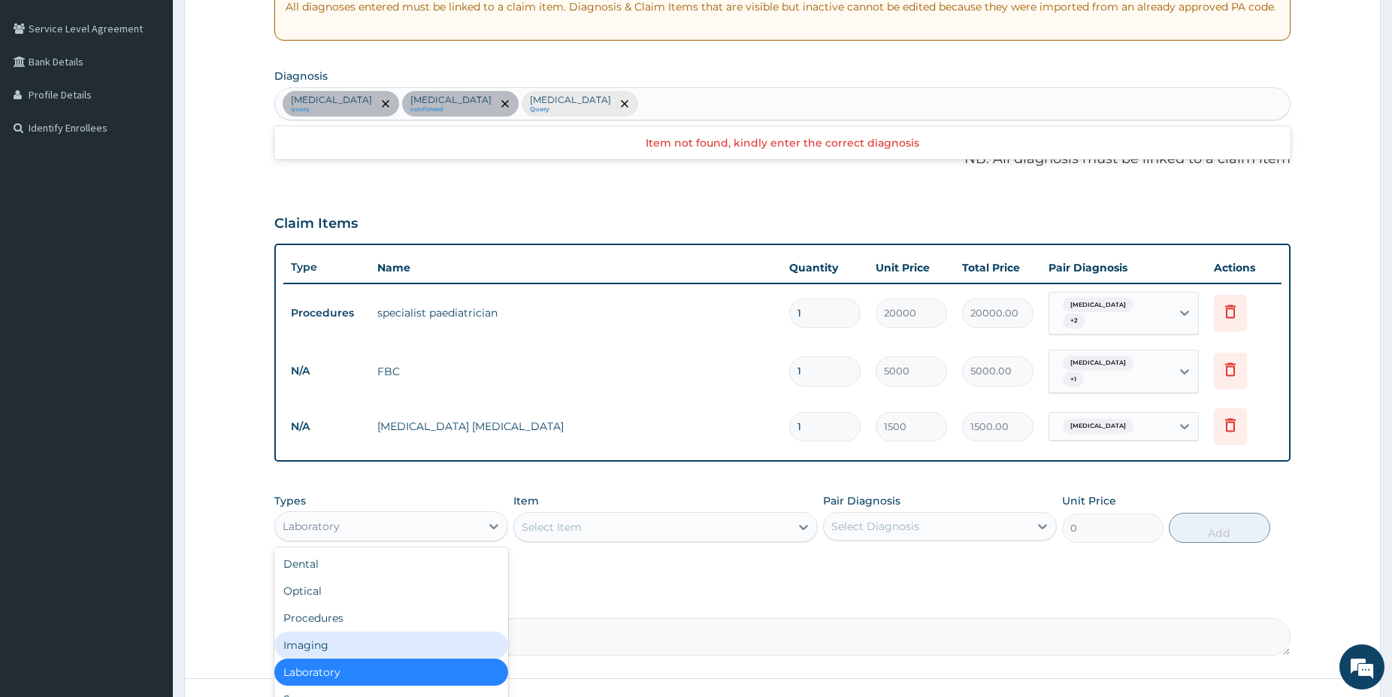
scroll to position [51, 0]
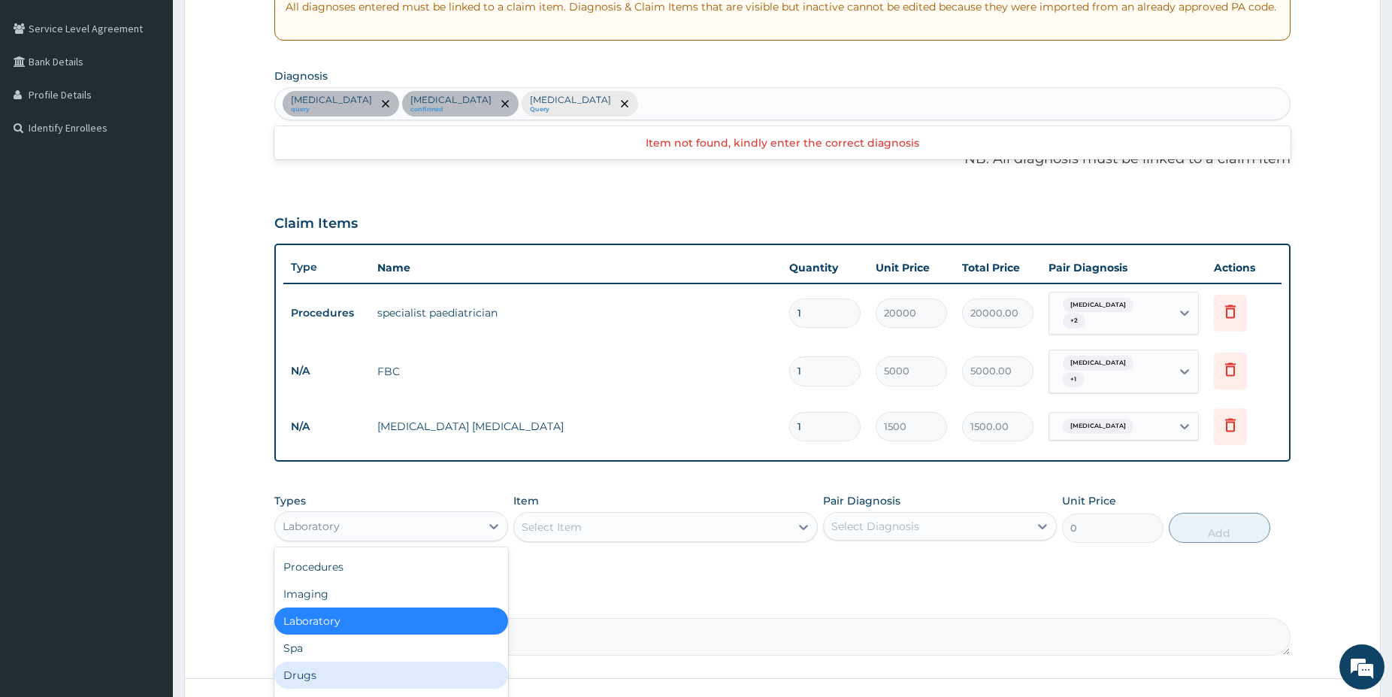
click at [385, 662] on div "Drugs" at bounding box center [391, 675] width 234 height 27
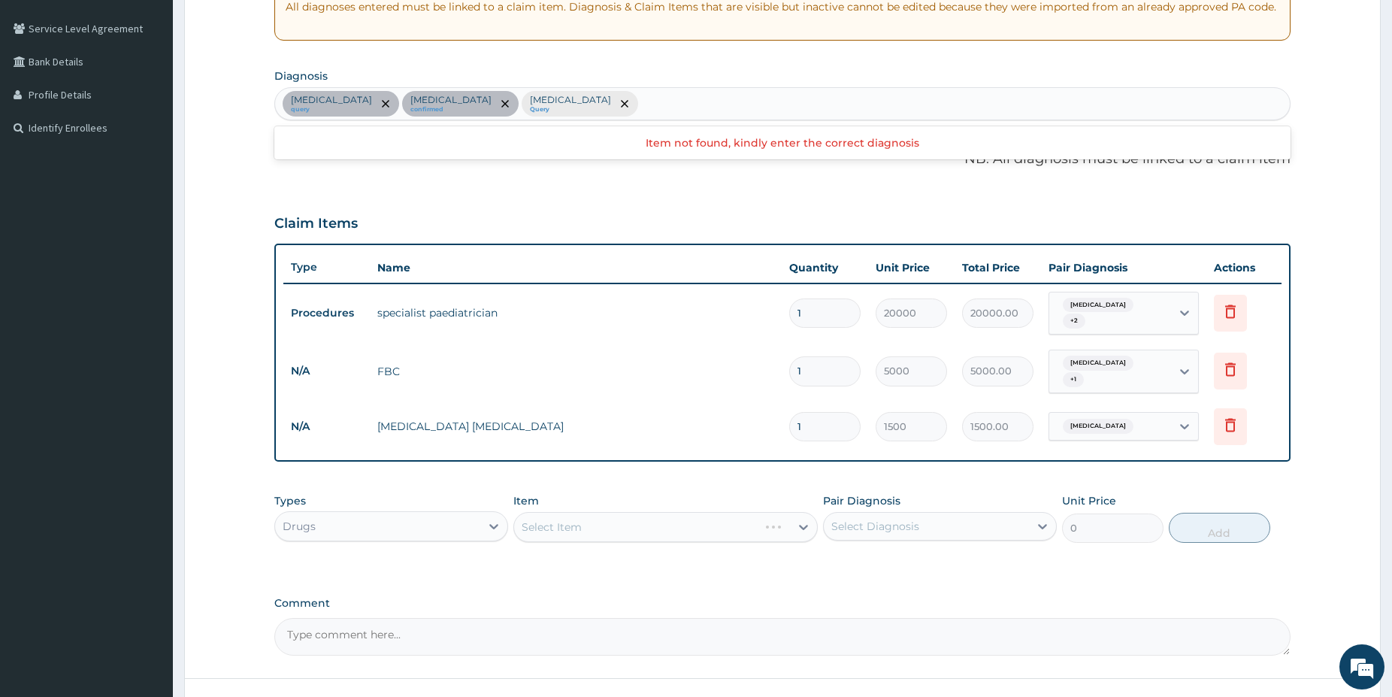
click at [596, 518] on div "Select Item" at bounding box center [665, 527] width 304 height 30
click at [595, 517] on div "Select Item" at bounding box center [665, 527] width 304 height 30
click at [641, 513] on div "Select Item" at bounding box center [665, 527] width 304 height 30
click at [602, 515] on div "Select Item" at bounding box center [652, 527] width 276 height 24
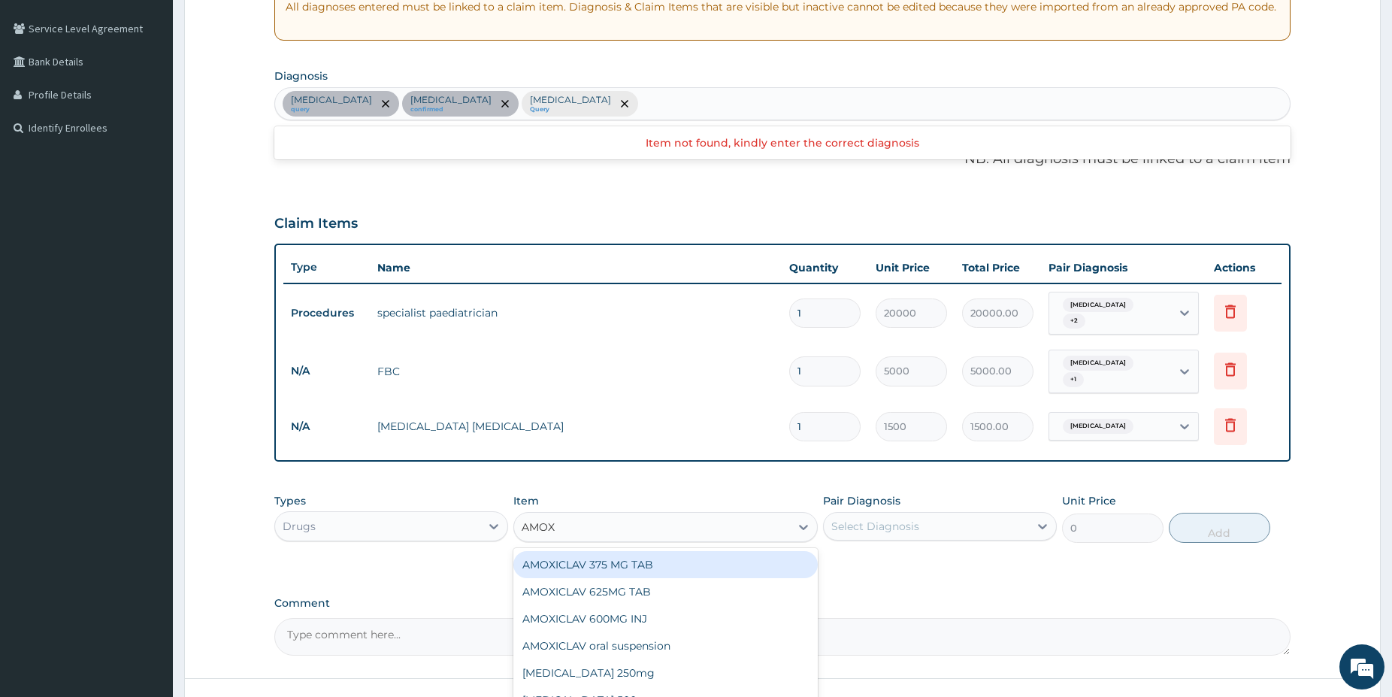
type input "AMOXI"
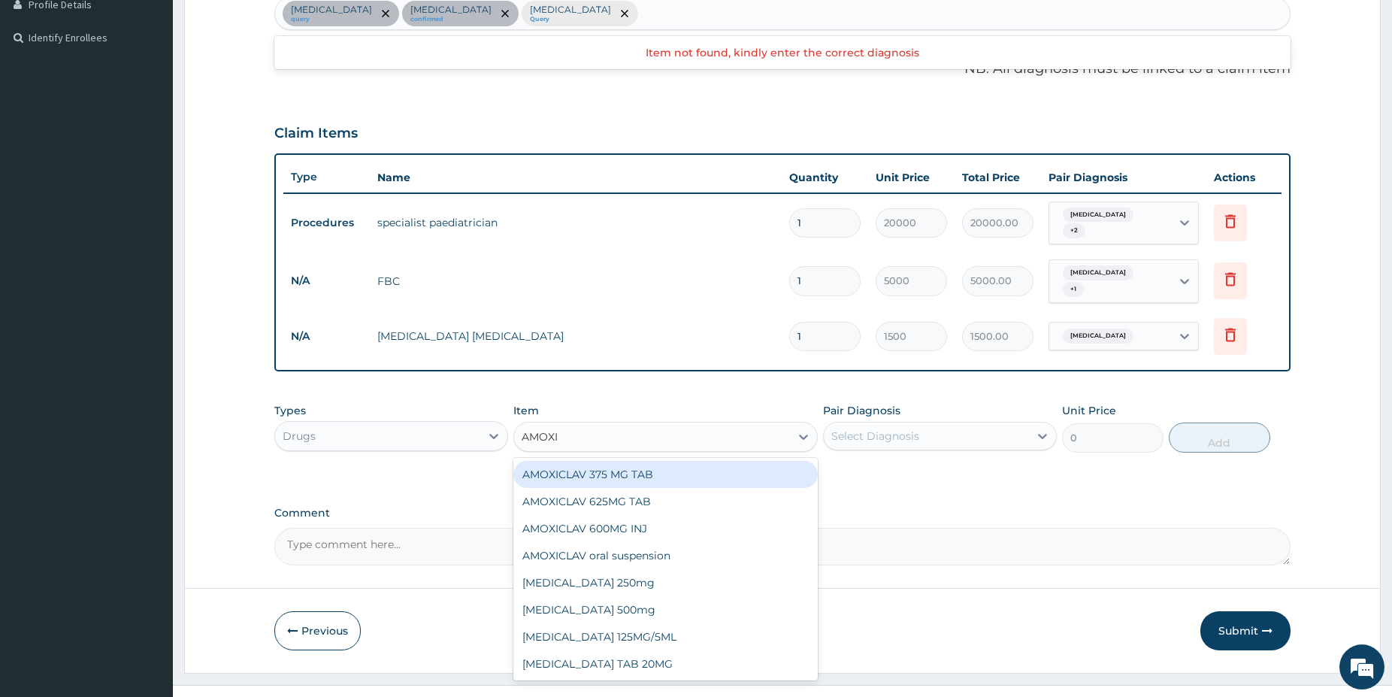
scroll to position [404, 0]
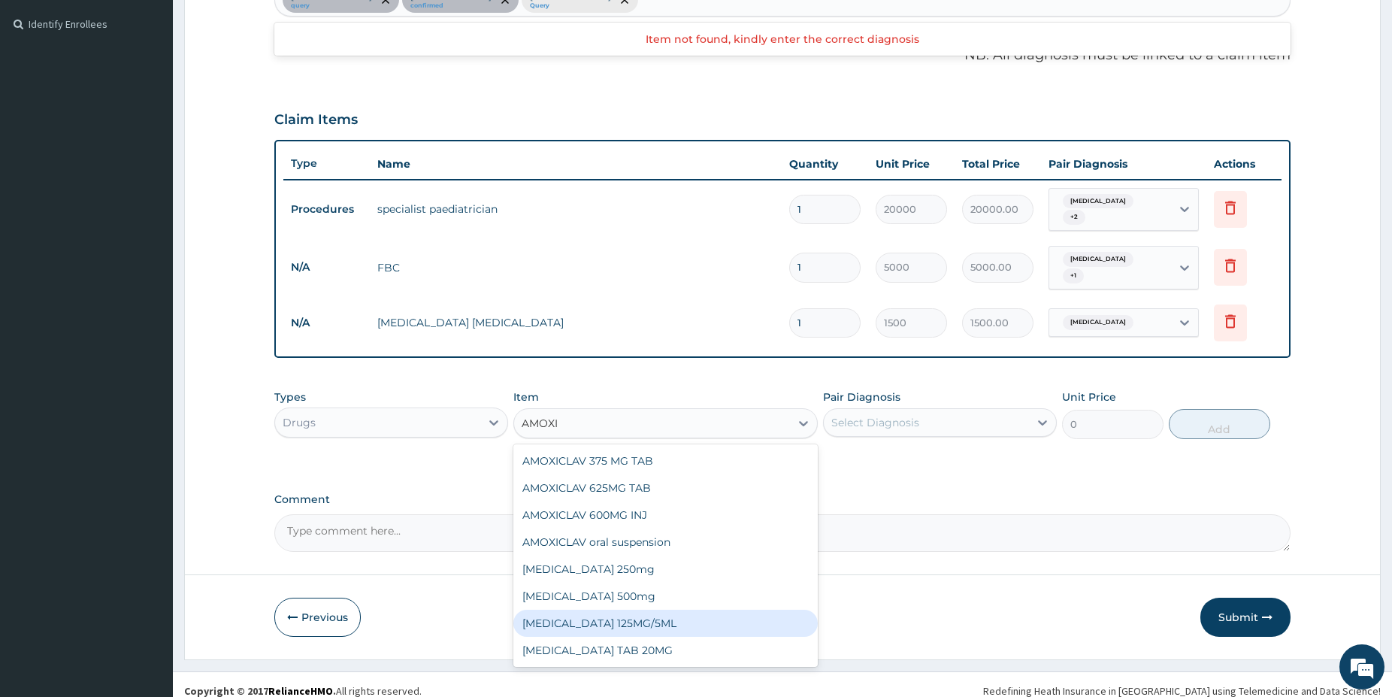
drag, startPoint x: 684, startPoint y: 613, endPoint x: 765, endPoint y: 550, distance: 102.3
click at [684, 613] on div "[MEDICAL_DATA] 125MG/5ML" at bounding box center [665, 623] width 304 height 27
type input "2200"
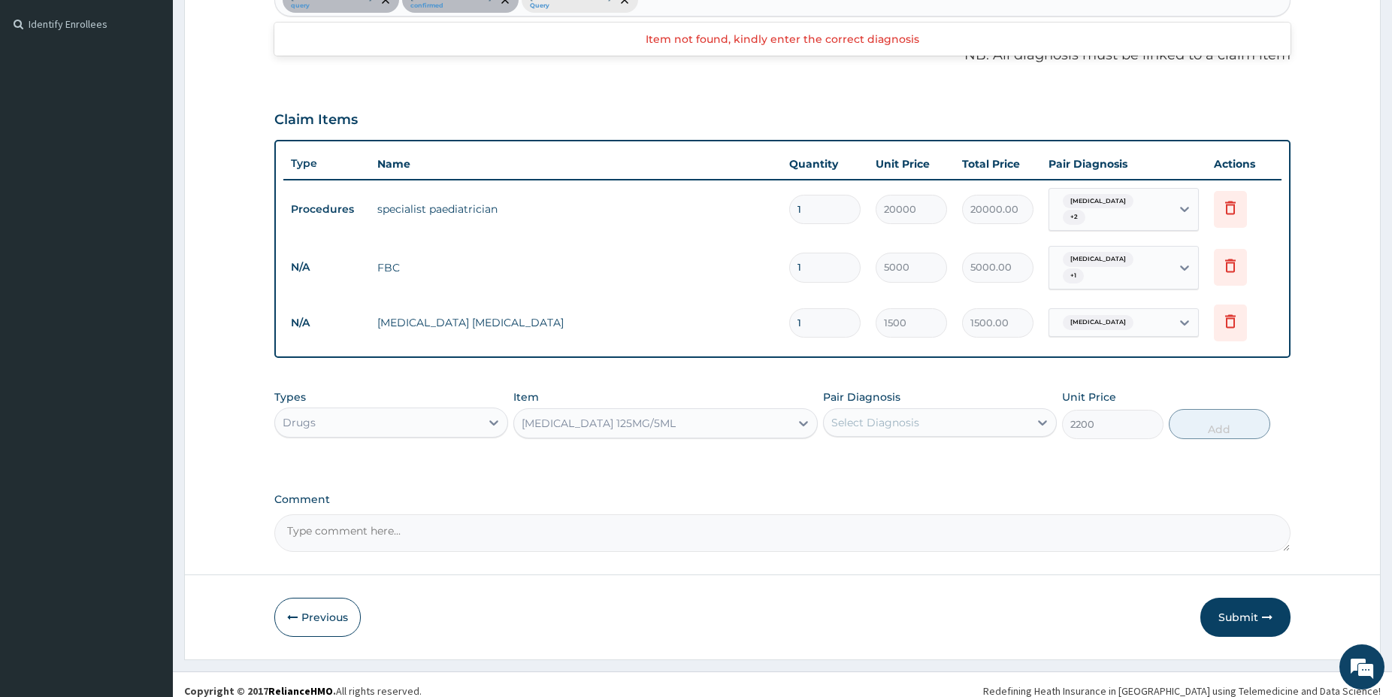
click at [926, 412] on div "Select Diagnosis" at bounding box center [926, 422] width 205 height 24
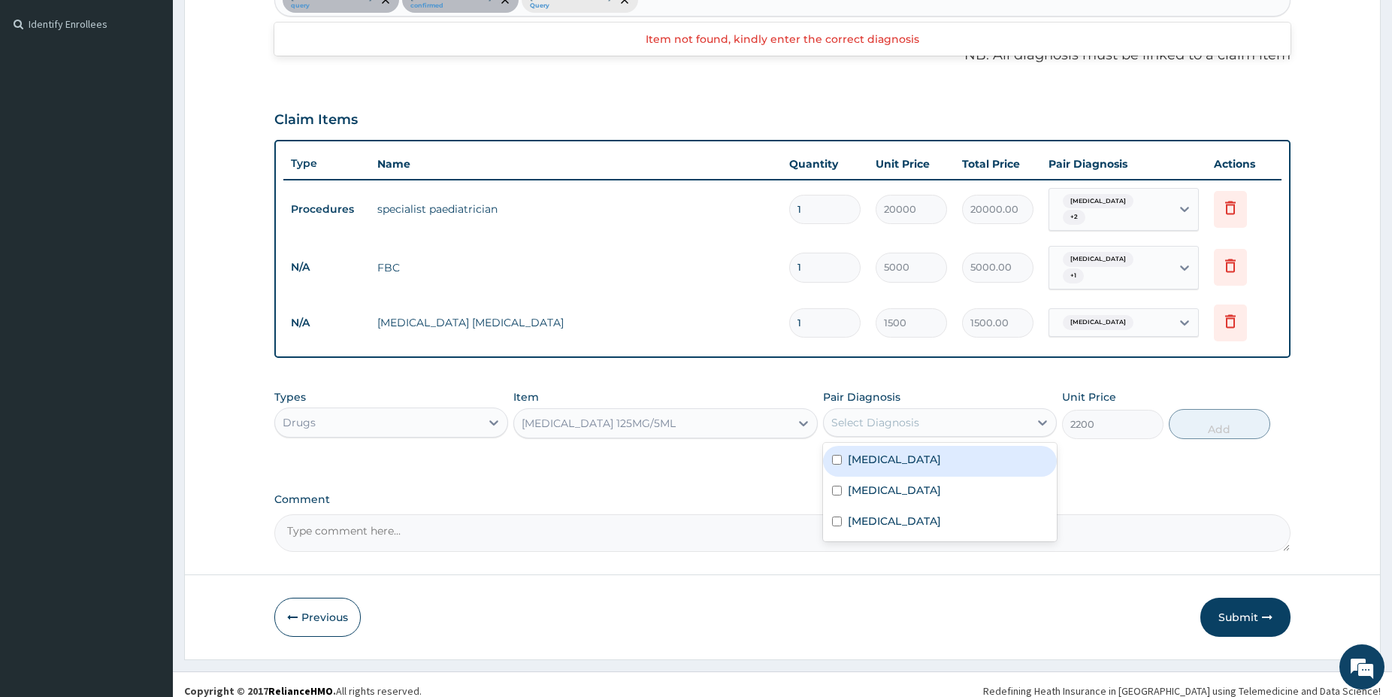
click at [899, 447] on div "Sepsis" at bounding box center [940, 461] width 234 height 31
checkbox input "true"
drag, startPoint x: 1207, startPoint y: 405, endPoint x: 1195, endPoint y: 410, distance: 13.1
click at [1207, 409] on button "Add" at bounding box center [1219, 424] width 101 height 30
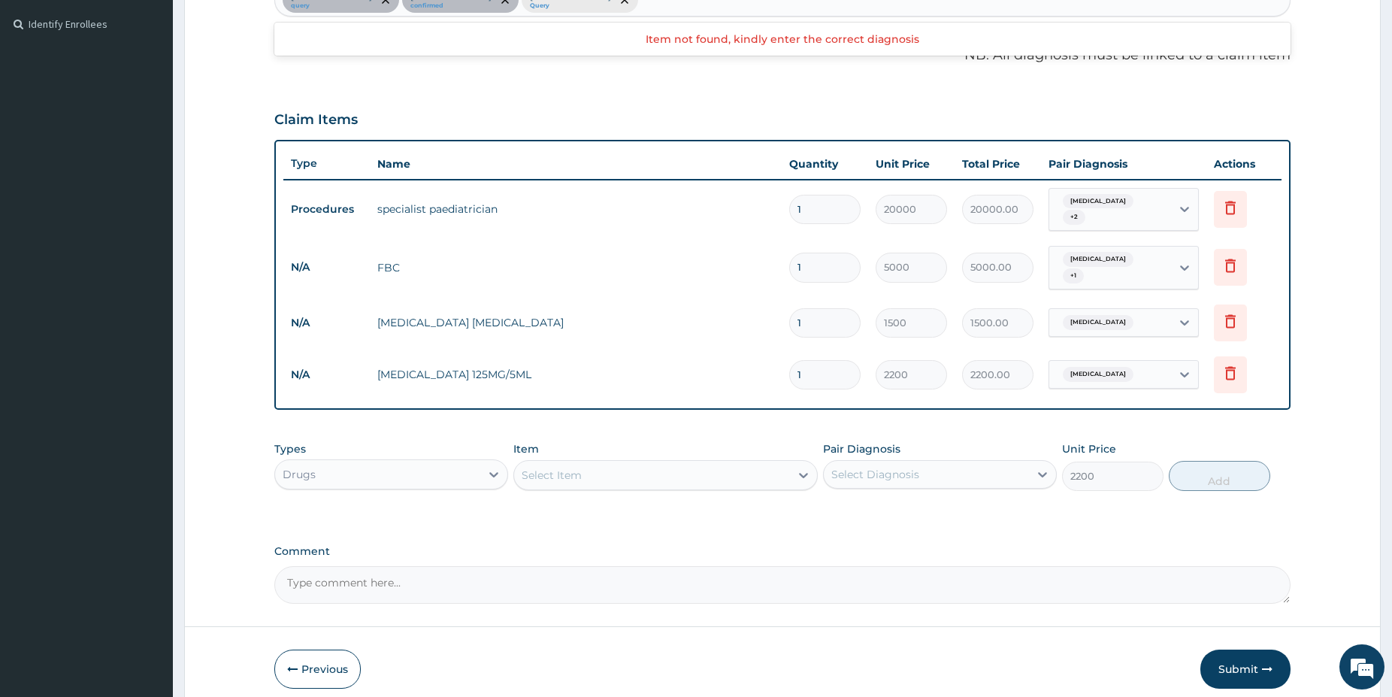
type input "0"
click at [693, 463] on div "Select Item" at bounding box center [652, 475] width 276 height 24
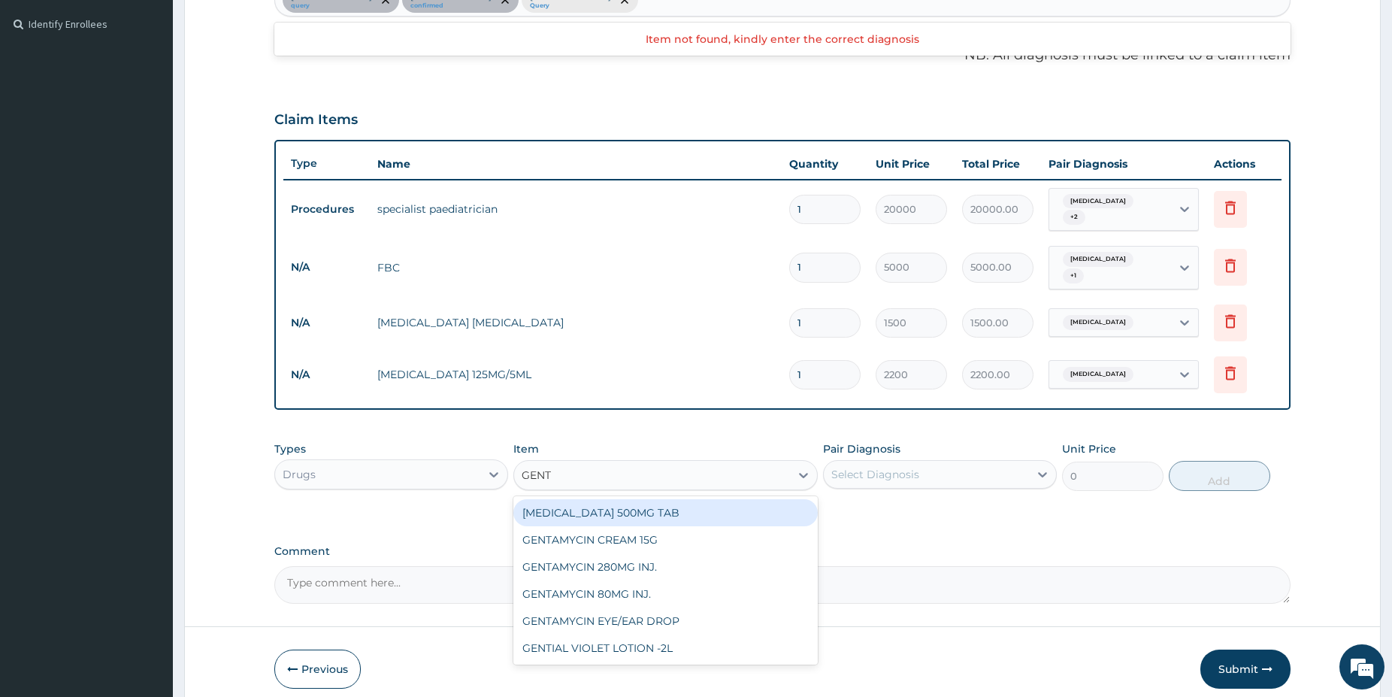
type input "GENTA"
click at [662, 504] on div "GENTAMYCIN CREAM 15G" at bounding box center [665, 512] width 304 height 27
type input "1200"
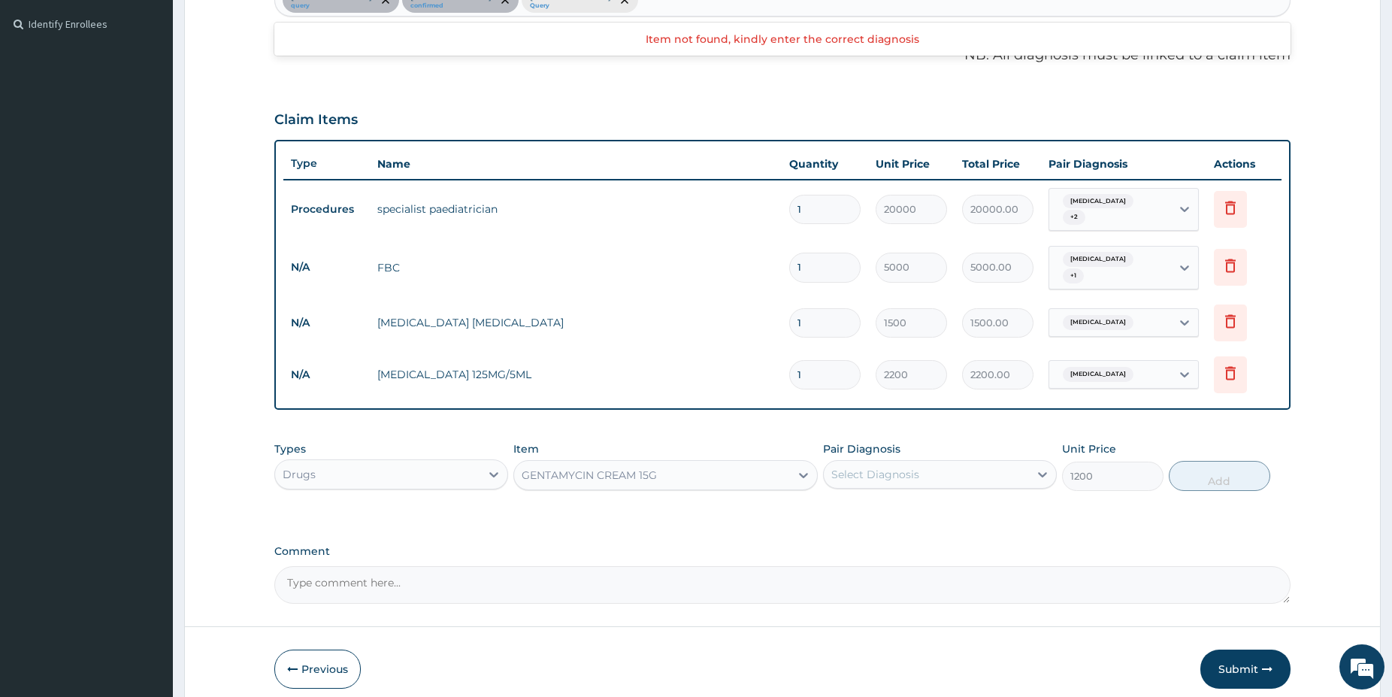
click at [890, 467] on div "Select Diagnosis" at bounding box center [875, 474] width 88 height 15
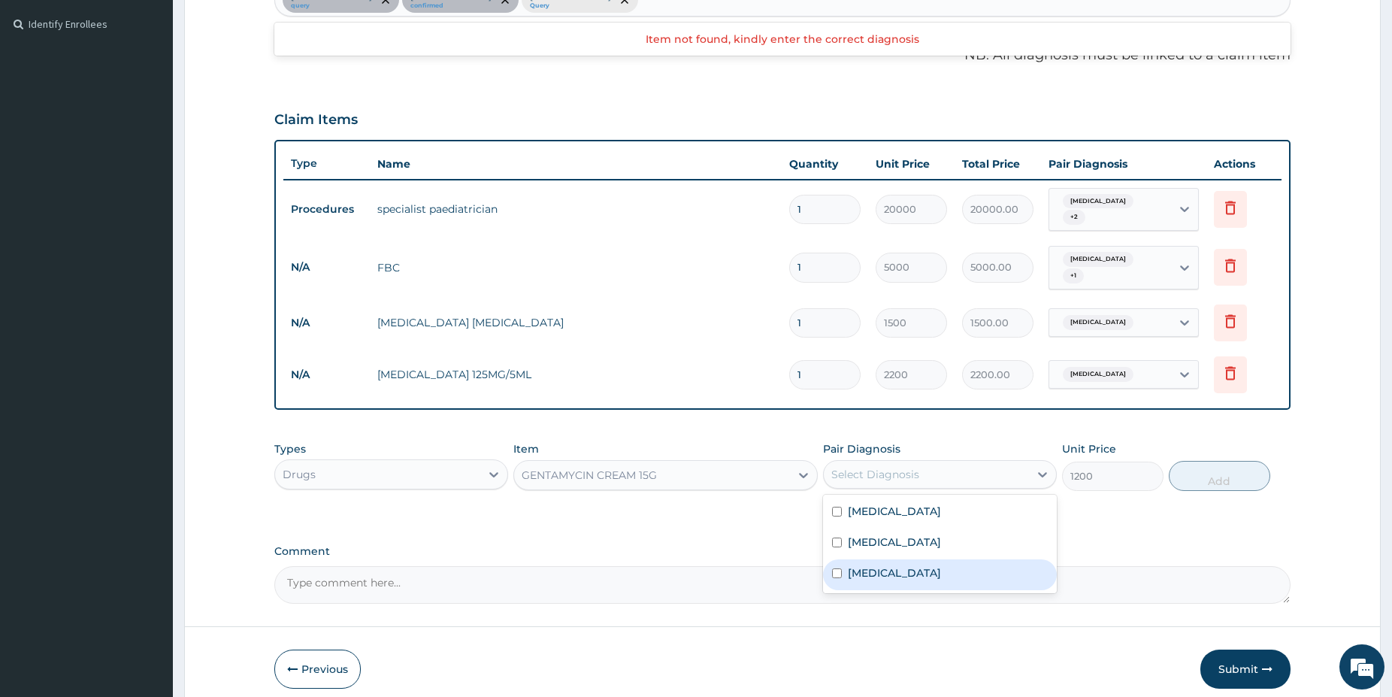
click at [889, 565] on label "Funisitis" at bounding box center [894, 572] width 93 height 15
checkbox input "true"
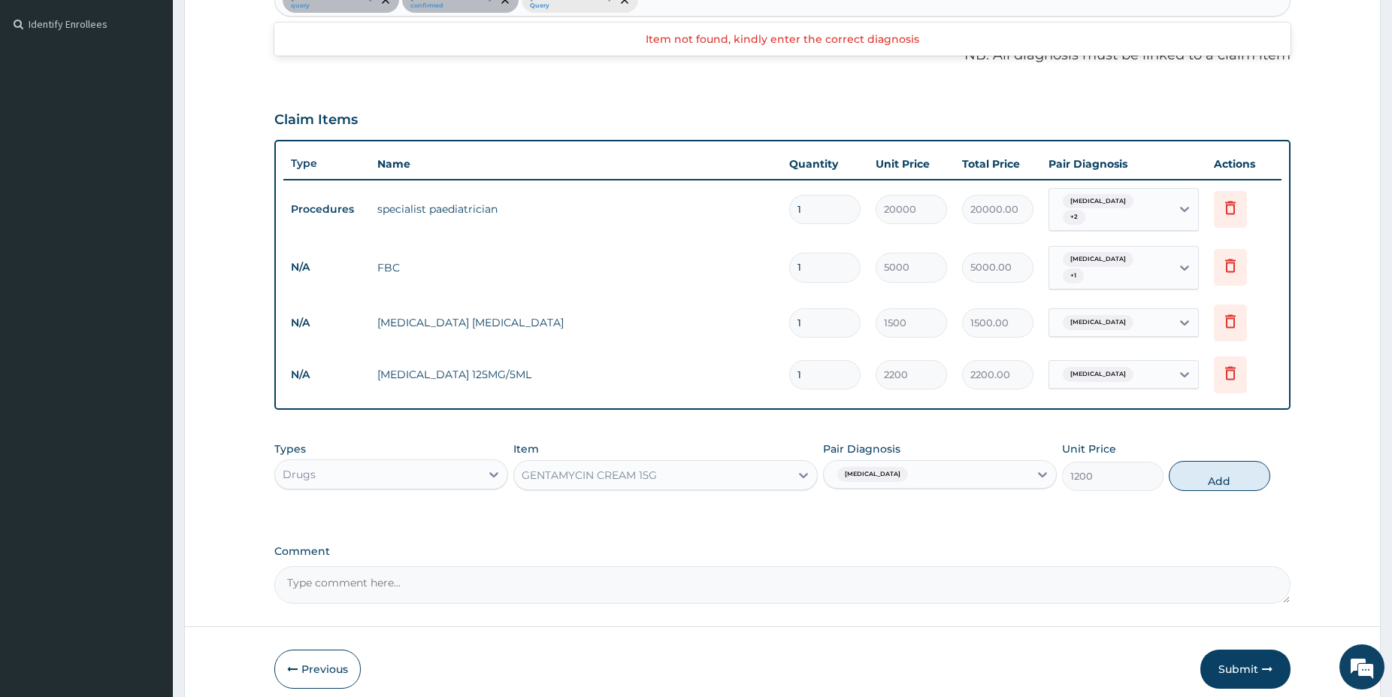
click at [1207, 463] on button "Add" at bounding box center [1219, 476] width 101 height 30
type input "0"
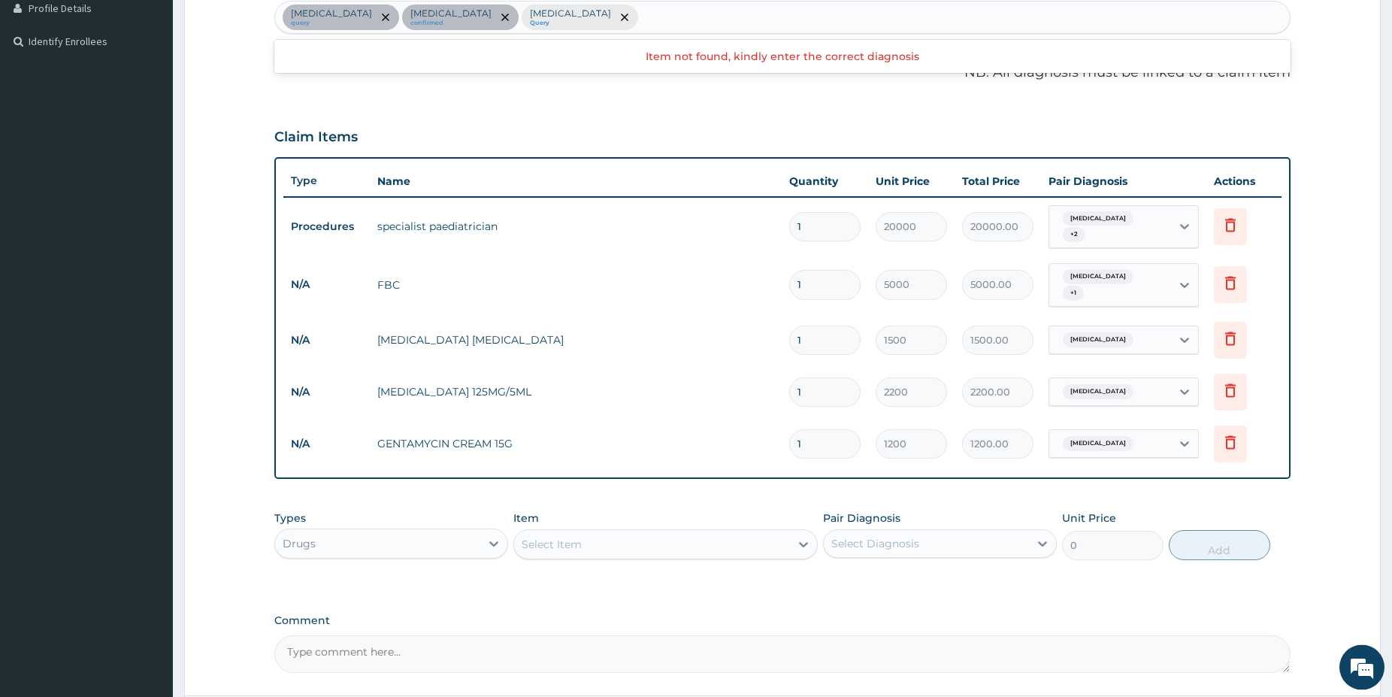
scroll to position [98, 0]
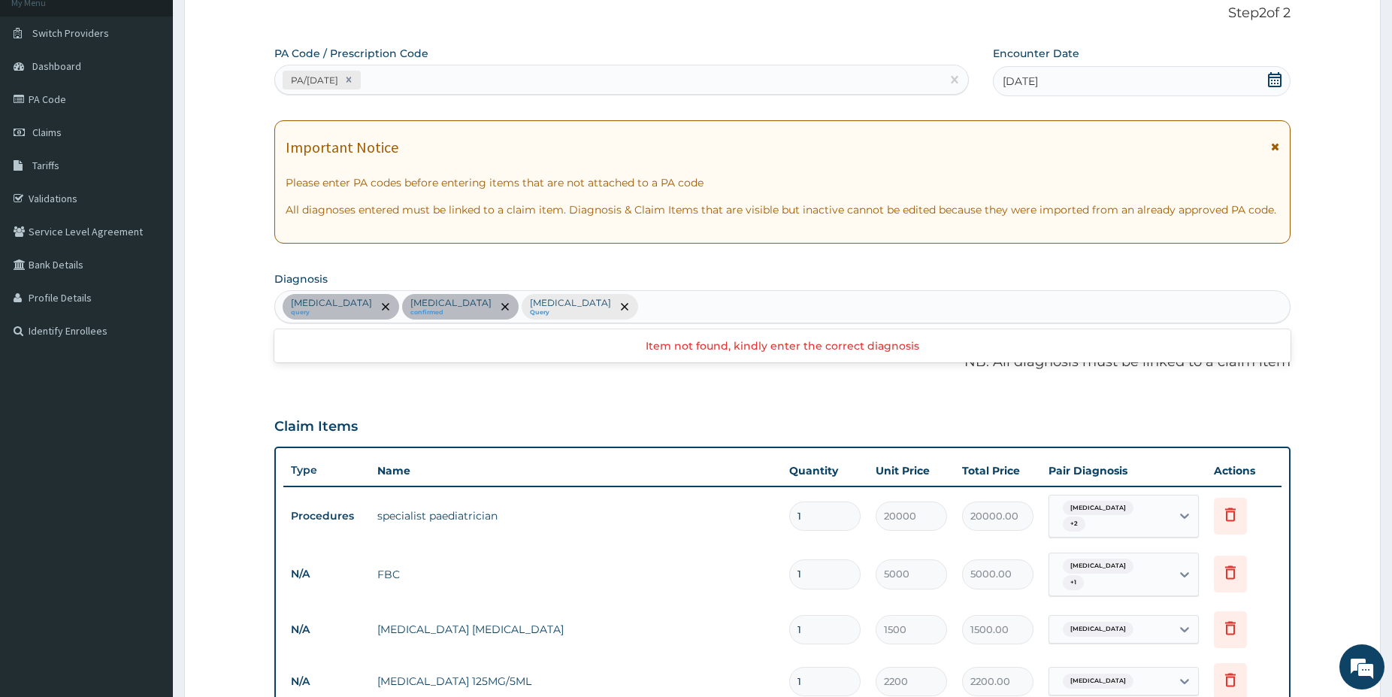
click at [562, 292] on div "Sepsis query Malaria confirmed Funisitis Query" at bounding box center [782, 307] width 1015 height 32
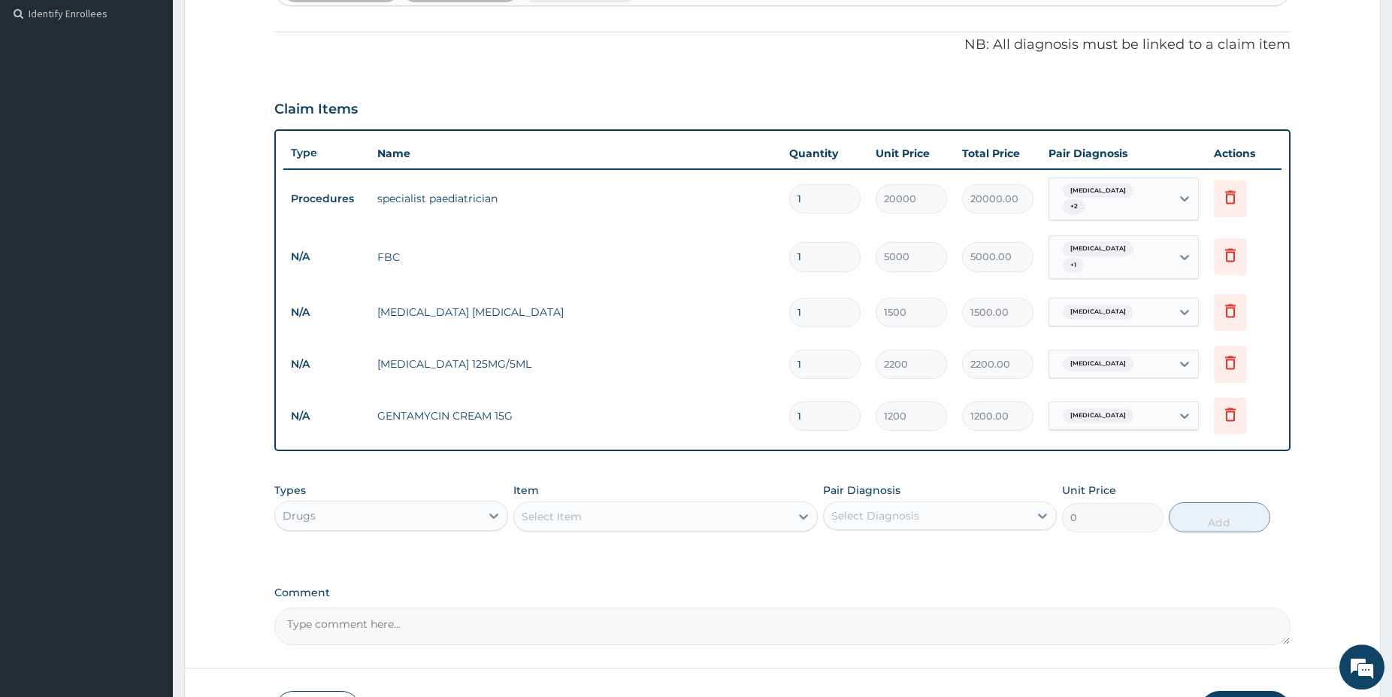
scroll to position [430, 0]
drag, startPoint x: 1398, startPoint y: 692, endPoint x: 940, endPoint y: 561, distance: 476.1
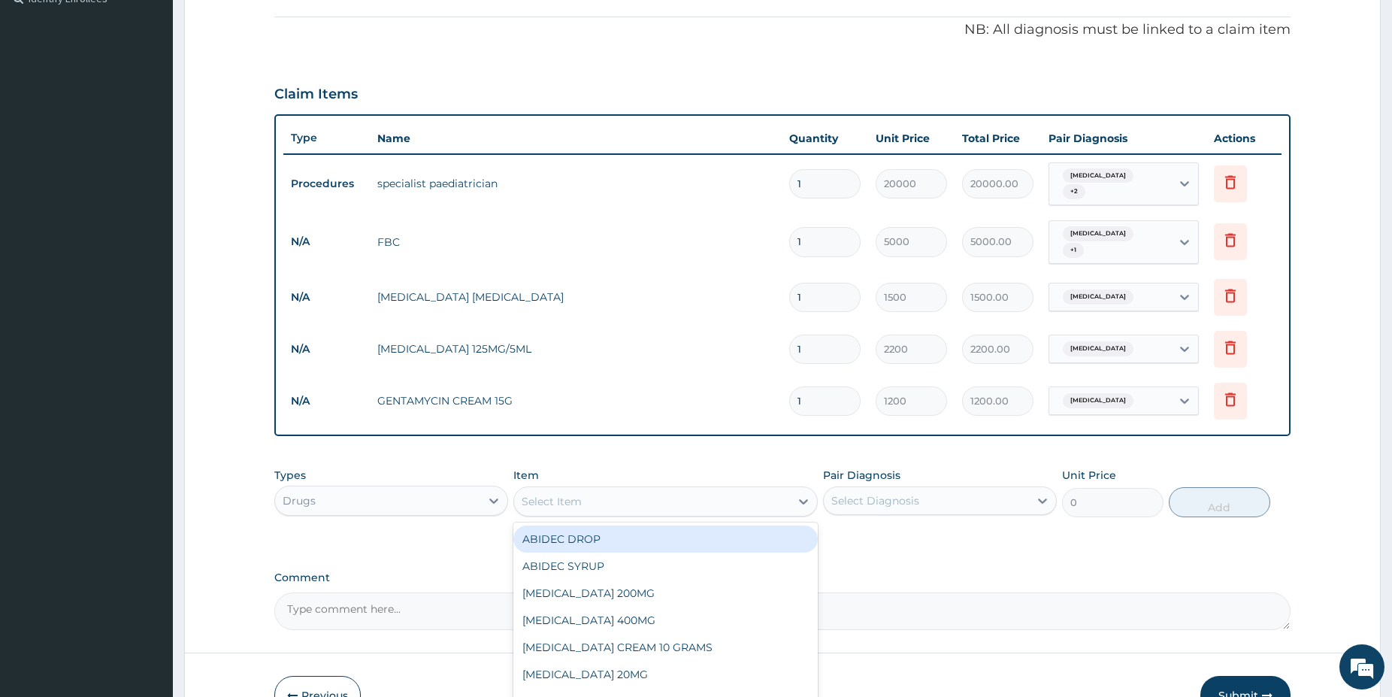
click at [646, 489] on div "Select Item" at bounding box center [652, 501] width 276 height 24
type input "camo"
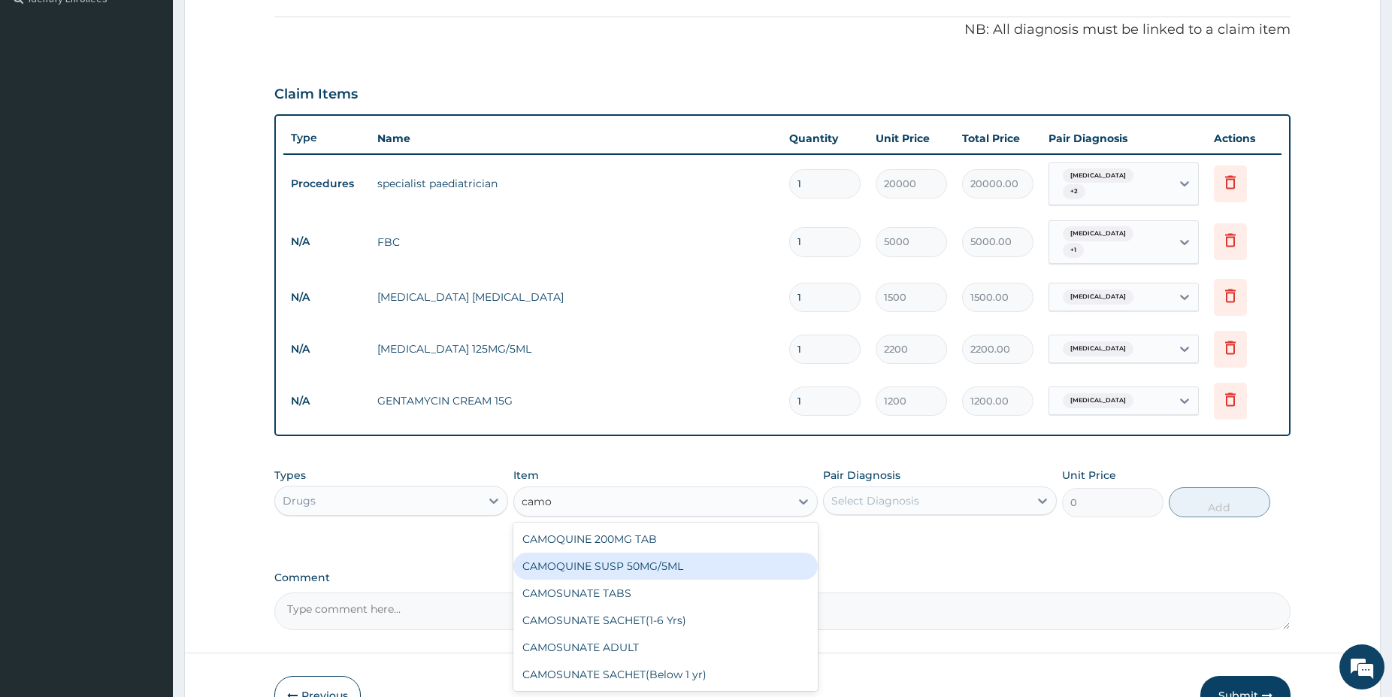
click at [706, 553] on div "CAMOQUINE SUSP 50MG/5ML" at bounding box center [665, 566] width 304 height 27
type input "2800"
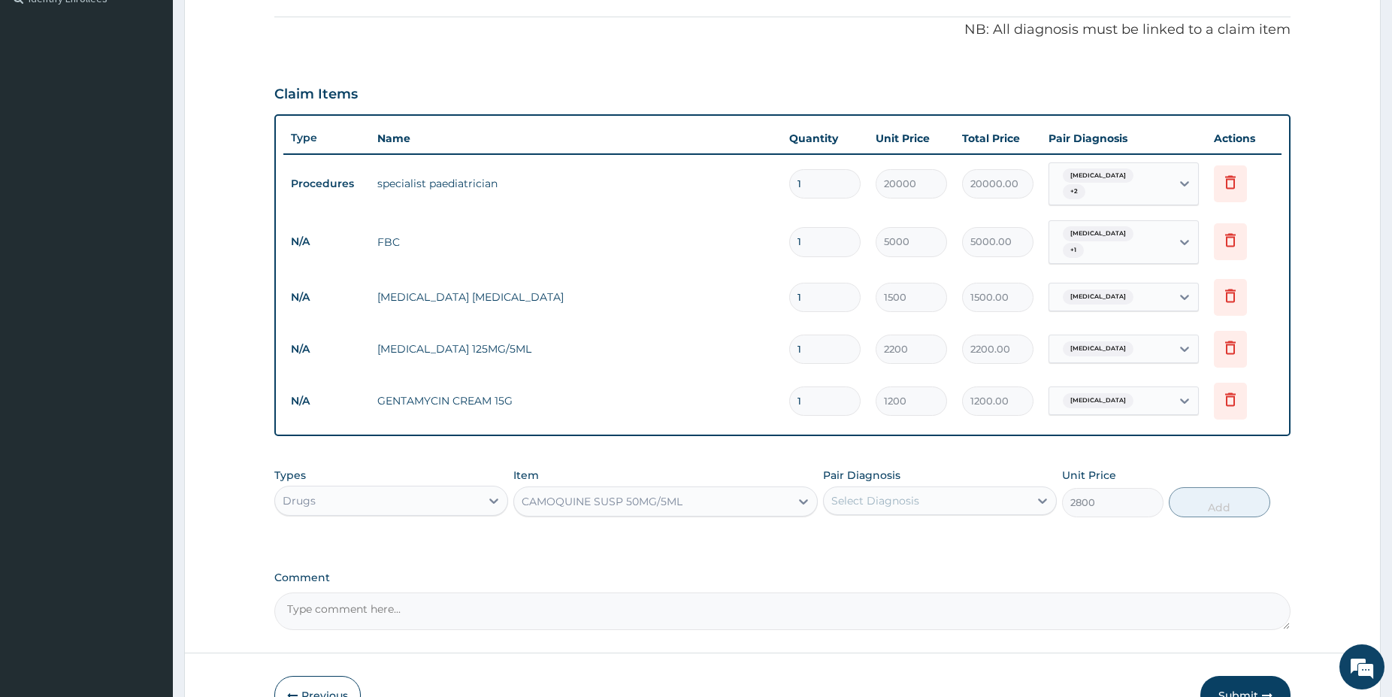
click at [922, 498] on div "Select Diagnosis" at bounding box center [940, 500] width 234 height 29
click at [907, 555] on div "Malaria" at bounding box center [940, 570] width 234 height 31
checkbox input "true"
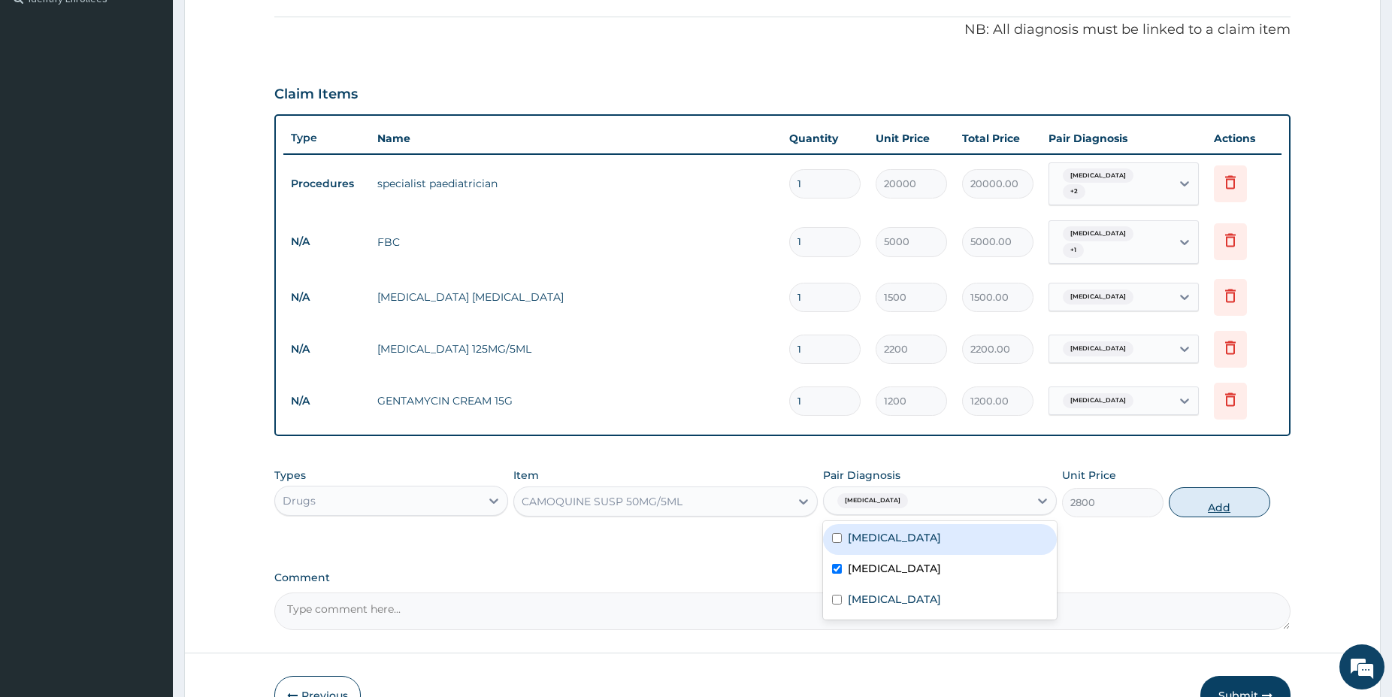
click at [1207, 487] on button "Add" at bounding box center [1219, 502] width 101 height 30
type input "0"
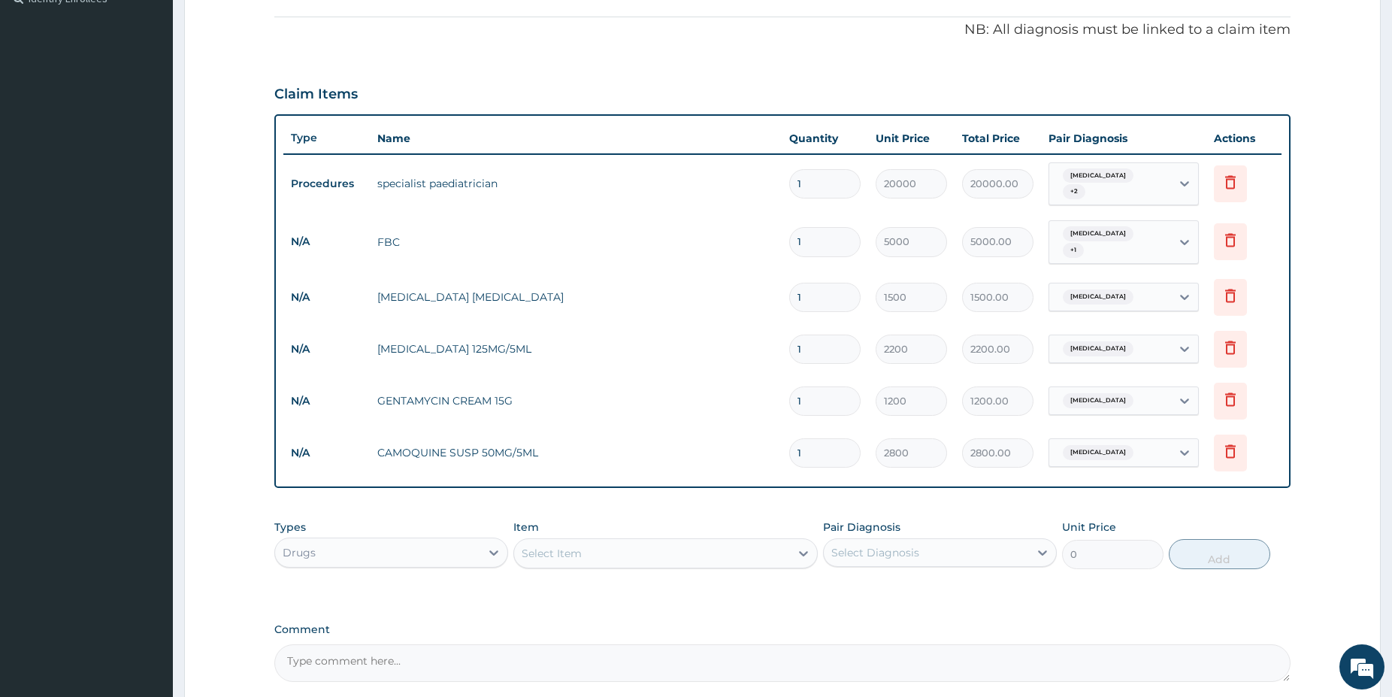
click at [659, 544] on div "Select Item" at bounding box center [652, 553] width 276 height 24
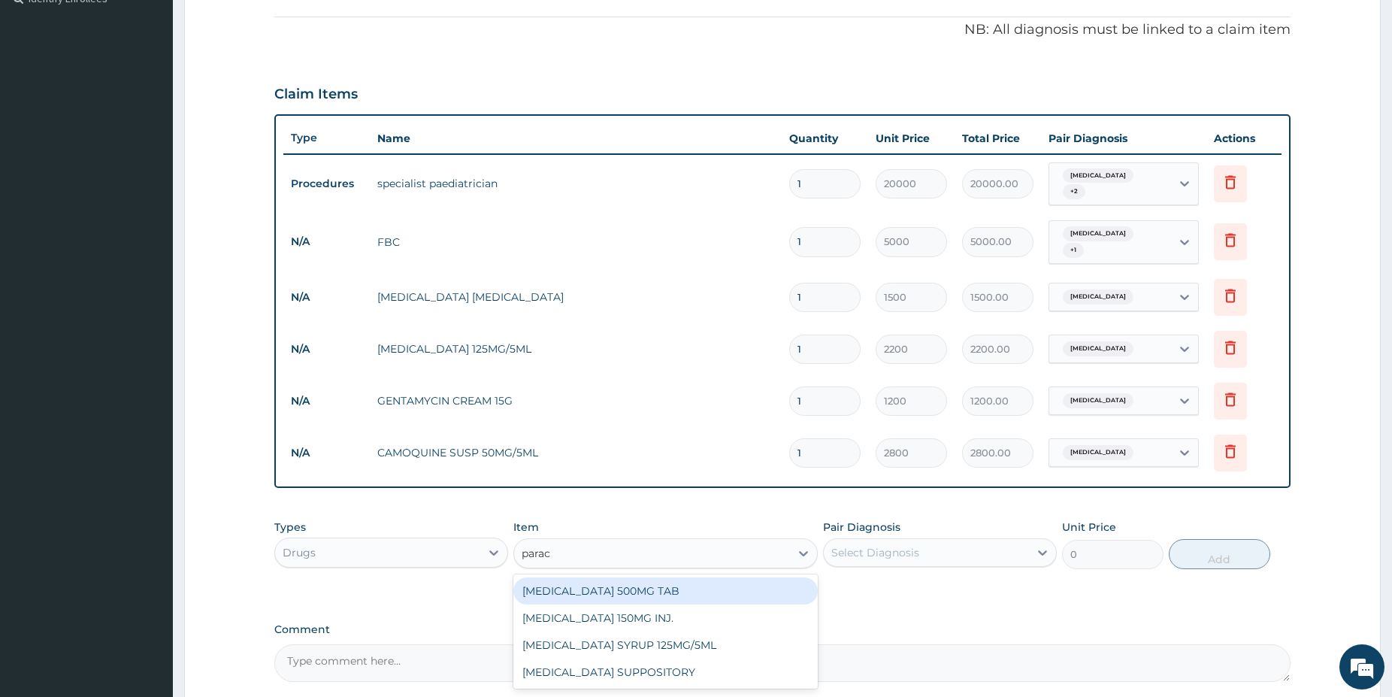
type input "parace"
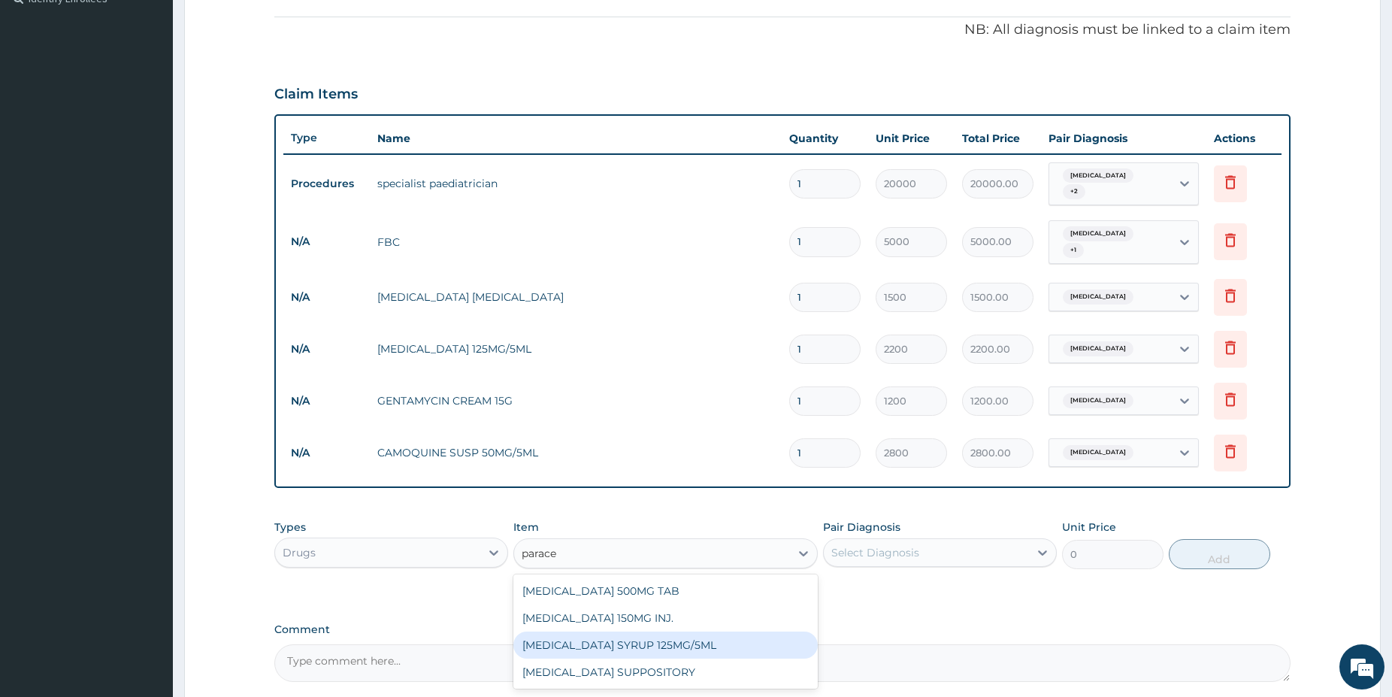
click at [639, 631] on div "PARACETAMOL SYRUP 125MG/5ML" at bounding box center [665, 644] width 304 height 27
type input "1100"
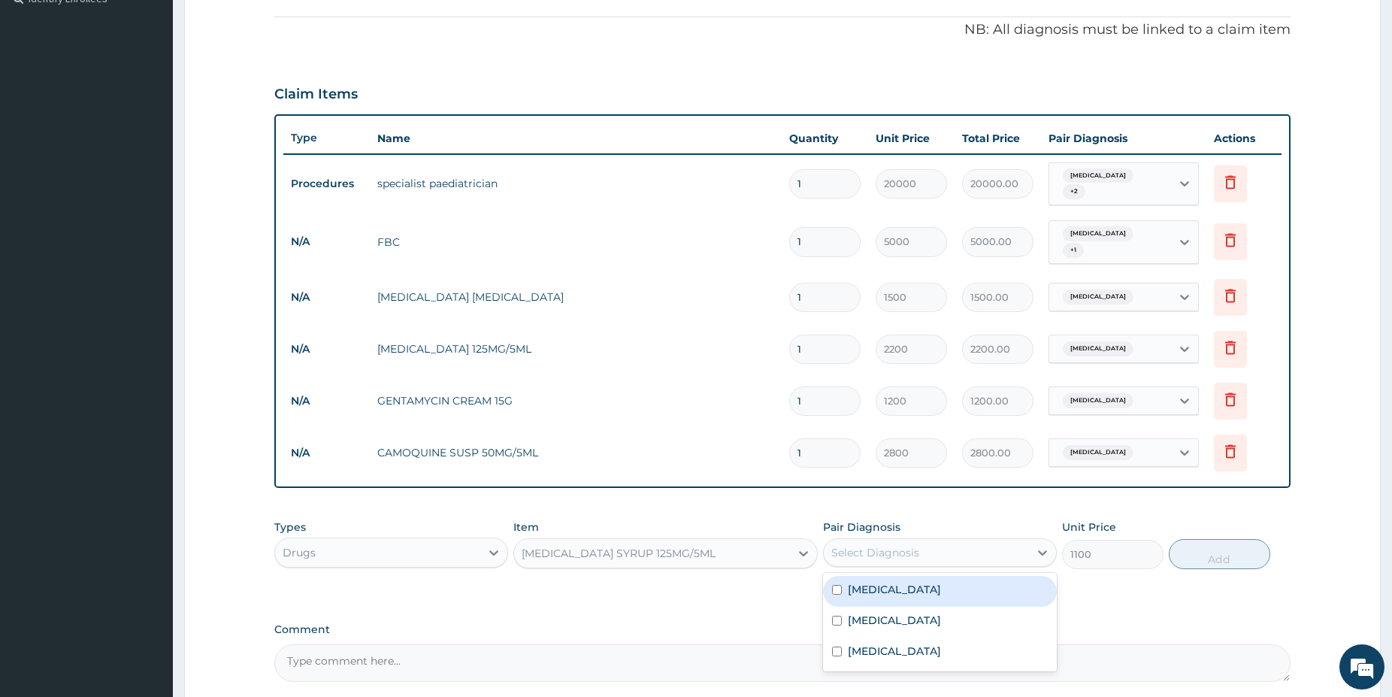
drag, startPoint x: 958, startPoint y: 535, endPoint x: 959, endPoint y: 518, distance: 16.6
click at [969, 525] on div "Pair Diagnosis option Malaria, selected. option Sepsis focused, 1 of 3. 3 resul…" at bounding box center [940, 544] width 234 height 50
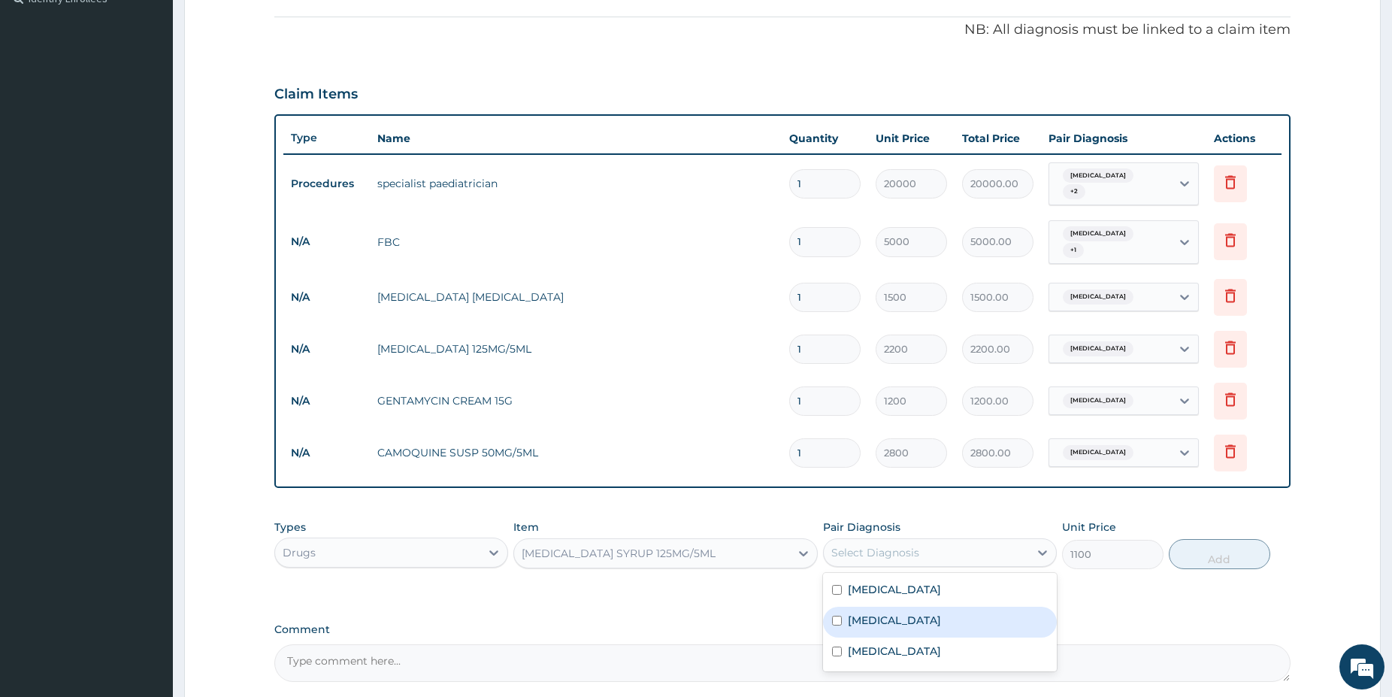
click at [911, 619] on div "Malaria" at bounding box center [940, 622] width 234 height 31
checkbox input "true"
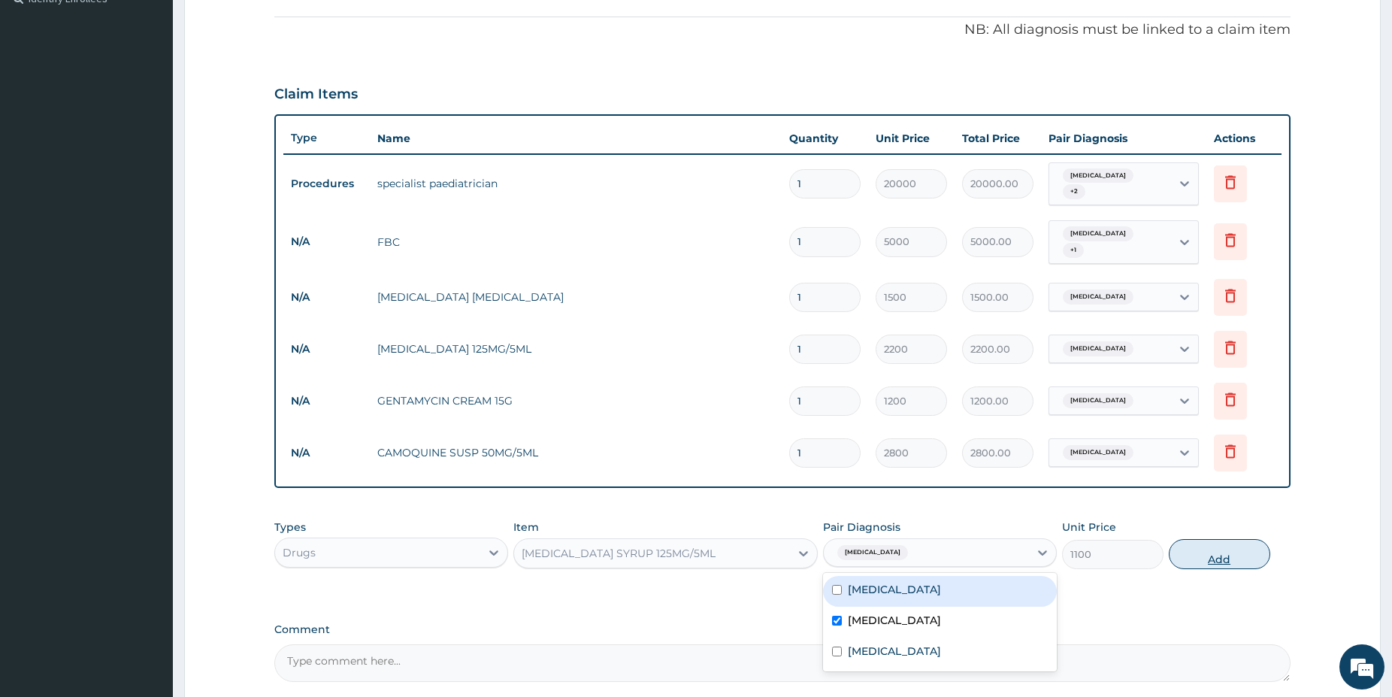
click at [1211, 539] on button "Add" at bounding box center [1219, 554] width 101 height 30
type input "0"
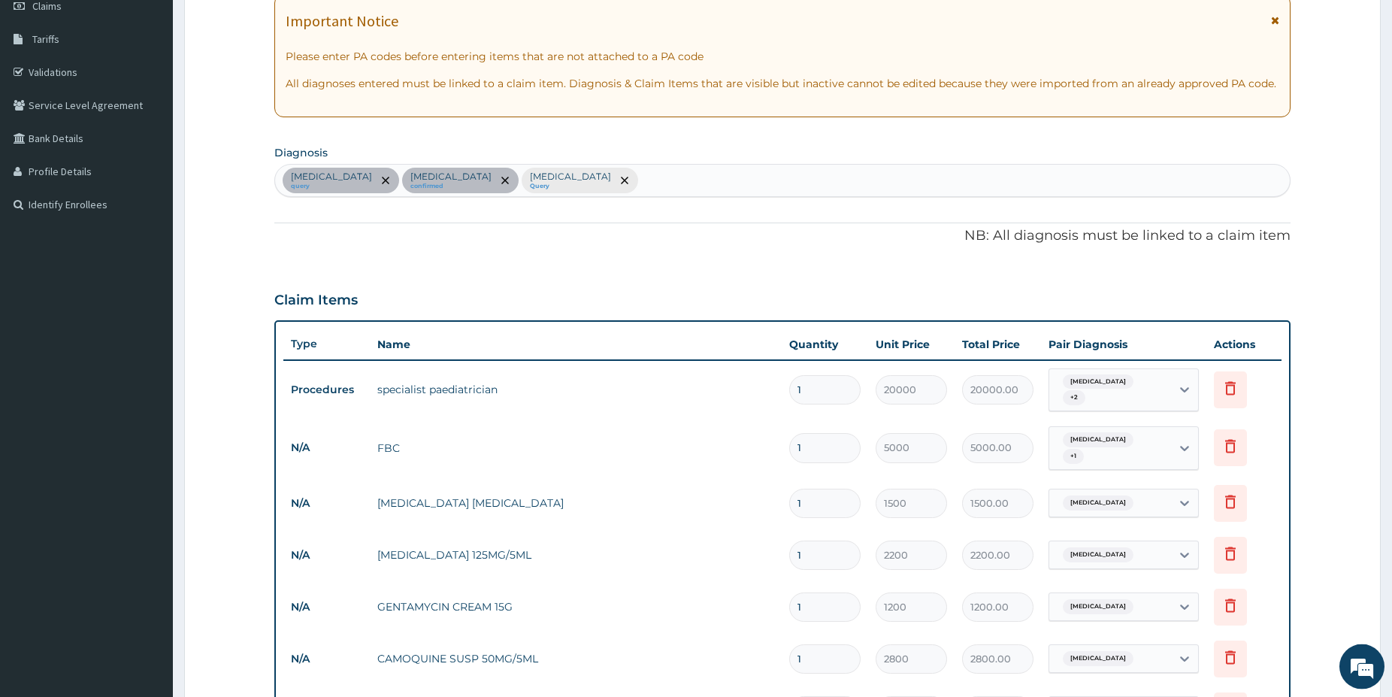
scroll to position [366, 0]
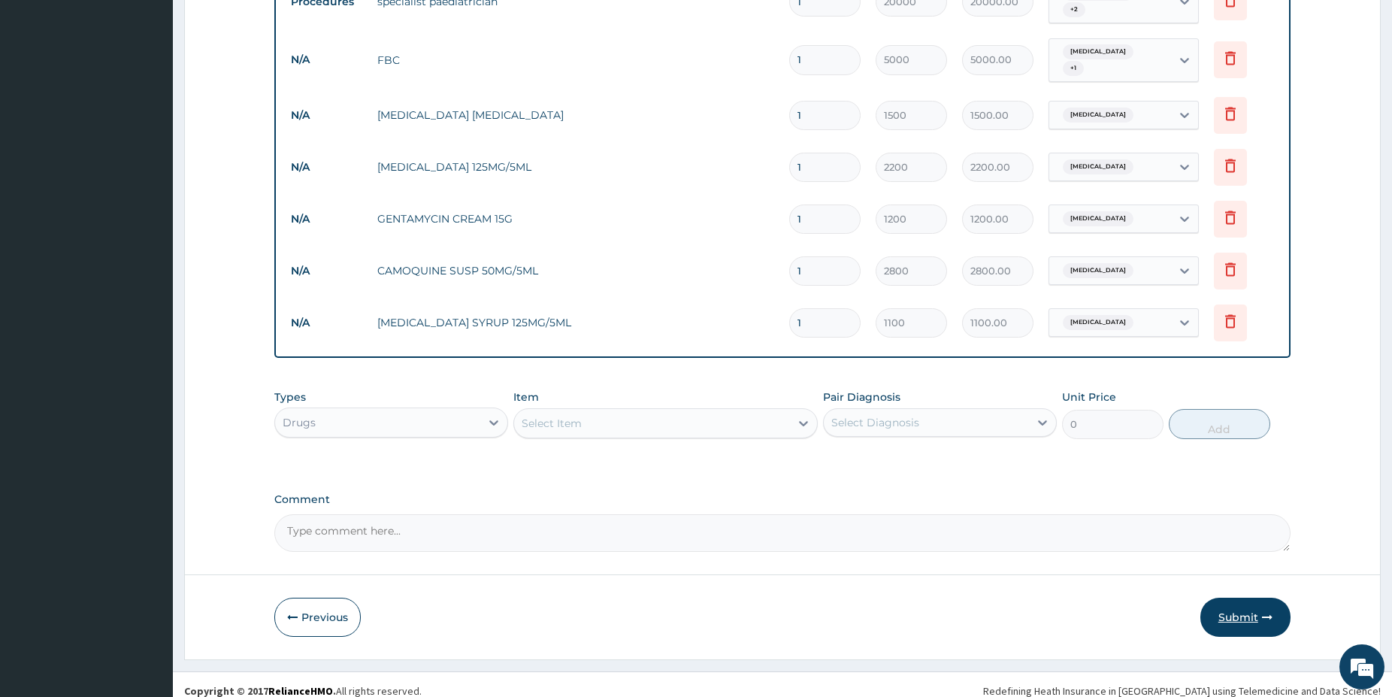
click at [1255, 611] on button "Submit" at bounding box center [1246, 617] width 90 height 39
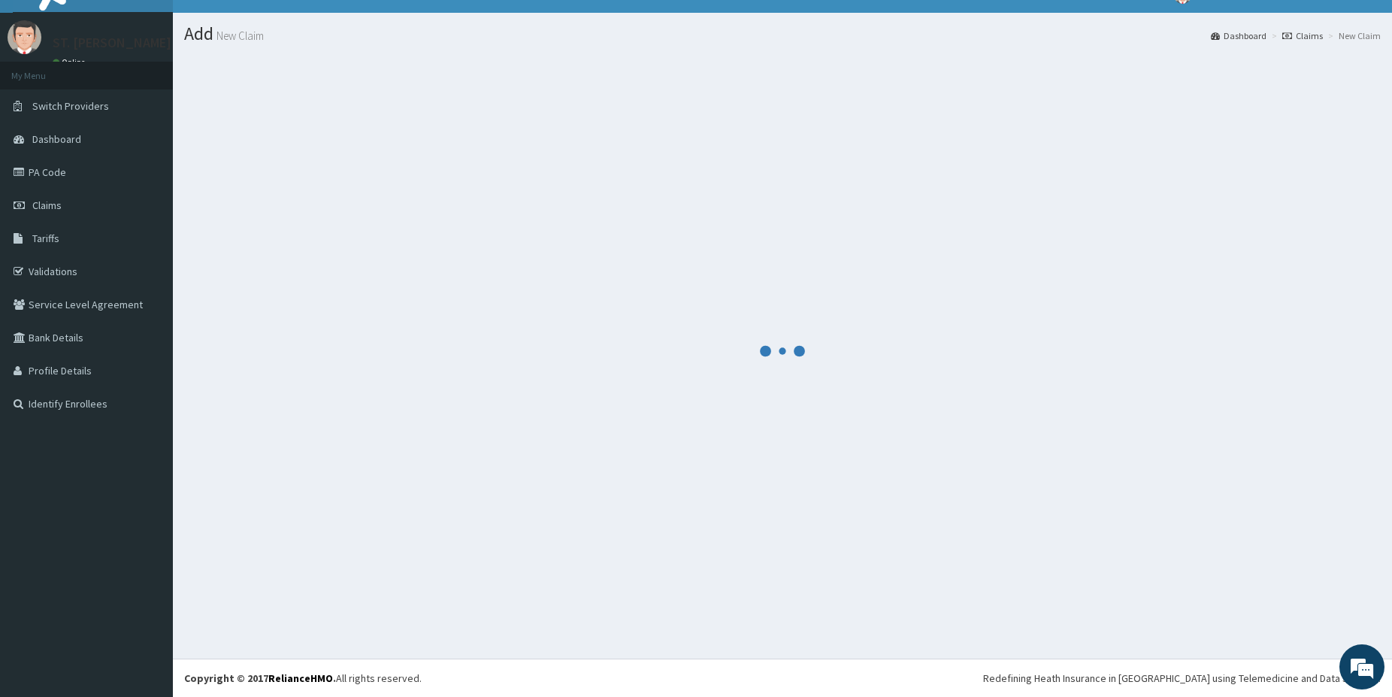
scroll to position [25, 0]
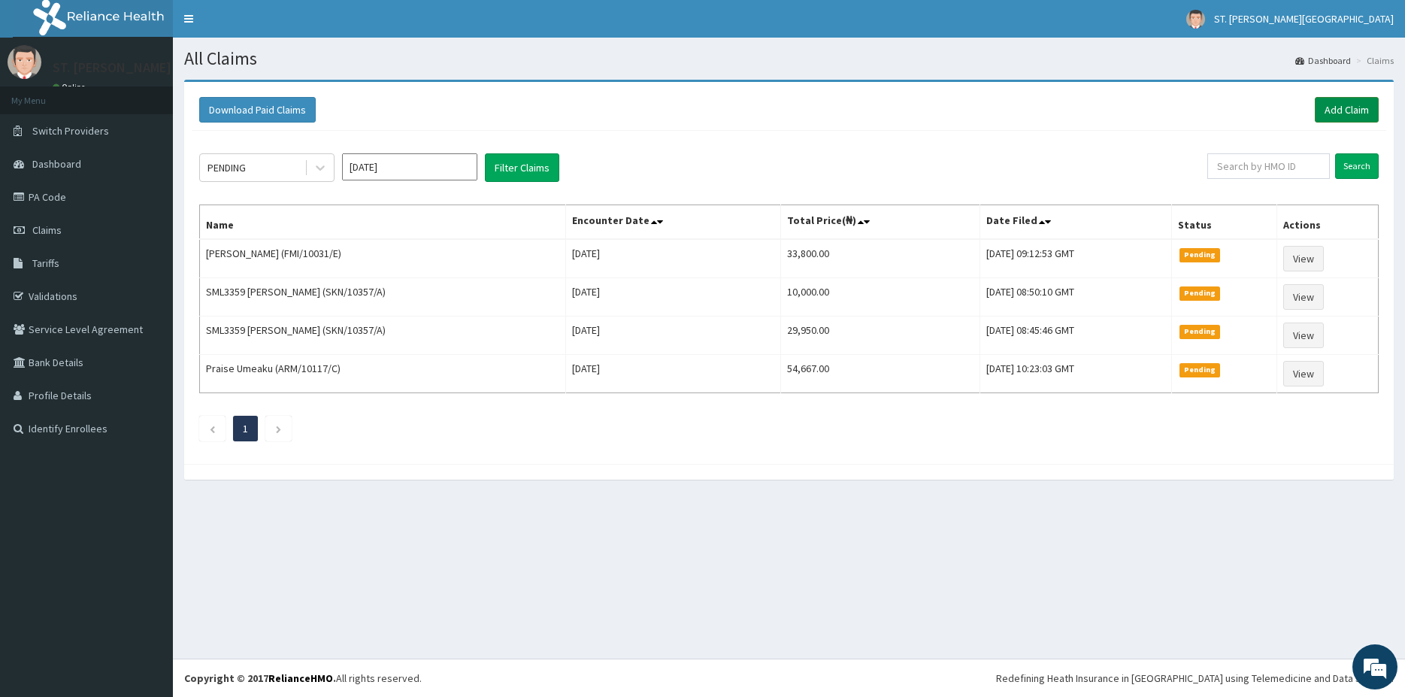
click at [1337, 108] on link "Add Claim" at bounding box center [1347, 110] width 64 height 26
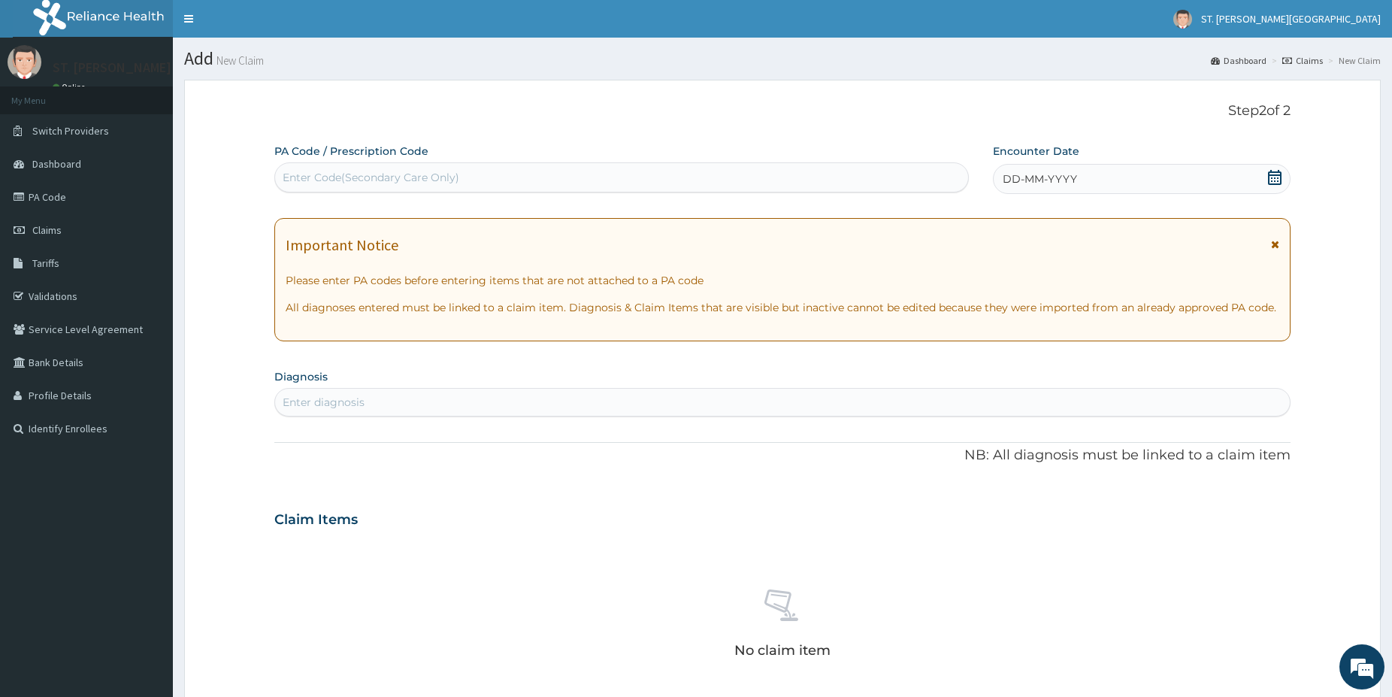
click at [324, 395] on div "Enter diagnosis" at bounding box center [324, 402] width 82 height 15
type input "upper respi"
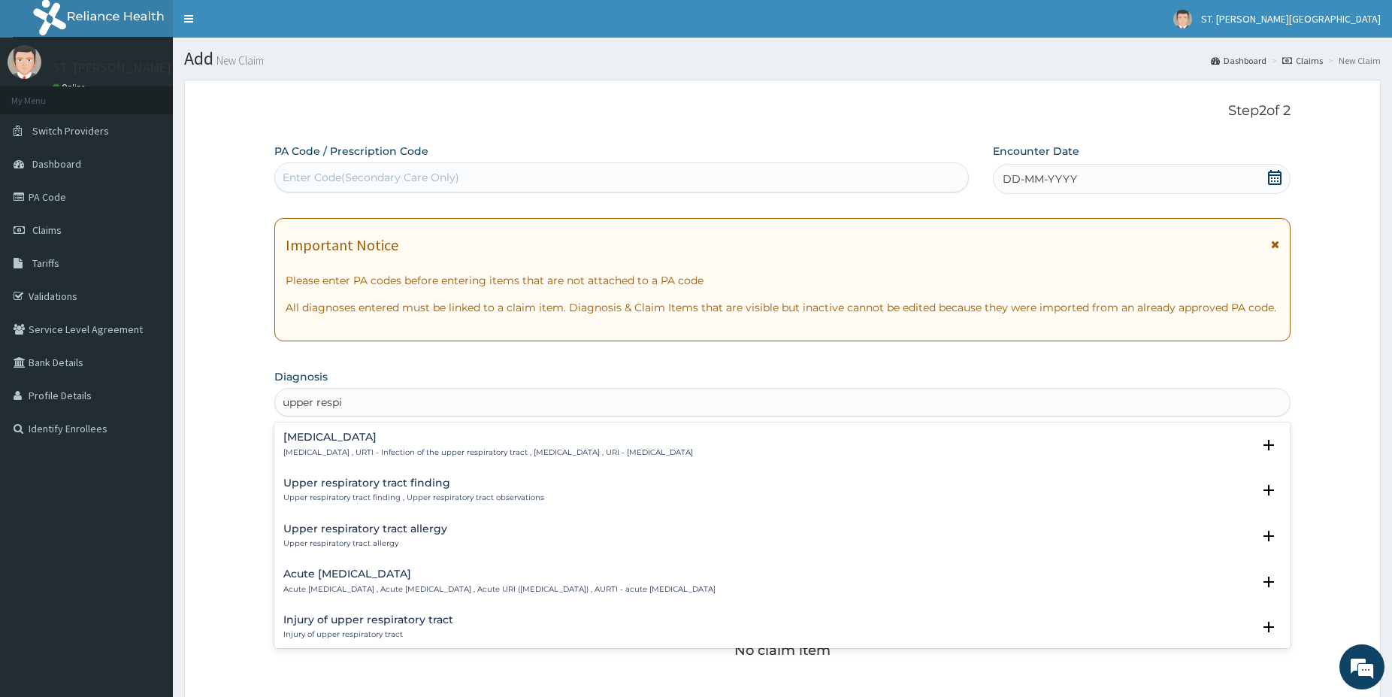
click at [339, 443] on h4 "[MEDICAL_DATA]" at bounding box center [488, 437] width 410 height 11
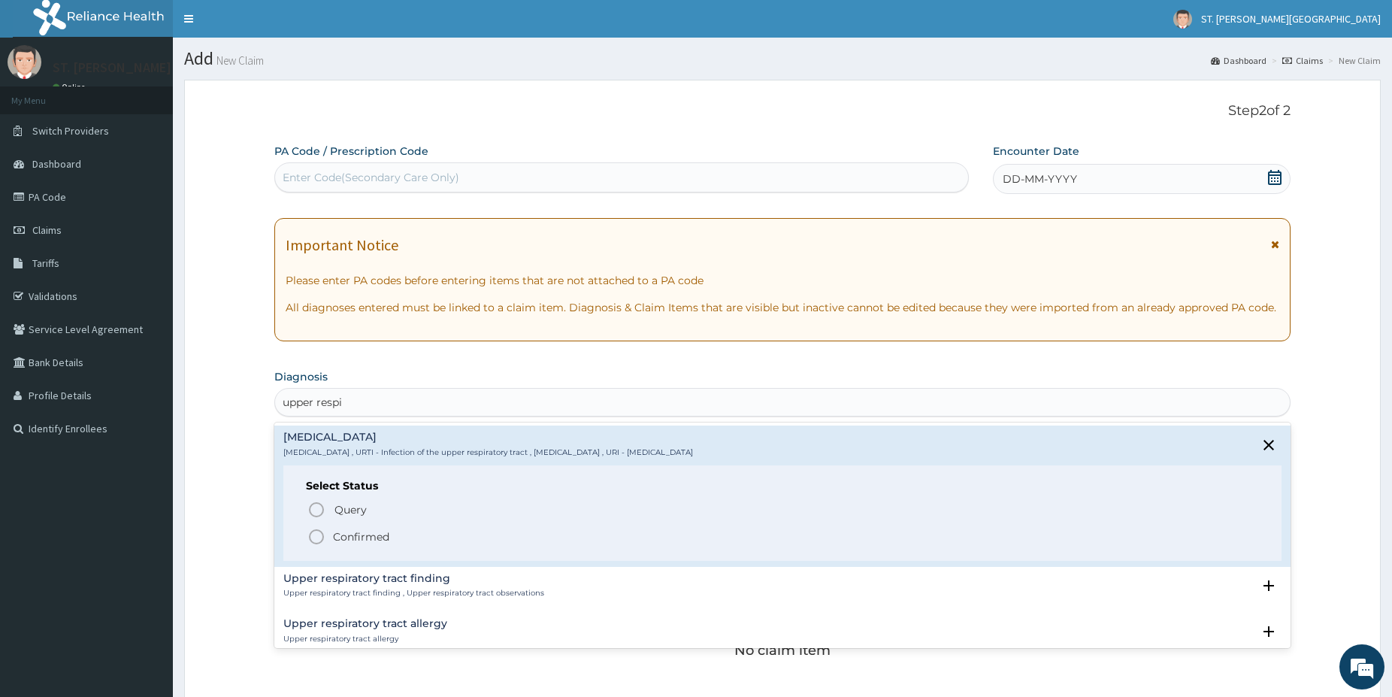
click at [316, 531] on icon "status option filled" at bounding box center [316, 537] width 18 height 18
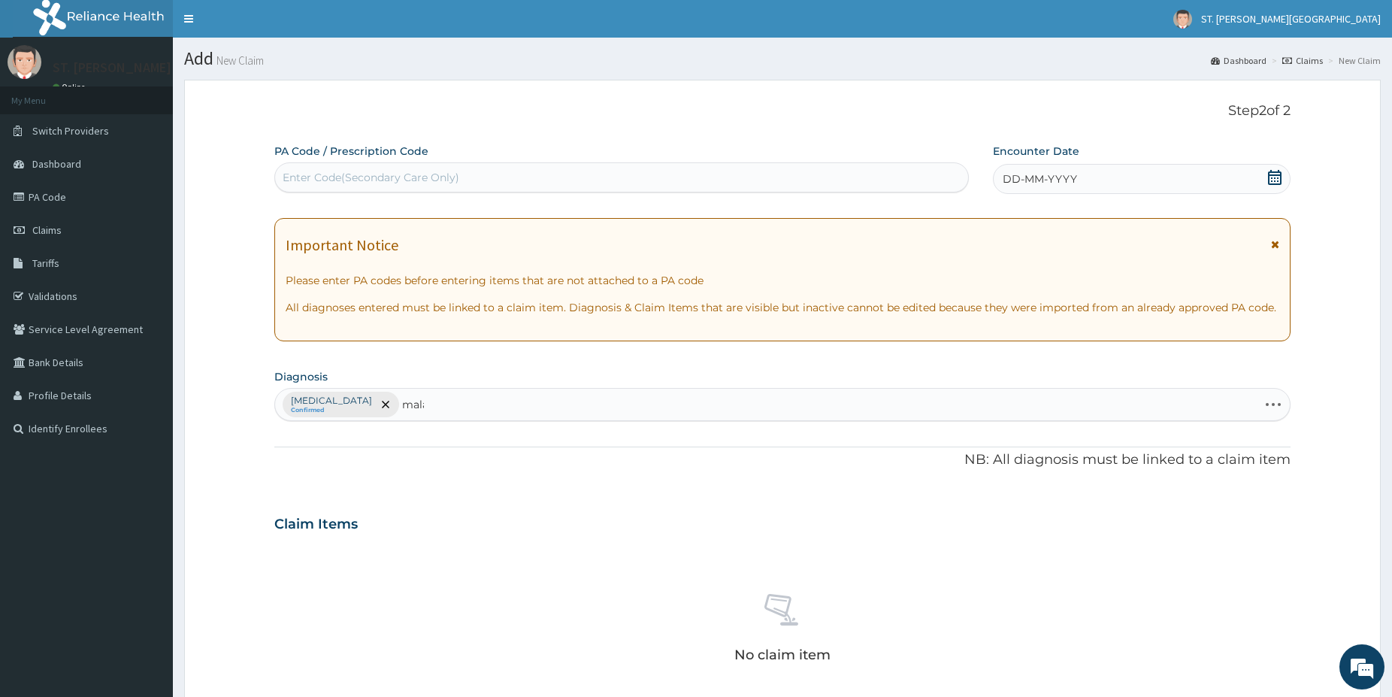
type input "malar"
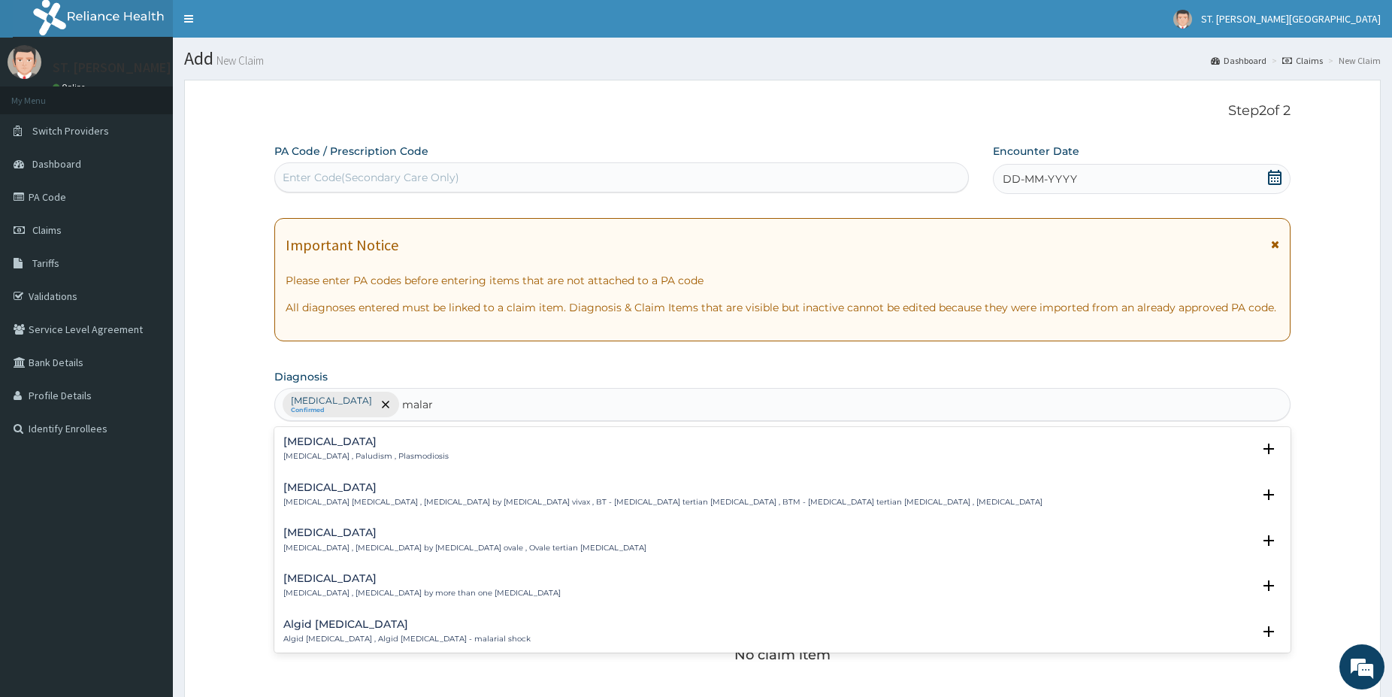
click at [296, 440] on h4 "[MEDICAL_DATA]" at bounding box center [365, 441] width 165 height 11
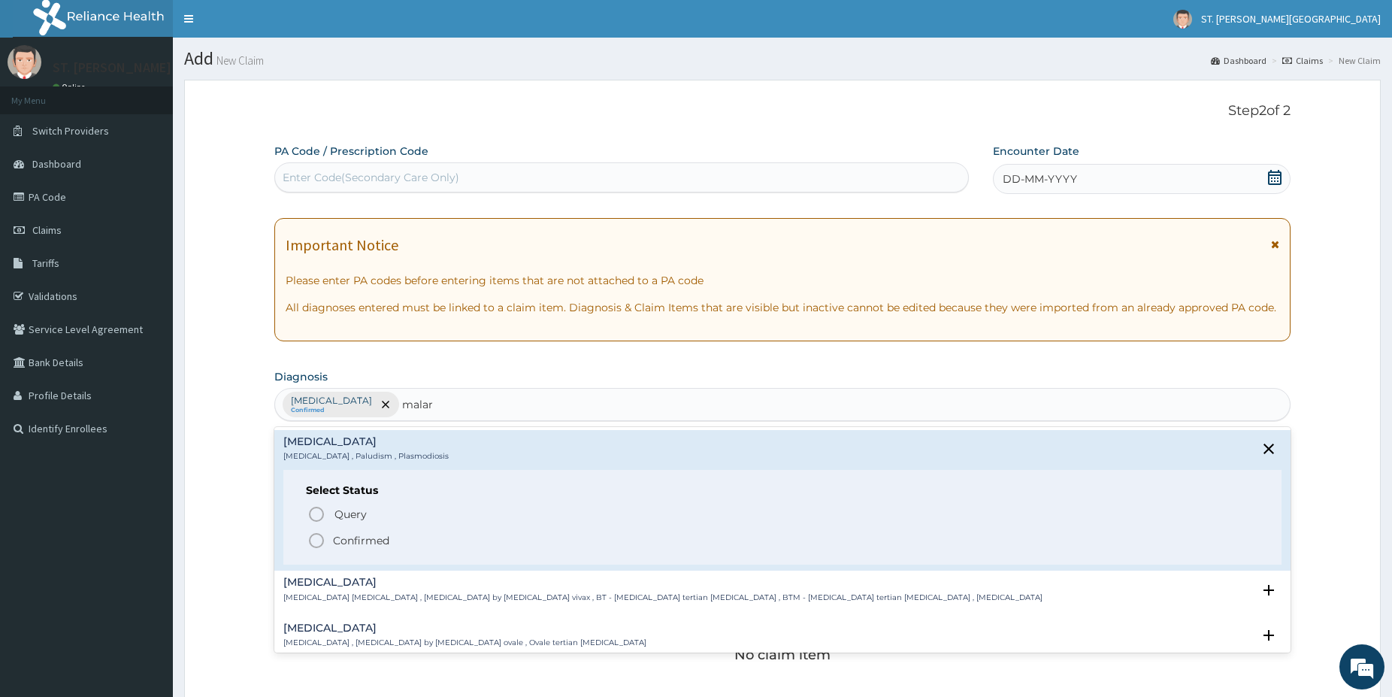
click at [321, 533] on icon "status option filled" at bounding box center [316, 540] width 18 height 18
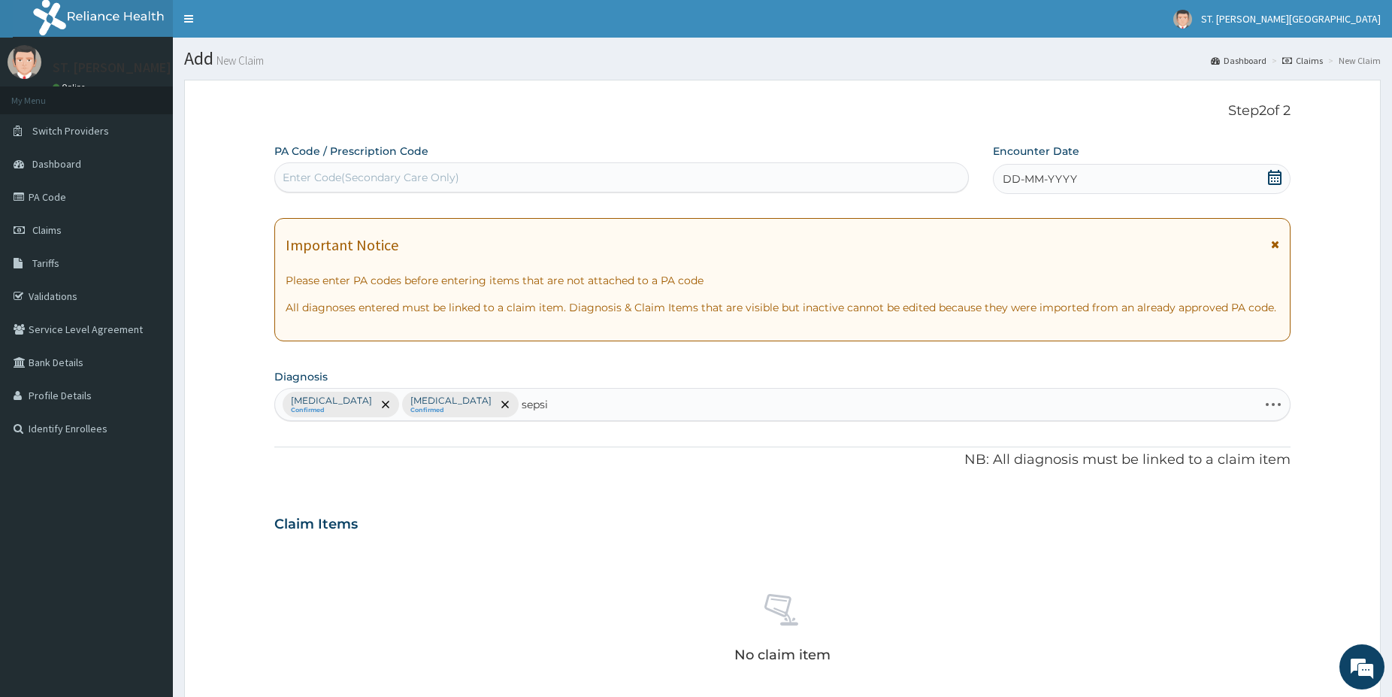
type input "[MEDICAL_DATA]"
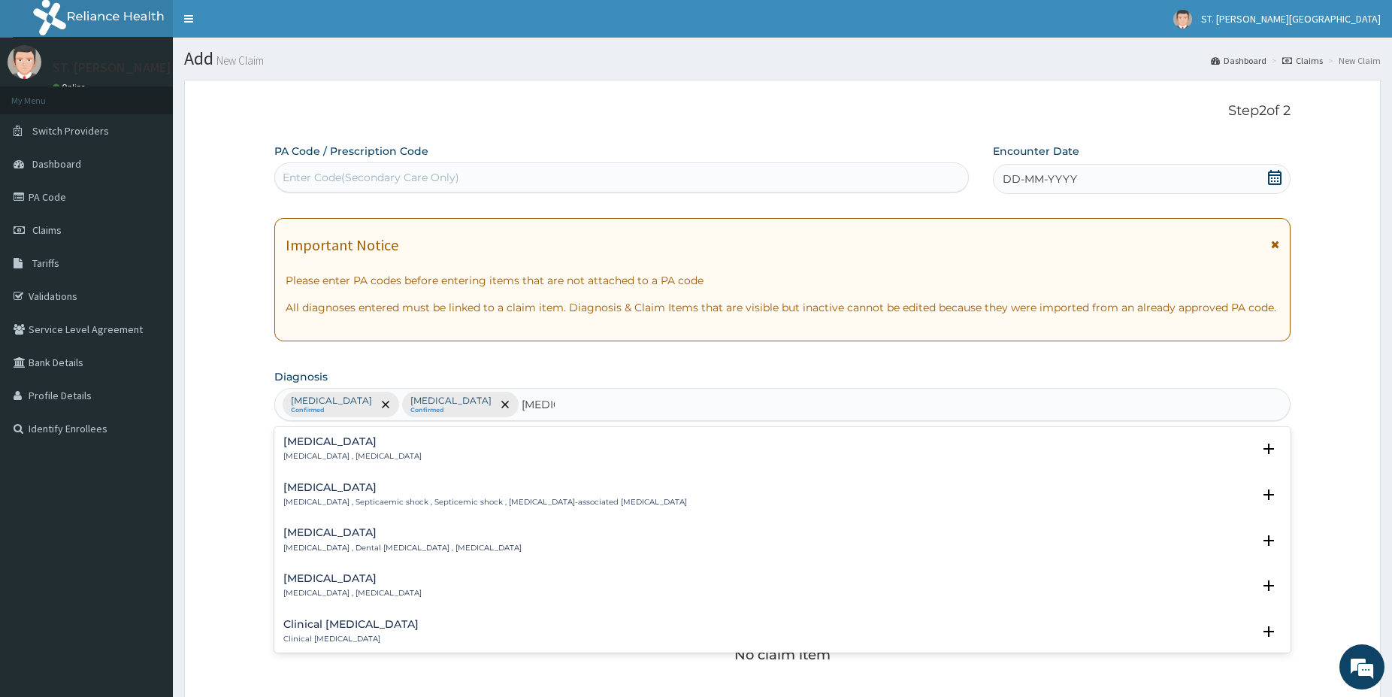
click at [338, 438] on h4 "[MEDICAL_DATA]" at bounding box center [352, 441] width 138 height 11
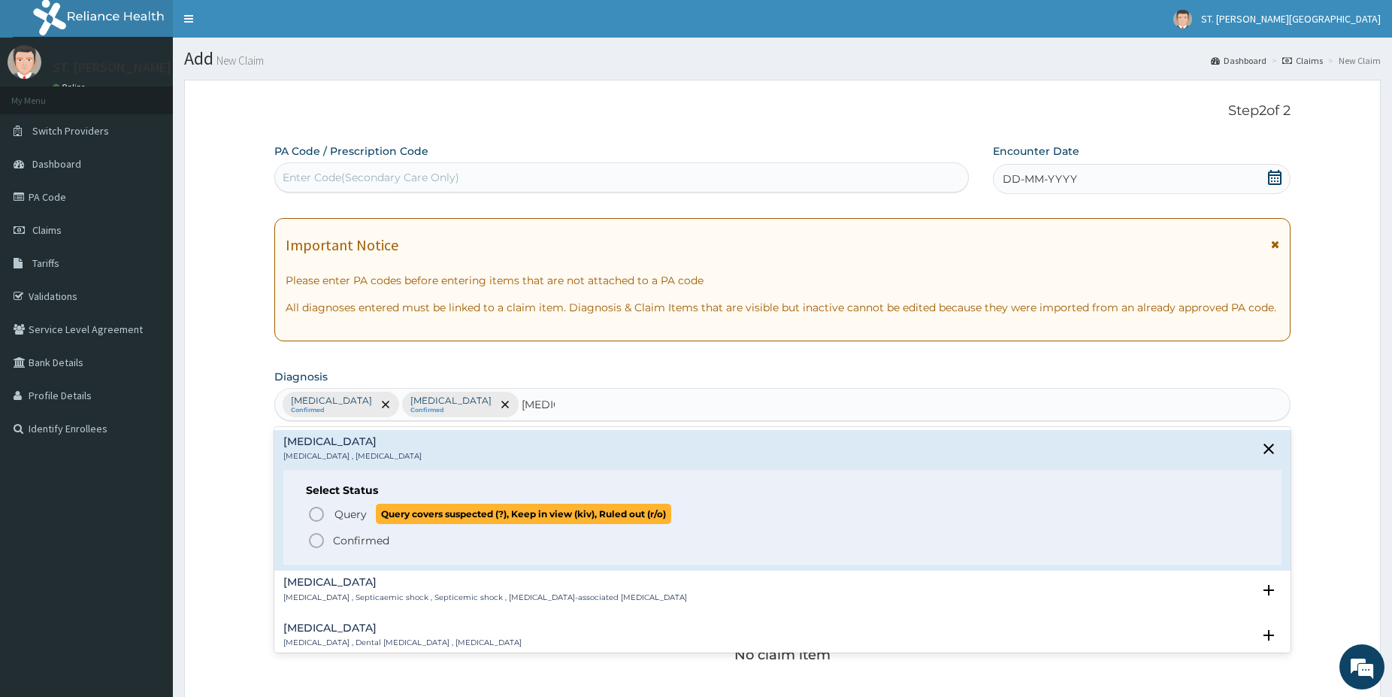
click at [313, 516] on icon "status option query" at bounding box center [316, 514] width 18 height 18
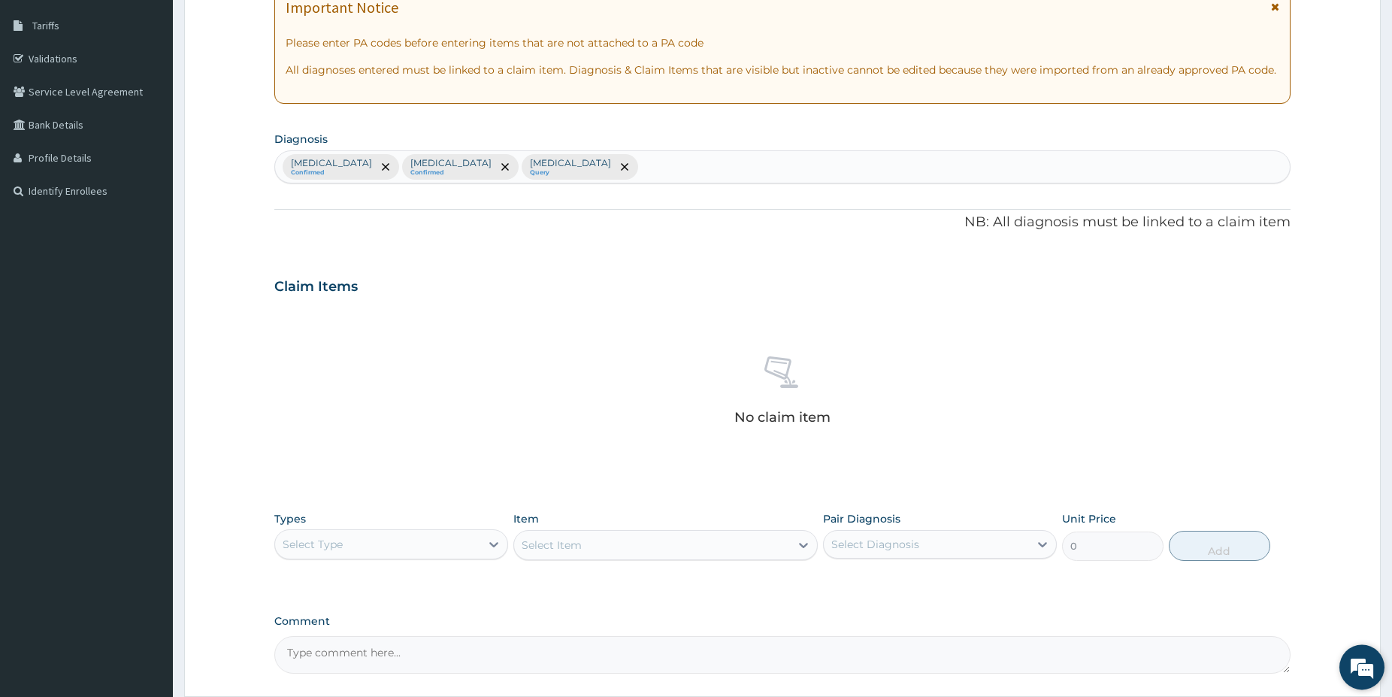
drag, startPoint x: 1395, startPoint y: 692, endPoint x: 1359, endPoint y: 680, distance: 37.8
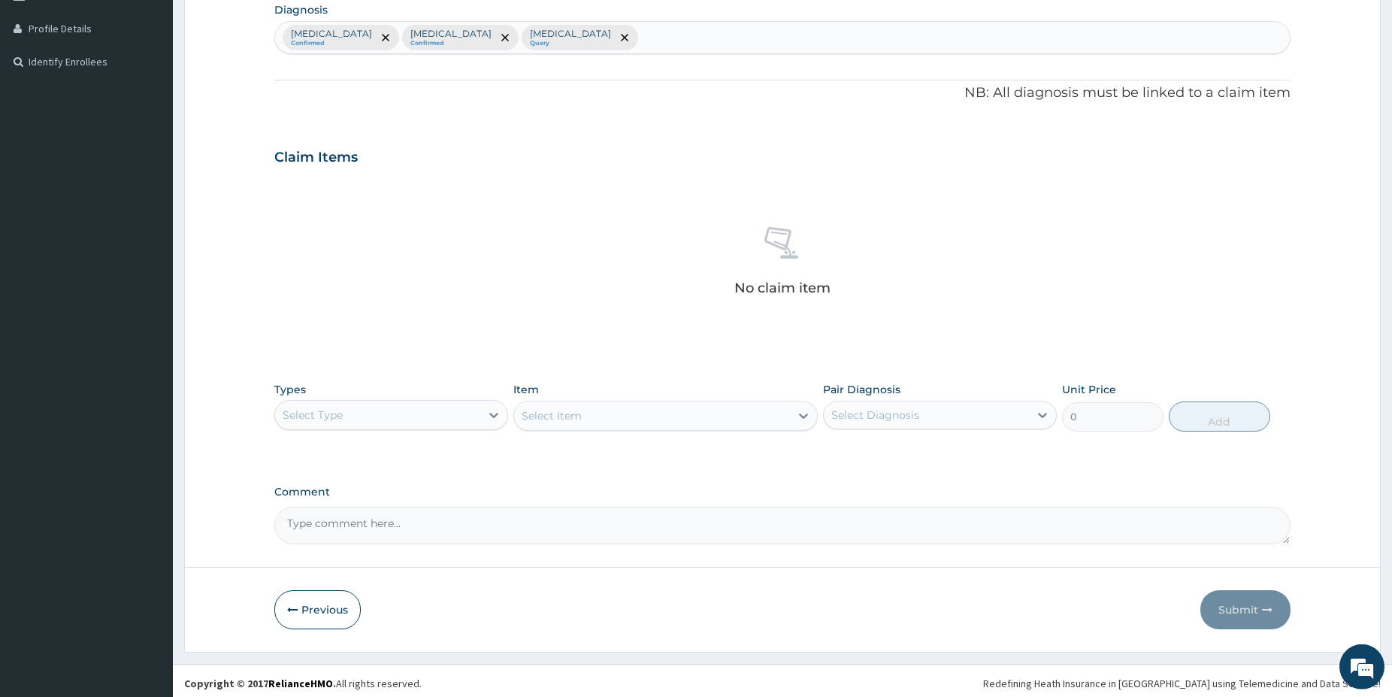
scroll to position [372, 0]
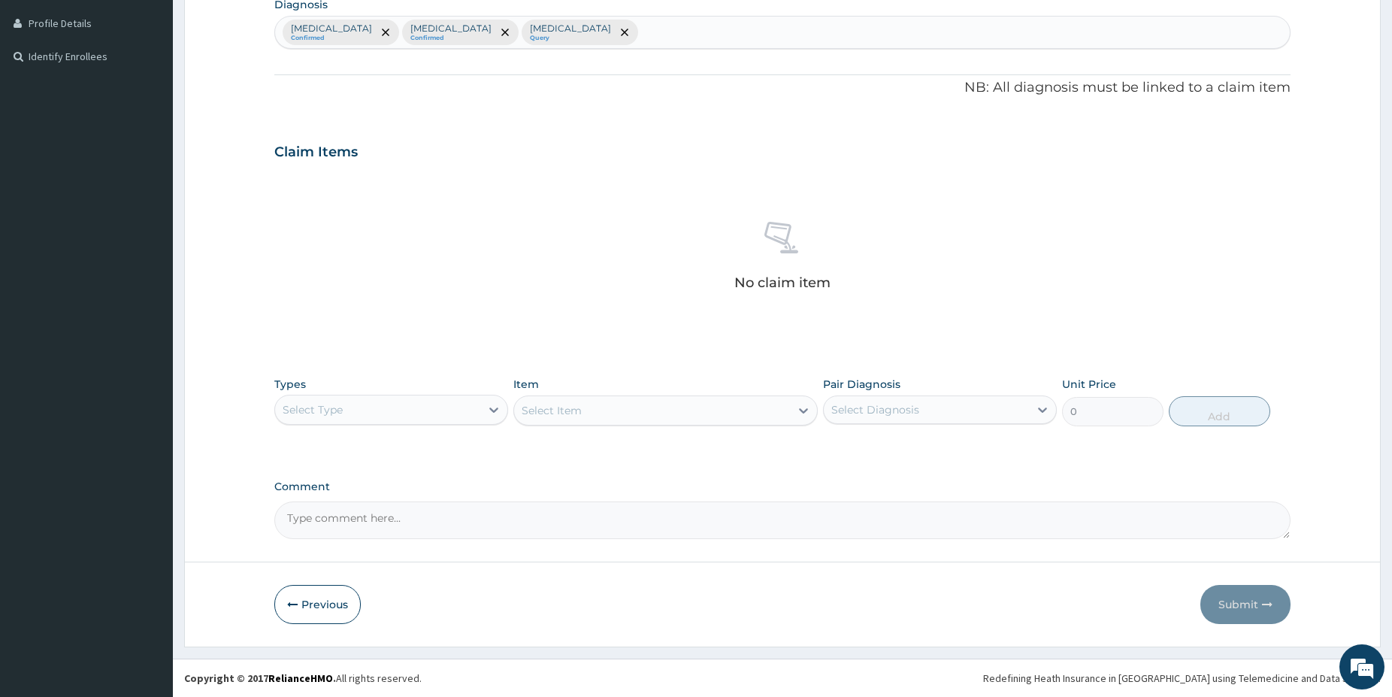
drag, startPoint x: 1397, startPoint y: 689, endPoint x: 1267, endPoint y: 656, distance: 133.7
click at [434, 403] on div "Select Type" at bounding box center [377, 410] width 205 height 24
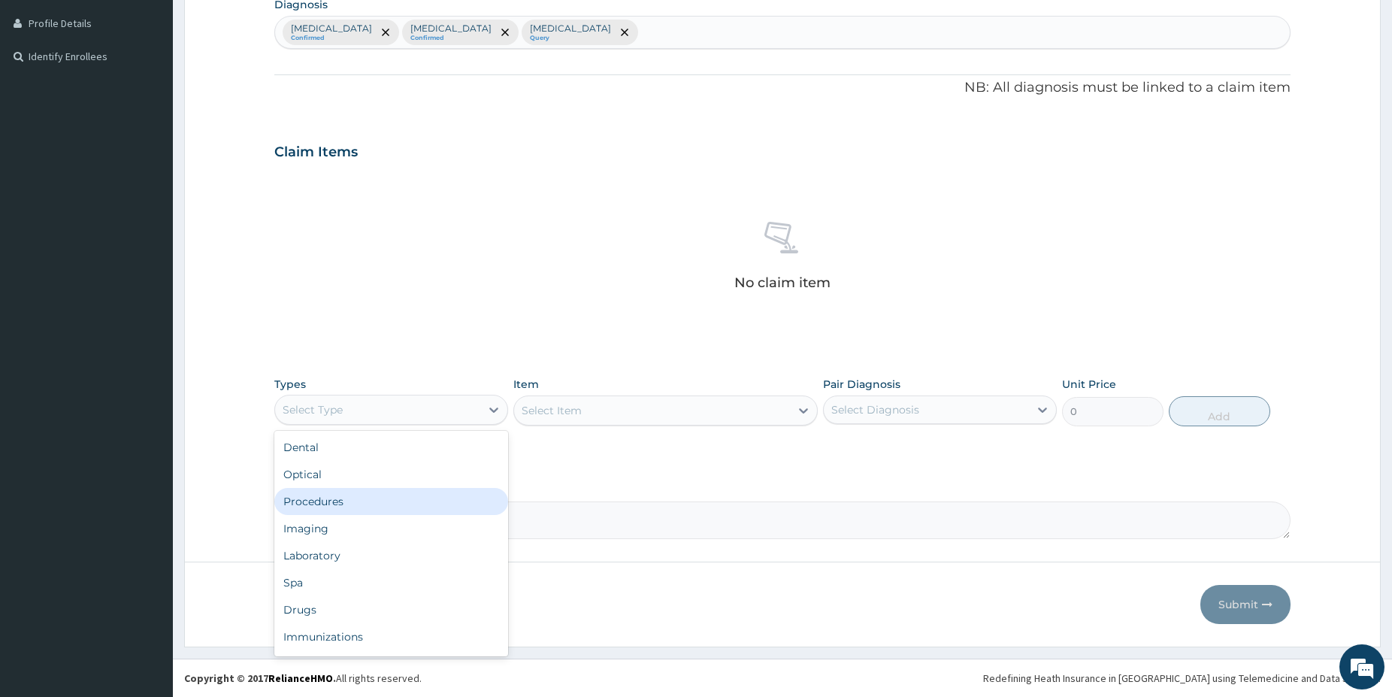
click at [346, 502] on div "Procedures" at bounding box center [391, 501] width 234 height 27
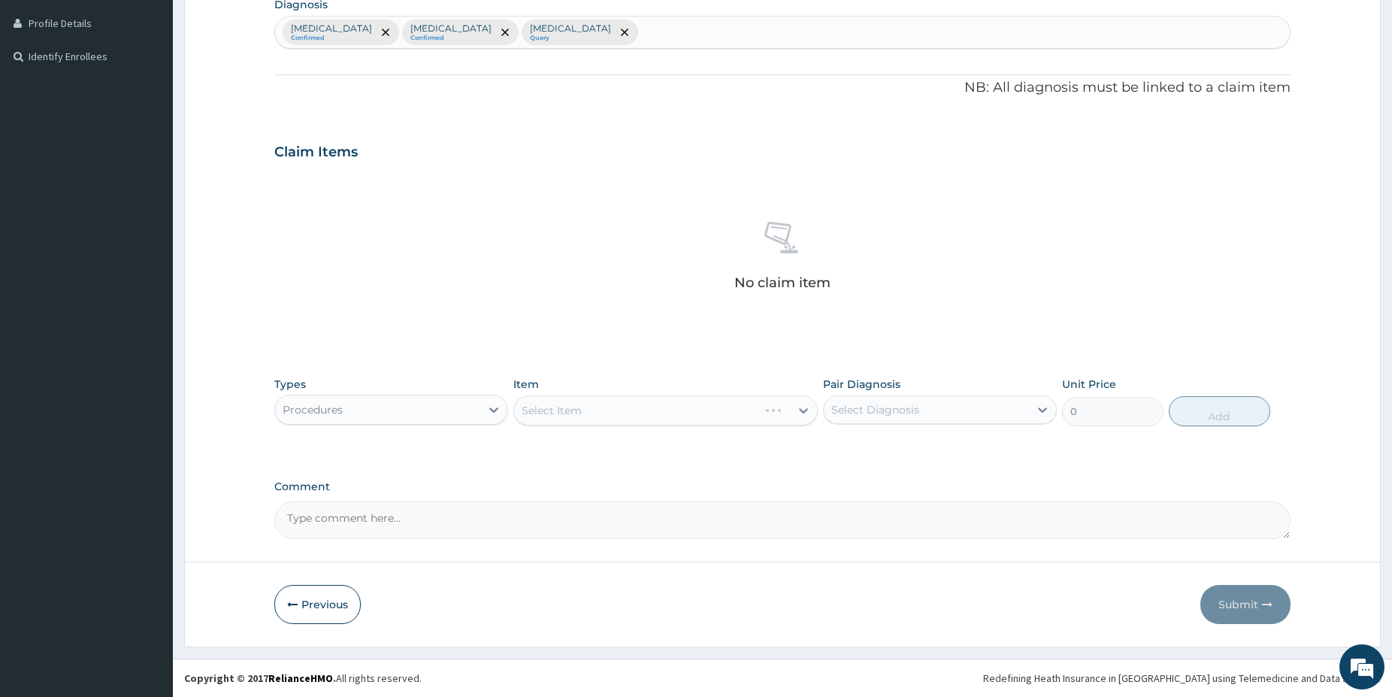
drag, startPoint x: 328, startPoint y: 396, endPoint x: 326, endPoint y: 425, distance: 28.6
click at [326, 400] on div "Procedures" at bounding box center [391, 410] width 234 height 30
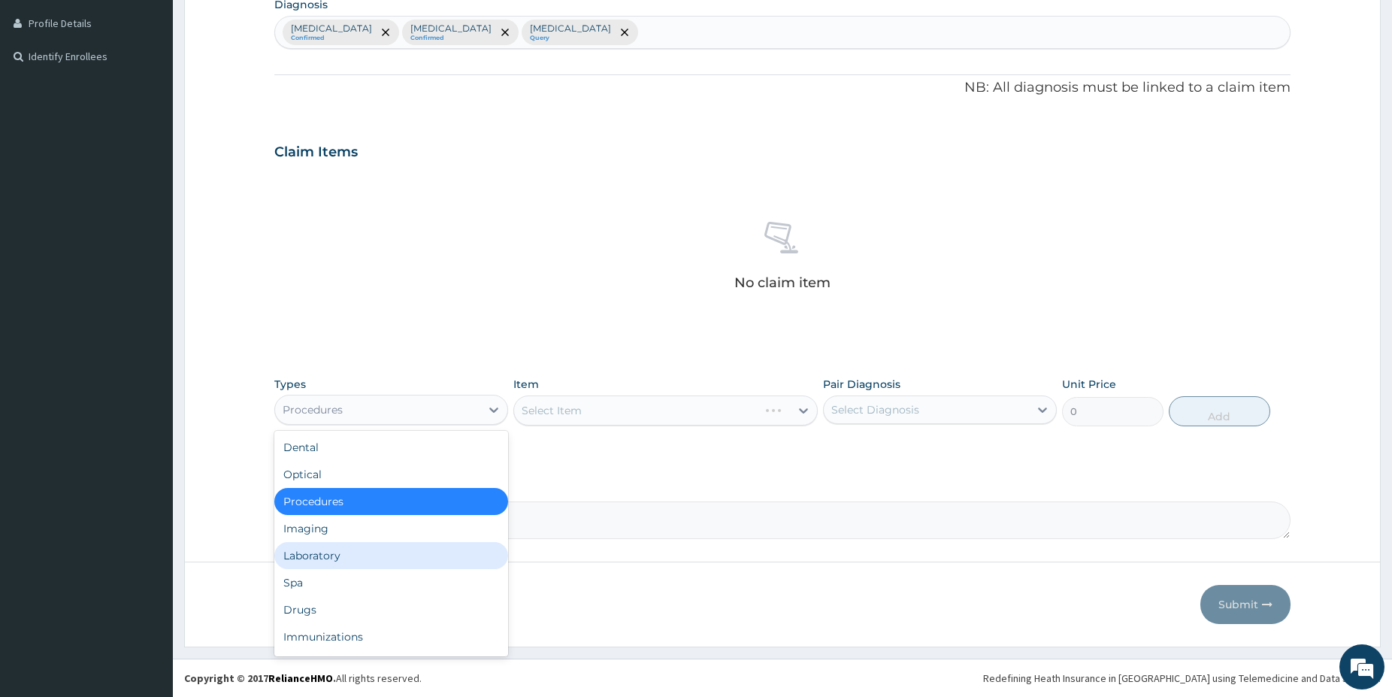
click at [310, 552] on div "Laboratory" at bounding box center [391, 555] width 234 height 27
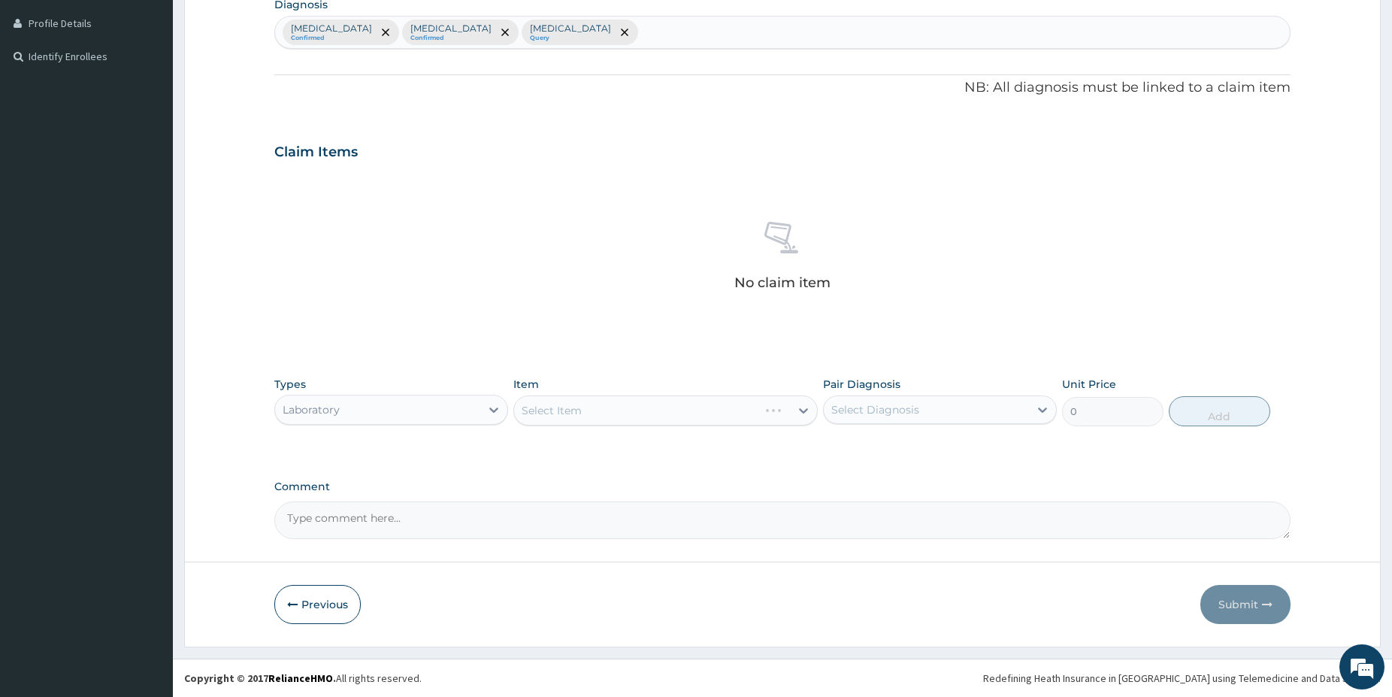
drag, startPoint x: 440, startPoint y: 410, endPoint x: 381, endPoint y: 429, distance: 61.8
click at [435, 410] on div "Laboratory" at bounding box center [377, 410] width 205 height 24
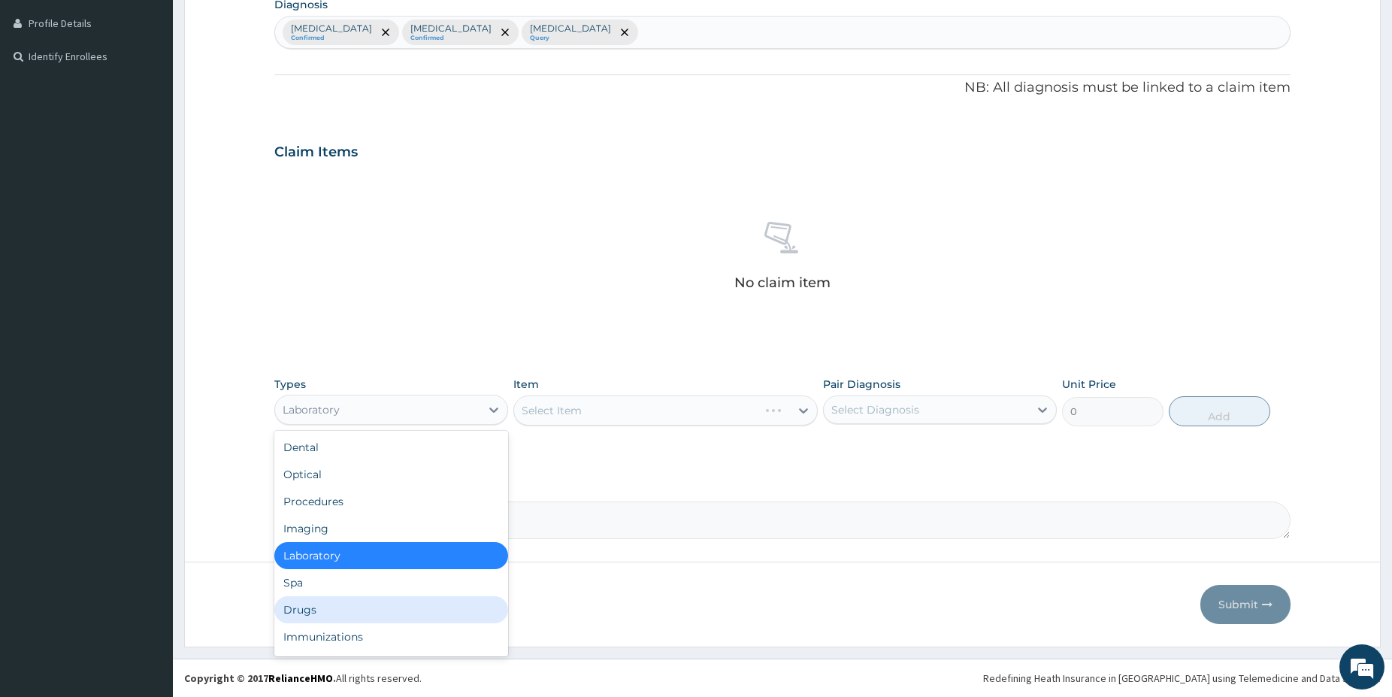
click at [302, 618] on div "Drugs" at bounding box center [391, 609] width 234 height 27
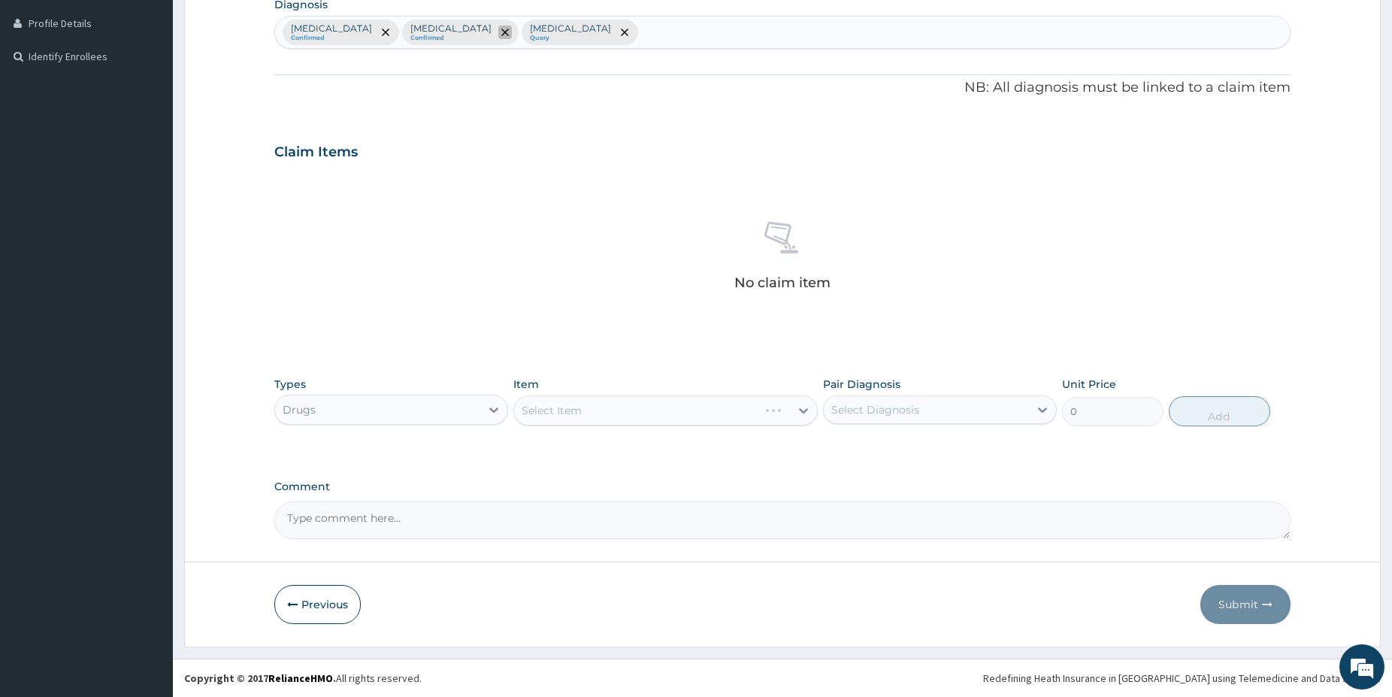
click at [498, 26] on span "remove selection option" at bounding box center [505, 33] width 14 height 14
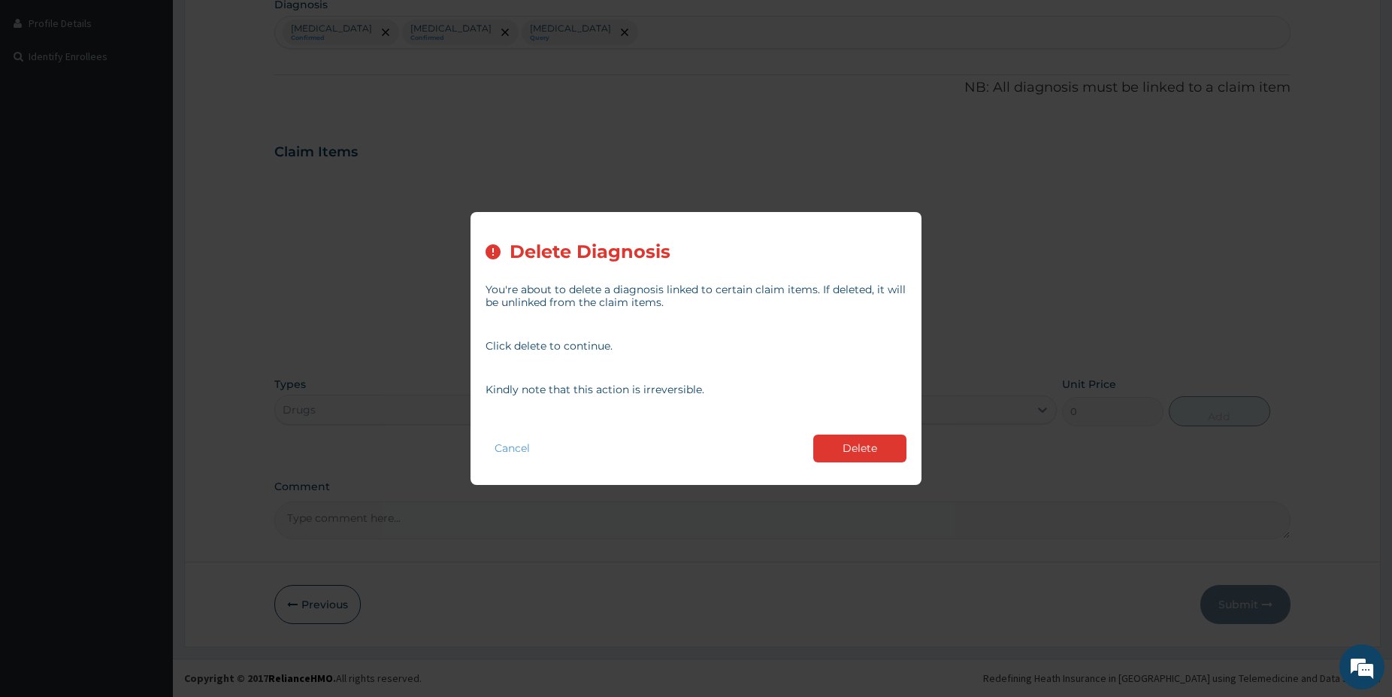
drag, startPoint x: 859, startPoint y: 437, endPoint x: 787, endPoint y: 364, distance: 102.6
click at [859, 438] on button "Delete" at bounding box center [859, 449] width 93 height 28
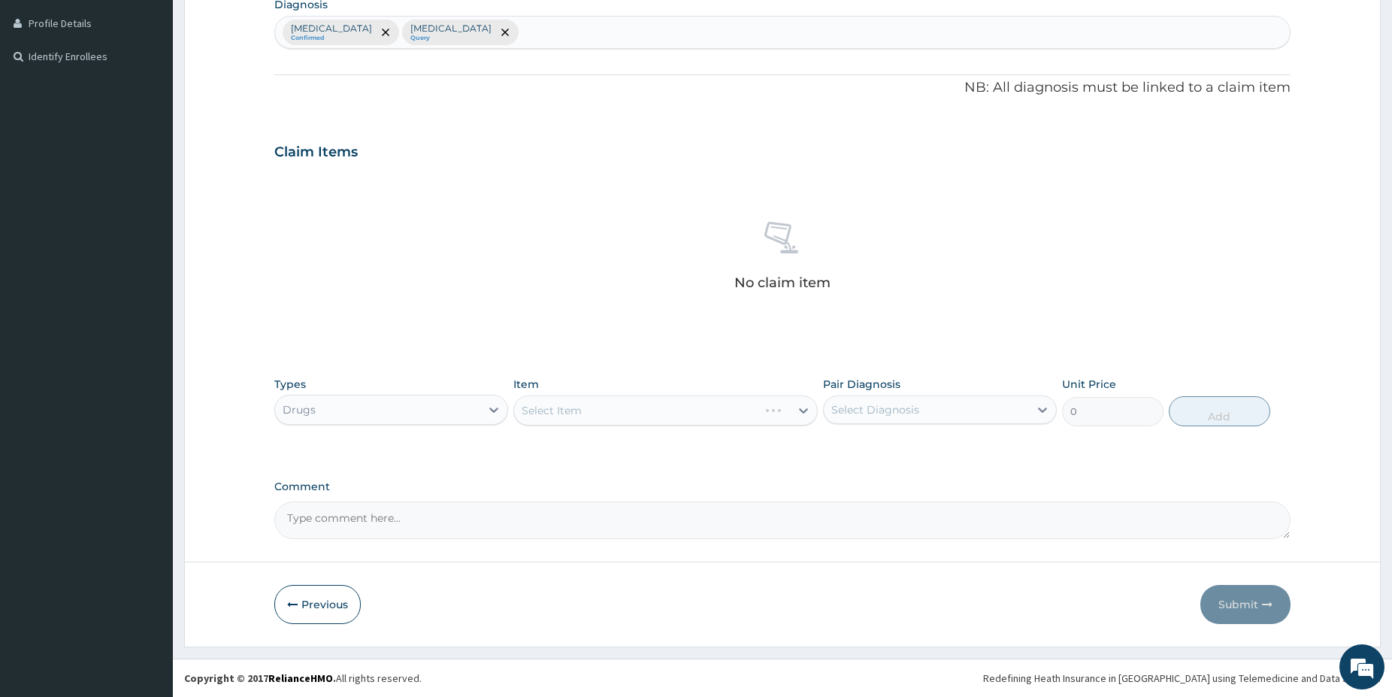
click at [547, 36] on div "[MEDICAL_DATA] Confirmed [MEDICAL_DATA] Query" at bounding box center [782, 33] width 1015 height 32
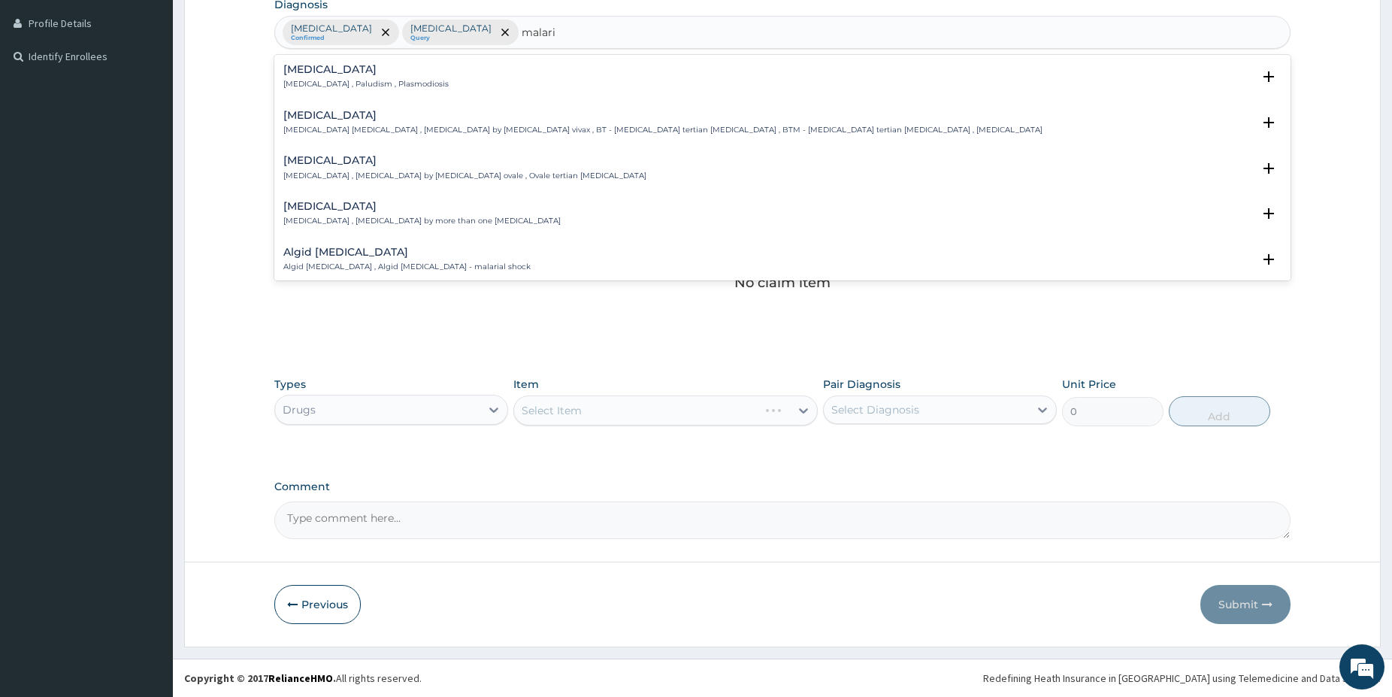
type input "malari"
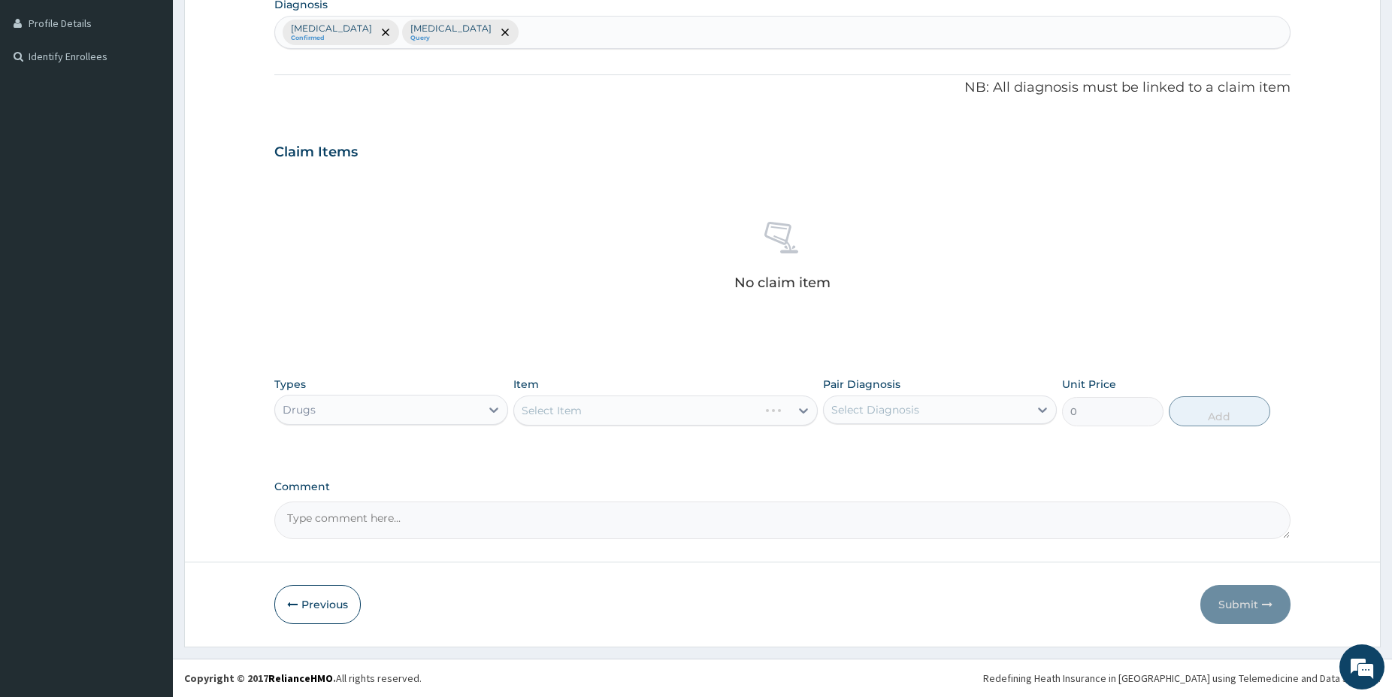
click at [699, 407] on div "Select Item" at bounding box center [665, 410] width 304 height 30
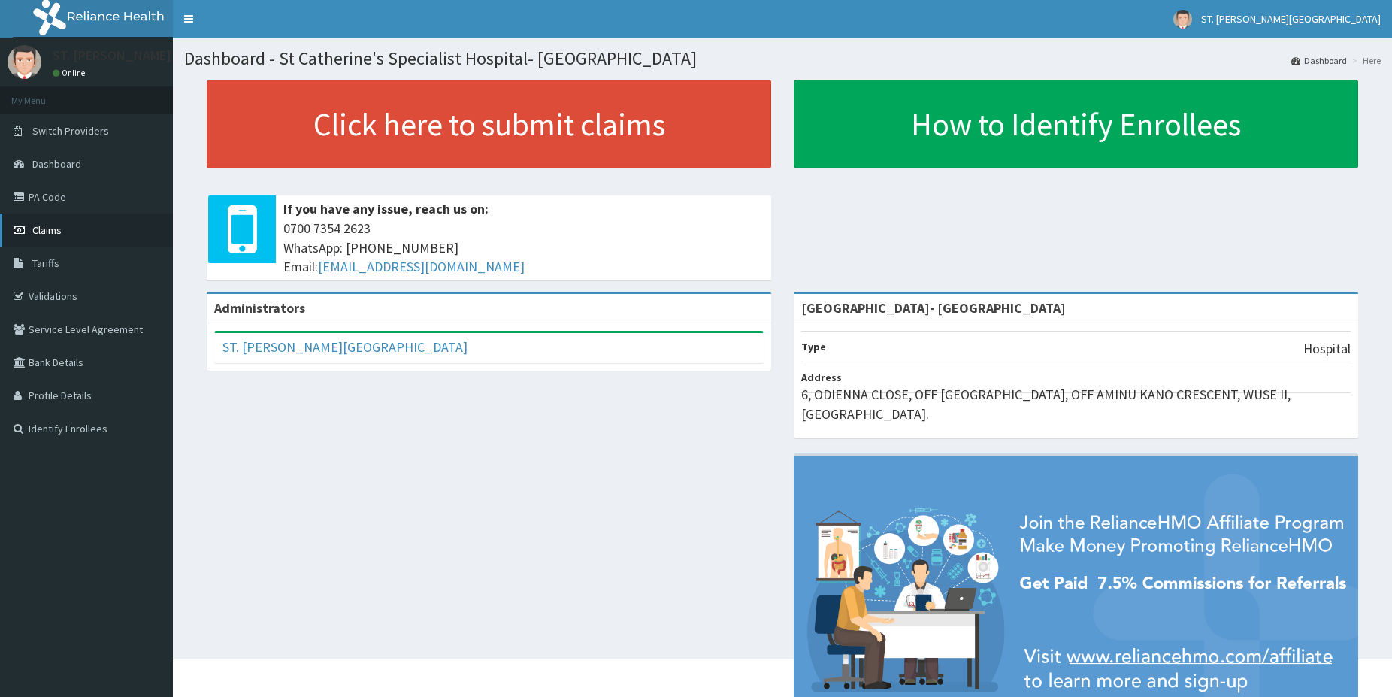
click at [49, 222] on link "Claims" at bounding box center [86, 230] width 173 height 33
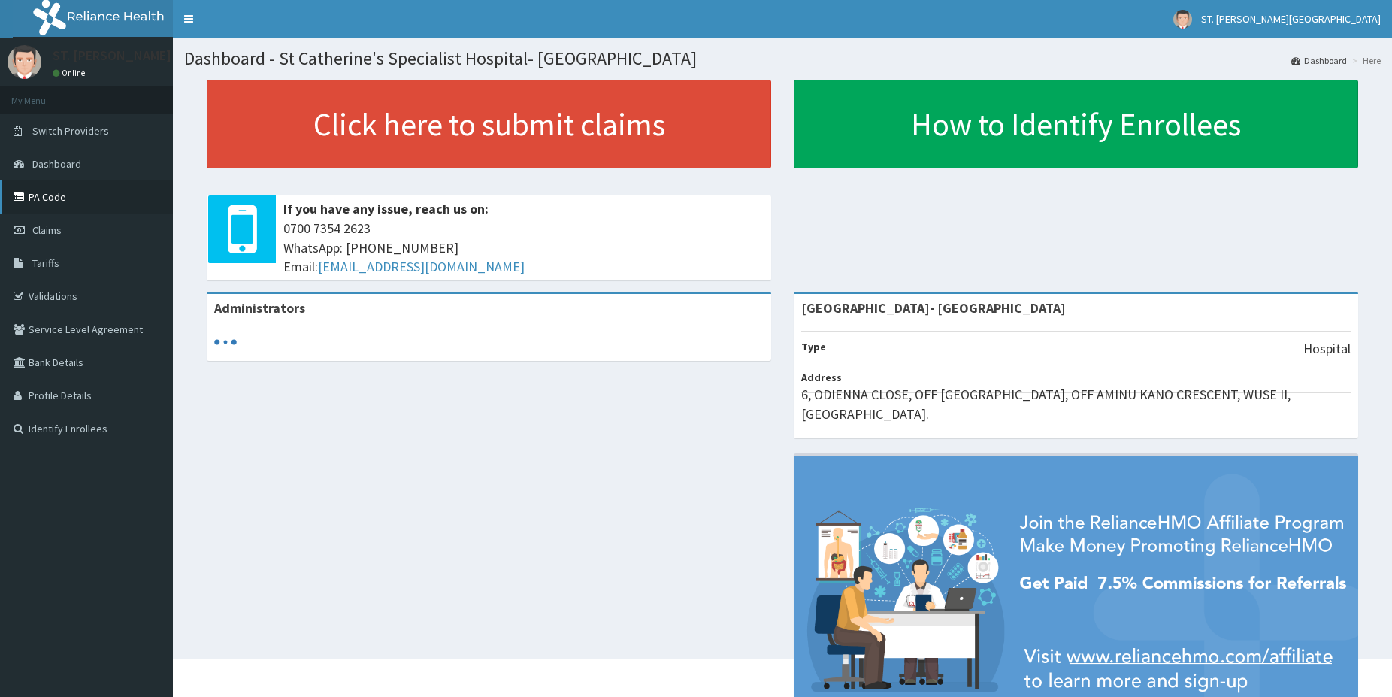
click at [86, 212] on link "PA Code" at bounding box center [86, 196] width 173 height 33
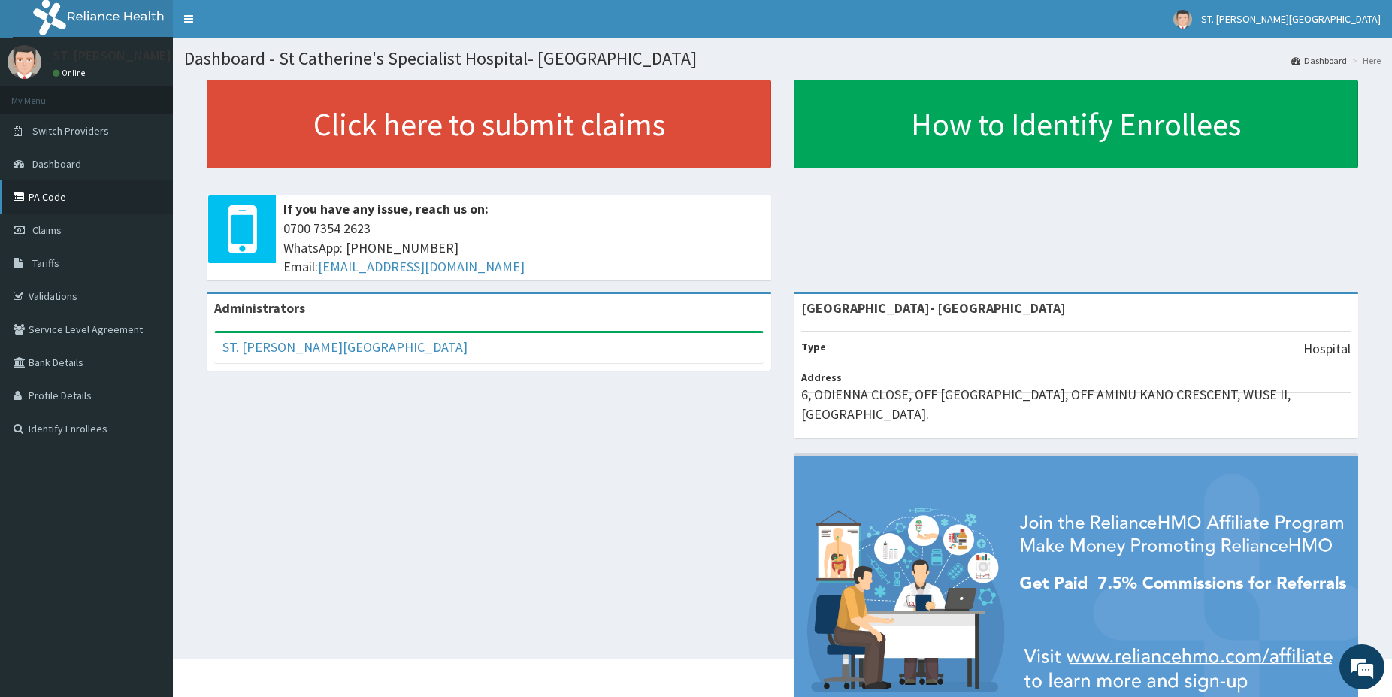
click at [50, 204] on link "PA Code" at bounding box center [86, 196] width 173 height 33
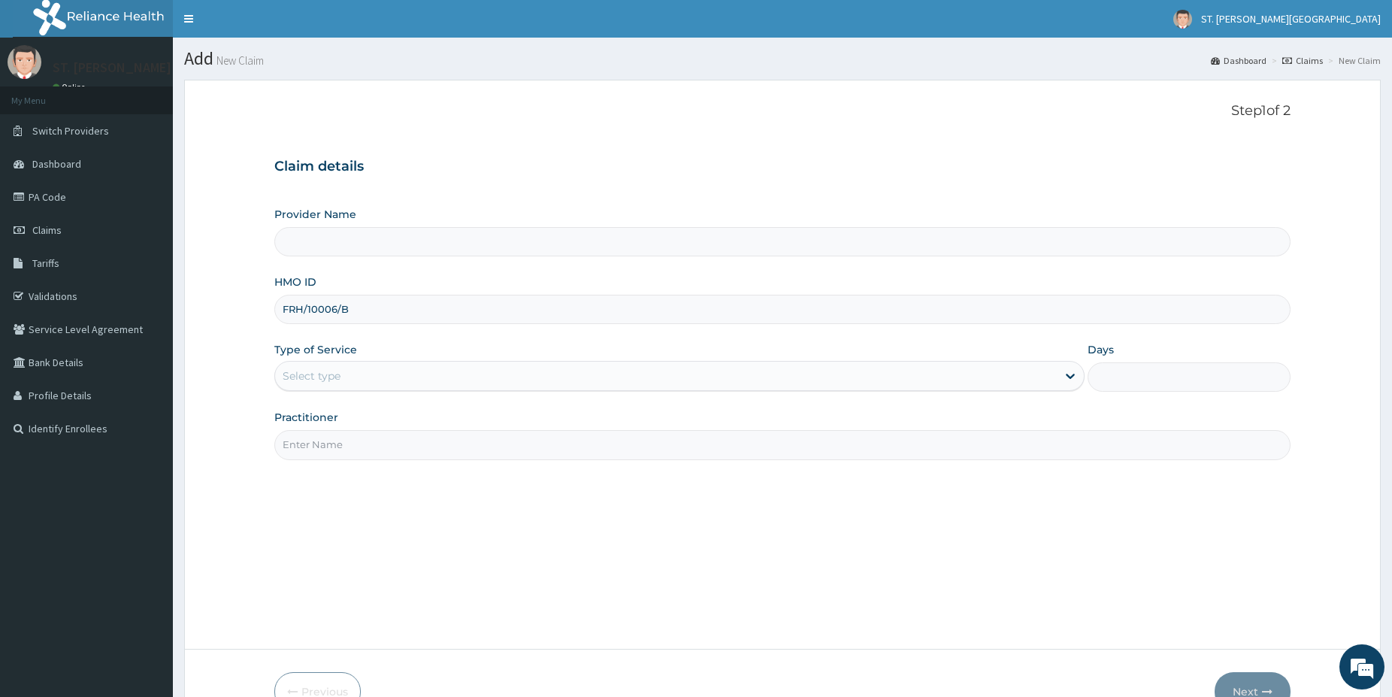
type input "FRH/10006/B"
type input "[GEOGRAPHIC_DATA]- [GEOGRAPHIC_DATA]"
type input "F"
click at [317, 319] on input "HMO ID" at bounding box center [782, 309] width 1016 height 29
paste input "(FMI/10031/F)"
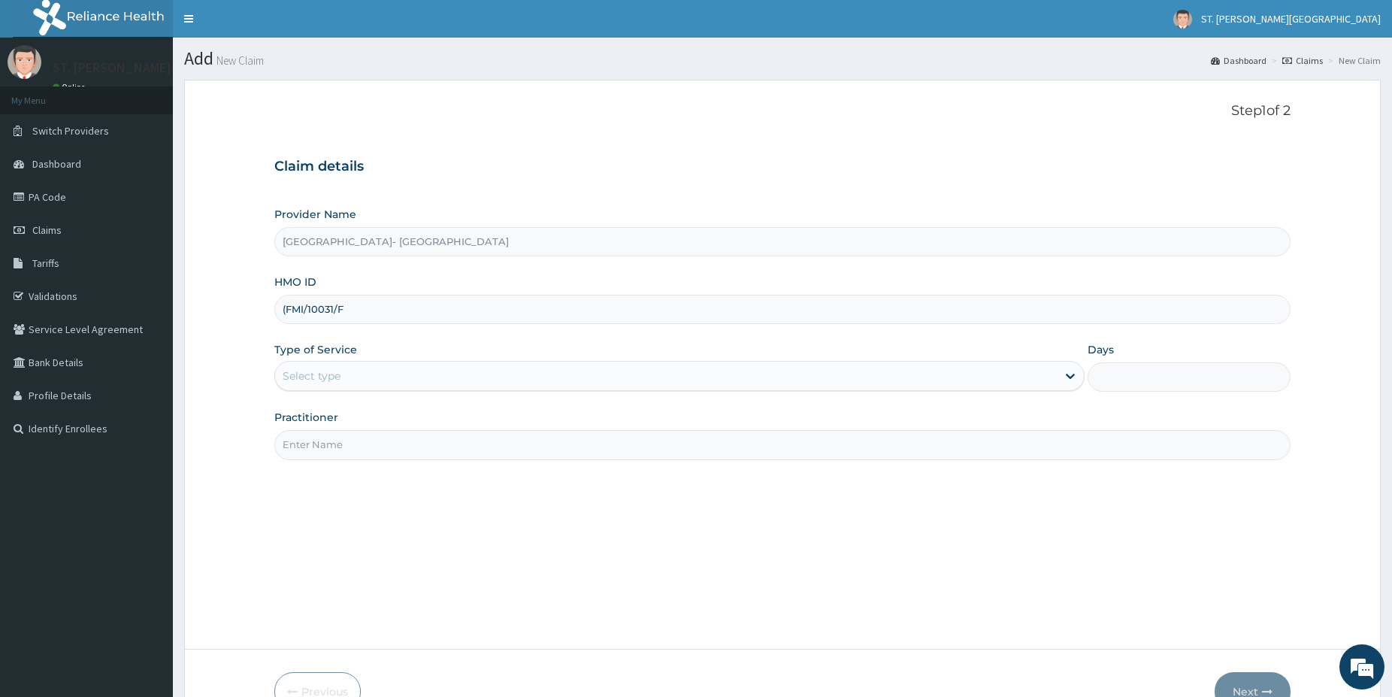
click at [289, 307] on input "(FMI/10031/F" at bounding box center [782, 309] width 1016 height 29
type input "FMI/10031/F"
click at [296, 371] on div "Select type" at bounding box center [312, 375] width 58 height 15
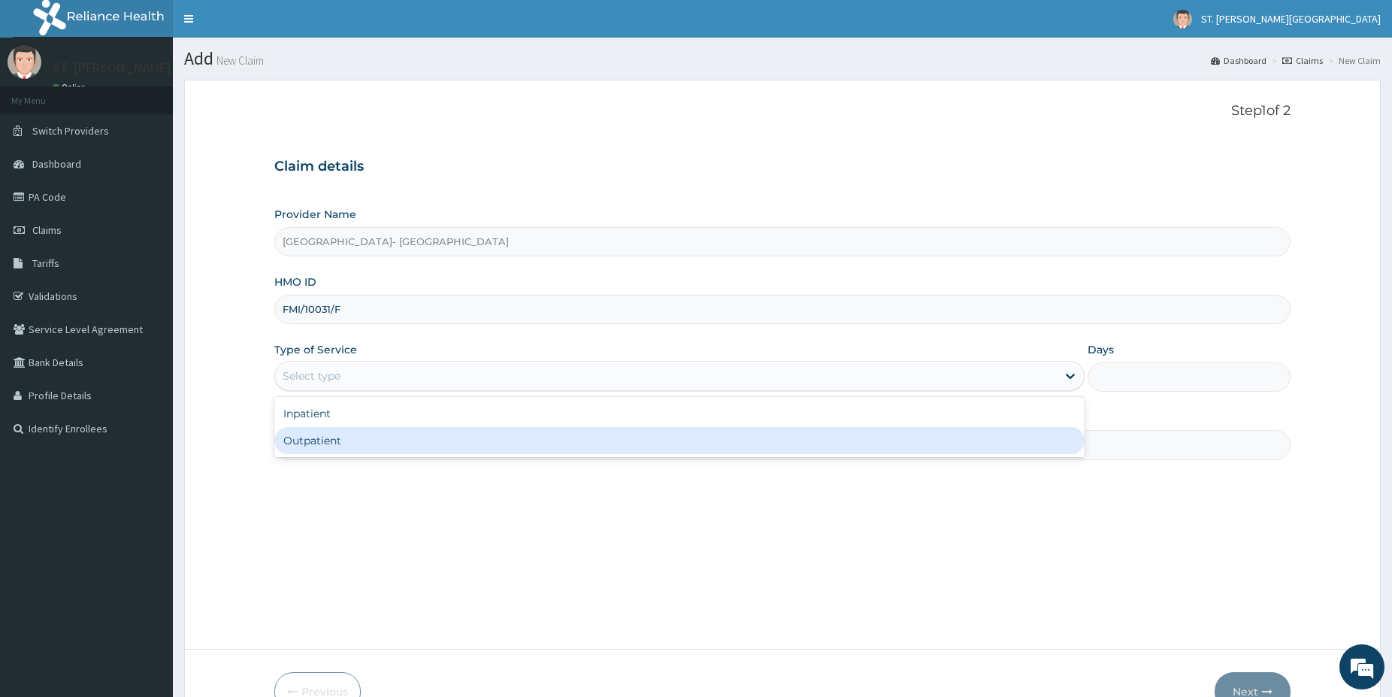
click at [318, 450] on div "Outpatient" at bounding box center [679, 440] width 810 height 27
type input "1"
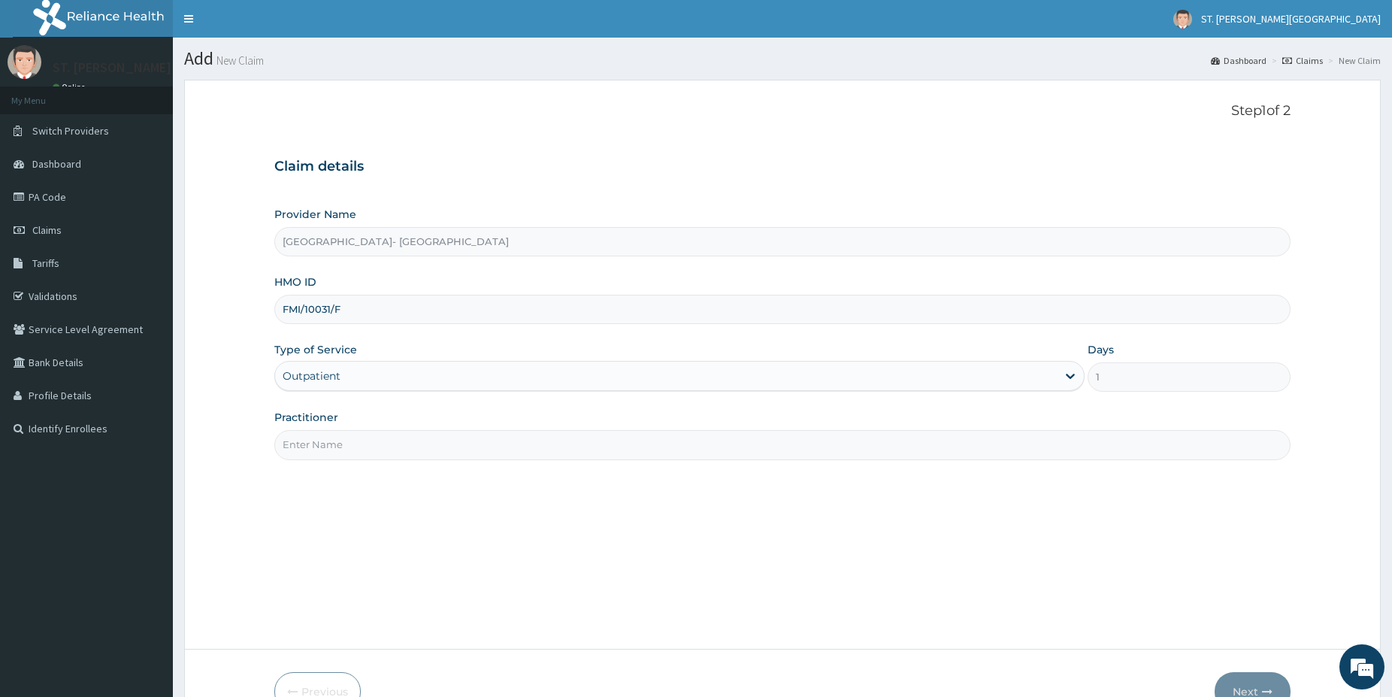
click at [318, 447] on input "Practitioner" at bounding box center [782, 444] width 1016 height 29
type input "dr.adeoye"
click at [1241, 680] on button "Next" at bounding box center [1253, 691] width 76 height 39
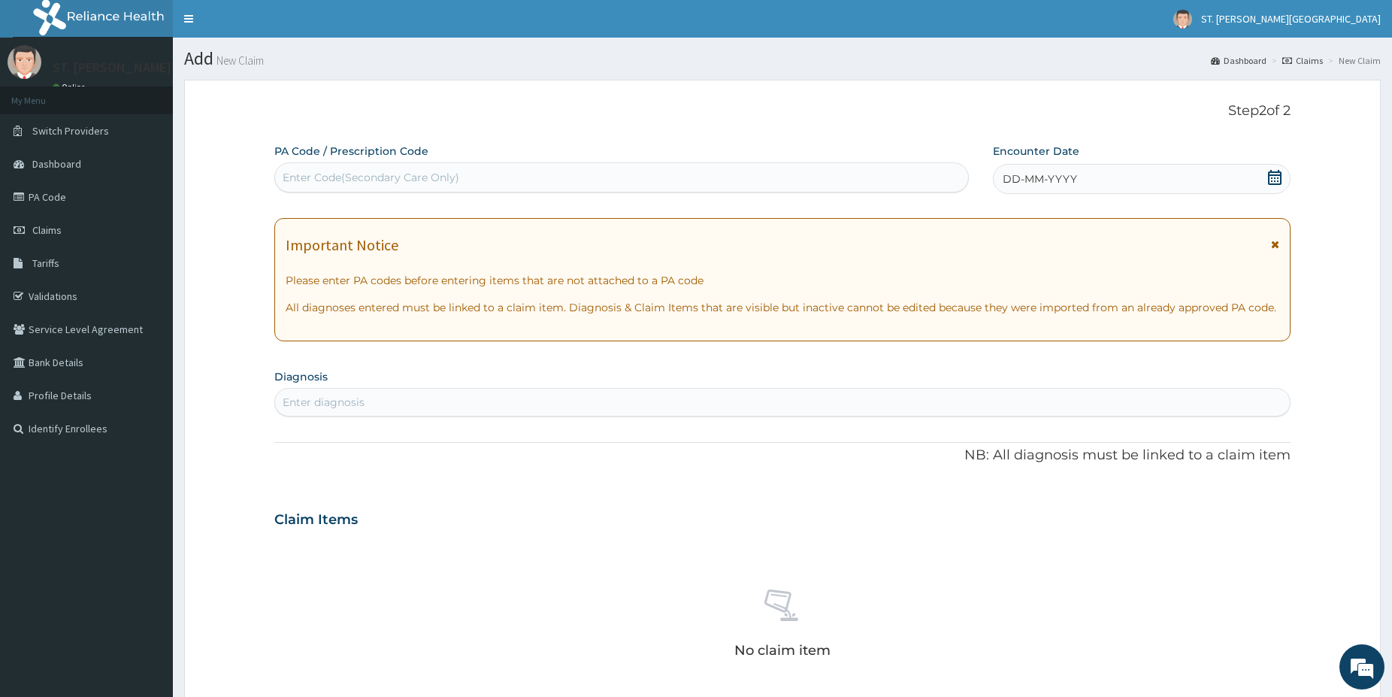
click at [386, 388] on section "Diagnosis Select is focused ,type to refine list, press Down to open the menu, …" at bounding box center [782, 390] width 1016 height 51
type input "malaria"
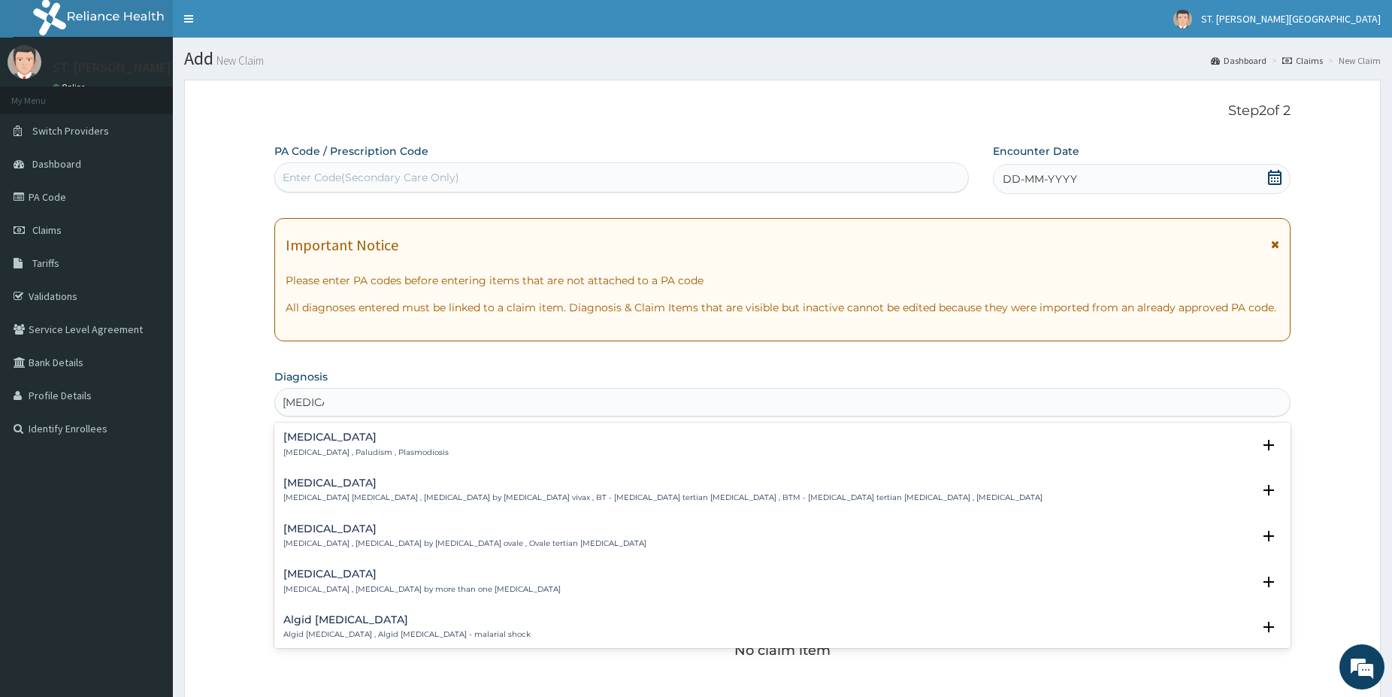
click at [335, 441] on h4 "Malaria" at bounding box center [365, 437] width 165 height 11
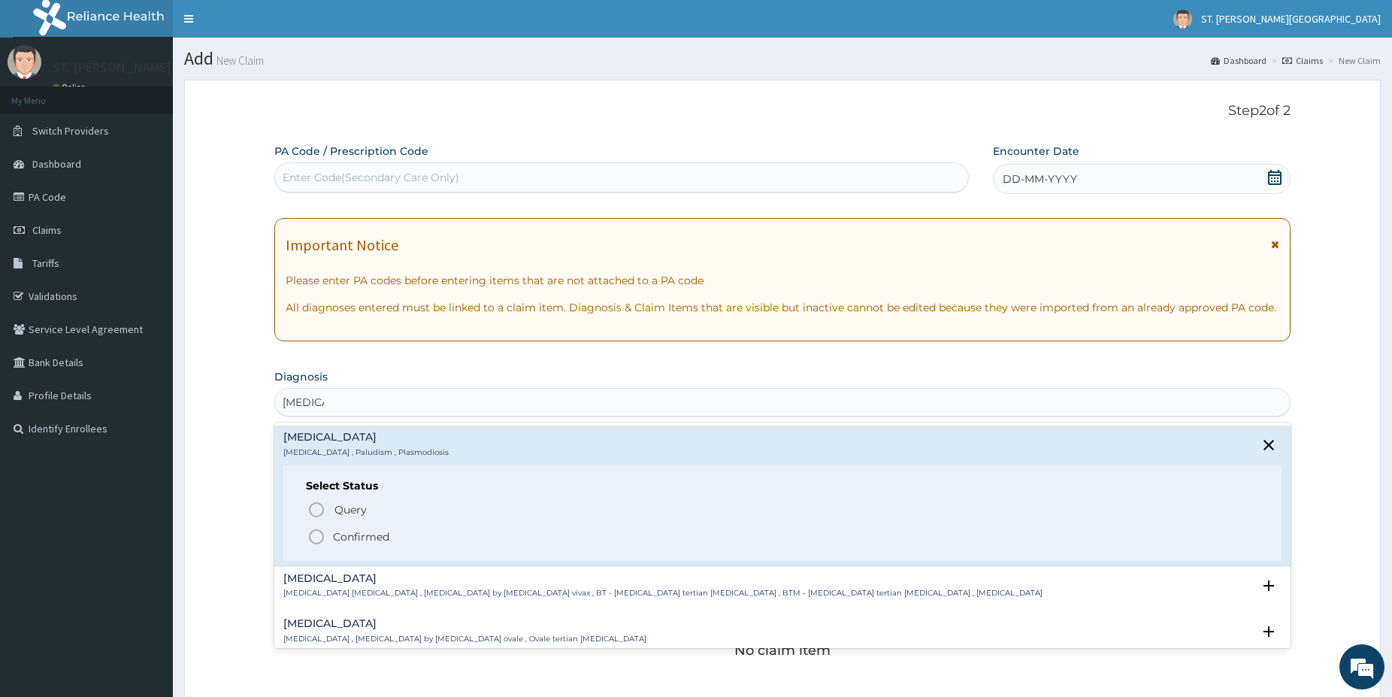
click at [319, 532] on icon "status option filled" at bounding box center [316, 537] width 18 height 18
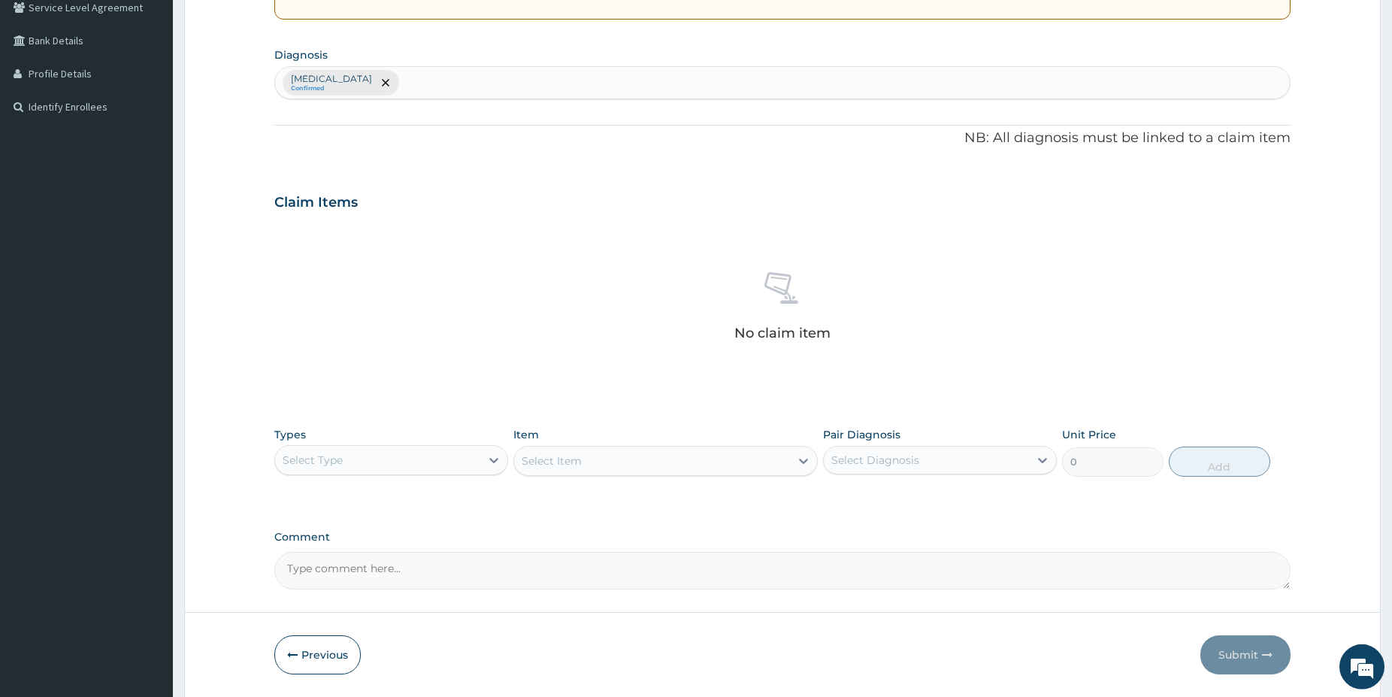
scroll to position [372, 0]
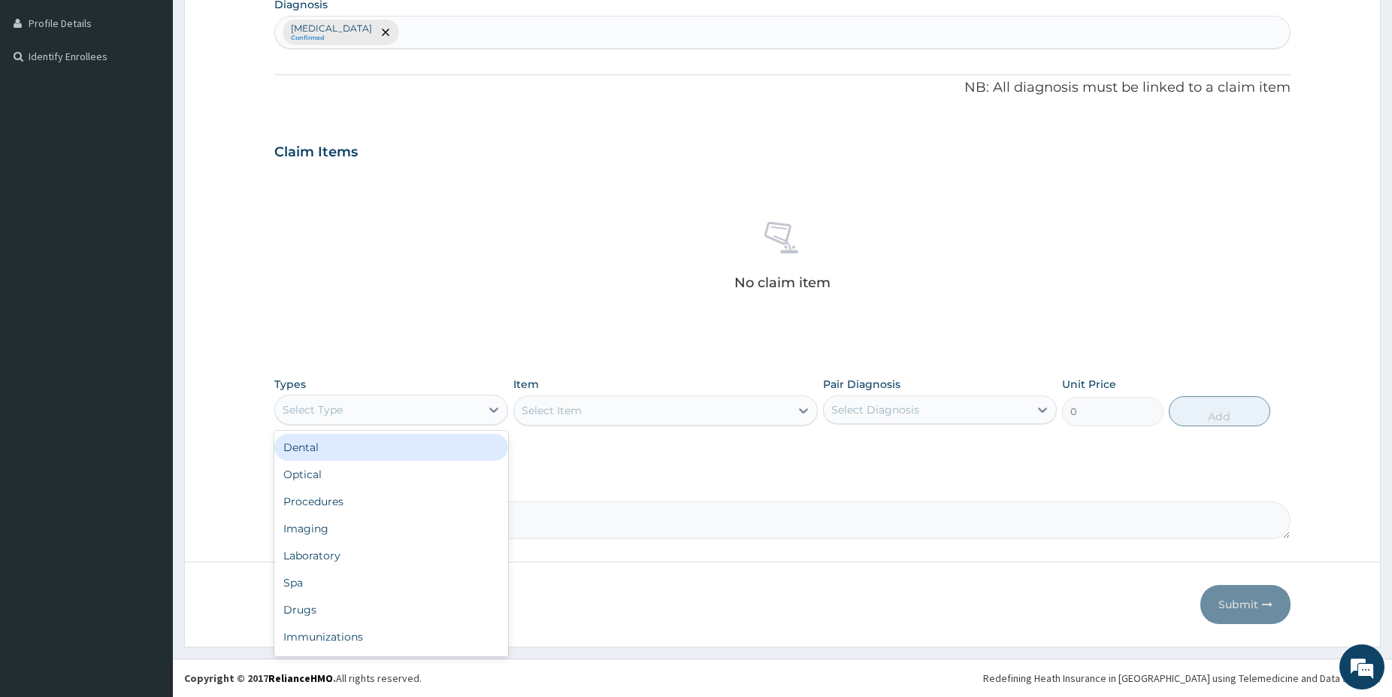
click at [398, 406] on div "Select Type" at bounding box center [377, 410] width 205 height 24
click at [338, 546] on div "Laboratory" at bounding box center [391, 555] width 234 height 27
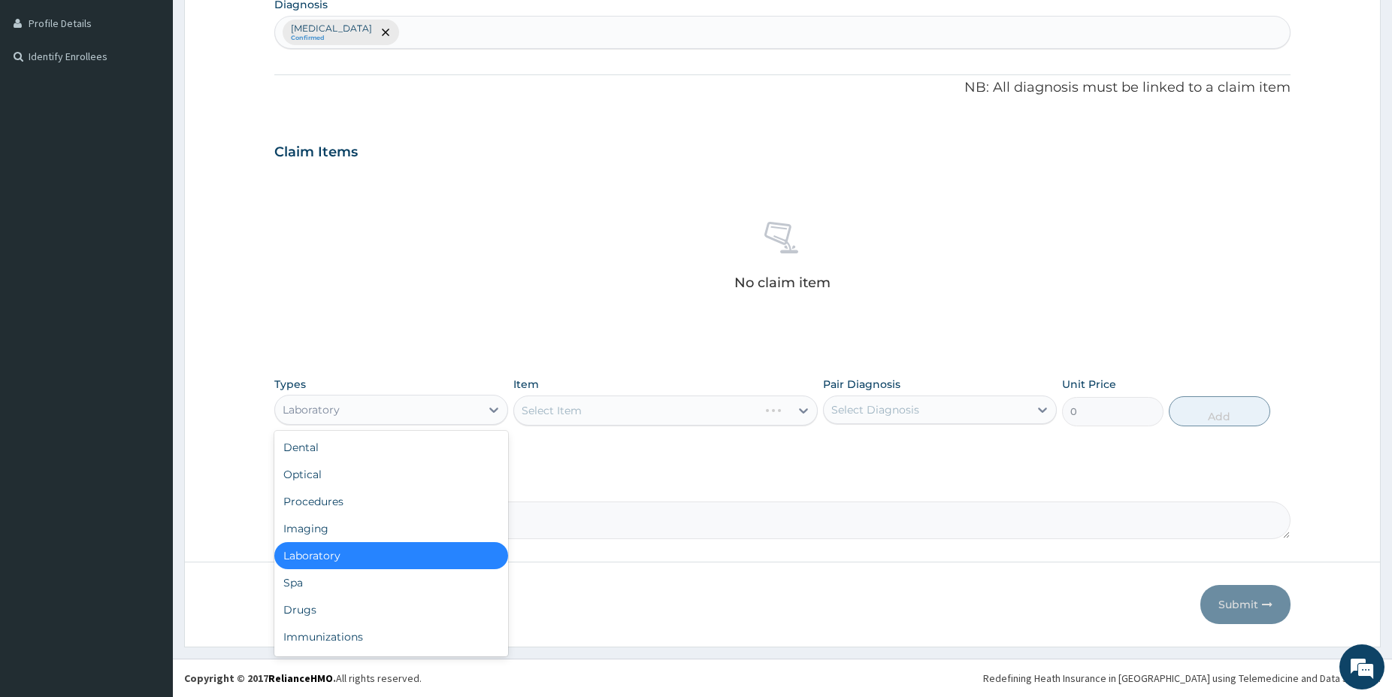
click at [371, 411] on div "Laboratory" at bounding box center [377, 410] width 205 height 24
click at [312, 607] on div "Drugs" at bounding box center [391, 609] width 234 height 27
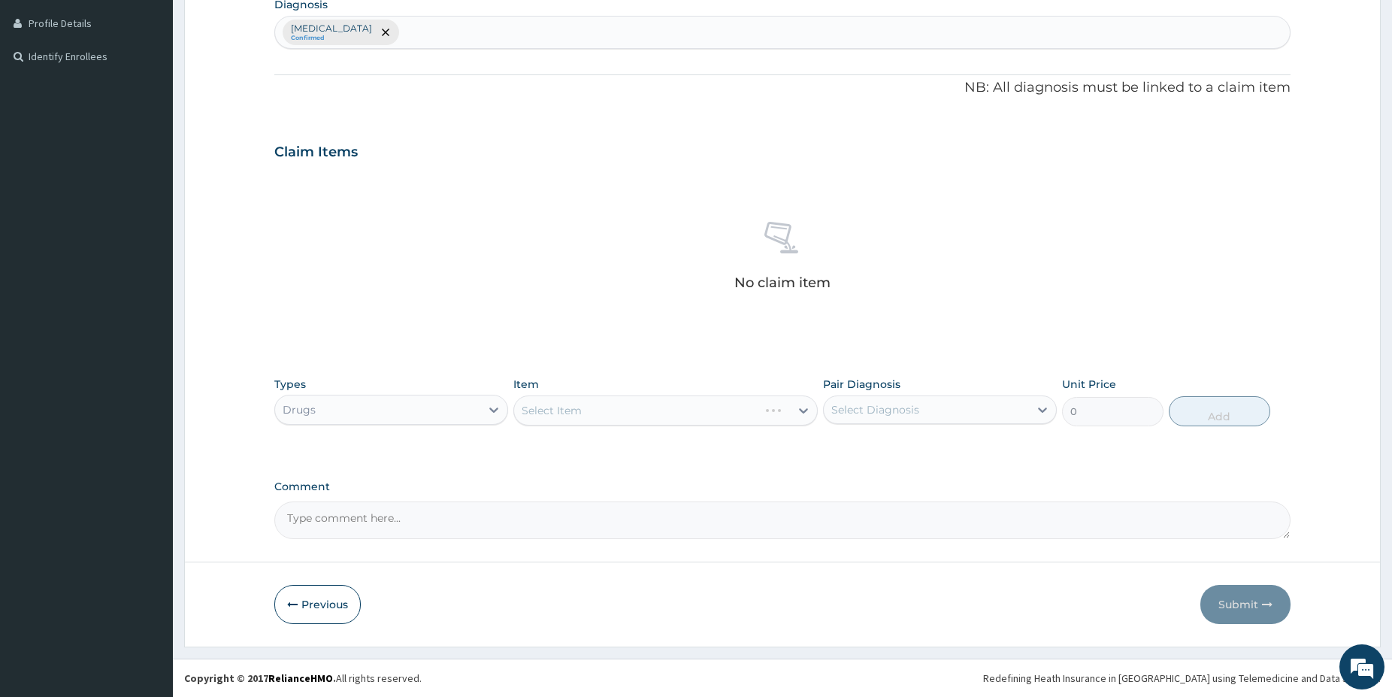
click at [441, 23] on div "Malaria Confirmed" at bounding box center [782, 33] width 1015 height 32
type input "skin sep"
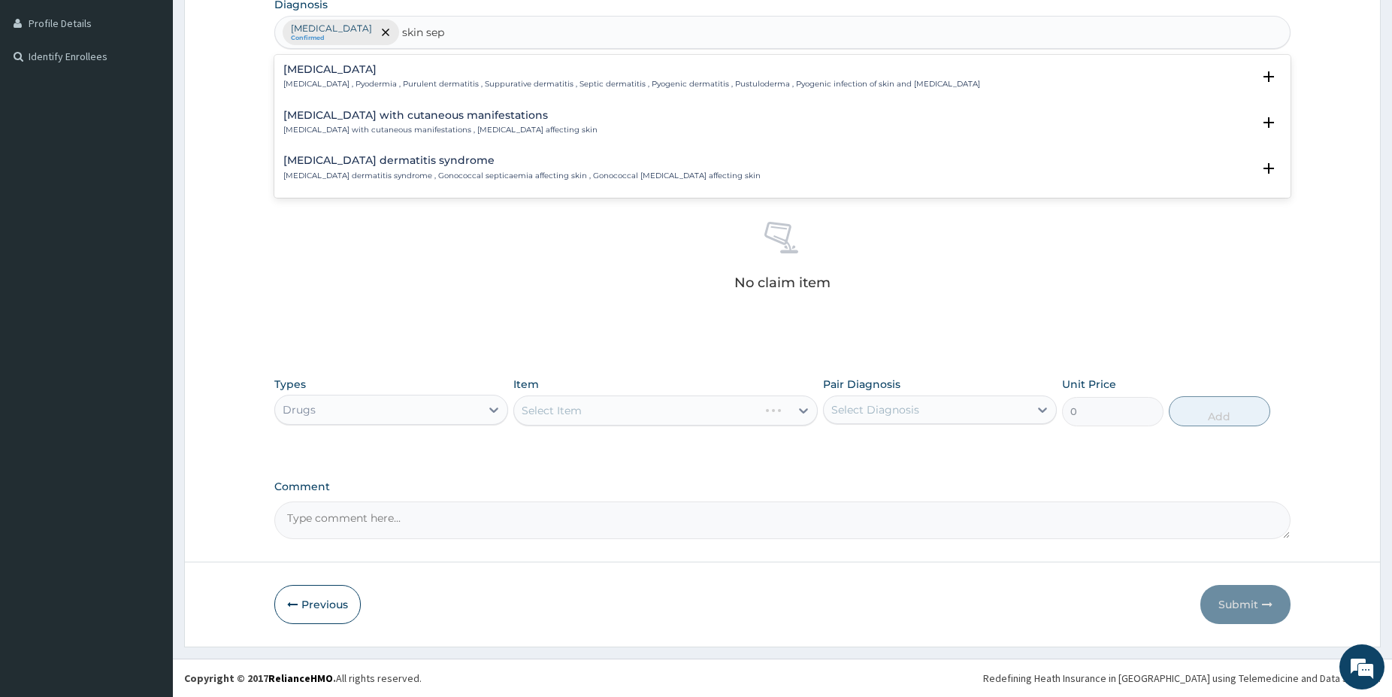
click at [355, 123] on div "Sepsis with cutaneous manifestations Sepsis with cutaneous manifestations , Sep…" at bounding box center [440, 123] width 314 height 26
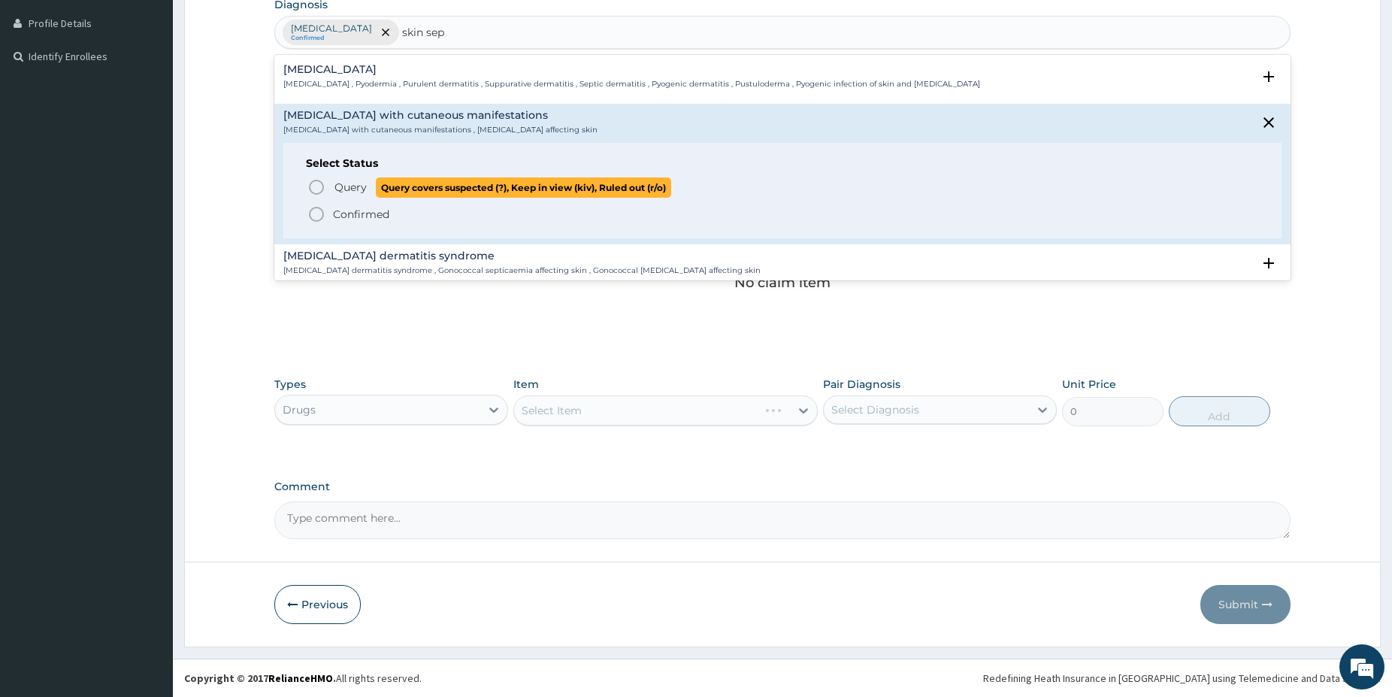
click at [322, 180] on icon "status option query" at bounding box center [316, 187] width 18 height 18
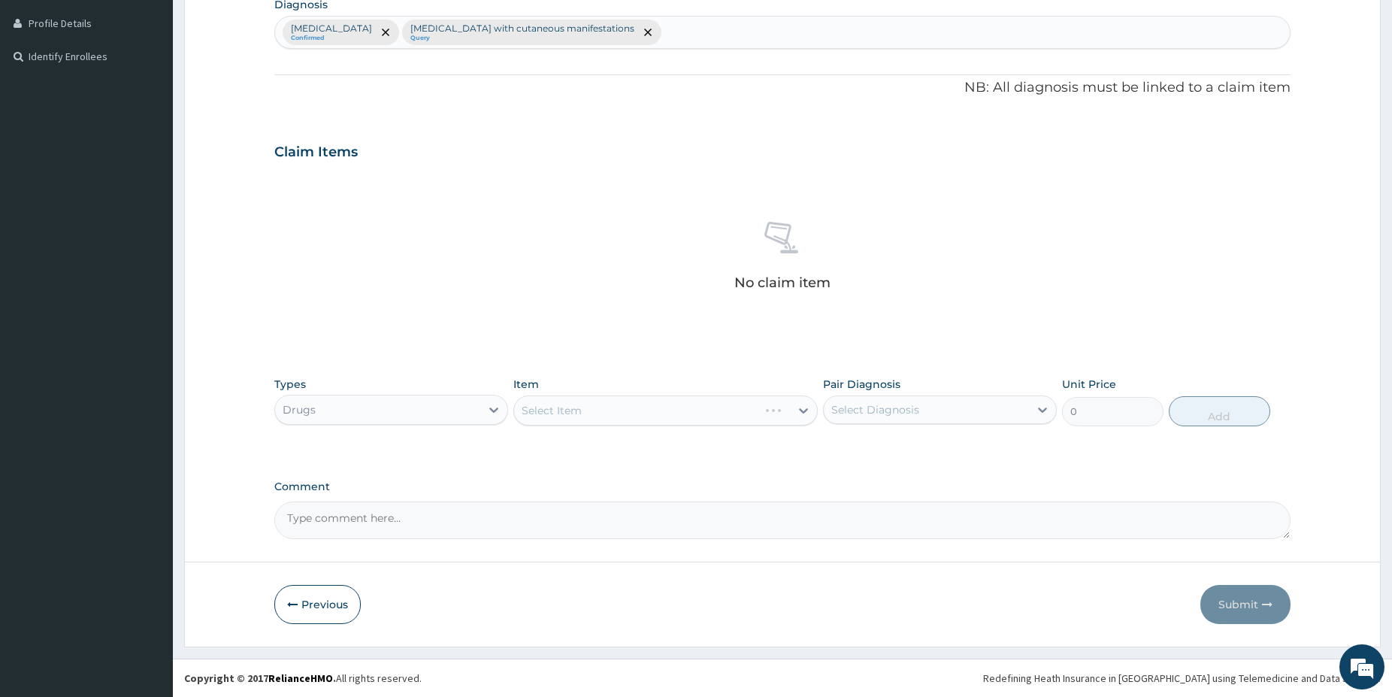
click at [630, 412] on div "Select Item" at bounding box center [665, 410] width 304 height 30
click at [619, 424] on div "Select Item" at bounding box center [665, 410] width 304 height 30
type input "t"
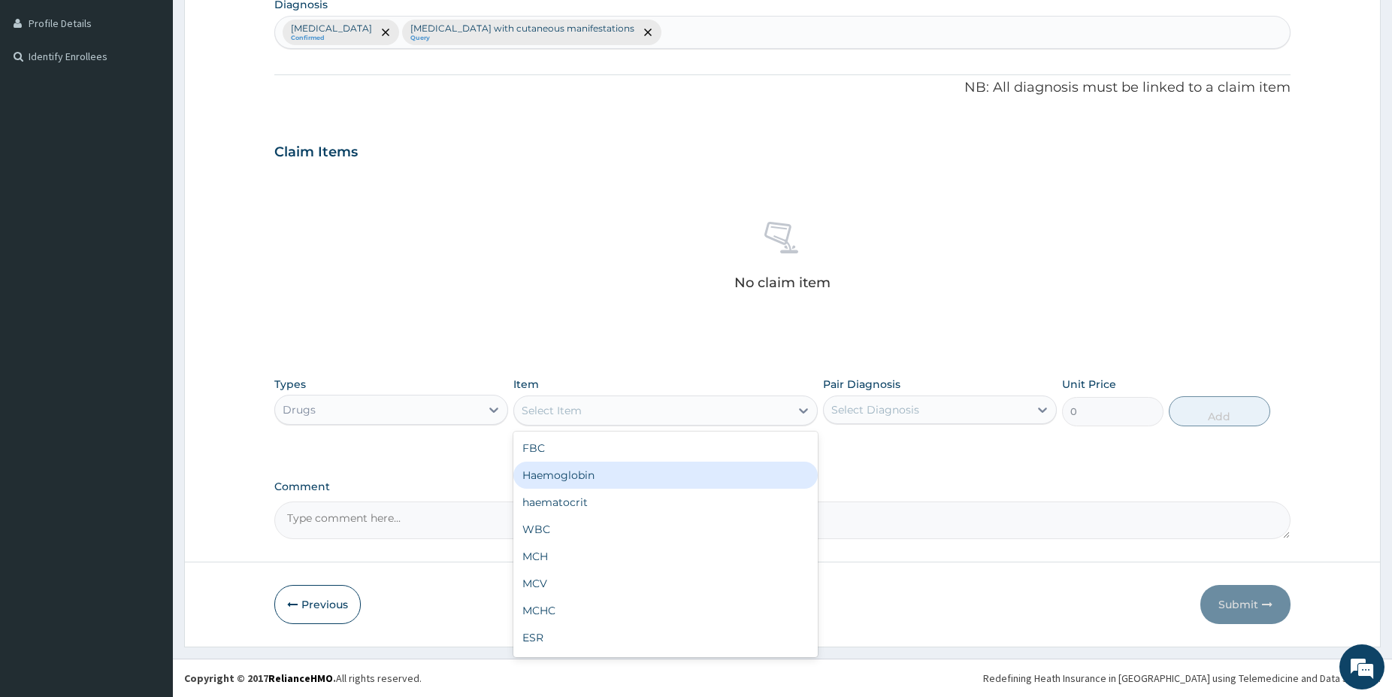
click at [386, 401] on div "Drugs" at bounding box center [377, 410] width 205 height 24
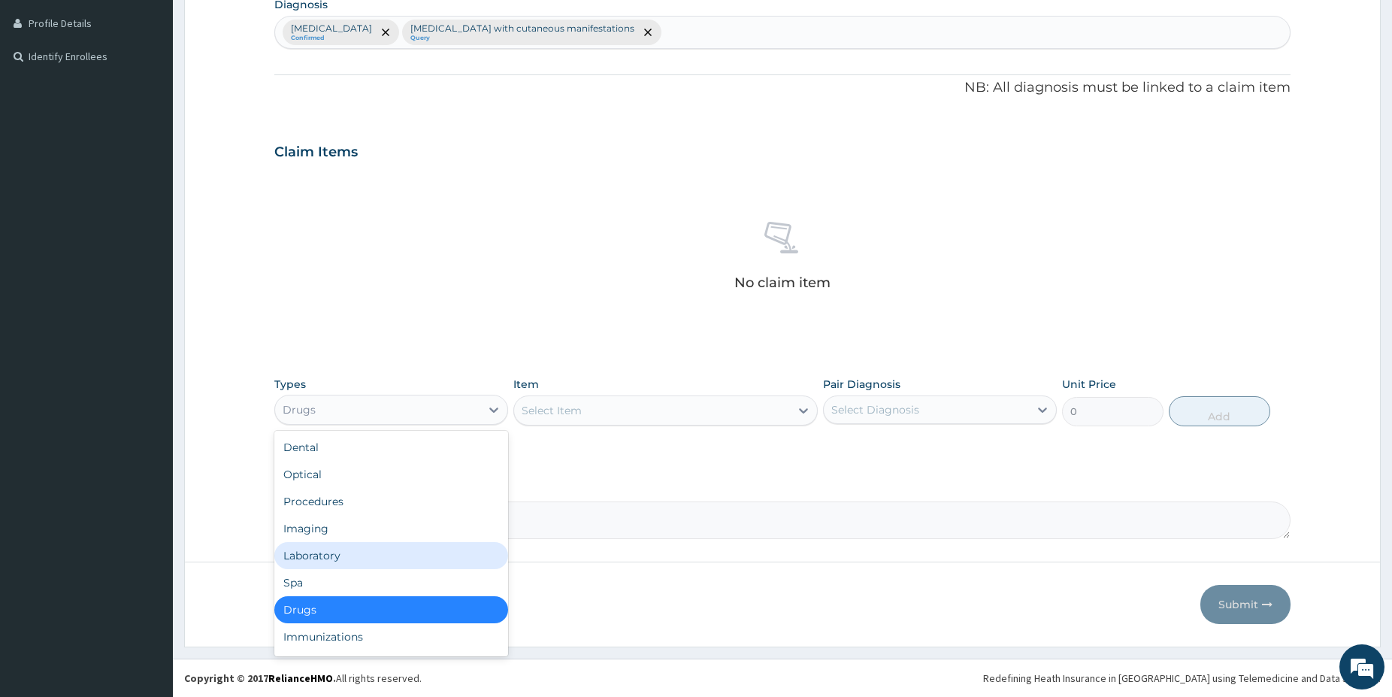
click at [335, 553] on div "Laboratory" at bounding box center [391, 555] width 234 height 27
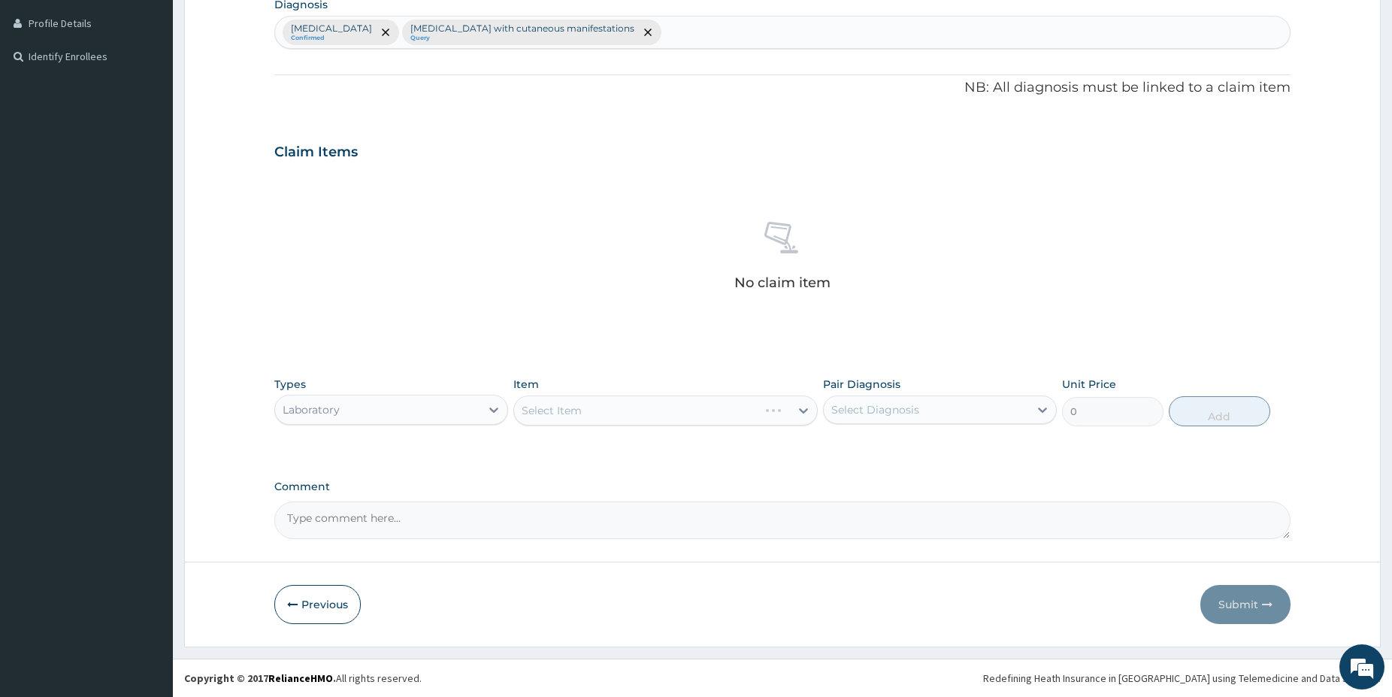
click at [341, 408] on div "Laboratory" at bounding box center [377, 410] width 205 height 24
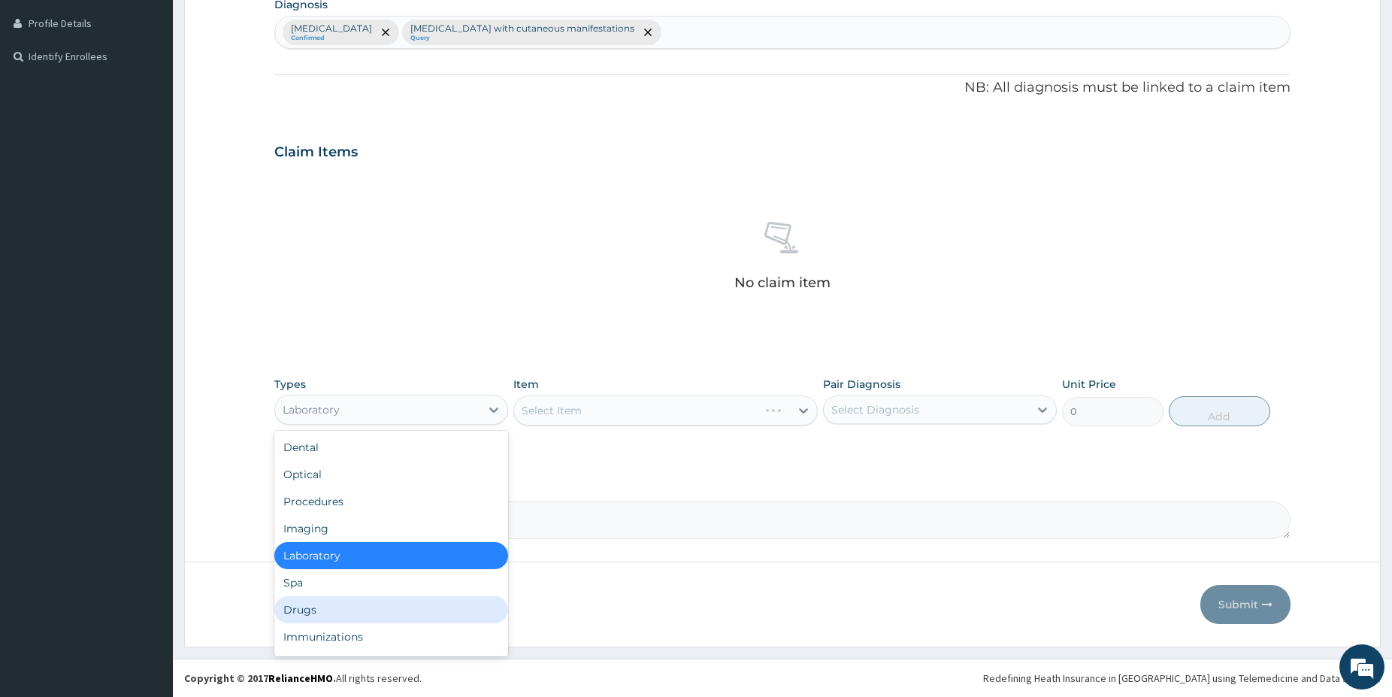
click at [312, 615] on div "Drugs" at bounding box center [391, 609] width 234 height 27
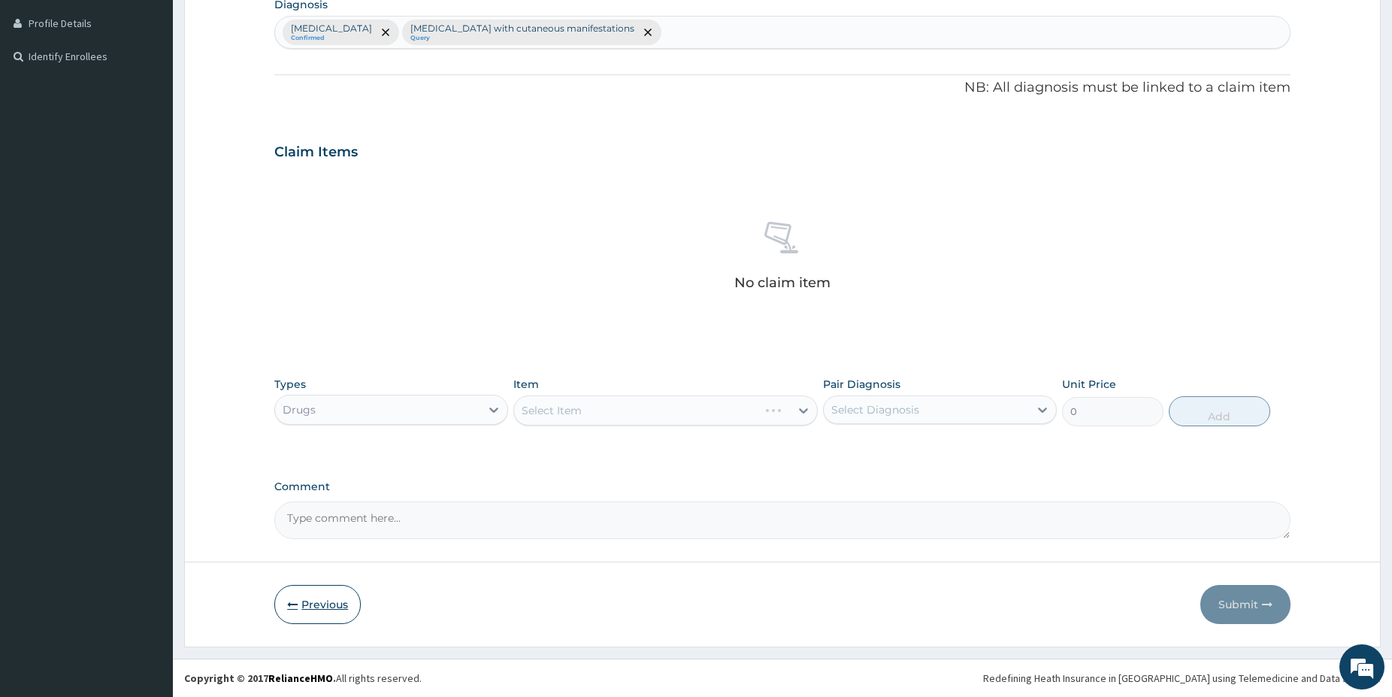
click at [310, 607] on button "Previous" at bounding box center [317, 604] width 86 height 39
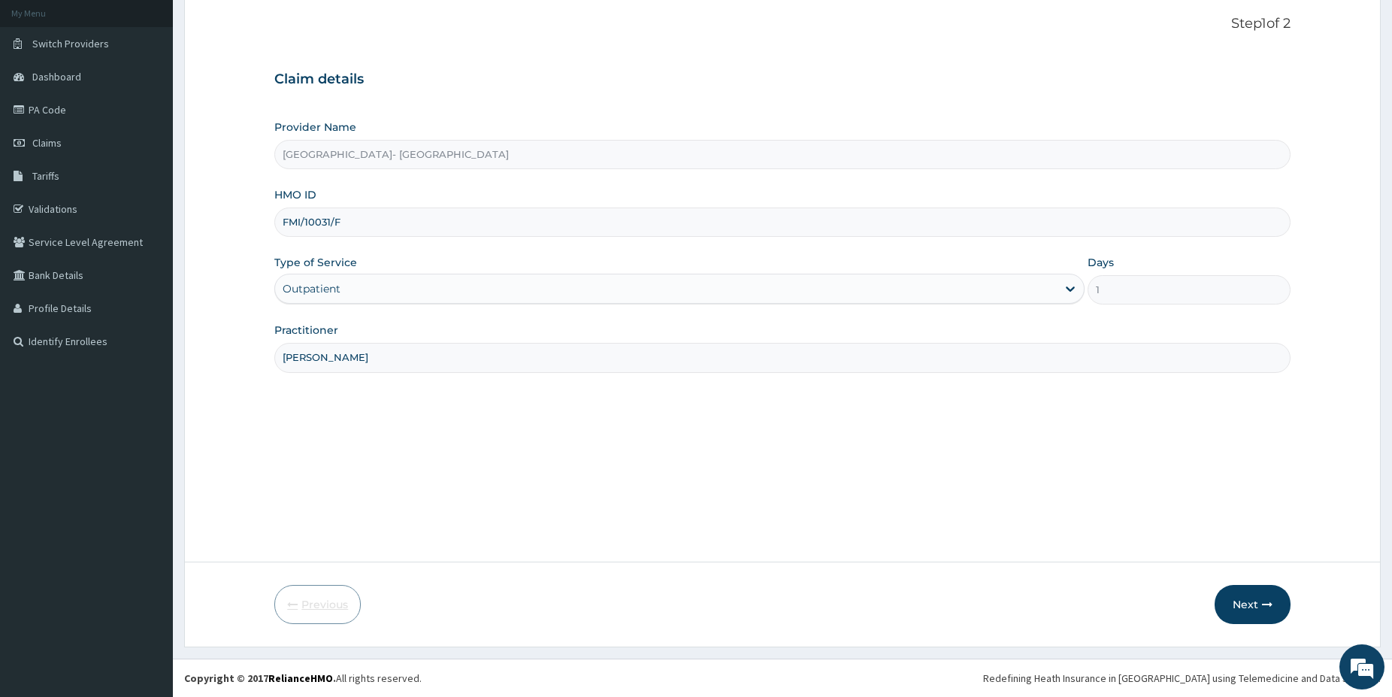
scroll to position [87, 0]
click at [1259, 616] on button "Next" at bounding box center [1253, 604] width 76 height 39
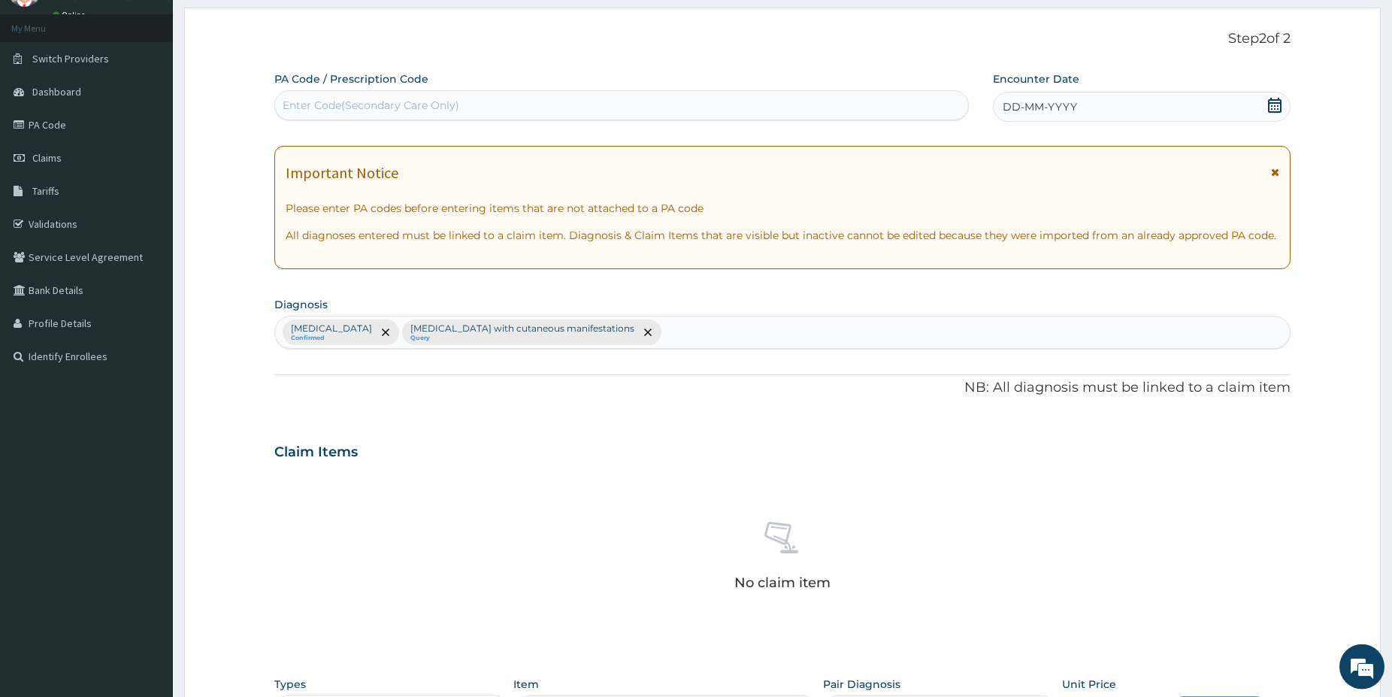
scroll to position [77, 0]
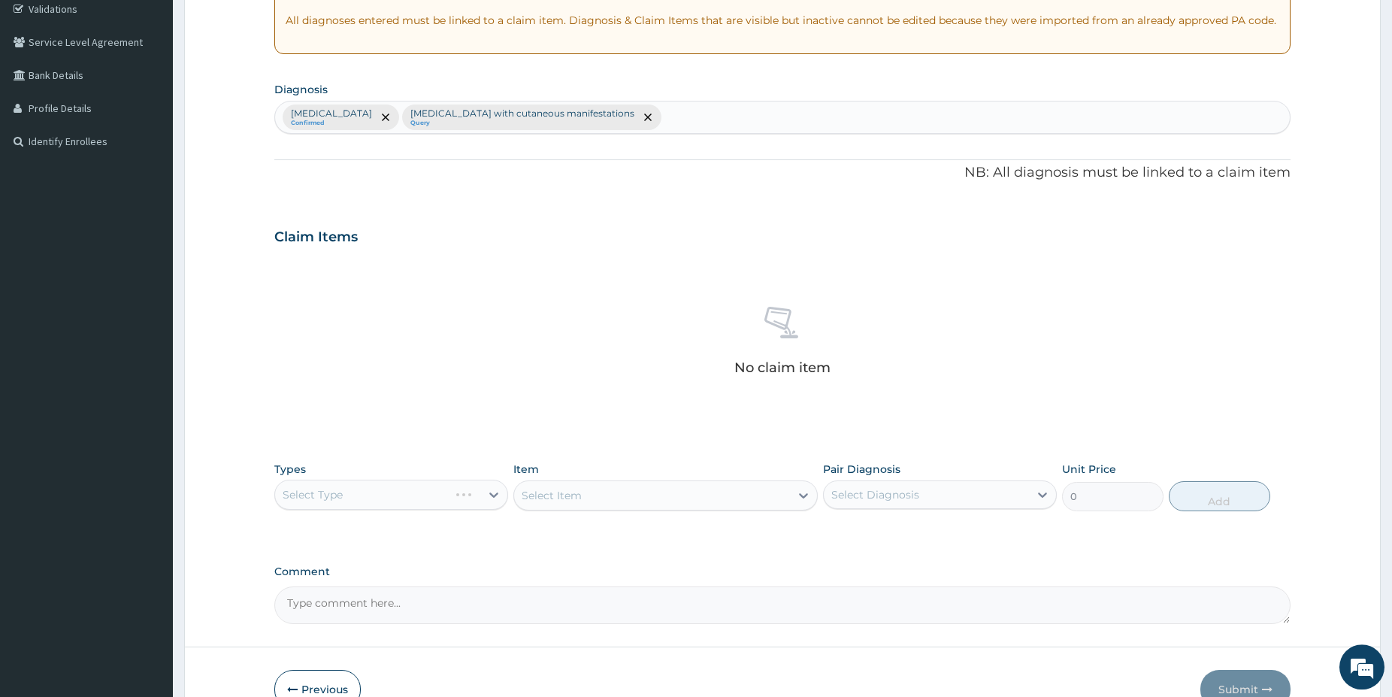
drag, startPoint x: 1394, startPoint y: 689, endPoint x: 1385, endPoint y: 689, distance: 8.3
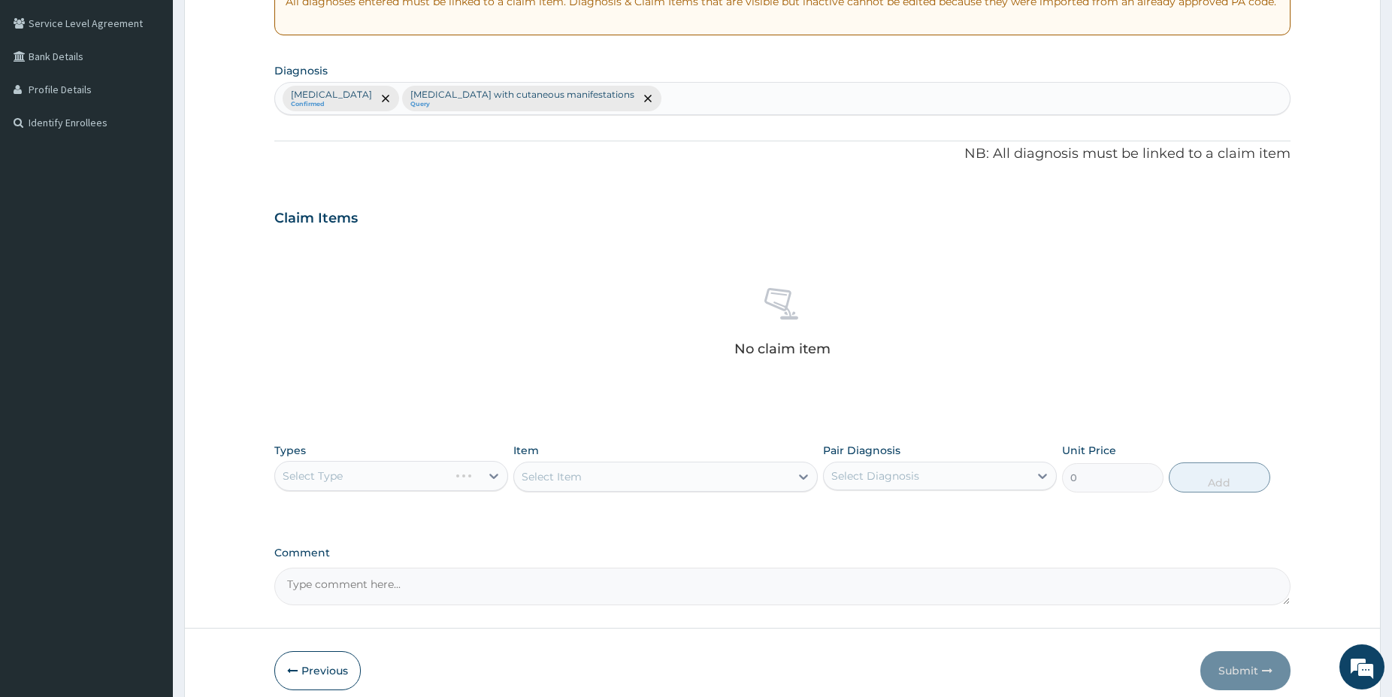
scroll to position [307, 0]
click at [385, 472] on div "Select Type" at bounding box center [391, 475] width 234 height 30
click at [437, 477] on div "Select Type" at bounding box center [391, 475] width 234 height 30
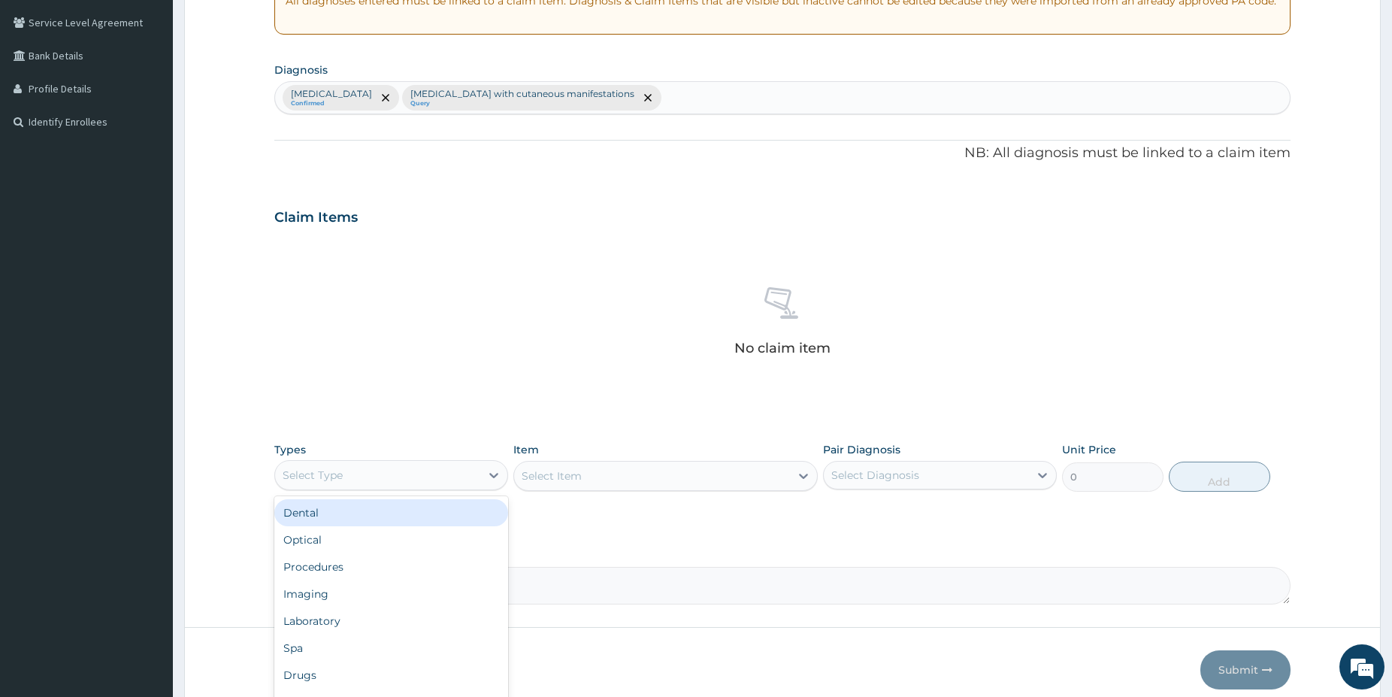
click at [426, 469] on div "Select Type" at bounding box center [377, 475] width 205 height 24
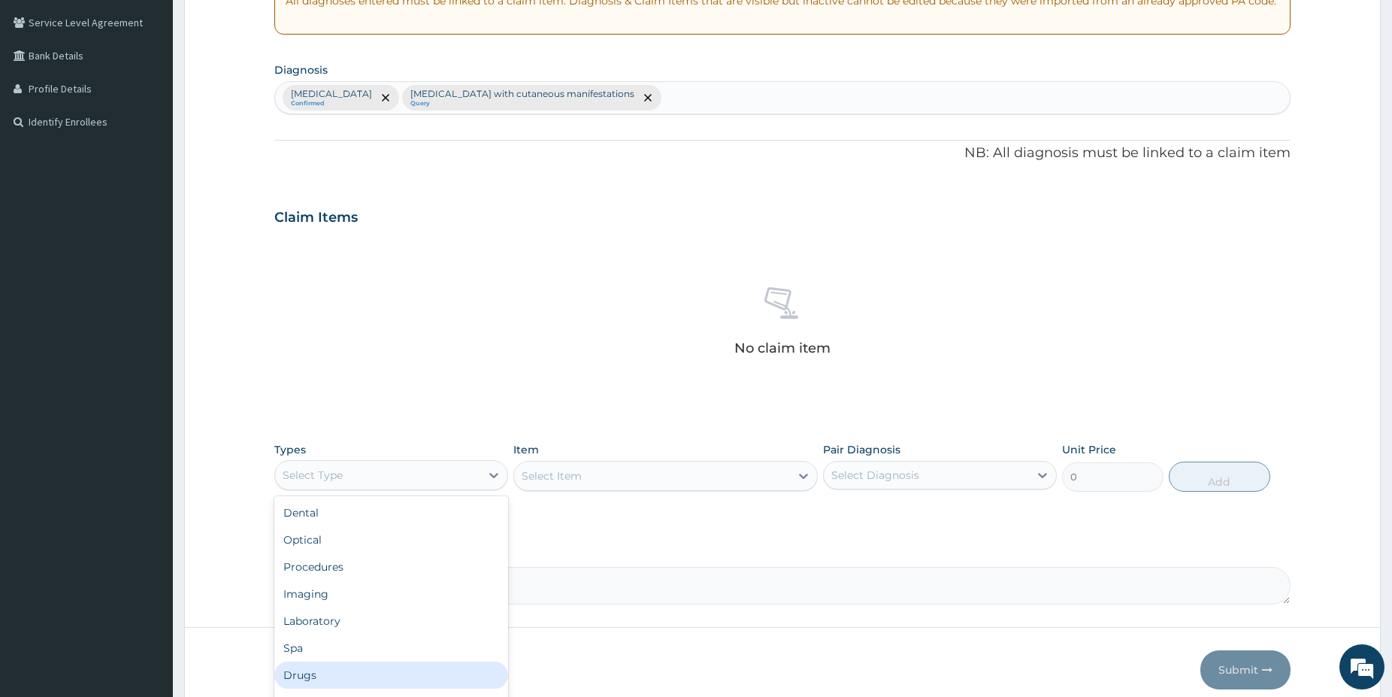
drag, startPoint x: 318, startPoint y: 674, endPoint x: 318, endPoint y: 658, distance: 15.8
click at [318, 672] on div "Drugs" at bounding box center [391, 675] width 234 height 27
drag, startPoint x: 641, startPoint y: 474, endPoint x: 644, endPoint y: 484, distance: 11.2
click at [646, 486] on div "Select Item" at bounding box center [665, 476] width 304 height 30
click at [658, 472] on div "Select Item" at bounding box center [665, 476] width 304 height 30
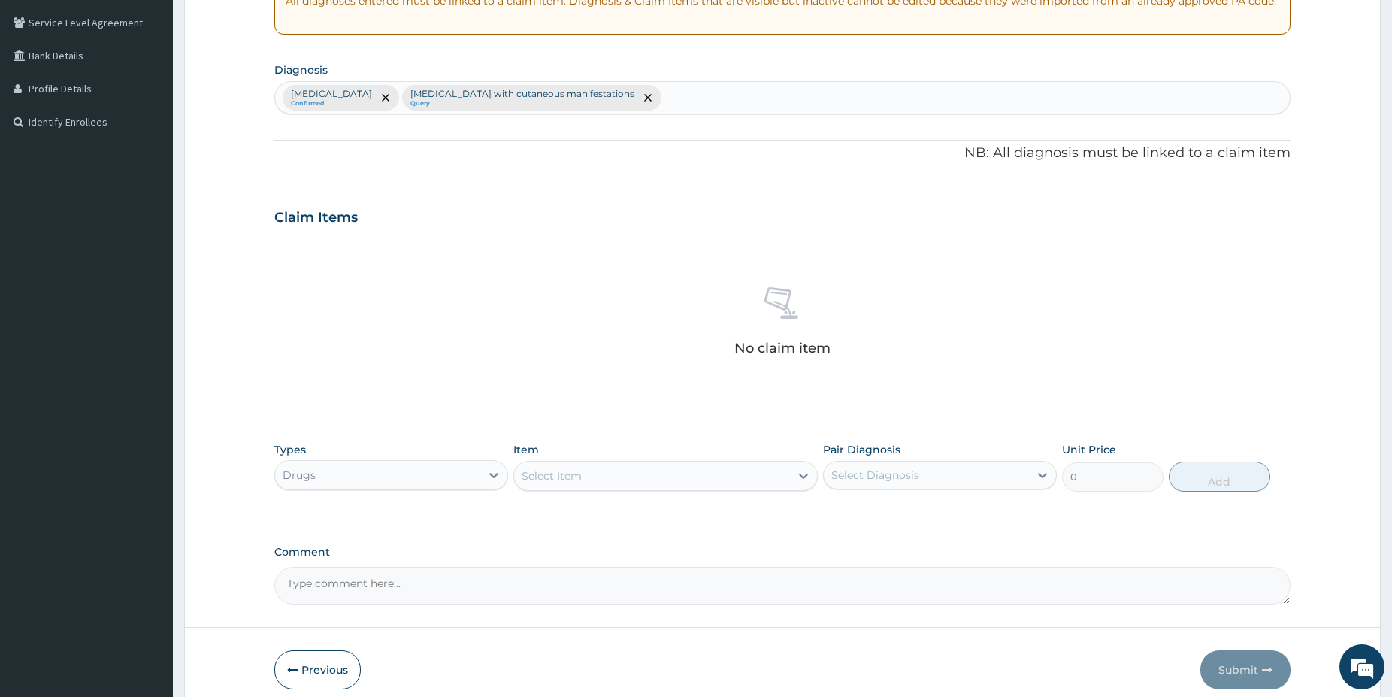
click at [618, 474] on div "Select Item" at bounding box center [652, 476] width 276 height 24
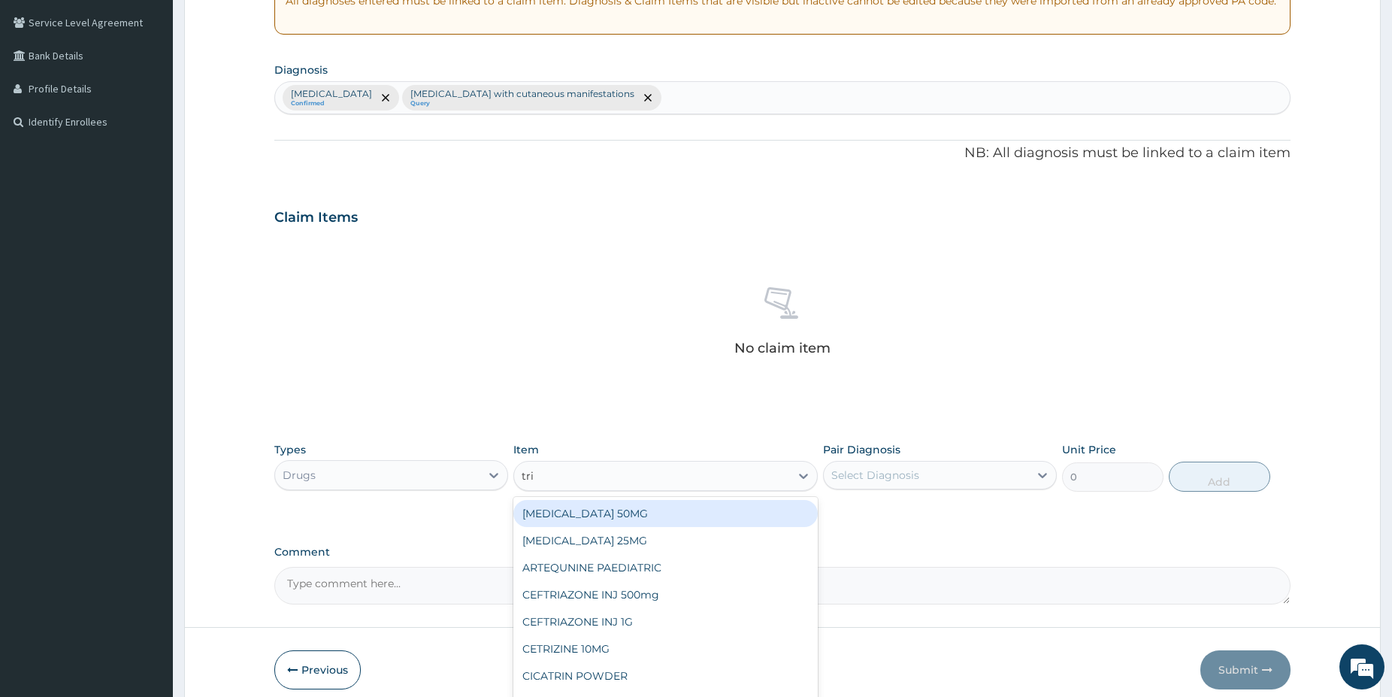
type input "trib"
click at [725, 517] on div "TRIBOTAN BABY CREAM" at bounding box center [665, 513] width 304 height 27
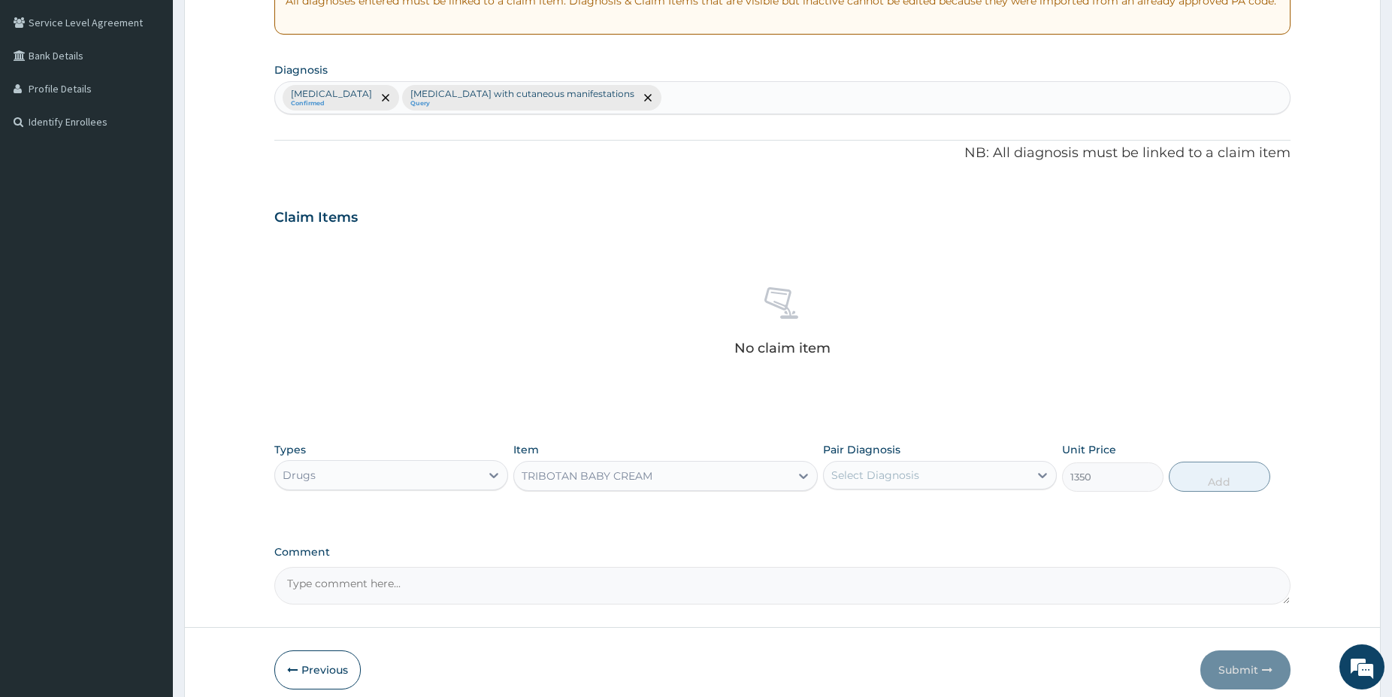
type input "1350"
click at [873, 477] on div "Select Diagnosis" at bounding box center [875, 475] width 88 height 15
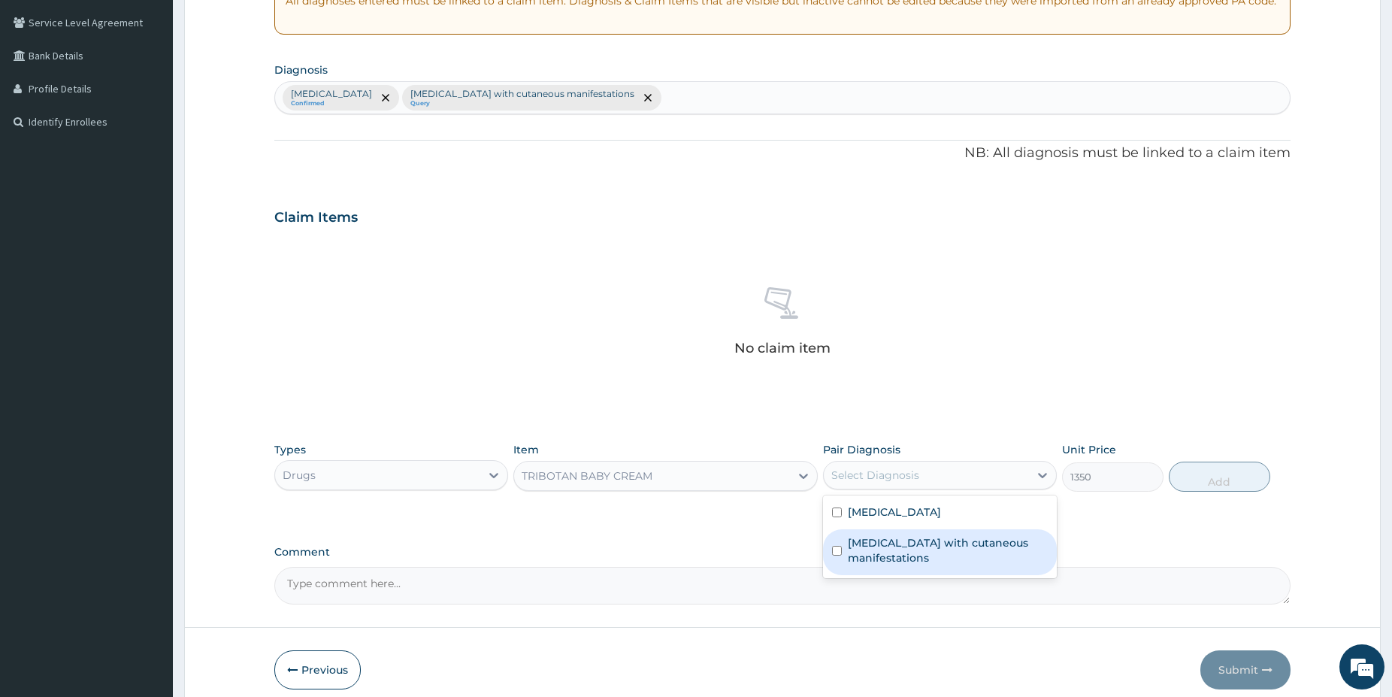
click at [907, 544] on label "Sepsis with cutaneous manifestations" at bounding box center [948, 550] width 200 height 30
checkbox input "true"
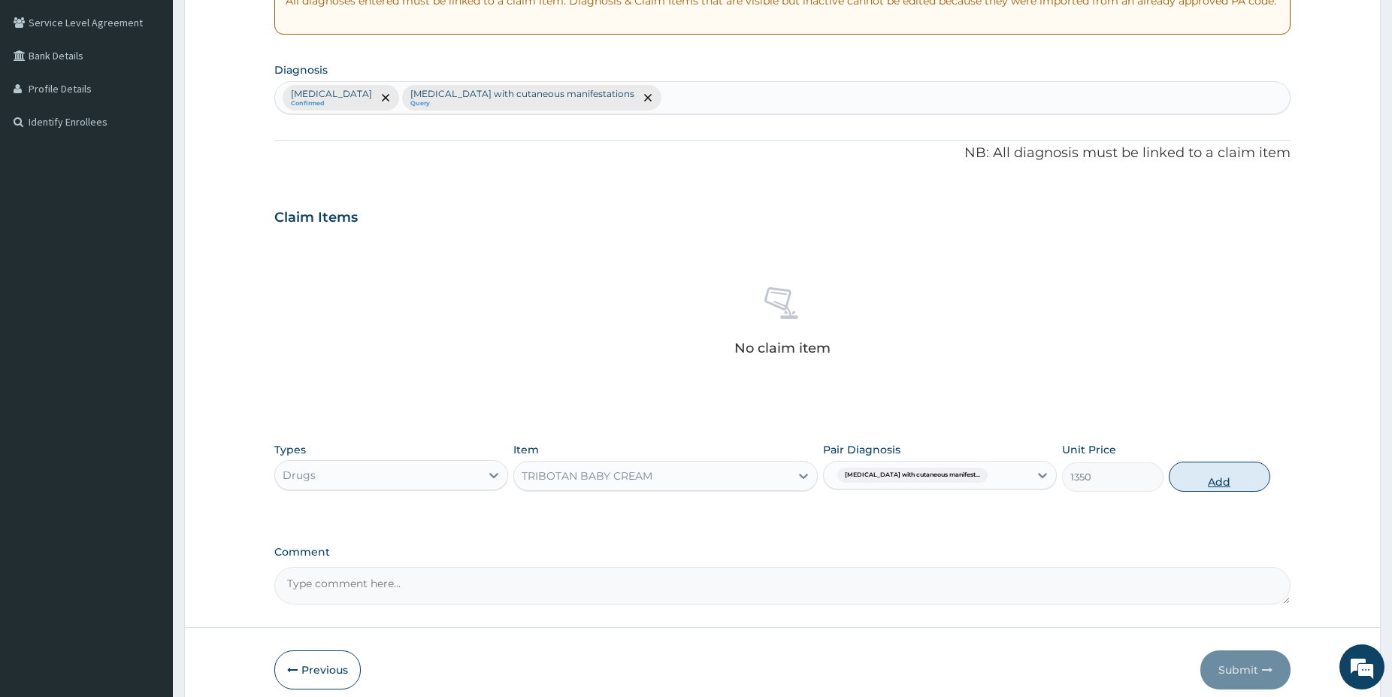
click at [1203, 463] on button "Add" at bounding box center [1219, 477] width 101 height 30
type input "0"
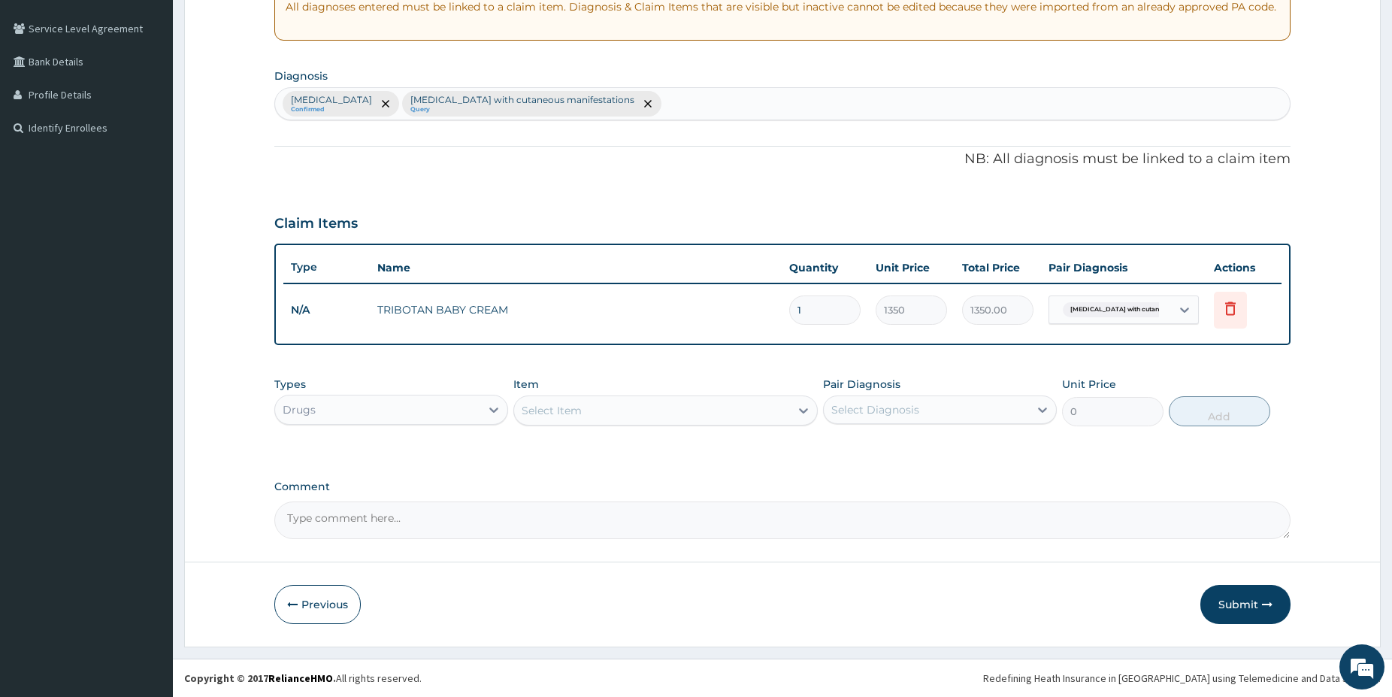
click at [583, 416] on div "Select Item" at bounding box center [652, 410] width 276 height 24
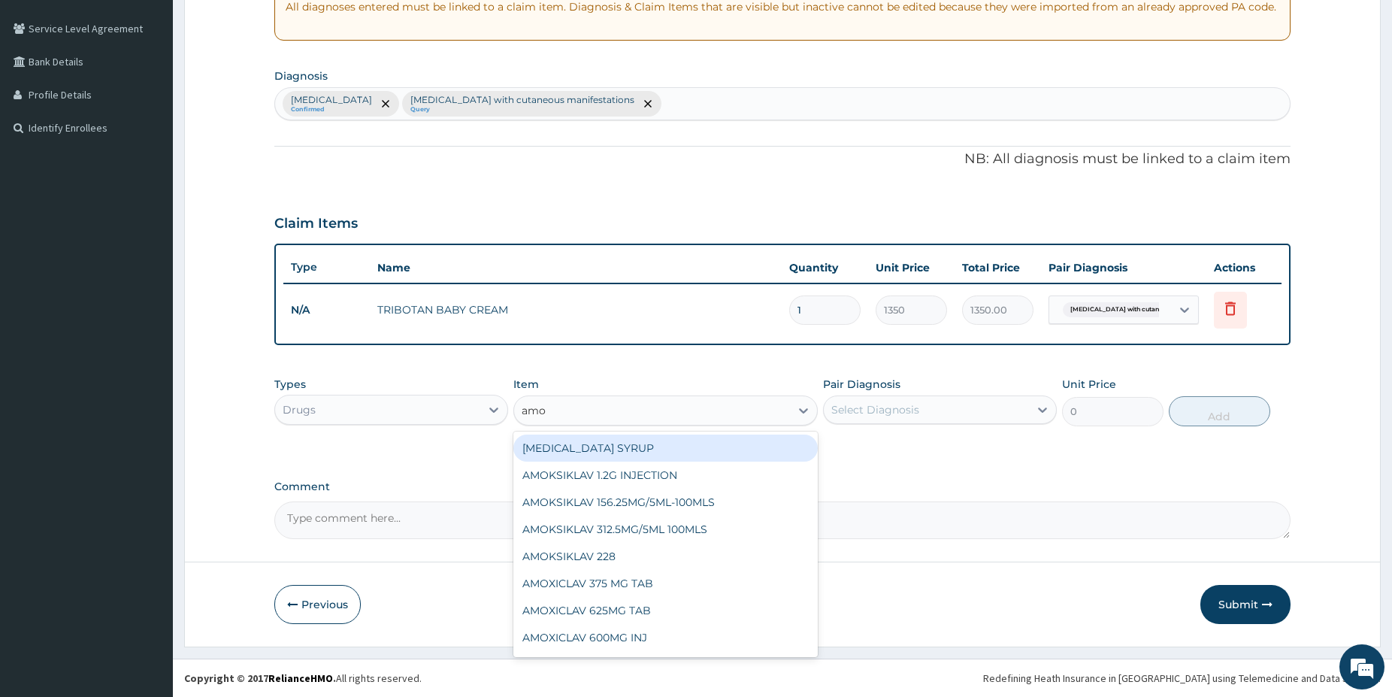
type input "amox"
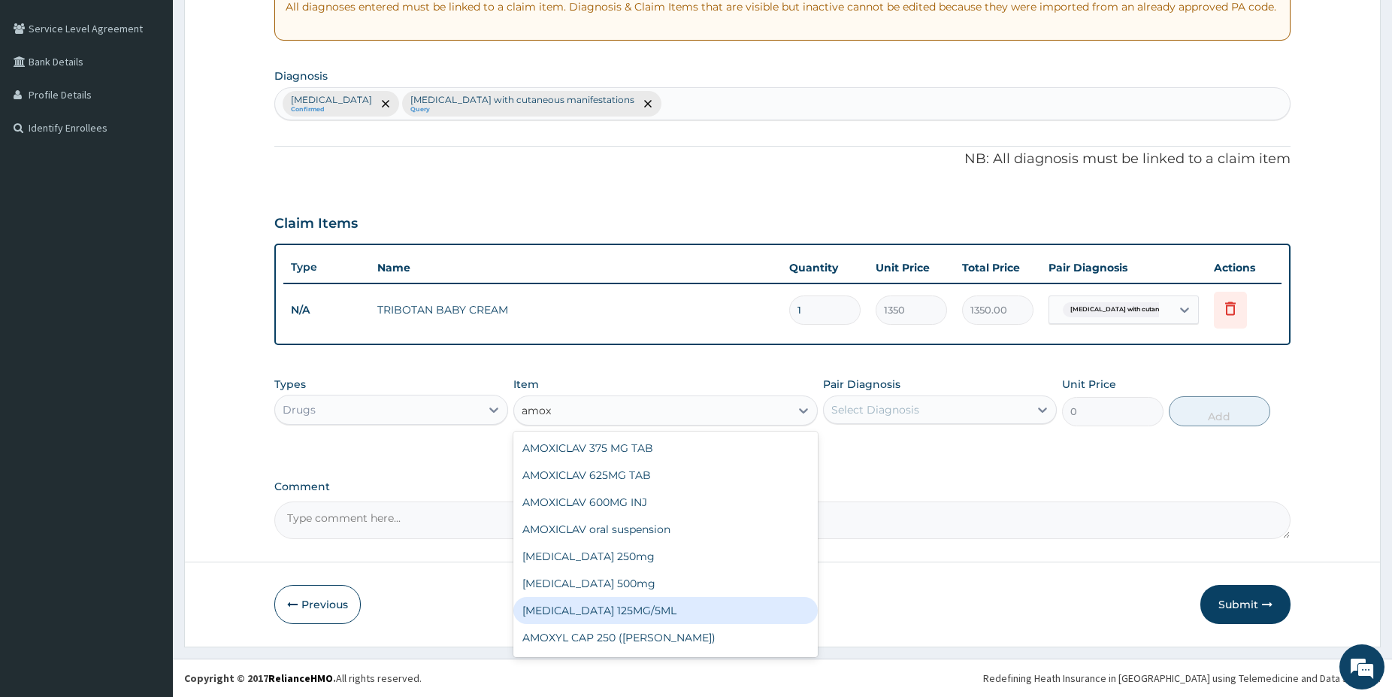
click at [767, 618] on div "AMOXICILLIN 125MG/5ML" at bounding box center [665, 610] width 304 height 27
type input "2200"
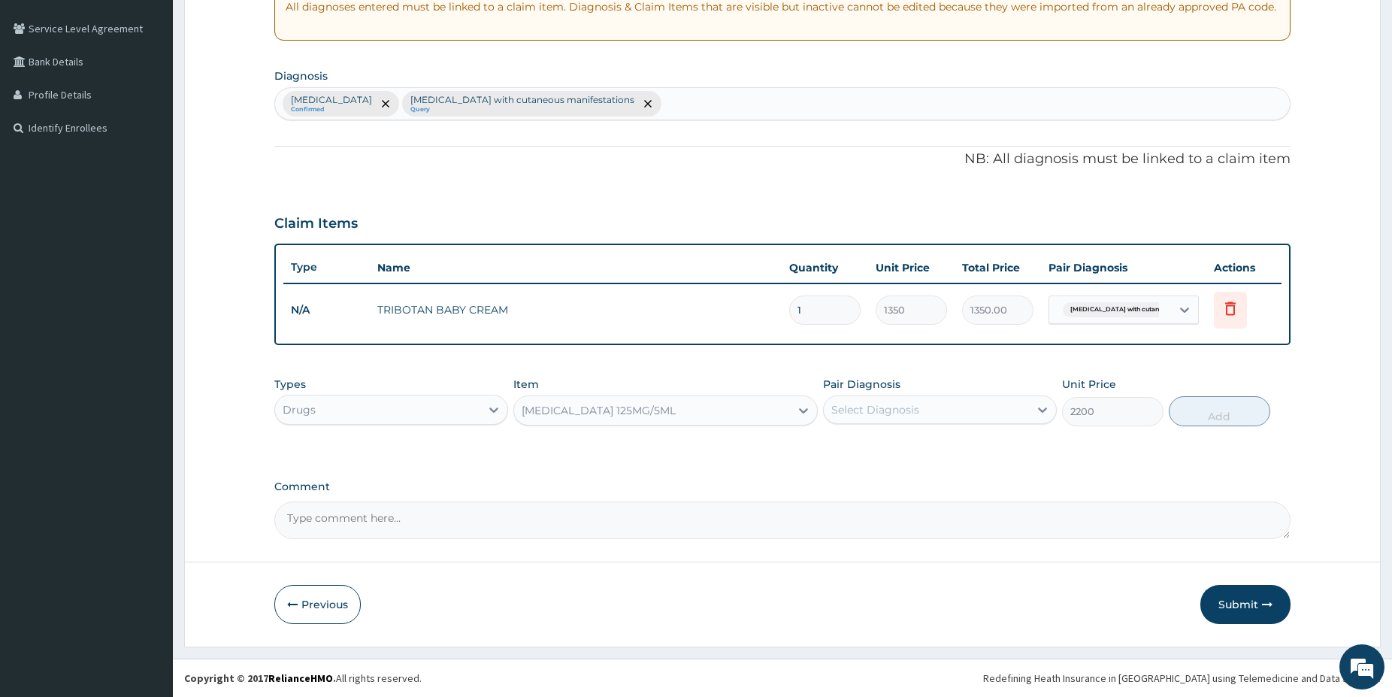
click at [898, 414] on div "Select Diagnosis" at bounding box center [875, 409] width 88 height 15
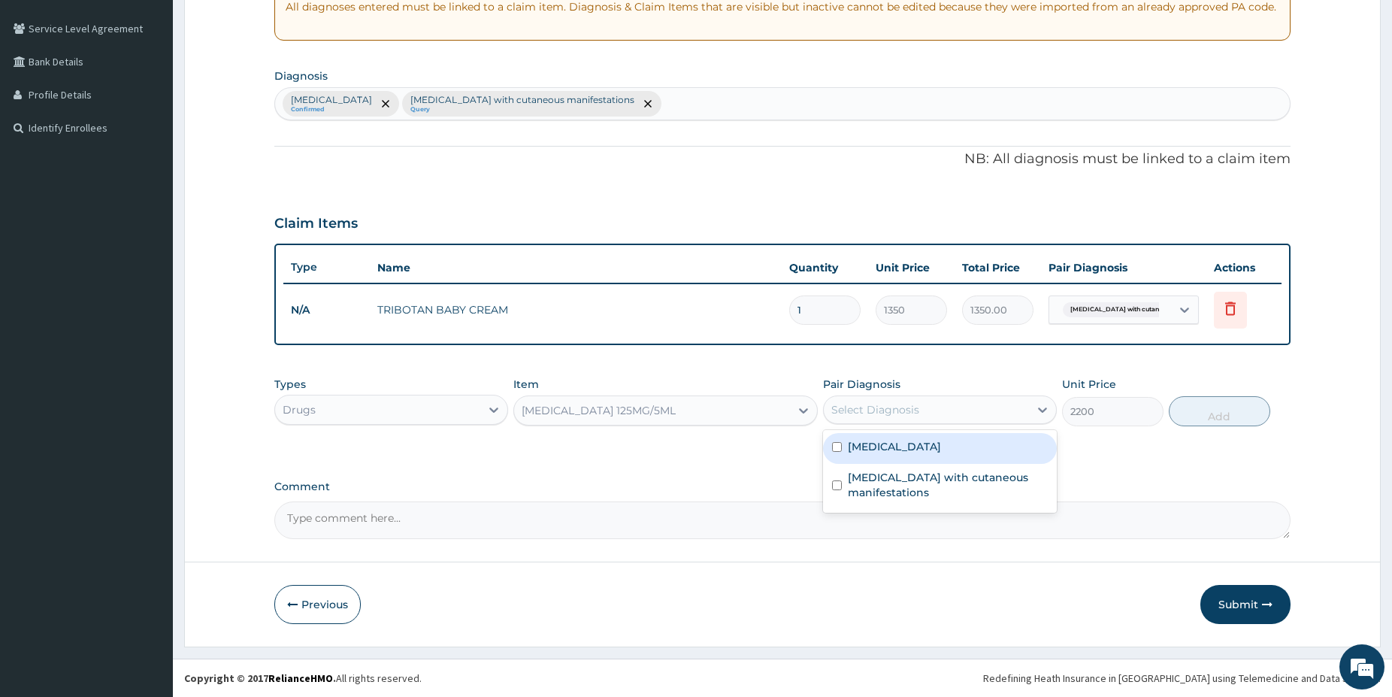
click at [895, 456] on div "Malaria" at bounding box center [940, 448] width 234 height 31
drag, startPoint x: 891, startPoint y: 446, endPoint x: 893, endPoint y: 456, distance: 10.8
click at [890, 445] on div "Malaria" at bounding box center [940, 448] width 234 height 31
checkbox input "false"
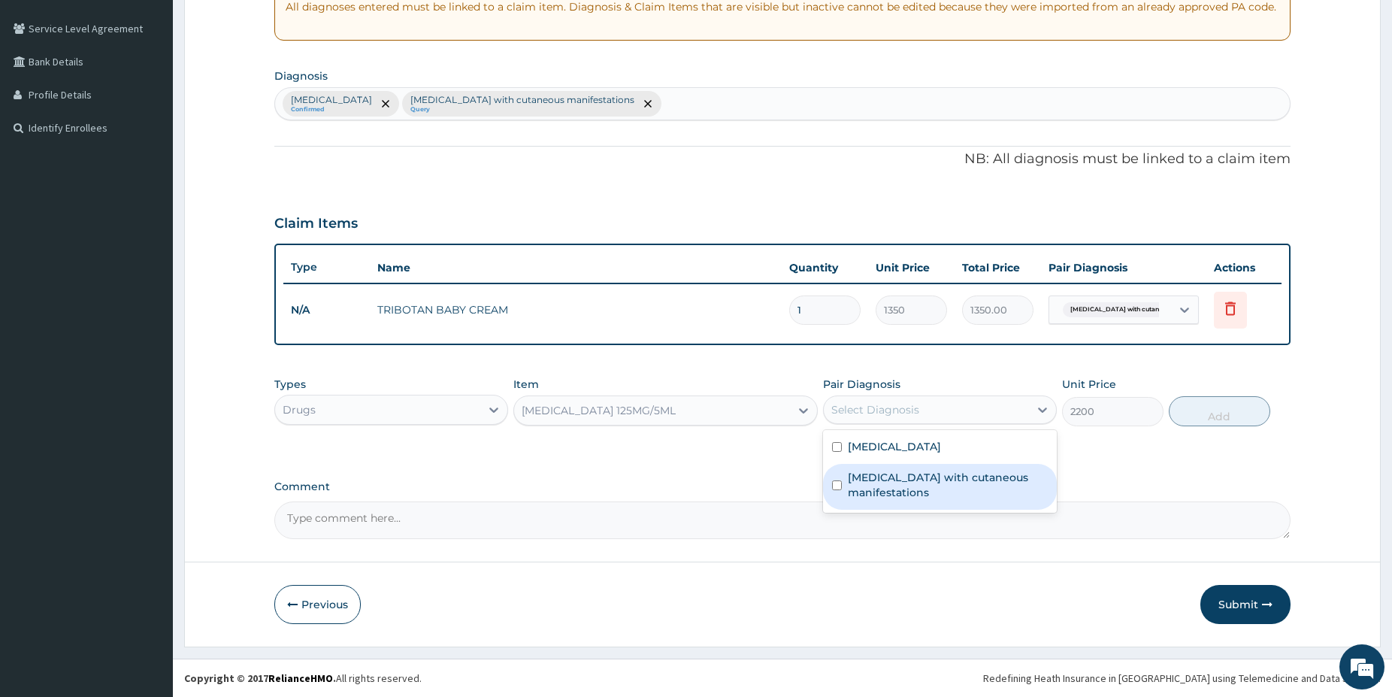
click at [891, 486] on label "Sepsis with cutaneous manifestations" at bounding box center [948, 485] width 200 height 30
checkbox input "true"
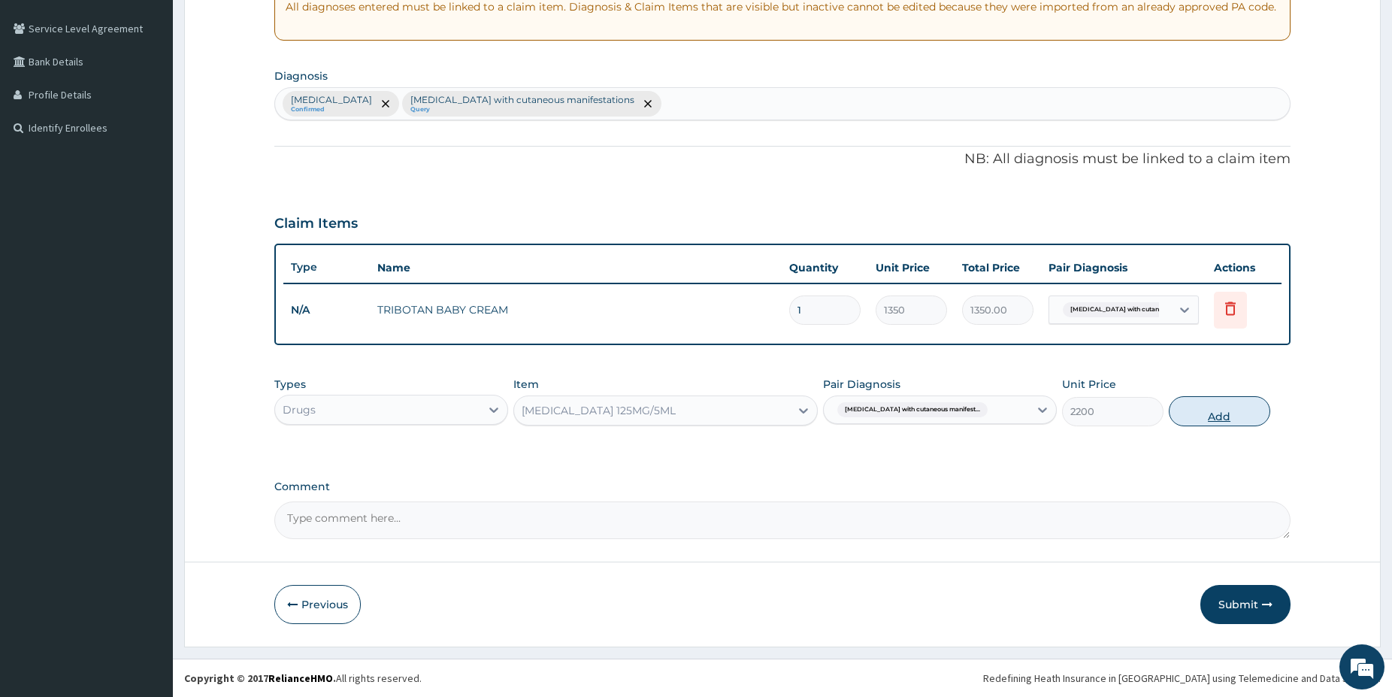
click at [1203, 418] on button "Add" at bounding box center [1219, 411] width 101 height 30
type input "0"
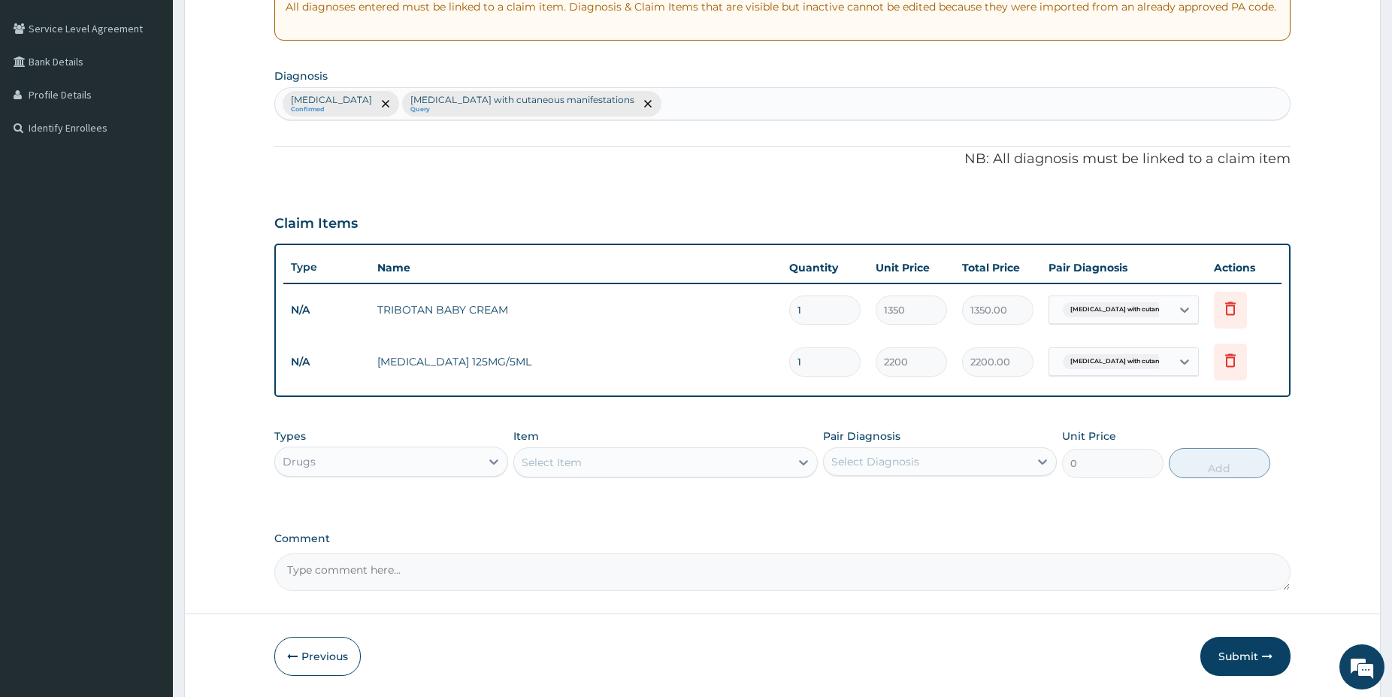
click at [562, 460] on div "Select Item" at bounding box center [552, 462] width 60 height 15
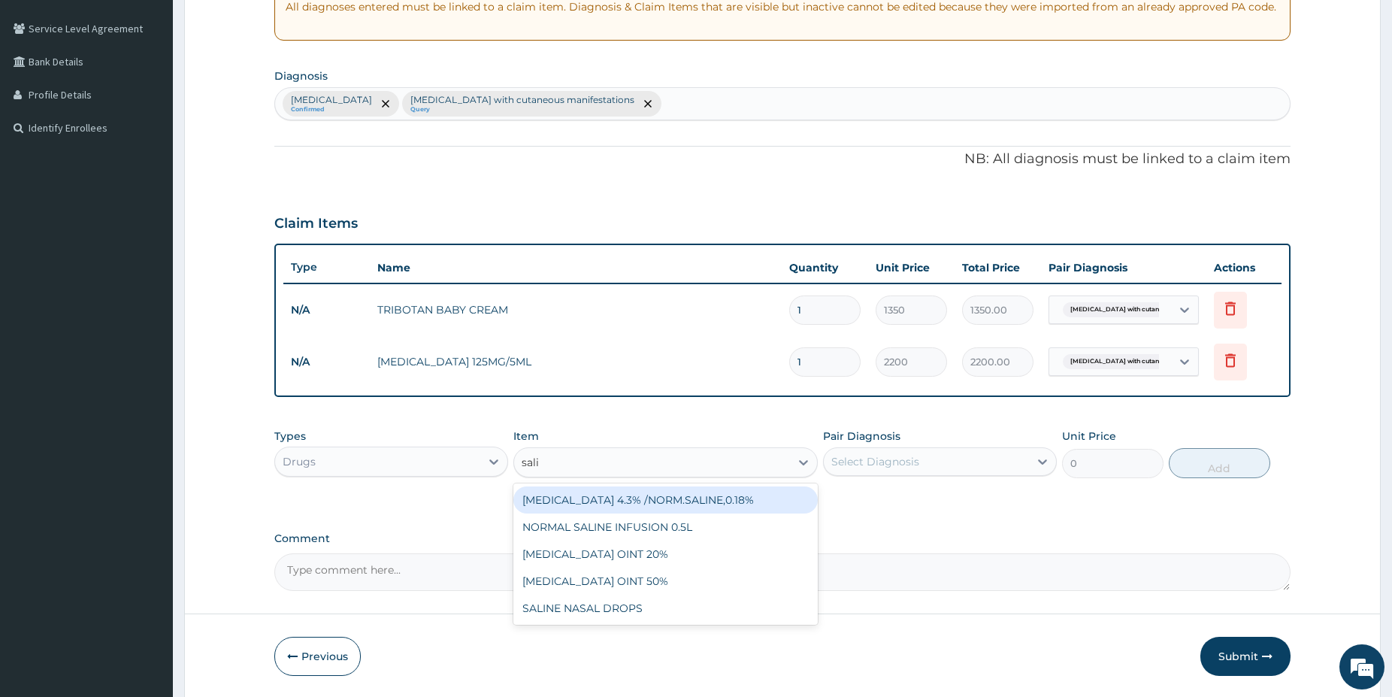
type input "salin"
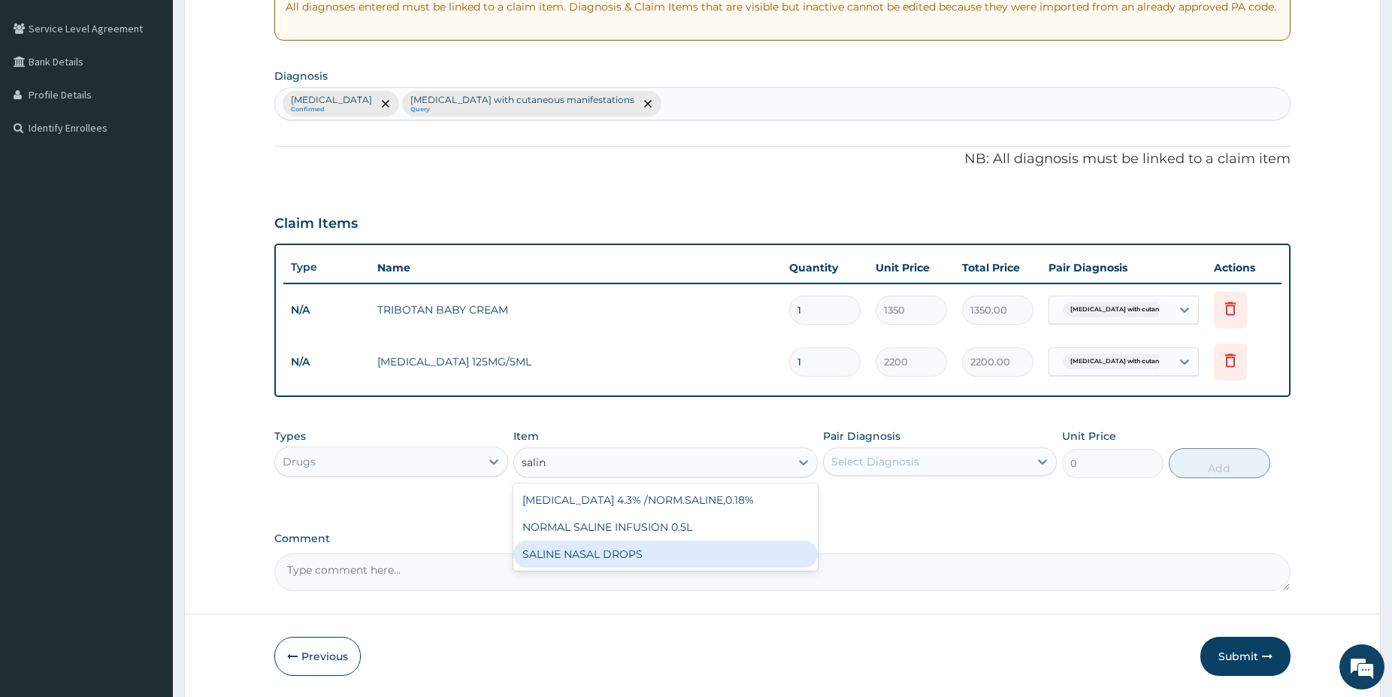
click at [650, 552] on div "SALINE NASAL DROPS" at bounding box center [665, 554] width 304 height 27
type input "2200"
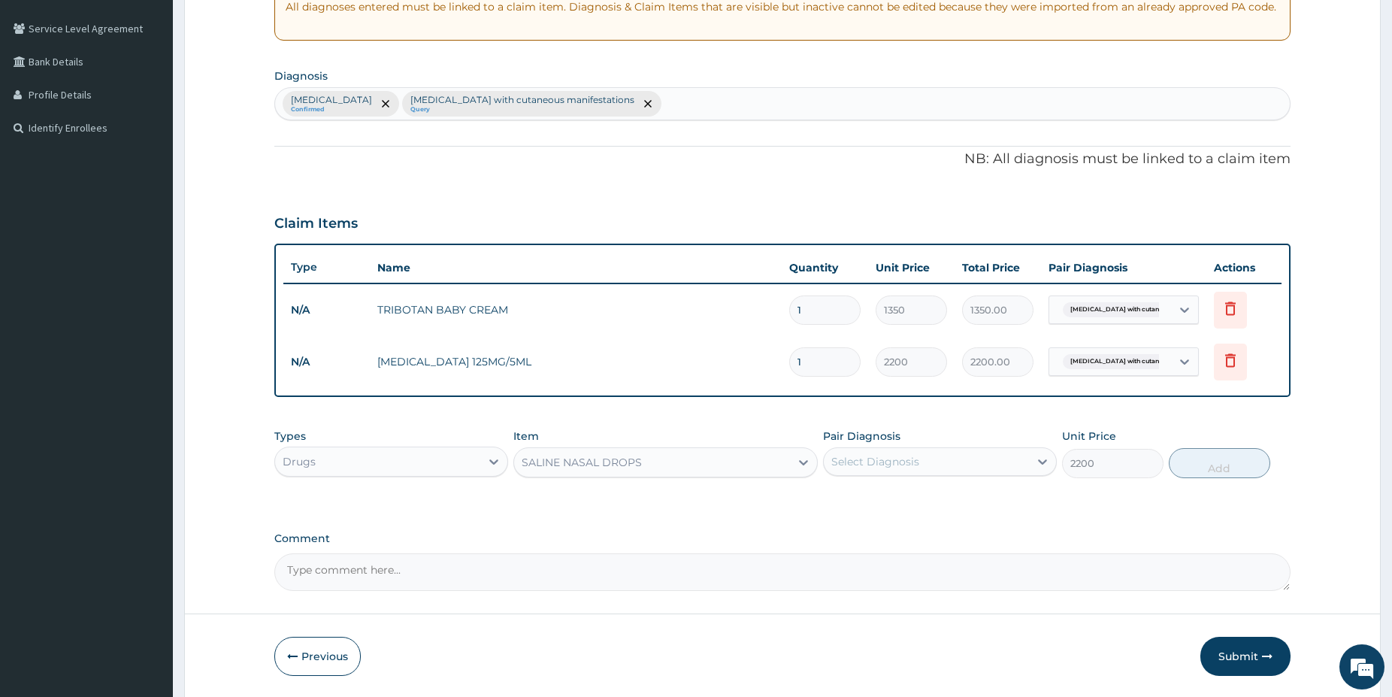
drag, startPoint x: 988, startPoint y: 425, endPoint x: 981, endPoint y: 444, distance: 19.3
click at [988, 428] on div "Types Drugs Item option SALINE NASAL DROPS, selected. Select is focused ,type t…" at bounding box center [782, 453] width 1016 height 65
click at [965, 455] on div "Select Diagnosis" at bounding box center [926, 462] width 205 height 24
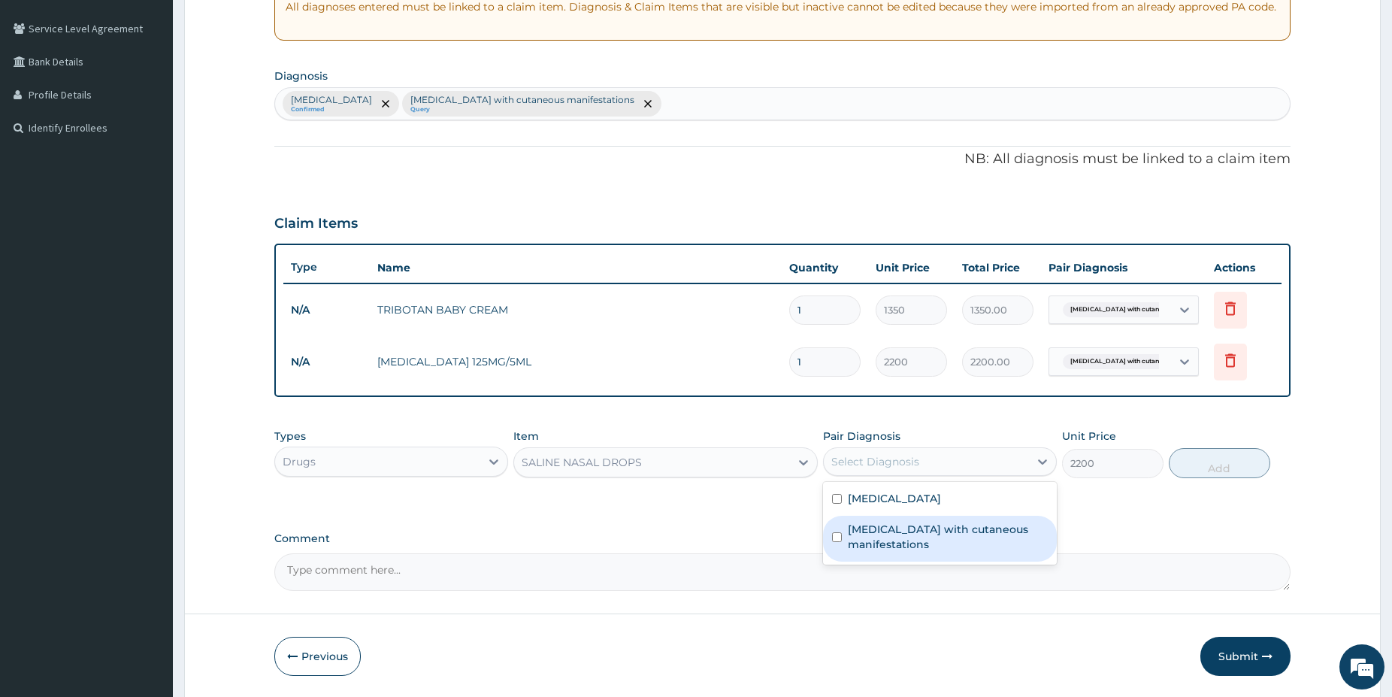
click at [943, 548] on label "Sepsis with cutaneous manifestations" at bounding box center [948, 537] width 200 height 30
checkbox input "true"
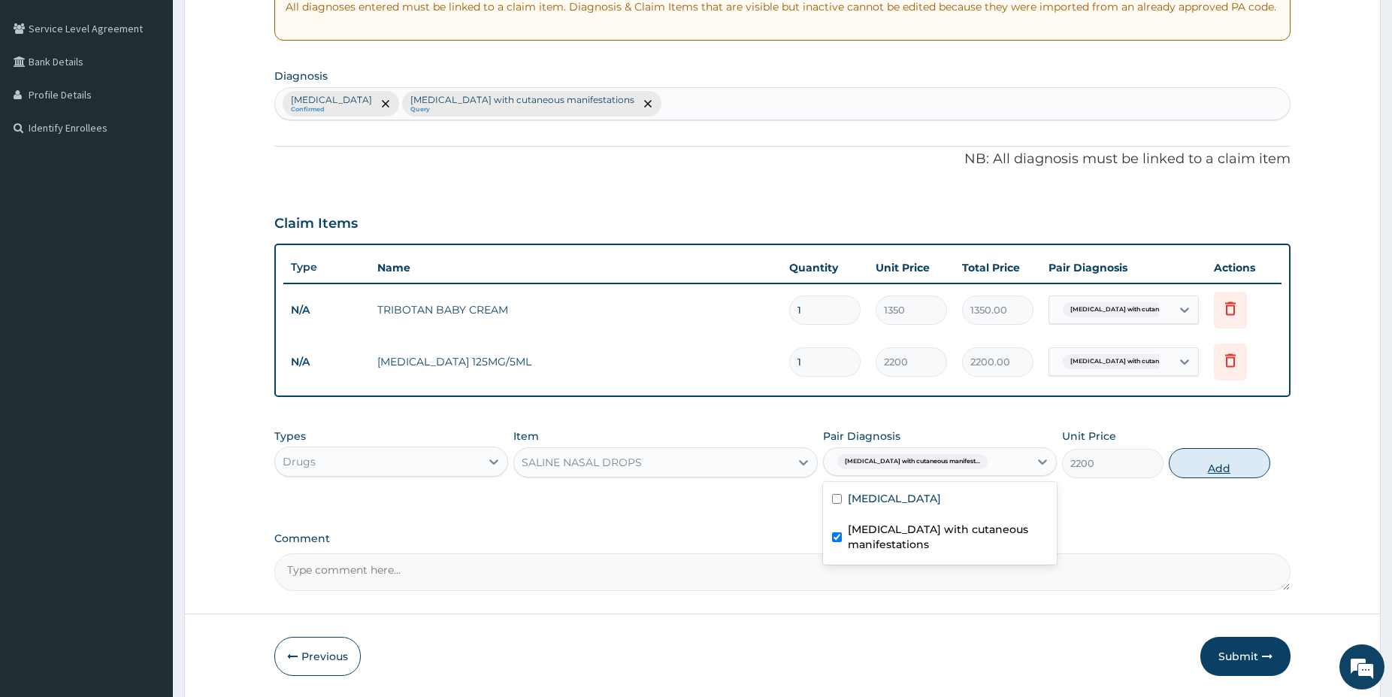
click at [1211, 470] on button "Add" at bounding box center [1219, 463] width 101 height 30
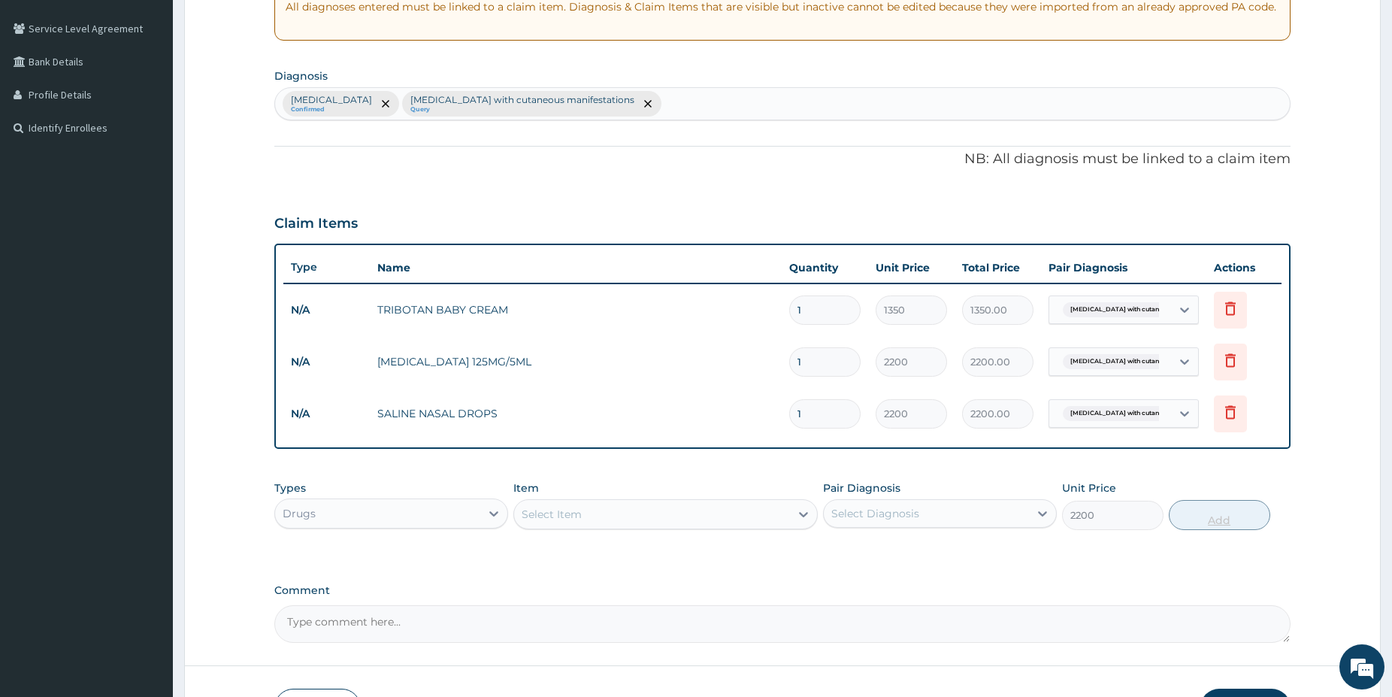
type input "0"
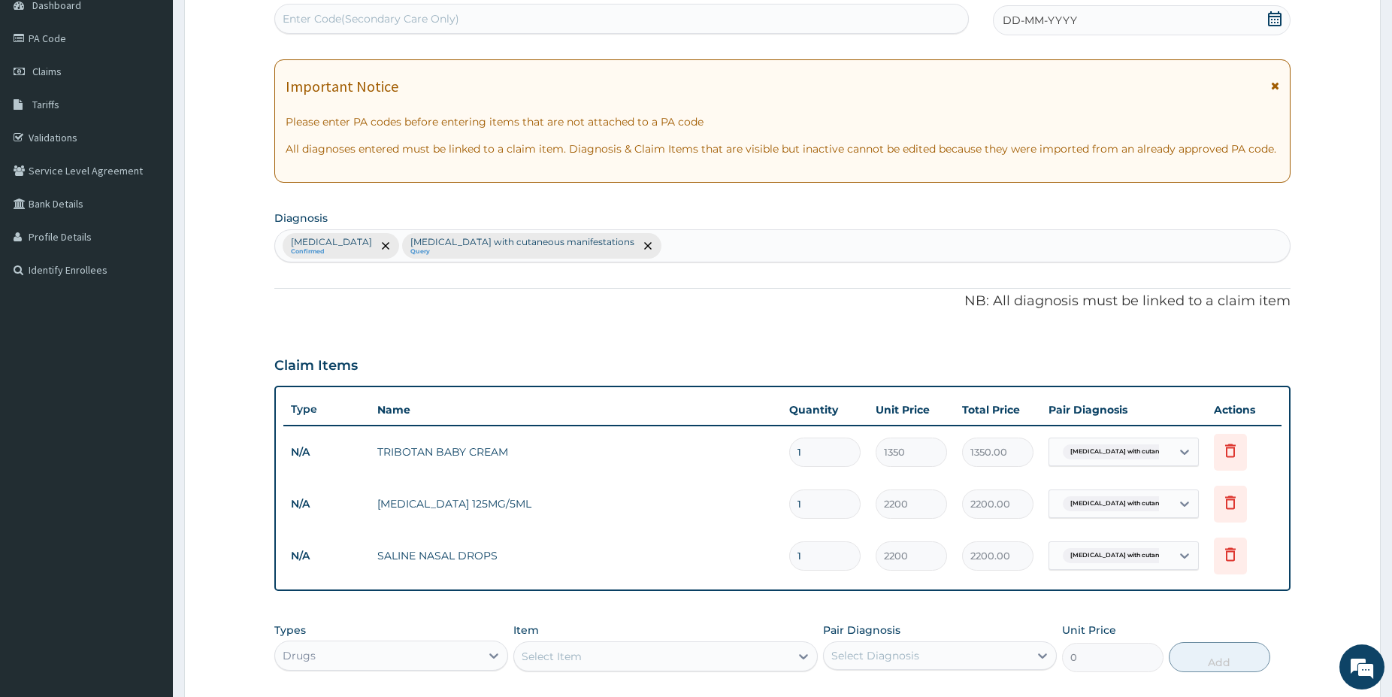
scroll to position [147, 0]
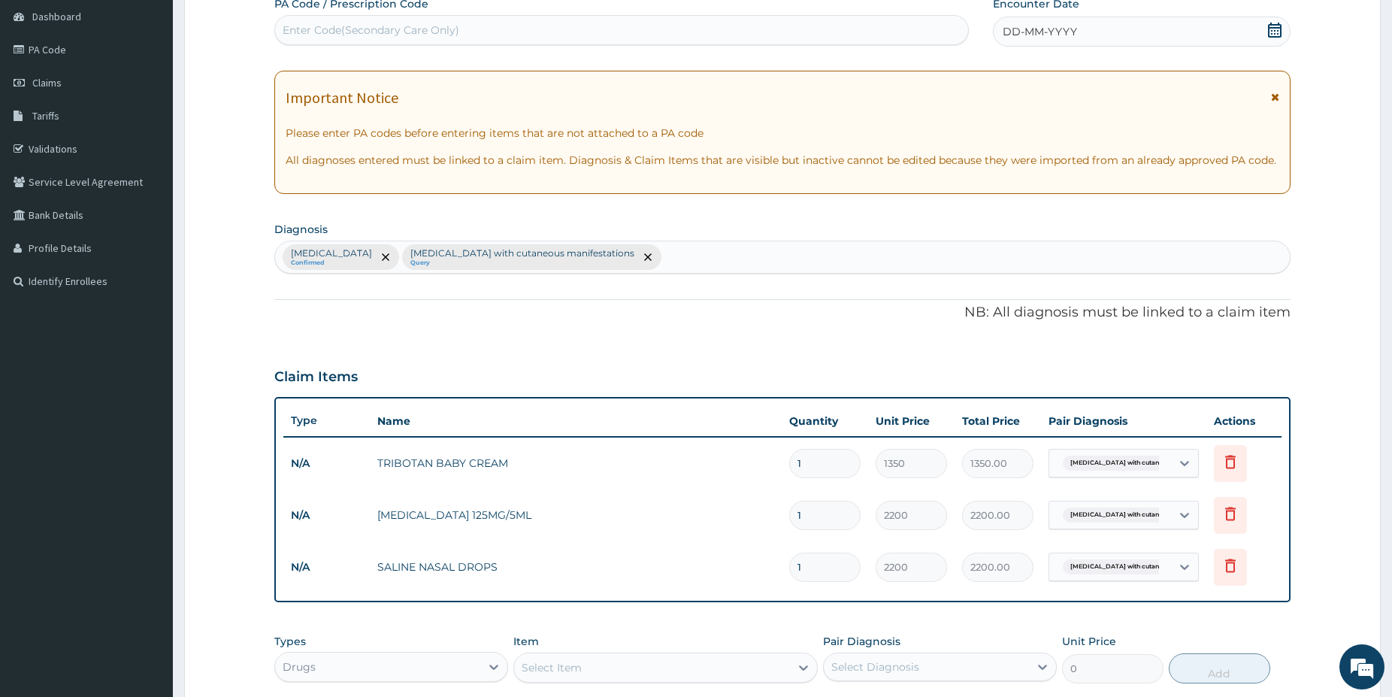
click at [362, 29] on div "Enter Code(Secondary Care Only)" at bounding box center [371, 30] width 177 height 15
paste input "PA/2F1AA1"
type input "PA/2F1AA1"
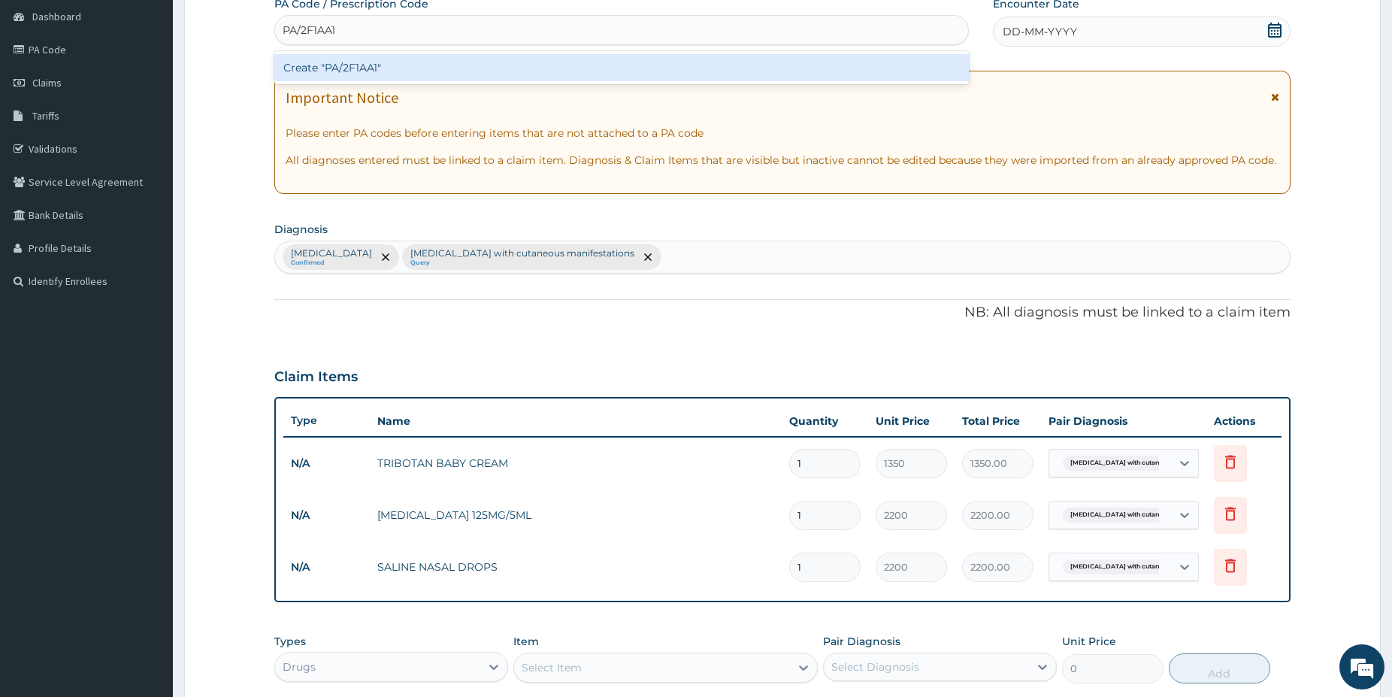
click at [366, 57] on div "Create "PA/2F1AA1"" at bounding box center [621, 67] width 695 height 27
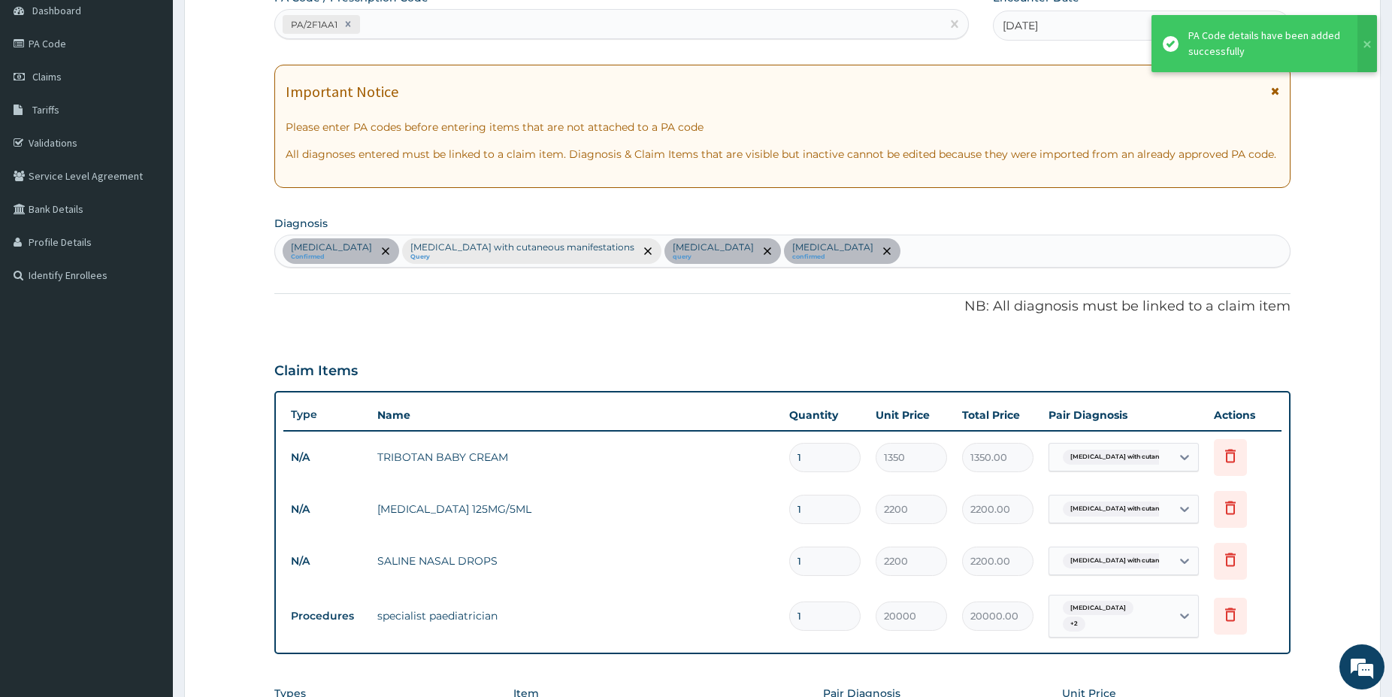
scroll to position [230, 0]
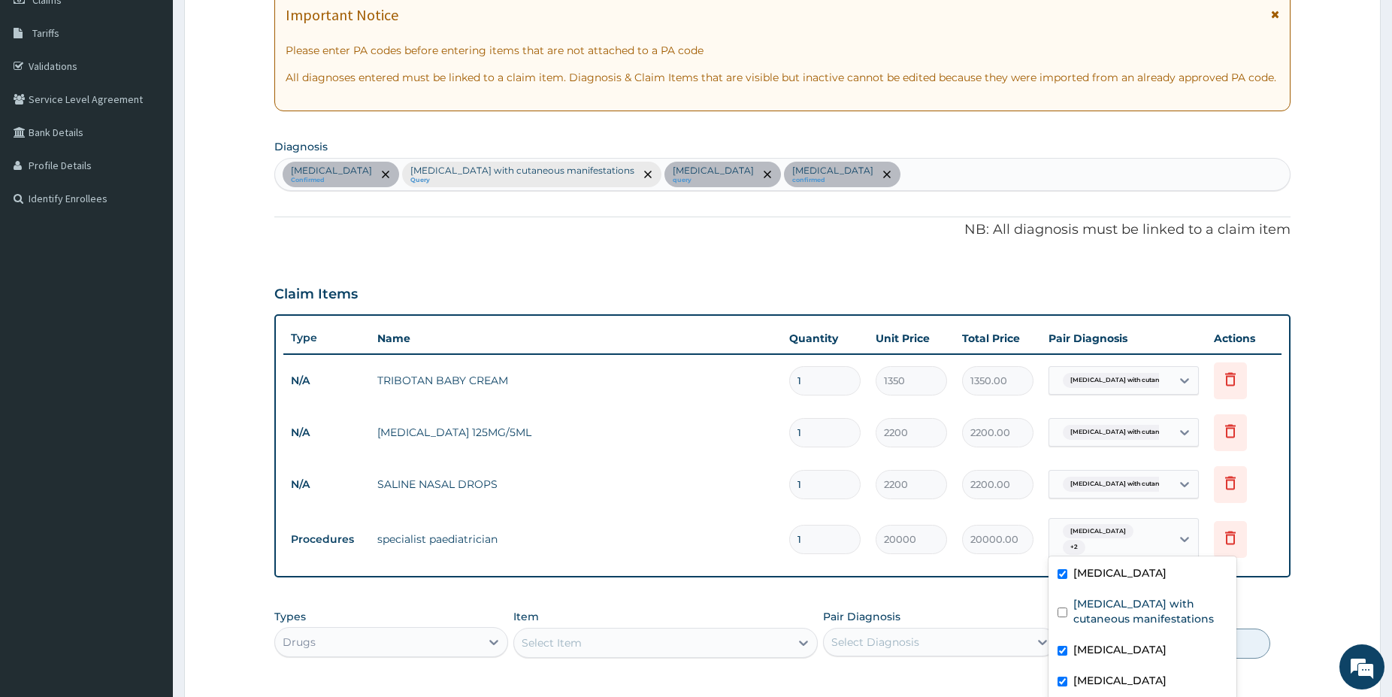
click at [1086, 540] on span "+ 2" at bounding box center [1074, 547] width 23 height 15
click at [1101, 617] on label "Sepsis with cutaneous manifestations" at bounding box center [1151, 611] width 154 height 30
checkbox input "true"
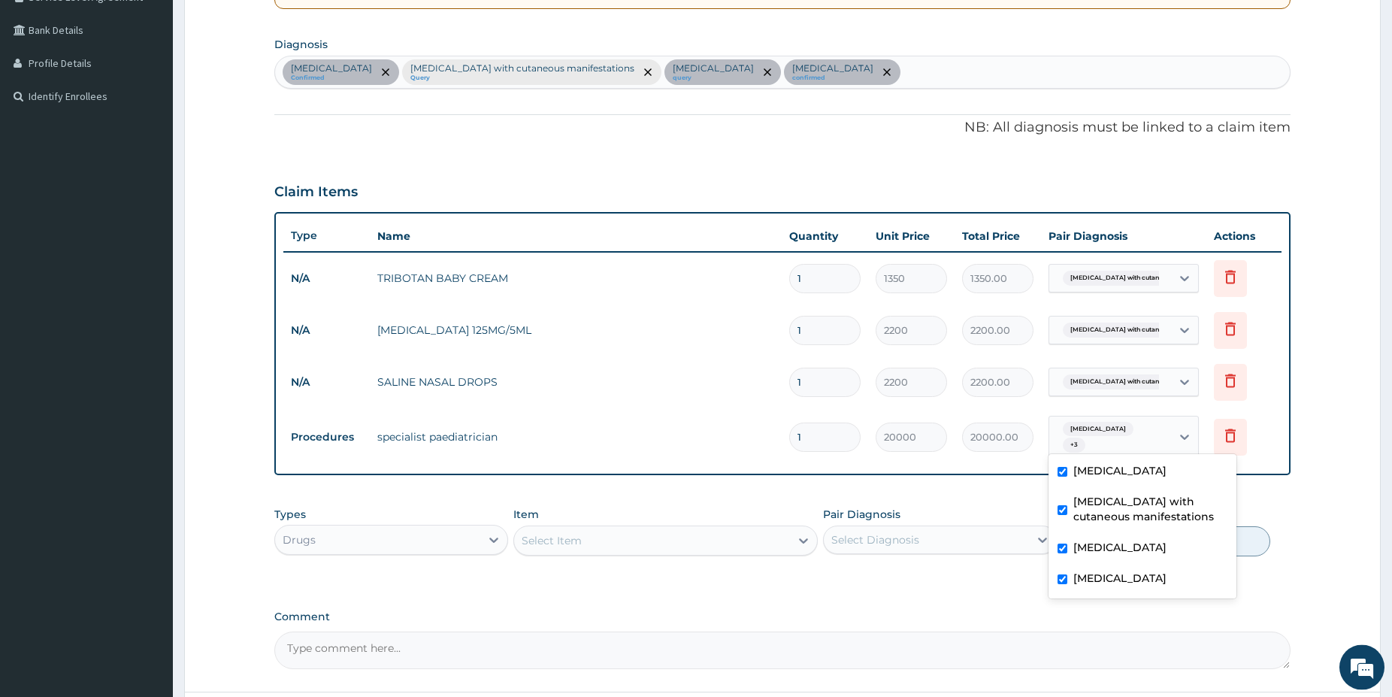
scroll to position [345, 0]
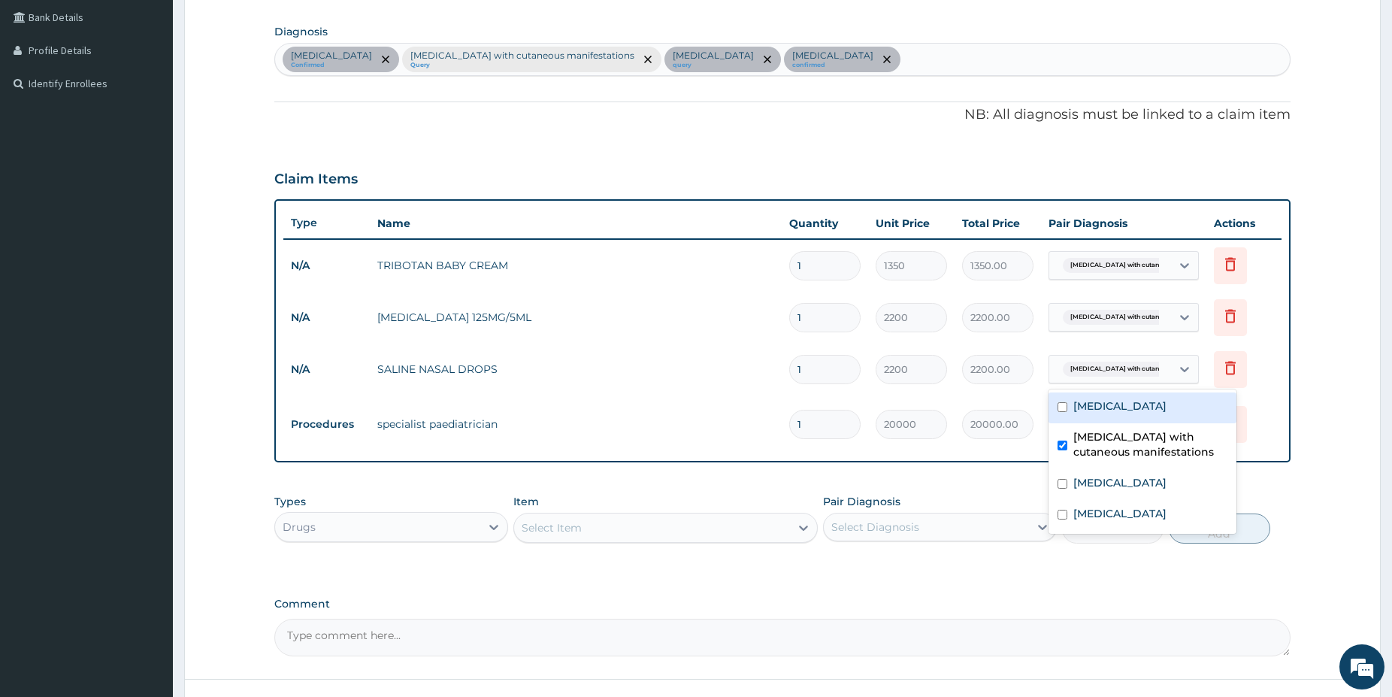
click at [1146, 370] on span "Sepsis with cutaneous manifest..." at bounding box center [1138, 369] width 150 height 15
click at [1150, 512] on label "Upper respiratory infection" at bounding box center [1120, 513] width 93 height 15
checkbox input "true"
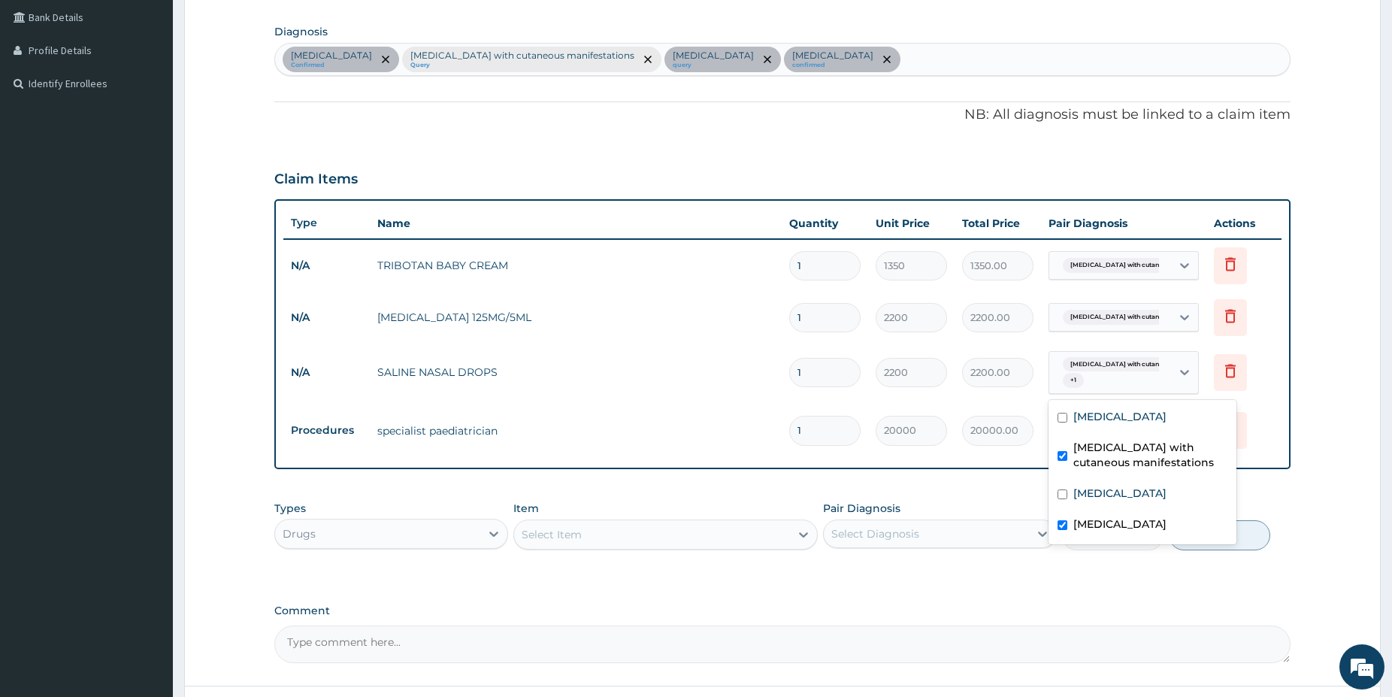
click at [1091, 452] on label "Sepsis with cutaneous manifestations" at bounding box center [1151, 455] width 154 height 30
checkbox input "false"
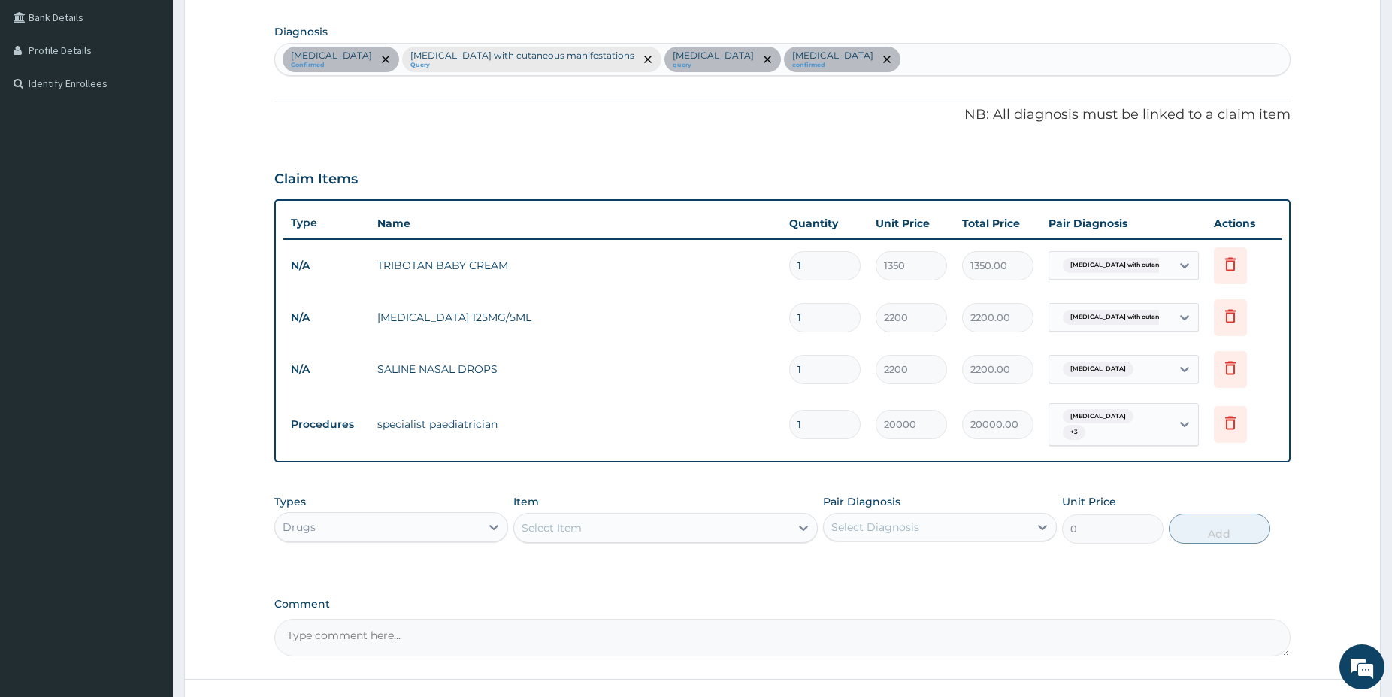
click at [1331, 446] on form "Step 2 of 2 PA Code / Prescription Code PA/2F1AA1 Encounter Date 12-09-2025 Imp…" at bounding box center [782, 250] width 1197 height 1030
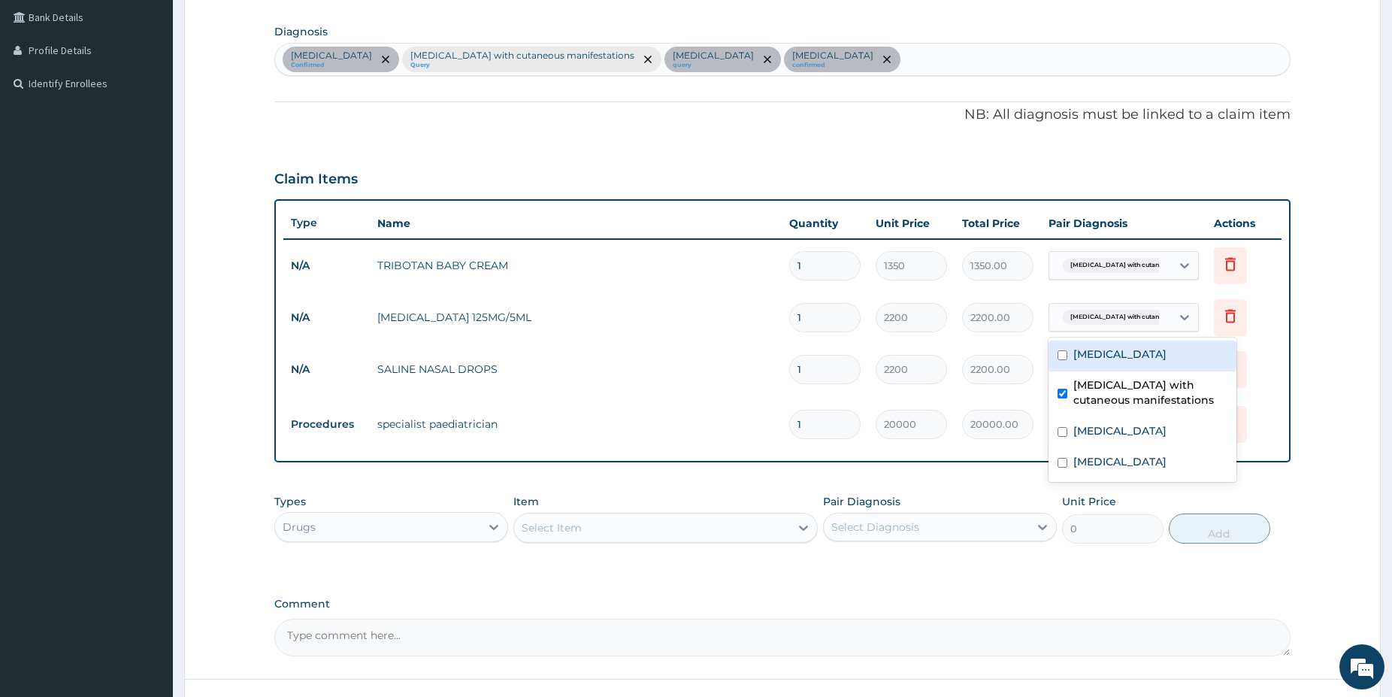
click at [1174, 318] on div at bounding box center [1184, 317] width 27 height 27
click at [1125, 456] on label "Upper respiratory infection" at bounding box center [1120, 461] width 93 height 15
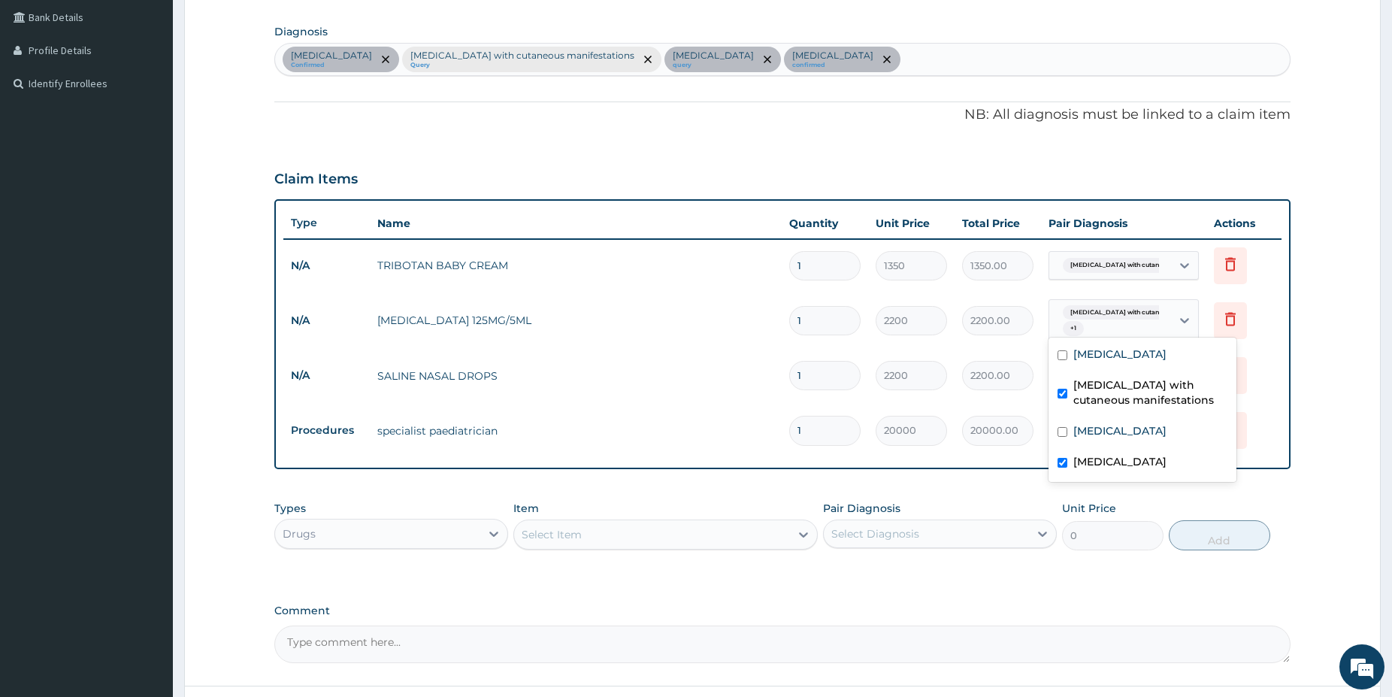
checkbox input "true"
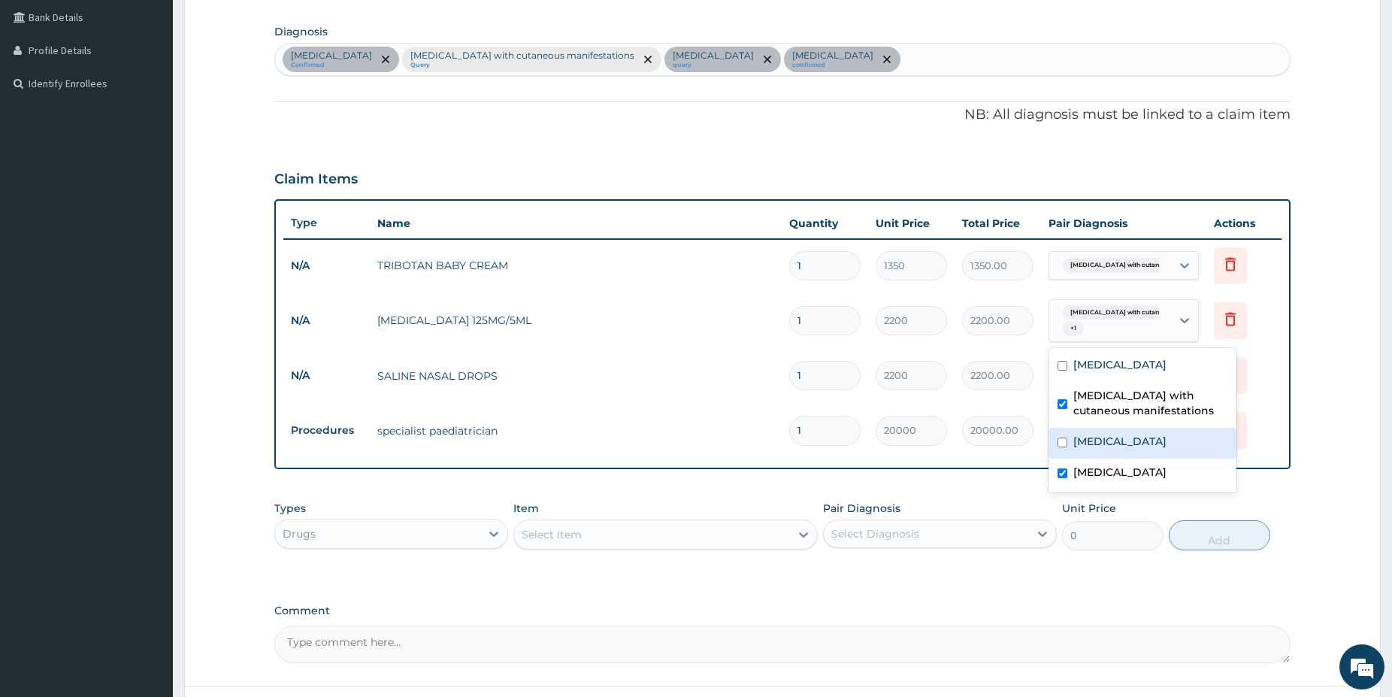
click at [1181, 432] on div "Sepsis" at bounding box center [1143, 443] width 188 height 31
checkbox input "true"
click at [1328, 401] on form "Step 2 of 2 PA Code / Prescription Code PA/2F1AA1 Encounter Date 12-09-2025 Imp…" at bounding box center [782, 253] width 1197 height 1036
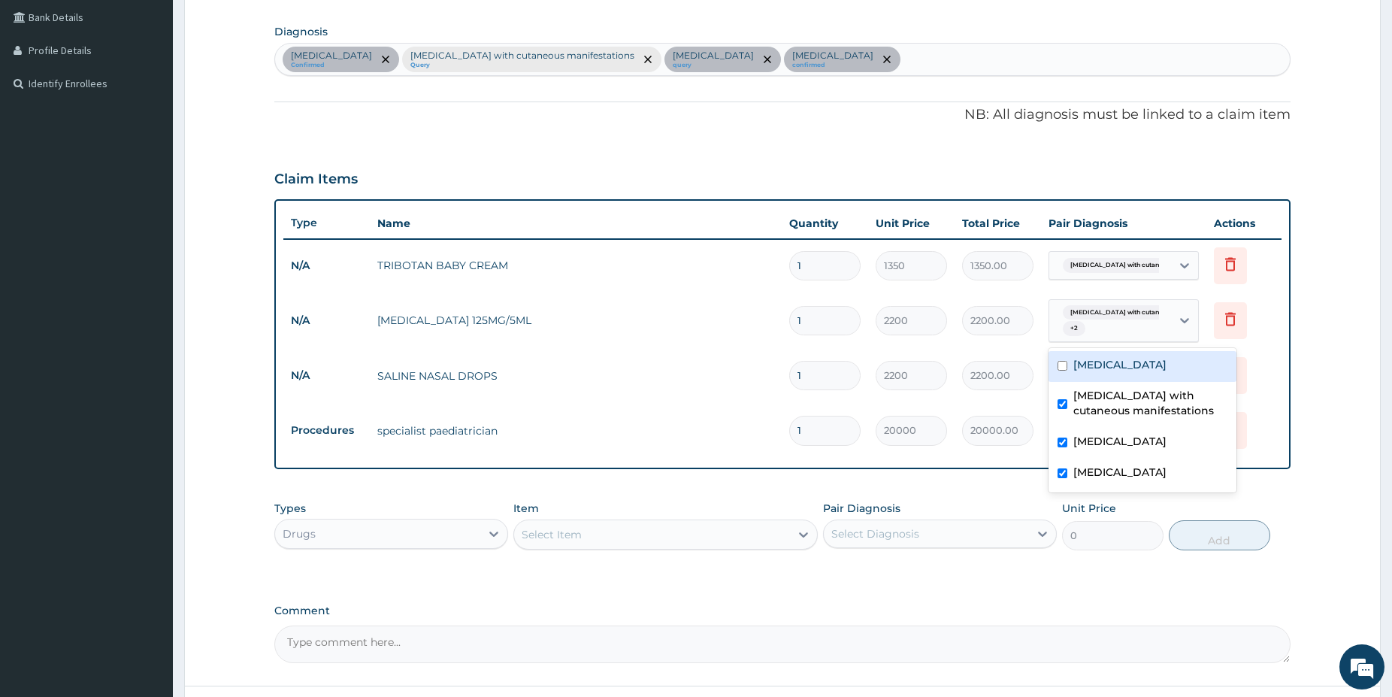
click at [1131, 316] on span "Sepsis with cutaneous manifest..." at bounding box center [1138, 312] width 150 height 15
click at [1089, 404] on label "Sepsis with cutaneous manifestations" at bounding box center [1151, 403] width 154 height 30
checkbox input "false"
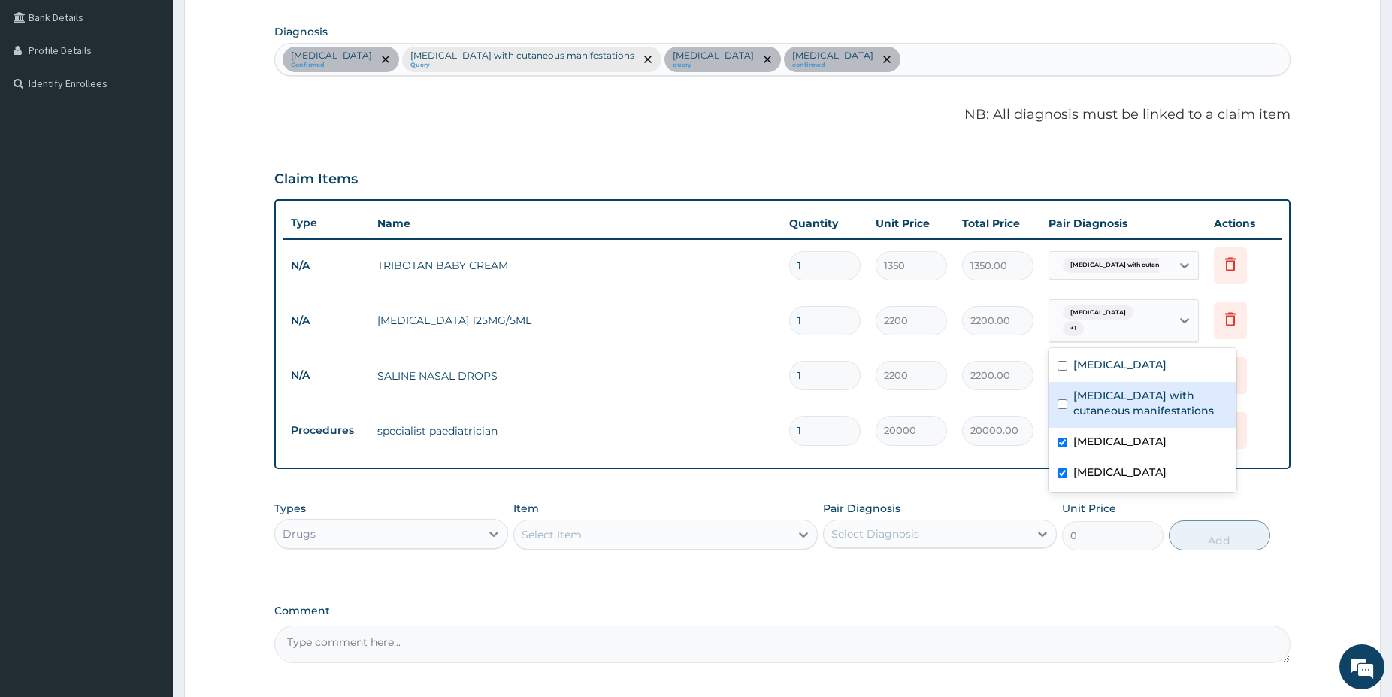
click at [1359, 483] on form "Step 2 of 2 PA Code / Prescription Code PA/2F1AA1 Encounter Date 12-09-2025 Imp…" at bounding box center [782, 253] width 1197 height 1036
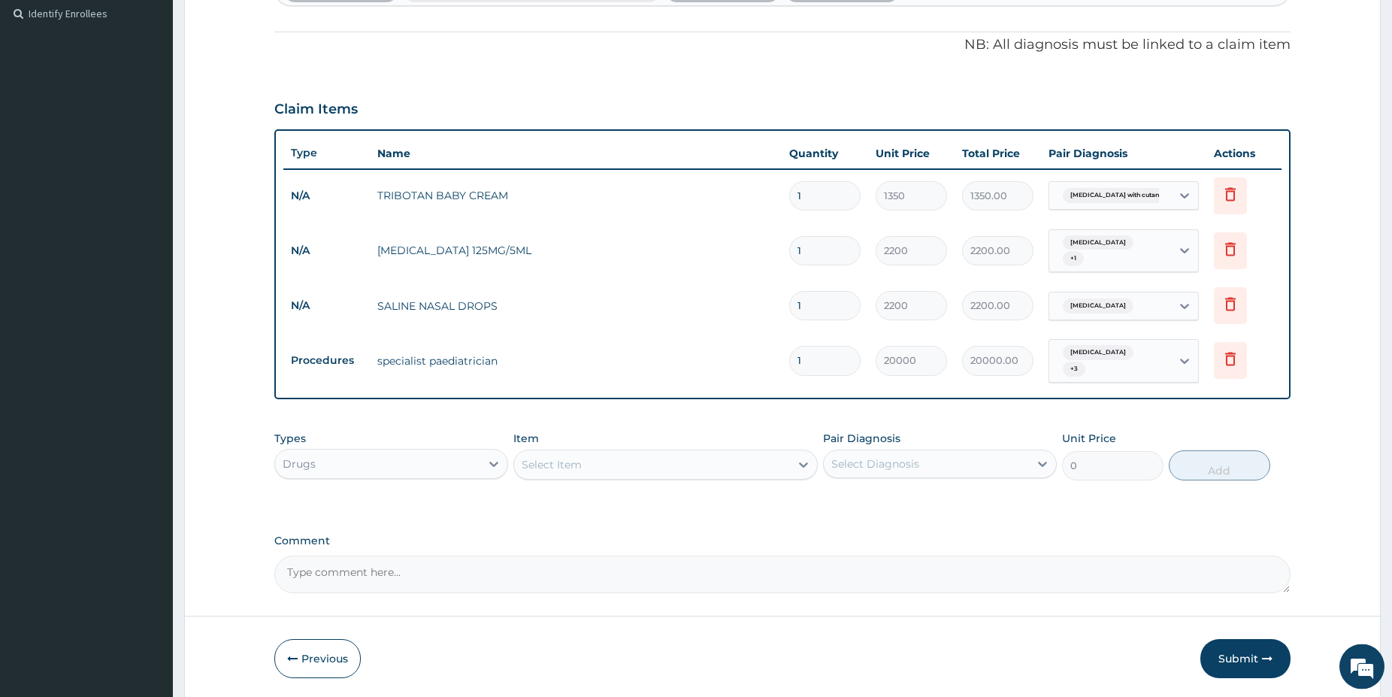
scroll to position [460, 0]
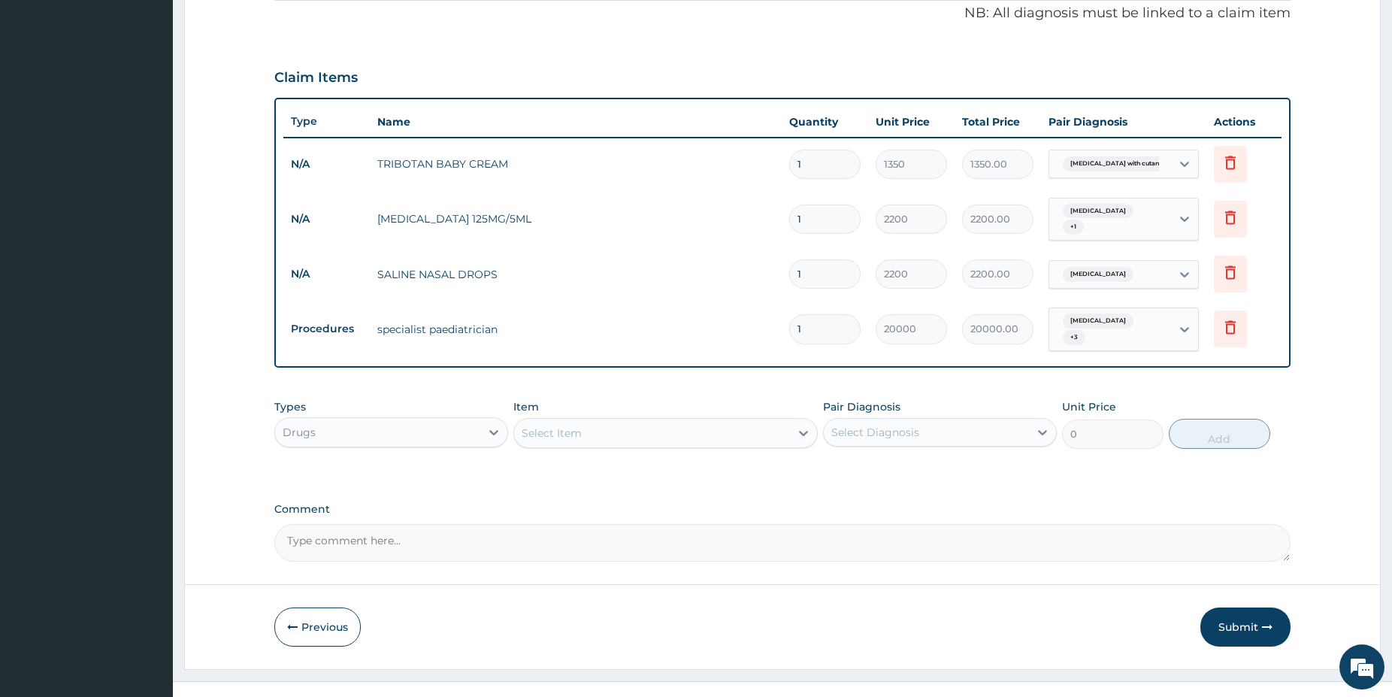
drag, startPoint x: 1398, startPoint y: 686, endPoint x: 1305, endPoint y: 683, distance: 93.3
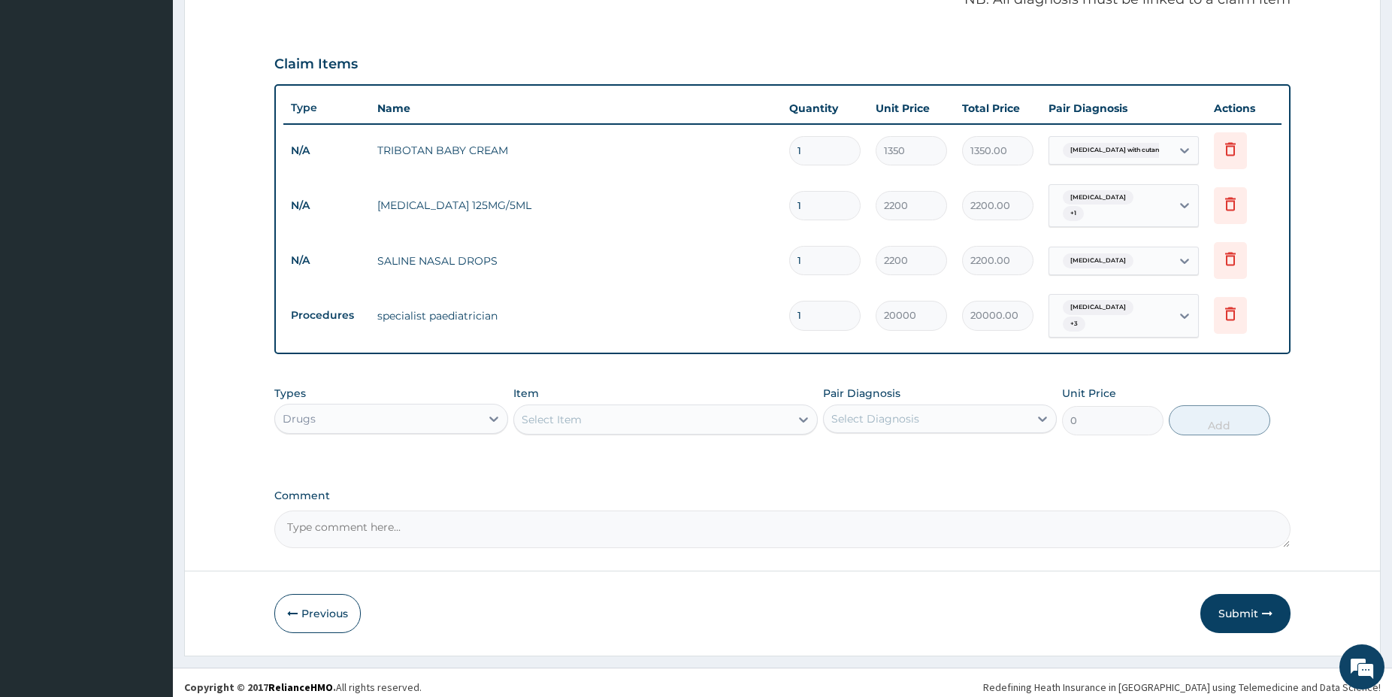
click at [1236, 587] on form "Step 2 of 2 PA Code / Prescription Code PA/2F1AA1 Encounter Date 12-09-2025 Imp…" at bounding box center [782, 138] width 1197 height 1036
click at [1241, 606] on button "Submit" at bounding box center [1246, 613] width 90 height 39
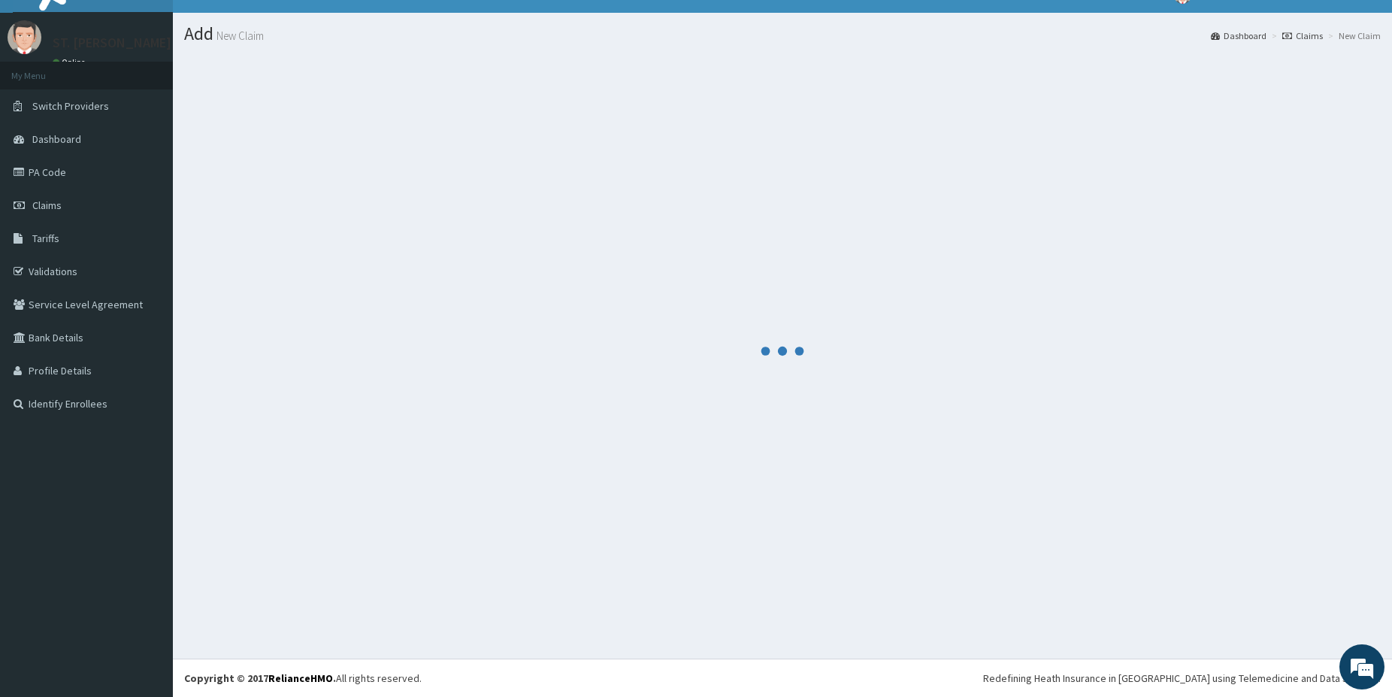
scroll to position [25, 0]
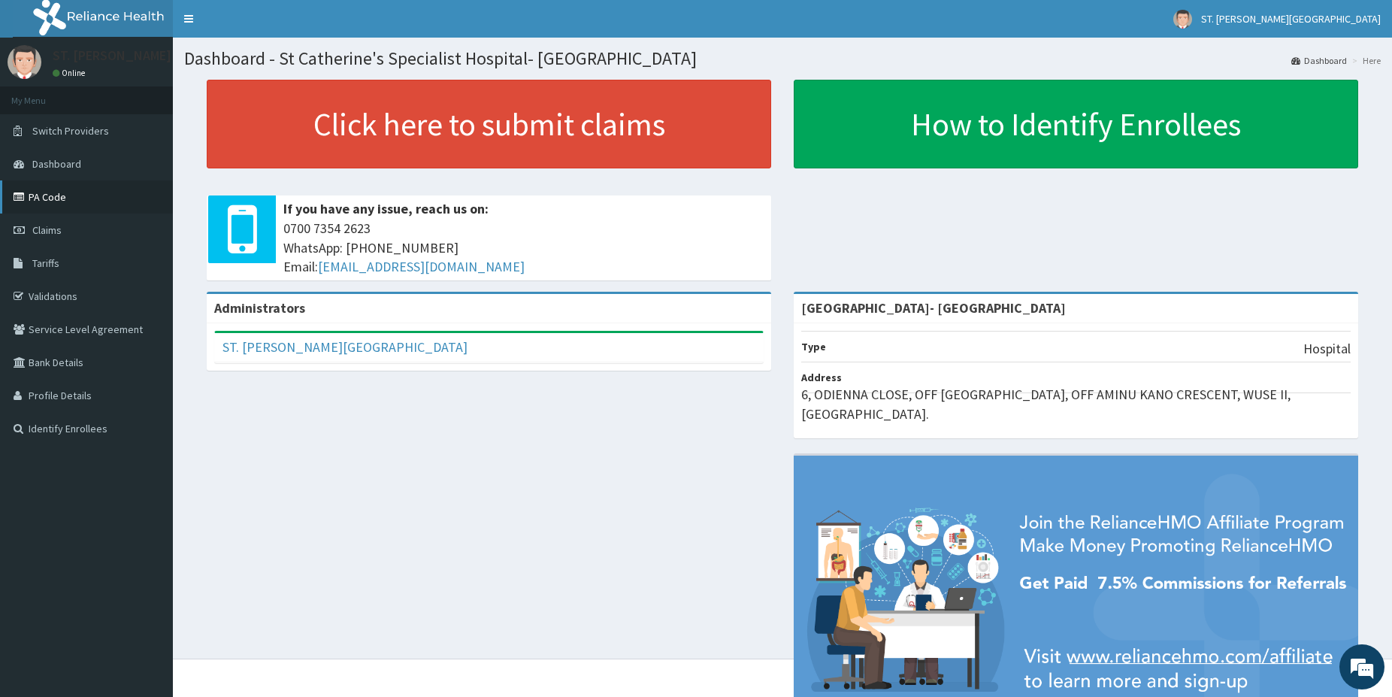
click at [65, 201] on link "PA Code" at bounding box center [86, 196] width 173 height 33
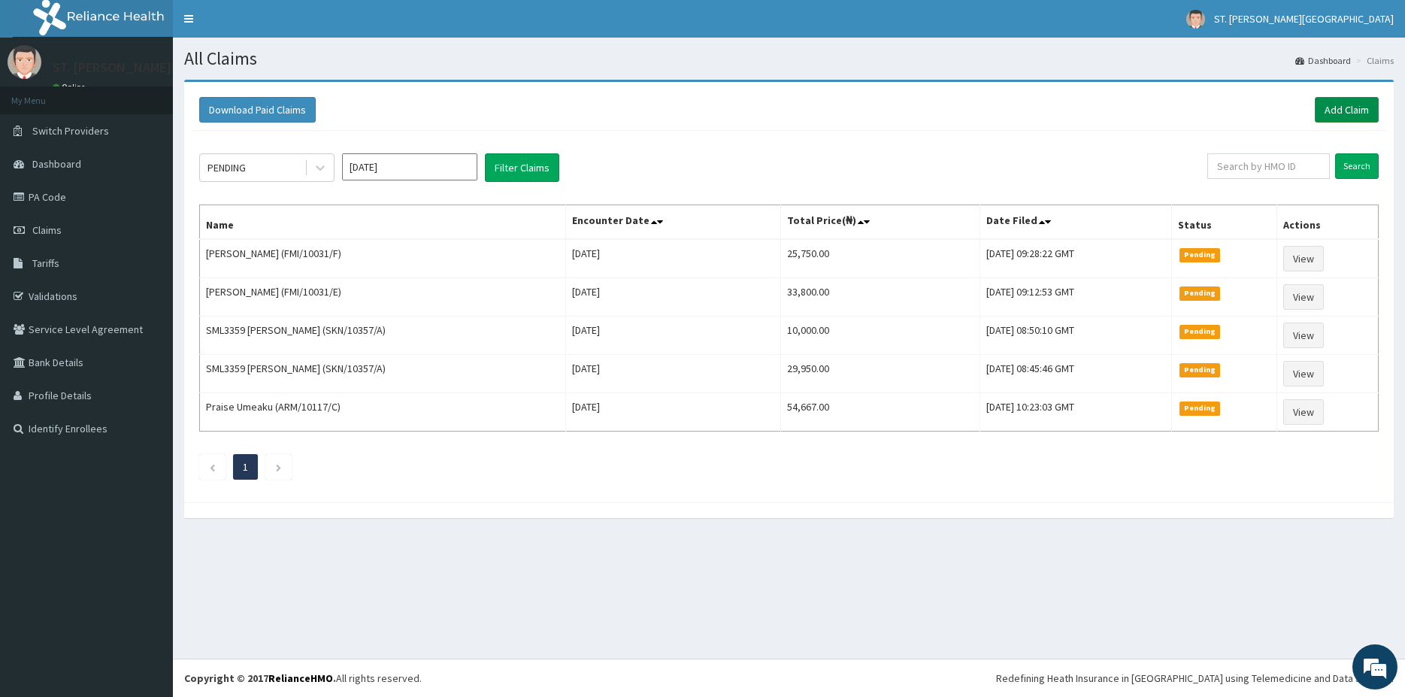
click at [1344, 111] on link "Add Claim" at bounding box center [1347, 110] width 64 height 26
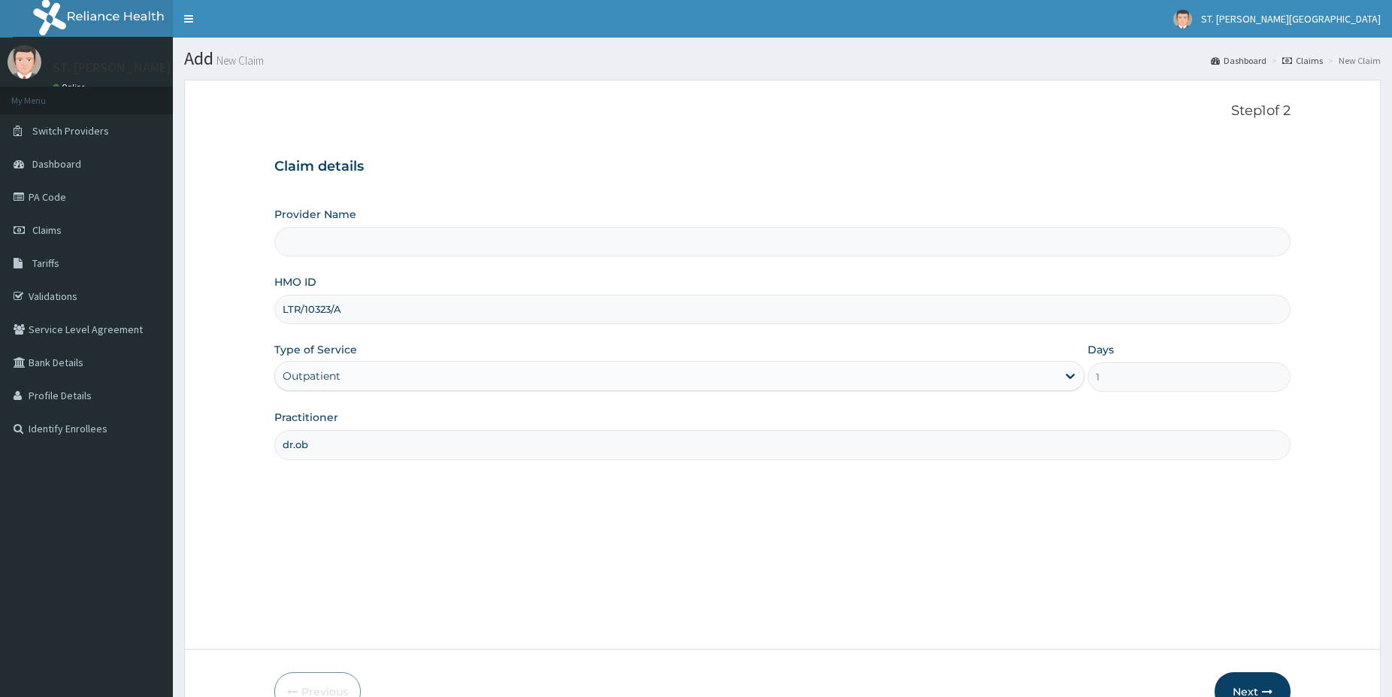
type input "[DOMAIN_NAME]"
type input "[GEOGRAPHIC_DATA]- [GEOGRAPHIC_DATA]"
type input "[DOMAIN_NAME]"
click at [1261, 687] on button "Next" at bounding box center [1253, 691] width 76 height 39
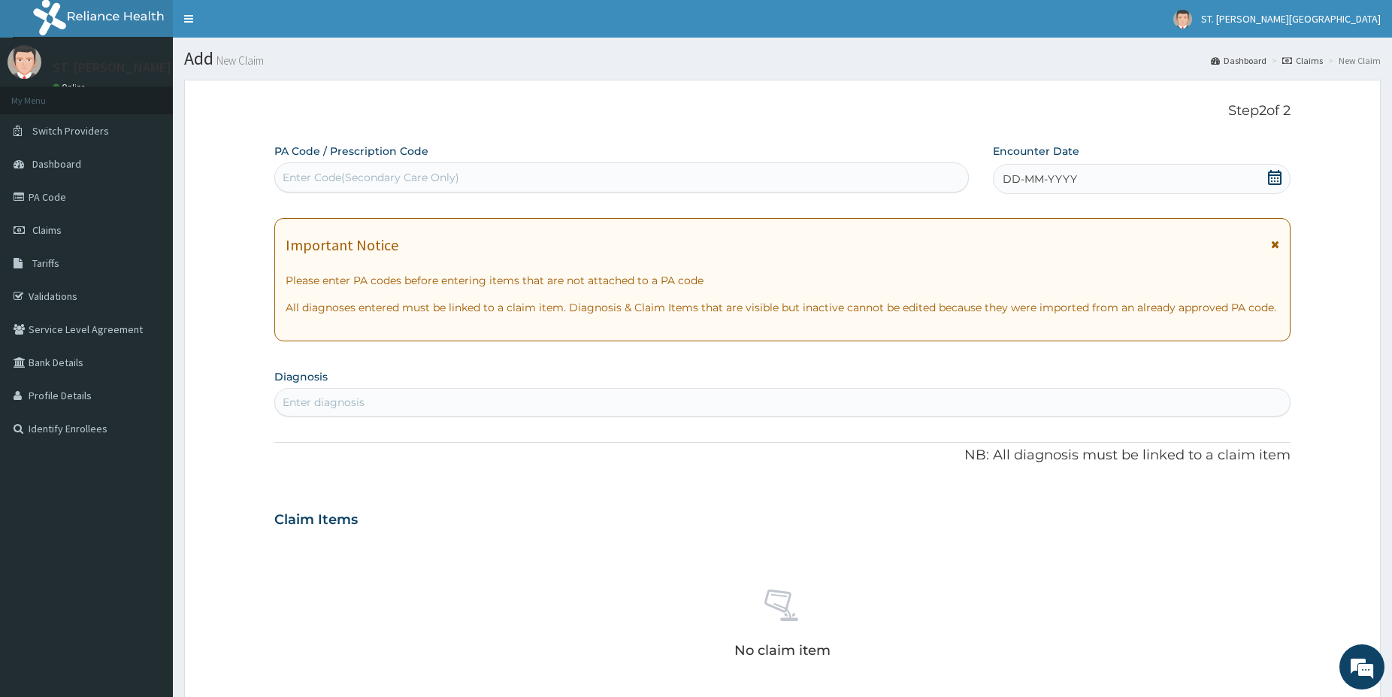
click at [345, 176] on div "Enter Code(Secondary Care Only)" at bounding box center [371, 177] width 177 height 15
paste input "PA/D4C057"
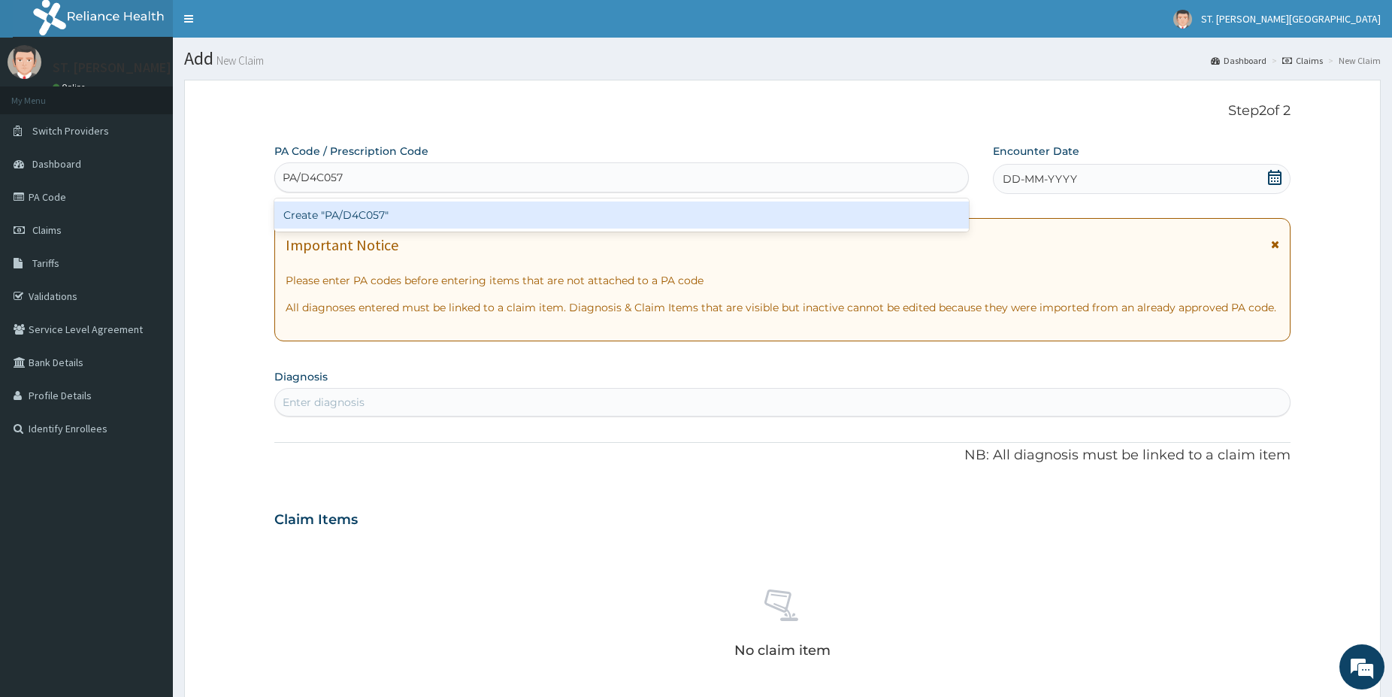
type input "PA/D4C057"
click at [377, 226] on div "Create "PA/D4C057"" at bounding box center [621, 214] width 695 height 27
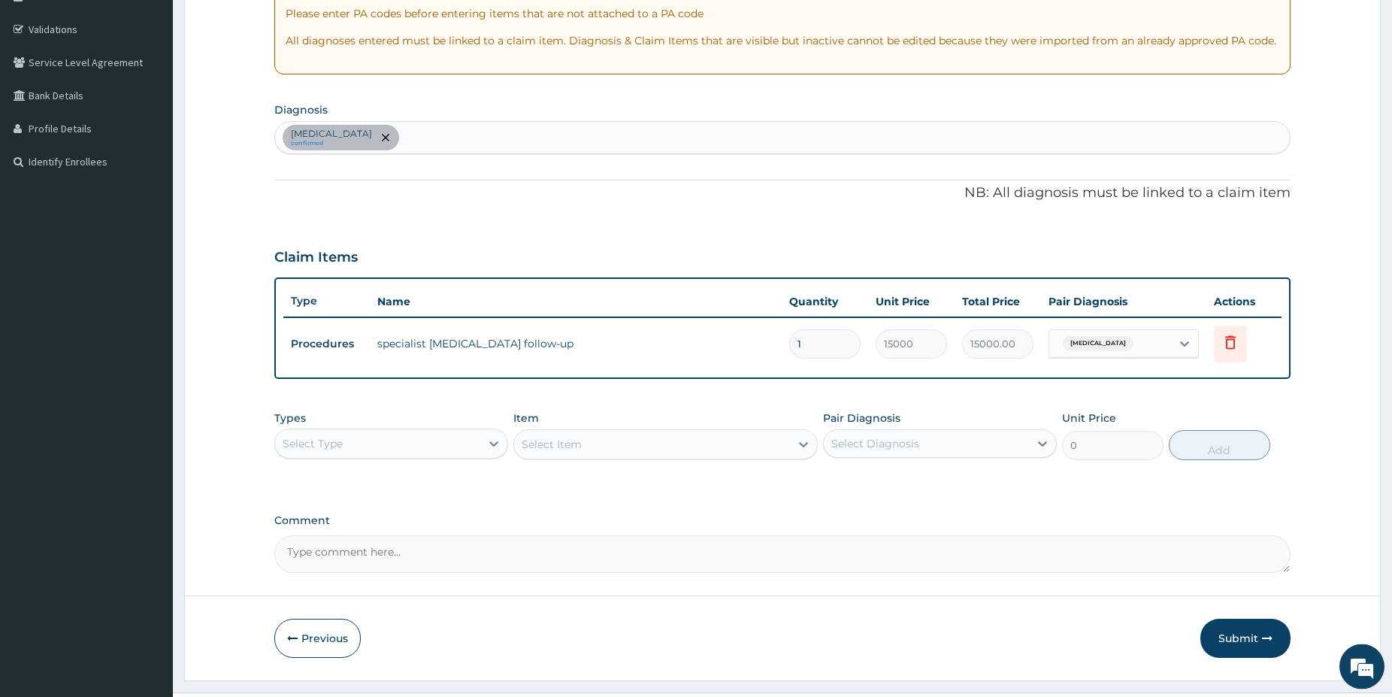
scroll to position [294, 0]
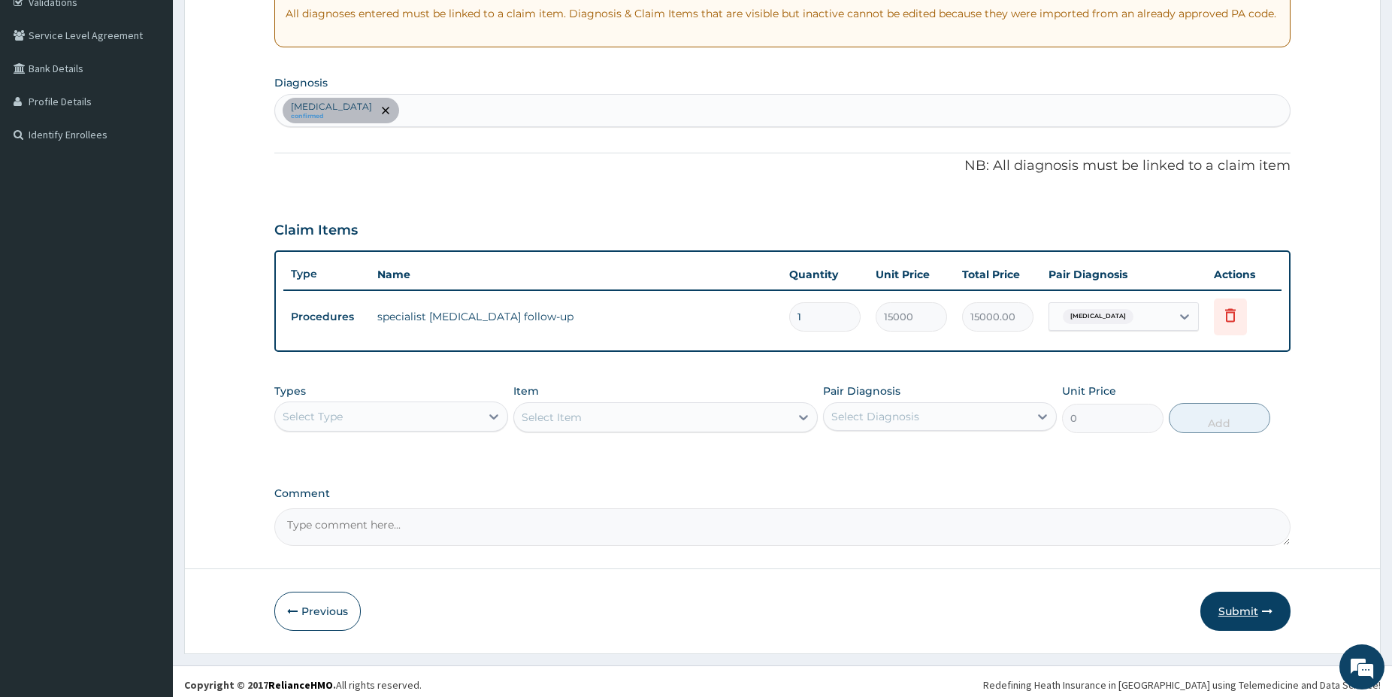
click at [1231, 607] on button "Submit" at bounding box center [1246, 611] width 90 height 39
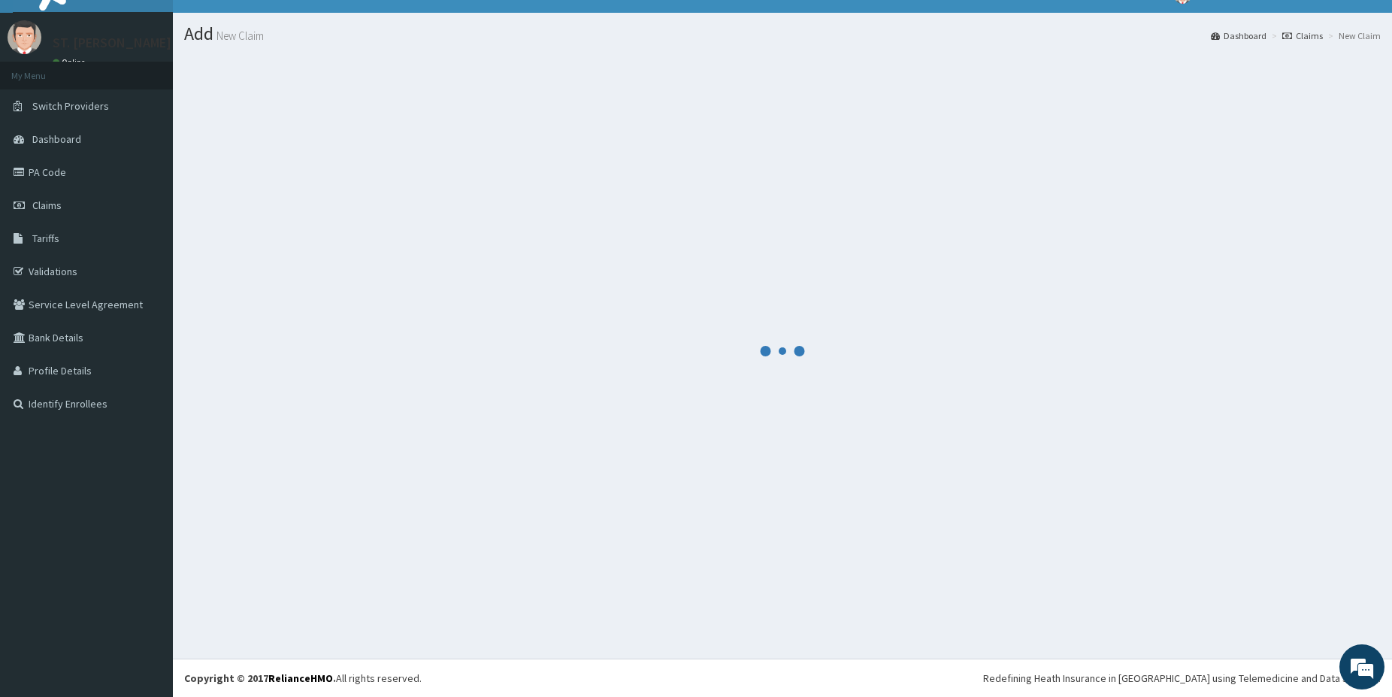
scroll to position [25, 0]
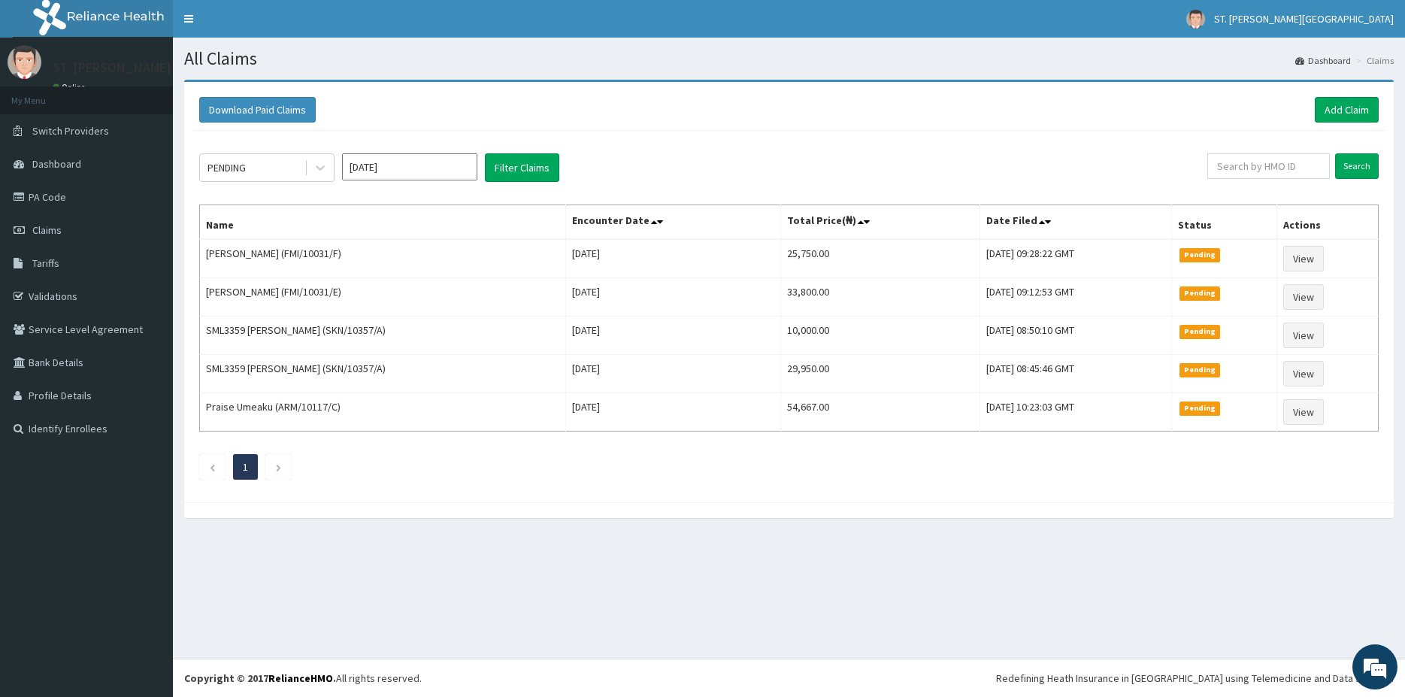
click at [250, 151] on div "PENDING [DATE] Filter Claims Search Name Encounter Date Total Price(₦) Date Fil…" at bounding box center [789, 313] width 1195 height 364
click at [242, 159] on div "PENDING" at bounding box center [252, 168] width 104 height 24
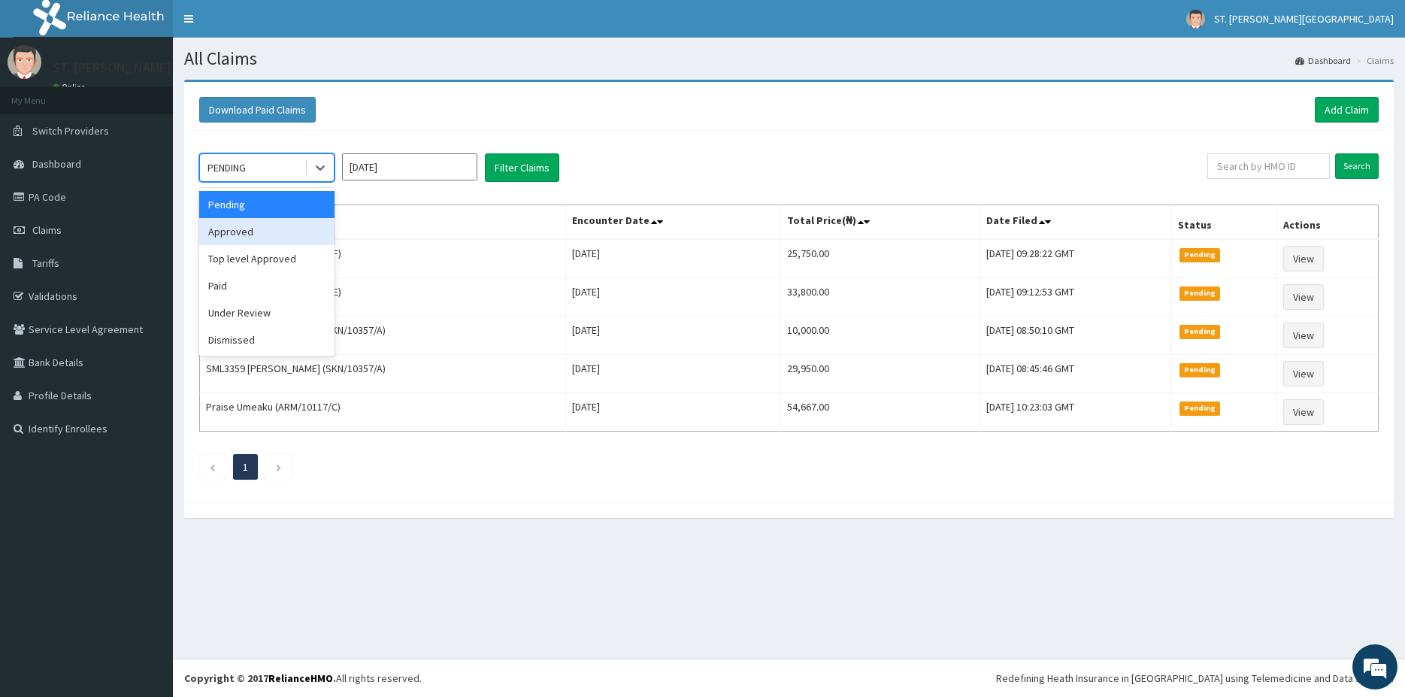
click at [258, 238] on div "Approved" at bounding box center [266, 231] width 135 height 27
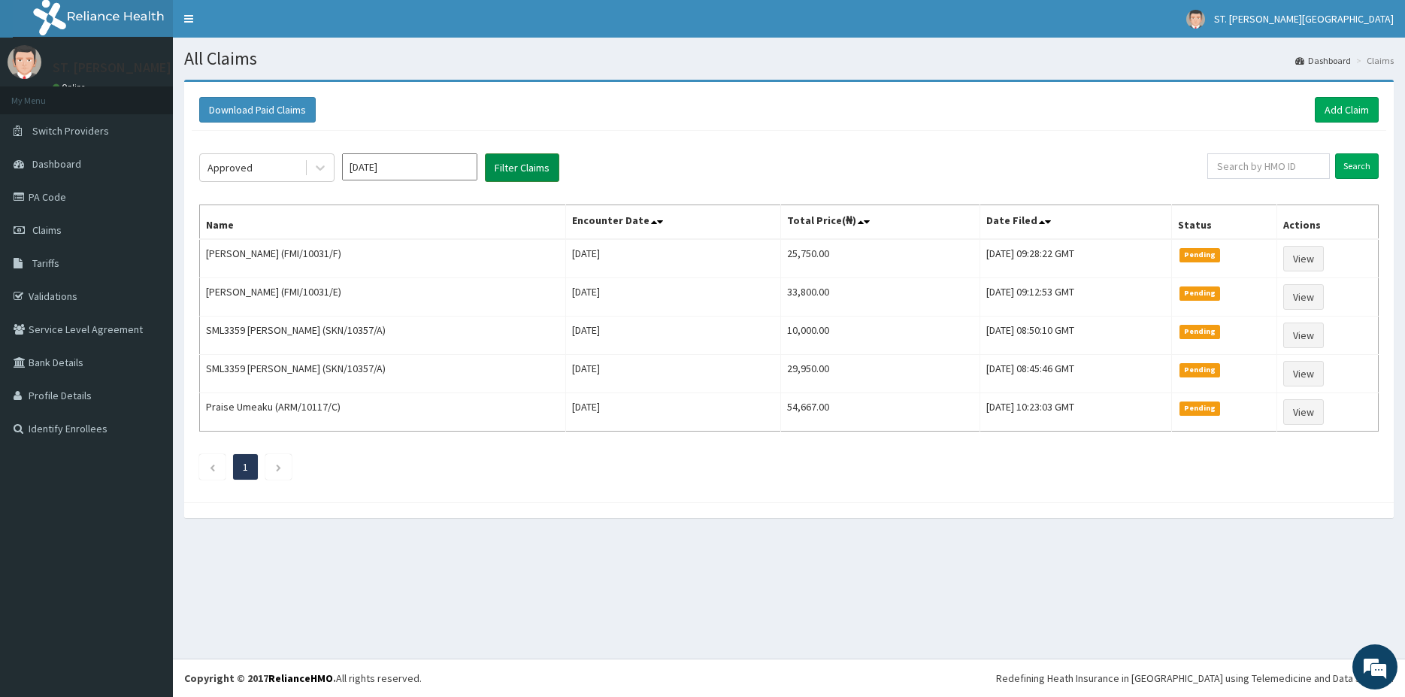
click at [516, 174] on button "Filter Claims" at bounding box center [522, 167] width 74 height 29
click at [514, 172] on button "Filter Claims" at bounding box center [522, 167] width 74 height 29
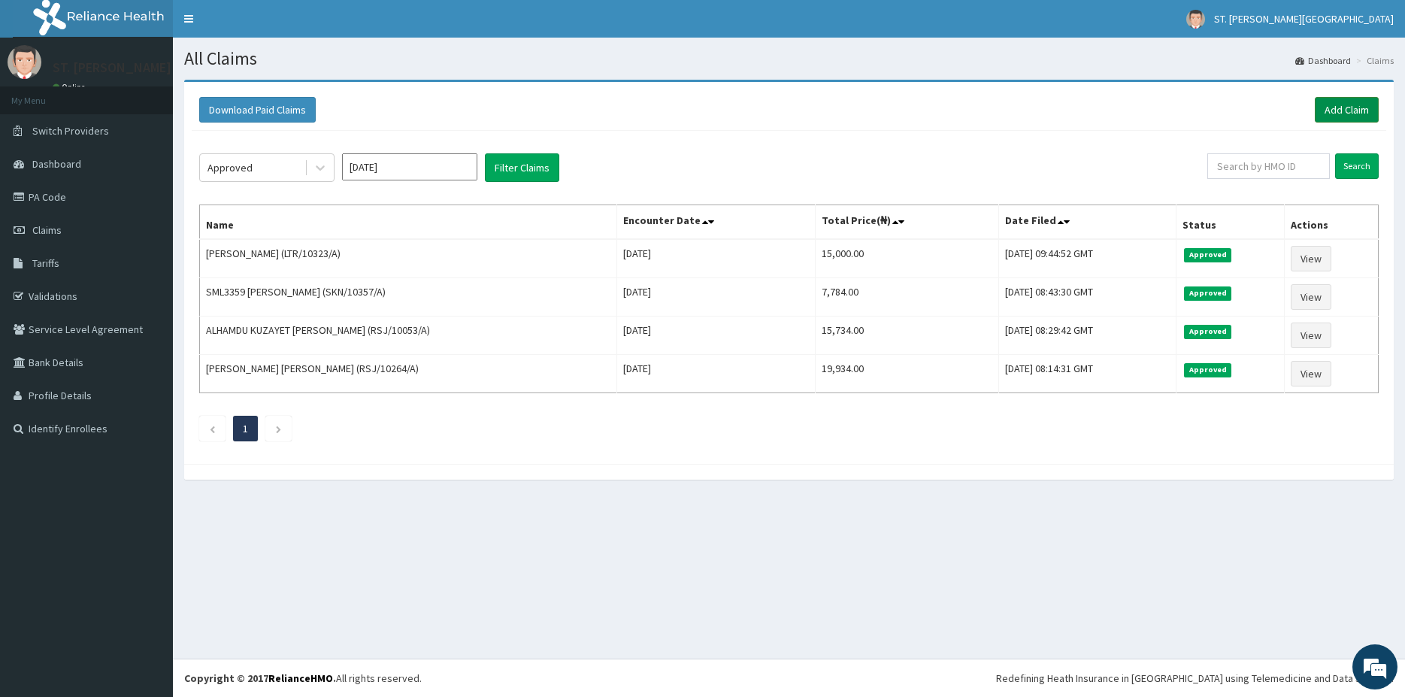
click at [1340, 113] on link "Add Claim" at bounding box center [1347, 110] width 64 height 26
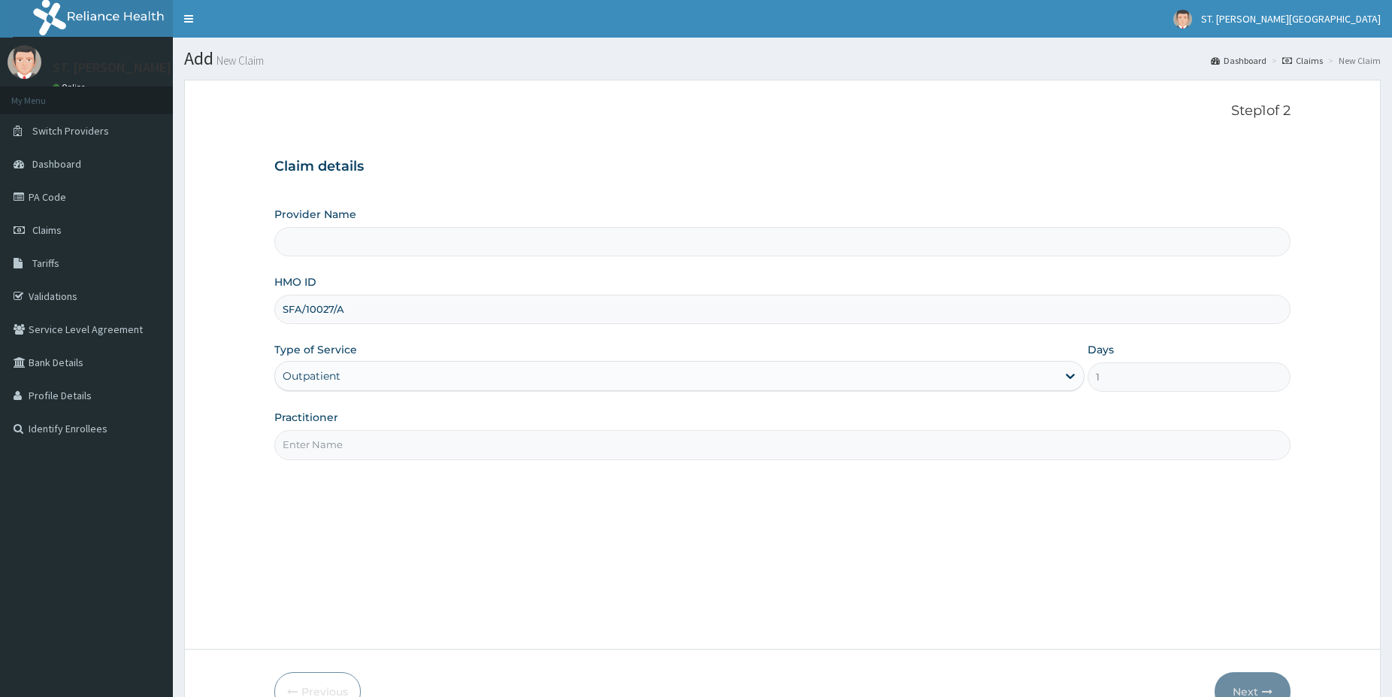
click at [324, 443] on input "Practitioner" at bounding box center [782, 444] width 1016 height 29
type input "dr.obehi"
click at [1235, 683] on button "Next" at bounding box center [1253, 691] width 76 height 39
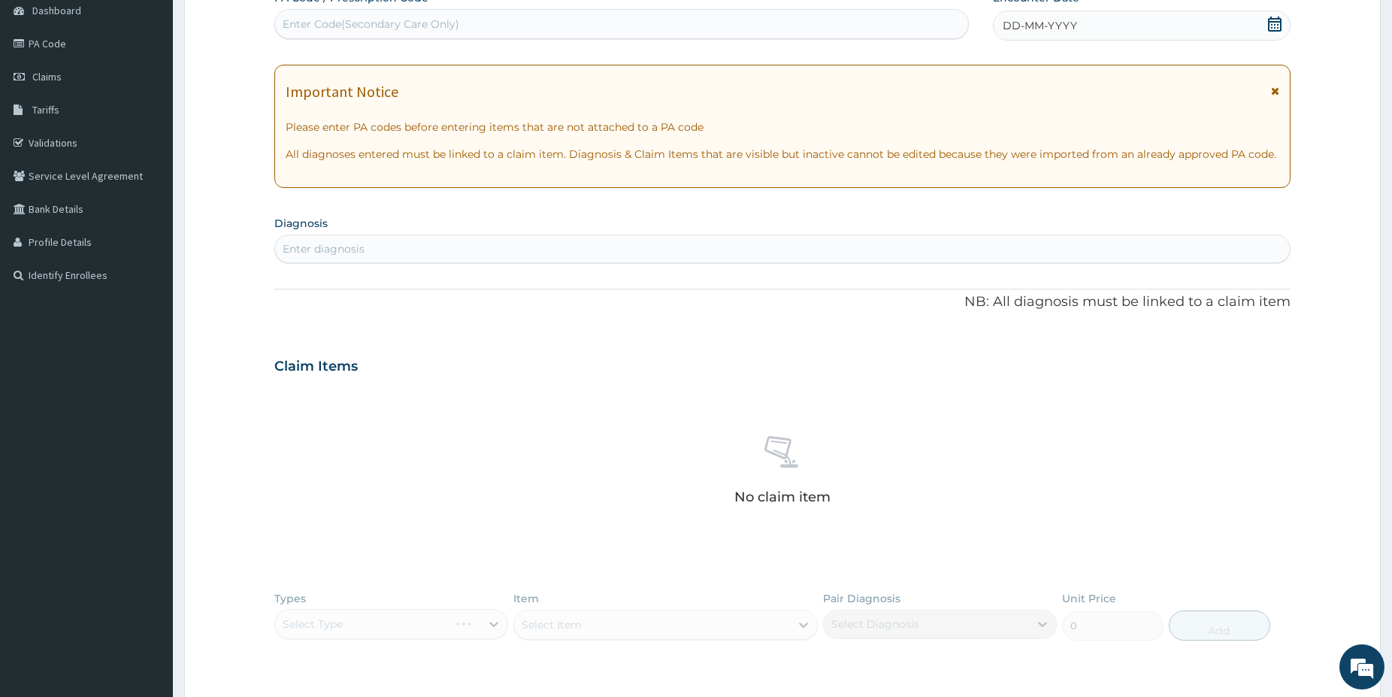
click at [383, 254] on div "Enter diagnosis" at bounding box center [782, 249] width 1015 height 24
type input "complicated mala"
click at [336, 299] on p "Complicated [MEDICAL_DATA] , Severe [MEDICAL_DATA]" at bounding box center [391, 299] width 217 height 11
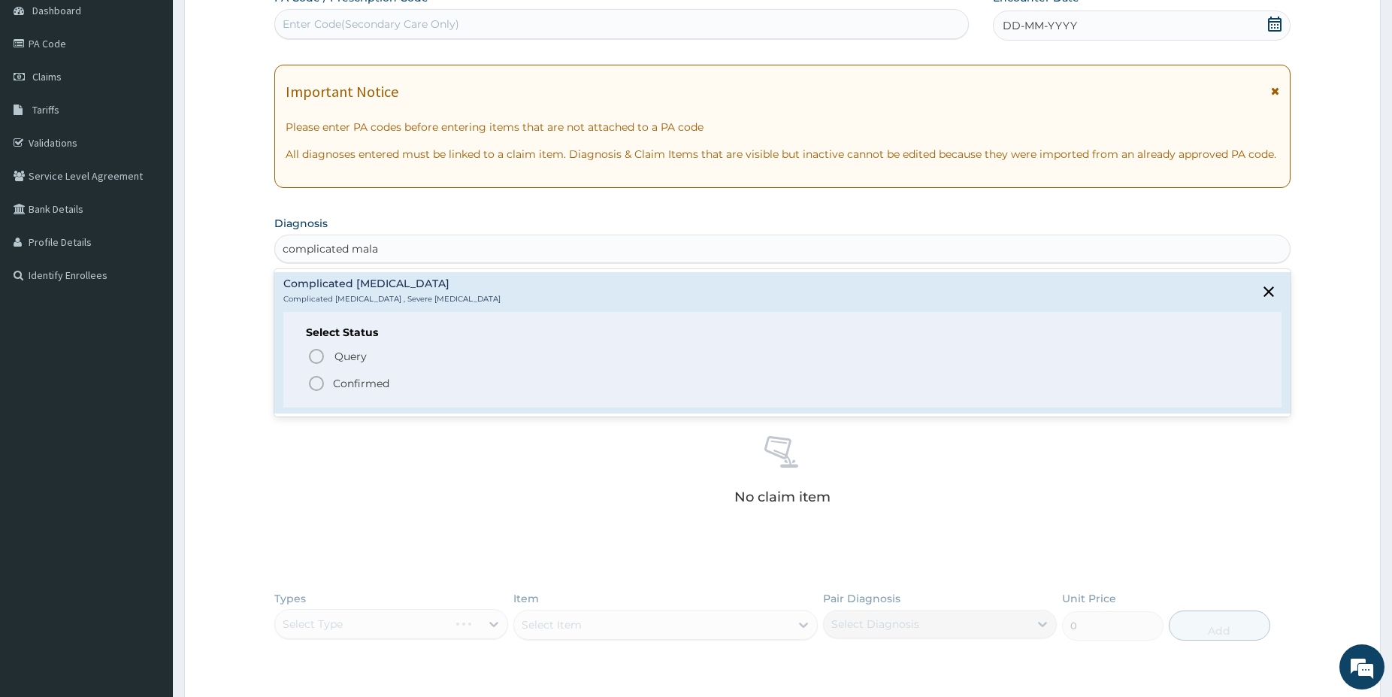
click at [318, 382] on icon "status option filled" at bounding box center [316, 383] width 18 height 18
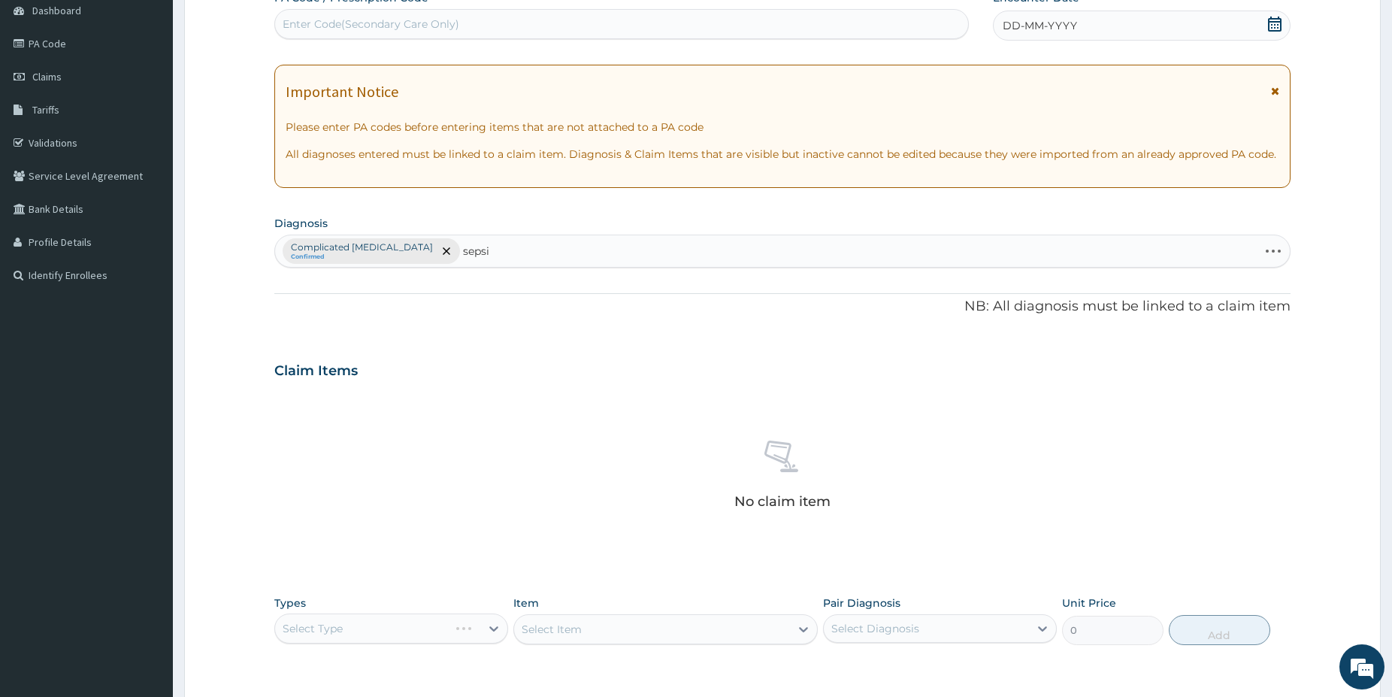
type input "[MEDICAL_DATA]"
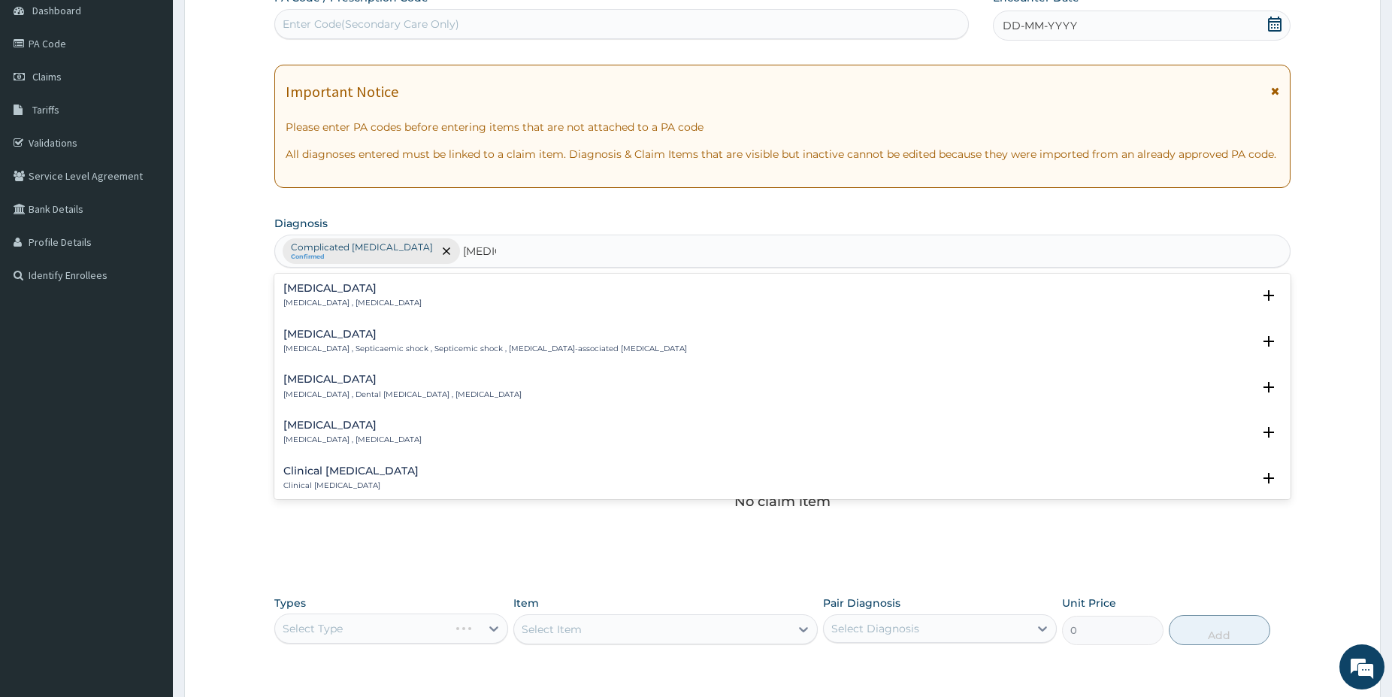
click at [331, 295] on div "[MEDICAL_DATA] [MEDICAL_DATA] , [MEDICAL_DATA]" at bounding box center [352, 296] width 138 height 26
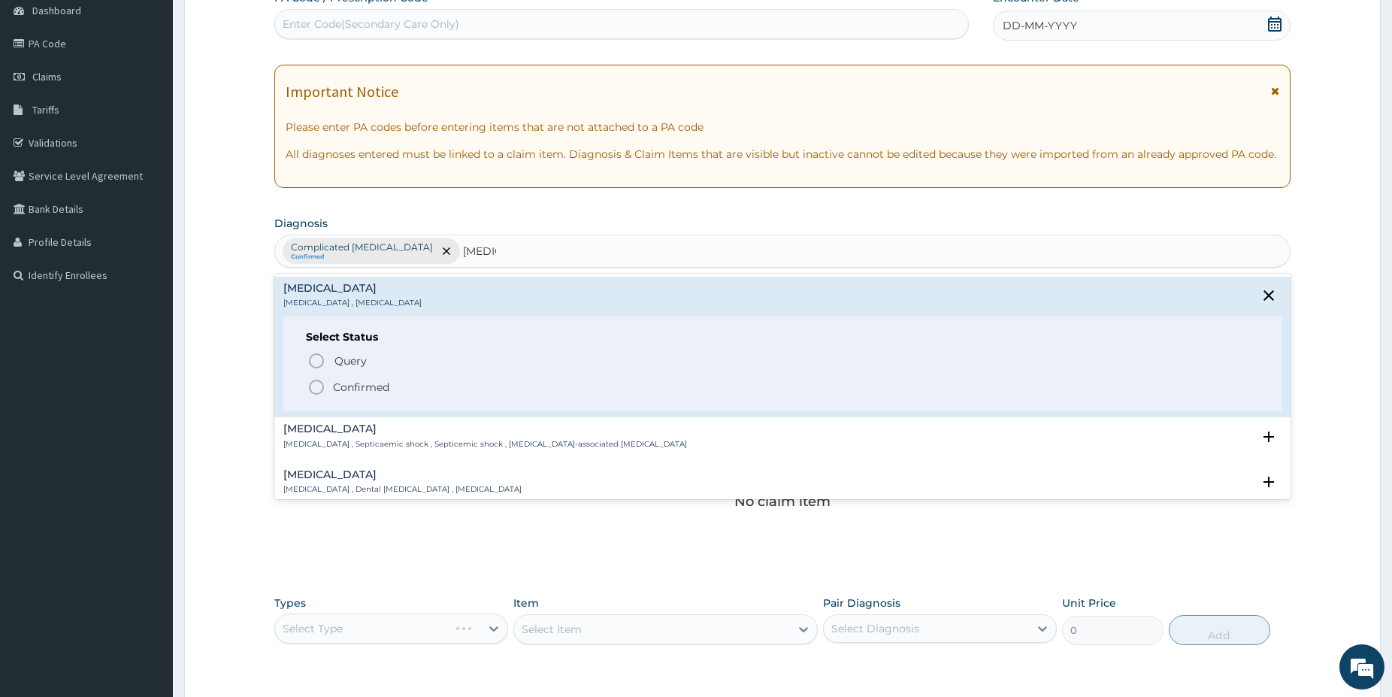
click at [310, 357] on div "Query Query covers suspected (?), Keep in view (kiv), Ruled out (r/o) Confirmed" at bounding box center [782, 373] width 953 height 46
click at [315, 357] on icon "status option query" at bounding box center [316, 361] width 18 height 18
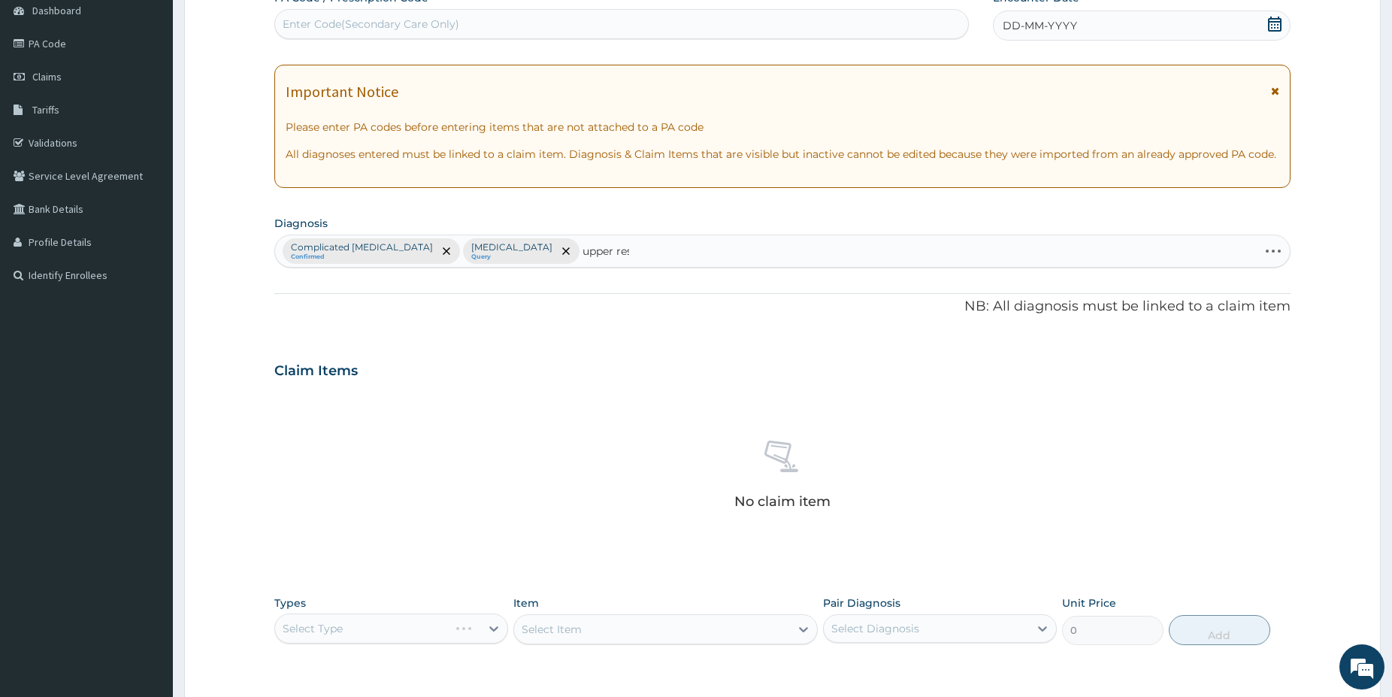
type input "upper resp"
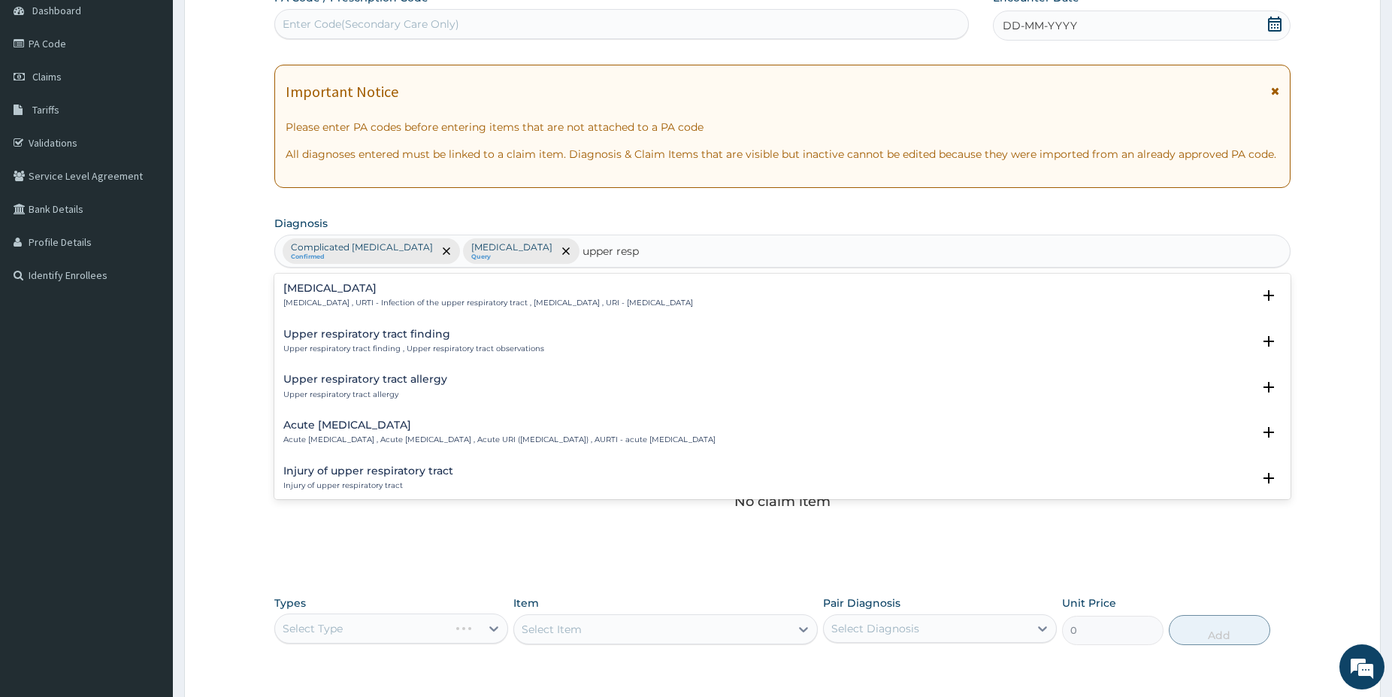
click at [319, 296] on div "[MEDICAL_DATA] [MEDICAL_DATA] , URTI - Infection of the upper respiratory tract…" at bounding box center [488, 296] width 410 height 26
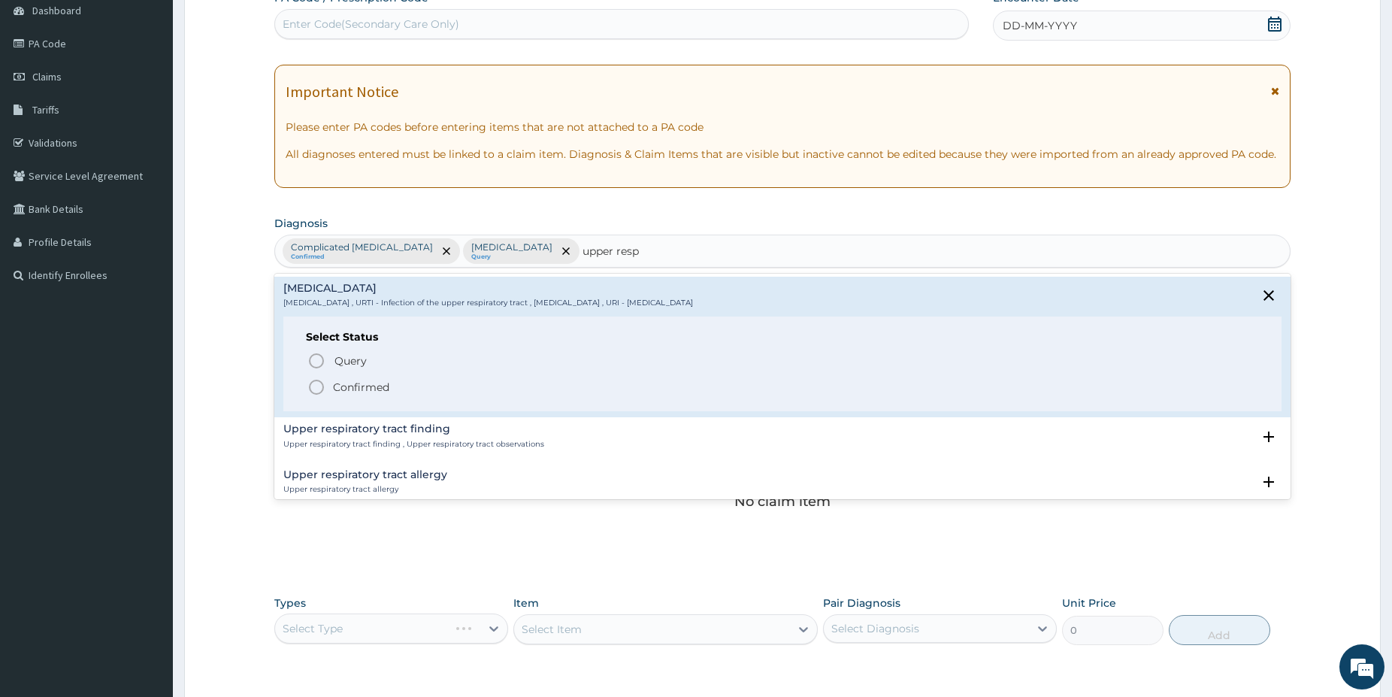
click at [323, 391] on icon "status option filled" at bounding box center [316, 387] width 18 height 18
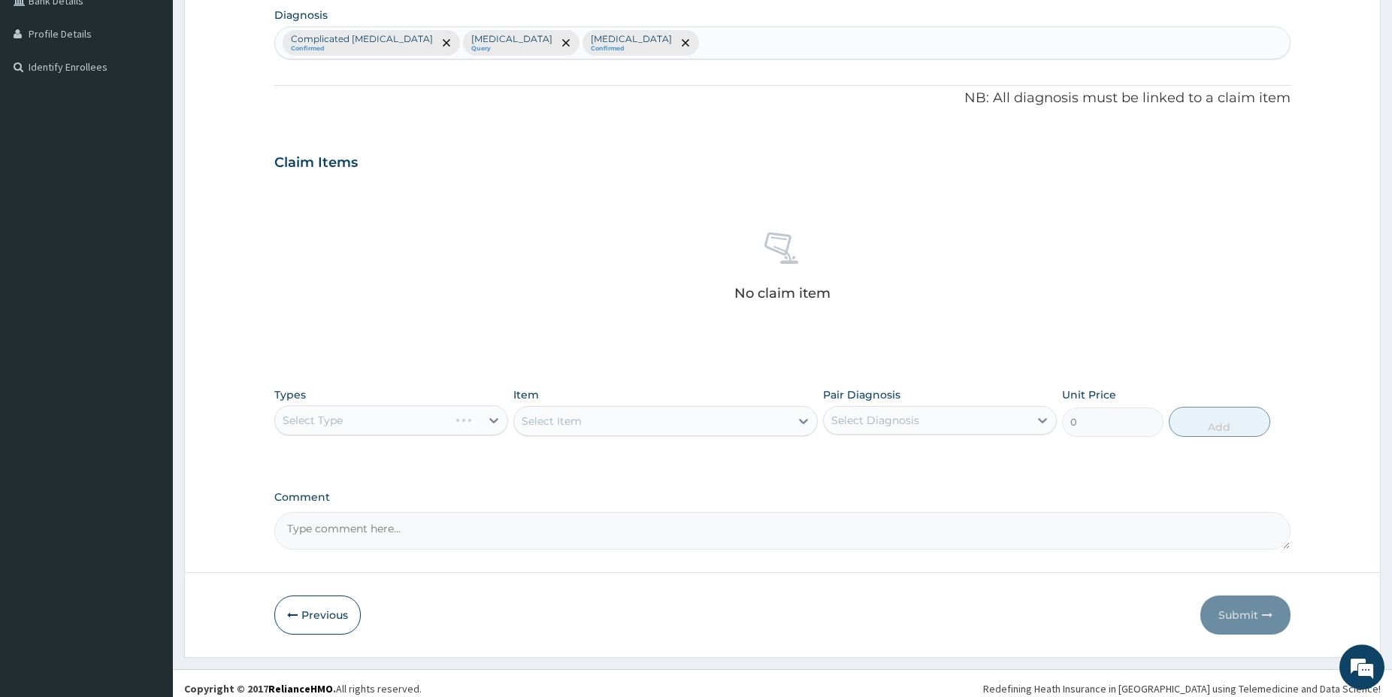
scroll to position [371, 0]
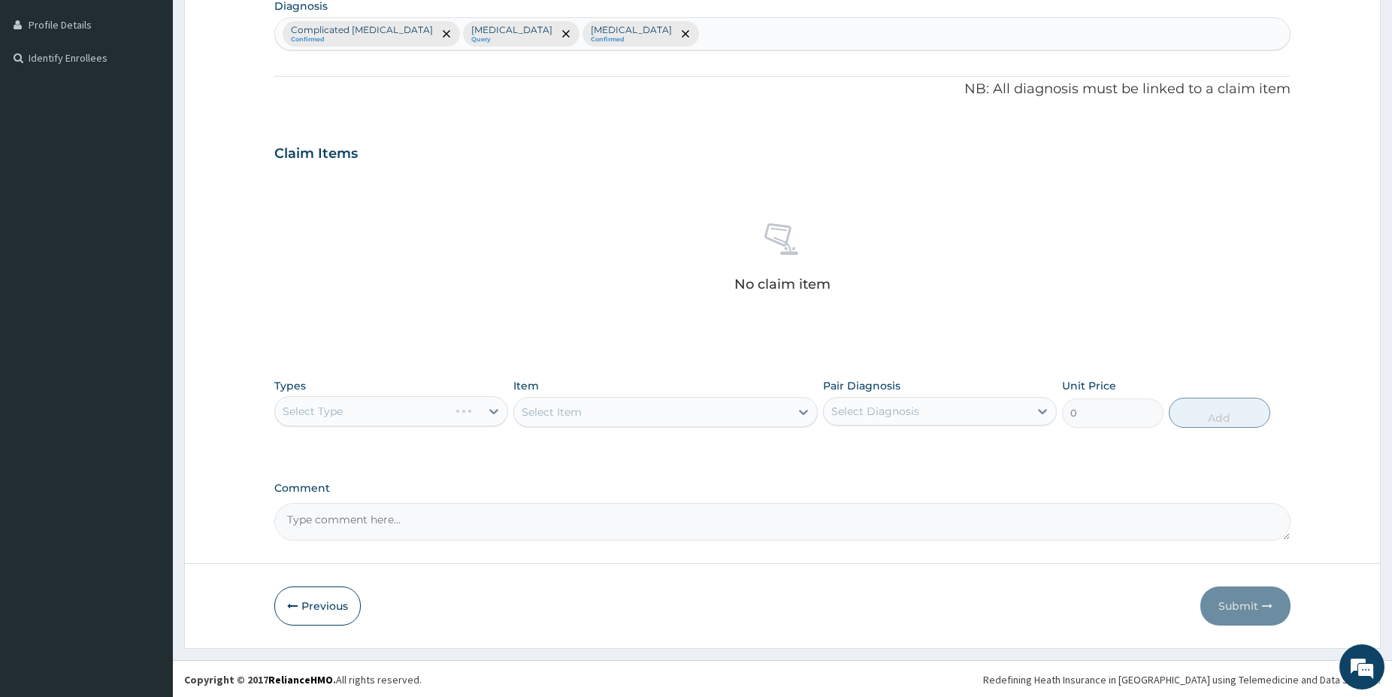
drag, startPoint x: 1394, startPoint y: 685, endPoint x: 1385, endPoint y: 683, distance: 8.4
click at [436, 407] on div "Select Type" at bounding box center [391, 411] width 234 height 30
click at [457, 408] on div "Select Type" at bounding box center [391, 411] width 234 height 30
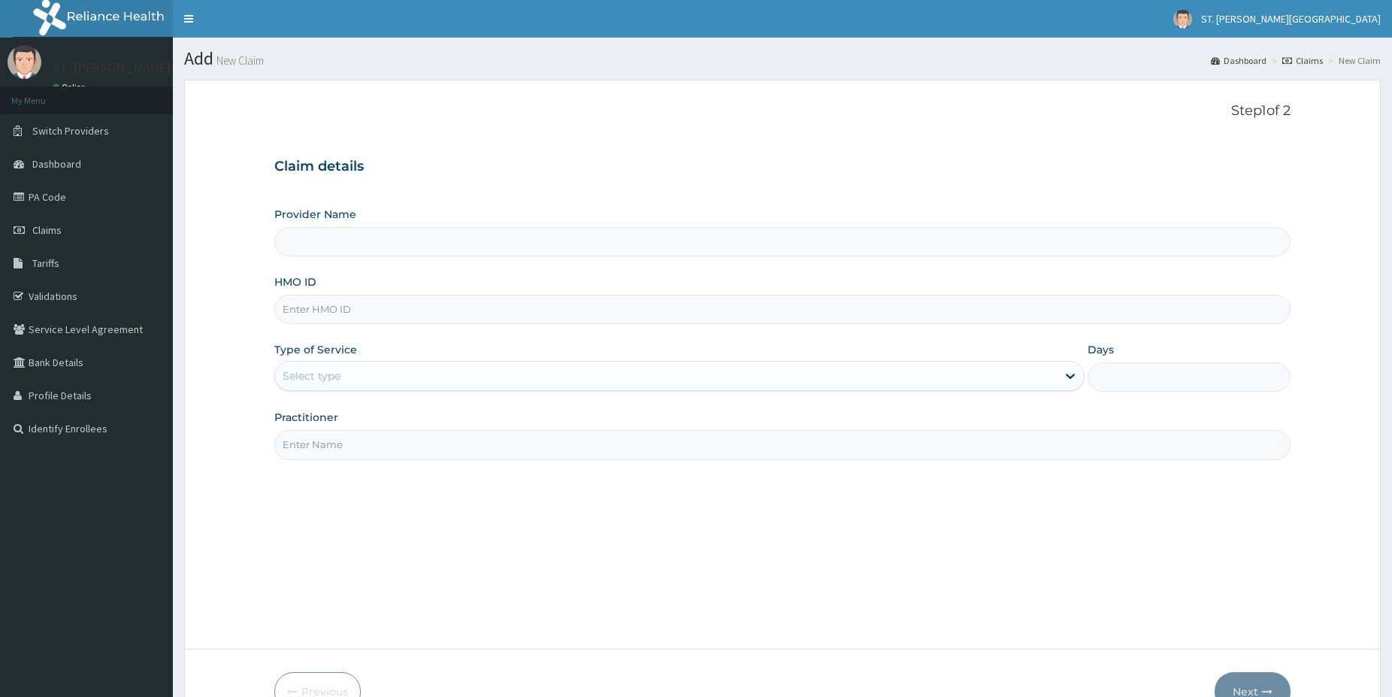
click at [345, 306] on input "HMO ID" at bounding box center [782, 309] width 1016 height 29
paste input "SFA/10027/A"
type input "SFA/10027/A"
type input "[GEOGRAPHIC_DATA]- [GEOGRAPHIC_DATA]"
type input "SFA/10027/A"
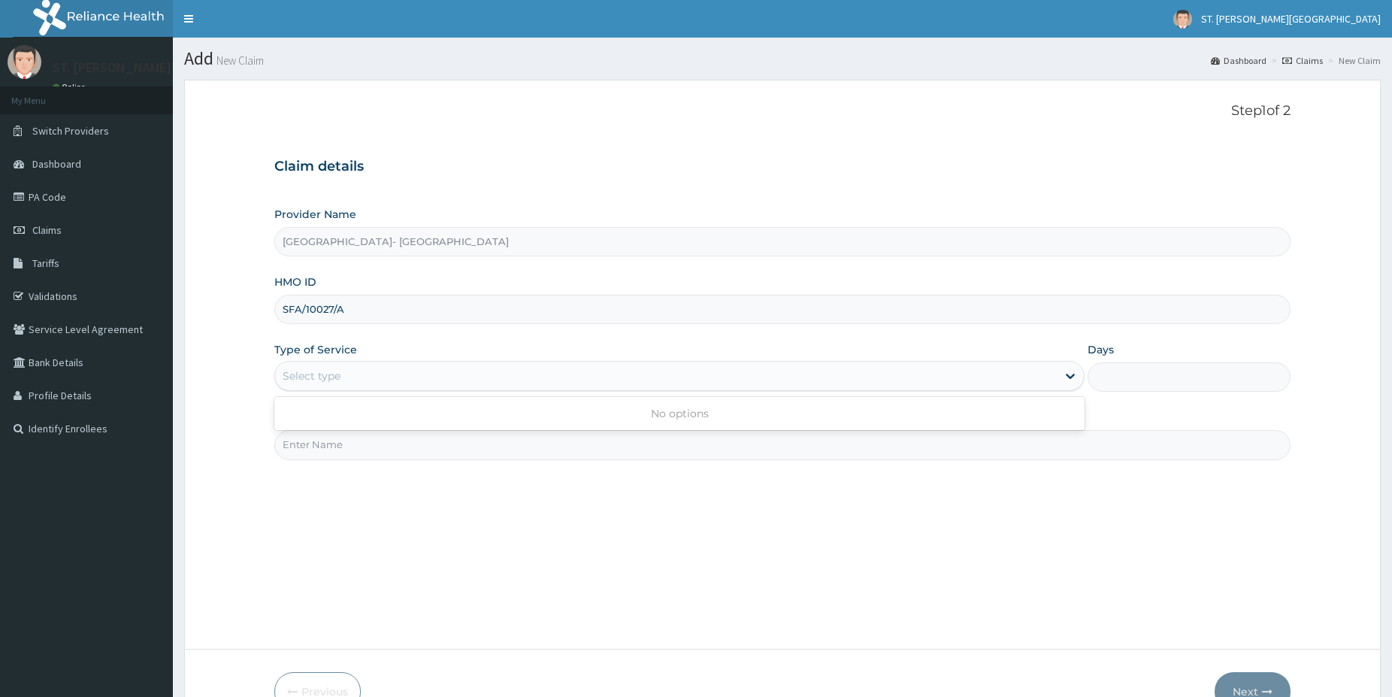
drag, startPoint x: 358, startPoint y: 379, endPoint x: 310, endPoint y: 465, distance: 97.9
click at [356, 378] on div "Select type" at bounding box center [666, 376] width 782 height 24
click at [313, 374] on div "Select type" at bounding box center [312, 375] width 58 height 15
click at [312, 374] on div "Select type" at bounding box center [312, 375] width 58 height 15
click at [310, 376] on div "Select type" at bounding box center [312, 375] width 58 height 15
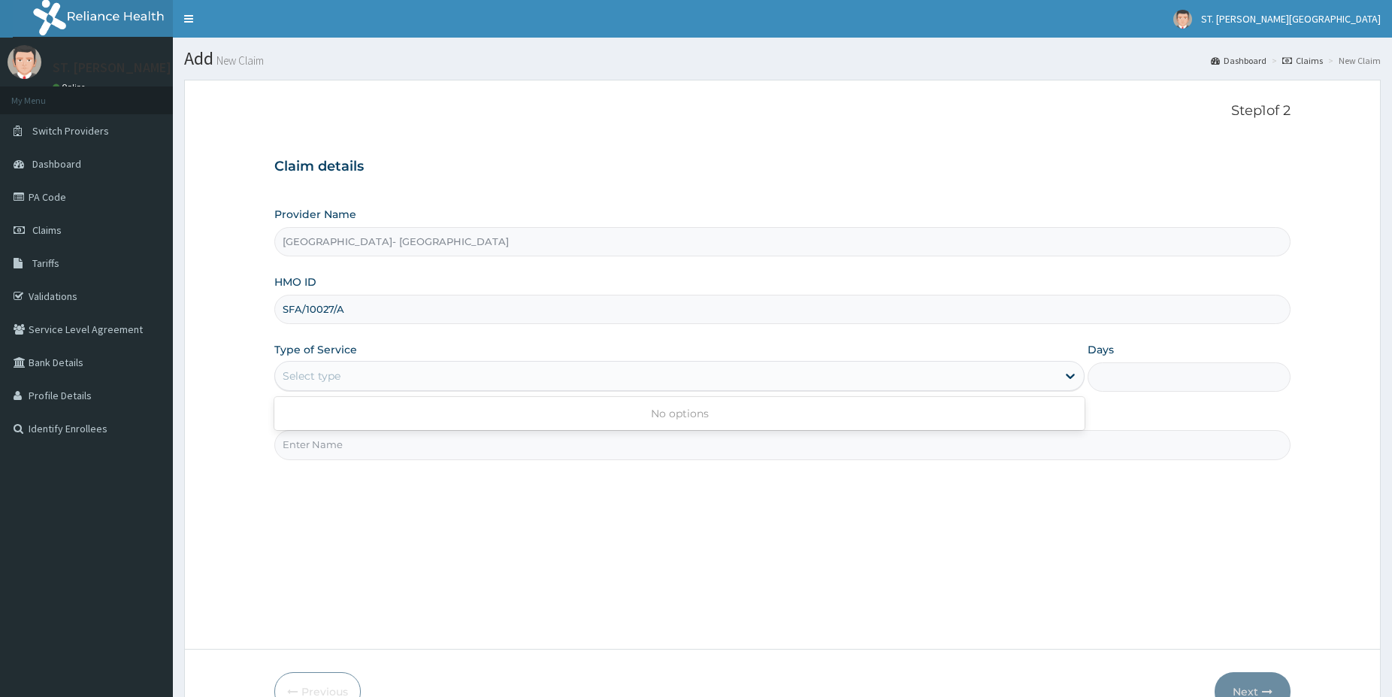
click at [308, 374] on div "Select type" at bounding box center [312, 375] width 58 height 15
click at [332, 456] on input "Practitioner" at bounding box center [782, 444] width 1016 height 29
type input "dr.obehi"
click at [313, 380] on div "Select type" at bounding box center [312, 375] width 58 height 15
click at [310, 375] on div "Select type" at bounding box center [312, 375] width 58 height 15
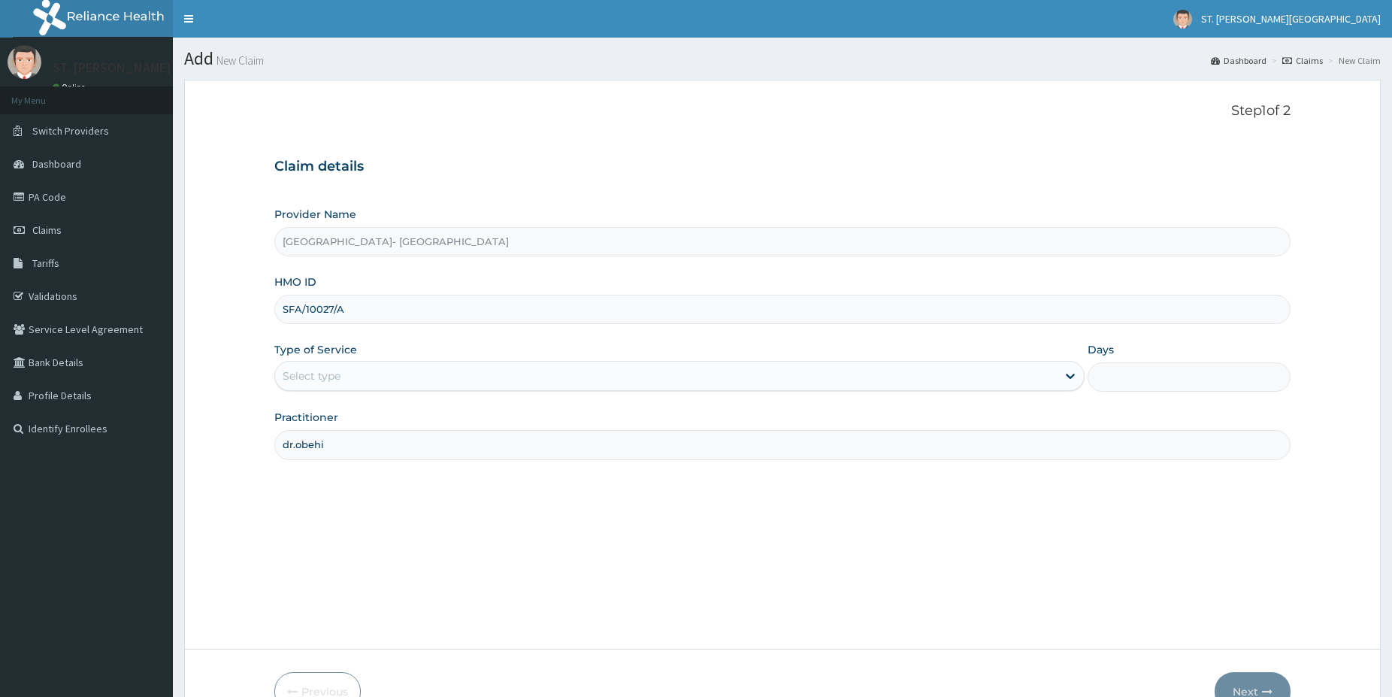
click at [310, 374] on div "Select type" at bounding box center [312, 375] width 58 height 15
click at [311, 374] on div "Select type" at bounding box center [312, 375] width 58 height 15
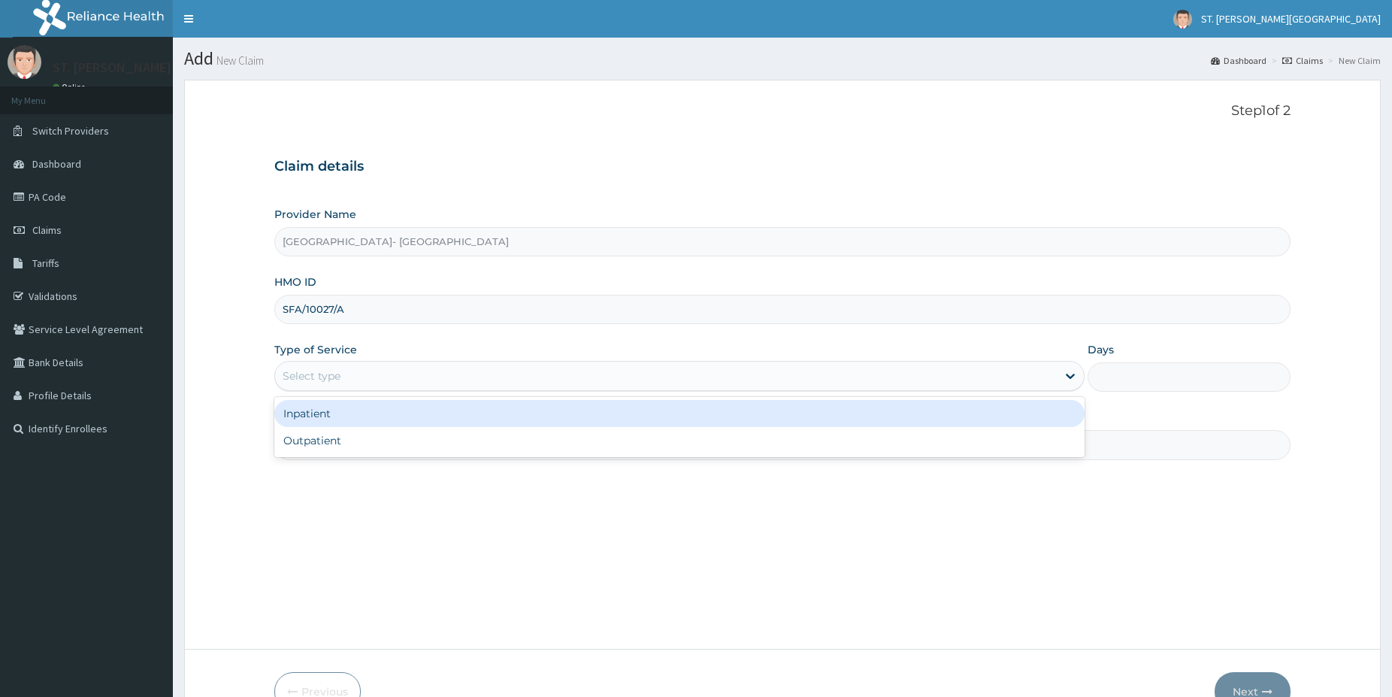
click at [371, 377] on div "Select type" at bounding box center [666, 376] width 782 height 24
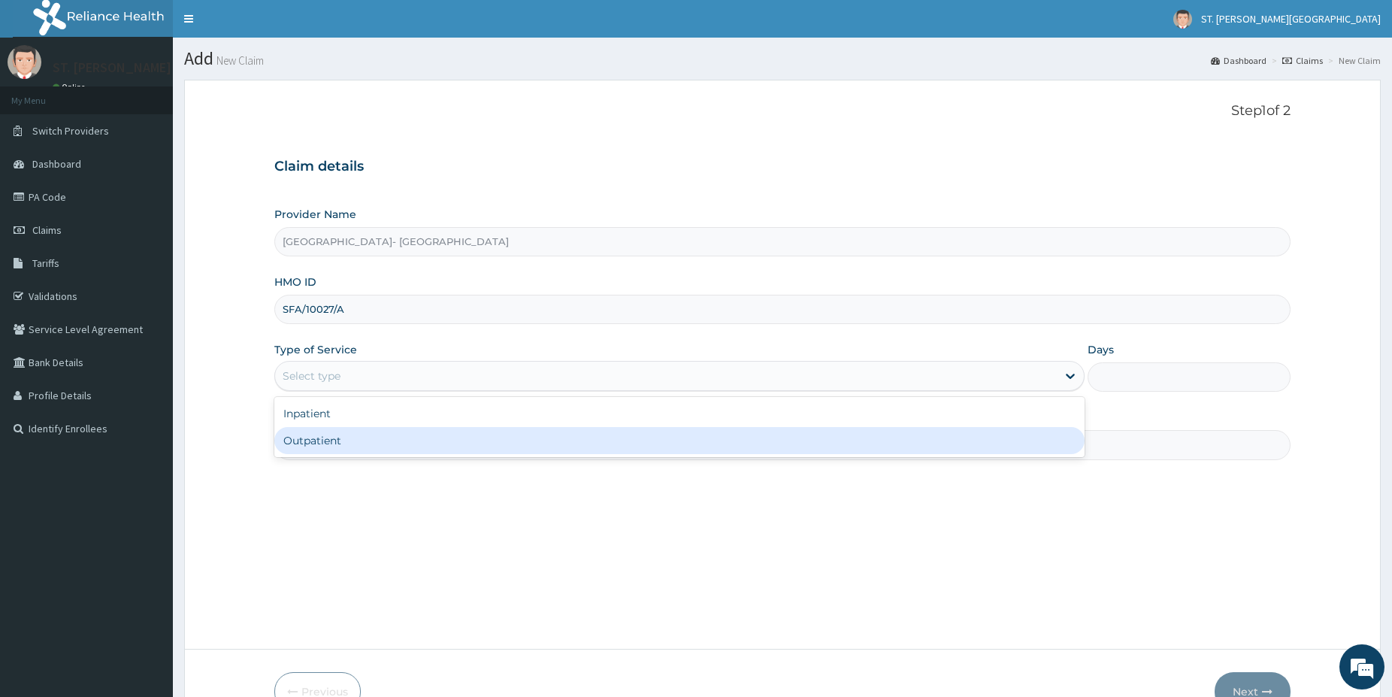
click at [310, 439] on div "Outpatient" at bounding box center [679, 440] width 810 height 27
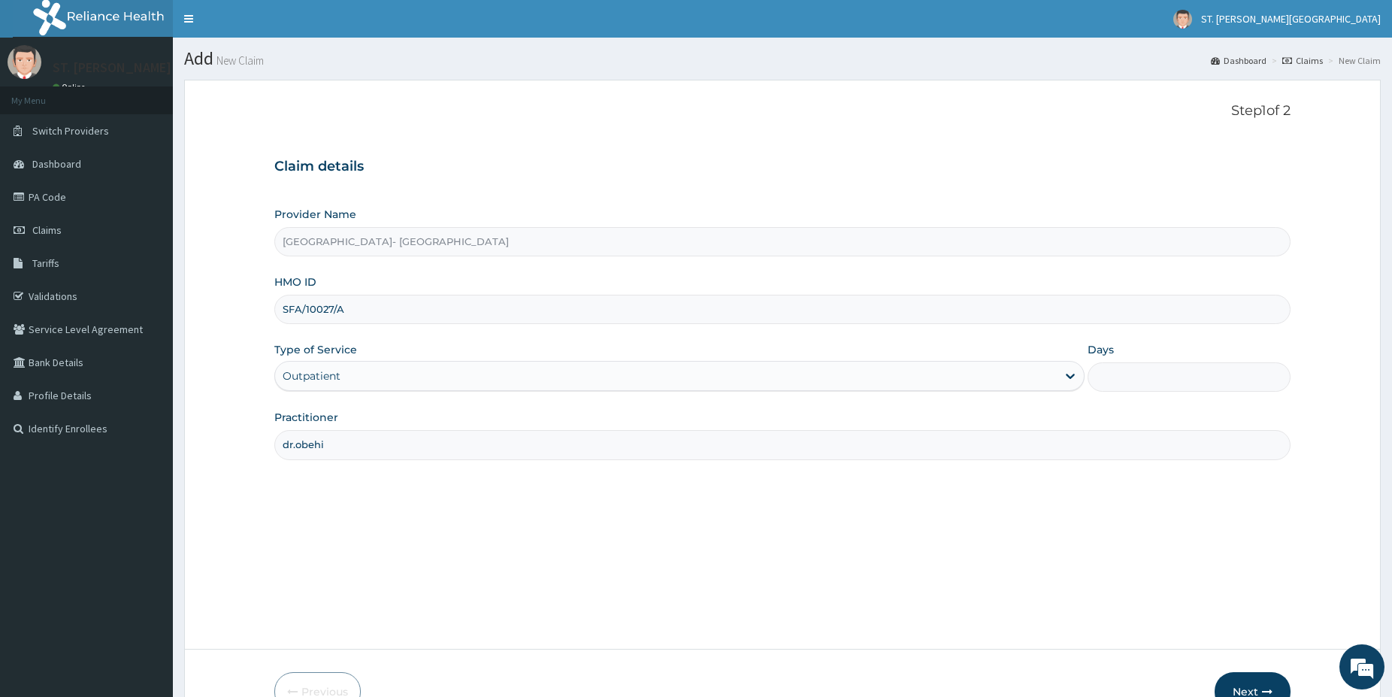
type input "1"
click at [1233, 680] on button "Next" at bounding box center [1253, 691] width 76 height 39
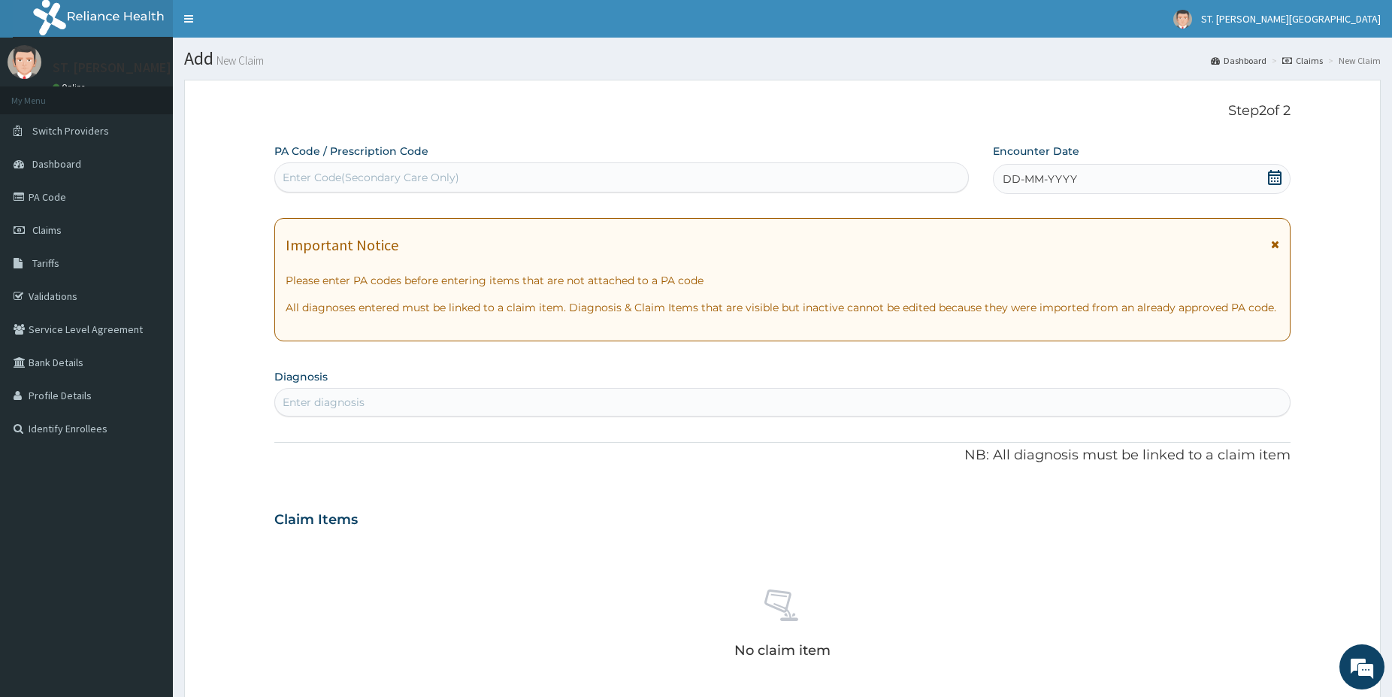
click at [353, 398] on div "Enter diagnosis" at bounding box center [324, 402] width 82 height 15
type input "complicated mala"
click at [382, 426] on div "Complicated [MEDICAL_DATA] Complicated [MEDICAL_DATA] , Severe [MEDICAL_DATA] S…" at bounding box center [782, 448] width 1016 height 46
click at [328, 432] on h4 "Complicated [MEDICAL_DATA]" at bounding box center [391, 437] width 217 height 11
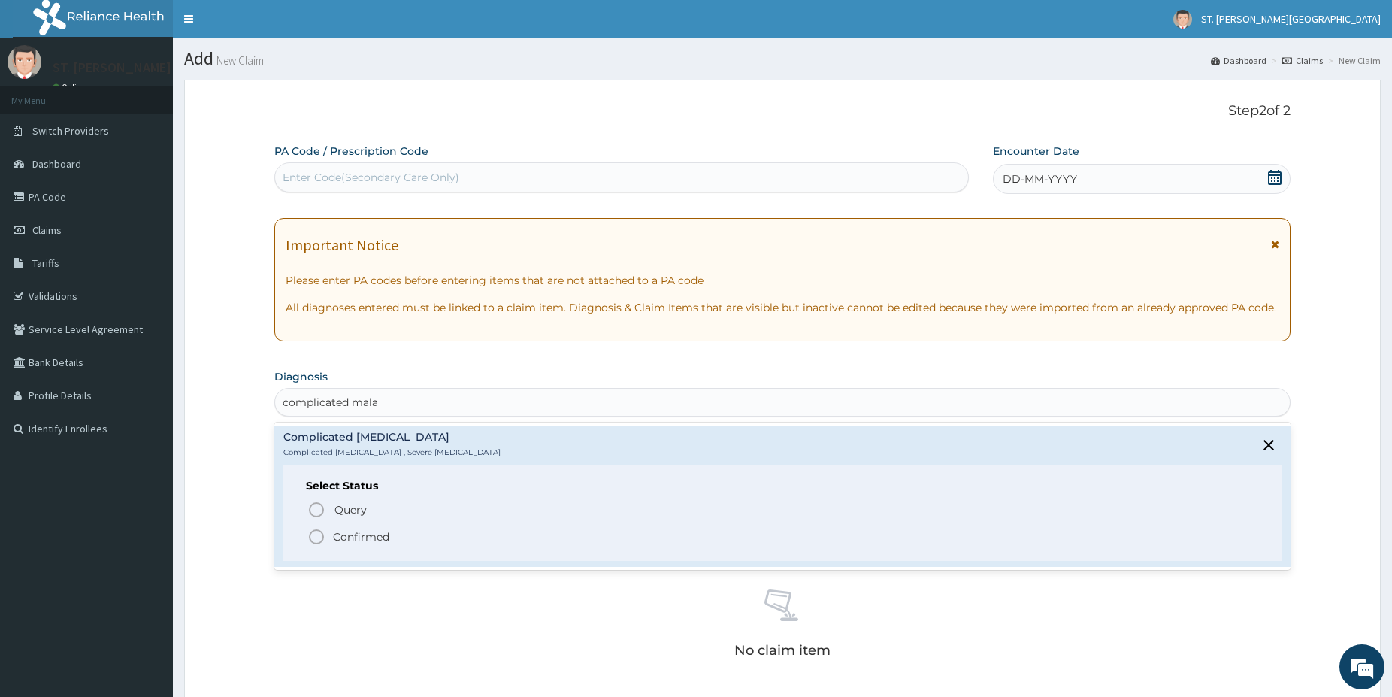
click at [319, 528] on icon "status option filled" at bounding box center [316, 537] width 18 height 18
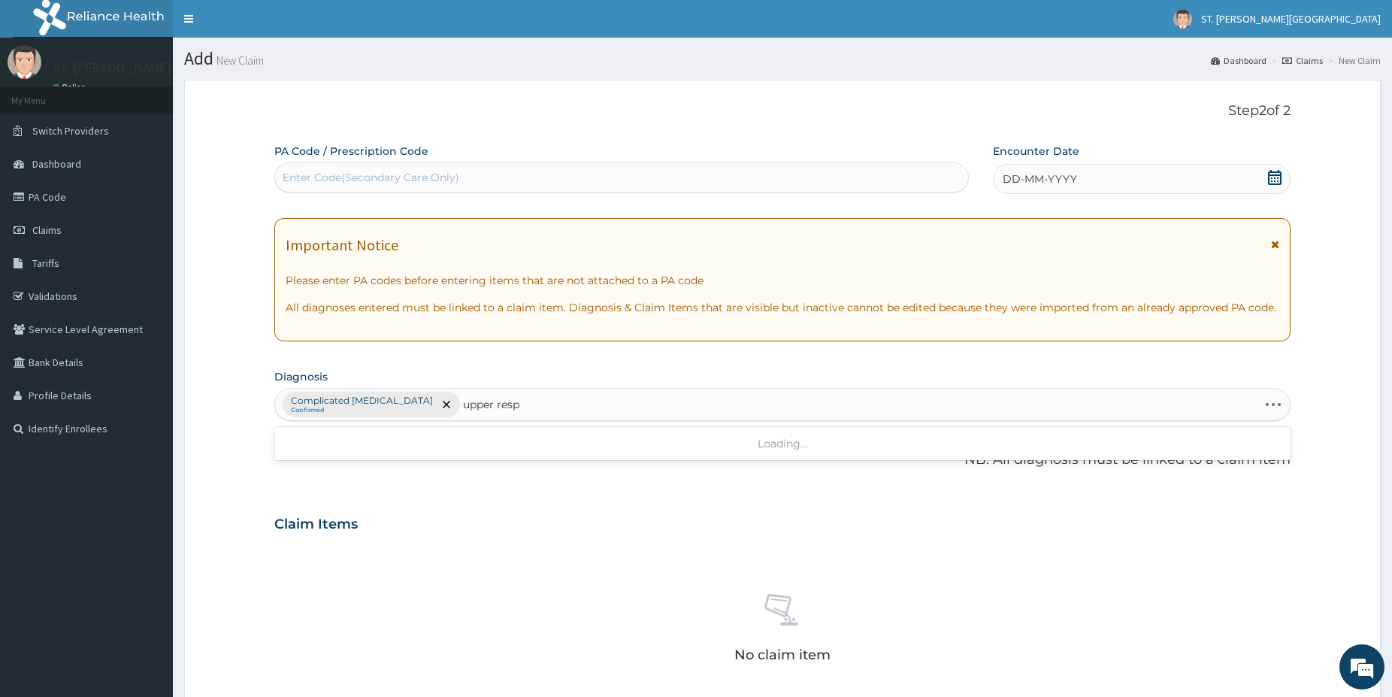
type input "upper respi"
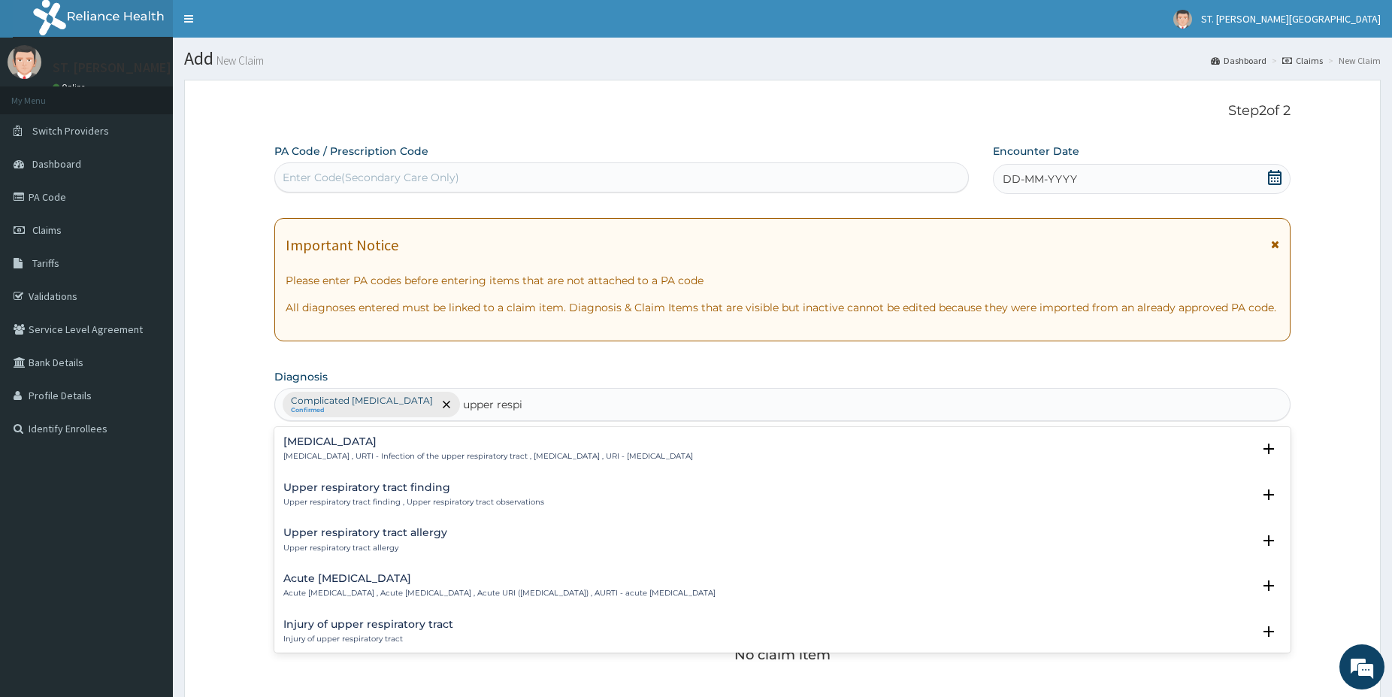
click at [329, 456] on p "[MEDICAL_DATA] , URTI - Infection of the upper respiratory tract , [MEDICAL_DAT…" at bounding box center [488, 456] width 410 height 11
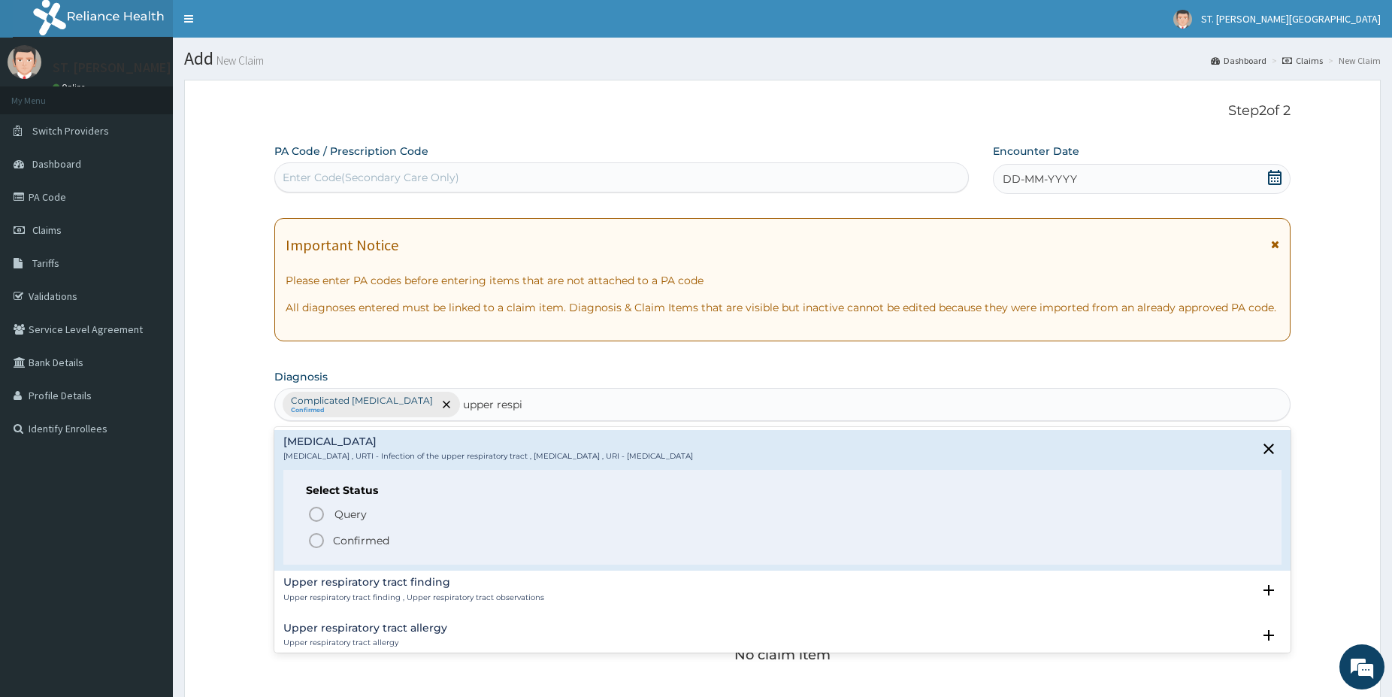
click at [316, 538] on icon "status option filled" at bounding box center [316, 540] width 18 height 18
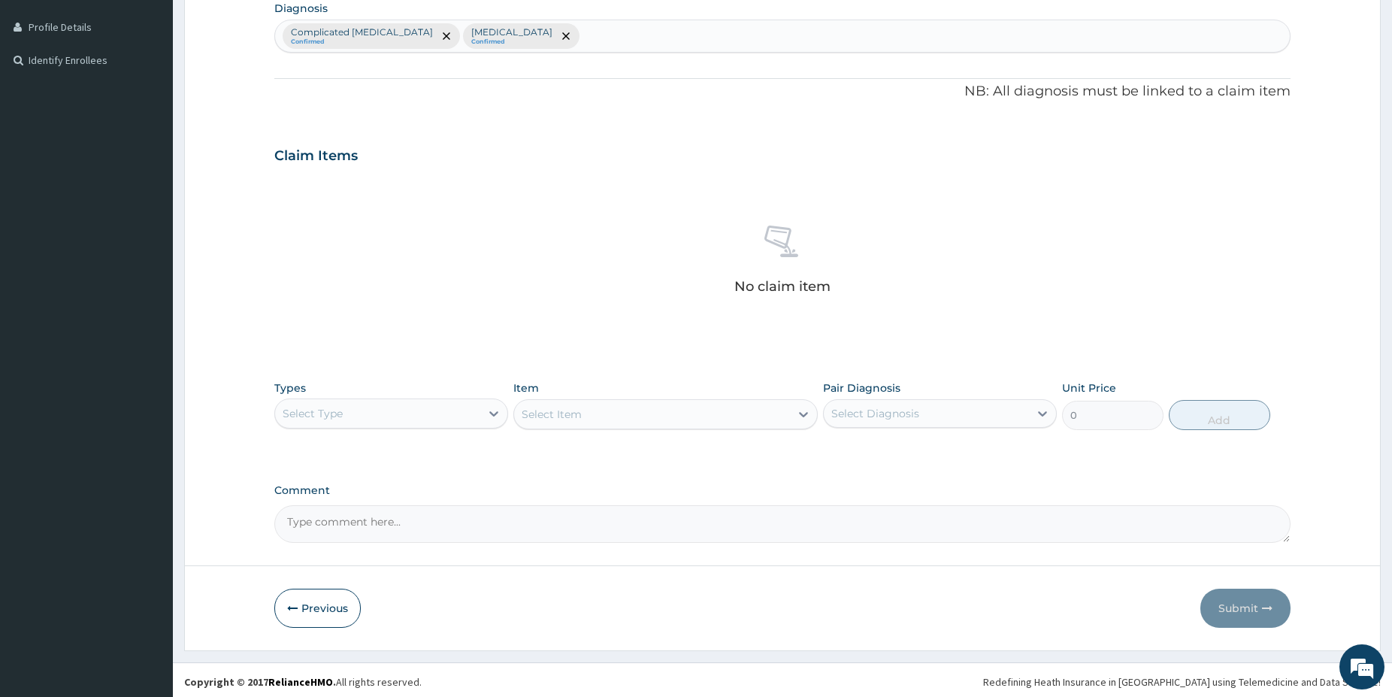
drag, startPoint x: 1395, startPoint y: 687, endPoint x: 964, endPoint y: 583, distance: 444.0
click at [390, 396] on div "Select Type" at bounding box center [391, 410] width 234 height 30
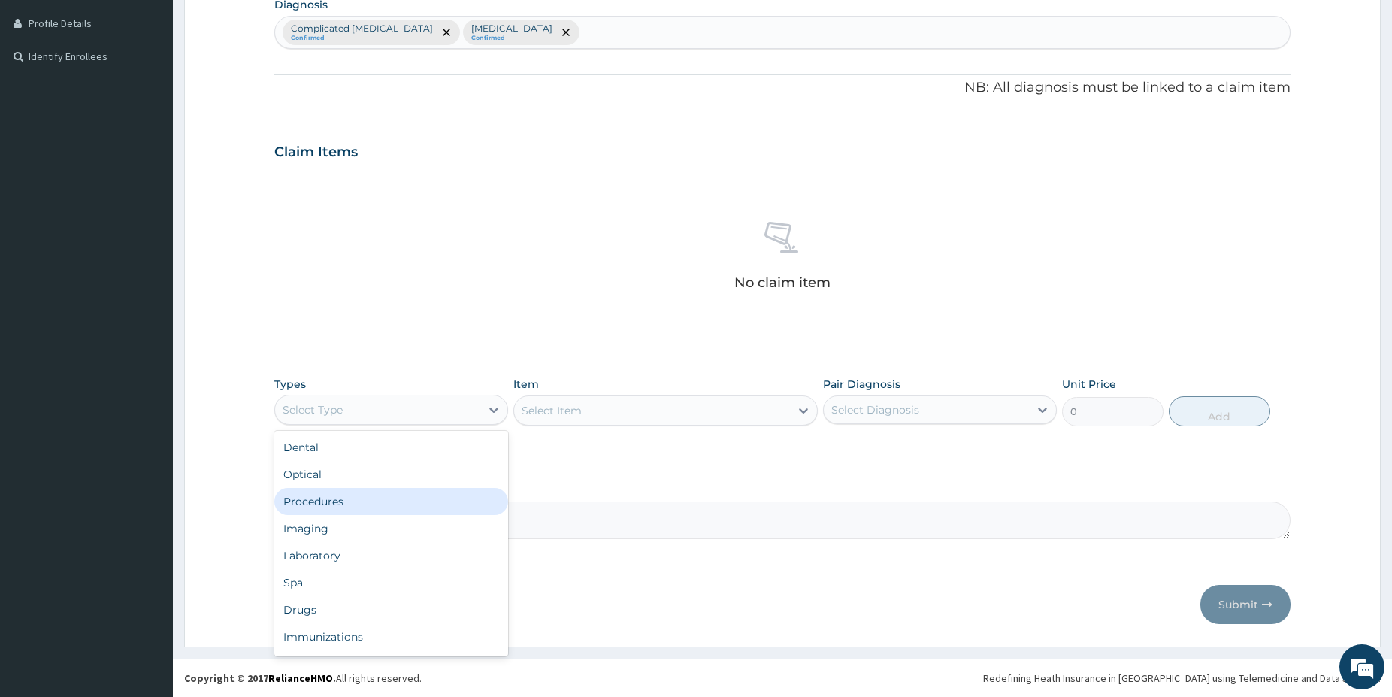
click at [319, 505] on div "Procedures" at bounding box center [391, 501] width 234 height 27
click at [423, 405] on div "Procedures" at bounding box center [377, 410] width 205 height 24
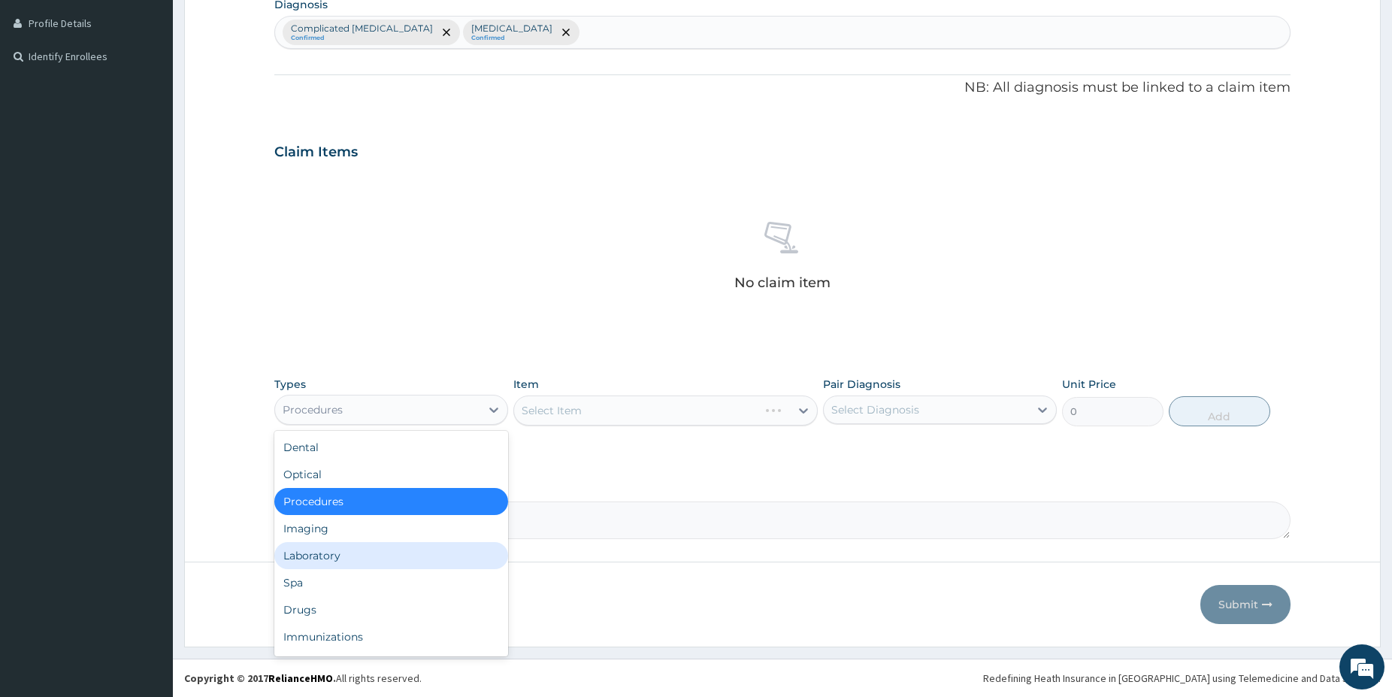
click at [338, 559] on div "Laboratory" at bounding box center [391, 555] width 234 height 27
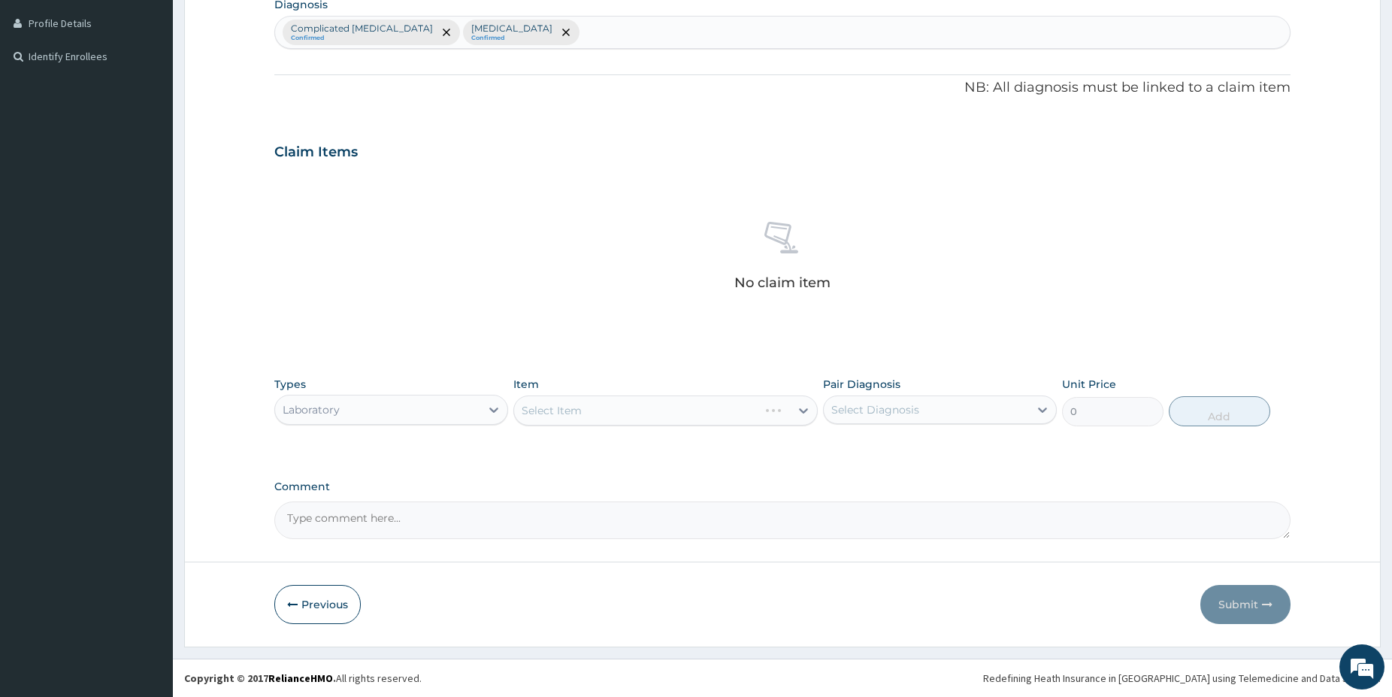
click at [810, 404] on div "Select Item" at bounding box center [665, 410] width 304 height 30
click at [773, 412] on div "Select Item" at bounding box center [665, 410] width 304 height 30
click at [745, 410] on div "Select Item" at bounding box center [665, 410] width 304 height 30
click at [744, 410] on div "Select Item" at bounding box center [652, 410] width 276 height 24
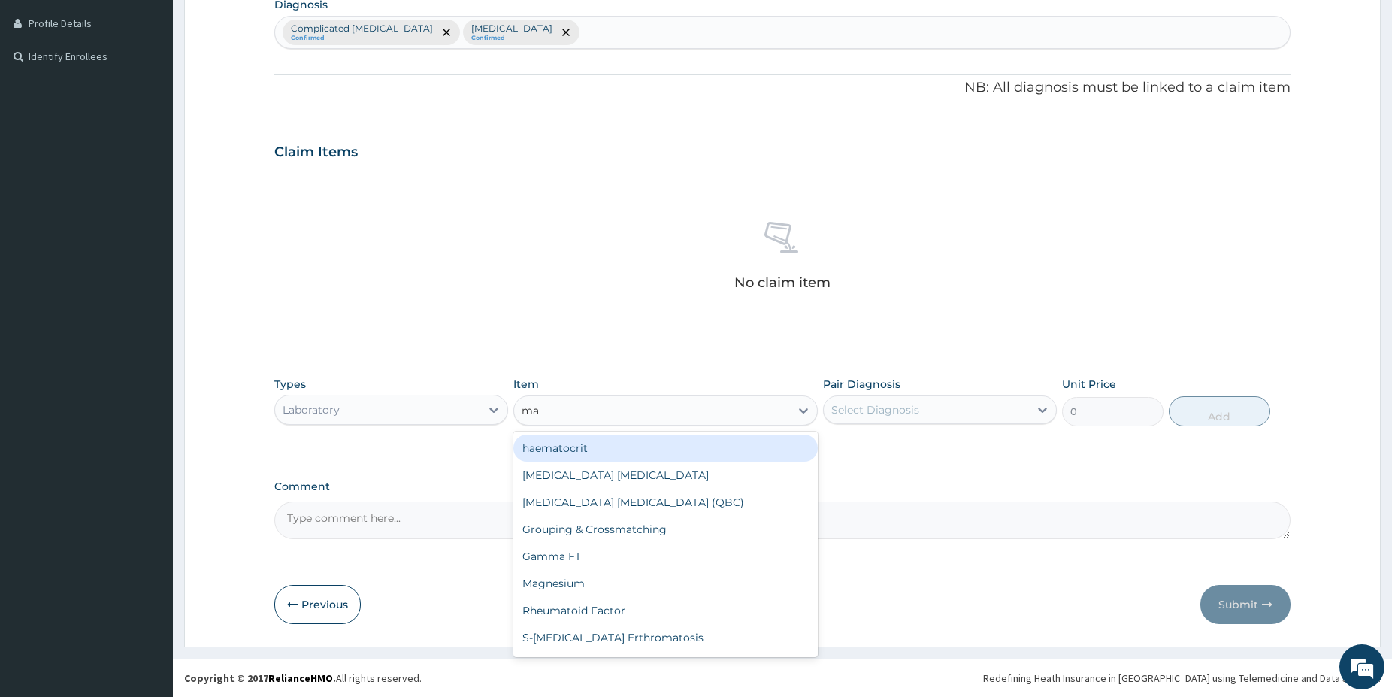
type input "mala"
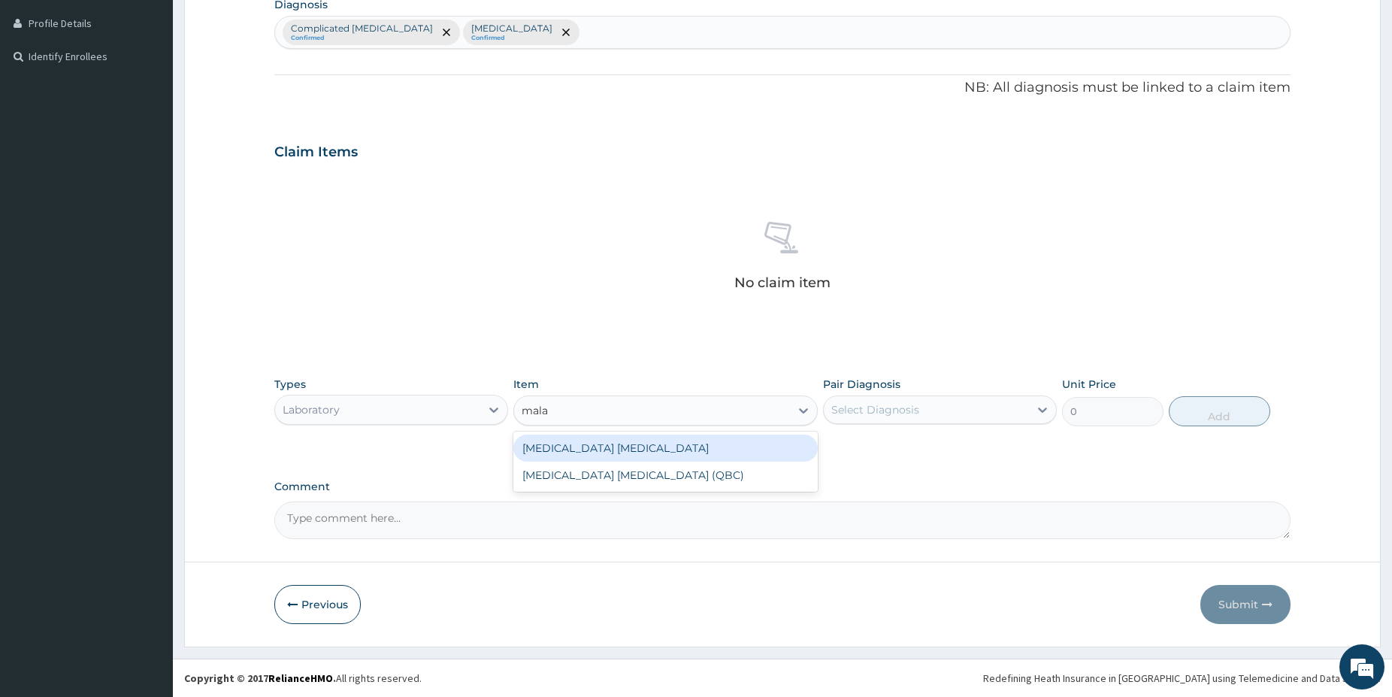
drag, startPoint x: 615, startPoint y: 453, endPoint x: 675, endPoint y: 439, distance: 61.8
click at [616, 453] on div "[MEDICAL_DATA] [MEDICAL_DATA]" at bounding box center [665, 448] width 304 height 27
type input "1500"
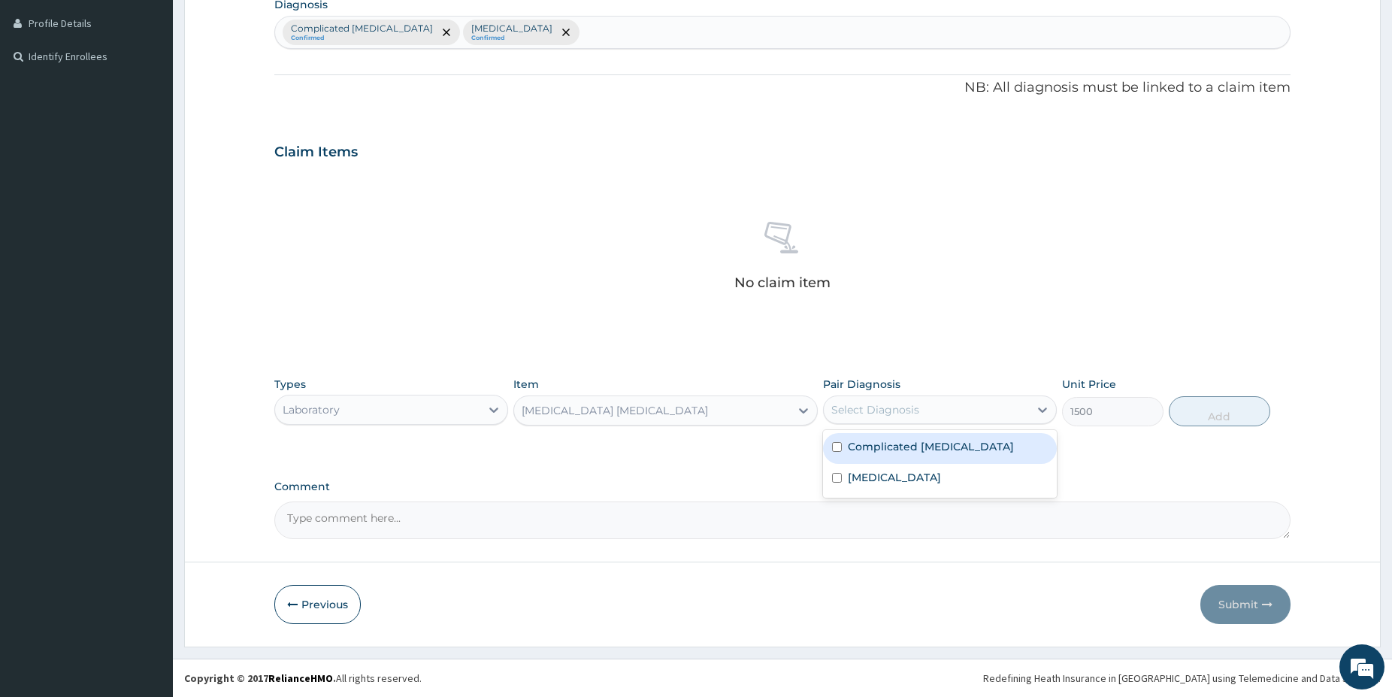
drag, startPoint x: 913, startPoint y: 407, endPoint x: 907, endPoint y: 420, distance: 14.5
click at [914, 407] on div "Select Diagnosis" at bounding box center [875, 409] width 88 height 15
drag, startPoint x: 903, startPoint y: 439, endPoint x: 919, endPoint y: 440, distance: 15.8
click at [902, 441] on label "Complicated [MEDICAL_DATA]" at bounding box center [931, 446] width 166 height 15
checkbox input "true"
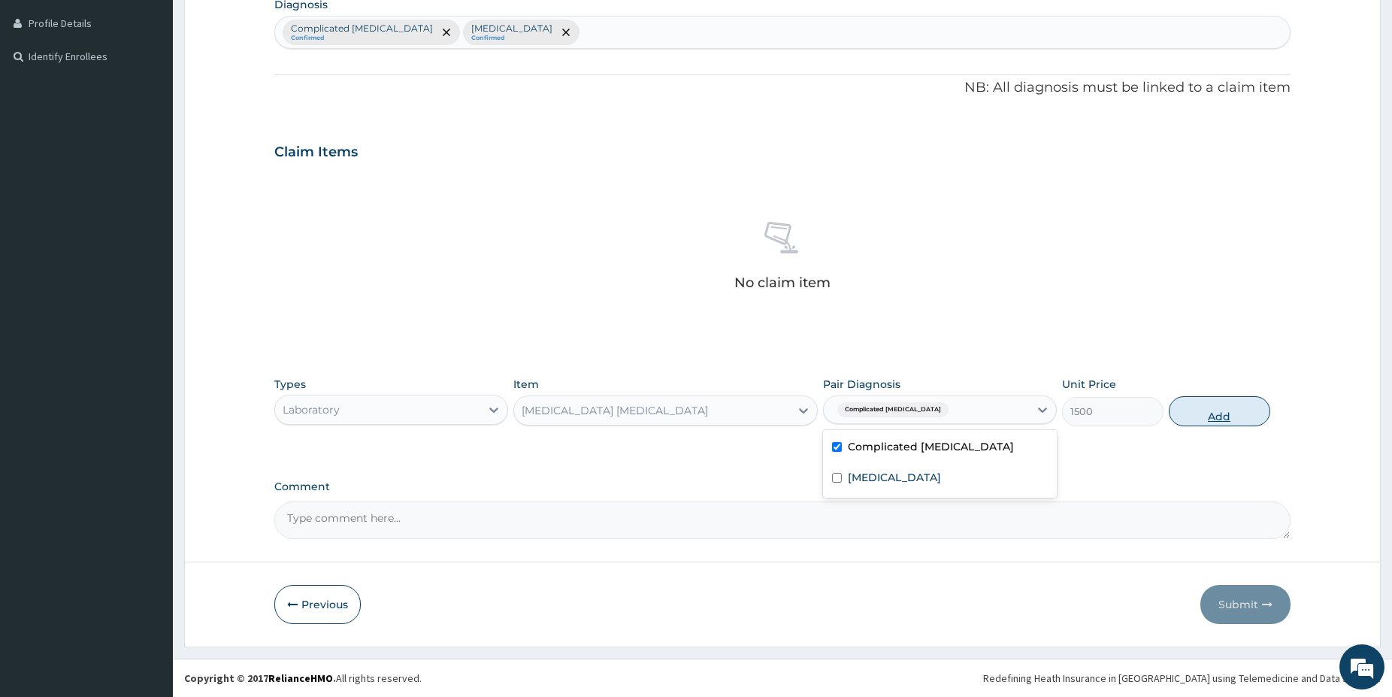
click at [1229, 411] on button "Add" at bounding box center [1219, 411] width 101 height 30
type input "0"
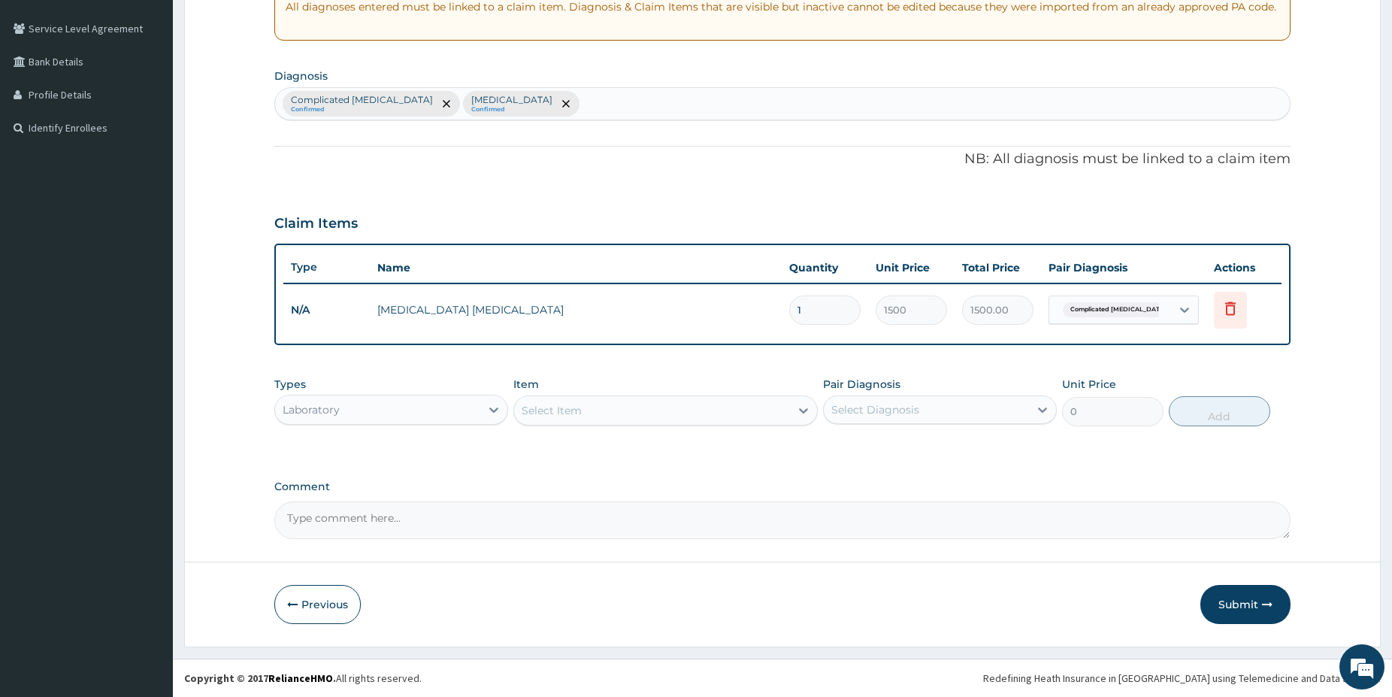
scroll to position [301, 0]
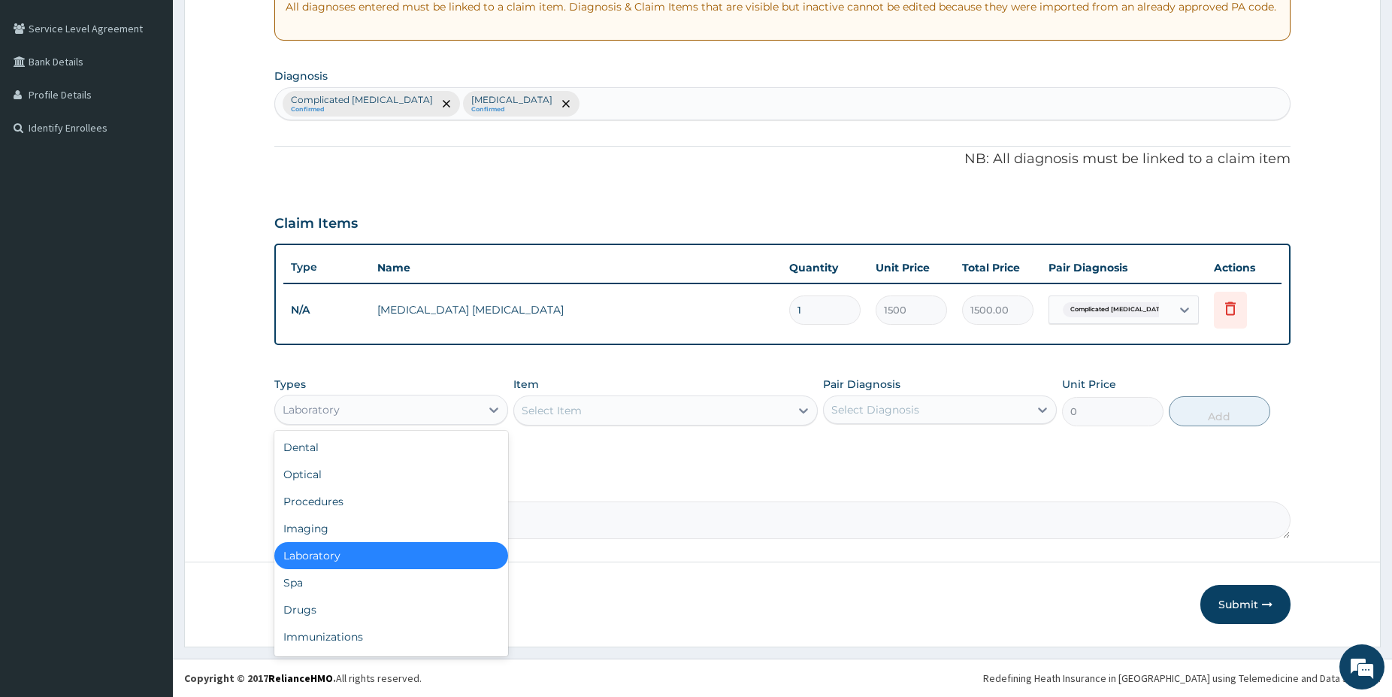
click at [393, 411] on div "Laboratory" at bounding box center [377, 410] width 205 height 24
drag, startPoint x: 339, startPoint y: 603, endPoint x: 400, endPoint y: 572, distance: 68.2
click at [338, 603] on div "Drugs" at bounding box center [391, 609] width 234 height 27
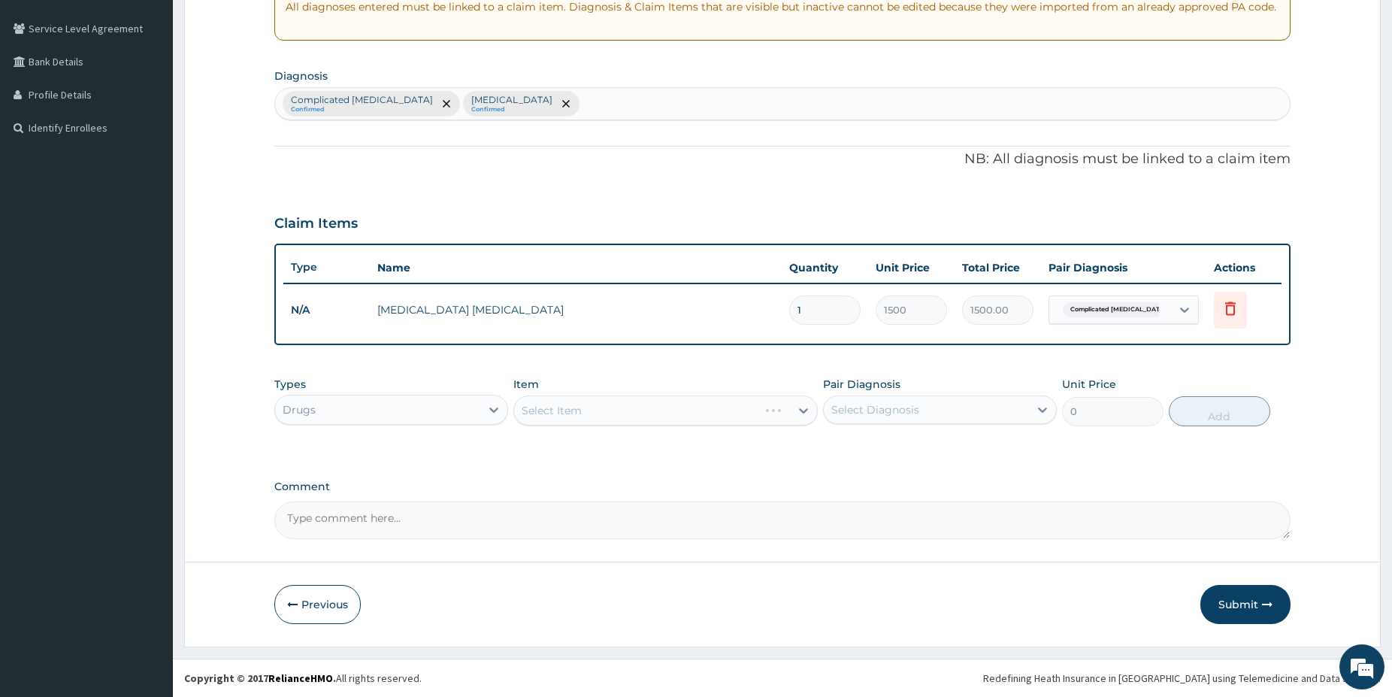
click at [641, 409] on div "Select Item" at bounding box center [665, 410] width 304 height 30
click at [637, 404] on div "Select Item" at bounding box center [665, 410] width 304 height 30
click at [730, 410] on div "Select Item" at bounding box center [665, 410] width 304 height 30
click at [742, 410] on div "Select Item" at bounding box center [665, 410] width 304 height 30
click at [747, 404] on div "Select Item" at bounding box center [652, 410] width 276 height 24
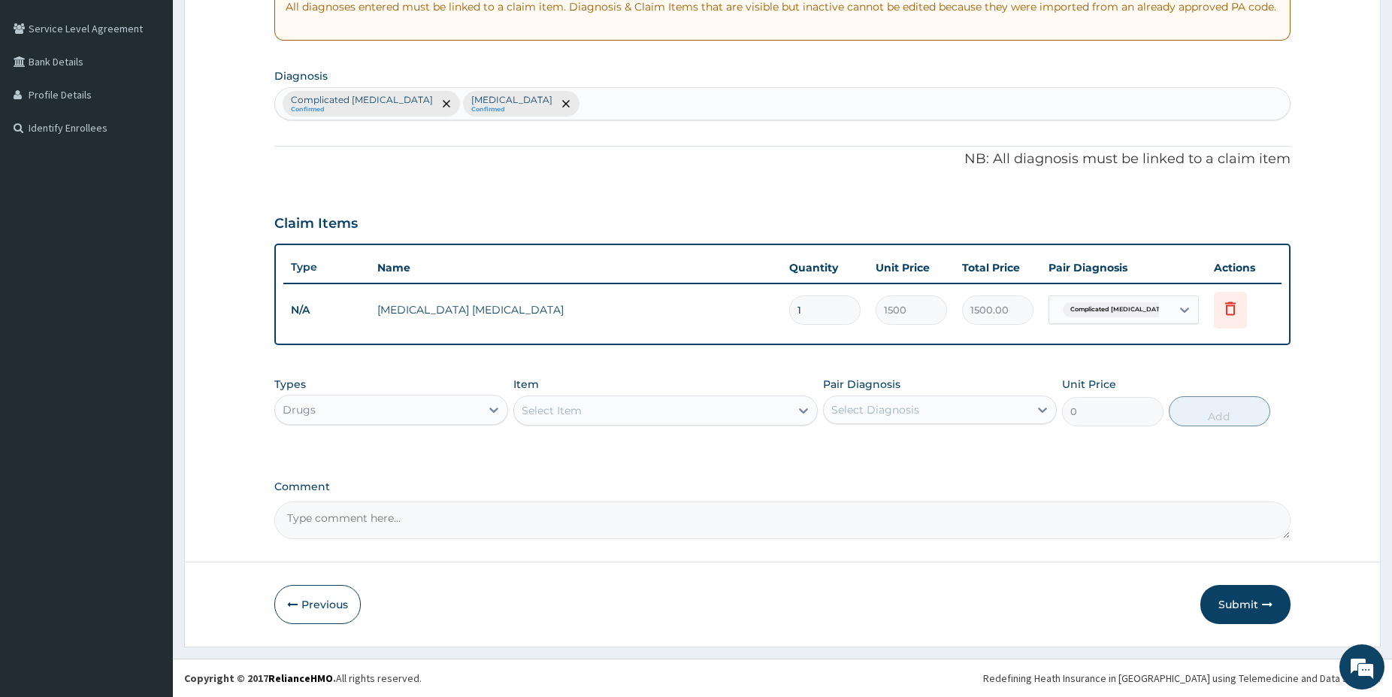
click at [728, 395] on div "Select Item" at bounding box center [665, 410] width 304 height 30
click at [719, 412] on div "Select Item" at bounding box center [652, 410] width 276 height 24
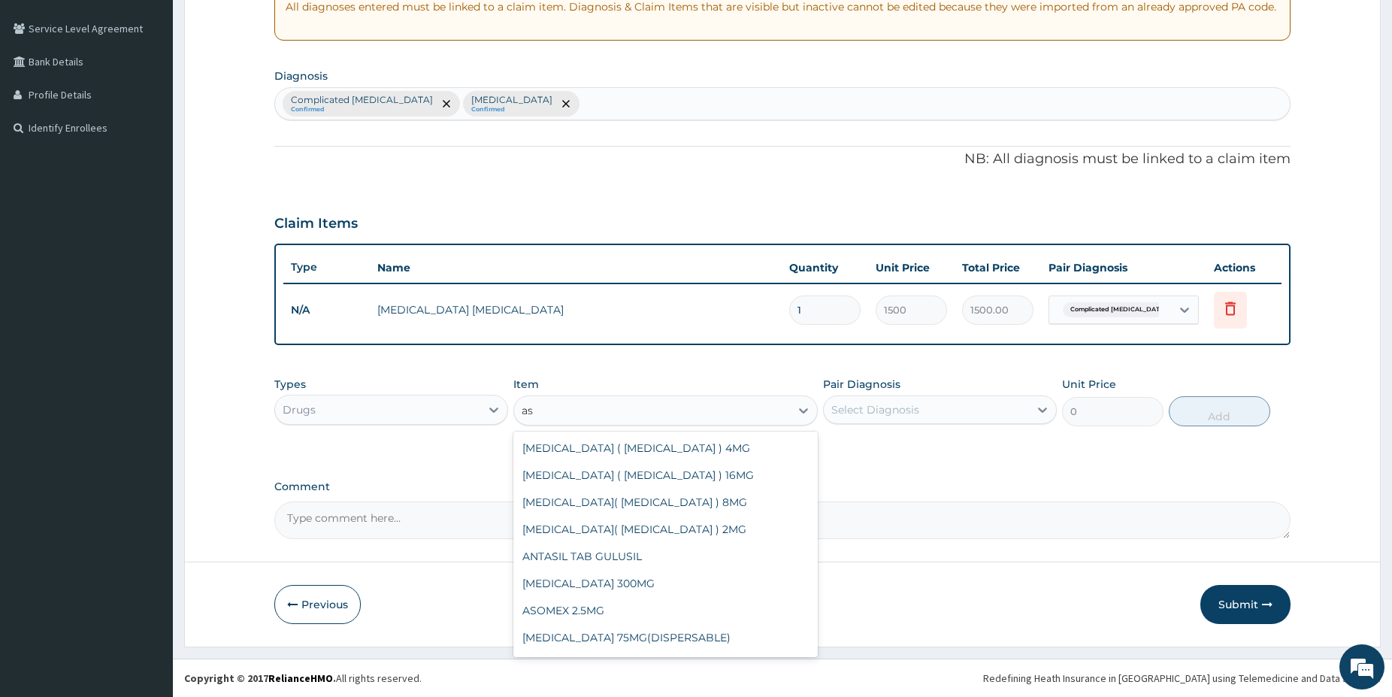
type input "a"
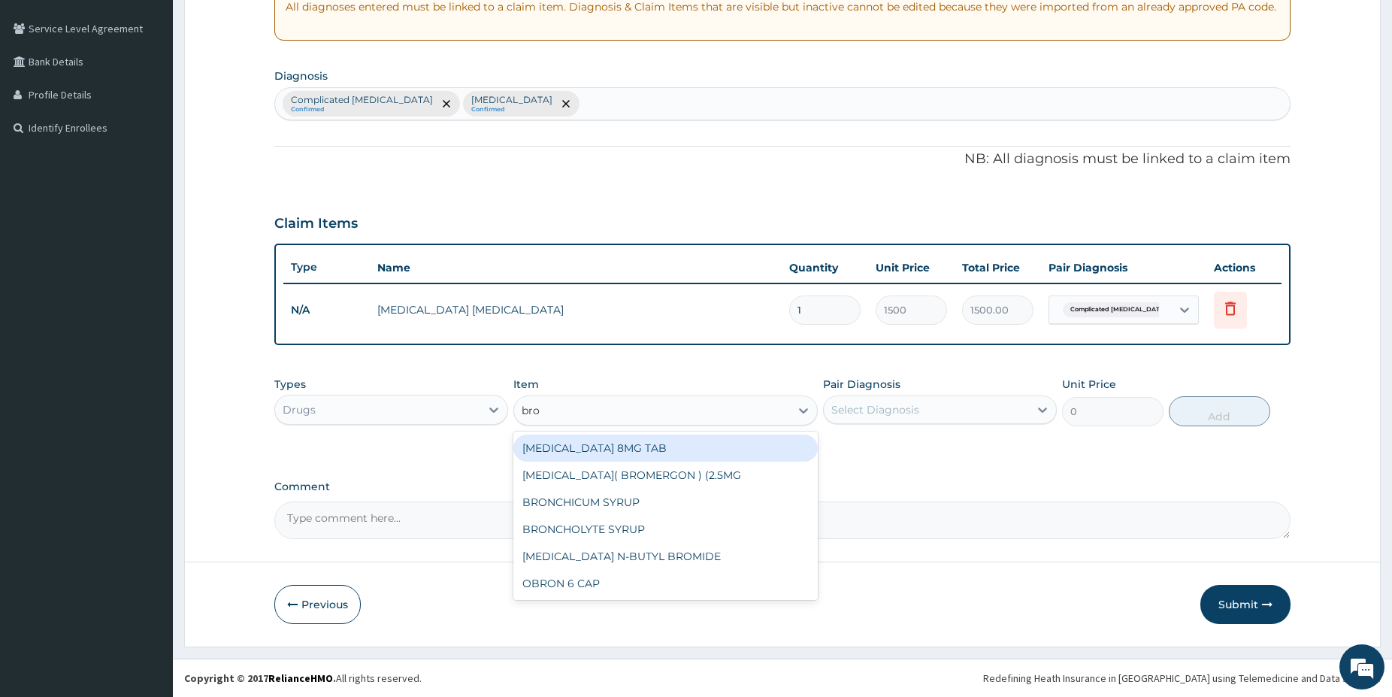
type input "bron"
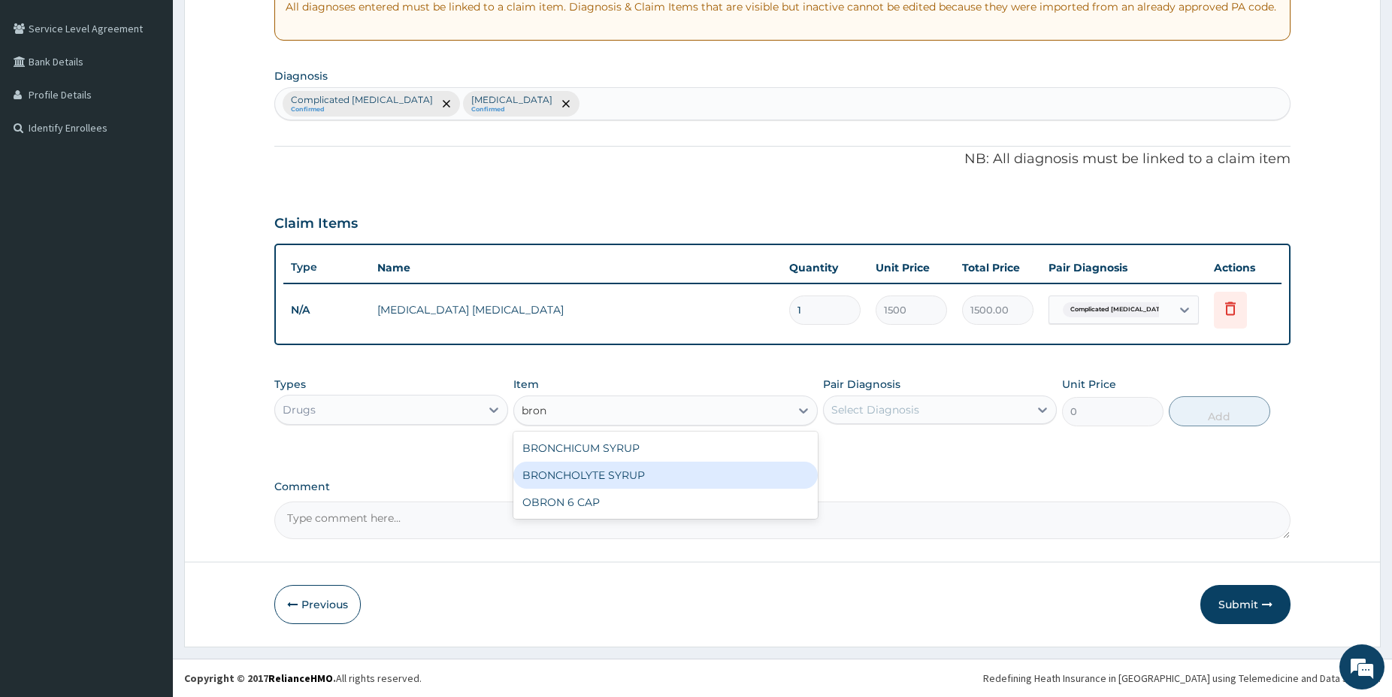
click at [664, 465] on div "BRONCHOLYTE SYRUP" at bounding box center [665, 475] width 304 height 27
type input "1800"
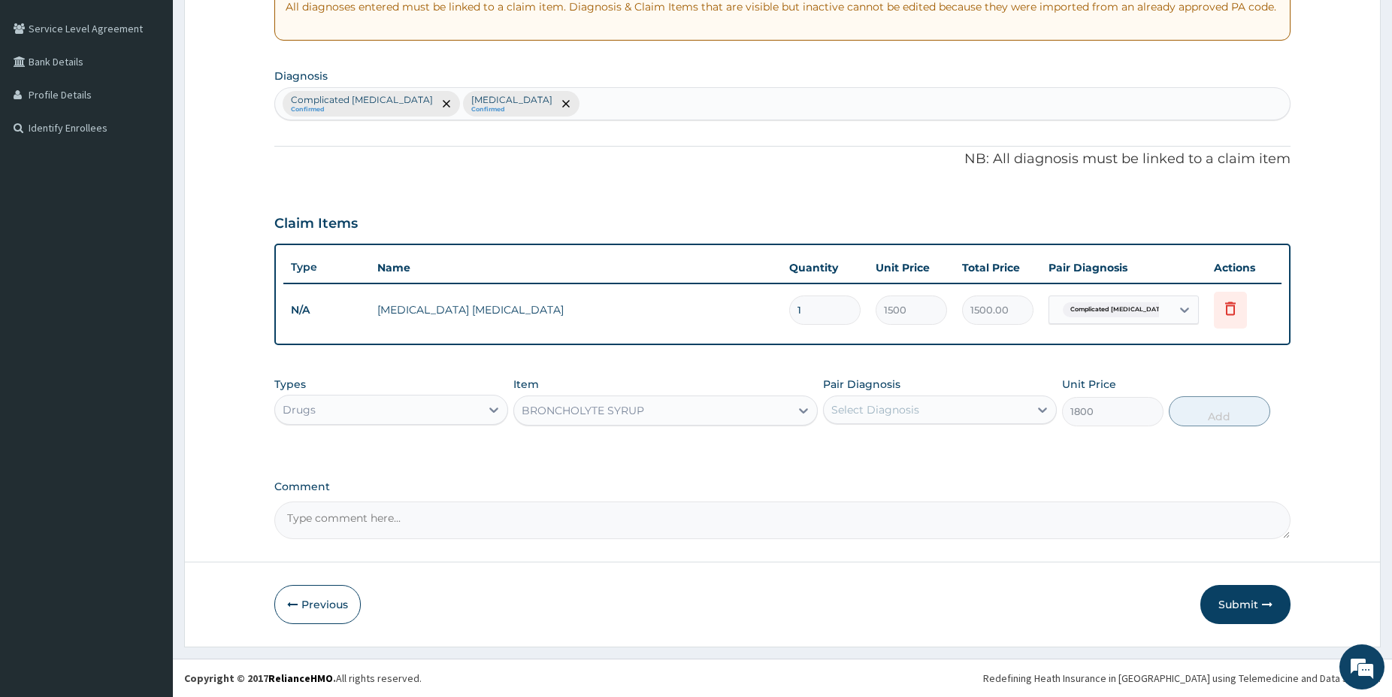
click at [931, 409] on div "Select Diagnosis" at bounding box center [926, 410] width 205 height 24
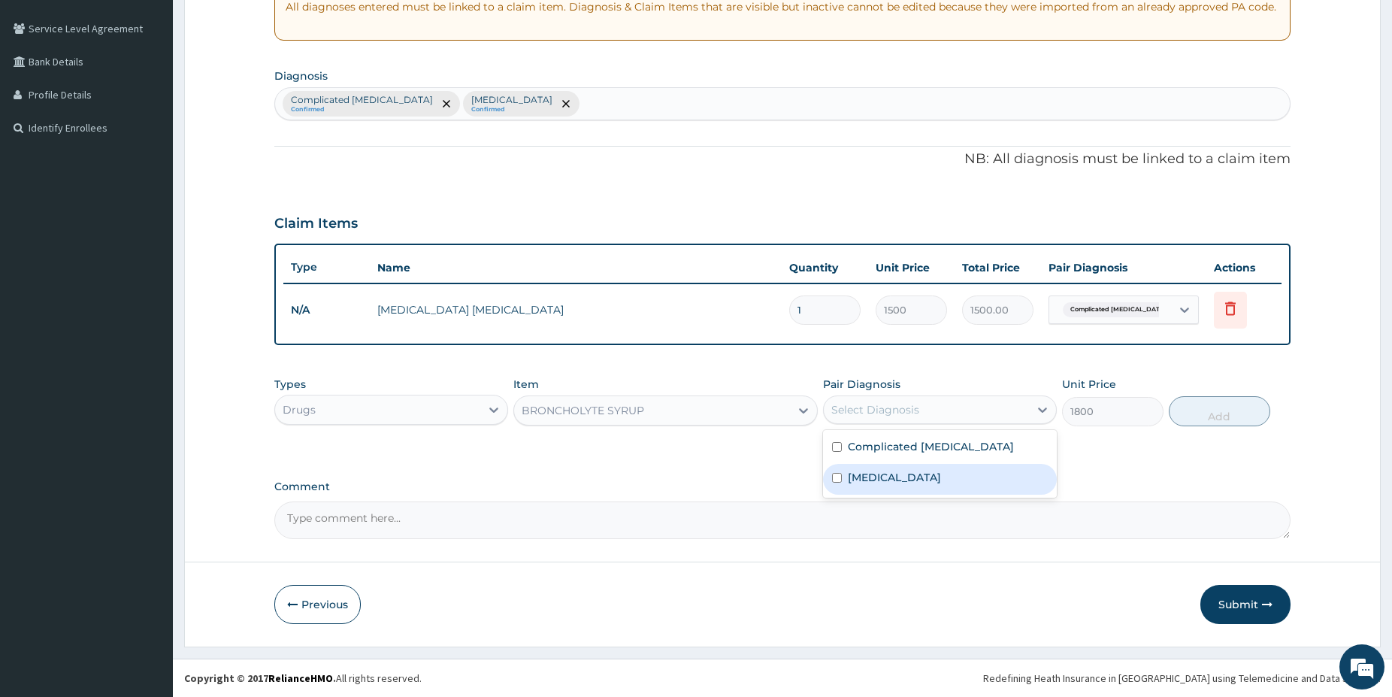
click at [918, 470] on label "[MEDICAL_DATA]" at bounding box center [894, 477] width 93 height 15
checkbox input "true"
click at [1229, 414] on button "Add" at bounding box center [1219, 411] width 101 height 30
type input "0"
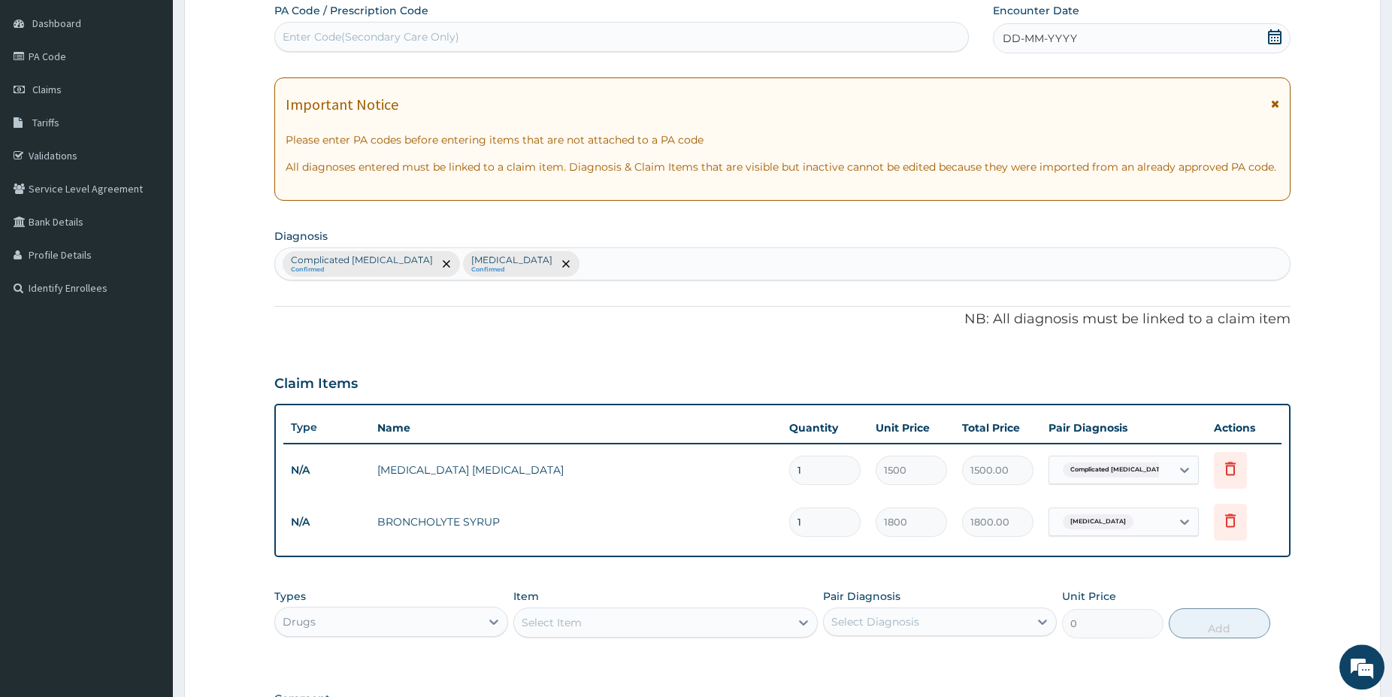
scroll to position [0, 0]
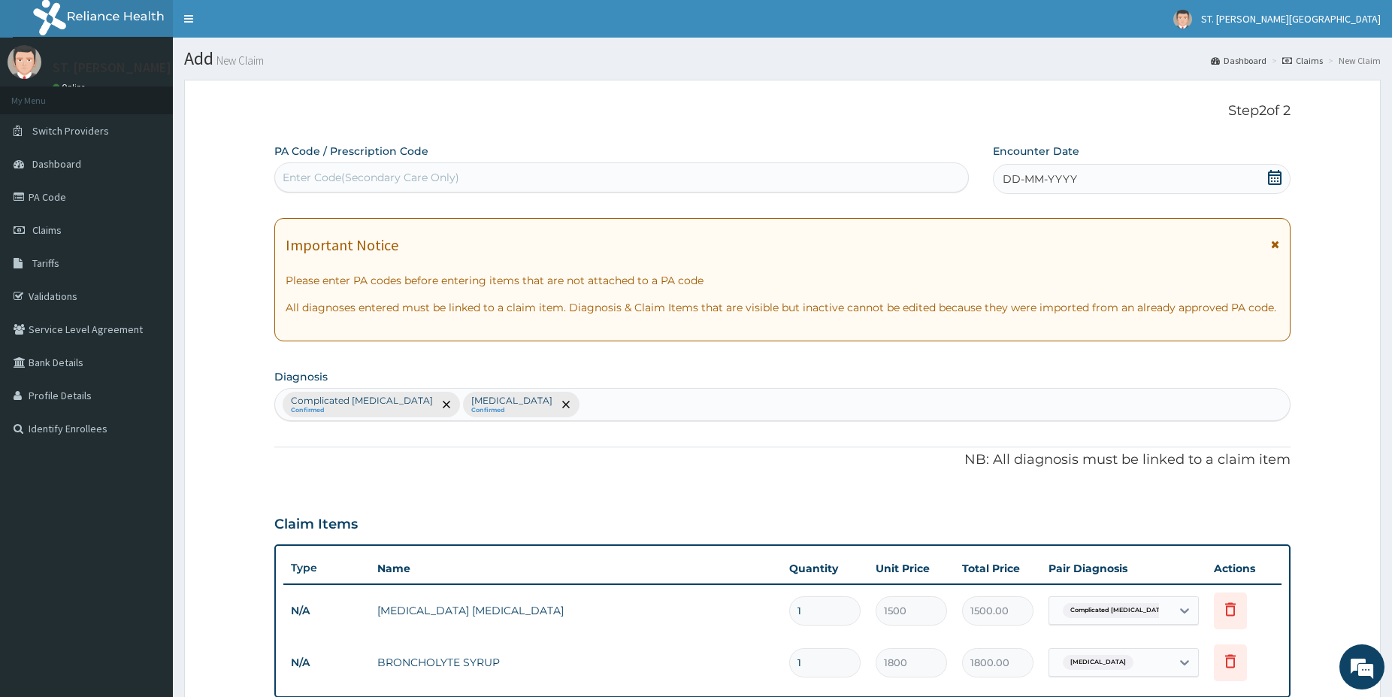
drag, startPoint x: 1275, startPoint y: 172, endPoint x: 1249, endPoint y: 187, distance: 30.3
click at [1272, 172] on icon at bounding box center [1275, 177] width 14 height 15
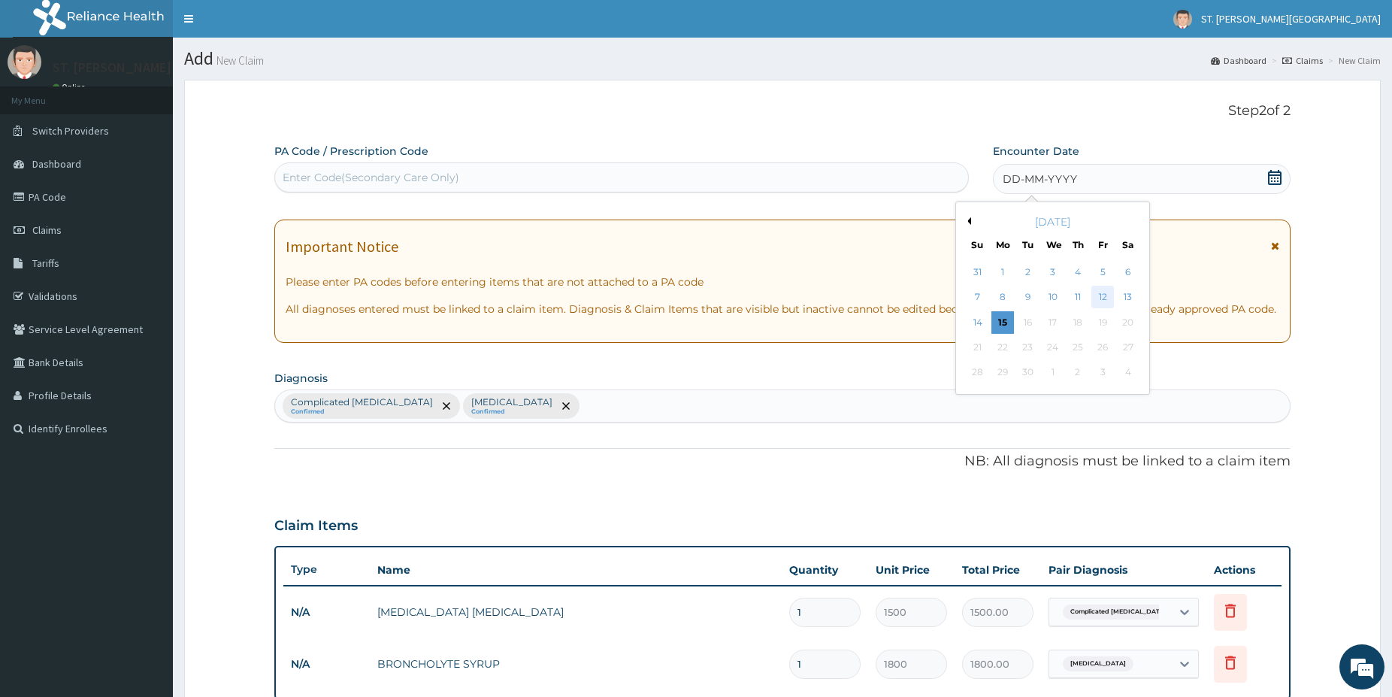
click at [1108, 293] on div "12" at bounding box center [1103, 297] width 23 height 23
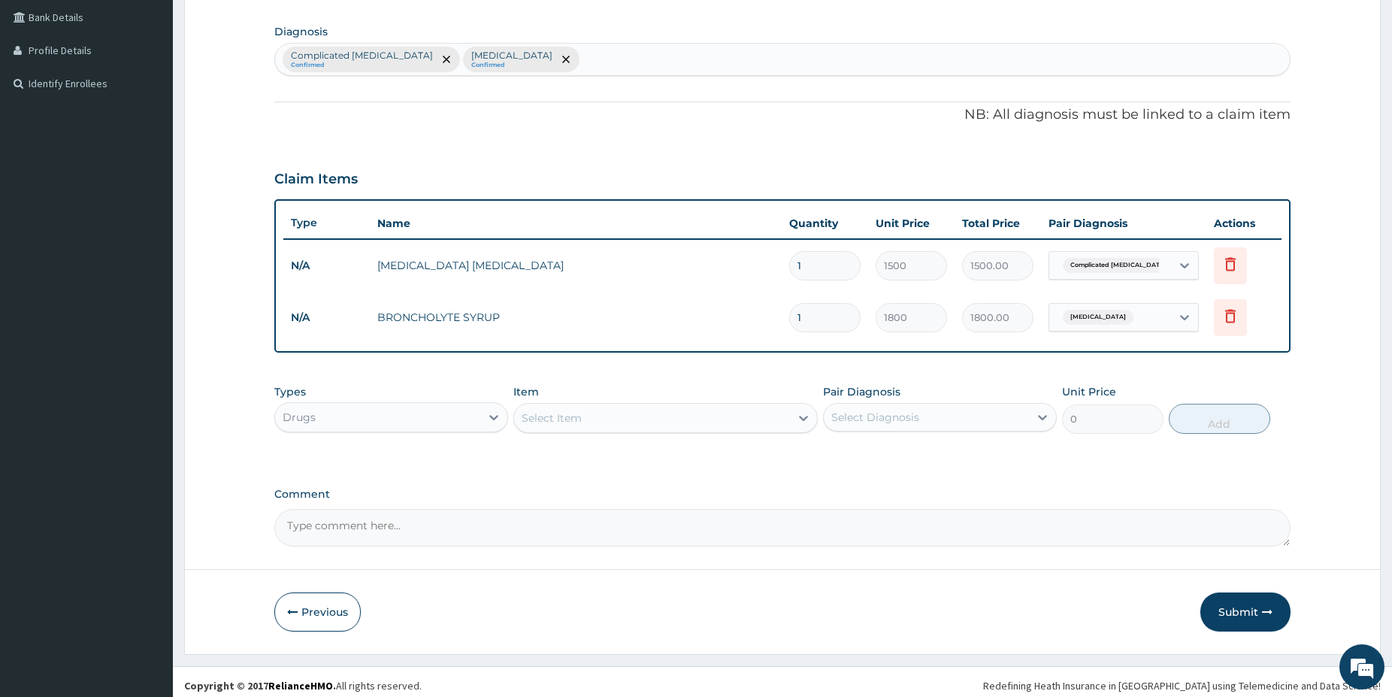
scroll to position [353, 0]
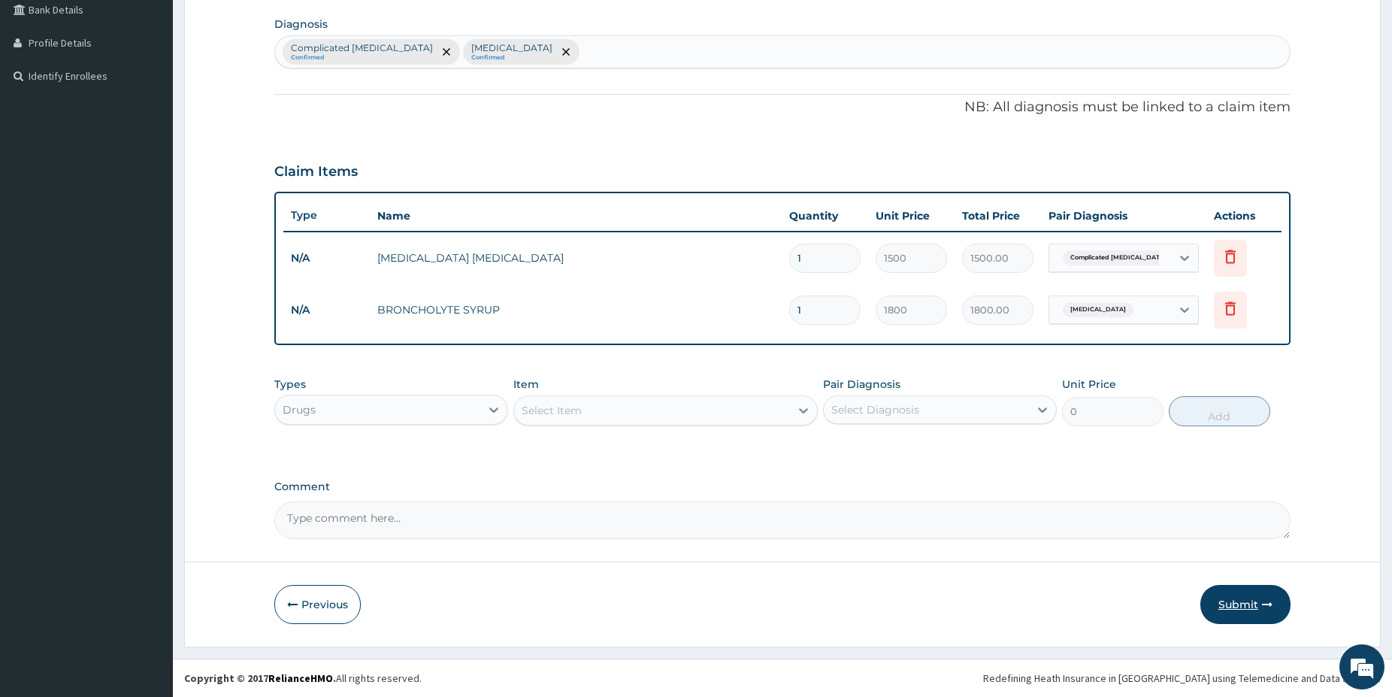
click at [1245, 616] on button "Submit" at bounding box center [1246, 604] width 90 height 39
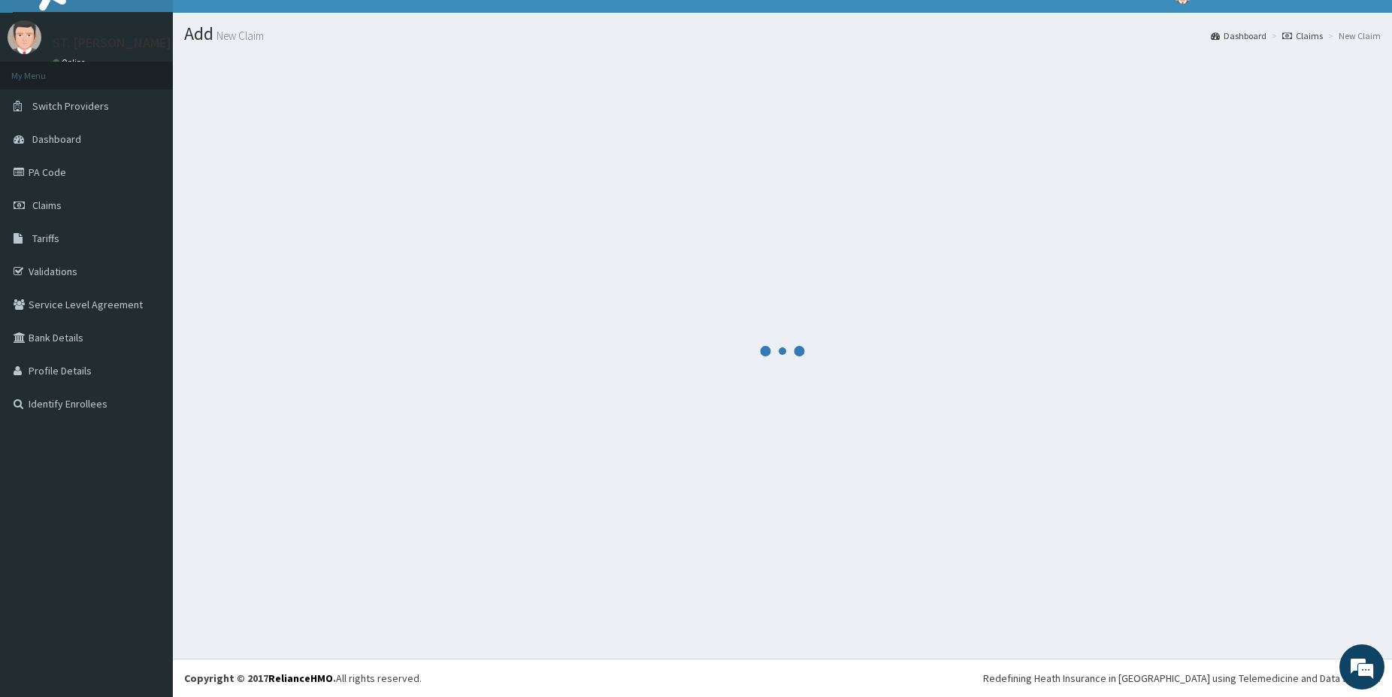
scroll to position [25, 0]
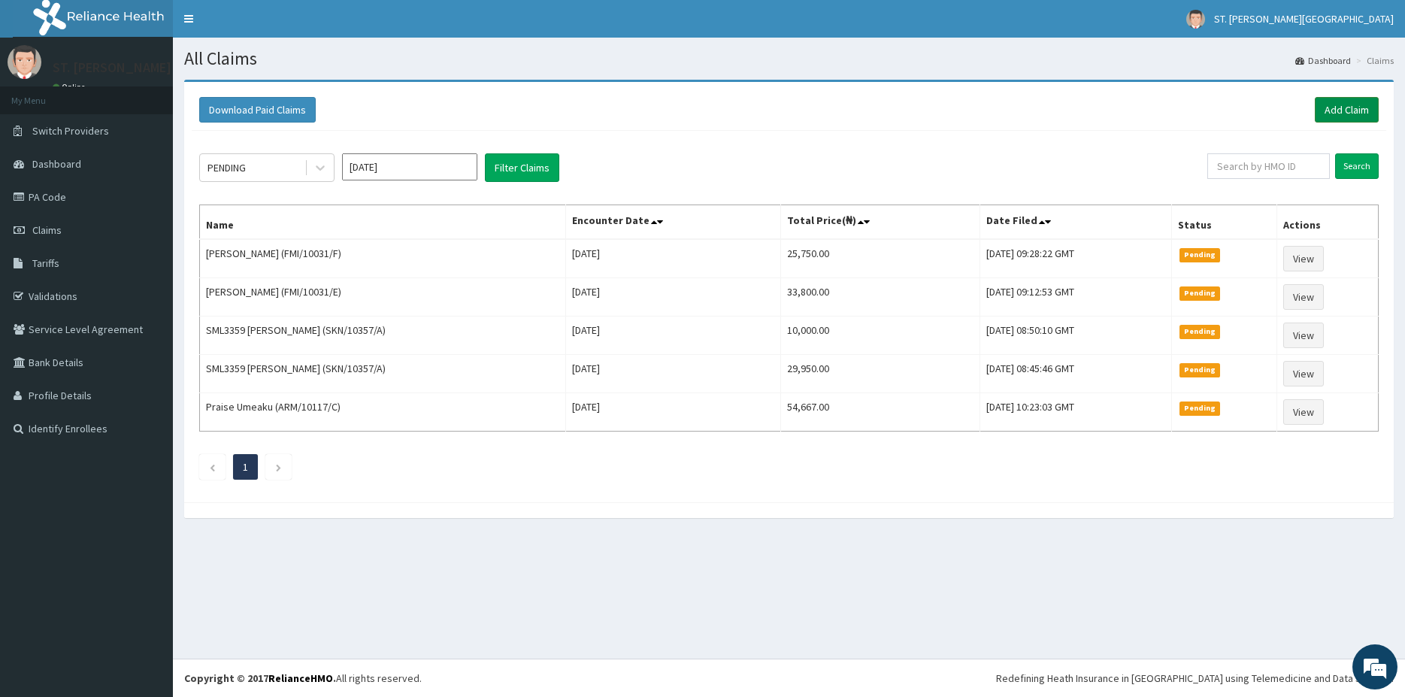
click at [1368, 106] on link "Add Claim" at bounding box center [1347, 110] width 64 height 26
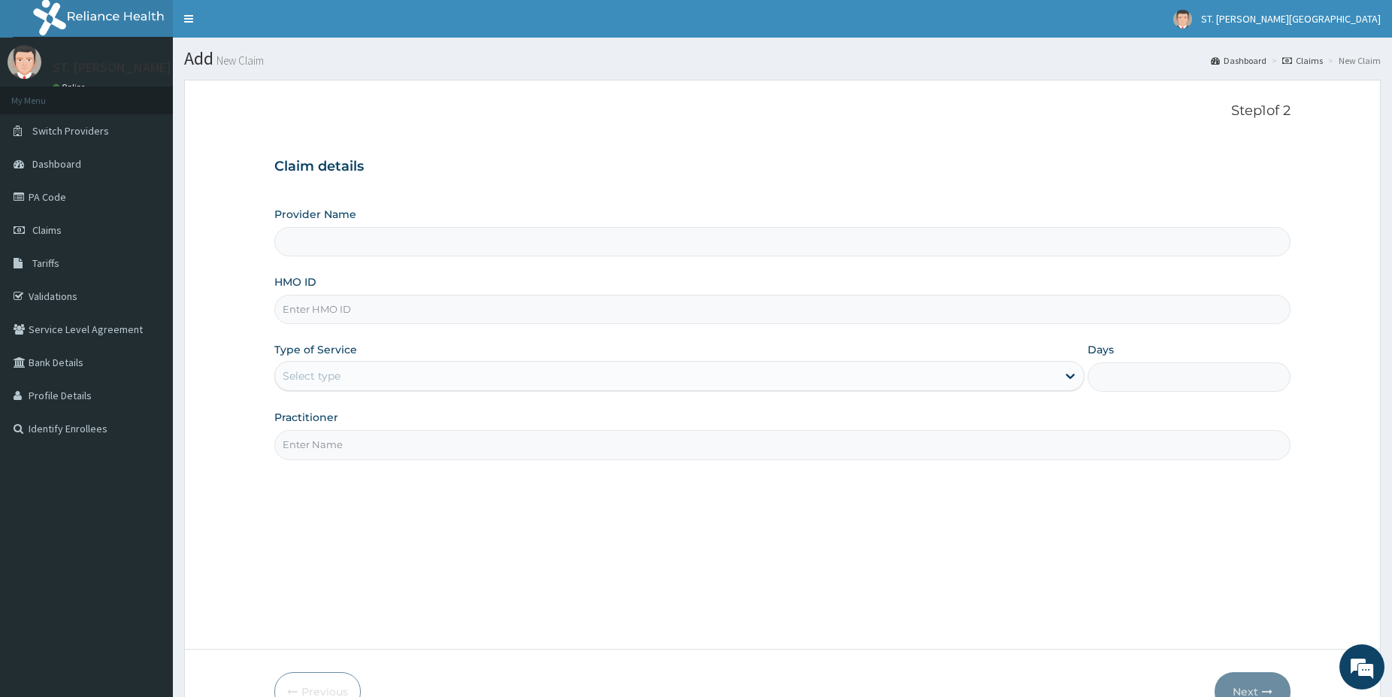
type input "[GEOGRAPHIC_DATA]- [GEOGRAPHIC_DATA]"
click at [346, 312] on input "HMO ID" at bounding box center [782, 309] width 1016 height 29
paste input "CRE/10019/A"
type input "CRE/10019/A"
click at [302, 375] on div "Select type" at bounding box center [312, 375] width 58 height 15
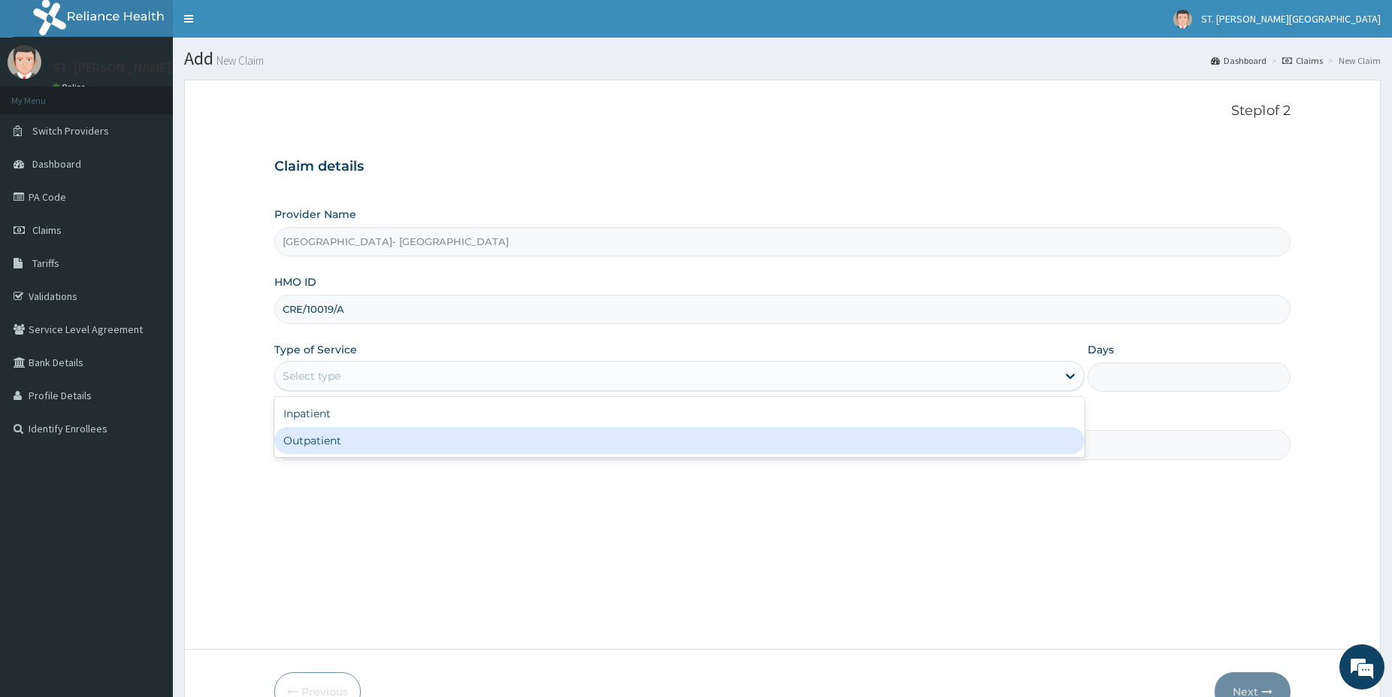
click at [319, 444] on div "Outpatient" at bounding box center [679, 440] width 810 height 27
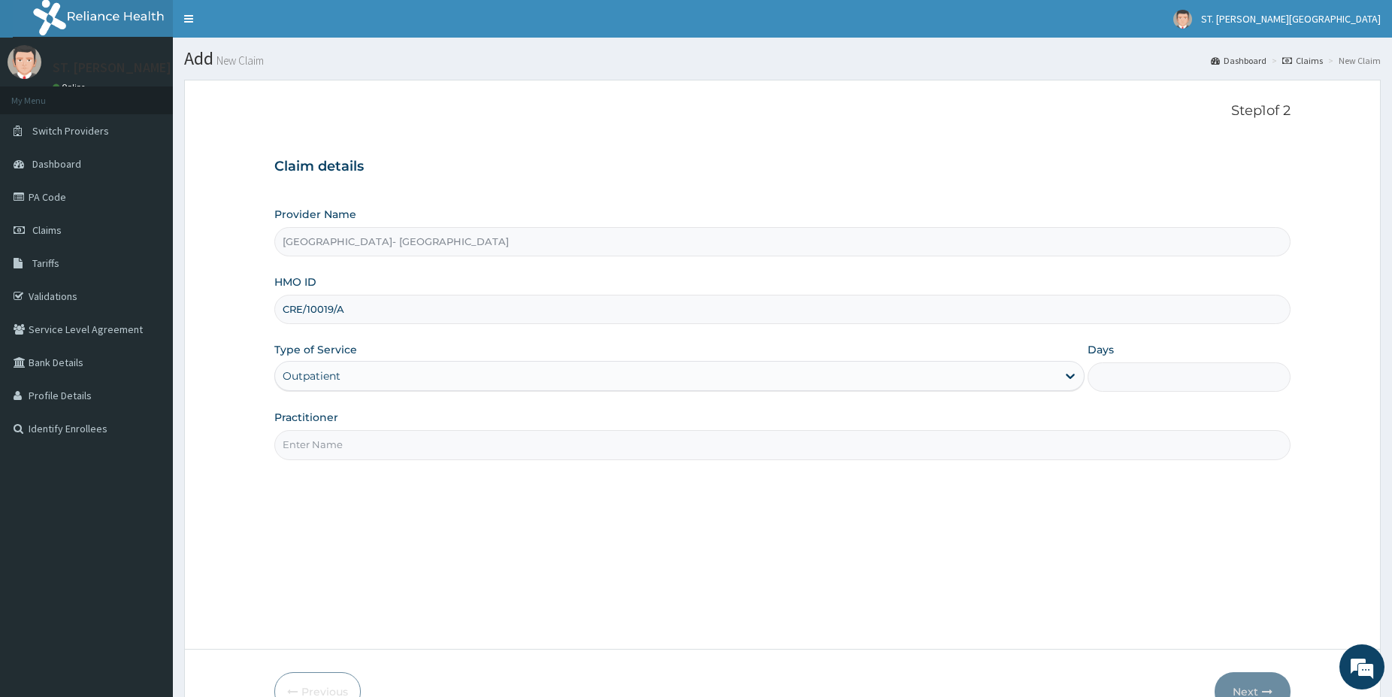
type input "1"
click at [313, 459] on input "Practitioner" at bounding box center [782, 444] width 1016 height 29
type input "dr.obehi"
click at [1252, 689] on button "Next" at bounding box center [1253, 691] width 76 height 39
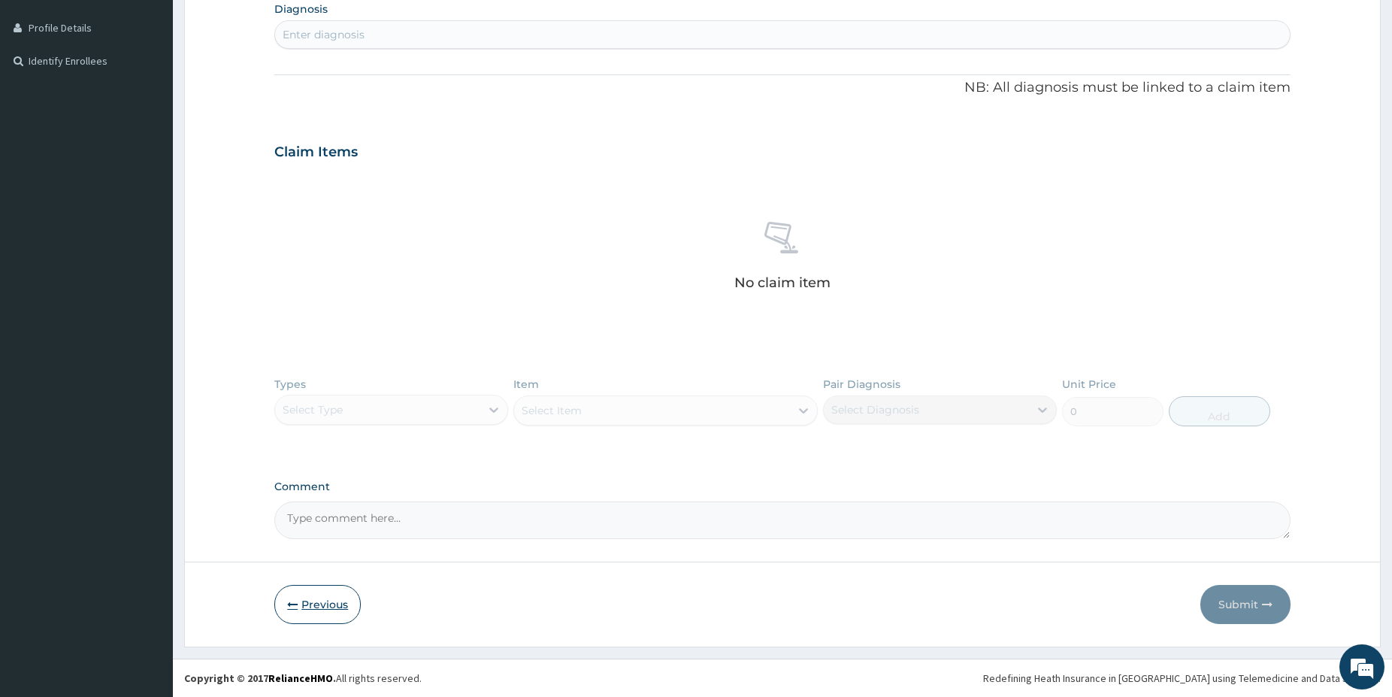
click at [334, 607] on button "Previous" at bounding box center [317, 604] width 86 height 39
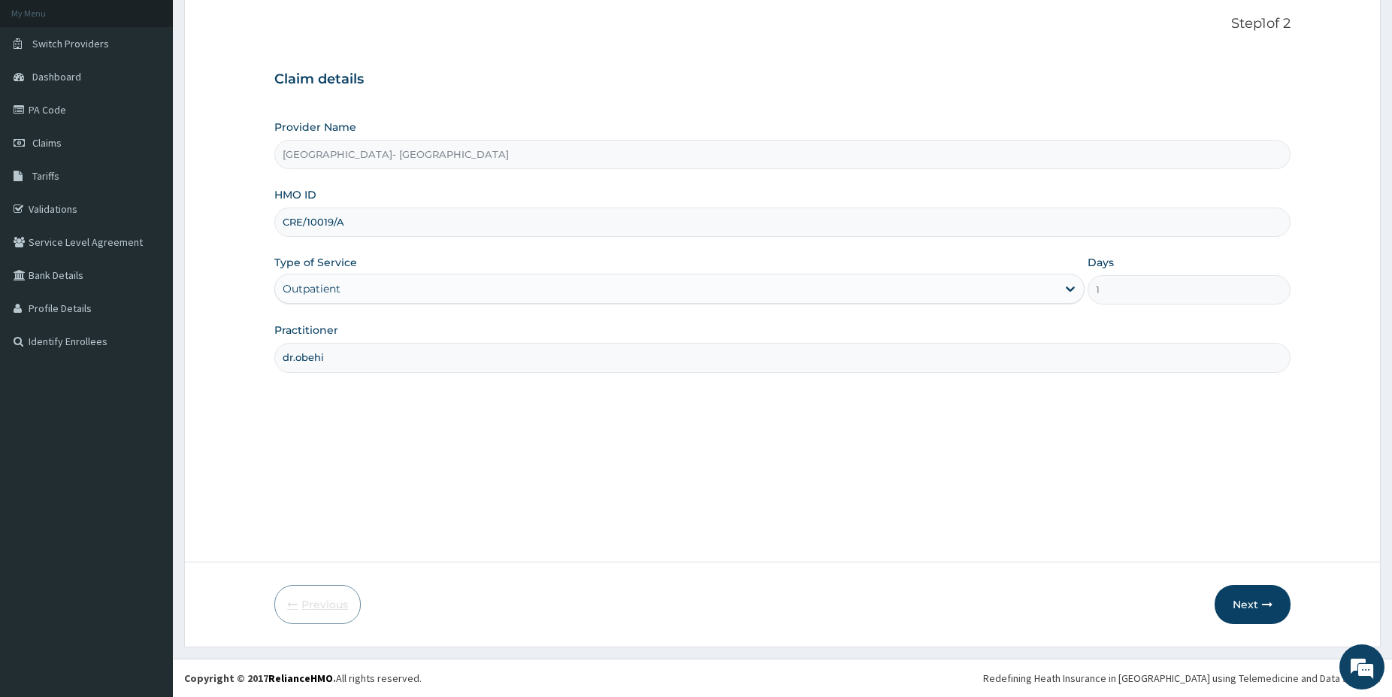
scroll to position [87, 0]
click at [1243, 613] on button "Next" at bounding box center [1253, 604] width 76 height 39
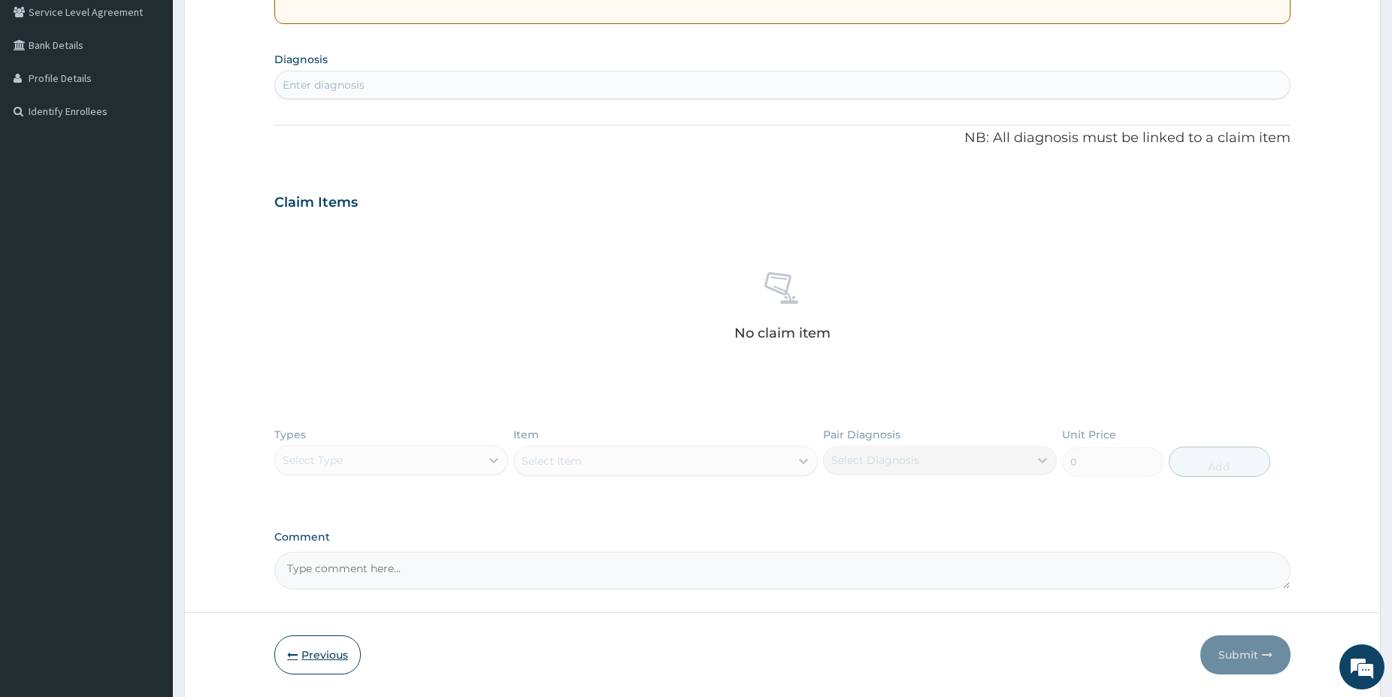
click at [342, 649] on button "Previous" at bounding box center [317, 654] width 86 height 39
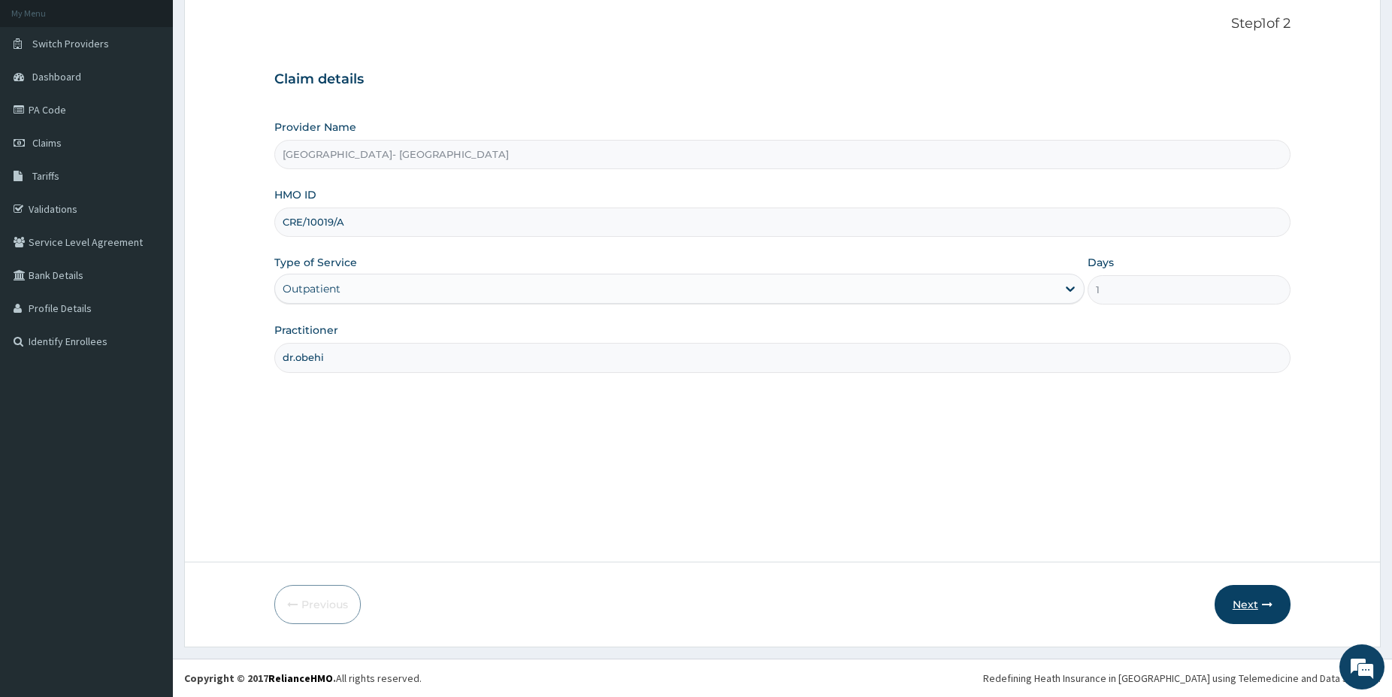
click at [1224, 599] on button "Next" at bounding box center [1253, 604] width 76 height 39
